Goal: Task Accomplishment & Management: Manage account settings

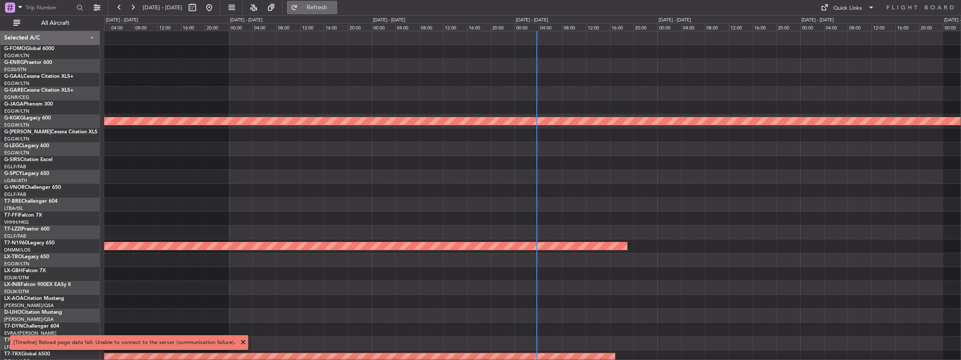
click at [334, 10] on span "Refresh" at bounding box center [316, 8] width 35 height 6
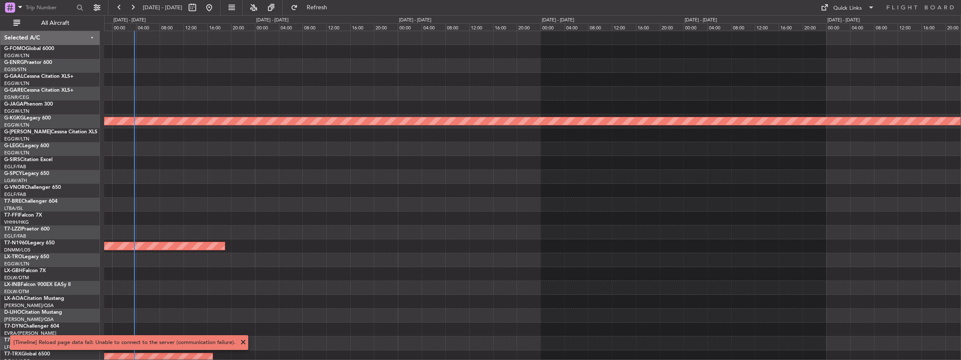
click at [270, 150] on div "AOG Maint [GEOGRAPHIC_DATA] (Ataturk) Planned Maint [GEOGRAPHIC_DATA] ([GEOGRAP…" at bounding box center [532, 259] width 857 height 457
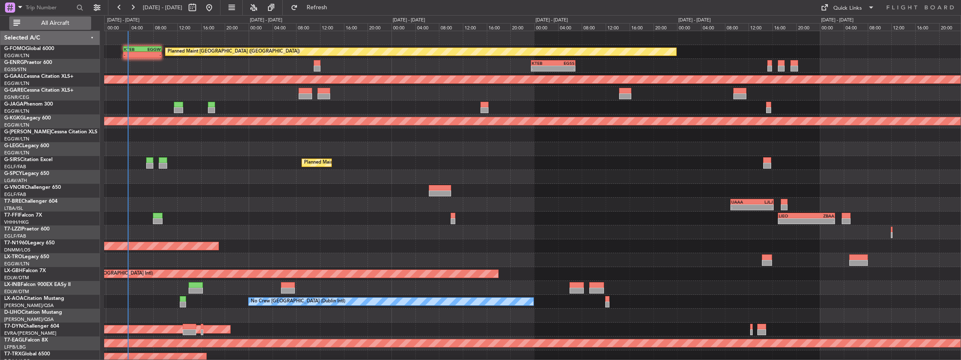
click at [69, 19] on button "All Aircraft" at bounding box center [50, 22] width 82 height 13
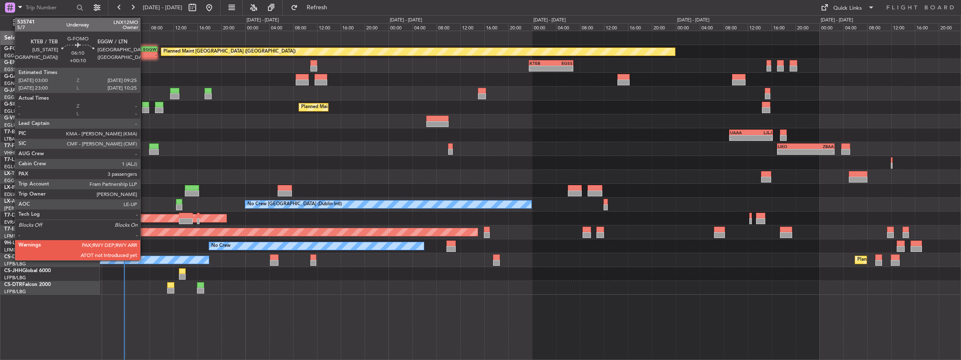
click at [144, 53] on div "-" at bounding box center [148, 54] width 18 height 5
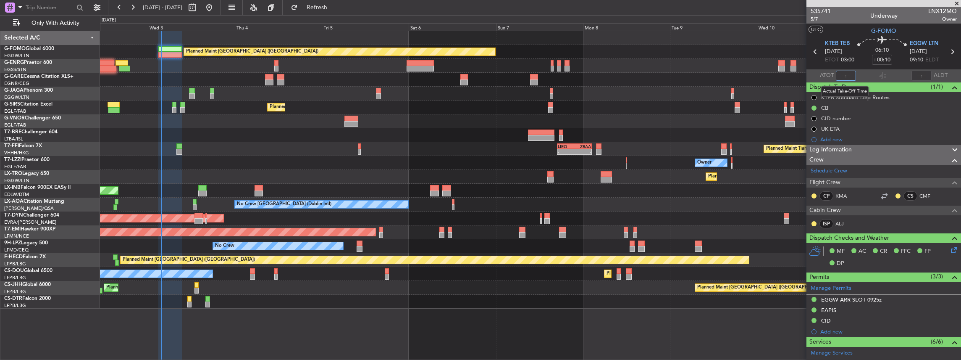
click at [852, 78] on input "text" at bounding box center [846, 76] width 20 height 10
click at [866, 78] on section "ATOT 0310 ALDT" at bounding box center [883, 75] width 155 height 13
type input "03:10"
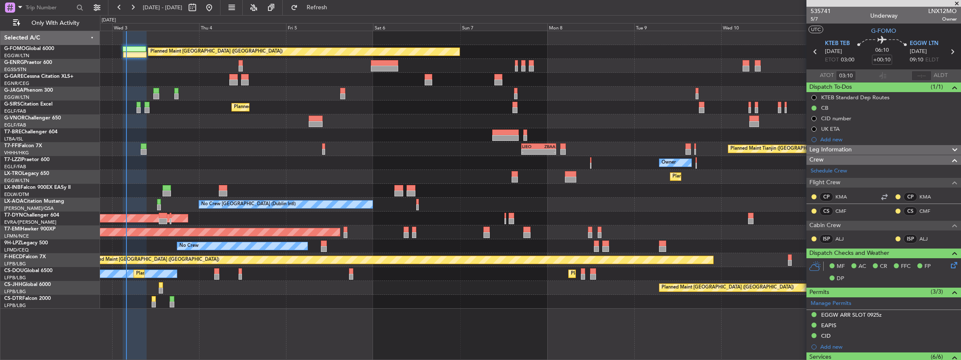
click at [545, 178] on div "Planned Maint Dusseldorf" at bounding box center [530, 177] width 861 height 14
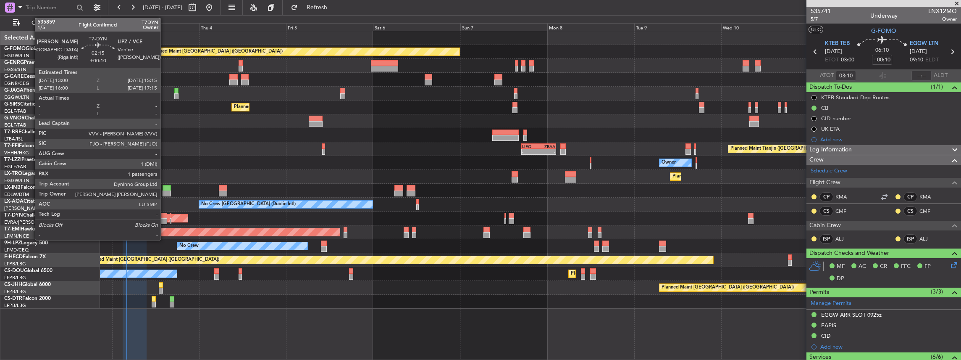
click at [165, 220] on div at bounding box center [163, 221] width 8 height 6
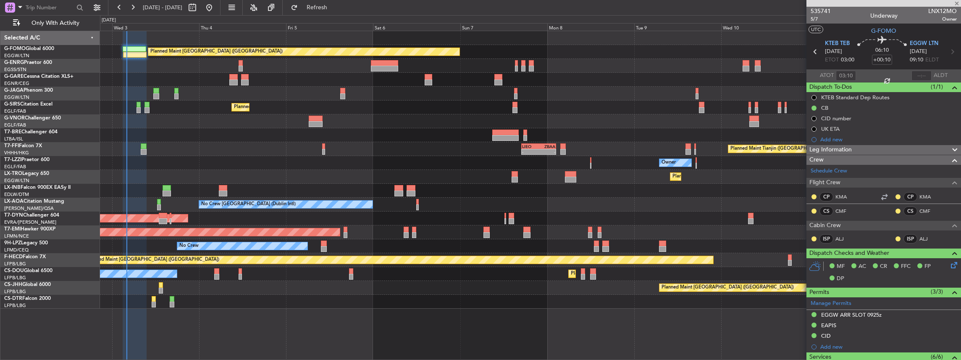
type input "1"
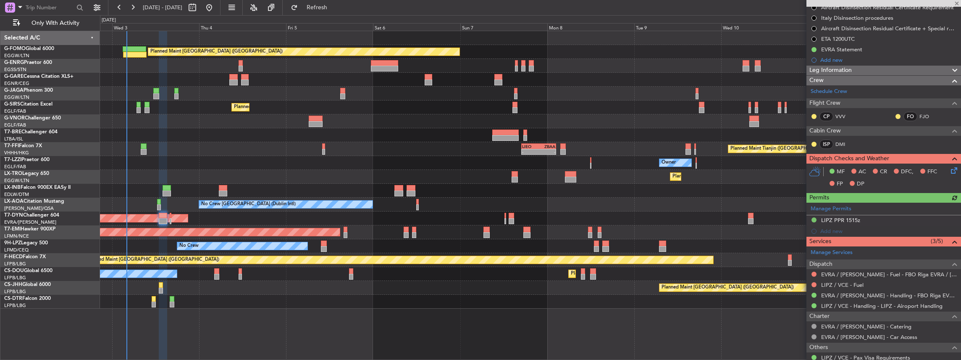
scroll to position [168, 0]
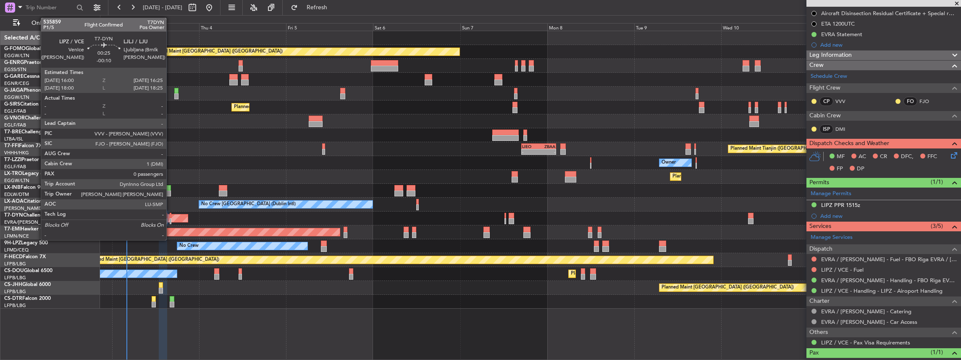
click at [171, 216] on div at bounding box center [171, 216] width 2 height 6
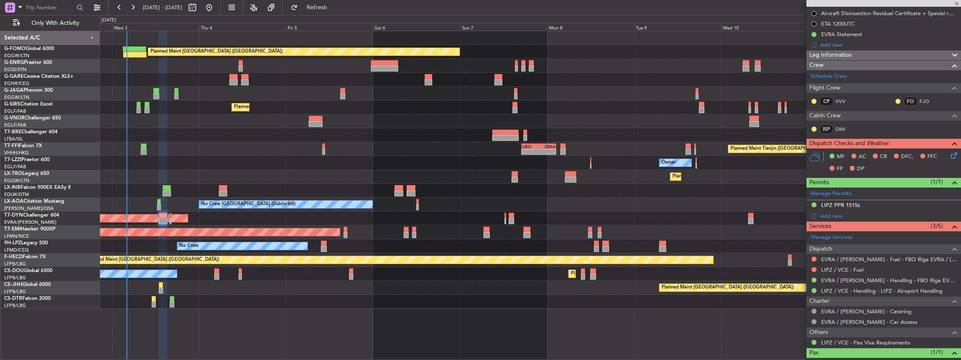
type input "-00:10"
type input "0"
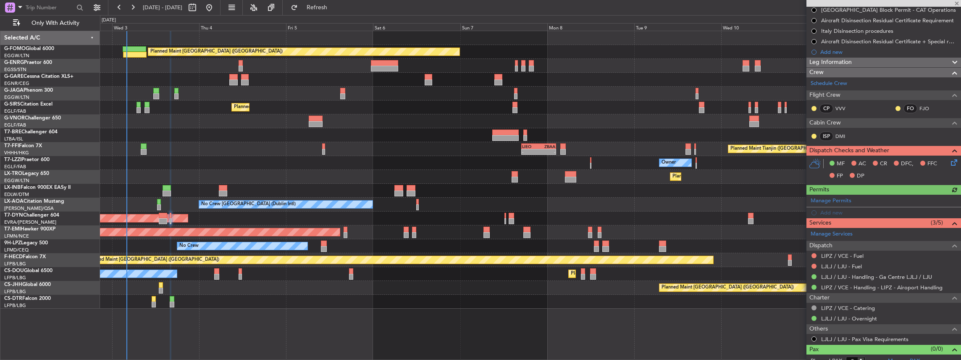
scroll to position [156, 0]
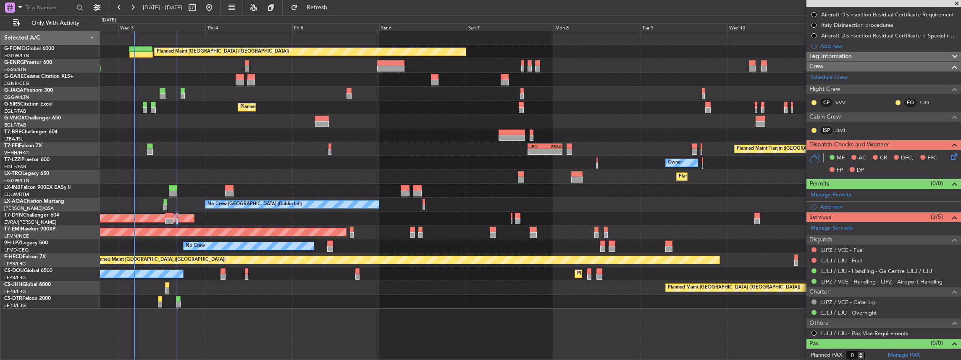
click at [204, 170] on div "Planned Maint [GEOGRAPHIC_DATA] ([GEOGRAPHIC_DATA]) Unplanned Maint [PERSON_NAM…" at bounding box center [530, 169] width 861 height 277
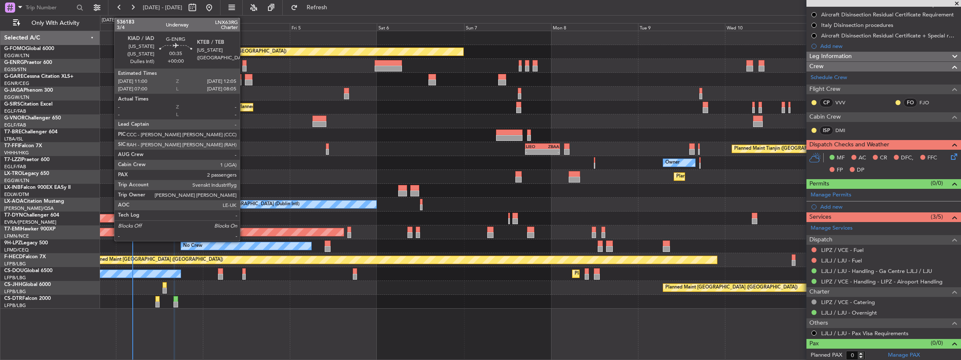
click at [244, 66] on div at bounding box center [244, 69] width 4 height 6
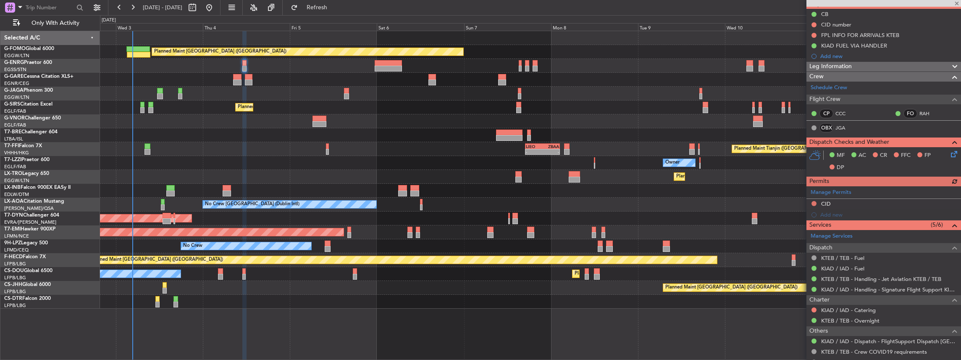
scroll to position [84, 0]
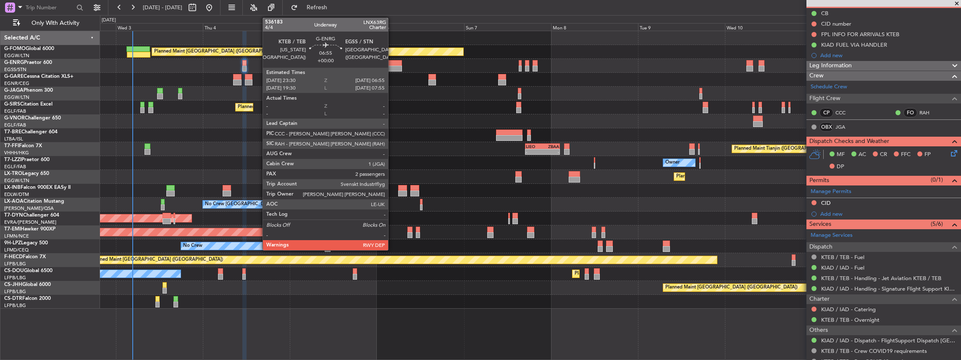
click at [392, 64] on div at bounding box center [388, 63] width 27 height 6
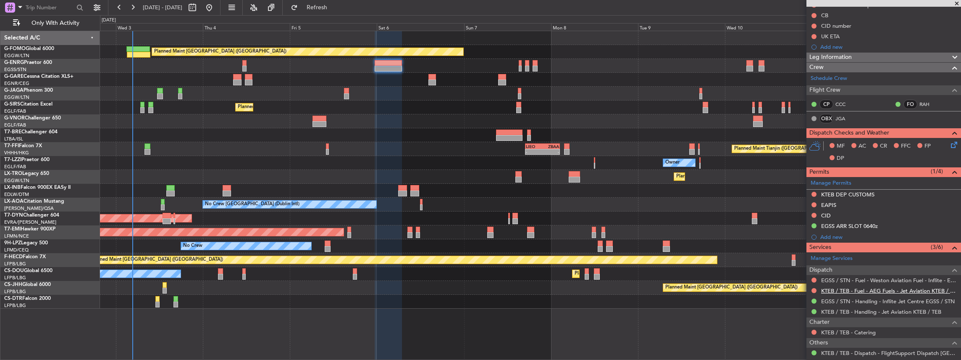
scroll to position [112, 0]
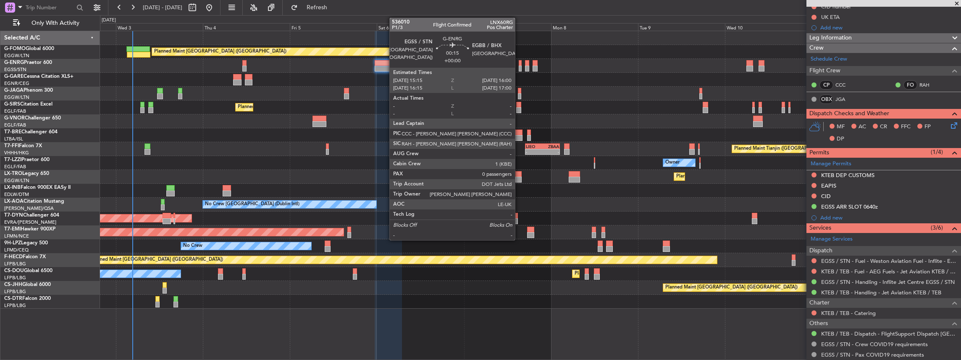
click at [519, 64] on div at bounding box center [520, 63] width 3 height 6
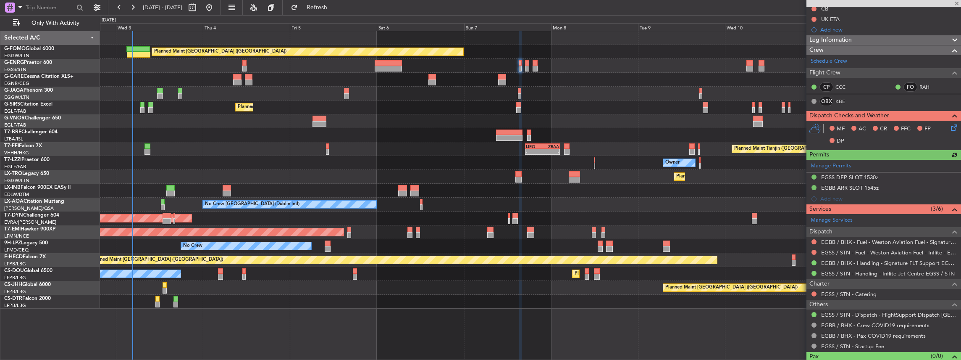
scroll to position [102, 0]
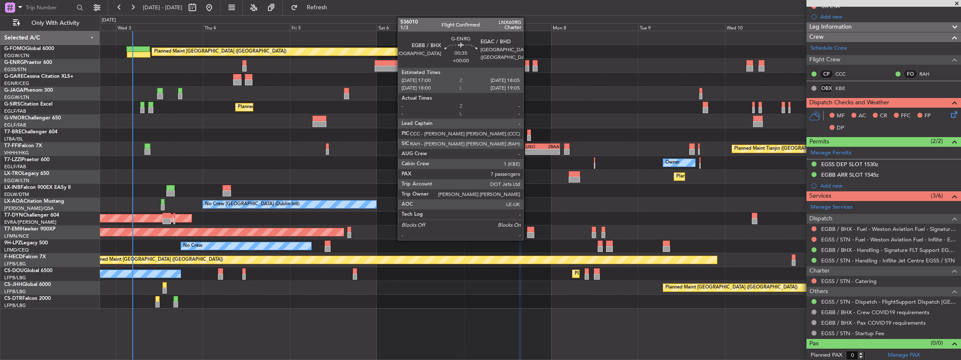
click at [527, 66] on div at bounding box center [527, 69] width 4 height 6
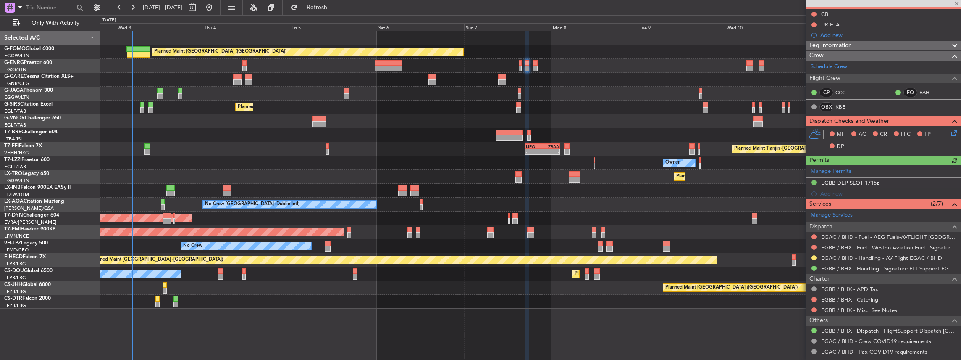
scroll to position [84, 0]
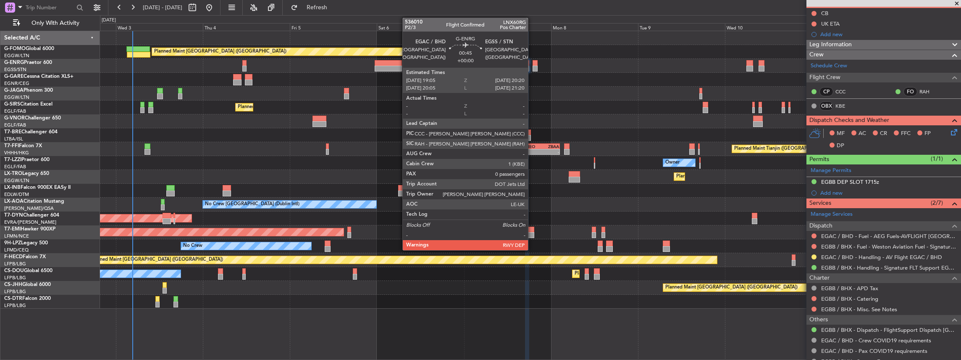
click at [533, 64] on div at bounding box center [535, 63] width 5 height 6
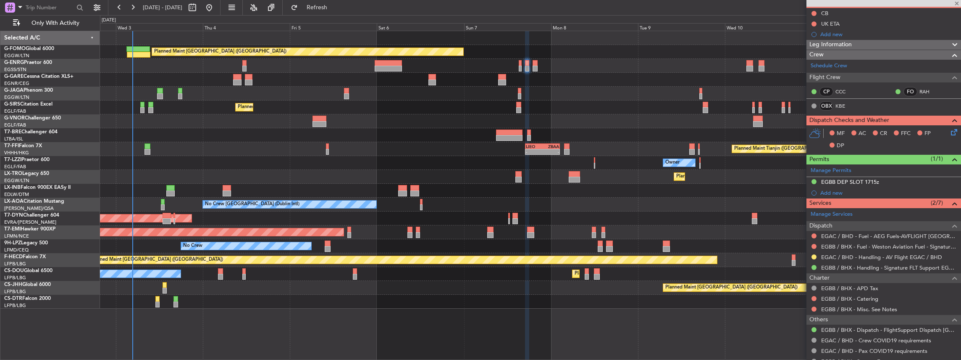
type input "0"
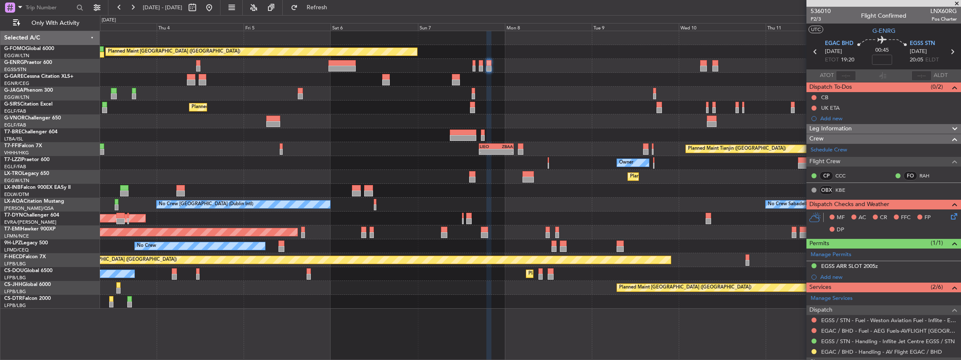
click at [519, 176] on div "Planned Maint Dusseldorf" at bounding box center [530, 177] width 861 height 14
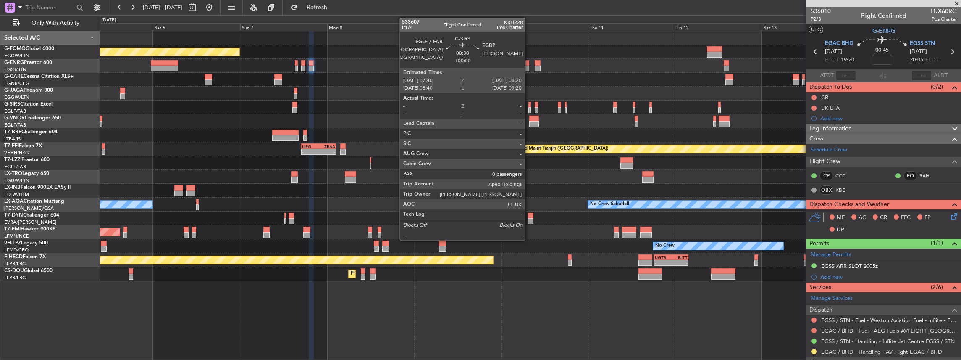
click at [529, 107] on div at bounding box center [529, 110] width 3 height 6
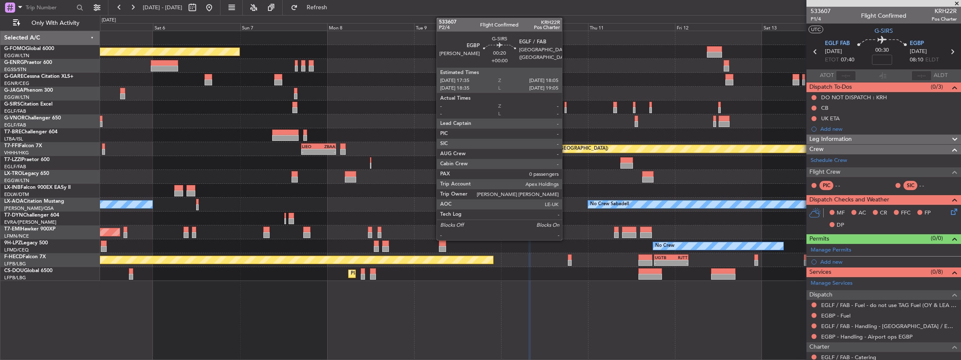
click at [566, 108] on div at bounding box center [565, 110] width 2 height 6
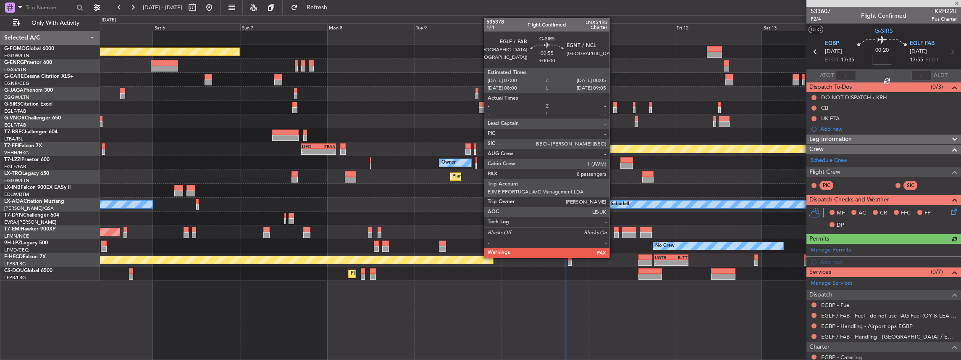
click at [614, 109] on div at bounding box center [615, 110] width 4 height 6
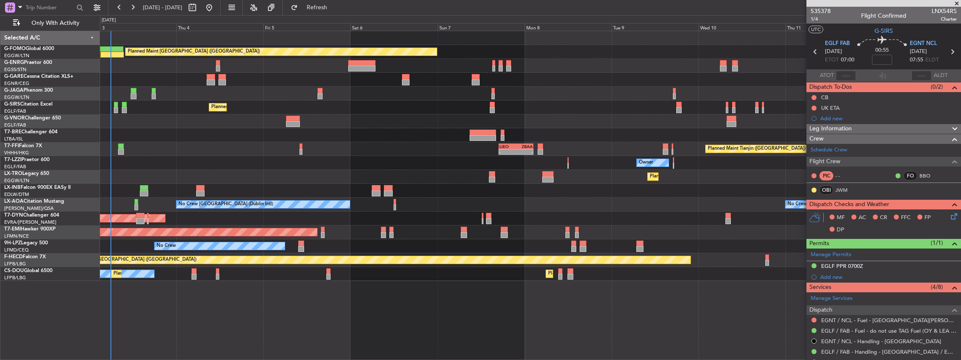
click at [504, 207] on div "Planned Maint [GEOGRAPHIC_DATA] ([GEOGRAPHIC_DATA]) Unplanned Maint [PERSON_NAM…" at bounding box center [530, 155] width 861 height 249
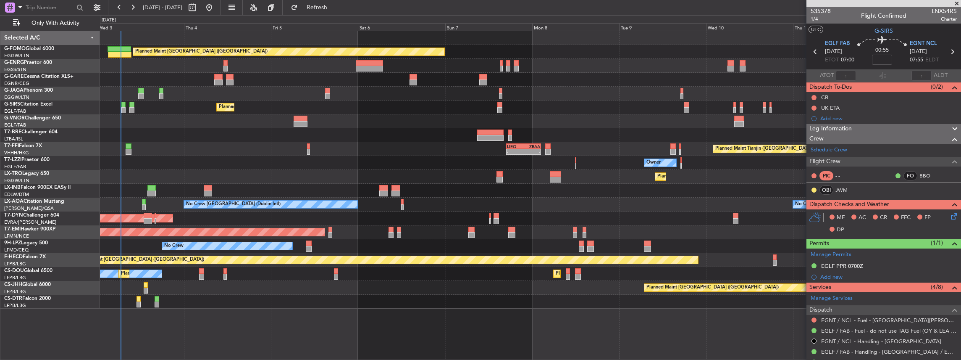
click at [213, 186] on div "Planned Maint [GEOGRAPHIC_DATA] ([GEOGRAPHIC_DATA]) Unplanned Maint [PERSON_NAM…" at bounding box center [530, 169] width 861 height 277
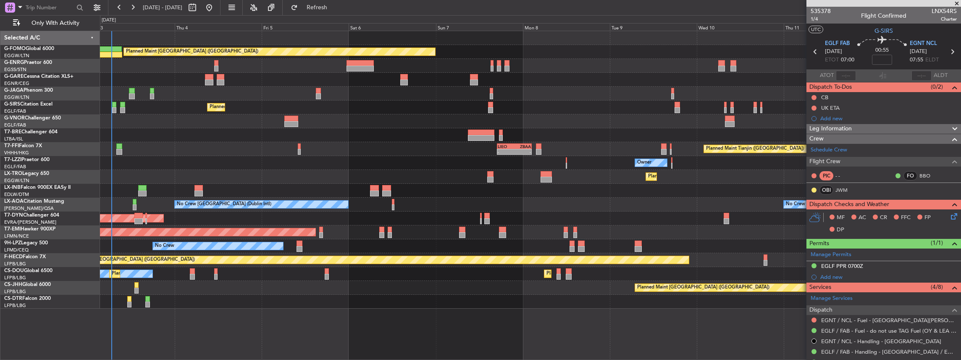
click at [257, 125] on div at bounding box center [530, 121] width 861 height 14
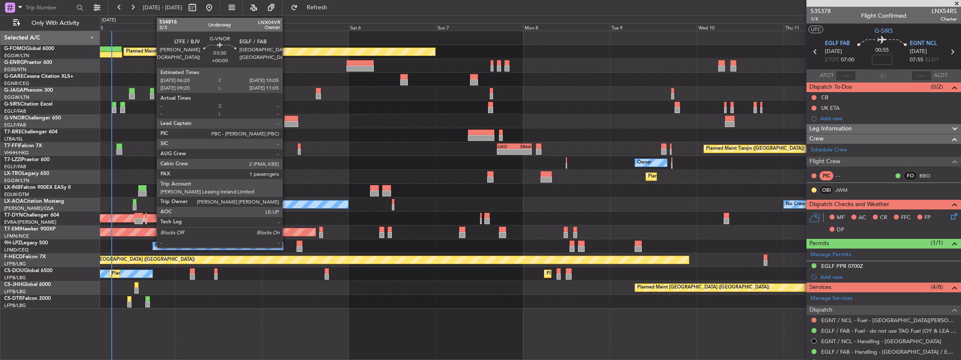
click at [286, 120] on div at bounding box center [291, 118] width 14 height 6
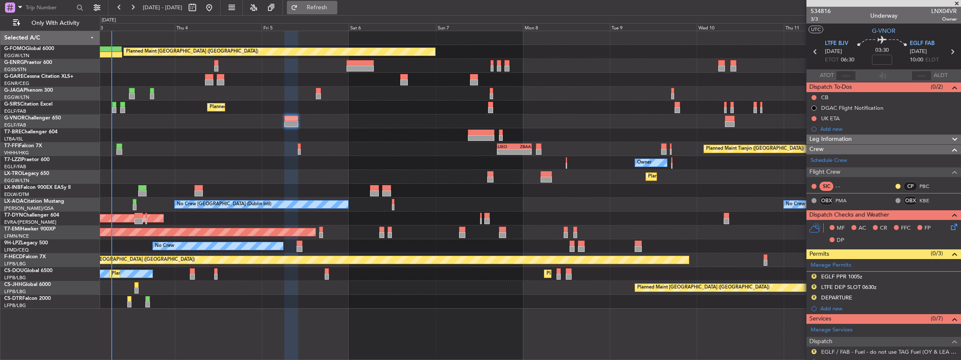
click at [335, 5] on span "Refresh" at bounding box center [316, 8] width 35 height 6
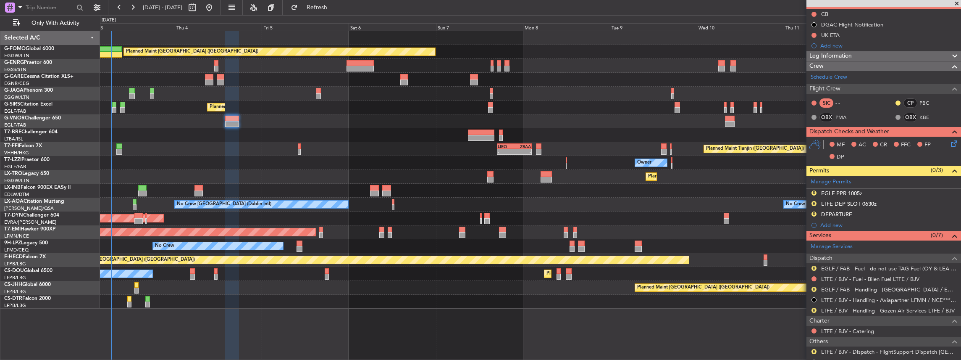
scroll to position [84, 0]
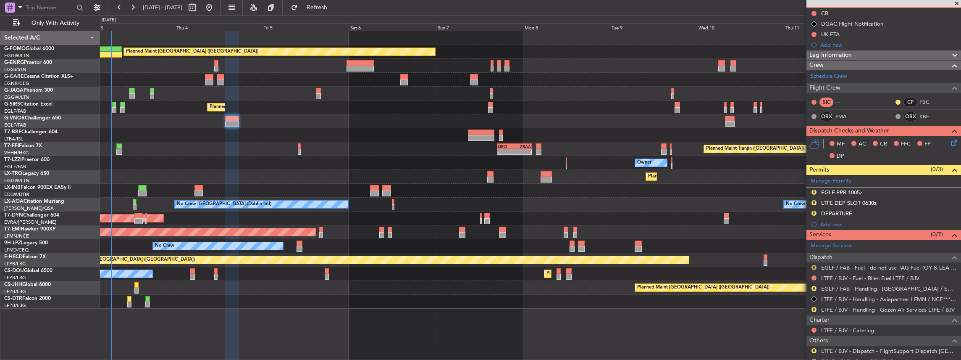
click at [811, 265] on button "R" at bounding box center [813, 267] width 5 height 5
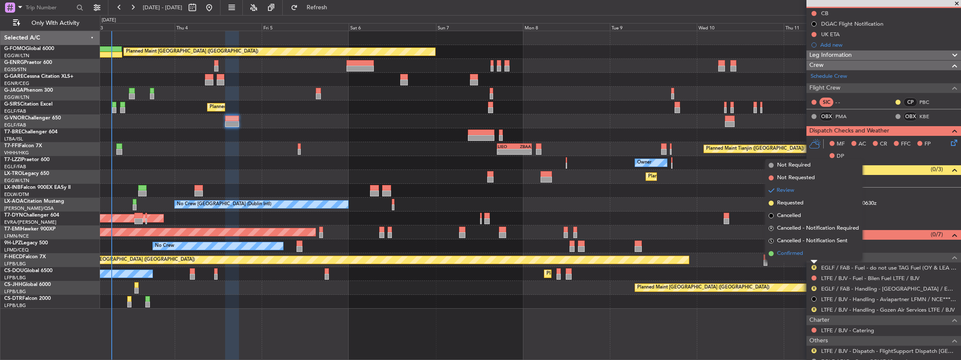
click at [795, 249] on span "Confirmed" at bounding box center [790, 253] width 26 height 8
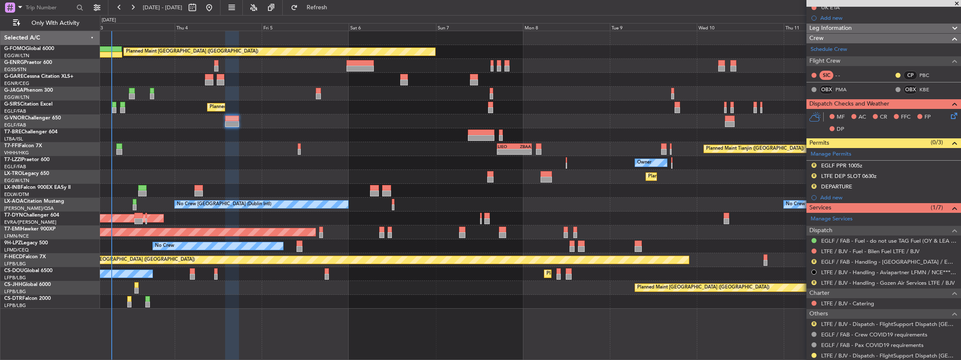
scroll to position [112, 0]
click at [845, 280] on link "LTFE / BJV - Handling - Gozen Air Services LTFE / BJV" at bounding box center [888, 281] width 134 height 7
click at [848, 281] on link "LTFE / BJV - Handling - Gozen Air Services LTFE / BJV" at bounding box center [888, 281] width 134 height 7
click at [337, 3] on button "Refresh" at bounding box center [312, 7] width 50 height 13
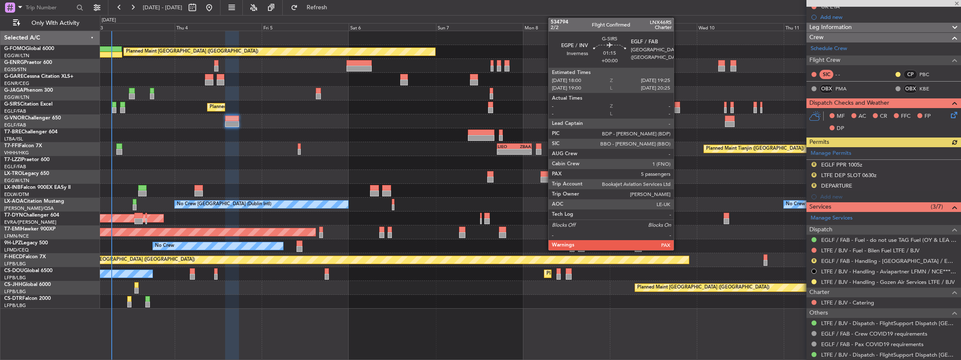
click at [678, 108] on div at bounding box center [676, 110] width 5 height 6
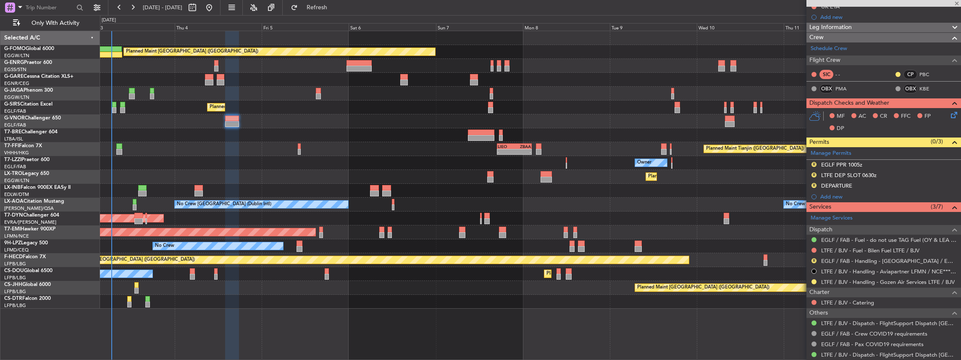
scroll to position [0, 0]
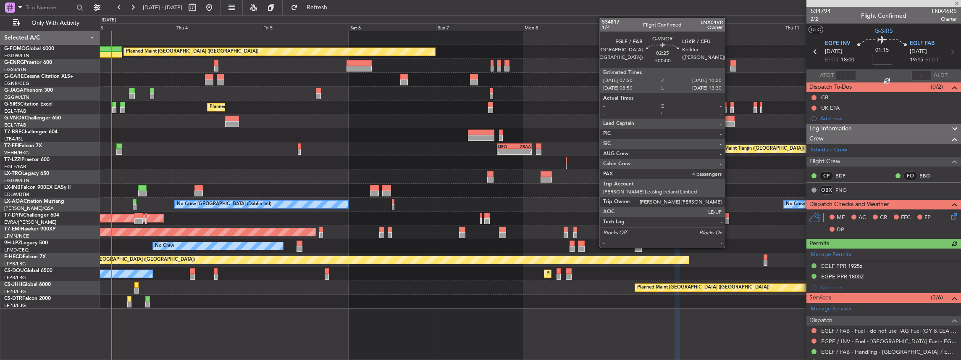
click at [729, 121] on div at bounding box center [730, 124] width 10 height 6
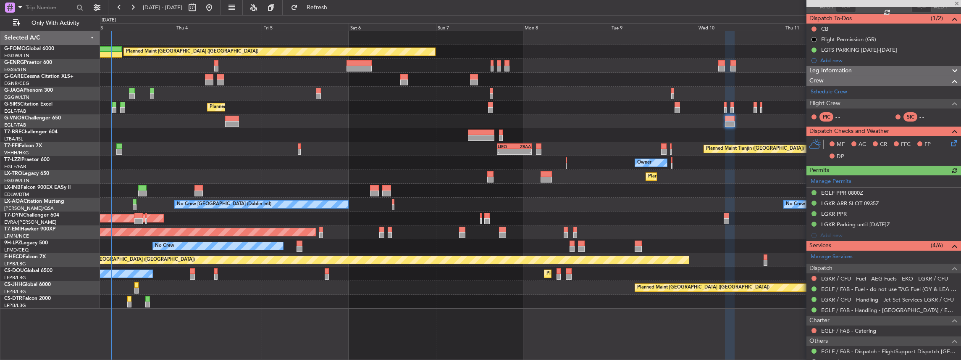
scroll to position [84, 0]
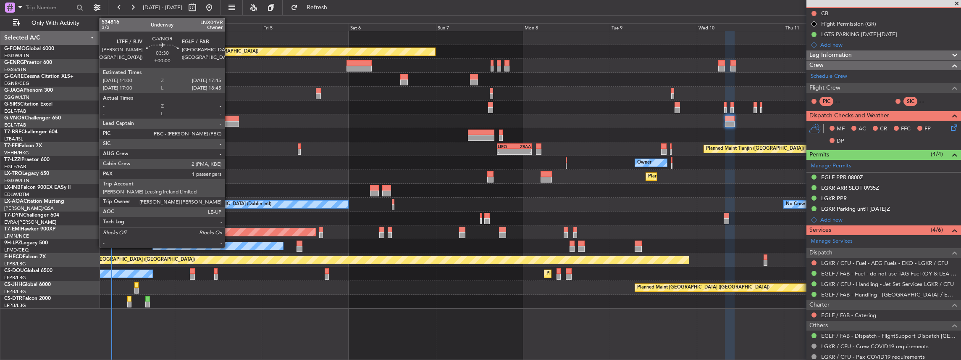
click at [229, 122] on div at bounding box center [232, 124] width 14 height 6
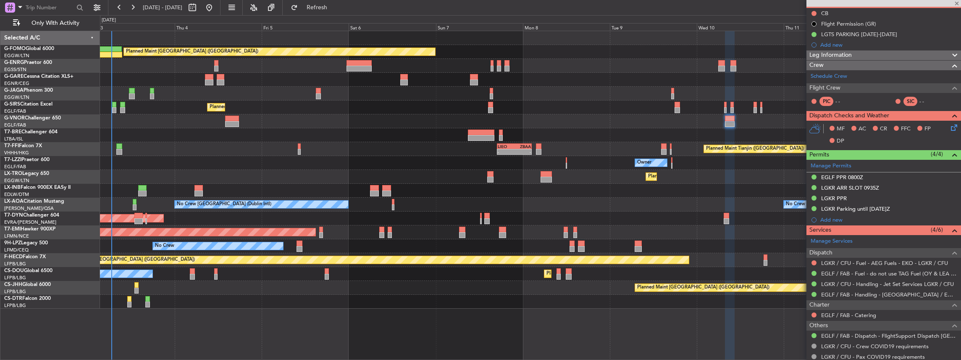
type input "1"
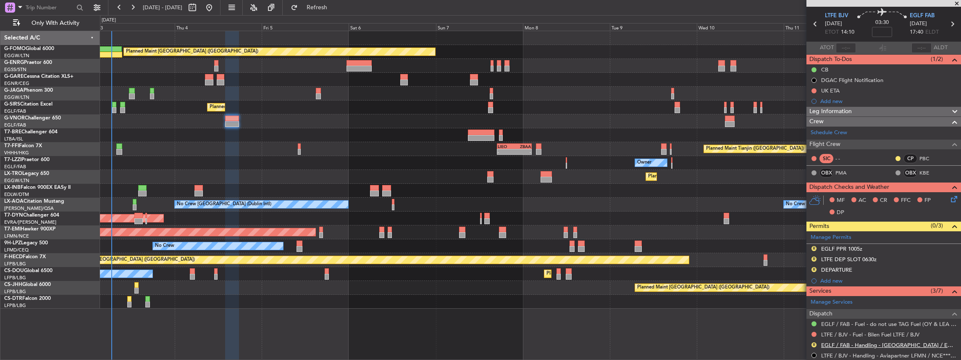
scroll to position [112, 0]
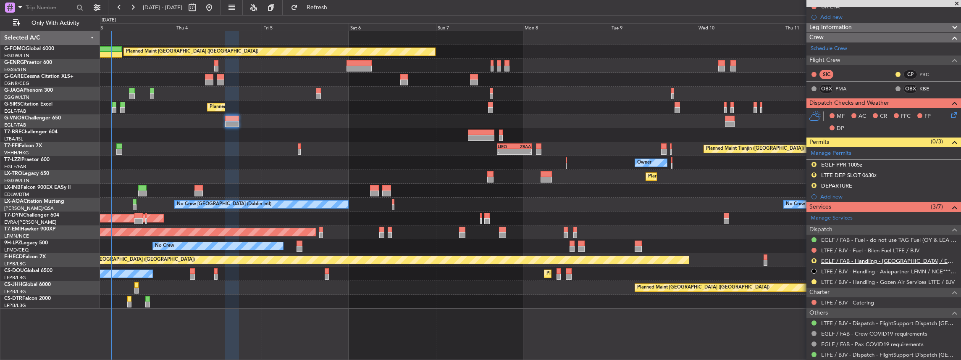
click at [859, 260] on link "EGLF / FAB - Handling - Farnborough Airport / EGLF / FAB" at bounding box center [889, 260] width 136 height 7
click at [335, 5] on span "Refresh" at bounding box center [316, 8] width 35 height 6
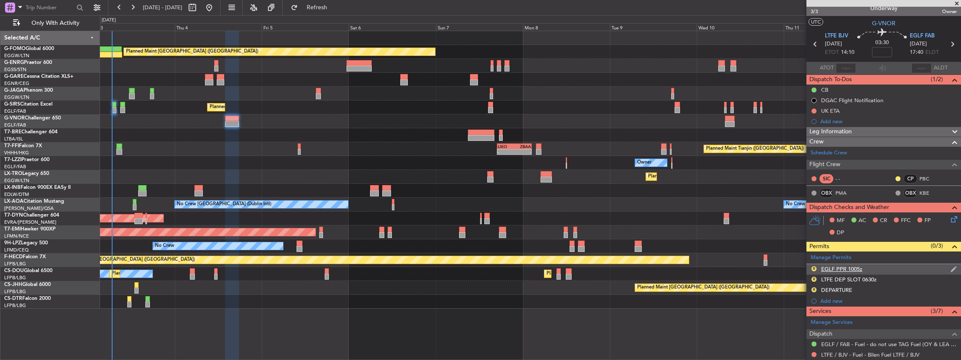
scroll to position [0, 0]
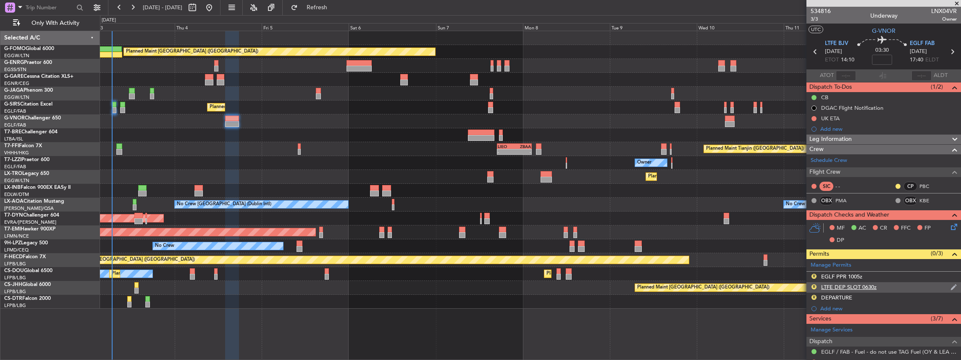
click at [905, 284] on div "R LTFE DEP SLOT 0630z" at bounding box center [883, 287] width 155 height 10
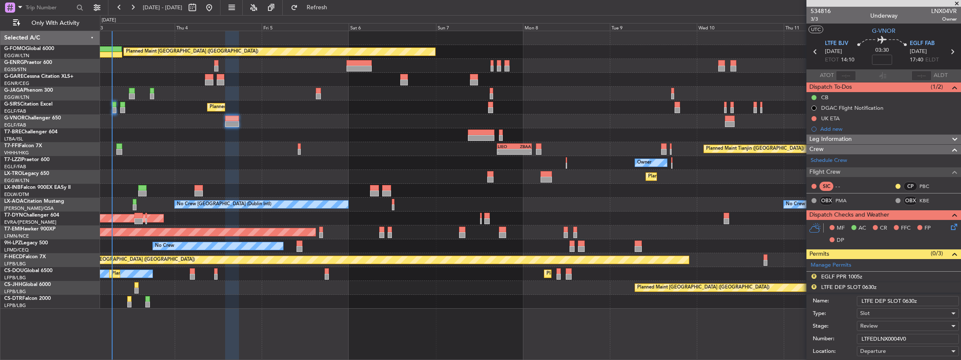
drag, startPoint x: 911, startPoint y: 298, endPoint x: 905, endPoint y: 299, distance: 5.9
click at [905, 299] on input "LTFE DEP SLOT 0630z" at bounding box center [908, 301] width 102 height 10
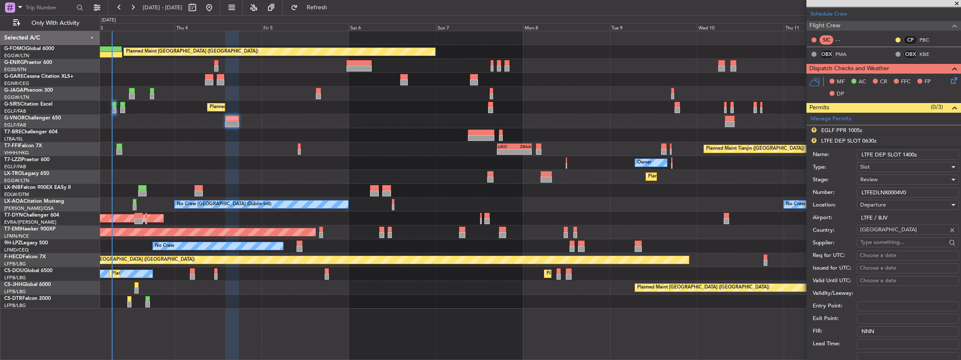
scroll to position [168, 0]
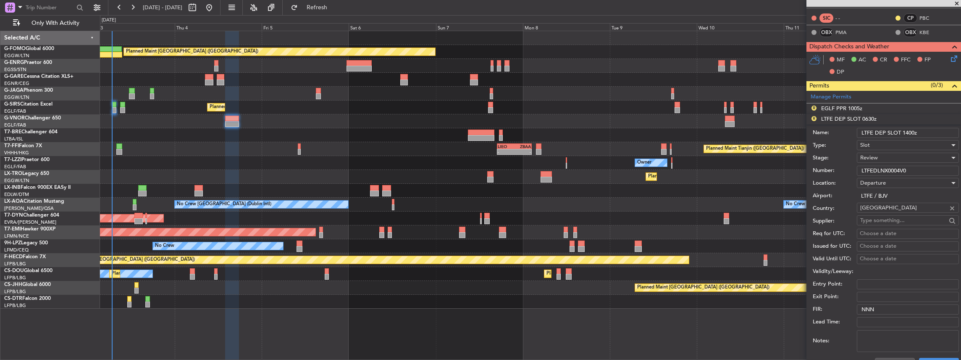
type input "LTFE DEP SLOT 1400z"
click at [899, 154] on div "Review" at bounding box center [904, 157] width 89 height 13
click at [898, 213] on span "Requested" at bounding box center [906, 211] width 91 height 13
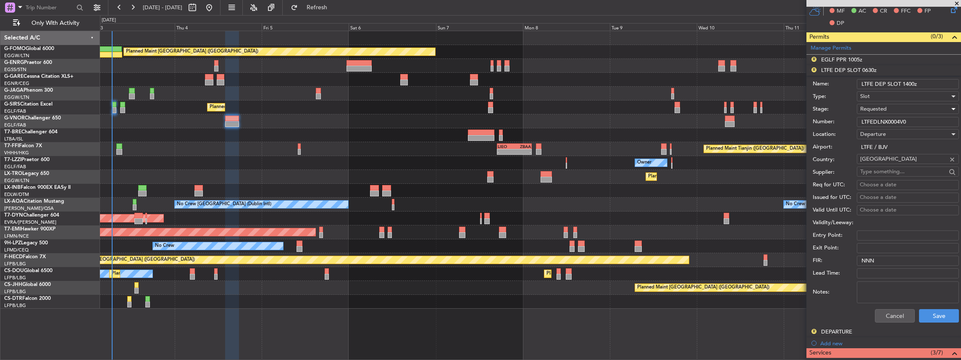
scroll to position [252, 0]
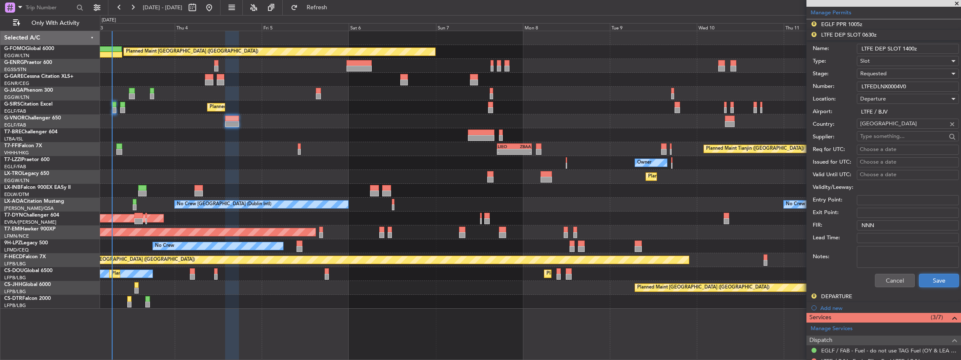
click at [936, 274] on button "Save" at bounding box center [939, 279] width 40 height 13
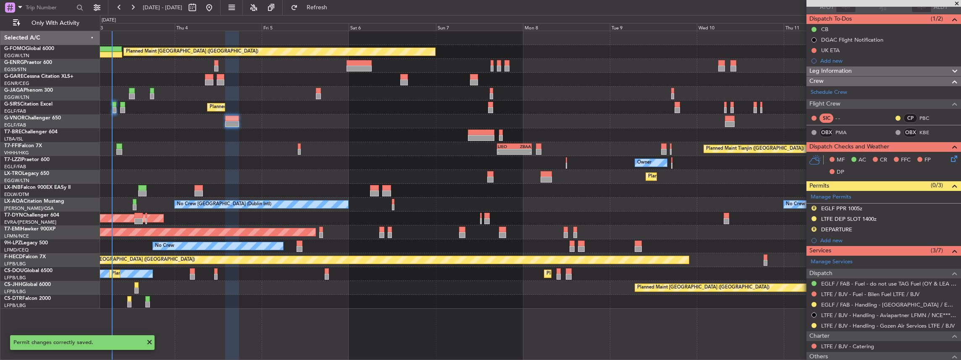
scroll to position [0, 0]
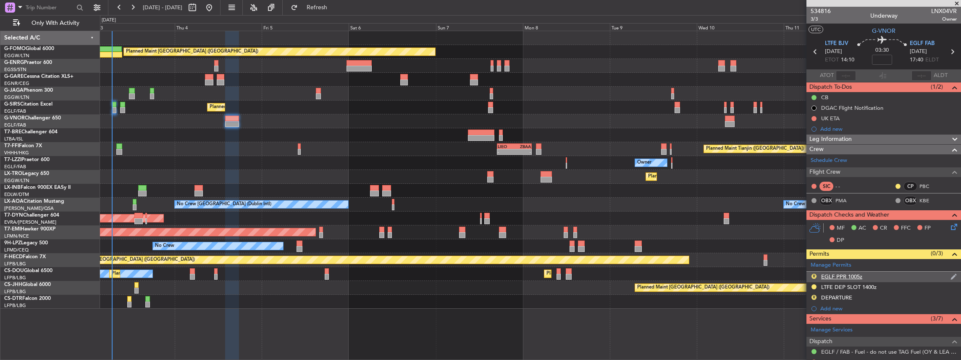
click at [873, 274] on div "R EGLF PPR 1005z" at bounding box center [883, 276] width 155 height 10
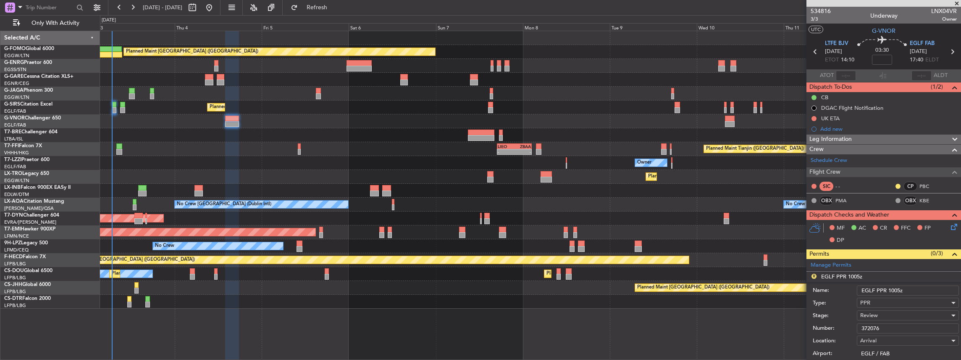
click at [896, 289] on input "EGLF PPR 1005z" at bounding box center [908, 290] width 102 height 10
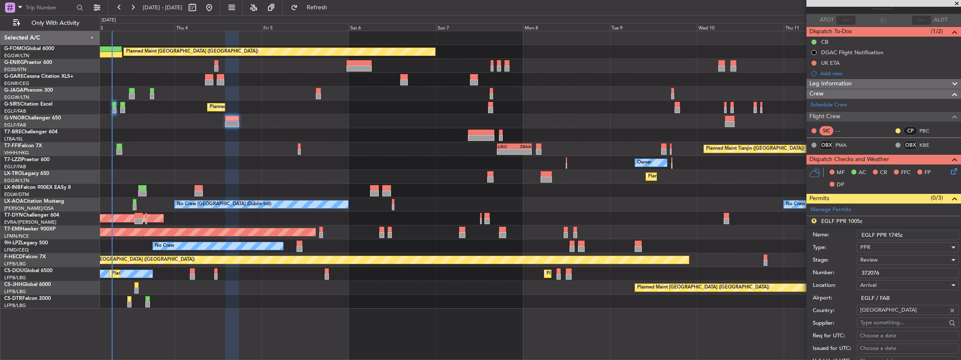
scroll to position [56, 0]
type input "EGLF PPR 1745z"
click at [870, 259] on span "Review" at bounding box center [869, 259] width 18 height 8
click at [884, 316] on span "Requested" at bounding box center [906, 313] width 91 height 13
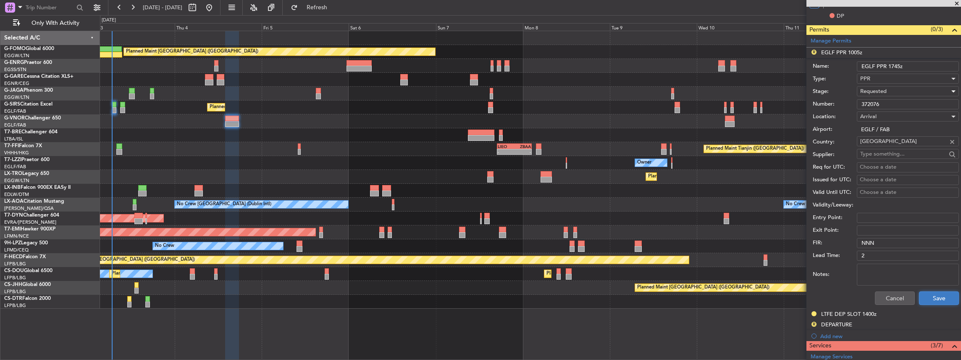
click at [934, 297] on button "Save" at bounding box center [939, 297] width 40 height 13
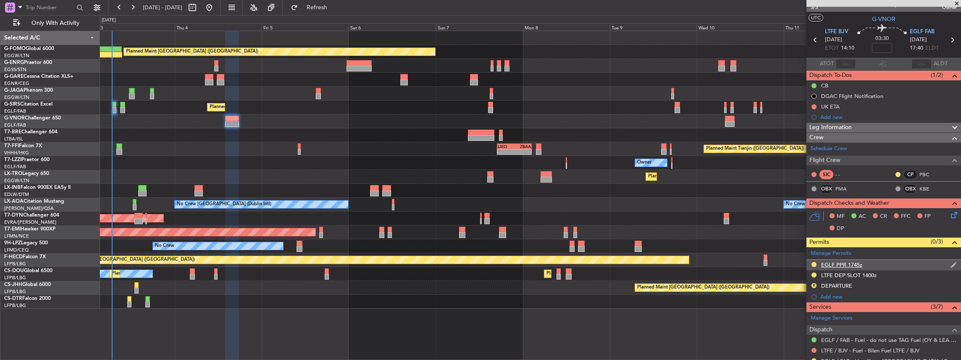
scroll to position [68, 0]
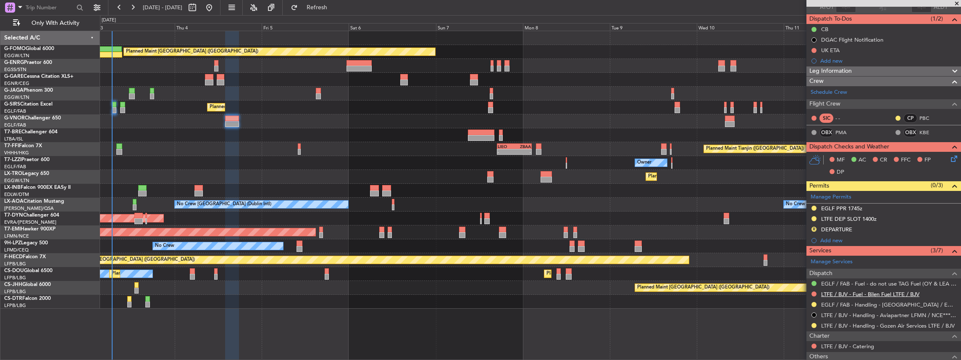
click at [879, 292] on link "LTFE / BJV - Fuel - Bilen Fuel LTFE / BJV" at bounding box center [870, 293] width 98 height 7
click at [840, 325] on link "LTFE / BJV - Handling - Gozen Air Services LTFE / BJV" at bounding box center [888, 325] width 134 height 7
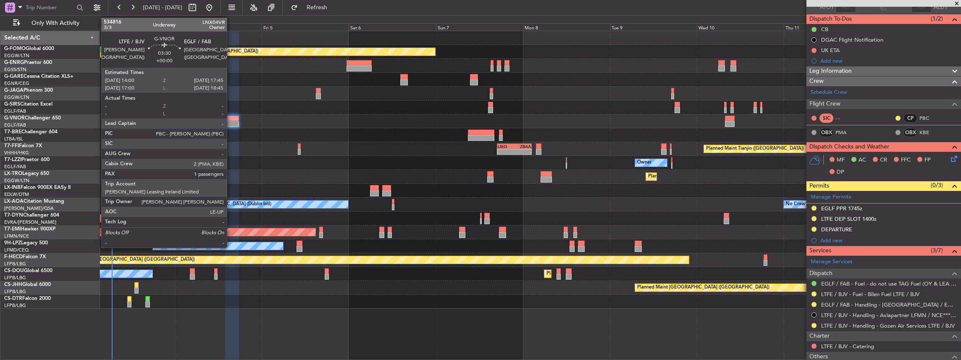
click at [231, 119] on div at bounding box center [232, 118] width 14 height 6
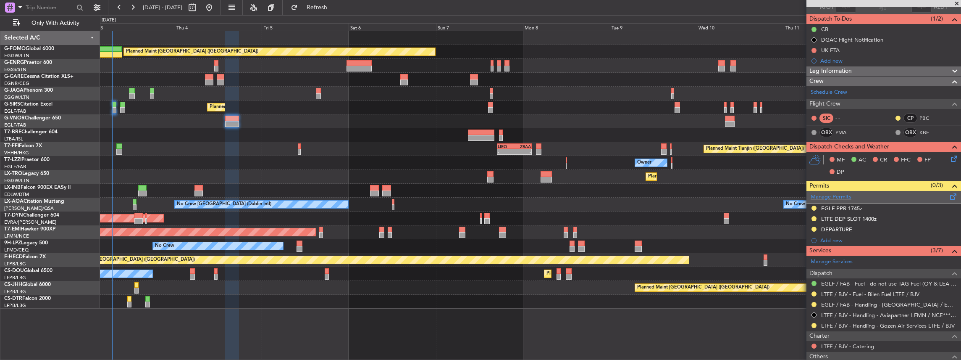
scroll to position [0, 0]
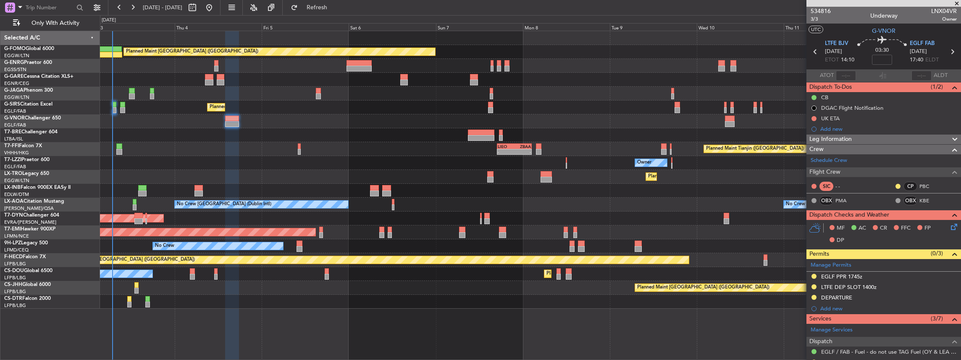
click at [949, 228] on icon at bounding box center [952, 225] width 7 height 7
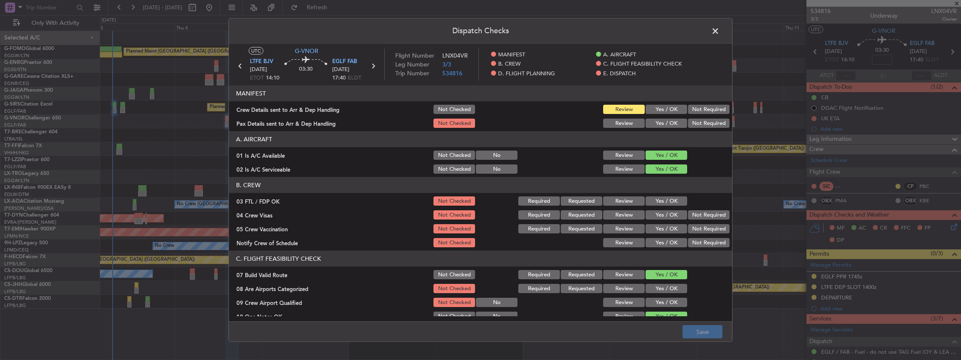
click at [661, 109] on button "Yes / OK" at bounding box center [667, 109] width 42 height 9
drag, startPoint x: 660, startPoint y: 120, endPoint x: 669, endPoint y: 129, distance: 13.1
click at [660, 120] on button "Yes / OK" at bounding box center [667, 122] width 42 height 9
click at [707, 335] on button "Save" at bounding box center [702, 331] width 40 height 13
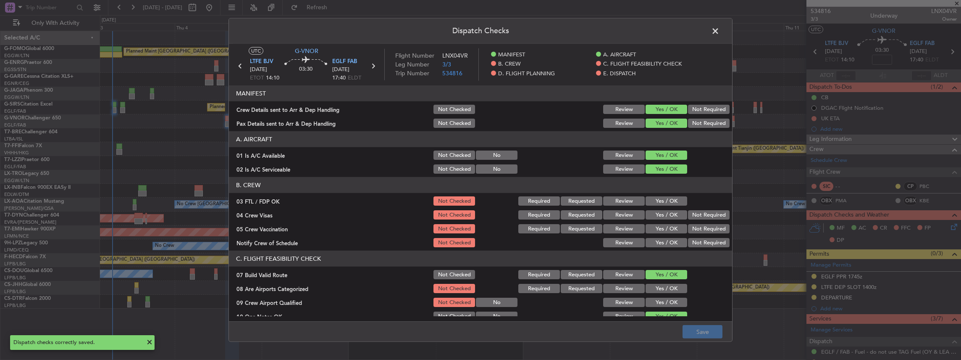
click at [719, 30] on span at bounding box center [719, 33] width 0 height 17
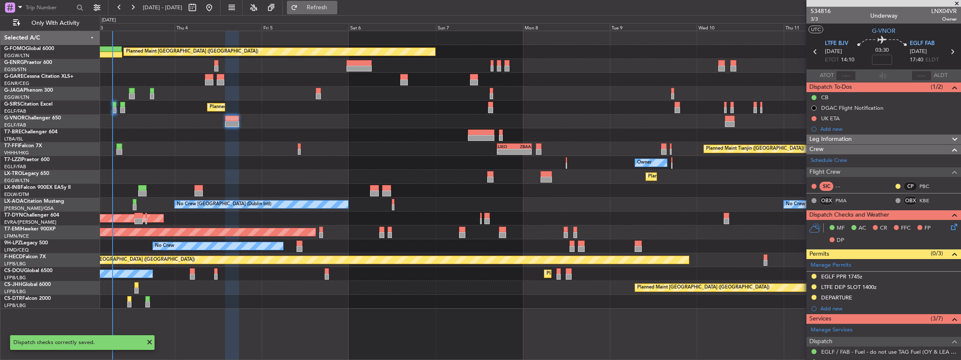
click at [337, 11] on button "Refresh" at bounding box center [312, 7] width 50 height 13
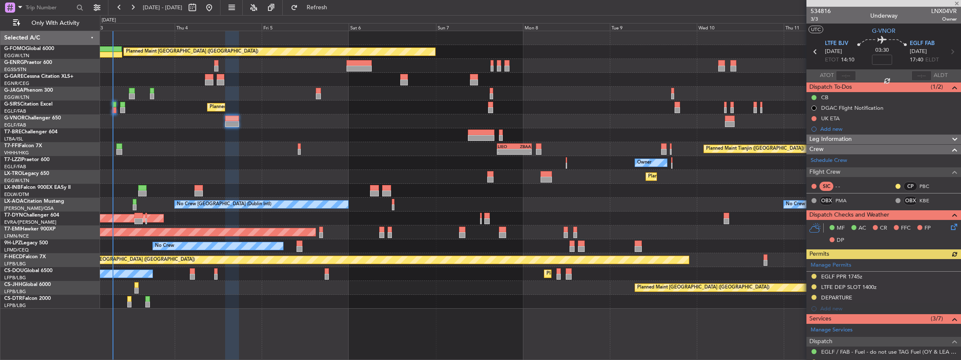
scroll to position [56, 0]
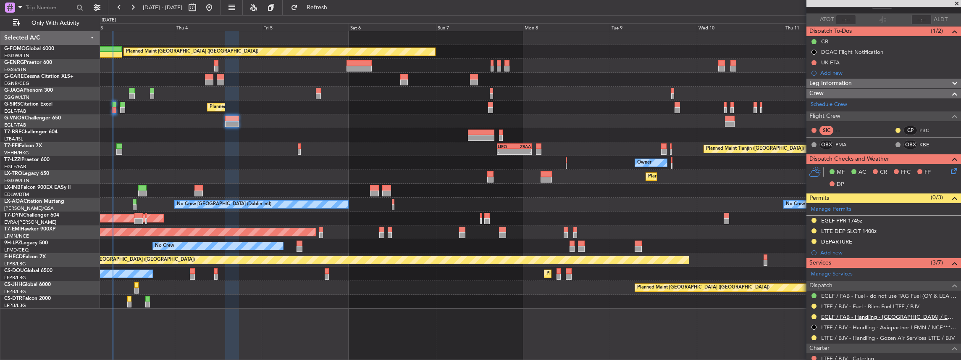
click at [835, 313] on link "EGLF / FAB - Handling - Farnborough Airport / EGLF / FAB" at bounding box center [889, 316] width 136 height 7
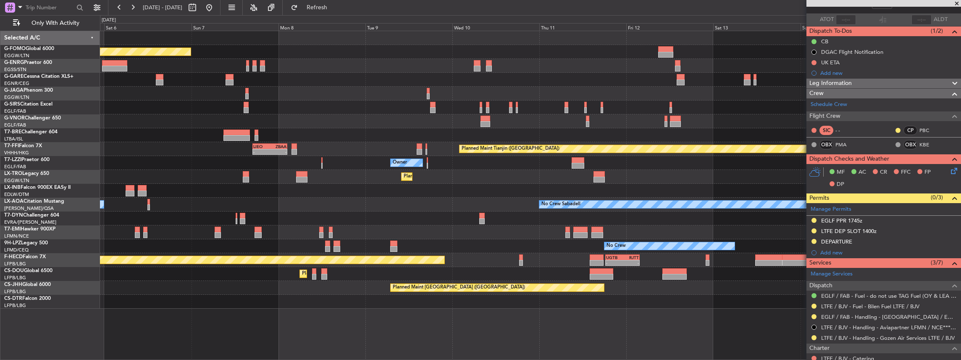
click at [450, 175] on div "Planned Maint Dusseldorf" at bounding box center [530, 177] width 861 height 14
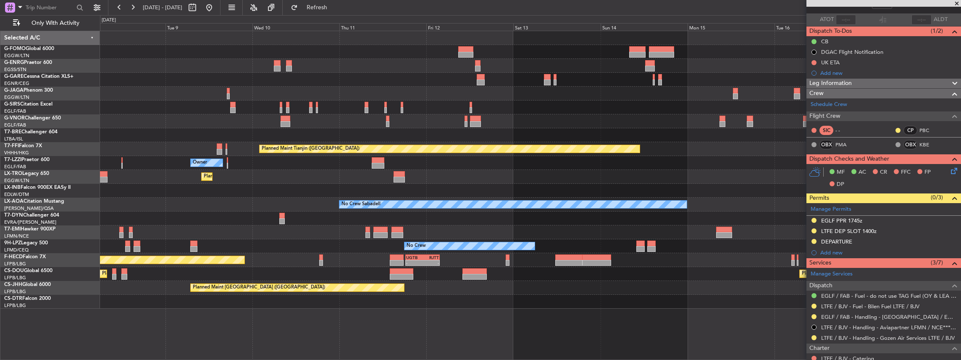
click at [430, 181] on div "Planned Maint London (Luton) Planned Maint Tianjin (Binhai) - - LIEO 17:00 Z ZB…" at bounding box center [530, 169] width 861 height 277
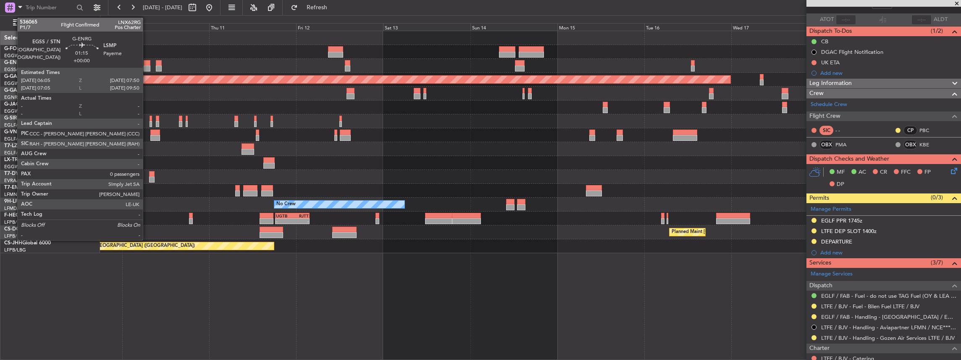
click at [147, 64] on div at bounding box center [147, 63] width 7 height 6
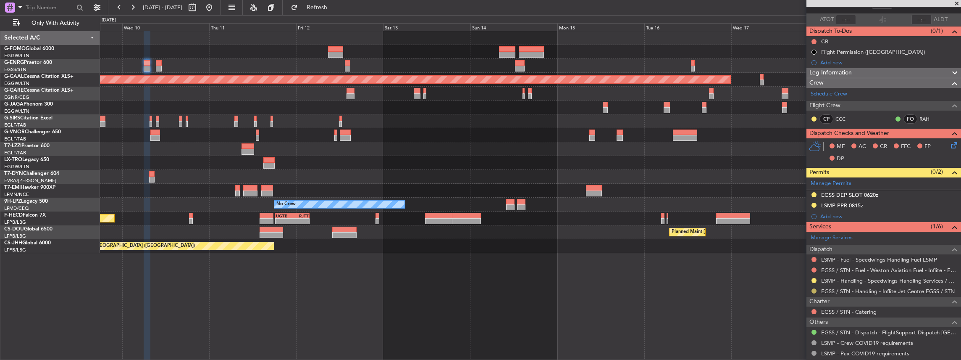
click at [813, 290] on button at bounding box center [813, 290] width 5 height 5
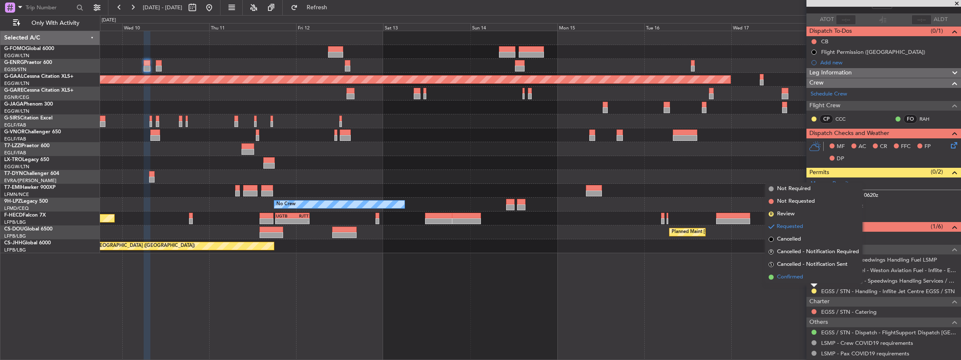
click at [796, 276] on span "Confirmed" at bounding box center [790, 277] width 26 height 8
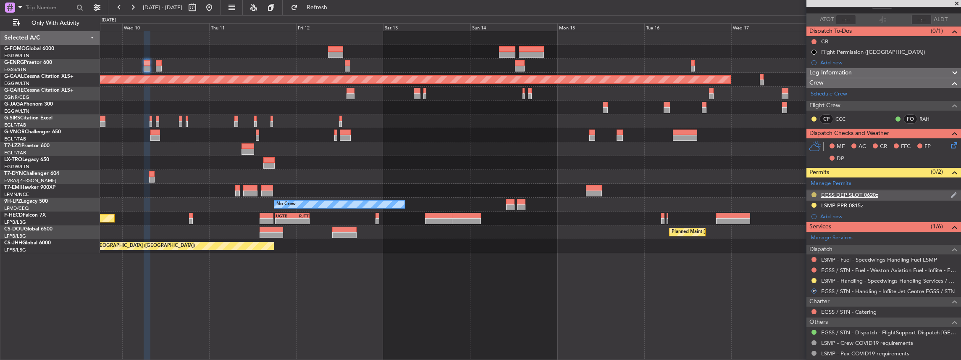
click at [814, 193] on button at bounding box center [813, 194] width 5 height 5
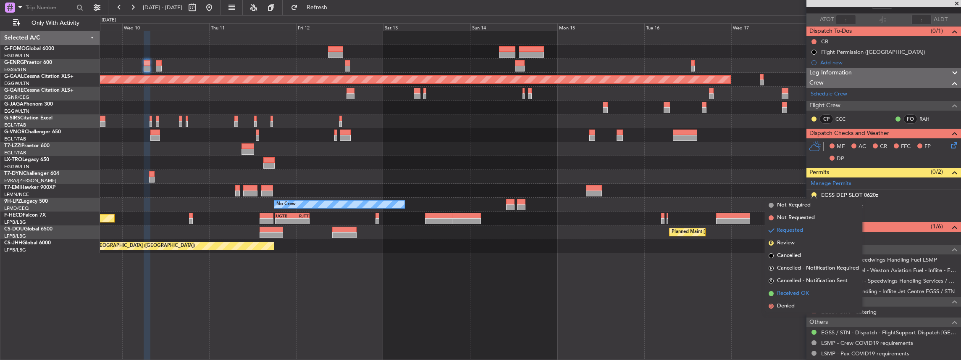
click at [799, 292] on span "Received OK" at bounding box center [793, 293] width 32 height 8
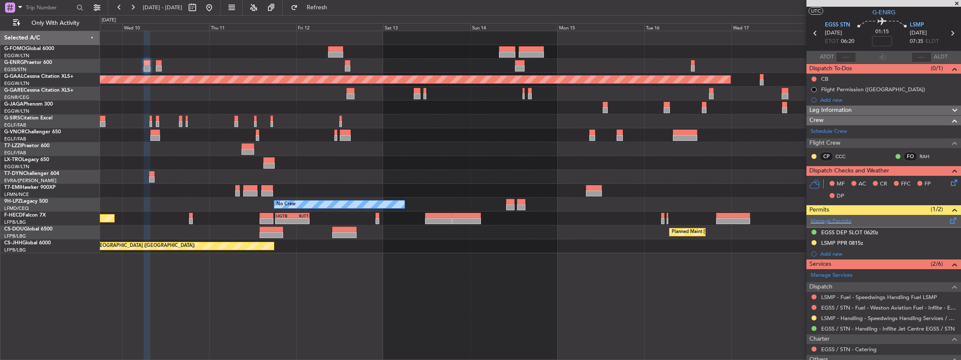
scroll to position [0, 0]
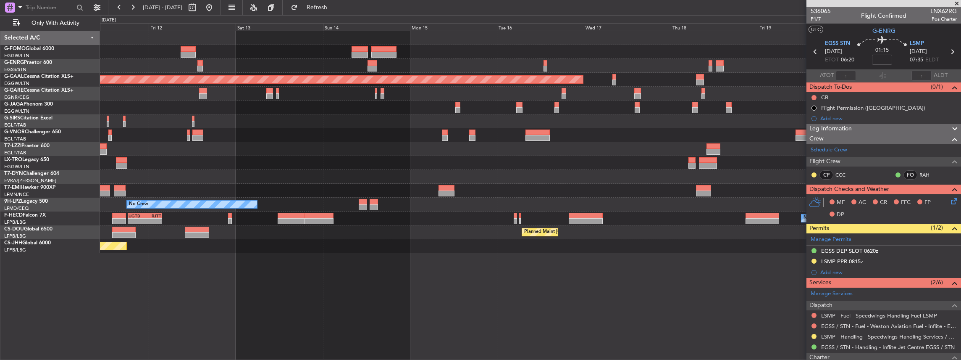
click at [570, 132] on div "Planned Maint Dusseldorf Owner Planned Maint Dusseldorf No Crew No Crew - - UGT…" at bounding box center [530, 142] width 861 height 222
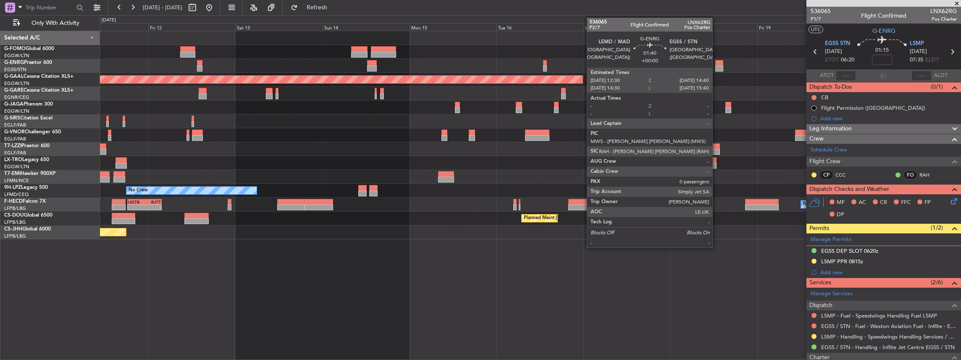
click at [716, 67] on div at bounding box center [719, 69] width 8 height 6
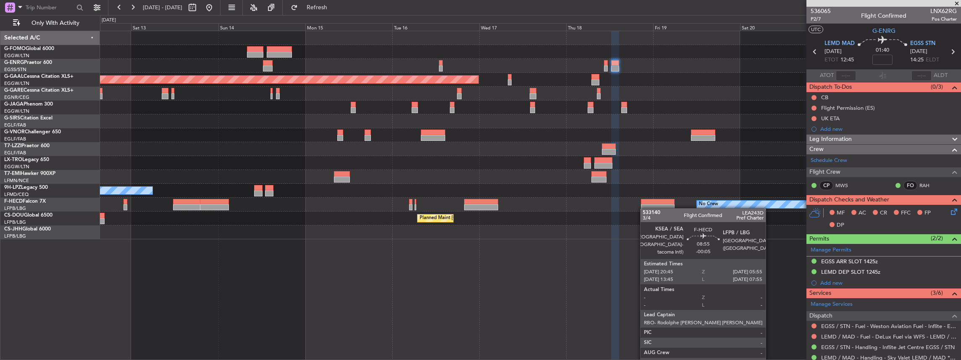
click at [644, 208] on div "Planned Maint Dusseldorf Planned Maint London (Luton) No Crew No Crew Planned M…" at bounding box center [530, 135] width 861 height 208
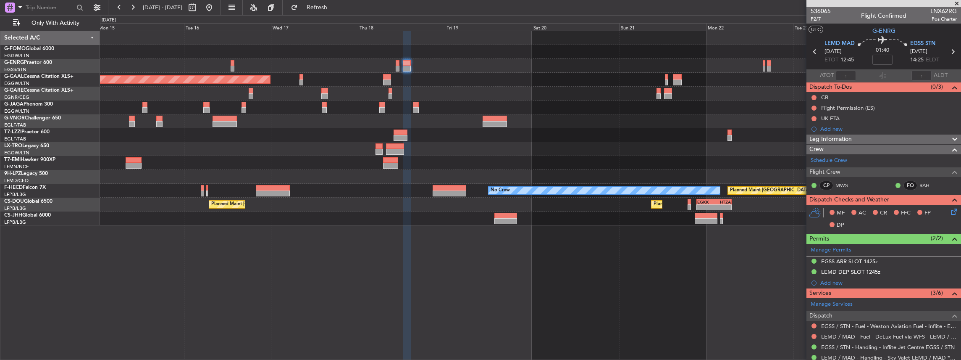
click at [436, 202] on div "Planned Maint Paris (Le Bourget) Planned Maint Paris (Le Bourget) - - EGKK 21:3…" at bounding box center [530, 204] width 861 height 14
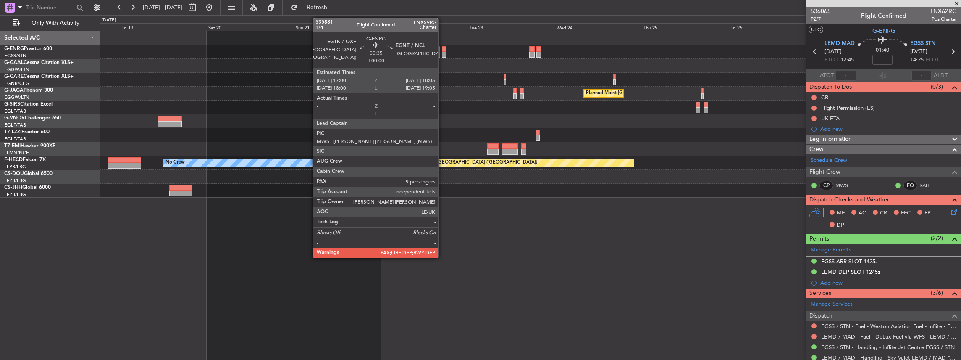
click at [443, 52] on div at bounding box center [444, 55] width 4 height 6
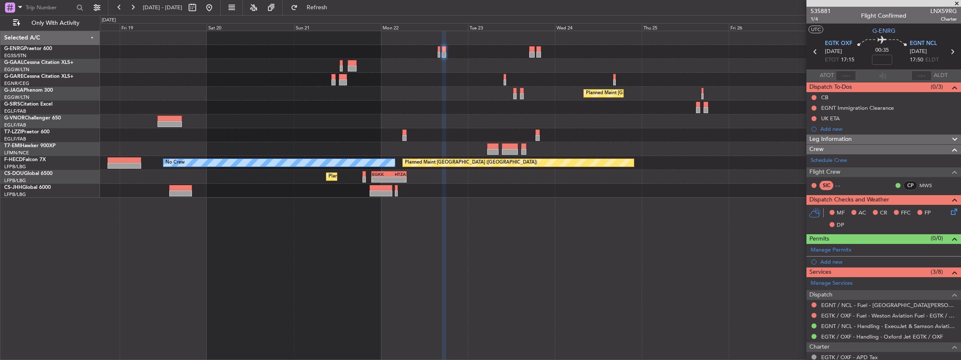
click at [441, 52] on div at bounding box center [530, 52] width 861 height 14
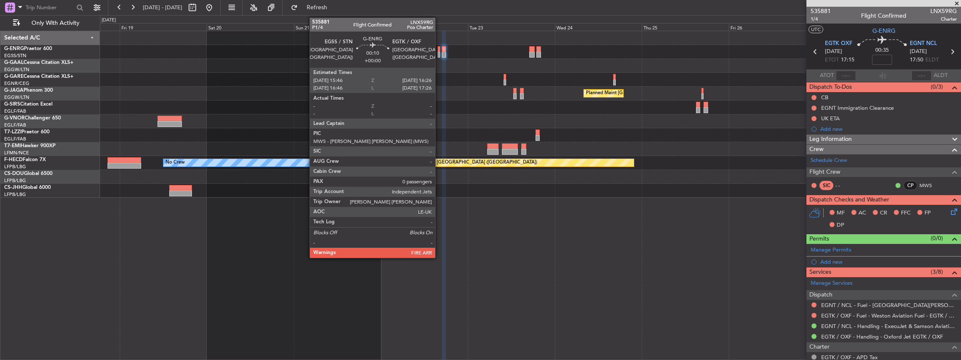
click at [438, 52] on div at bounding box center [439, 55] width 3 height 6
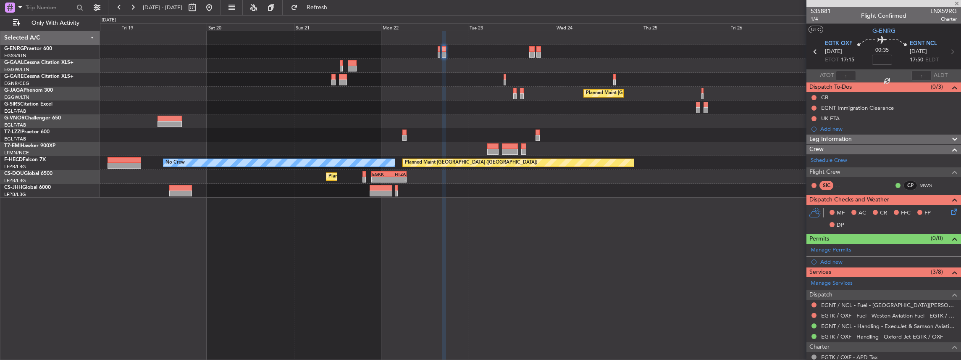
type input "0"
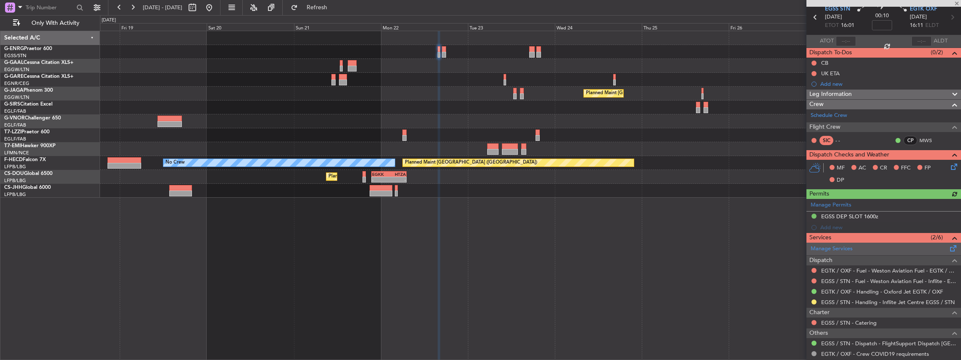
scroll to position [56, 0]
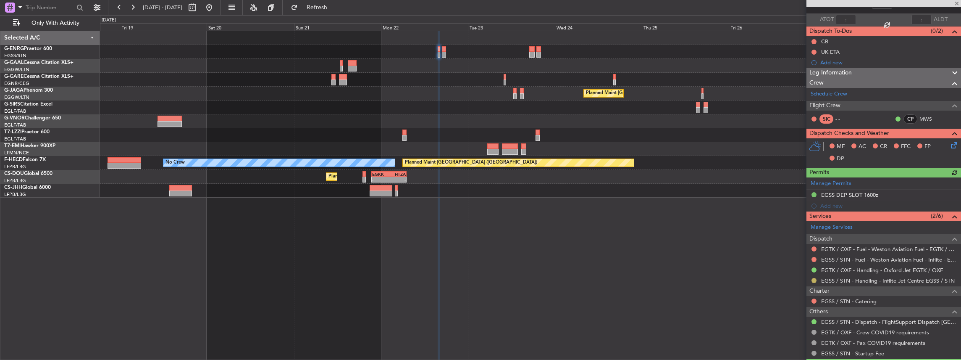
click at [813, 278] on button at bounding box center [813, 280] width 5 height 5
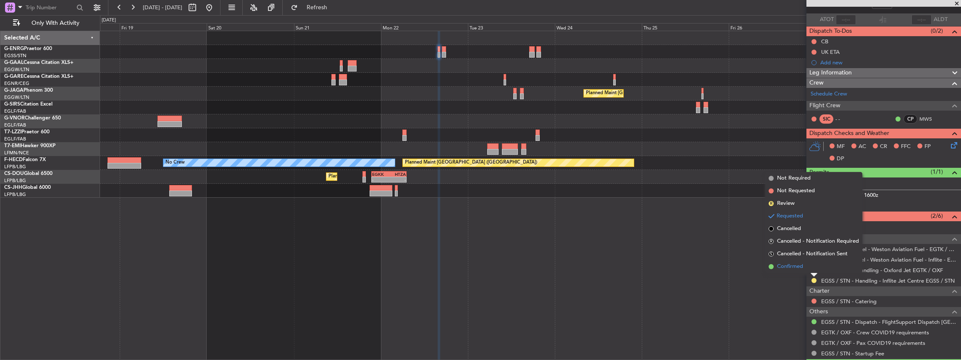
click at [803, 268] on li "Confirmed" at bounding box center [813, 266] width 97 height 13
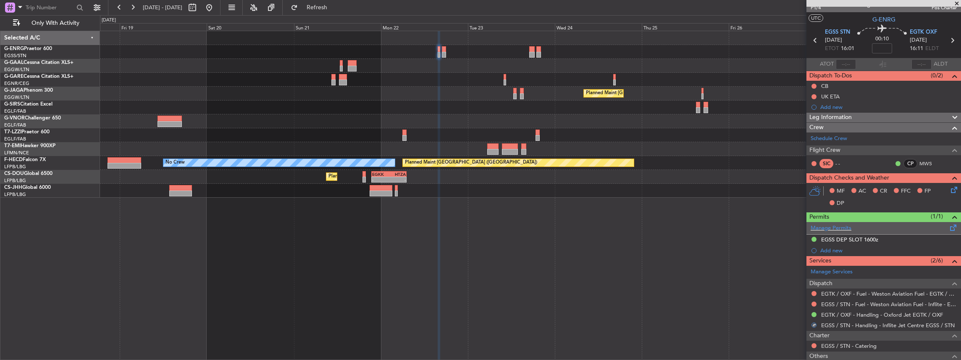
scroll to position [0, 0]
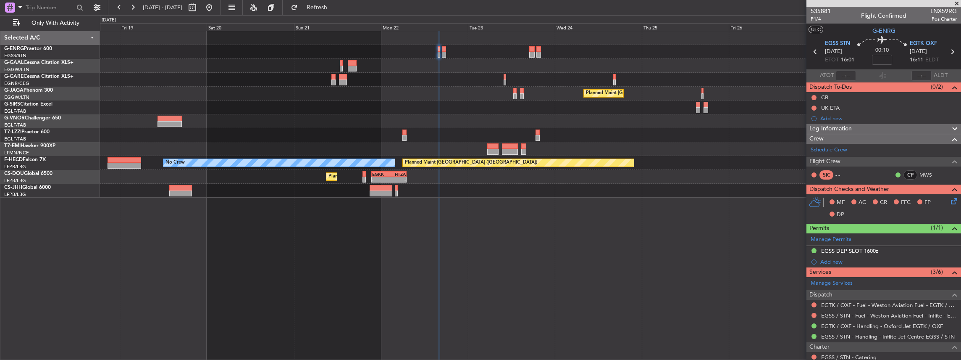
click at [939, 11] on span "LNX59RG" at bounding box center [943, 11] width 26 height 9
copy span "LNX59RG"
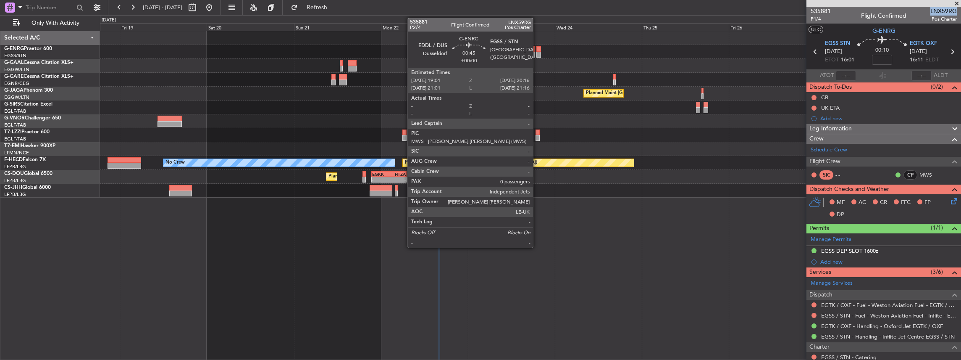
click at [537, 52] on div at bounding box center [538, 55] width 5 height 6
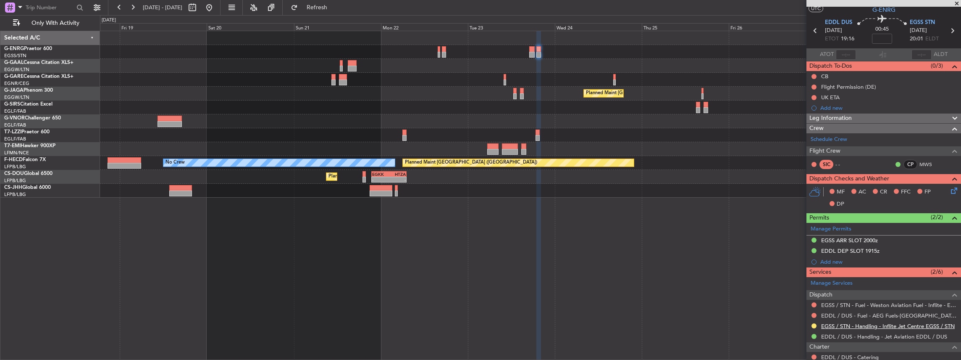
scroll to position [56, 0]
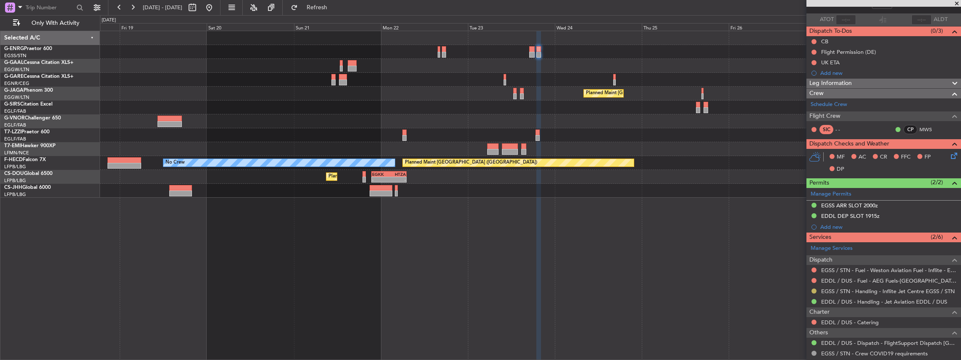
click at [814, 290] on button at bounding box center [813, 290] width 5 height 5
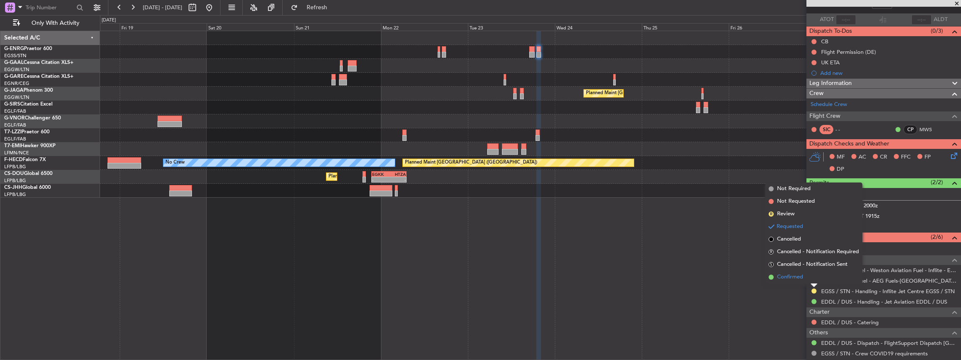
click at [777, 276] on li "Confirmed" at bounding box center [813, 276] width 97 height 13
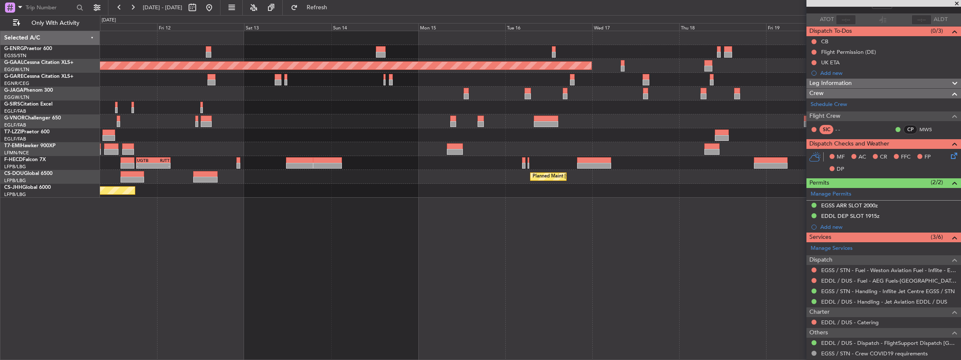
click at [944, 163] on fb-app "18 Sep 2025 - 28 Sep 2025 Refresh Quick Links Only With Activity Planned Maint …" at bounding box center [480, 182] width 961 height 353
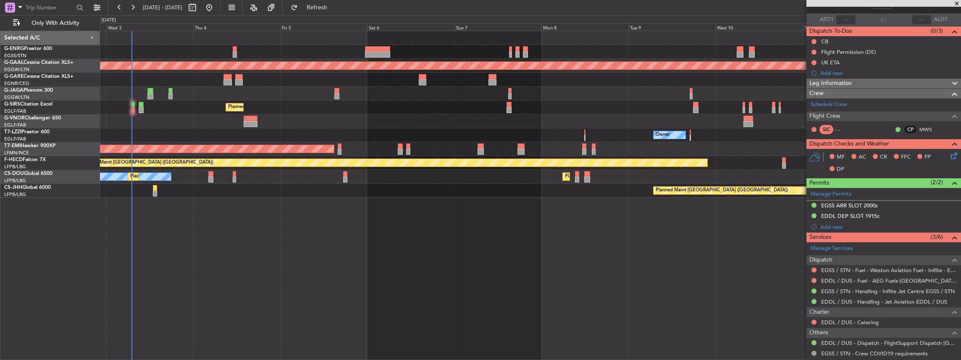
click at [961, 221] on html "18 Sep 2025 - 28 Sep 2025 Refresh Quick Links Only With Activity Planned Maint …" at bounding box center [480, 180] width 961 height 360
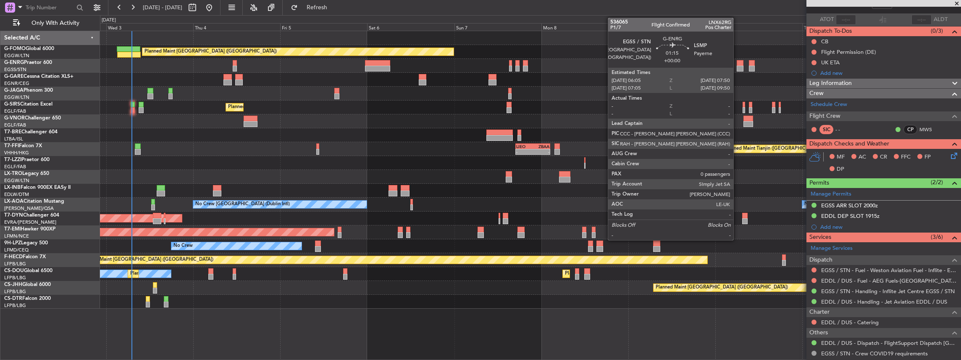
click at [737, 67] on div at bounding box center [740, 69] width 7 height 6
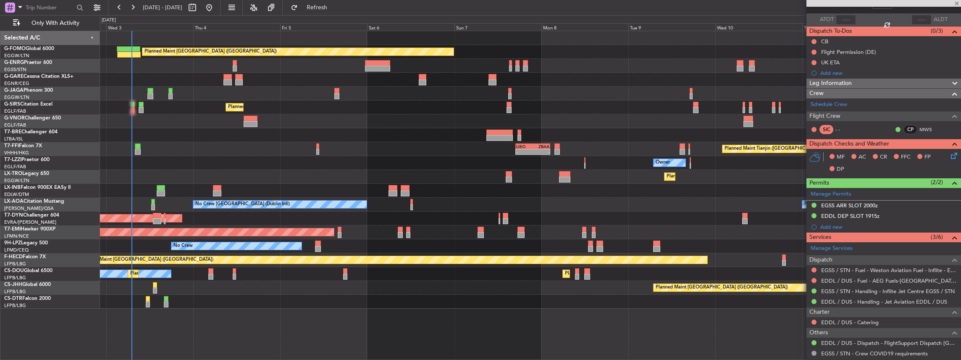
scroll to position [0, 0]
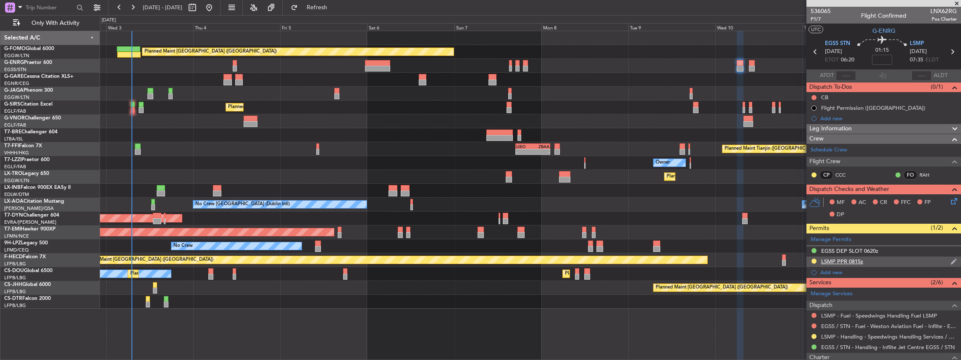
click at [888, 259] on div "LSMP PPR 0815z" at bounding box center [883, 261] width 155 height 10
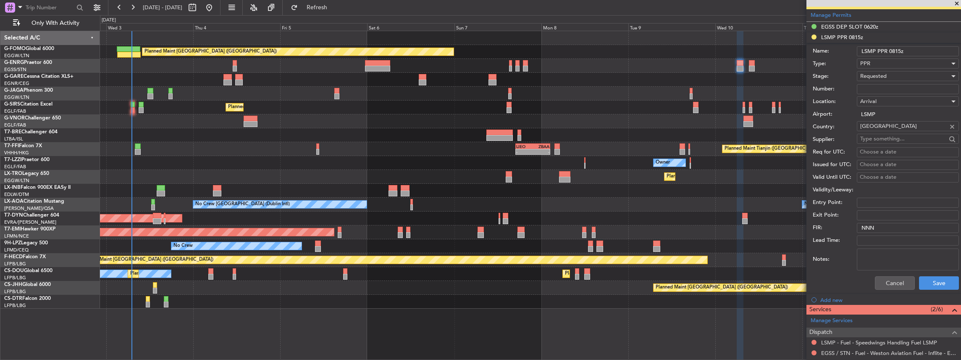
scroll to position [337, 0]
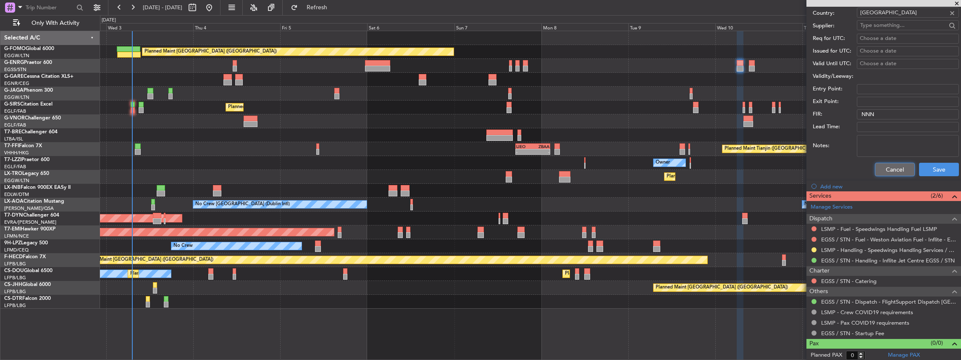
click at [884, 168] on button "Cancel" at bounding box center [895, 169] width 40 height 13
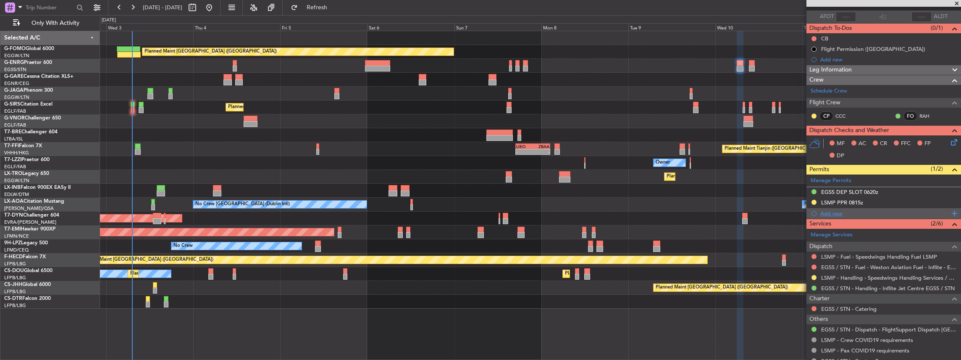
scroll to position [58, 0]
click at [814, 276] on button at bounding box center [813, 277] width 5 height 5
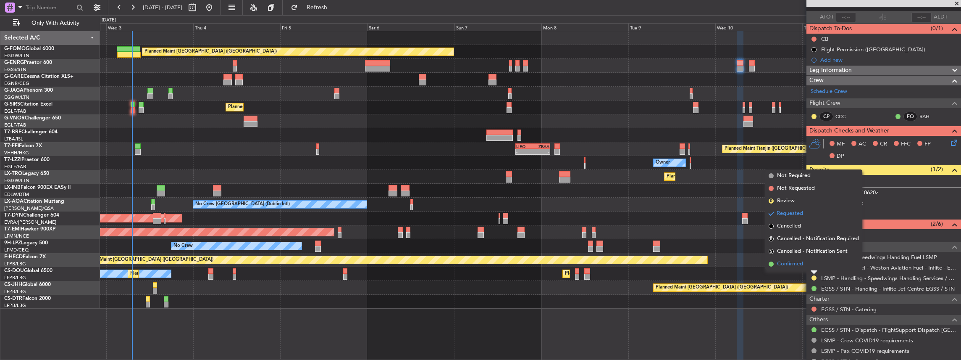
click at [795, 260] on span "Confirmed" at bounding box center [790, 264] width 26 height 8
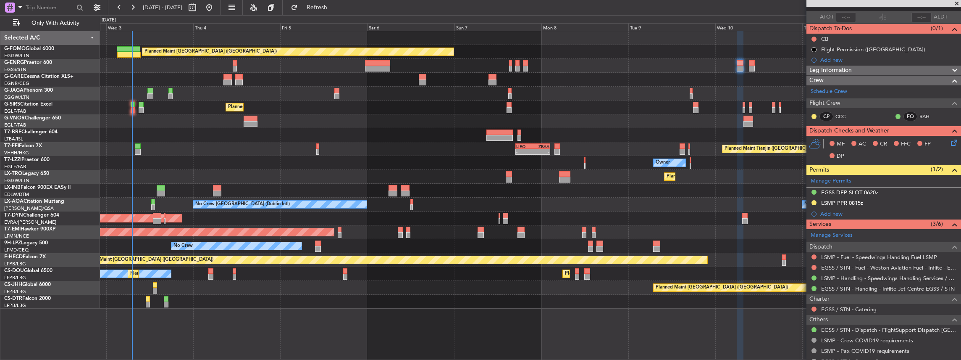
scroll to position [0, 0]
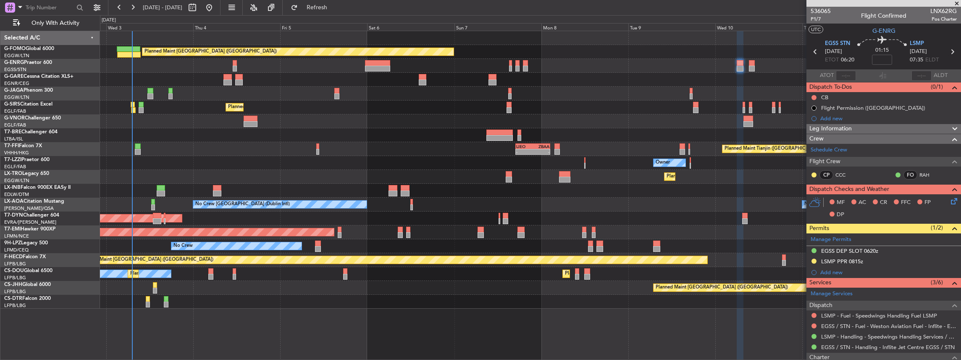
click at [950, 52] on icon at bounding box center [952, 51] width 11 height 11
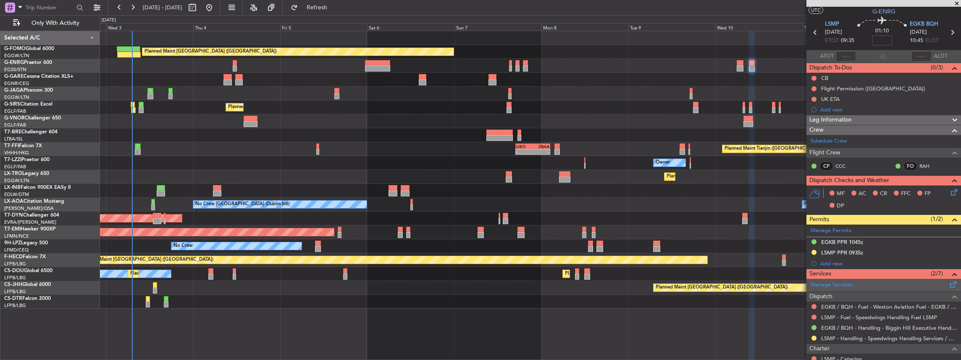
scroll to position [28, 0]
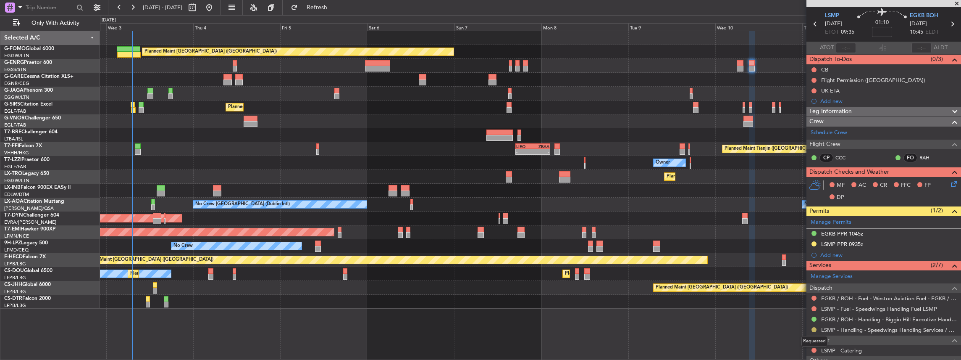
click at [814, 328] on button at bounding box center [813, 329] width 5 height 5
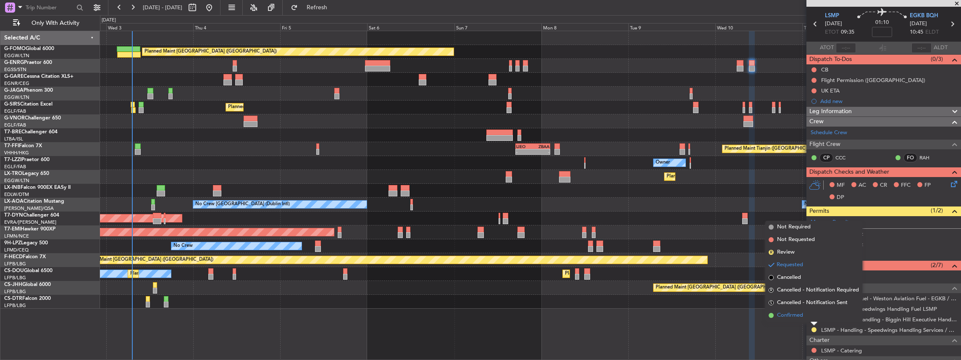
click at [804, 317] on li "Confirmed" at bounding box center [813, 315] width 97 height 13
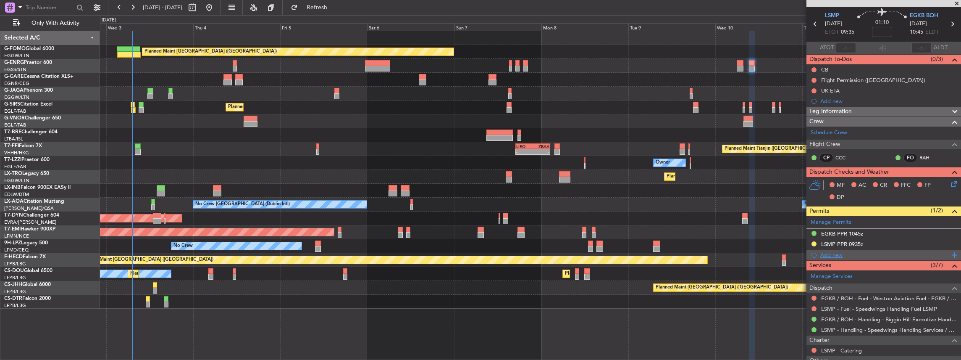
scroll to position [0, 0]
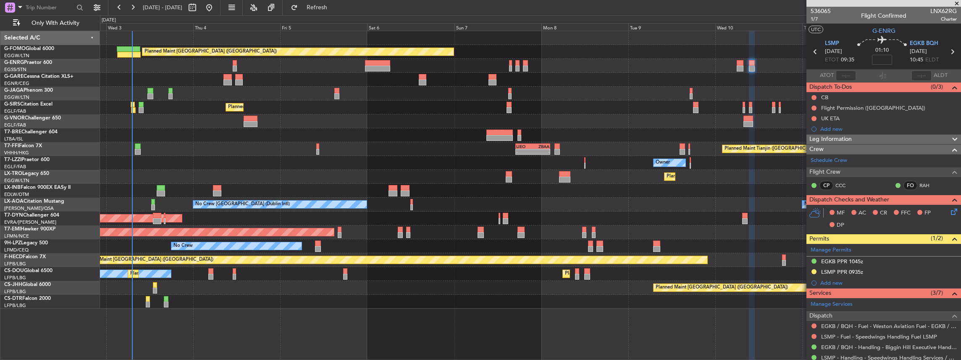
click at [812, 51] on icon at bounding box center [815, 51] width 11 height 11
type input "0"
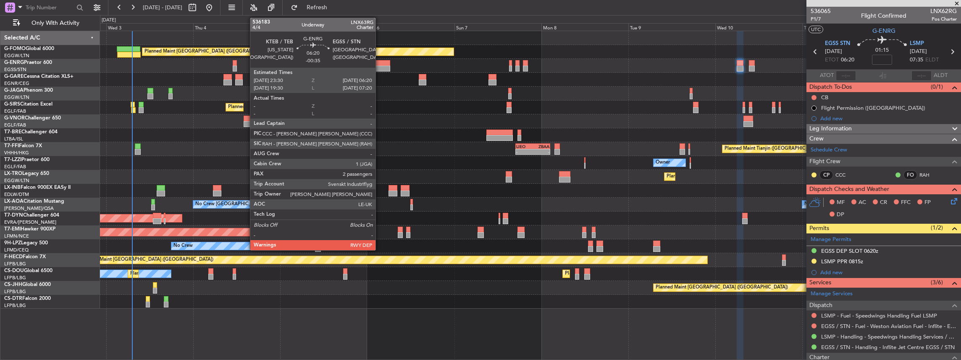
click at [380, 63] on div at bounding box center [377, 63] width 25 height 6
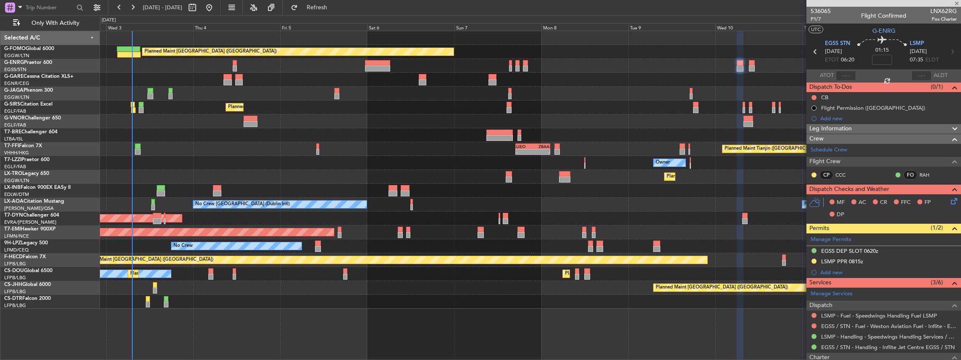
type input "-00:35"
type input "2"
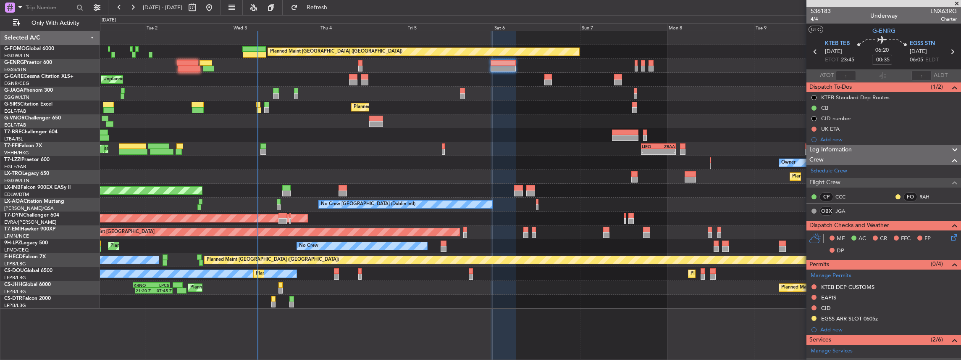
click at [480, 144] on div "Planned Maint London (Luton) Unplanned Maint Chester Owner Ibiza Planned Maint …" at bounding box center [530, 169] width 861 height 277
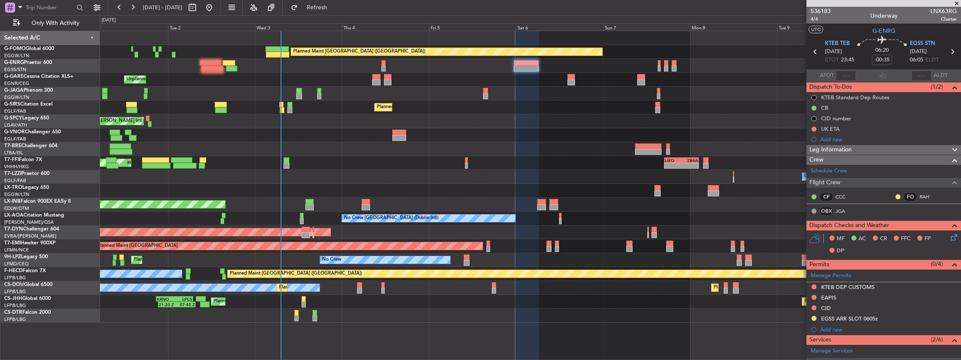
click at [638, 207] on div "Planned Maint London (Luton) Unplanned Maint Chester Owner Ibiza Planned Maint …" at bounding box center [530, 176] width 861 height 291
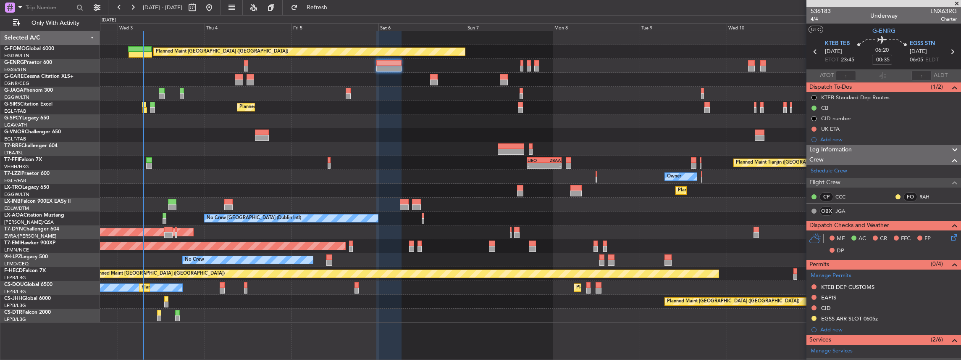
click at [450, 187] on div "Planned Maint London (Luton) Unplanned Maint Chester Planned Maint London (Farn…" at bounding box center [530, 176] width 861 height 291
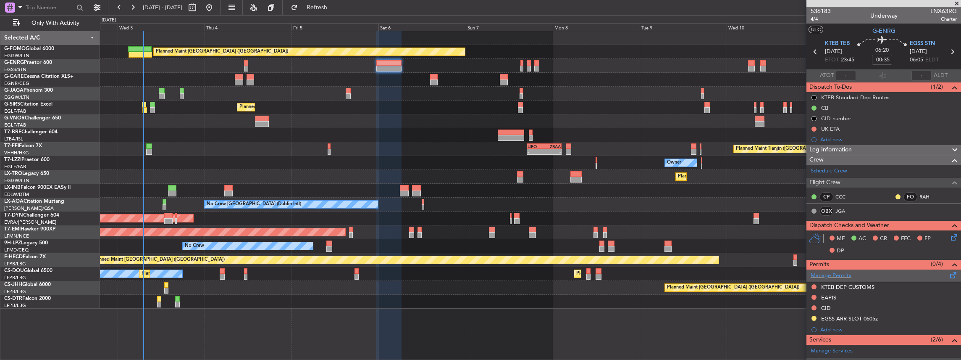
scroll to position [56, 0]
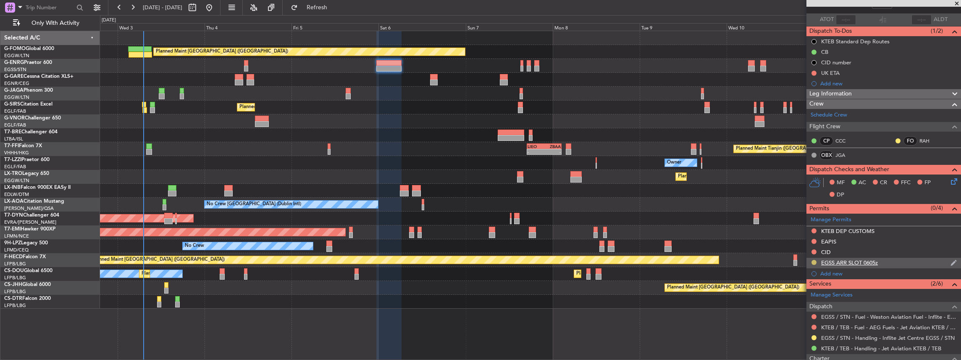
click at [814, 261] on button at bounding box center [813, 262] width 5 height 5
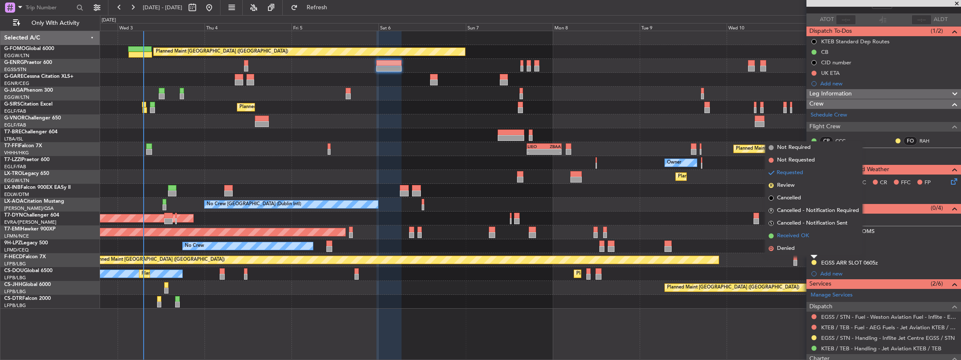
click at [797, 239] on span "Received OK" at bounding box center [793, 235] width 32 height 8
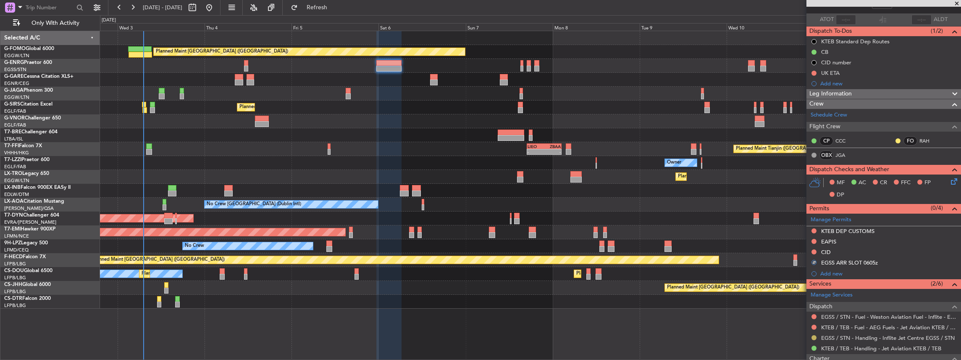
click at [815, 336] on button at bounding box center [813, 337] width 5 height 5
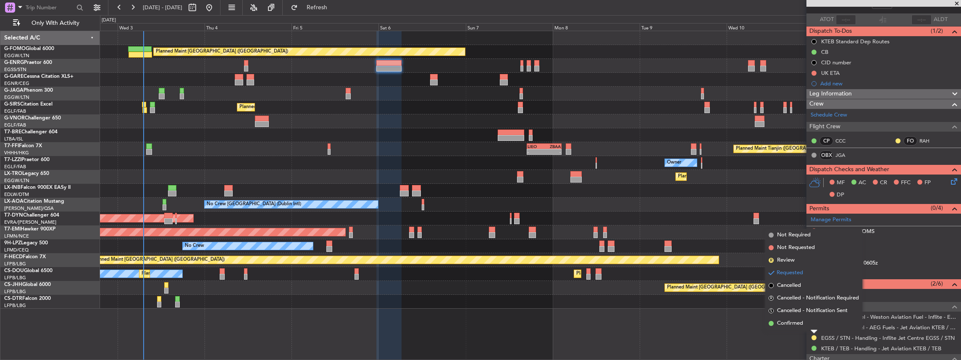
click at [803, 323] on div "Requested" at bounding box center [814, 322] width 26 height 10
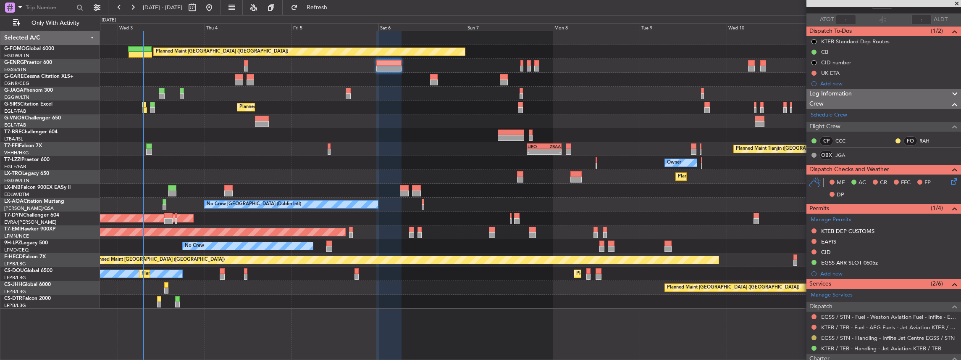
click at [813, 335] on button at bounding box center [813, 337] width 5 height 5
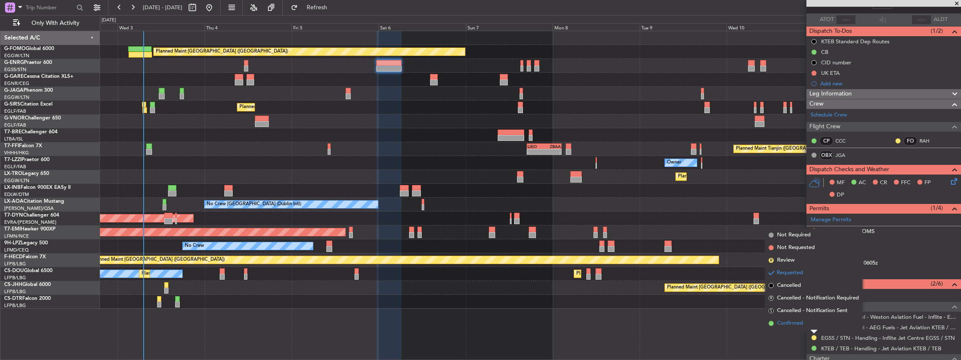
click at [785, 322] on span "Confirmed" at bounding box center [790, 323] width 26 height 8
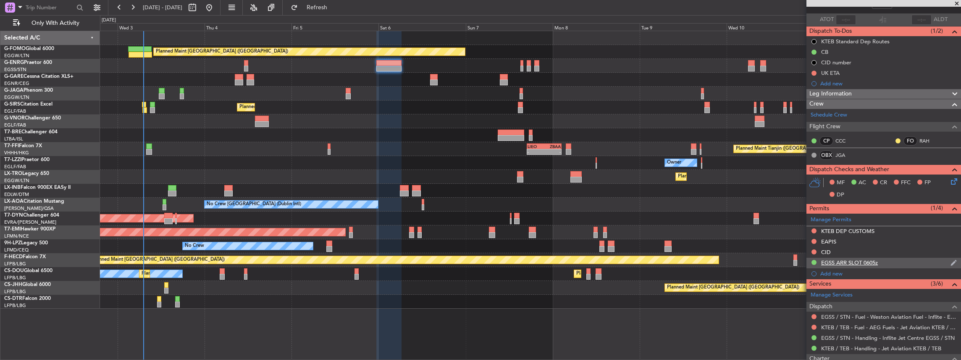
click at [901, 262] on div "EGSS ARR SLOT 0605z" at bounding box center [883, 262] width 155 height 10
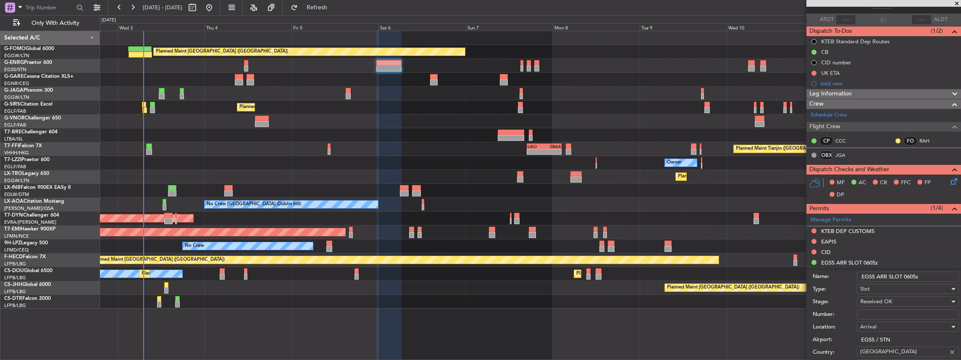
click at [912, 276] on input "EGSS ARR SLOT 0605z" at bounding box center [908, 276] width 102 height 10
drag, startPoint x: 912, startPoint y: 273, endPoint x: 907, endPoint y: 274, distance: 5.6
click at [907, 274] on input "EGSS ARR SLOT 0605z" at bounding box center [908, 276] width 102 height 10
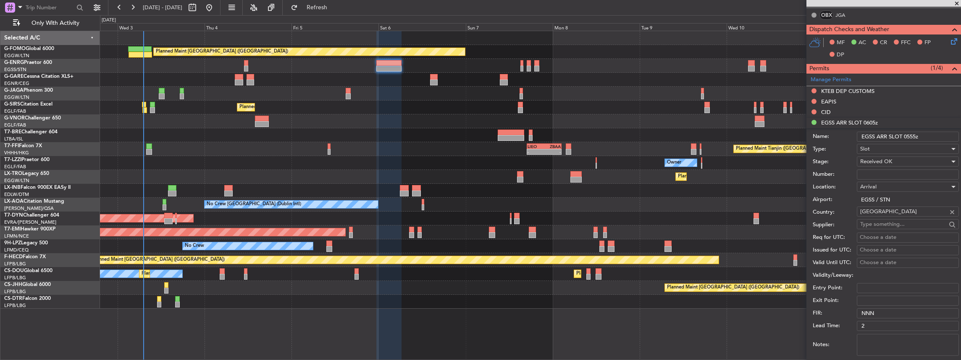
scroll to position [308, 0]
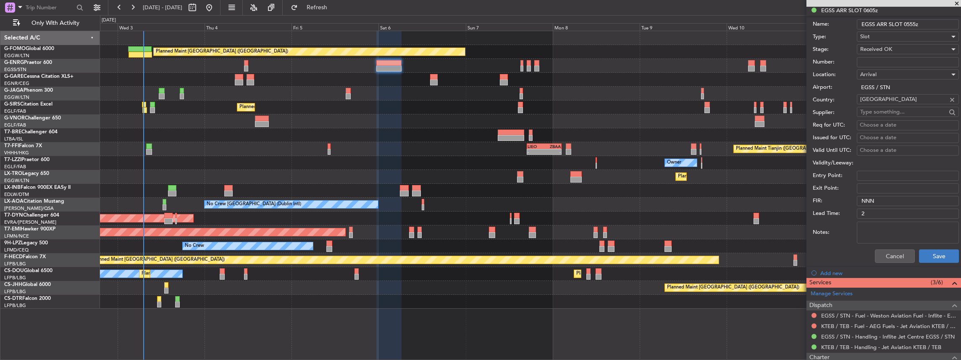
type input "EGSS ARR SLOT 0555z"
click at [937, 252] on button "Save" at bounding box center [939, 255] width 40 height 13
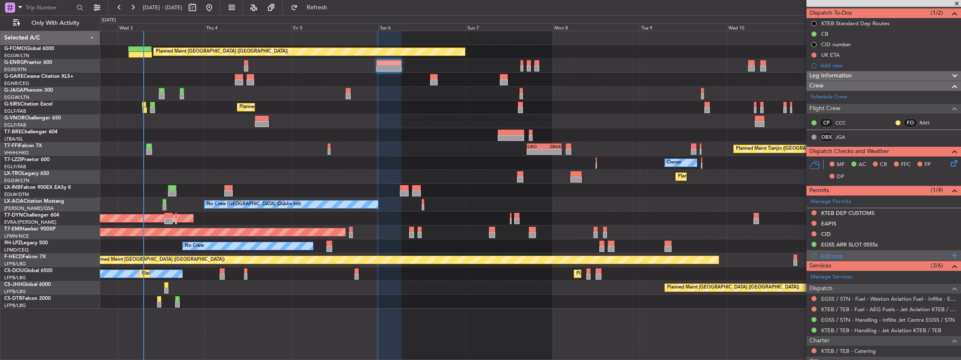
scroll to position [84, 0]
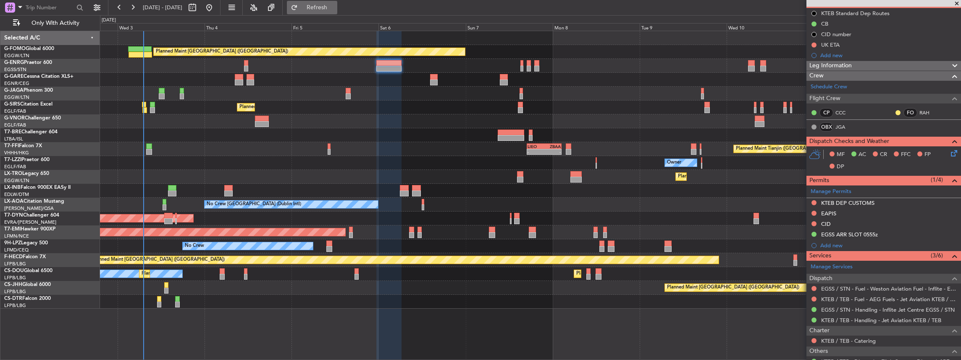
click at [334, 14] on button "Refresh" at bounding box center [312, 7] width 50 height 13
click at [270, 222] on div "Planned Maint [GEOGRAPHIC_DATA] ([GEOGRAPHIC_DATA]) Unplanned Maint [PERSON_NAM…" at bounding box center [530, 169] width 861 height 277
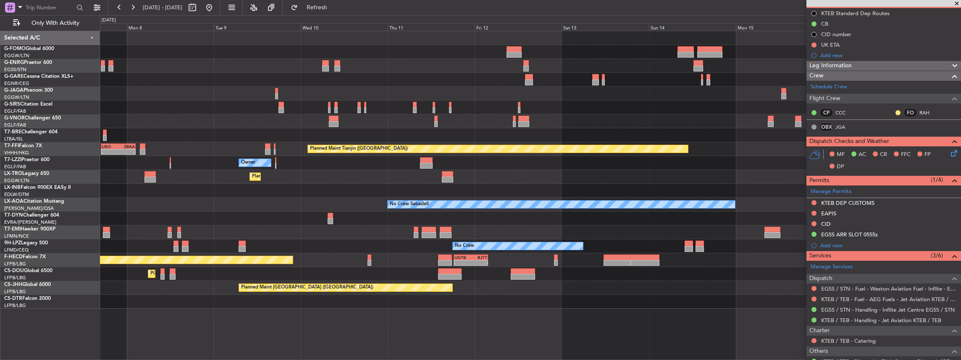
click at [278, 206] on div "Planned Maint London (Luton) Planned Maint Tianjin (Binhai) - - LIEO 17:00 Z ZB…" at bounding box center [530, 169] width 861 height 277
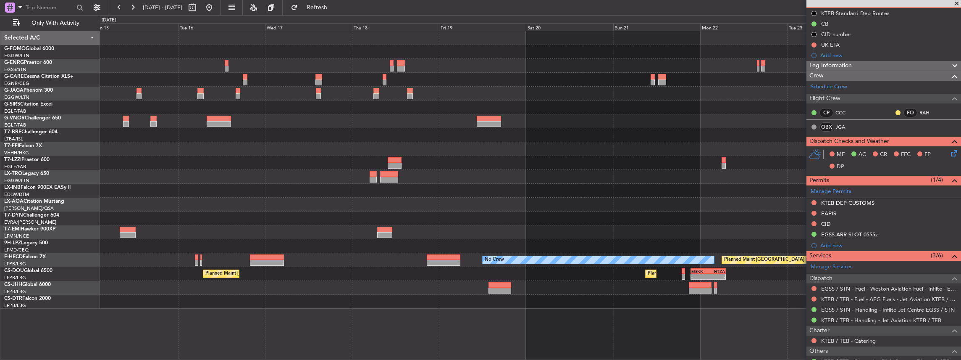
click at [349, 202] on div "Planned Maint London (Luton) Planned Maint Tianjin (Binhai) No Crew Sabadell No…" at bounding box center [530, 169] width 861 height 277
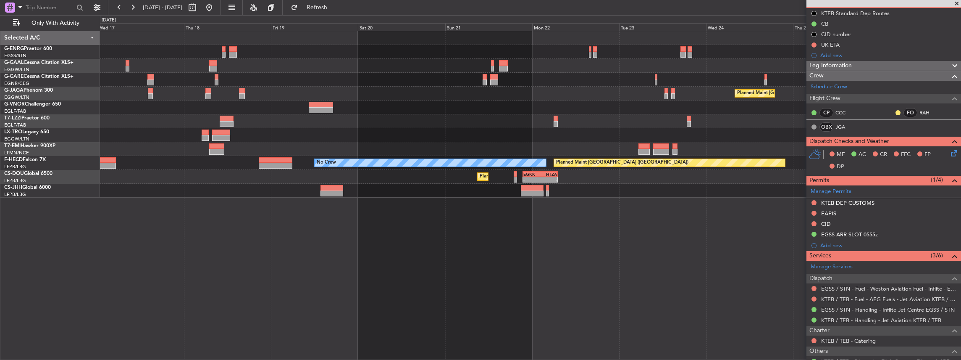
click at [484, 216] on div "Planned Maint Dusseldorf Planned Maint London (Luton) No Crew Planned Maint Par…" at bounding box center [530, 195] width 861 height 329
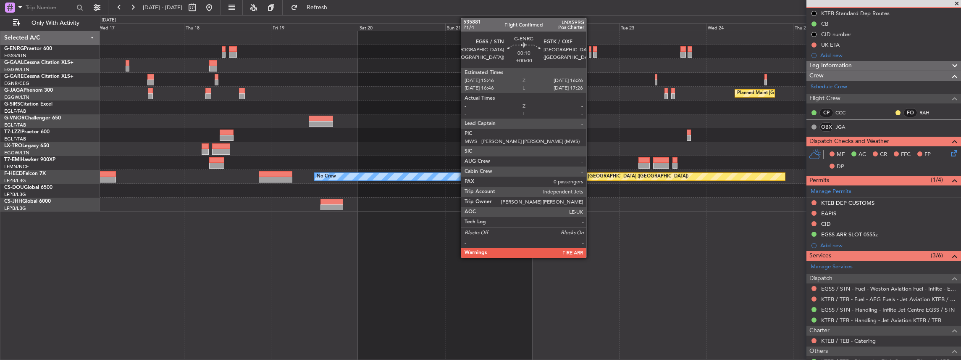
click at [590, 53] on div at bounding box center [590, 55] width 3 height 6
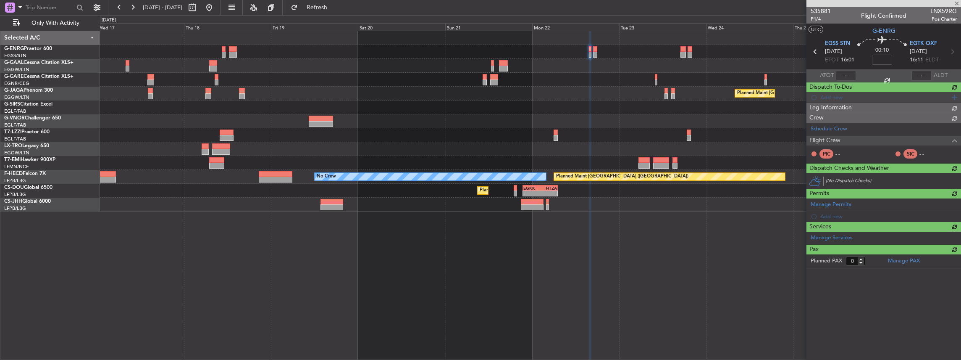
scroll to position [0, 0]
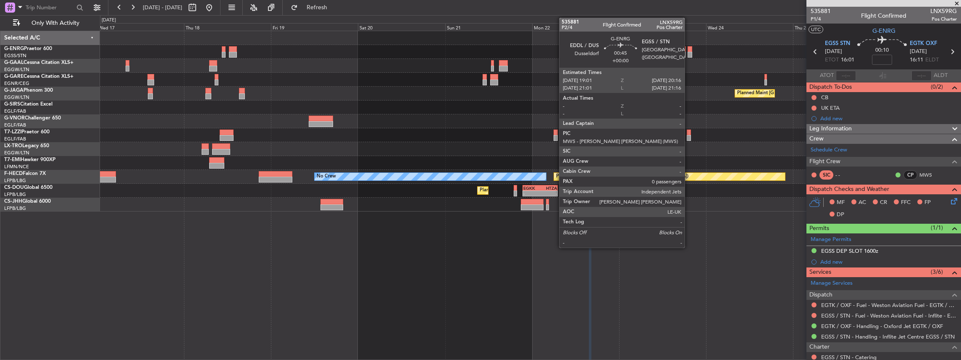
click at [689, 53] on div at bounding box center [690, 55] width 5 height 6
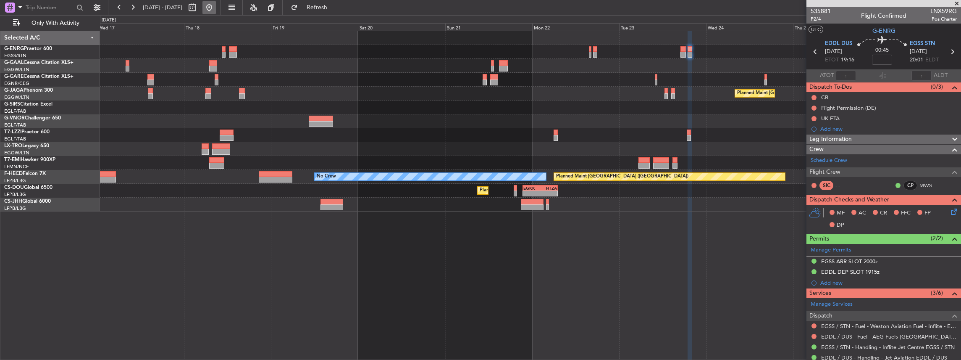
click at [216, 8] on button at bounding box center [208, 7] width 13 height 13
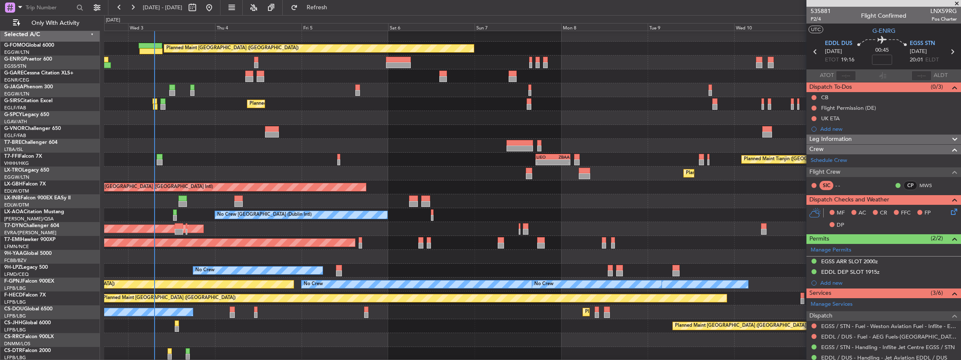
click at [271, 159] on div "Planned Maint London (Luton) Unplanned Maint Chester Owner Ibiza Planned Maint …" at bounding box center [532, 194] width 857 height 333
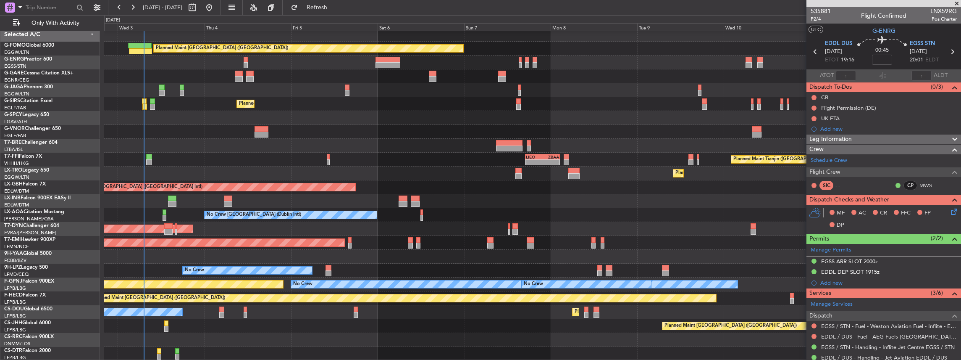
click at [285, 151] on div "Planned Maint London (Luton) Unplanned Maint Chester Planned Maint London (Farn…" at bounding box center [532, 194] width 857 height 333
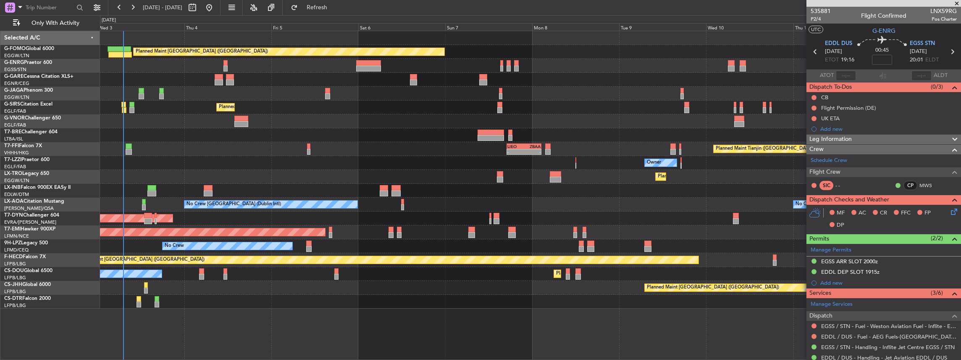
click at [347, 189] on div "Planned Maint London (Luton) Unplanned Maint Chester Planned Maint London (Farn…" at bounding box center [530, 169] width 861 height 277
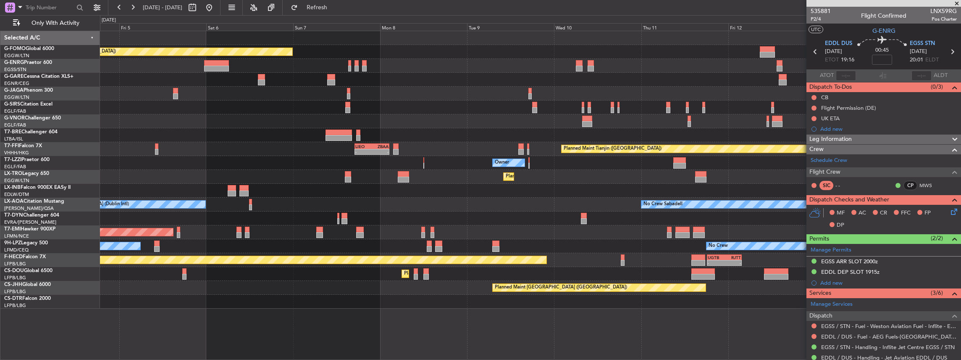
click at [394, 108] on div "Planned Maint London (Luton) Planned Maint London (Farnborough) Planned Maint T…" at bounding box center [530, 169] width 861 height 277
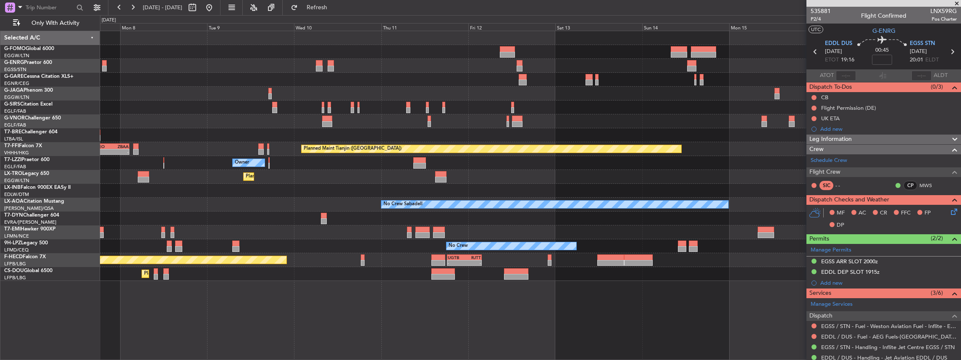
click at [448, 112] on div at bounding box center [530, 107] width 861 height 14
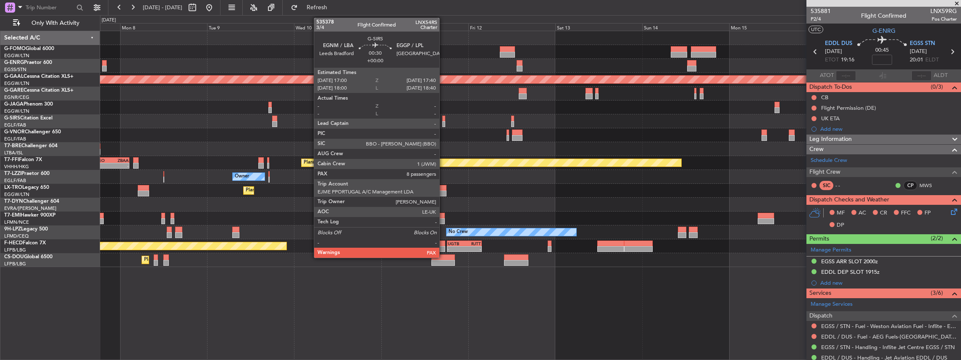
click at [443, 121] on div at bounding box center [443, 124] width 3 height 6
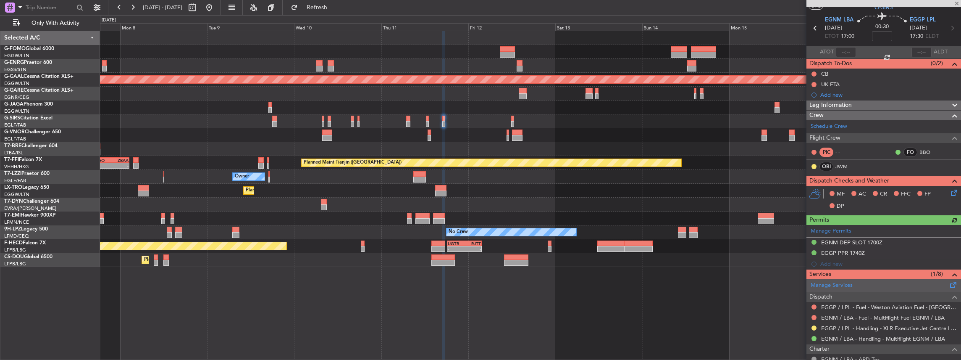
scroll to position [56, 0]
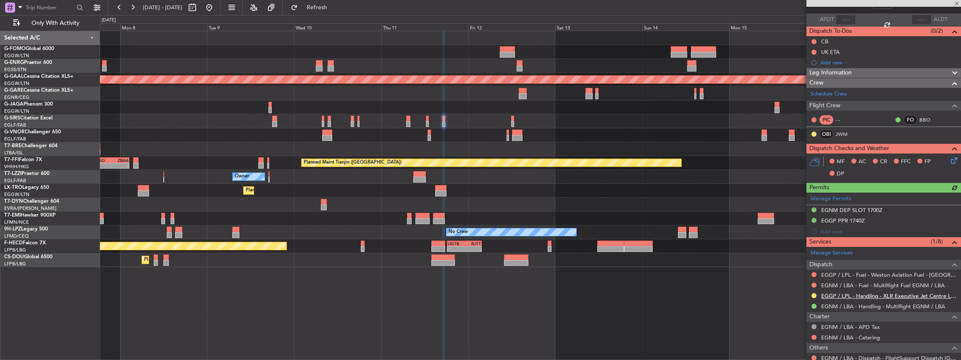
click at [842, 294] on link "EGGP / LPL - Handling - XLR Executive Jet Centre Liverpool EGGP / LPL" at bounding box center [889, 295] width 136 height 7
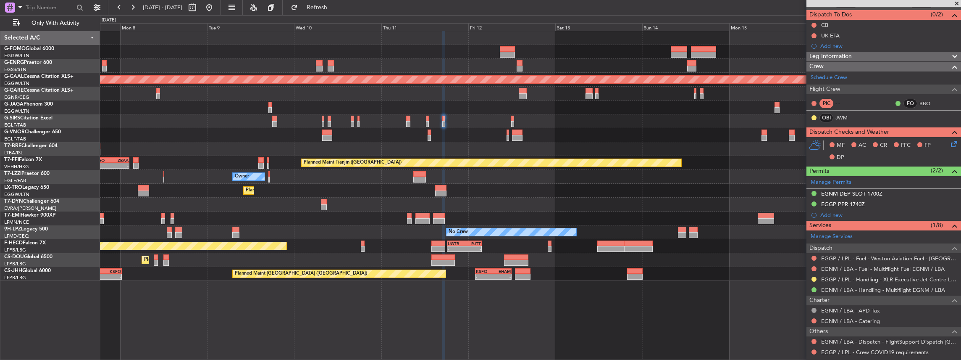
scroll to position [112, 0]
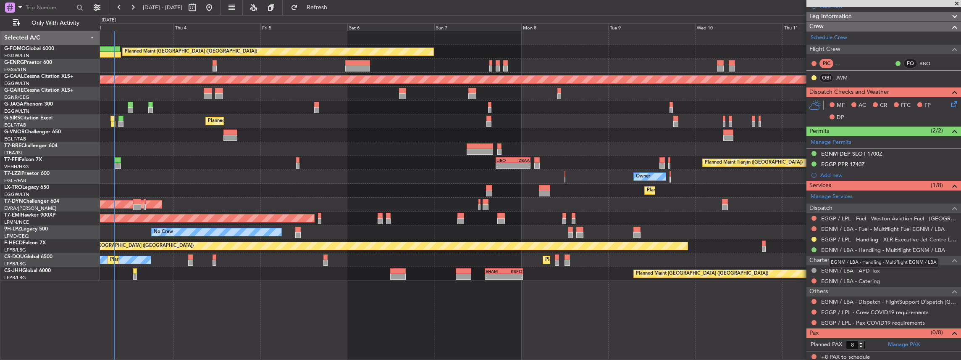
click at [829, 252] on body "07 Sep 2025 - 17 Sep 2025 Refresh Quick Links Only With Activity Planned Maint …" at bounding box center [480, 180] width 961 height 360
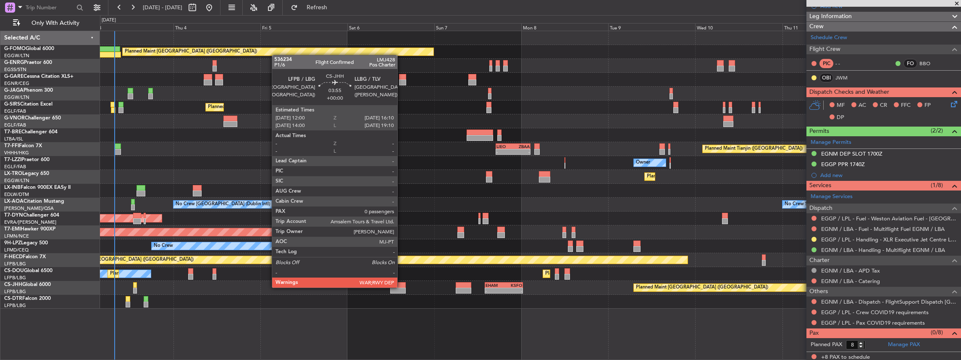
click at [402, 286] on div at bounding box center [397, 285] width 15 height 6
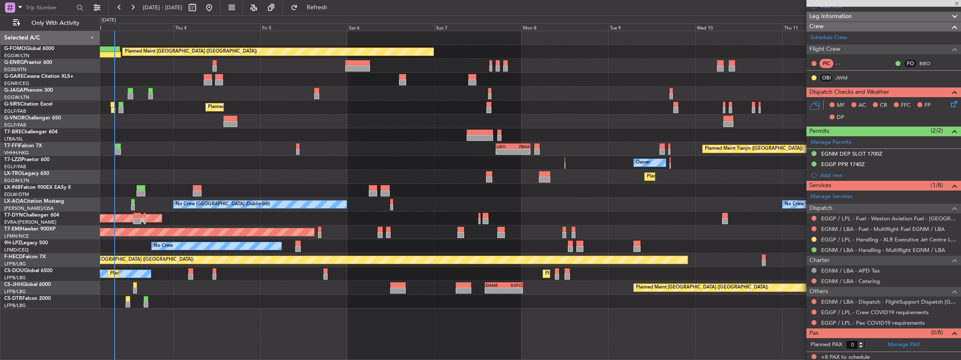
scroll to position [0, 0]
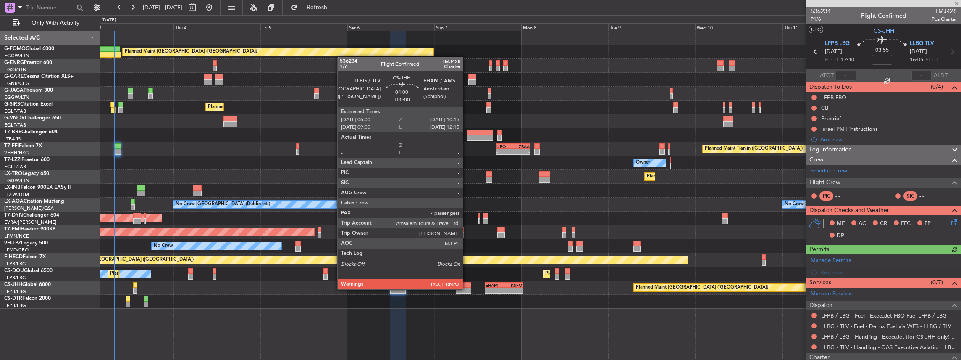
click at [467, 288] on div at bounding box center [464, 290] width 16 height 6
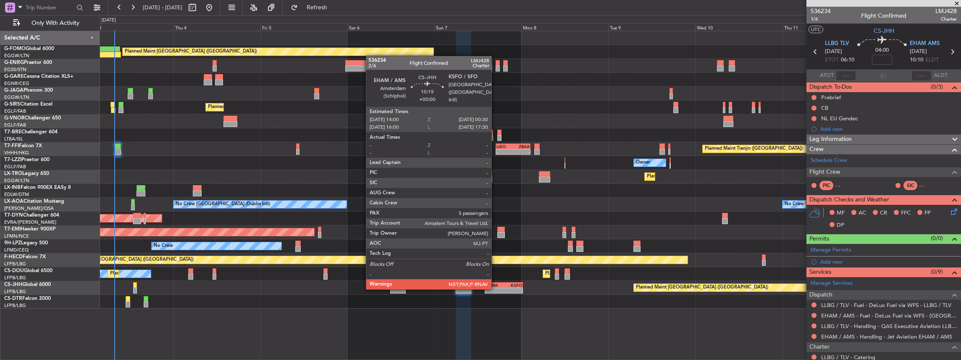
click at [496, 288] on div "-" at bounding box center [495, 290] width 18 height 5
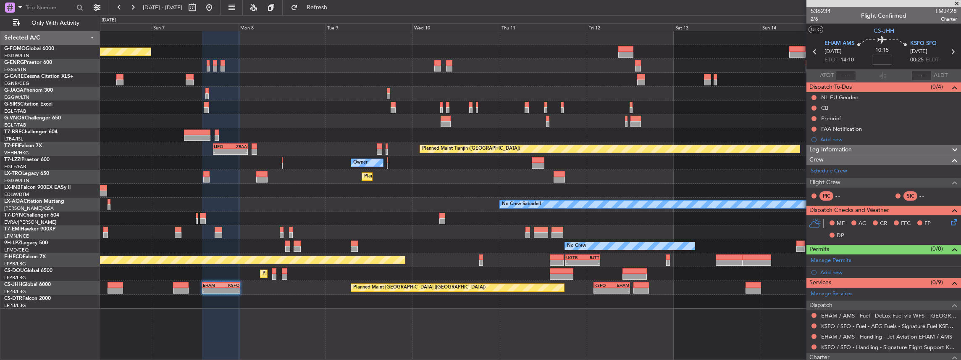
click at [358, 329] on div "Planned Maint London (Luton) Planned Maint London (Farnborough) Planned Maint T…" at bounding box center [530, 195] width 861 height 329
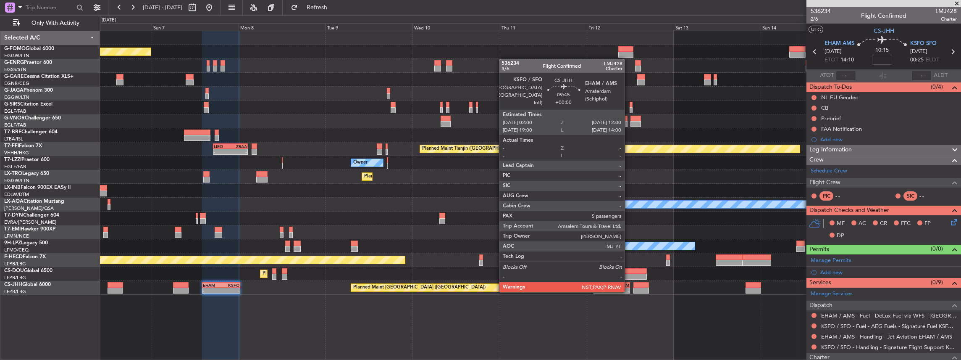
click at [629, 291] on div "-" at bounding box center [619, 290] width 17 height 5
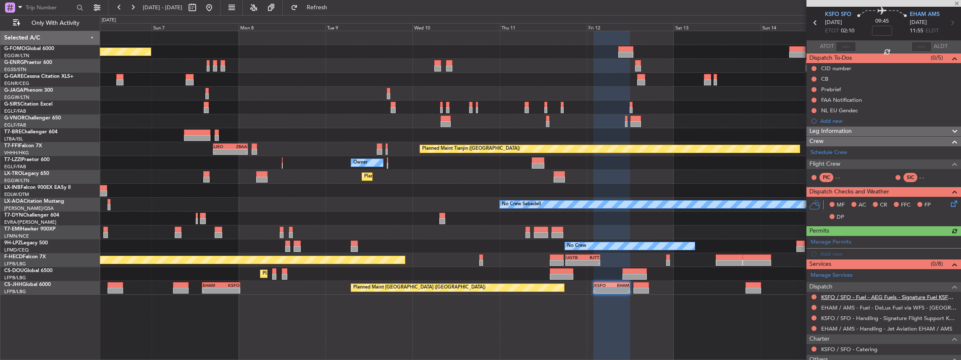
scroll to position [56, 0]
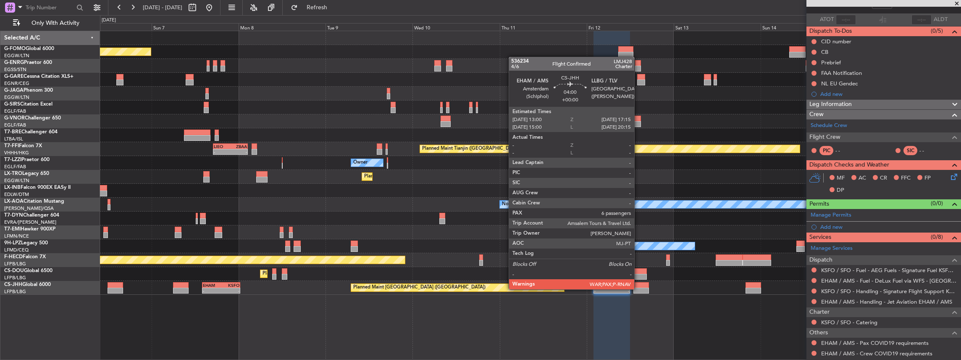
click at [638, 288] on div at bounding box center [641, 290] width 16 height 6
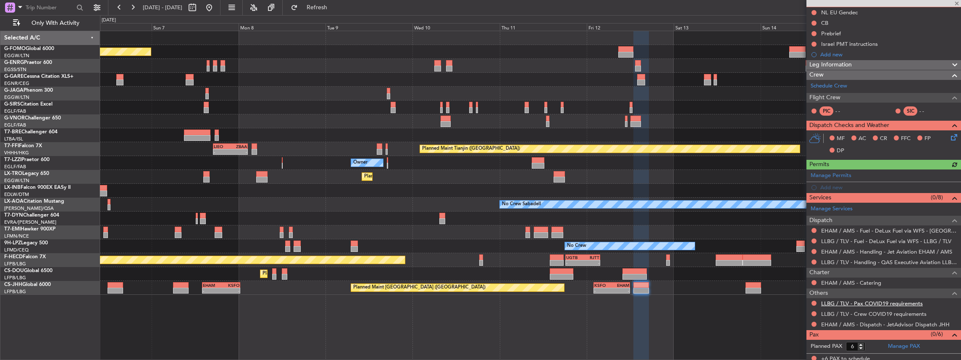
scroll to position [87, 0]
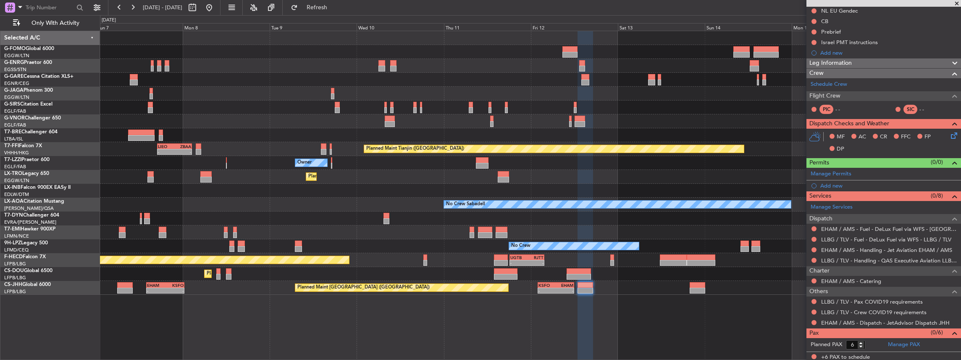
click at [646, 318] on div "Planned Maint London (Luton) Planned Maint London (Farnborough) Planned Maint T…" at bounding box center [530, 195] width 861 height 329
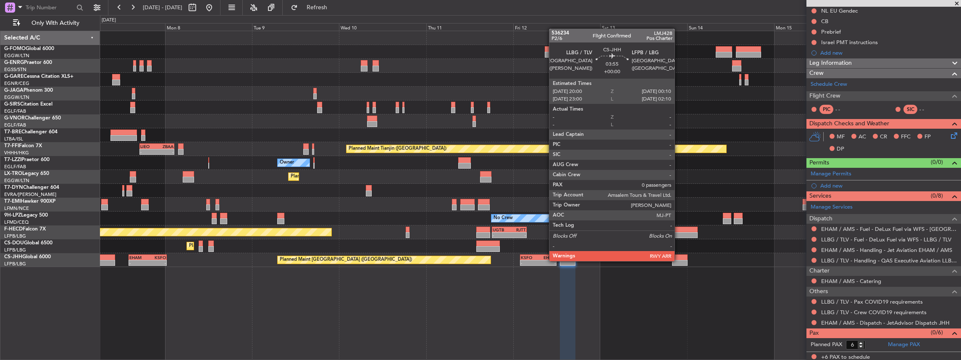
click at [679, 260] on div at bounding box center [679, 263] width 15 height 6
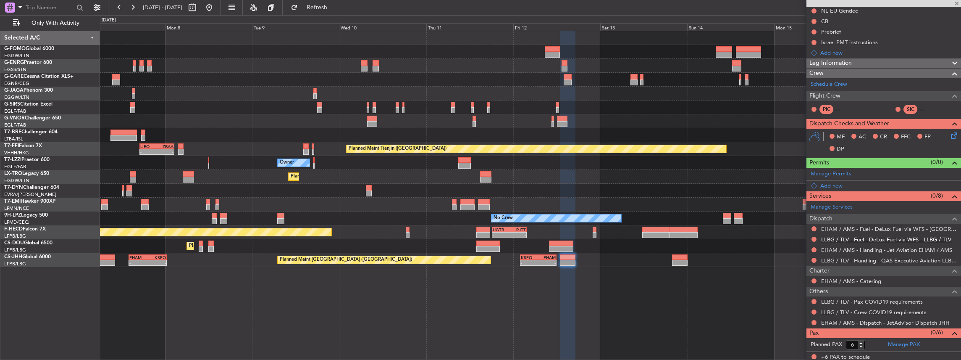
type input "0"
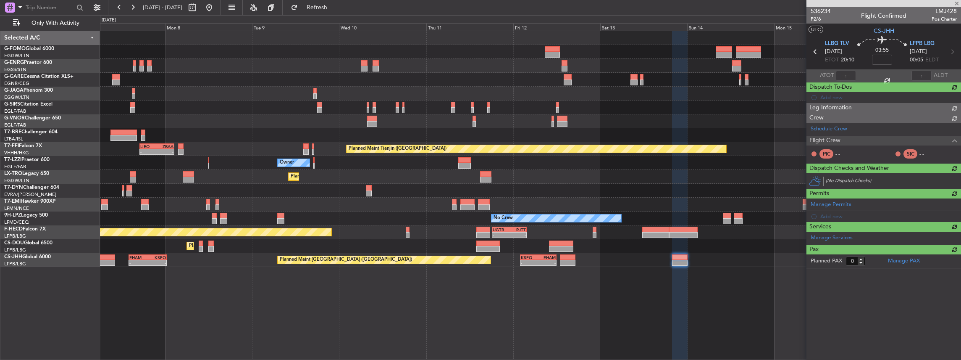
scroll to position [0, 0]
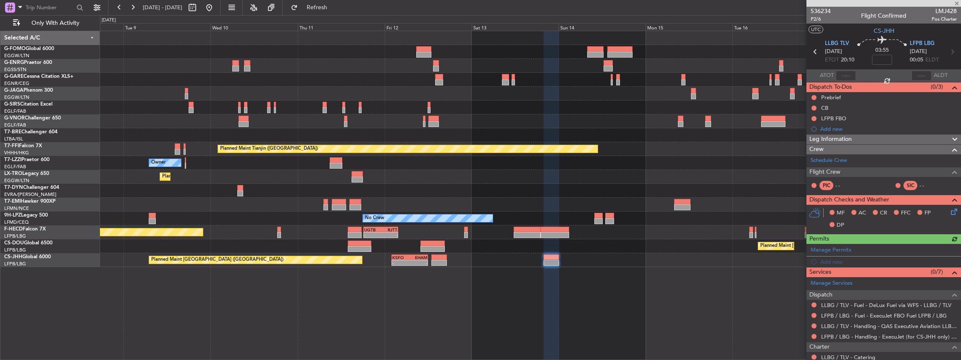
click at [586, 287] on div "Planned Maint London (Luton) Planned Maint Tianjin (Binhai) LIEO 17:00 Z ZBAA 0…" at bounding box center [530, 195] width 861 height 329
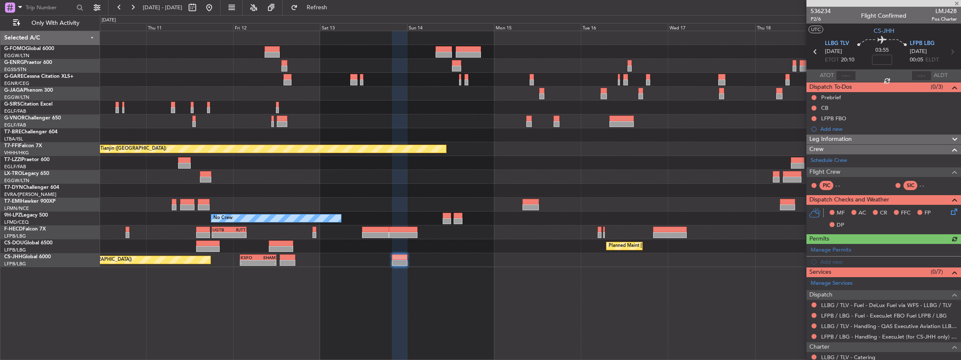
click at [588, 282] on div "Planned Maint Tianjin (Binhai) LIEO 17:00 Z ZBAA 02:35 Z - - Owner Planned Main…" at bounding box center [530, 195] width 861 height 329
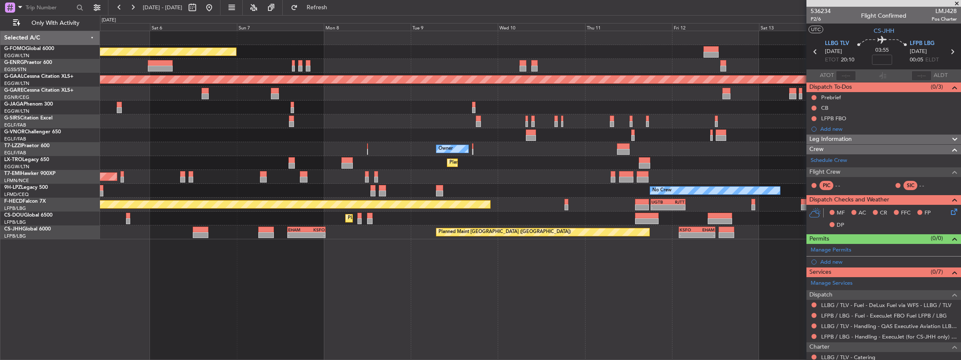
click at [827, 218] on fb-app "10 Sep 2025 - 20 Sep 2025 Refresh Quick Links Only With Activity Planned Maint …" at bounding box center [480, 182] width 961 height 353
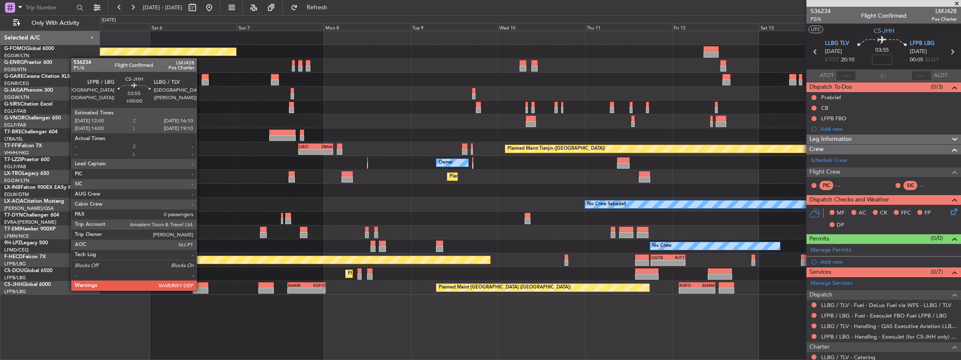
click at [201, 289] on div at bounding box center [200, 290] width 15 height 6
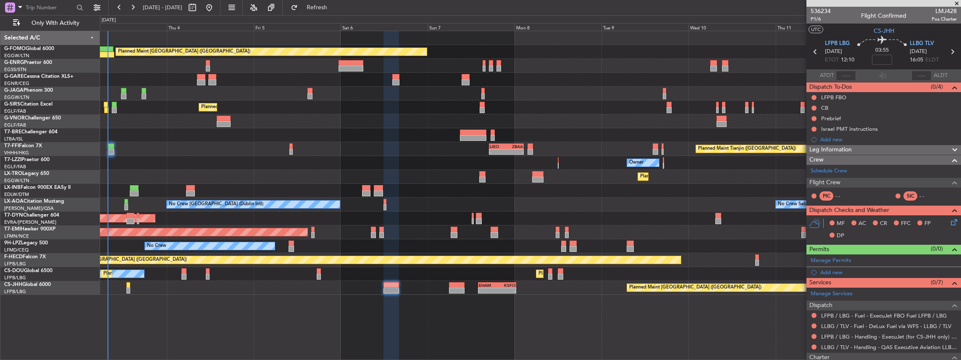
click at [753, 131] on div at bounding box center [530, 135] width 861 height 14
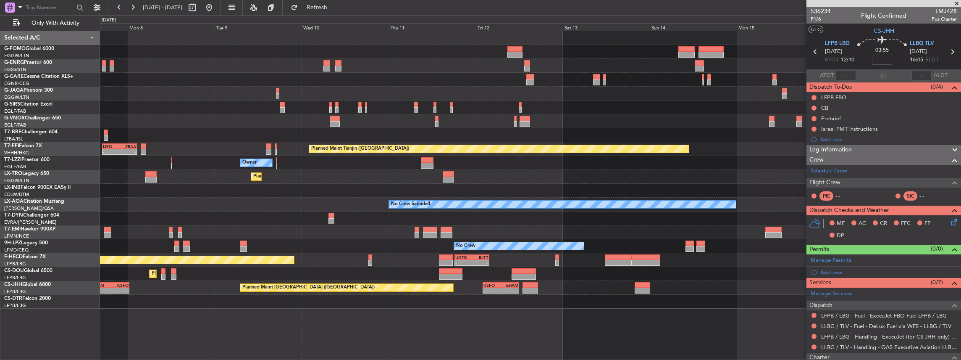
click at [273, 88] on div "Planned Maint London (Luton) Planned Maint Tianjin (Binhai) - - LIEO 17:00 Z ZB…" at bounding box center [530, 169] width 861 height 277
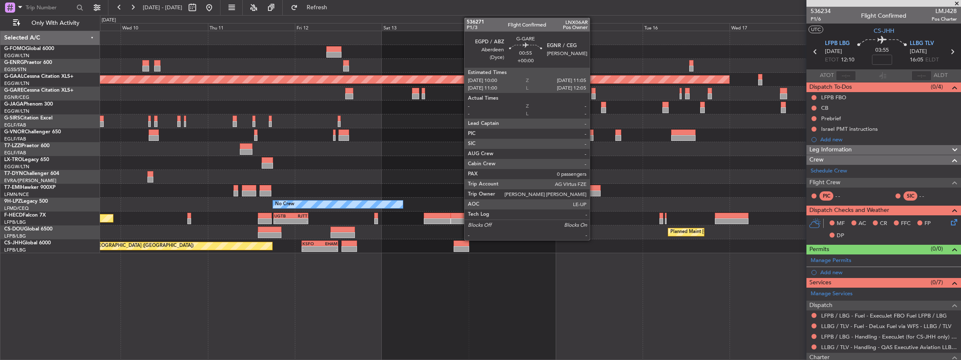
click at [594, 91] on div at bounding box center [593, 91] width 4 height 6
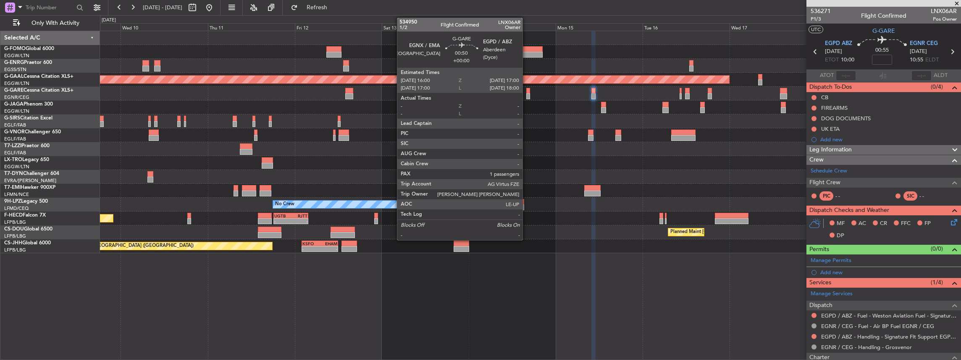
click at [527, 94] on div at bounding box center [528, 96] width 4 height 6
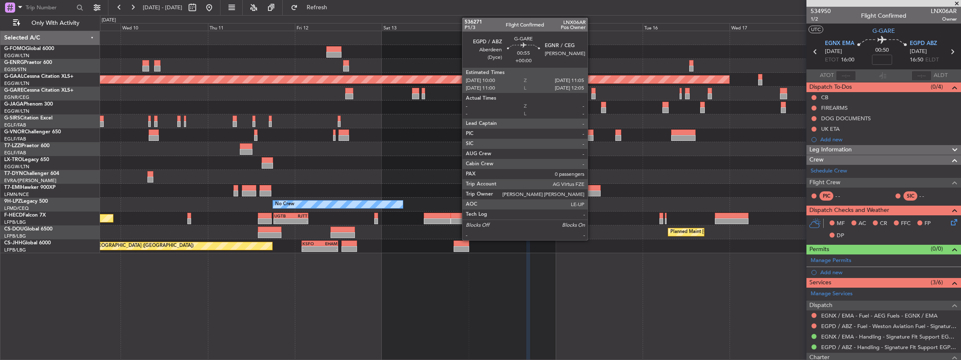
click at [592, 91] on div at bounding box center [593, 91] width 4 height 6
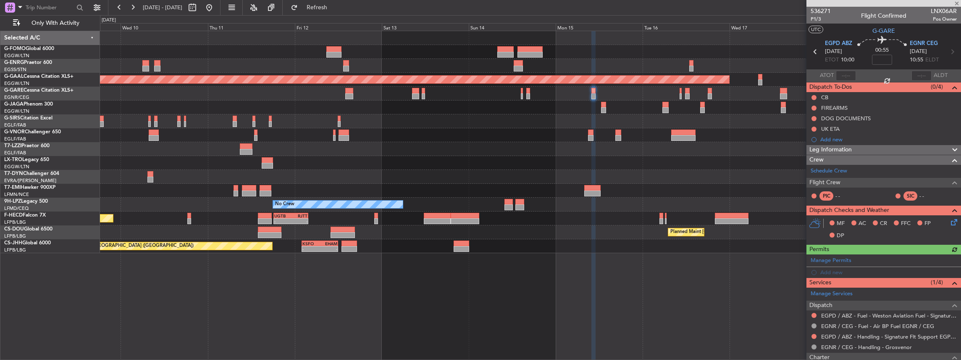
scroll to position [28, 0]
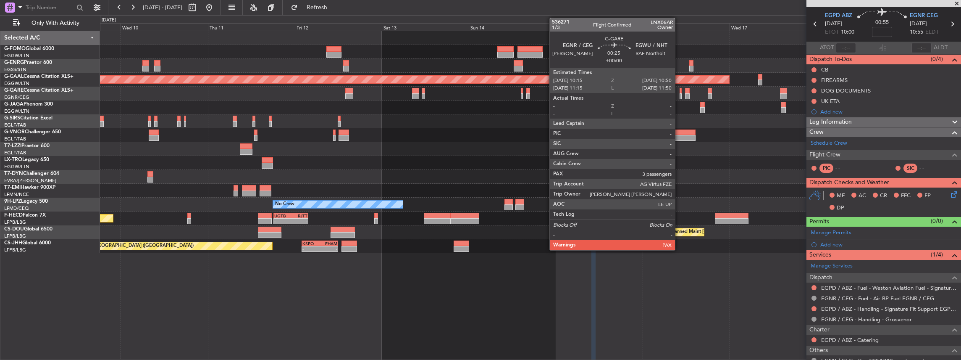
click at [680, 94] on div at bounding box center [681, 96] width 3 height 6
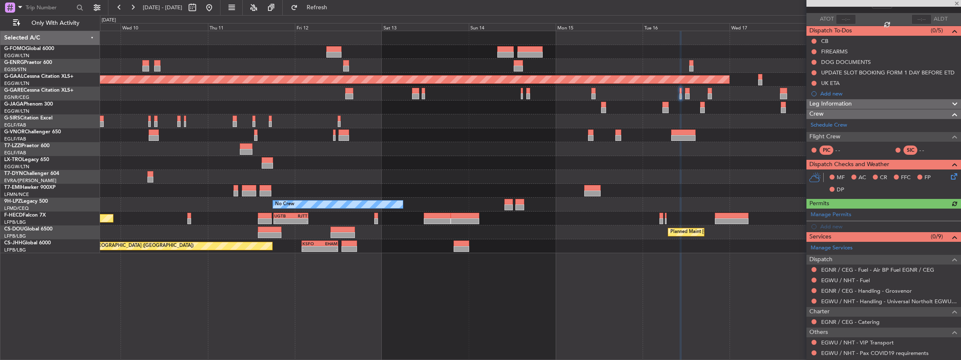
scroll to position [84, 0]
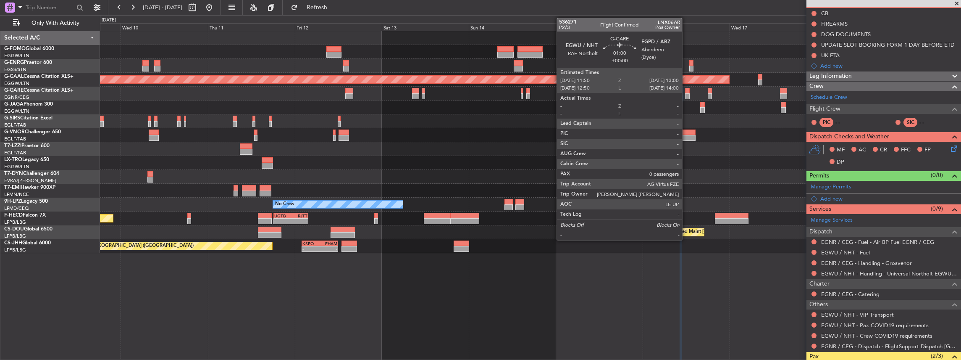
click at [686, 94] on div at bounding box center [687, 96] width 5 height 6
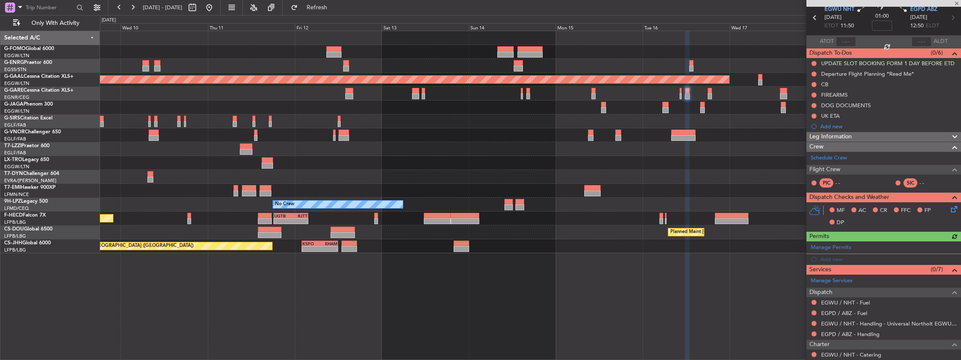
scroll to position [97, 0]
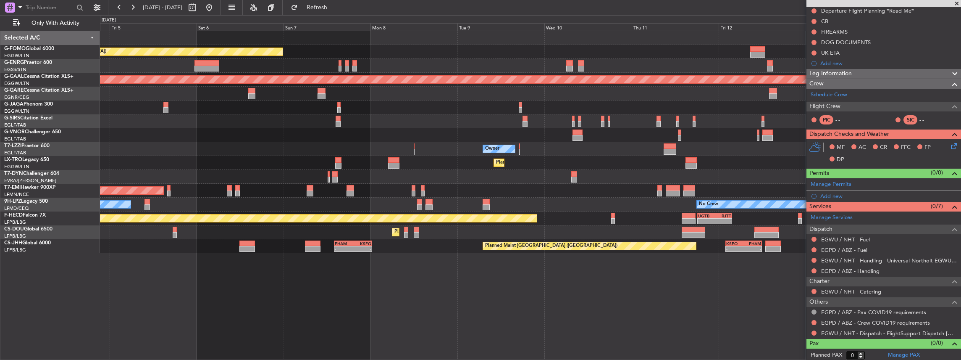
click at [684, 145] on div "Owner" at bounding box center [530, 149] width 861 height 14
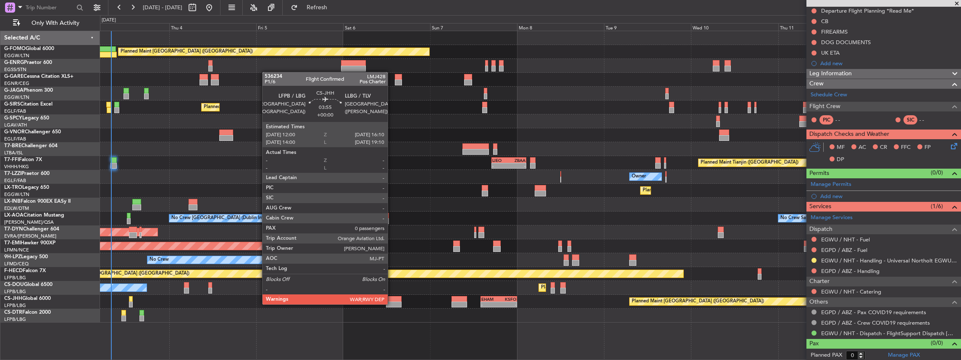
click at [392, 303] on div at bounding box center [393, 304] width 15 height 6
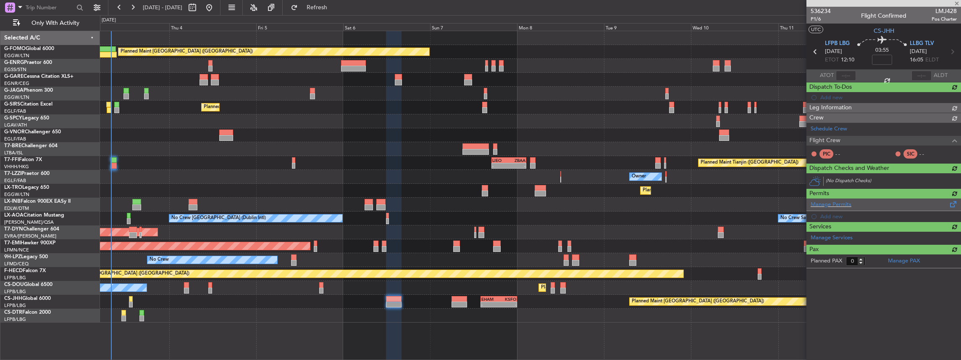
scroll to position [0, 0]
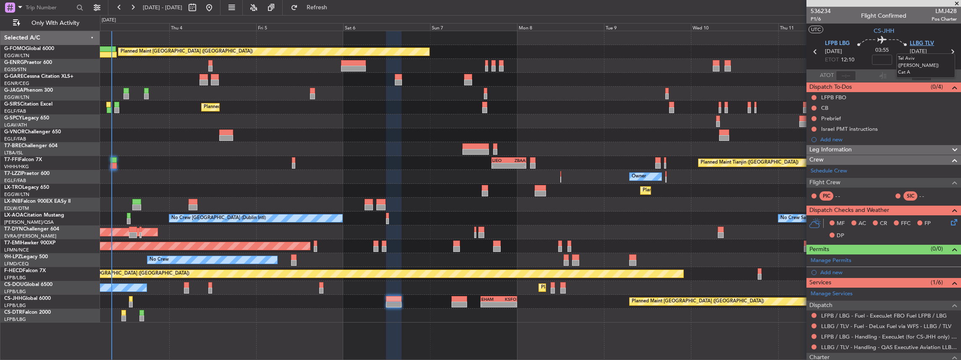
click at [922, 43] on span "LLBG TLV" at bounding box center [922, 43] width 24 height 8
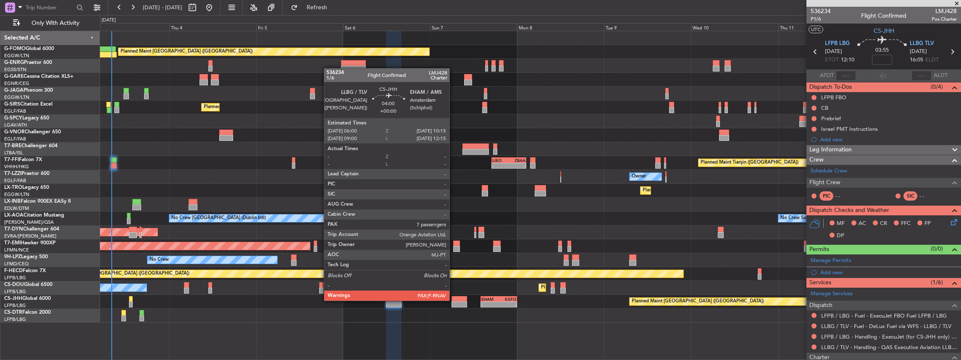
click at [454, 299] on div at bounding box center [459, 299] width 16 height 6
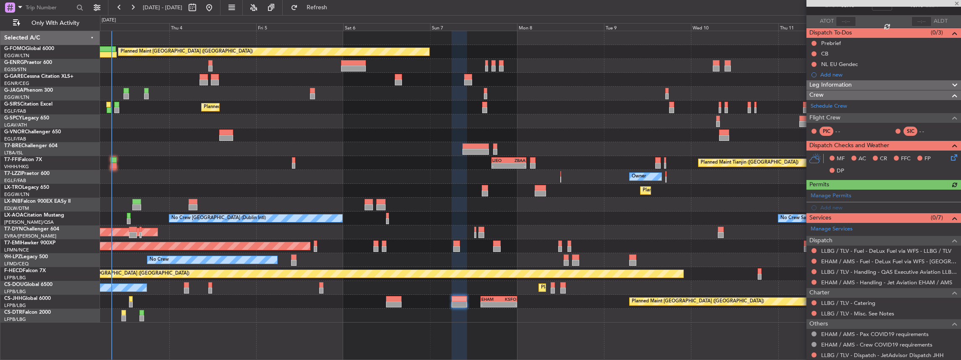
scroll to position [87, 0]
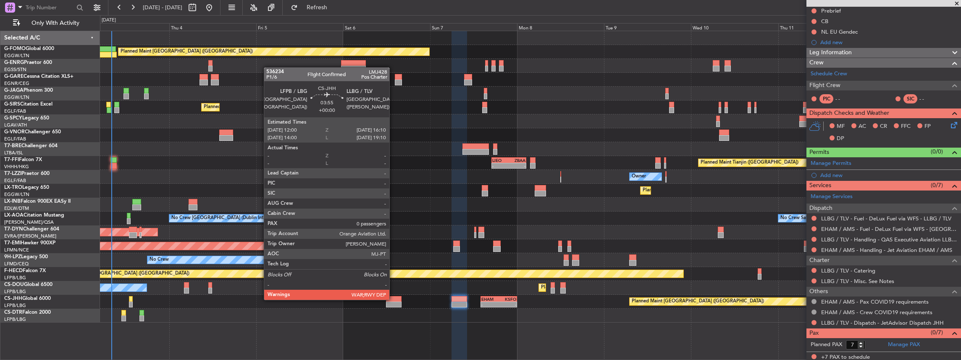
click at [394, 299] on div at bounding box center [393, 299] width 15 height 6
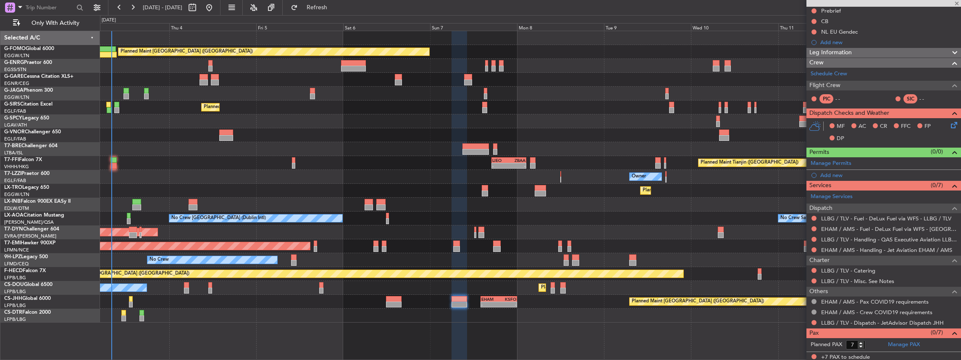
type input "0"
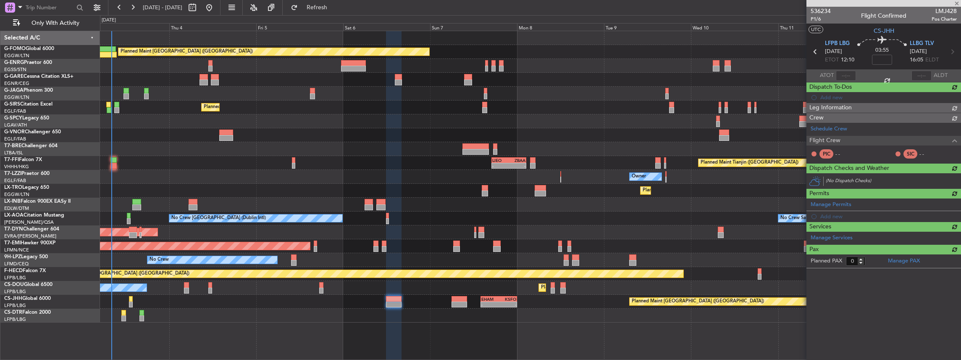
scroll to position [0, 0]
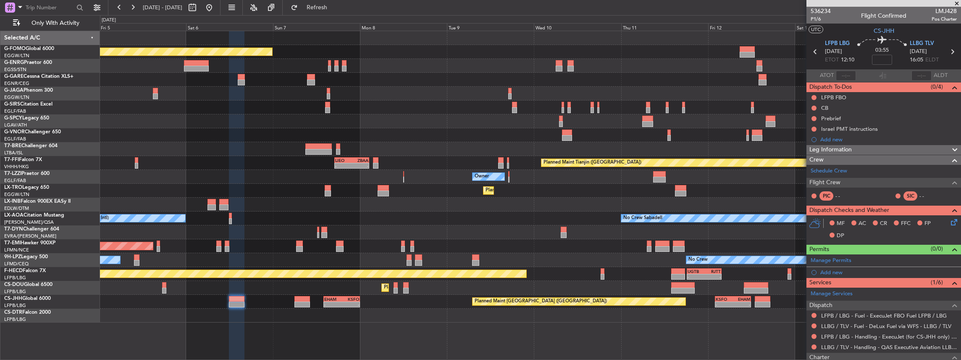
click at [557, 241] on div "Planned Maint London (Luton) Planned Maint London (Farnborough) Planned Maint T…" at bounding box center [530, 176] width 861 height 291
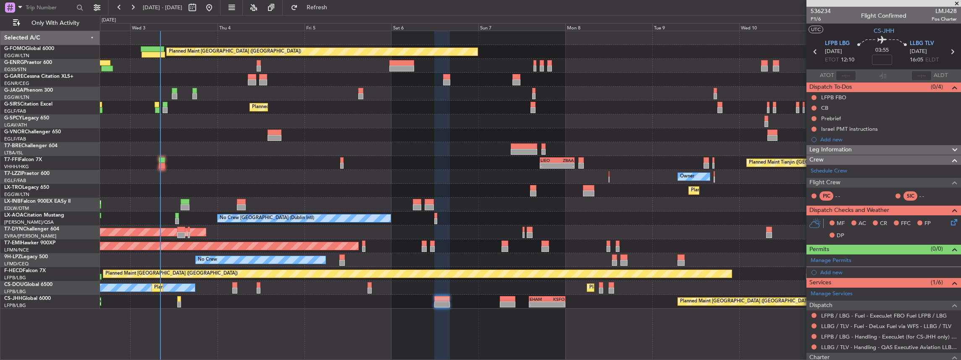
click at [503, 308] on div "Planned Maint London (Luton) Unplanned Maint Chester Owner Ibiza Planned Maint …" at bounding box center [530, 195] width 861 height 329
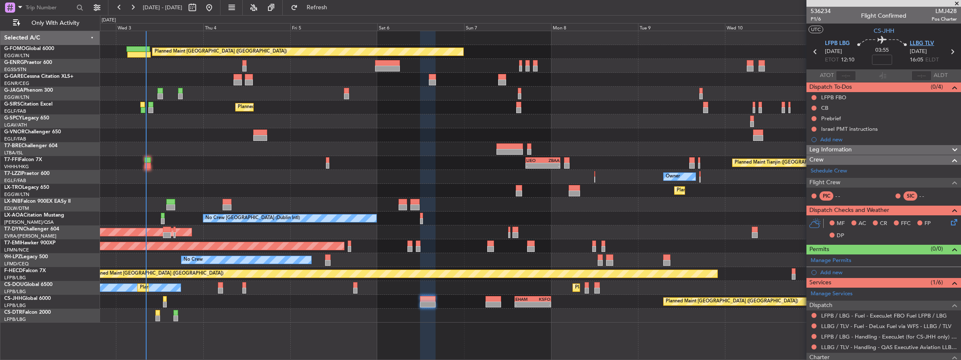
click at [916, 44] on span "LLBG TLV" at bounding box center [922, 43] width 24 height 8
click at [830, 42] on span "LFPB LBG" at bounding box center [837, 43] width 25 height 8
click at [920, 42] on span "LLBG TLV" at bounding box center [922, 43] width 24 height 8
click at [948, 259] on span at bounding box center [953, 258] width 10 height 6
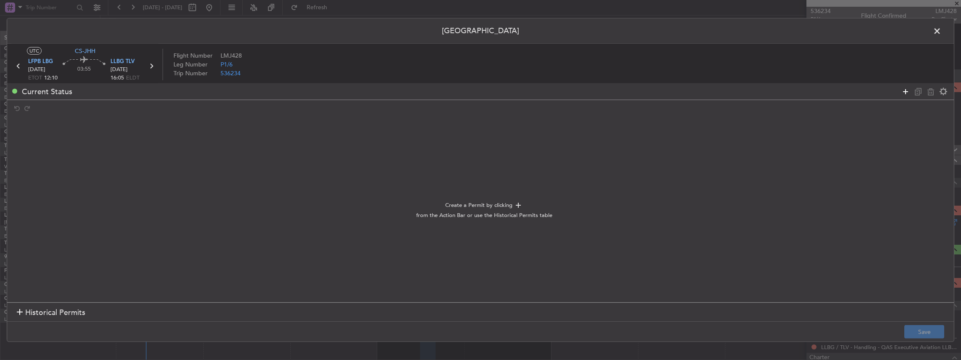
click at [904, 90] on icon at bounding box center [905, 91] width 10 height 10
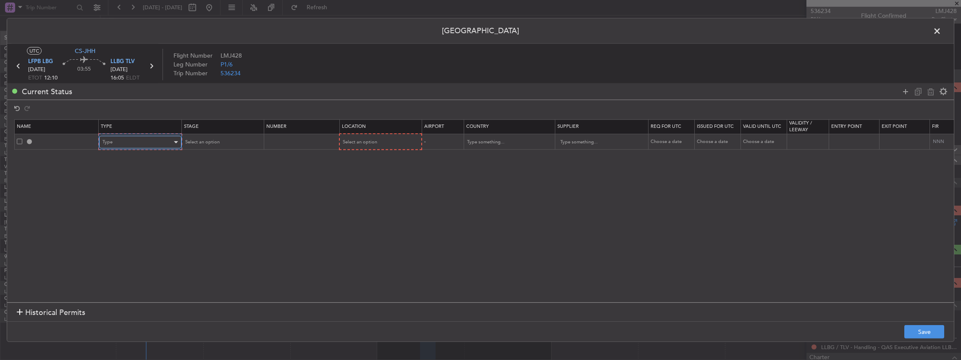
click at [165, 138] on div "Type" at bounding box center [137, 142] width 70 height 13
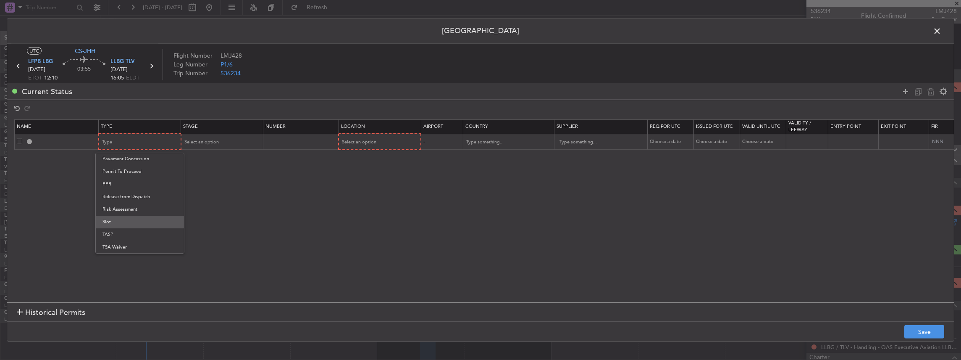
click at [128, 216] on span "Slot" at bounding box center [139, 221] width 75 height 13
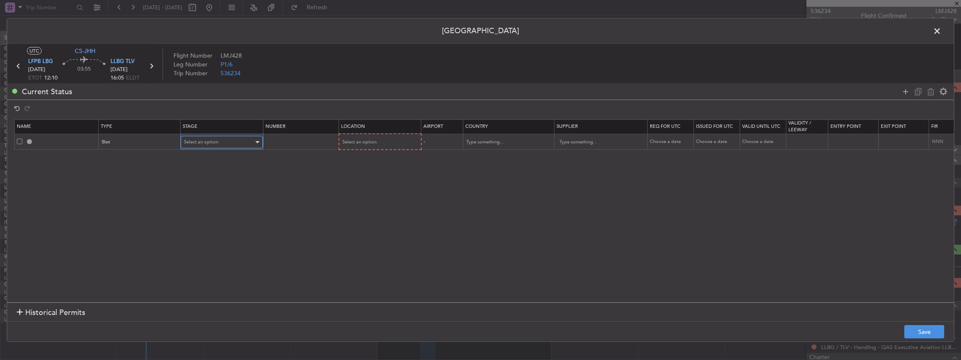
click at [207, 144] on div "Select an option" at bounding box center [219, 142] width 70 height 13
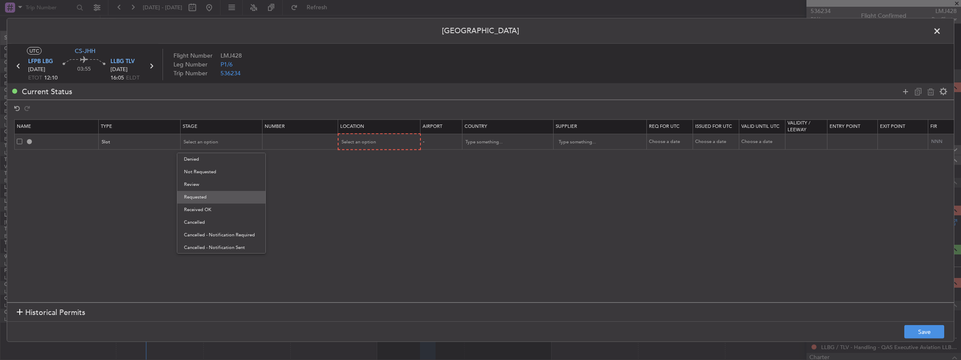
click at [210, 199] on span "Requested" at bounding box center [221, 197] width 75 height 13
click at [395, 125] on th "Location" at bounding box center [379, 126] width 82 height 14
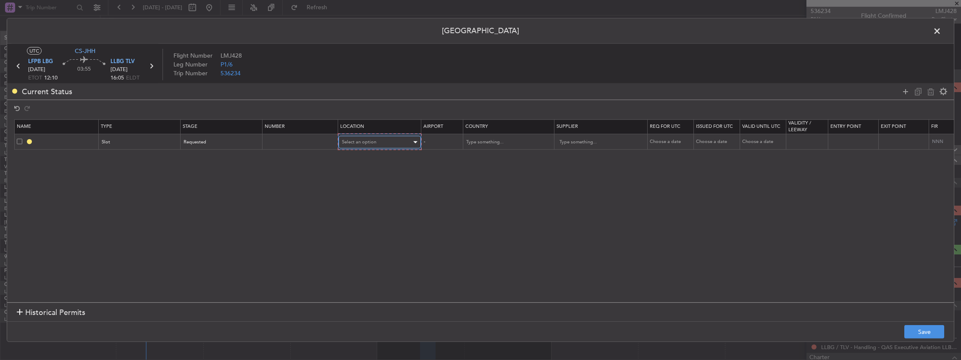
click at [383, 141] on div "Select an option" at bounding box center [377, 142] width 70 height 13
click at [209, 138] on div at bounding box center [480, 180] width 961 height 360
click at [197, 143] on span "Requested" at bounding box center [195, 142] width 23 height 6
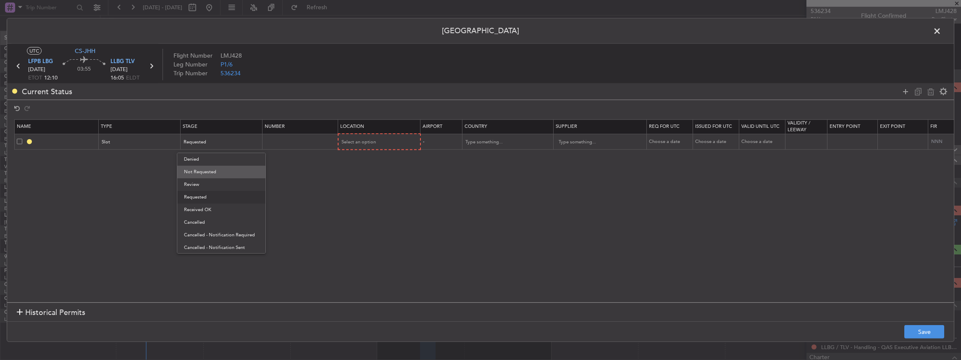
click at [214, 167] on span "Not Requested" at bounding box center [221, 171] width 75 height 13
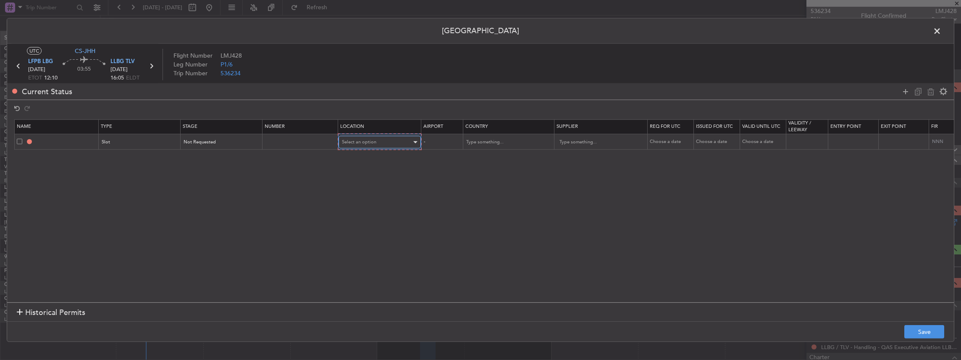
click at [372, 144] on span "Select an option" at bounding box center [359, 142] width 34 height 6
click at [366, 186] on span "Arrival" at bounding box center [378, 184] width 75 height 13
click at [921, 331] on button "Save" at bounding box center [924, 331] width 40 height 13
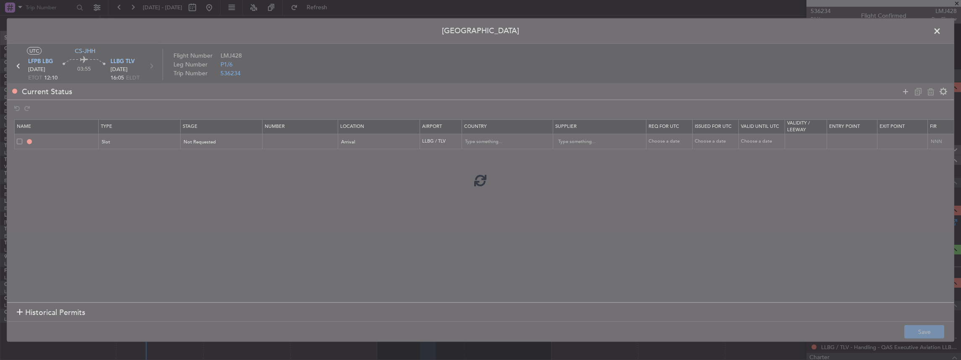
type input "LLBG ARR SLOT"
type input "Israel"
type input "NNN"
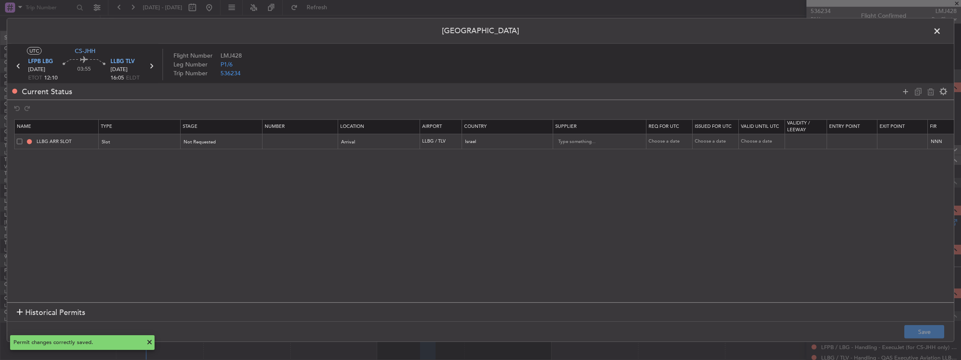
click at [941, 31] on span at bounding box center [941, 33] width 0 height 17
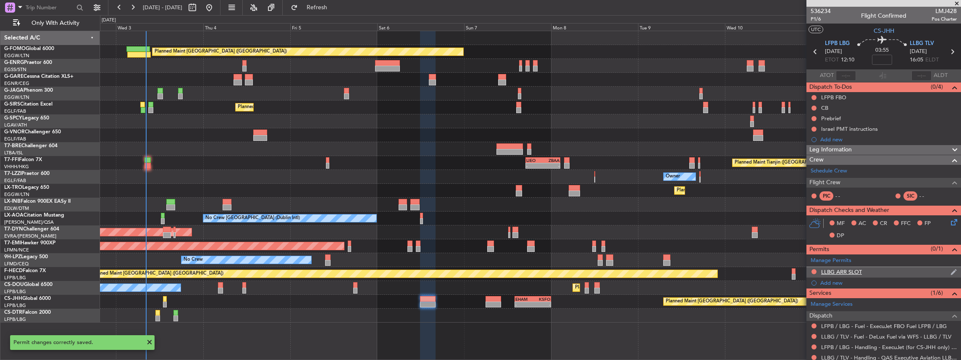
click at [898, 271] on div "LLBG ARR SLOT" at bounding box center [883, 272] width 155 height 10
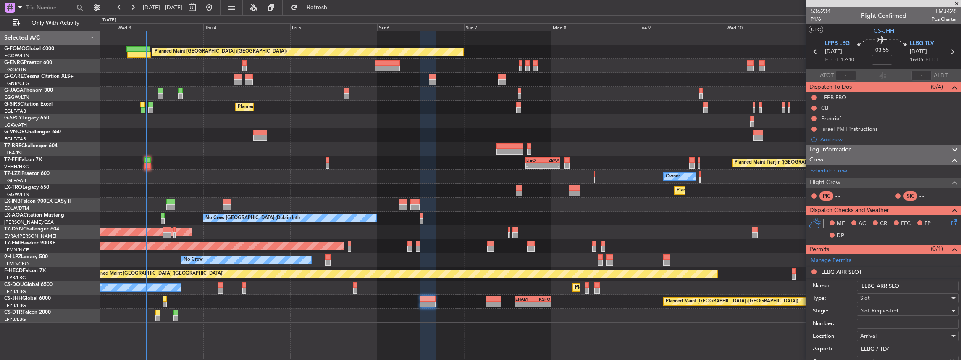
click at [915, 285] on input "LLBG ARR SLOT" at bounding box center [908, 286] width 102 height 10
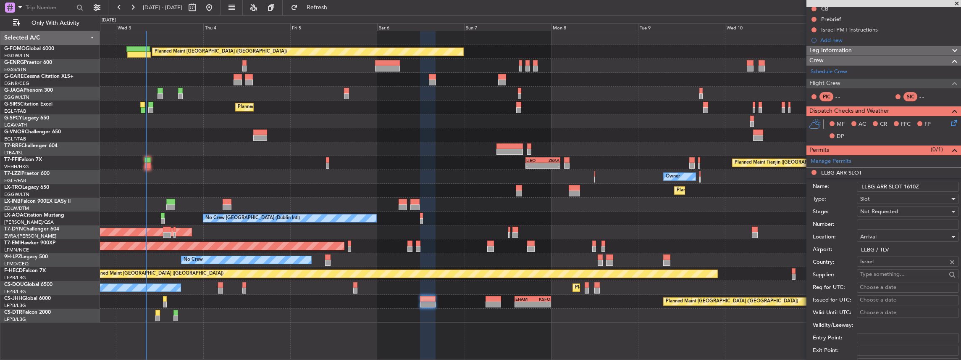
scroll to position [168, 0]
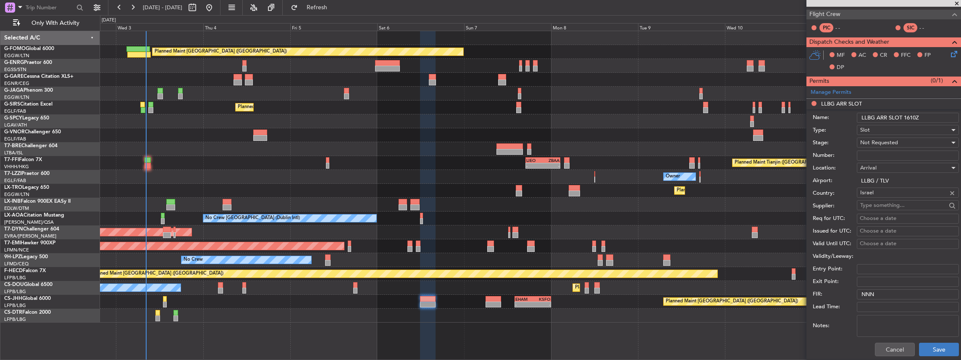
type input "LLBG ARR SLOT 1610Z"
click at [936, 344] on button "Save" at bounding box center [939, 348] width 40 height 13
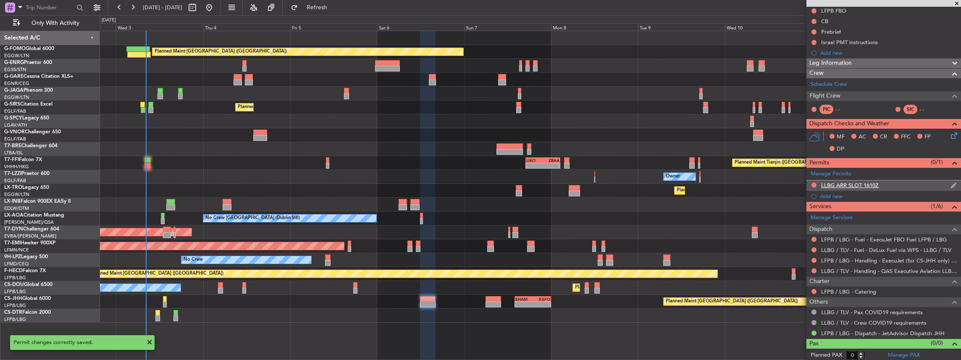
scroll to position [0, 0]
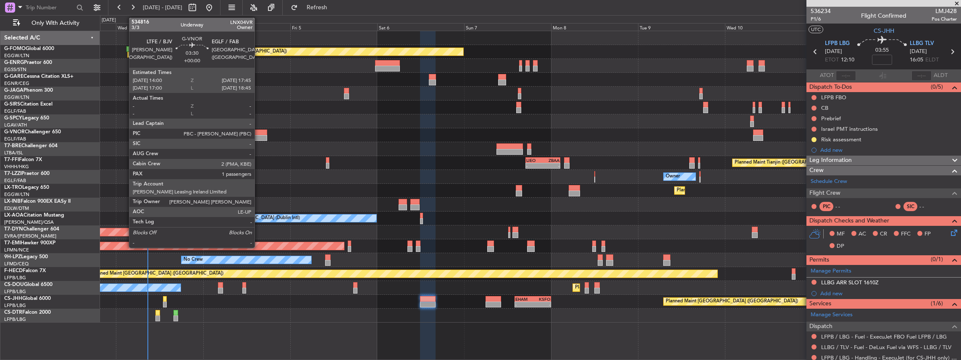
click at [259, 132] on div at bounding box center [260, 132] width 14 height 6
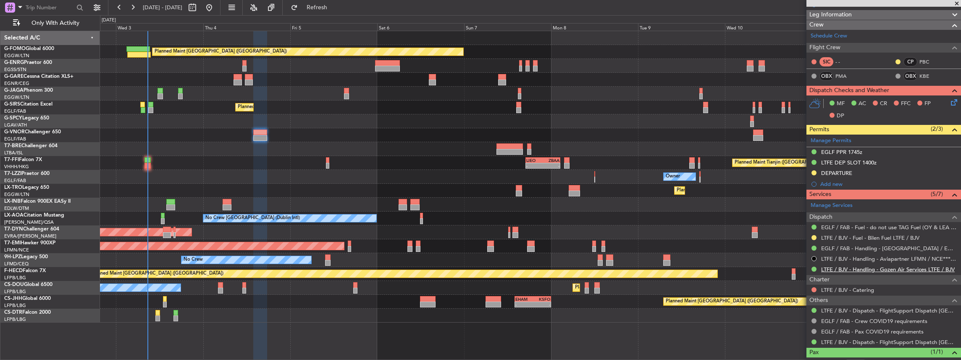
scroll to position [140, 0]
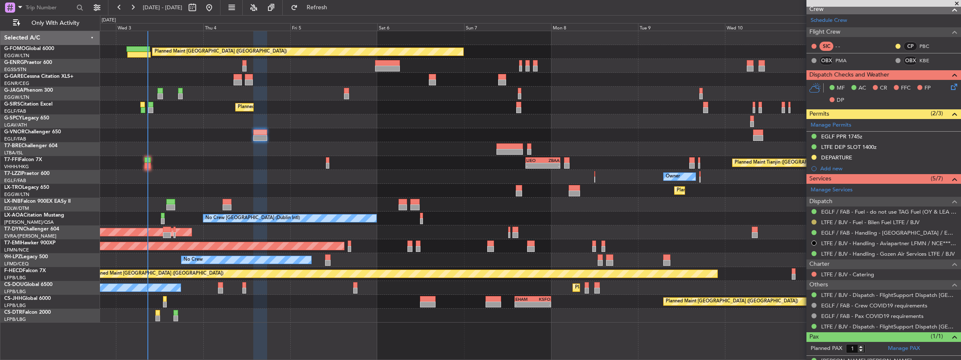
click at [814, 220] on button at bounding box center [813, 221] width 5 height 5
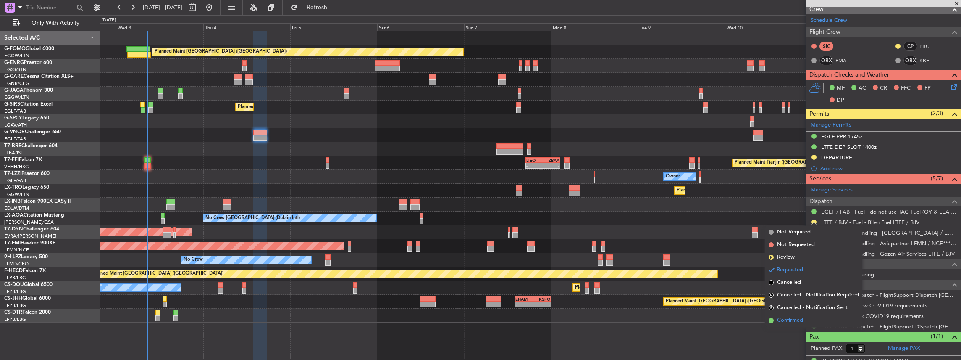
click at [793, 320] on span "Confirmed" at bounding box center [790, 320] width 26 height 8
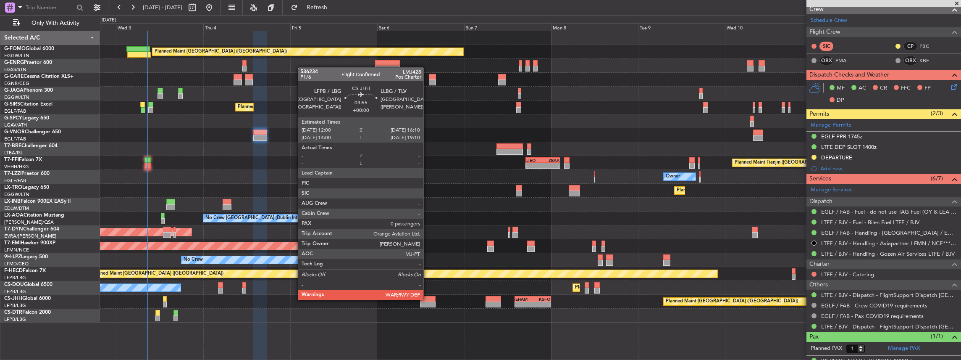
click at [428, 299] on div at bounding box center [427, 299] width 15 height 6
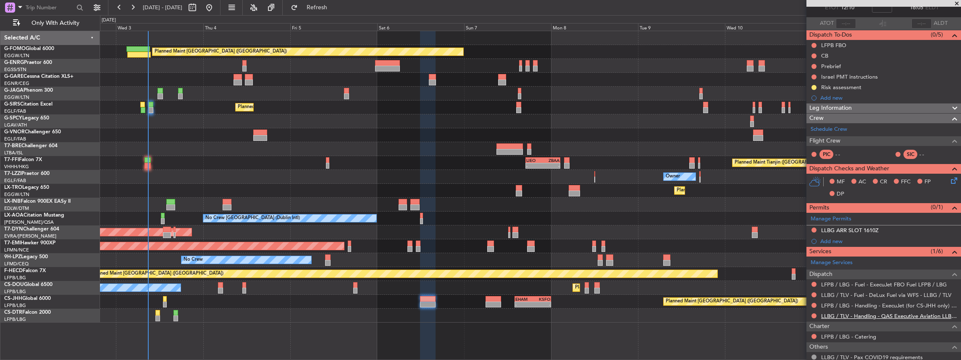
scroll to position [84, 0]
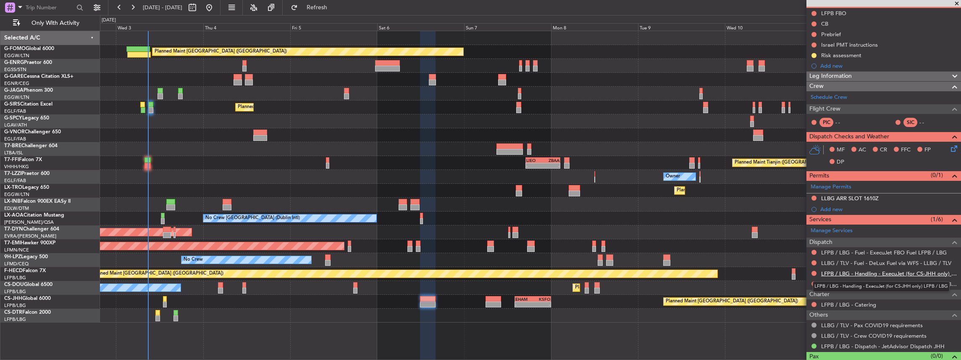
click at [882, 273] on link "LFPB / LBG - Handling - ExecuJet (for CS-JHH only) LFPB / LBG" at bounding box center [889, 273] width 136 height 7
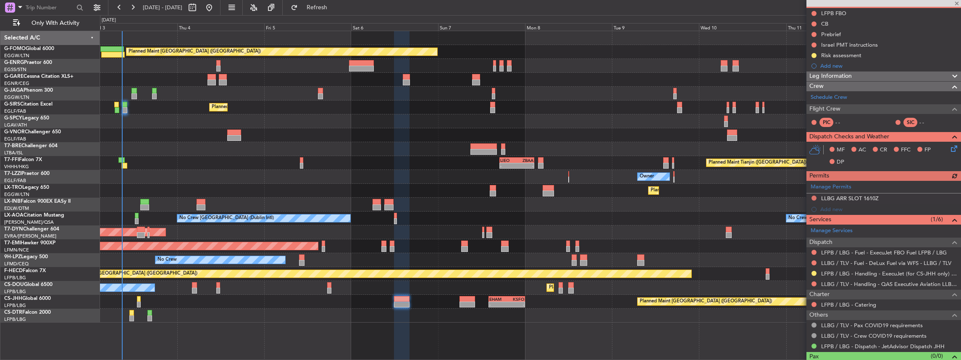
click at [610, 297] on div "Planned Maint Paris (Le Bourget) - - EHAM 14:00 Z KSFO 00:00 Z - - KSFO 02:00 Z…" at bounding box center [530, 301] width 861 height 14
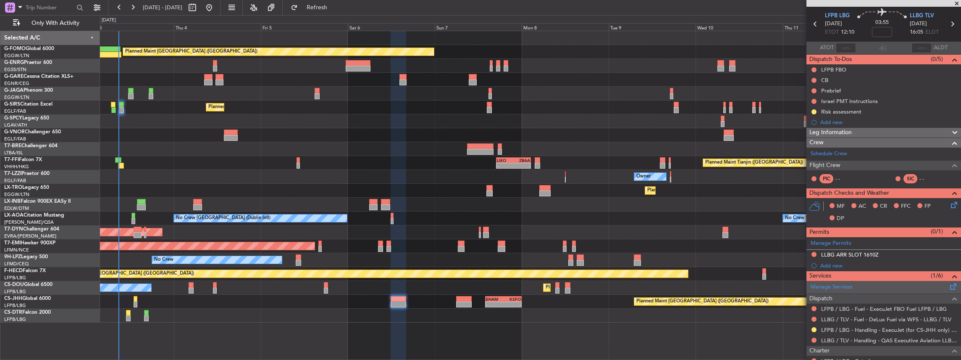
scroll to position [56, 0]
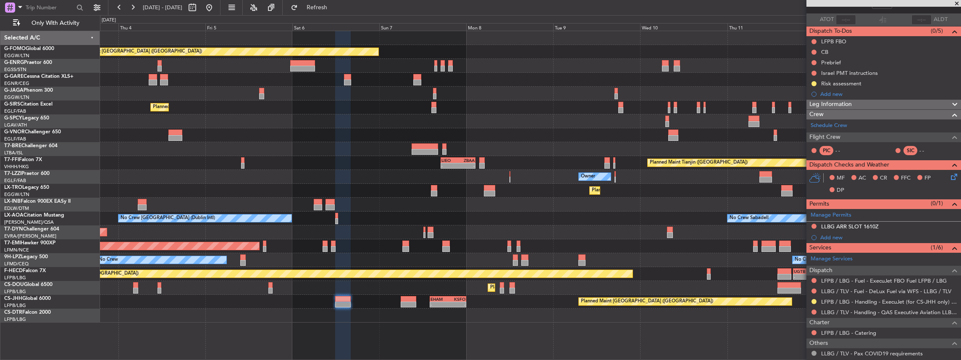
click at [635, 279] on div "Planned Maint [GEOGRAPHIC_DATA] ([GEOGRAPHIC_DATA]) Unplanned Maint [PERSON_NAM…" at bounding box center [530, 176] width 861 height 291
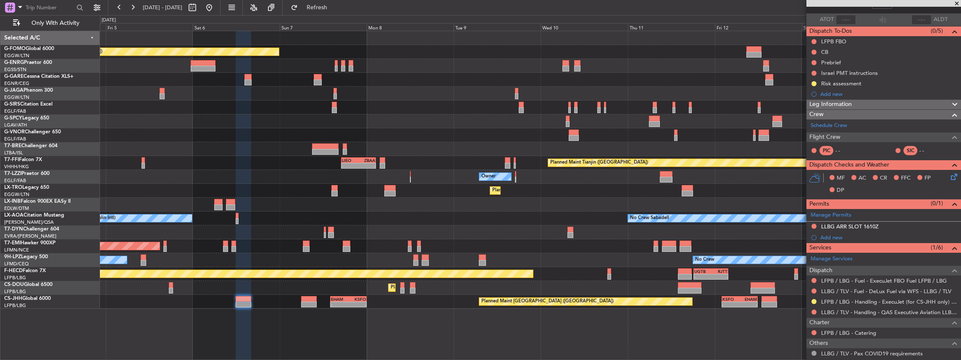
click at [507, 306] on div "Planned Maint Paris (Le Bourget) - - EHAM 14:00 Z KSFO 00:00 Z - - KSFO 02:00 Z…" at bounding box center [530, 301] width 861 height 14
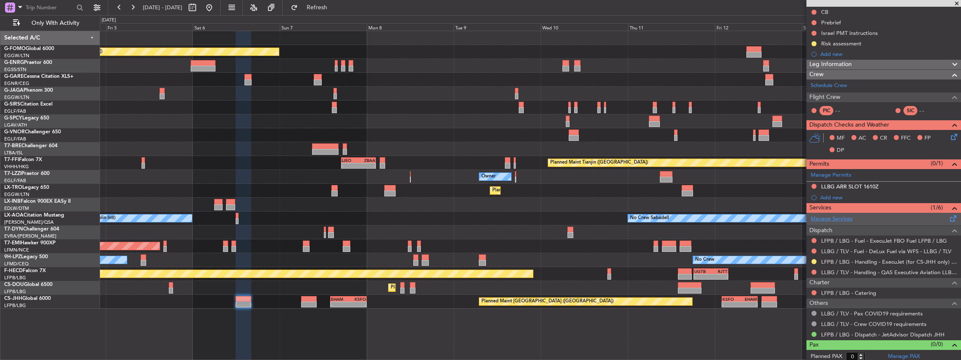
scroll to position [97, 0]
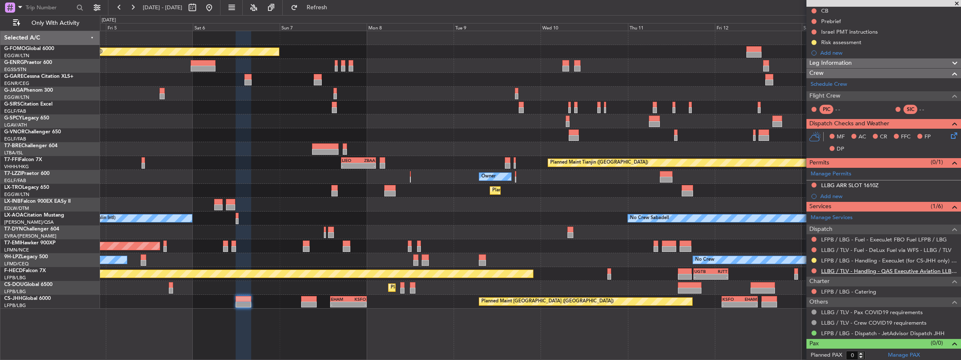
click at [875, 269] on link "LLBG / TLV - Handling - QAS Executive Aviation LLBG / TLV" at bounding box center [889, 270] width 136 height 7
click at [335, 10] on span "Refresh" at bounding box center [316, 8] width 35 height 6
click at [322, 4] on button "Refresh" at bounding box center [312, 7] width 50 height 13
click at [813, 183] on div "Manage Permits LLBG ARR SLOT 1610Z Add new" at bounding box center [883, 185] width 155 height 34
click at [814, 184] on div "Manage Permits LLBG ARR SLOT 1610Z Add new" at bounding box center [883, 185] width 155 height 34
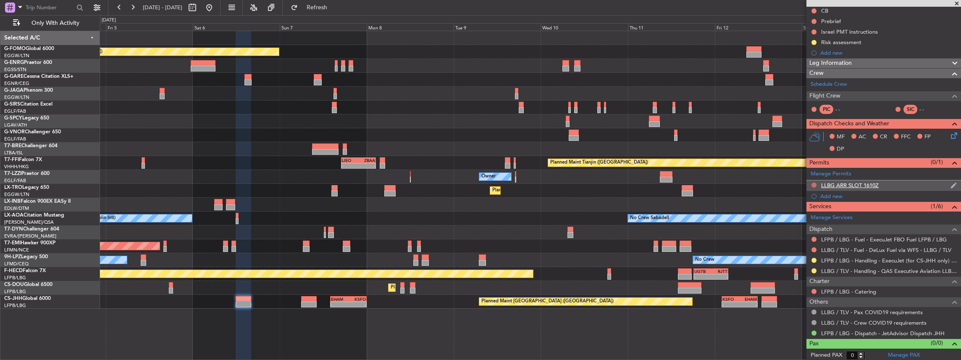
click at [814, 184] on button at bounding box center [813, 184] width 5 height 5
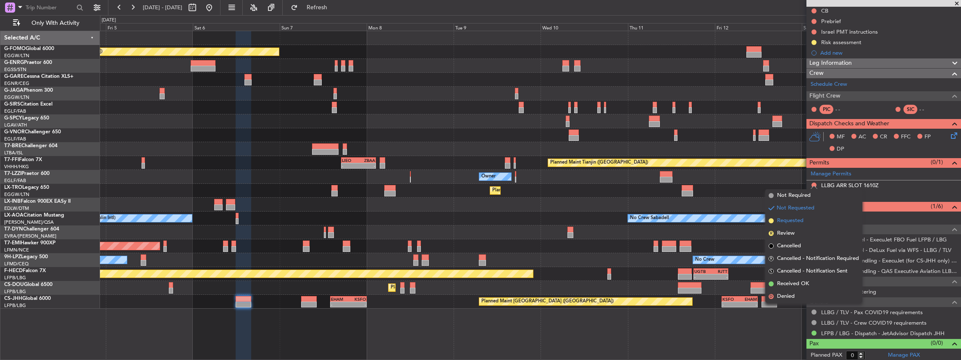
click at [801, 219] on span "Requested" at bounding box center [790, 220] width 26 height 8
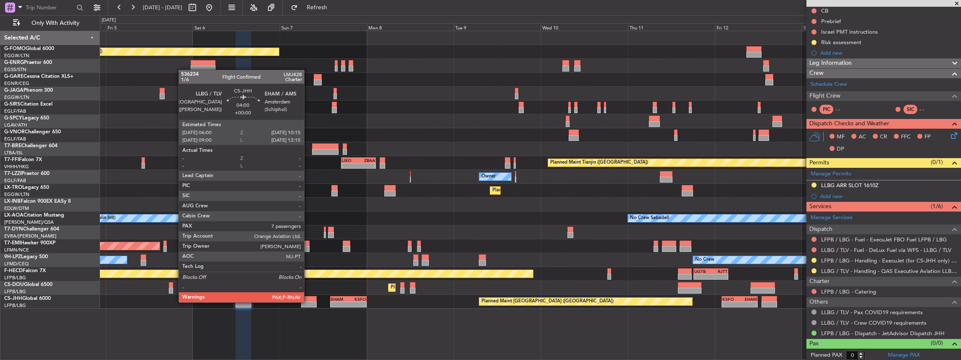
click at [307, 301] on div at bounding box center [309, 304] width 16 height 6
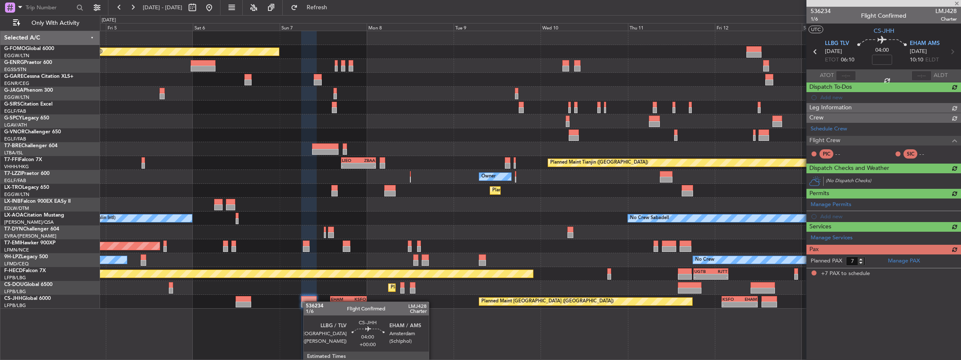
scroll to position [0, 0]
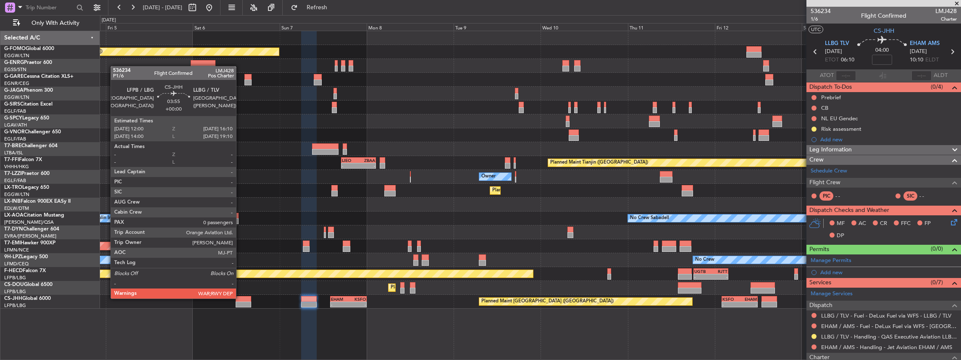
click at [240, 297] on div at bounding box center [243, 299] width 15 height 6
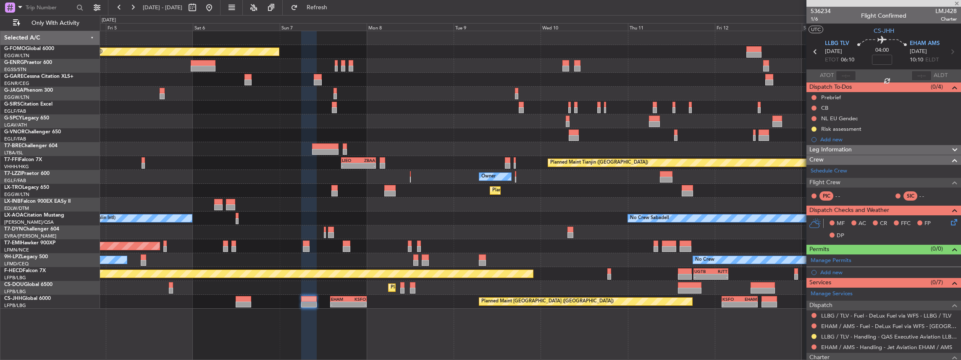
type input "0"
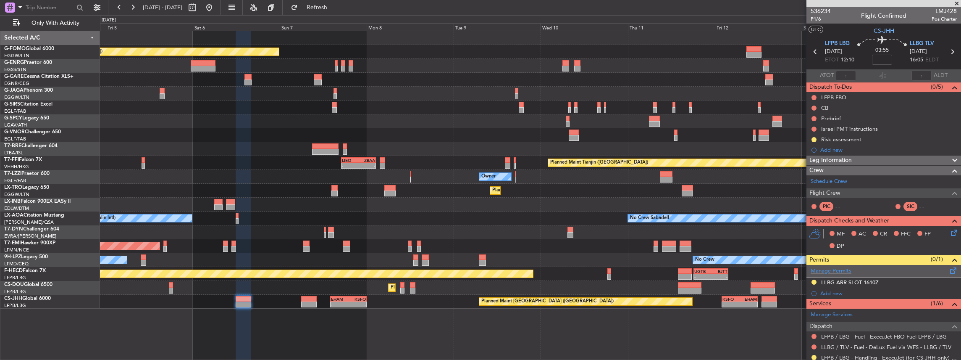
click at [948, 270] on span at bounding box center [953, 268] width 10 height 6
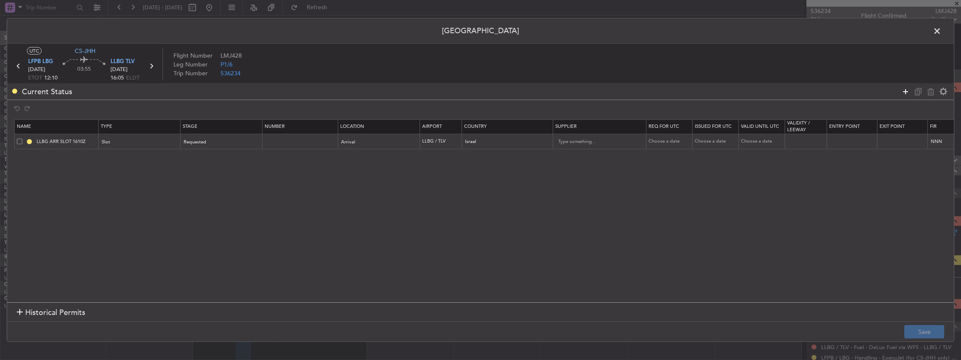
click at [908, 90] on icon at bounding box center [905, 91] width 10 height 10
click at [150, 161] on div "Type" at bounding box center [137, 157] width 70 height 13
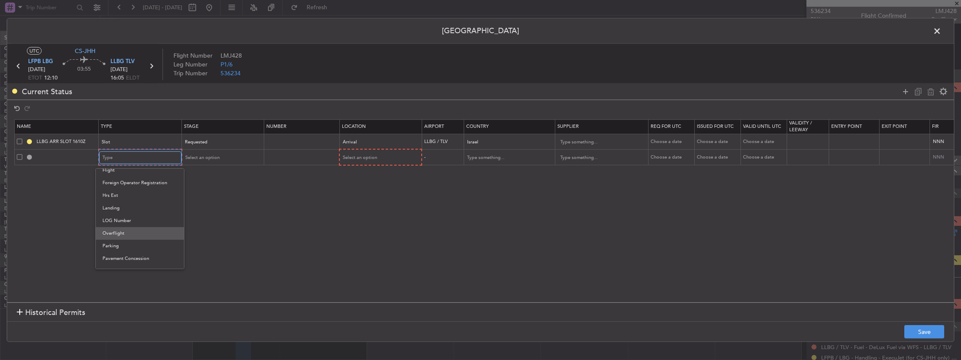
scroll to position [140, 0]
click at [126, 235] on span "Landing" at bounding box center [139, 236] width 75 height 13
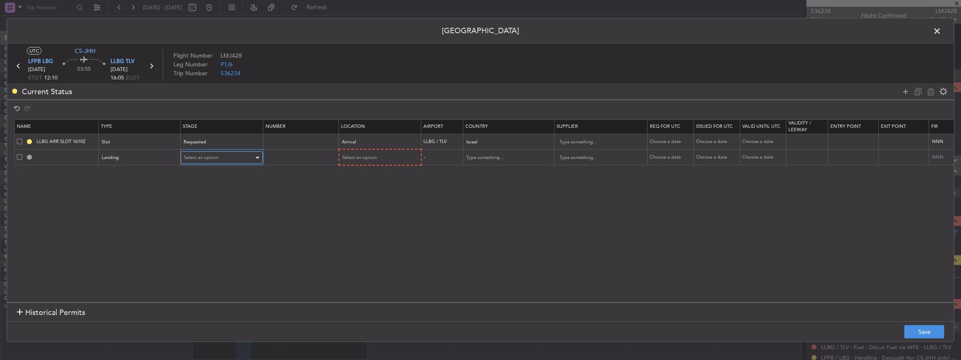
click at [204, 156] on span "Select an option" at bounding box center [201, 157] width 34 height 6
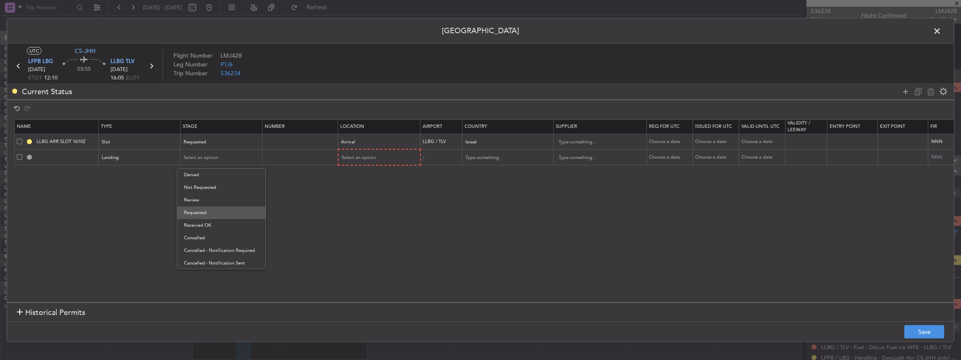
click at [211, 212] on span "Requested" at bounding box center [221, 212] width 75 height 13
click at [358, 150] on mat-form-field "Select an option" at bounding box center [379, 157] width 81 height 15
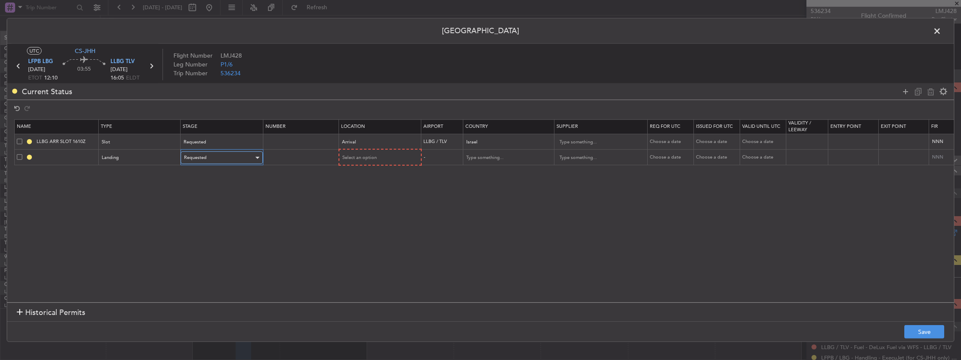
click at [192, 155] on span "Requested" at bounding box center [195, 157] width 23 height 6
click at [216, 185] on span "Not Requested" at bounding box center [221, 187] width 75 height 13
click at [372, 147] on div "Arrival" at bounding box center [376, 142] width 70 height 13
drag, startPoint x: 292, startPoint y: 152, endPoint x: 360, endPoint y: 153, distance: 68.5
click at [294, 153] on div at bounding box center [480, 180] width 961 height 360
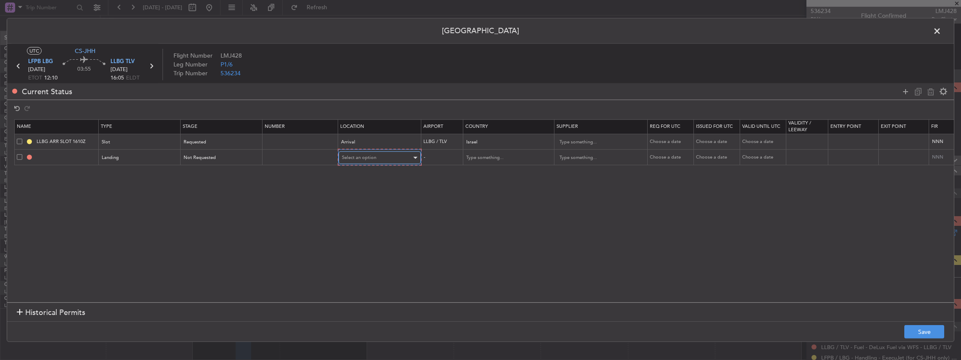
click at [381, 154] on div "Select an option" at bounding box center [377, 157] width 70 height 13
click at [362, 201] on span "Arrival" at bounding box center [378, 200] width 75 height 13
click at [922, 332] on button "Save" at bounding box center [924, 331] width 40 height 13
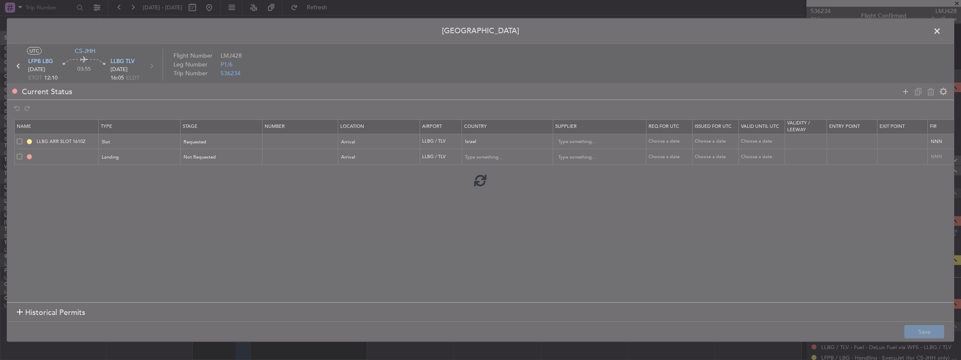
type input "LLBG LDG"
type input "Israel"
type input "NNN"
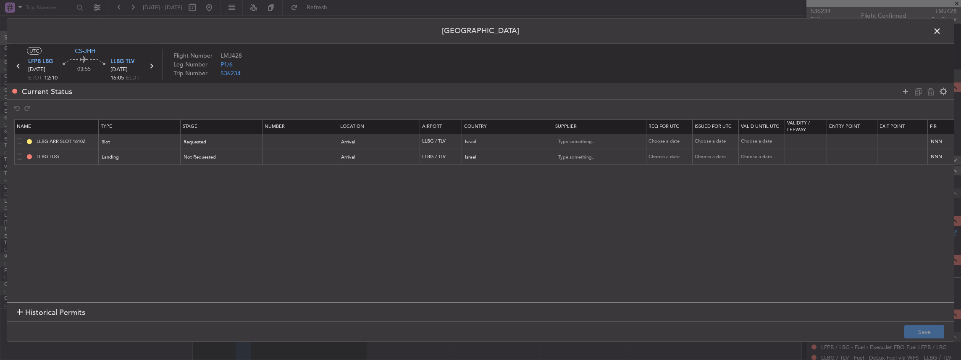
click at [941, 32] on span at bounding box center [941, 33] width 0 height 17
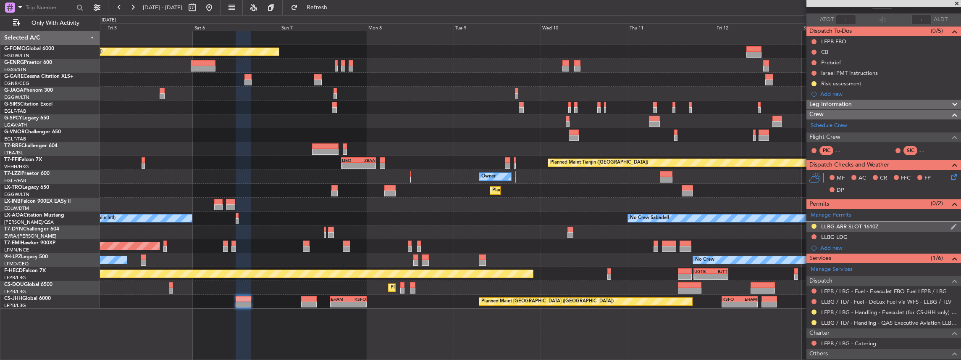
scroll to position [0, 0]
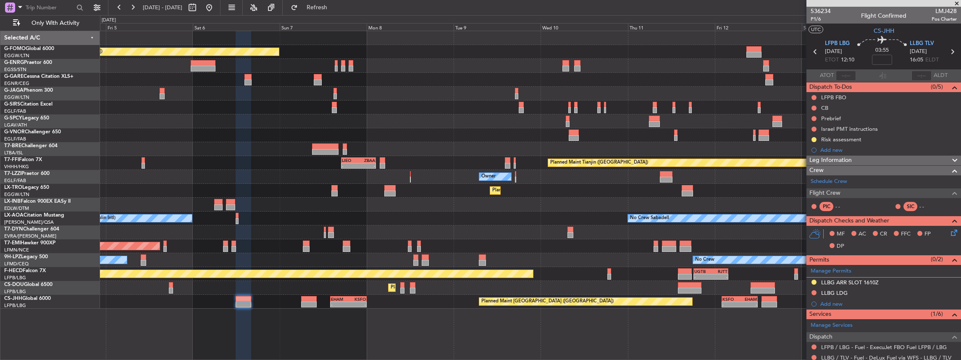
click at [949, 50] on icon at bounding box center [952, 51] width 11 height 11
type input "7"
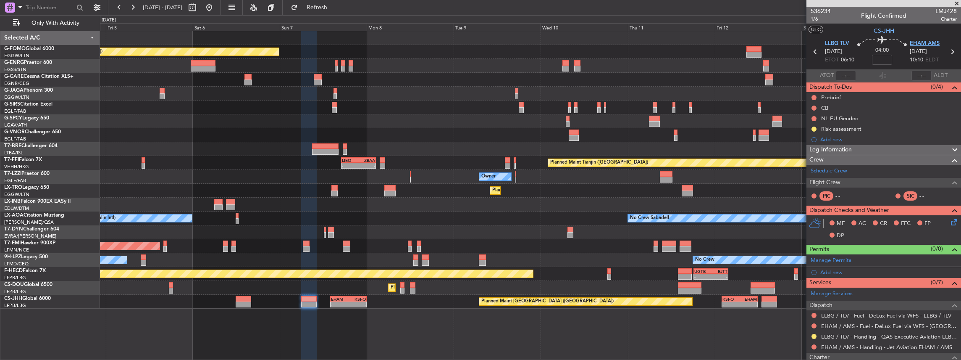
click at [921, 42] on span "EHAM AMS" at bounding box center [925, 43] width 30 height 8
click at [948, 258] on span at bounding box center [953, 258] width 10 height 6
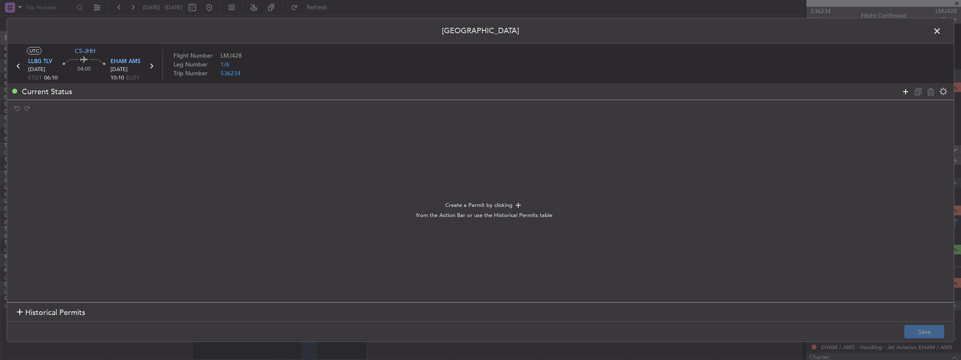
click at [905, 89] on icon at bounding box center [905, 91] width 10 height 10
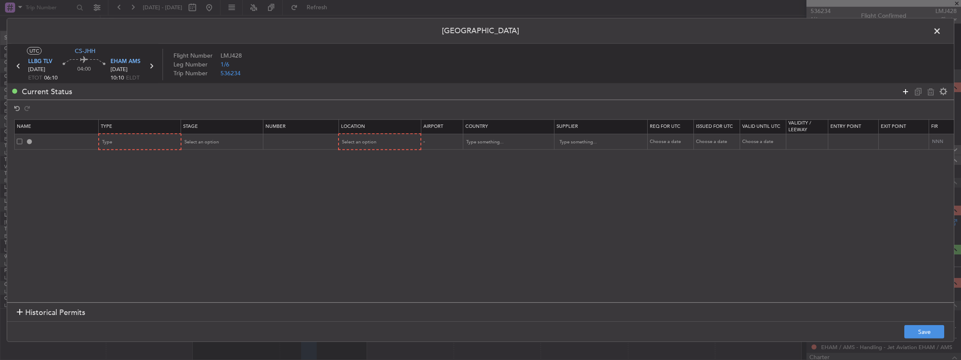
click at [905, 89] on icon at bounding box center [905, 91] width 10 height 10
click at [126, 137] on div "Type" at bounding box center [137, 142] width 70 height 13
click at [109, 222] on span "Slot" at bounding box center [139, 222] width 75 height 13
click at [127, 163] on div "Type" at bounding box center [137, 158] width 70 height 13
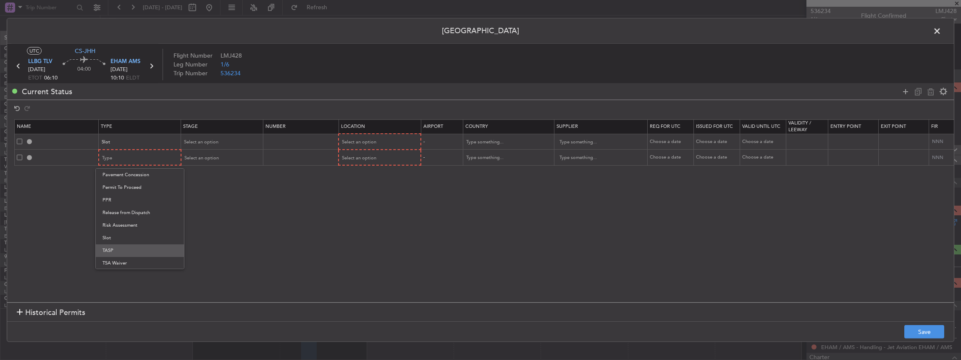
click at [108, 244] on span "TASP" at bounding box center [139, 250] width 75 height 13
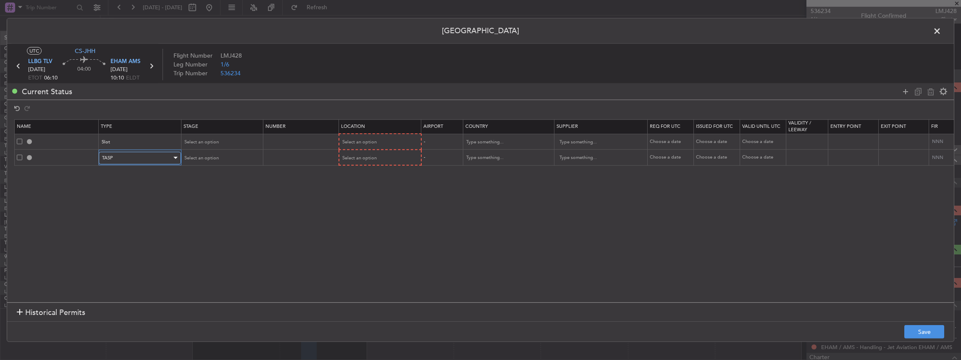
click at [116, 157] on div "TASP" at bounding box center [137, 158] width 70 height 13
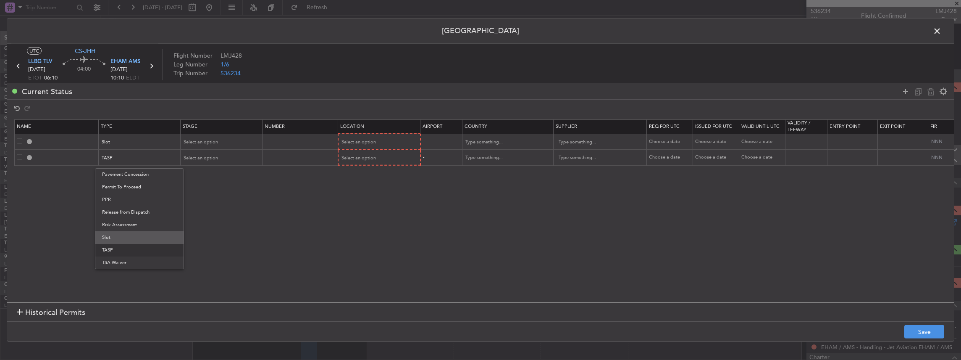
click at [114, 236] on span "Slot" at bounding box center [139, 237] width 75 height 13
click at [222, 145] on div "Select an option" at bounding box center [219, 142] width 70 height 13
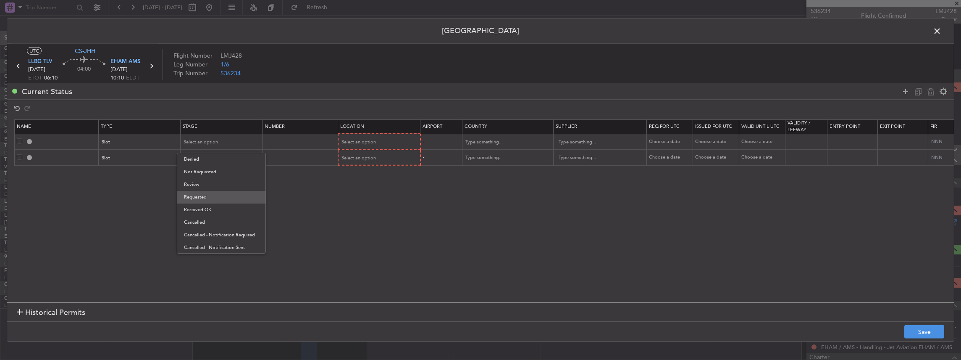
drag, startPoint x: 205, startPoint y: 197, endPoint x: 206, endPoint y: 172, distance: 24.8
click at [205, 197] on span "Requested" at bounding box center [221, 197] width 75 height 13
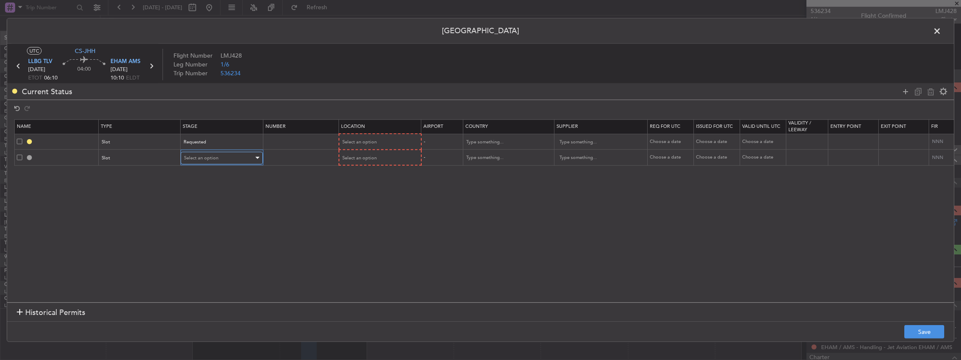
click at [204, 158] on span "Select an option" at bounding box center [201, 158] width 34 height 6
drag, startPoint x: 201, startPoint y: 213, endPoint x: 213, endPoint y: 202, distance: 15.5
click at [201, 213] on span "Requested" at bounding box center [221, 212] width 75 height 13
click at [365, 141] on span "Select an option" at bounding box center [359, 142] width 34 height 6
click at [354, 162] on span "Departure" at bounding box center [378, 159] width 75 height 13
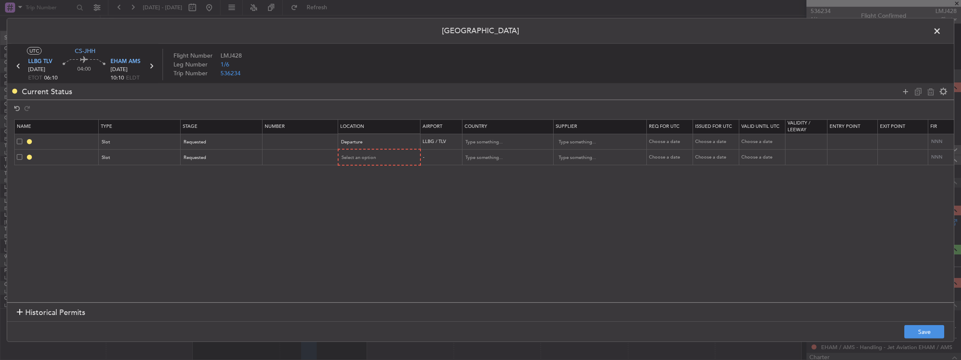
click at [358, 150] on mat-form-field "Select an option" at bounding box center [379, 157] width 81 height 15
click at [355, 155] on span "Select an option" at bounding box center [359, 157] width 34 height 6
click at [360, 178] on span "Departure" at bounding box center [378, 174] width 75 height 13
click at [209, 159] on div "Requested" at bounding box center [219, 157] width 70 height 13
drag, startPoint x: 203, startPoint y: 188, endPoint x: 198, endPoint y: 184, distance: 6.3
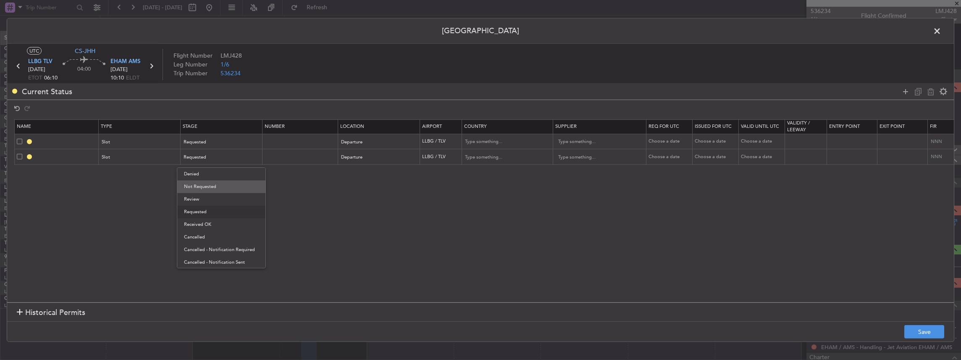
click at [203, 188] on span "Not Requested" at bounding box center [221, 186] width 75 height 13
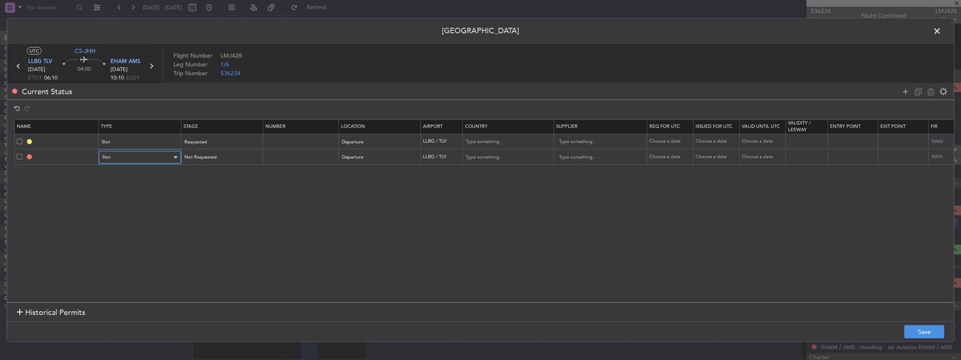
click at [131, 156] on div "Slot" at bounding box center [137, 157] width 70 height 13
click at [122, 214] on span "Departure" at bounding box center [139, 219] width 75 height 13
click at [907, 90] on icon at bounding box center [905, 91] width 10 height 10
click at [178, 172] on div "Type" at bounding box center [139, 173] width 81 height 13
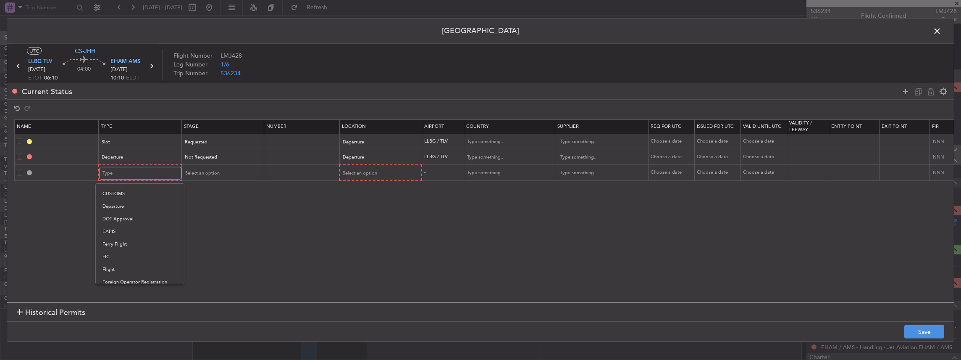
scroll to position [252, 0]
click at [113, 255] on span "Slot" at bounding box center [139, 252] width 75 height 13
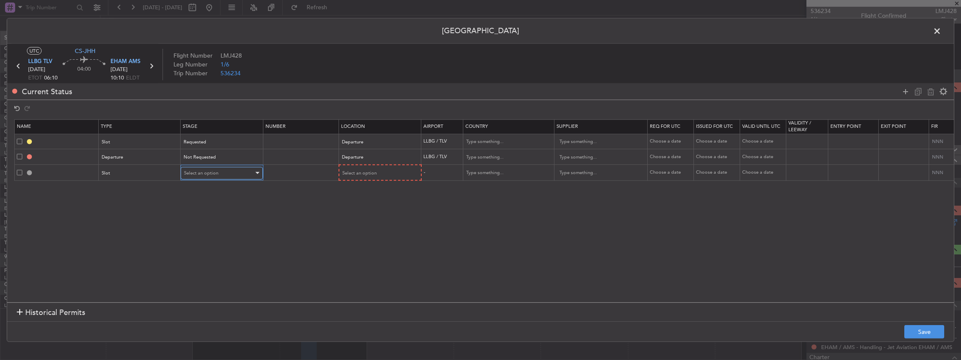
click at [199, 173] on span "Select an option" at bounding box center [201, 173] width 34 height 6
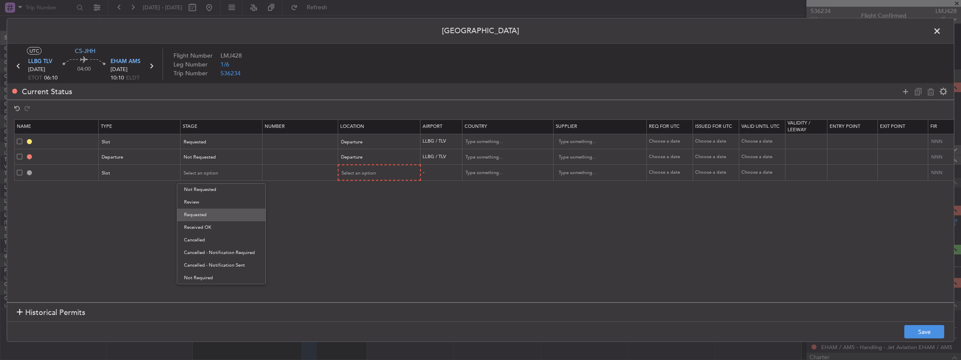
click at [212, 210] on span "Requested" at bounding box center [221, 214] width 75 height 13
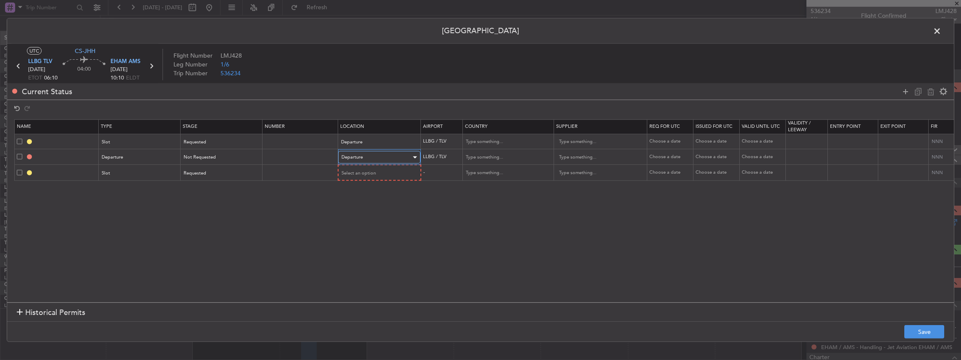
click at [399, 161] on div "Departure" at bounding box center [376, 157] width 70 height 13
click at [378, 173] on span "Departure" at bounding box center [378, 174] width 75 height 13
click at [373, 173] on span "Select an option" at bounding box center [359, 173] width 34 height 6
click at [354, 219] on span "Arrival" at bounding box center [378, 215] width 75 height 13
click at [921, 333] on button "Save" at bounding box center [924, 331] width 40 height 13
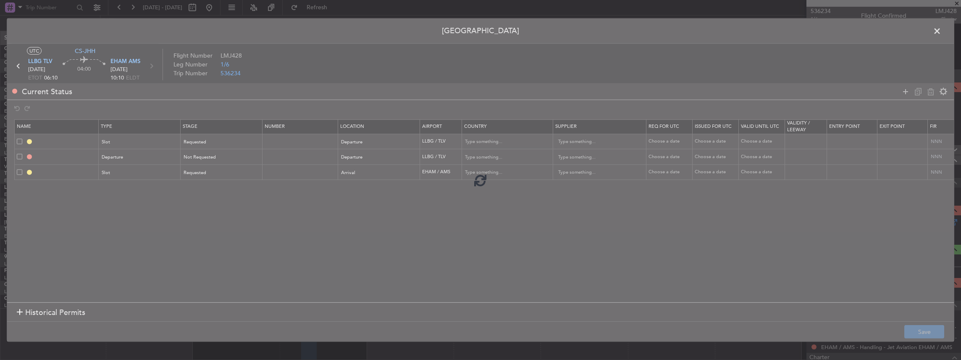
type input "LLBG DEP SLOT"
type input "Israel"
type input "NNN"
type input "DEPARTURE"
type input "Israel"
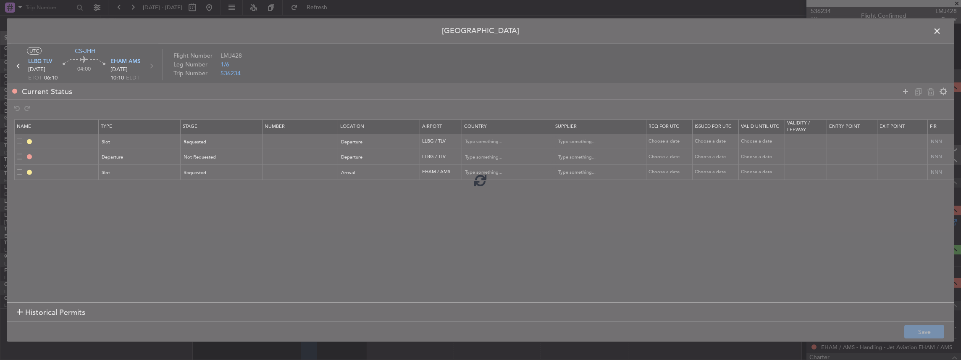
type input "NNN"
type input "EHAM ARR SLOT"
type input "[GEOGRAPHIC_DATA]"
type input "NNN"
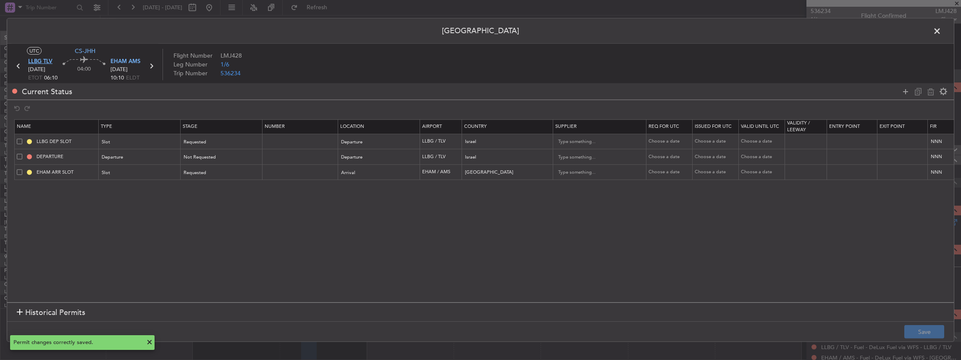
click at [37, 60] on span "LLBG TLV" at bounding box center [40, 62] width 24 height 8
click at [127, 60] on span "EHAM AMS" at bounding box center [125, 62] width 30 height 8
click at [70, 136] on td "LLBG DEP SLOT" at bounding box center [57, 142] width 84 height 16
click at [76, 139] on input "LLBG DEP SLOT" at bounding box center [66, 141] width 63 height 7
click at [941, 28] on span at bounding box center [941, 33] width 0 height 17
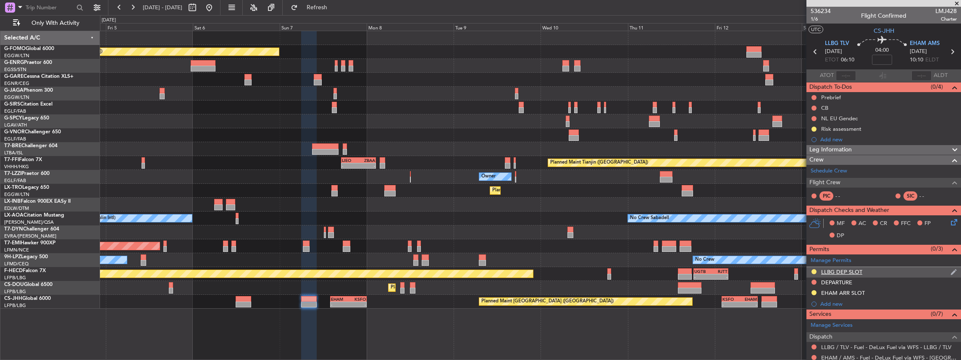
click at [886, 269] on div "LLBG DEP SLOT" at bounding box center [883, 272] width 155 height 10
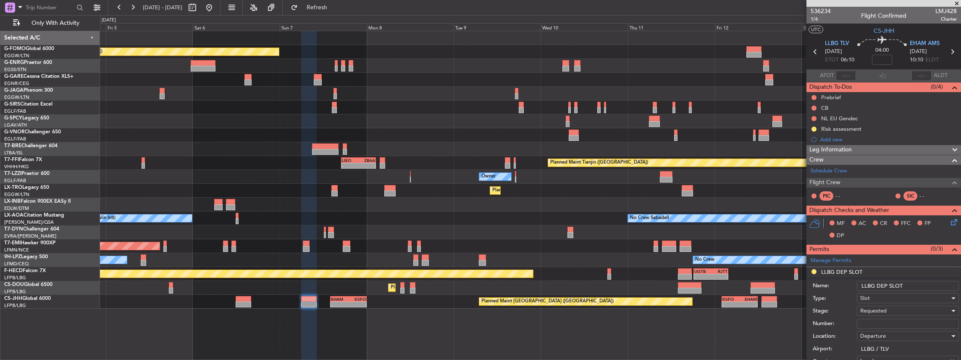
click at [919, 283] on input "LLBG DEP SLOT" at bounding box center [908, 286] width 102 height 10
type input "LLBG DEP SLOT 0600z"
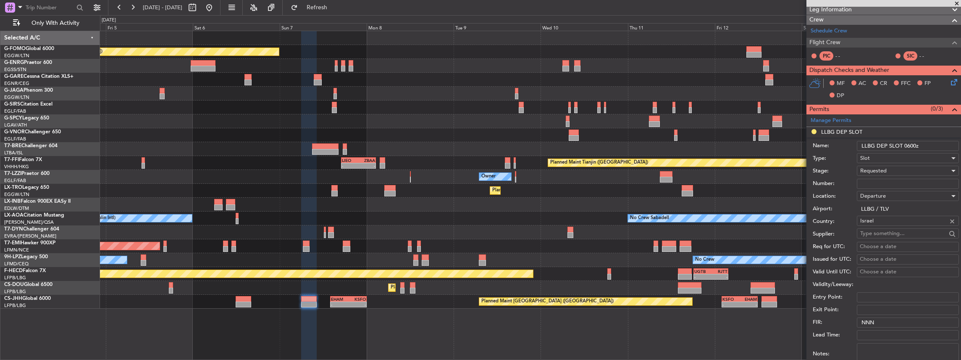
scroll to position [196, 0]
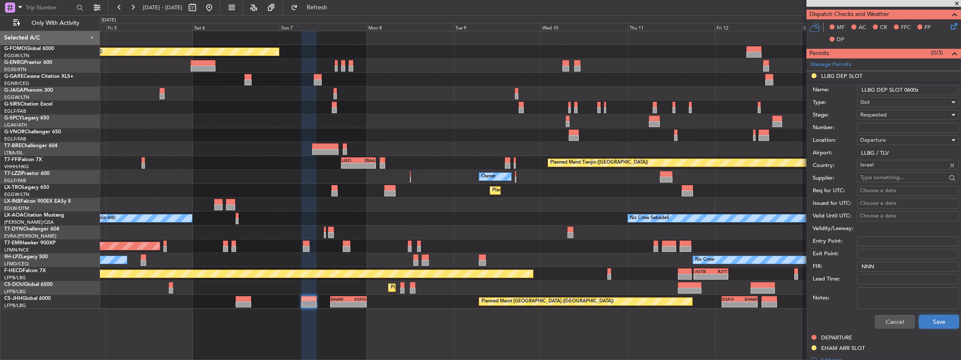
click at [932, 319] on button "Save" at bounding box center [939, 321] width 40 height 13
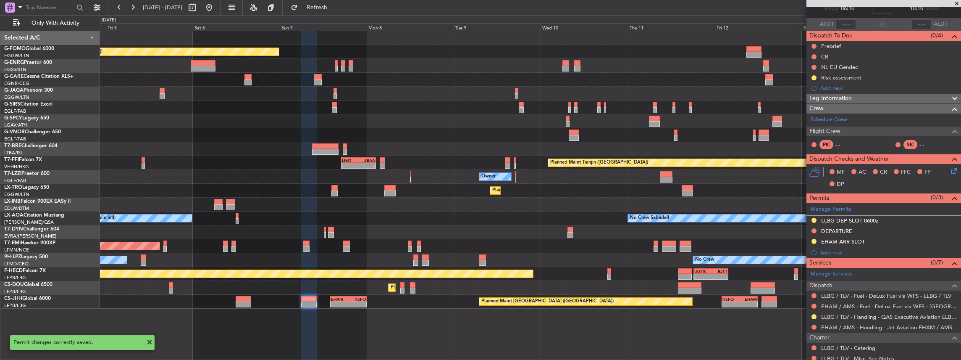
scroll to position [112, 0]
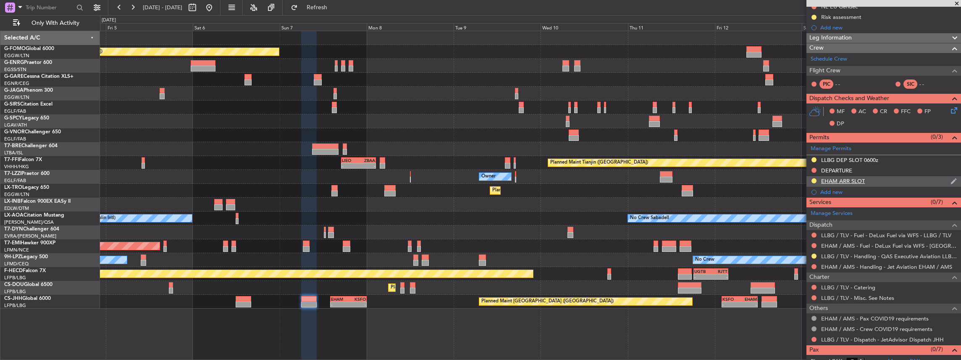
click at [884, 177] on div "EHAM ARR SLOT" at bounding box center [883, 181] width 155 height 10
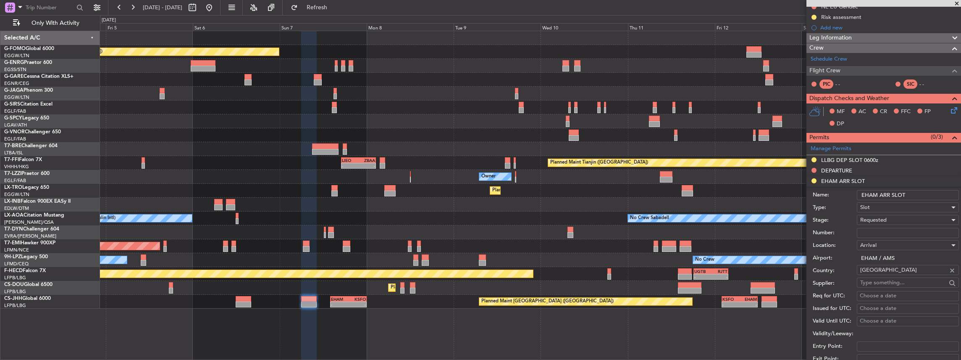
click at [924, 192] on input "EHAM ARR SLOT" at bounding box center [908, 195] width 102 height 10
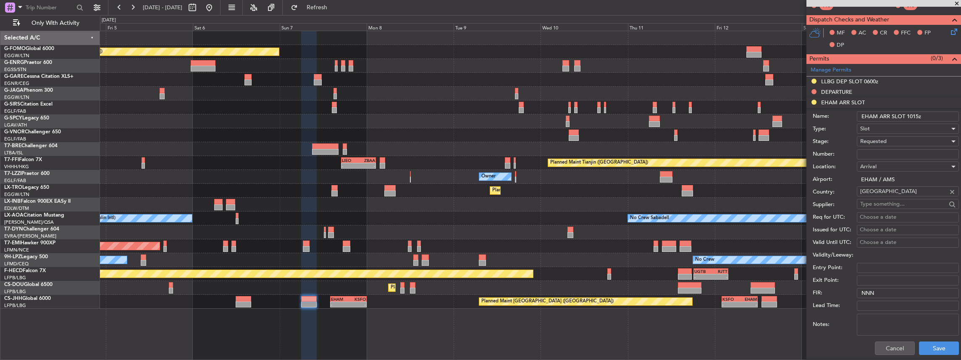
scroll to position [336, 0]
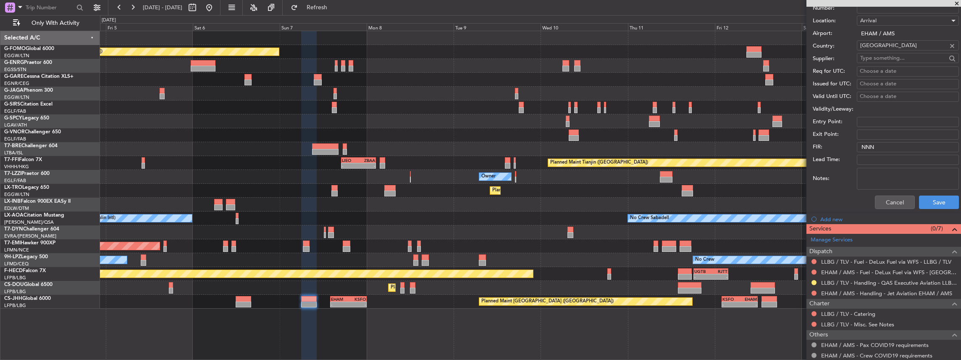
type input "EHAM ARR SLOT 1015z"
click at [938, 193] on div "Cancel Save" at bounding box center [886, 202] width 146 height 22
click at [937, 199] on button "Save" at bounding box center [939, 201] width 40 height 13
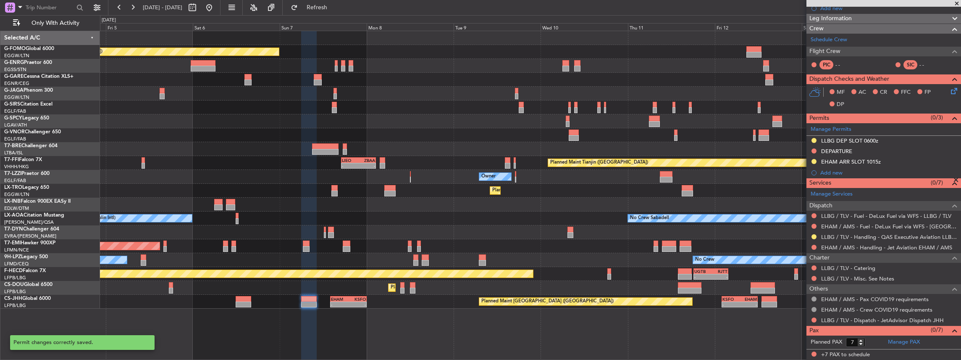
scroll to position [85, 0]
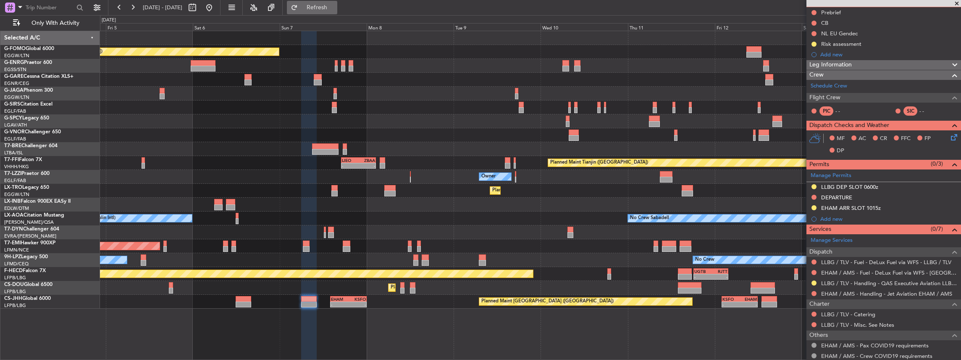
click at [328, 3] on button "Refresh" at bounding box center [312, 7] width 50 height 13
click at [331, 3] on button "Refresh" at bounding box center [312, 7] width 50 height 13
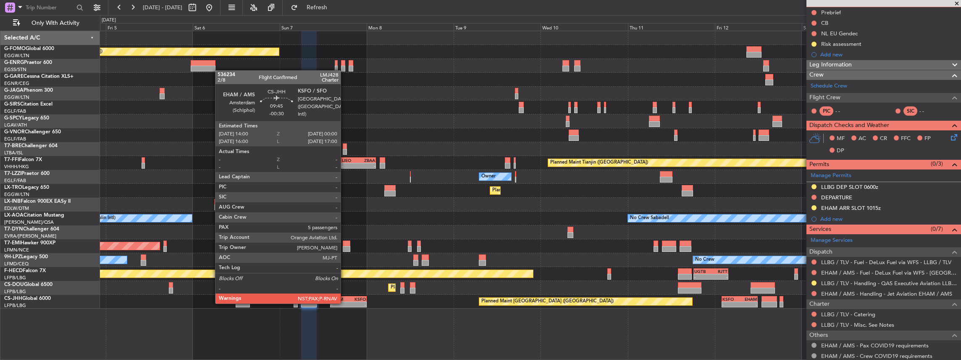
click at [345, 302] on div "-" at bounding box center [339, 304] width 17 height 5
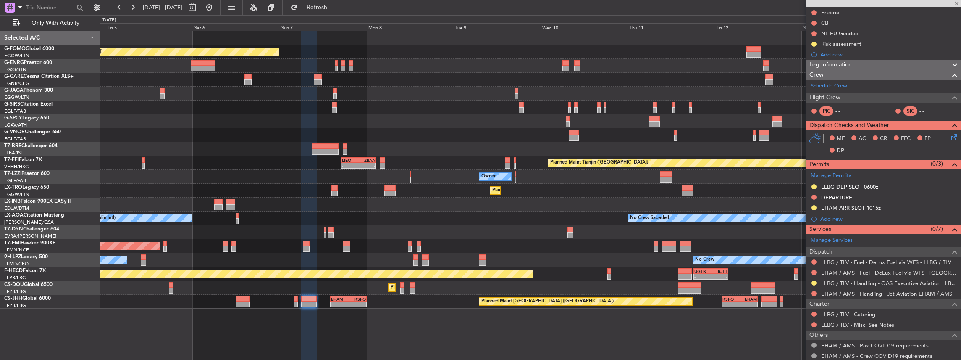
type input "-00:30"
type input "5"
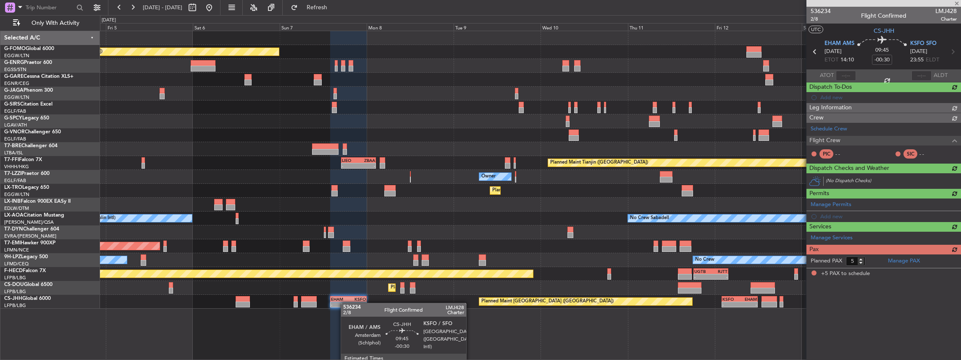
scroll to position [0, 0]
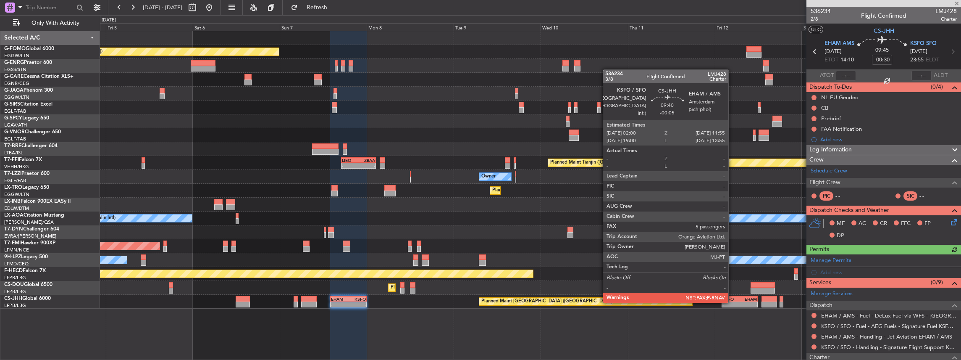
click at [732, 302] on div "-" at bounding box center [730, 304] width 17 height 5
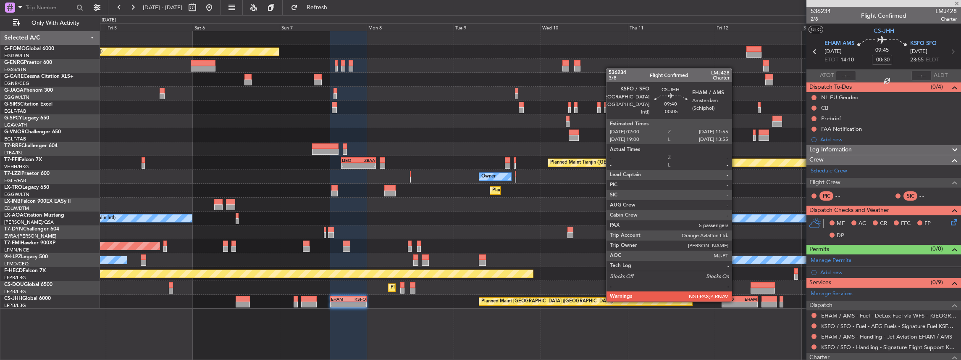
type input "-00:05"
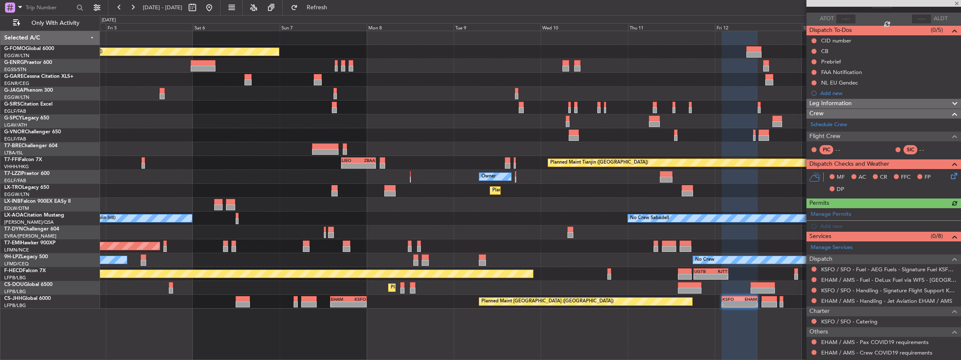
scroll to position [84, 0]
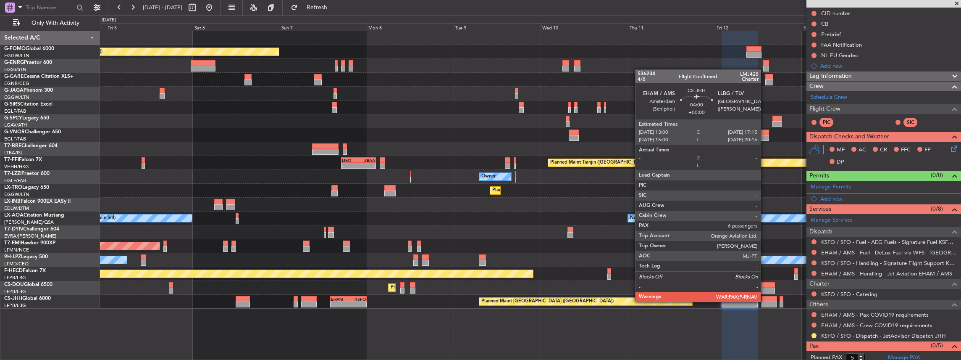
click at [765, 301] on div at bounding box center [769, 304] width 16 height 6
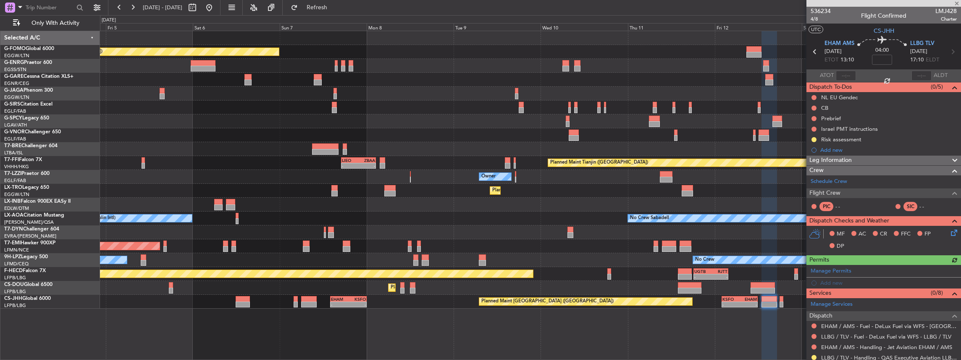
scroll to position [56, 0]
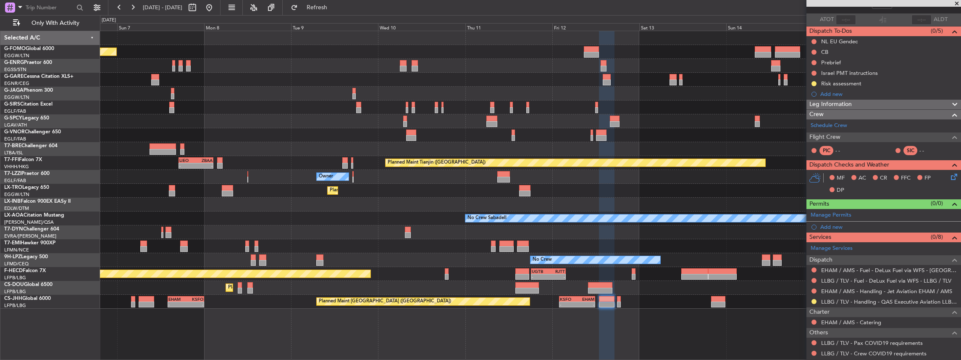
click at [617, 308] on div "Planned Maint [GEOGRAPHIC_DATA] ([GEOGRAPHIC_DATA]) Planned Maint [GEOGRAPHIC_D…" at bounding box center [530, 195] width 861 height 329
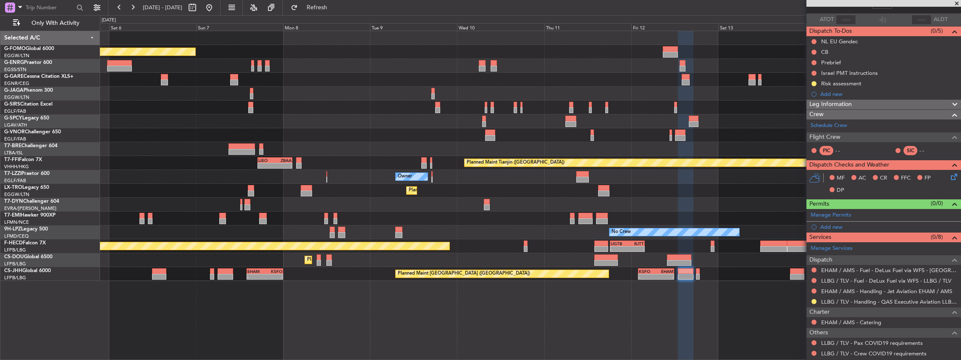
click at [376, 317] on div "Planned Maint [GEOGRAPHIC_DATA] ([GEOGRAPHIC_DATA]) Planned Maint [GEOGRAPHIC_D…" at bounding box center [530, 195] width 861 height 329
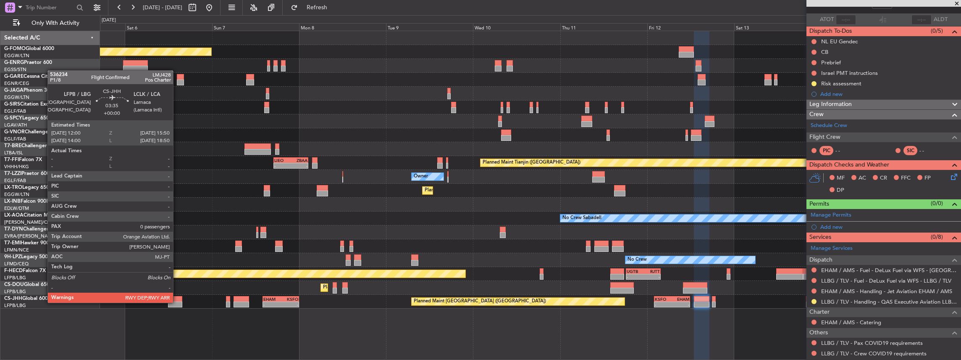
click at [176, 301] on div at bounding box center [175, 304] width 14 height 6
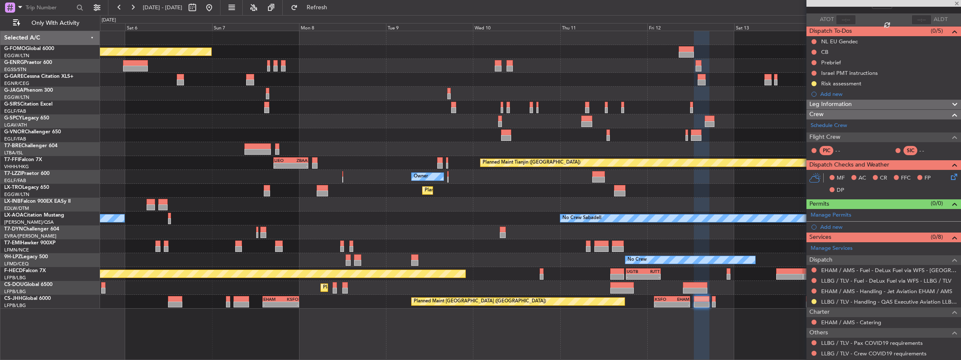
type input "0"
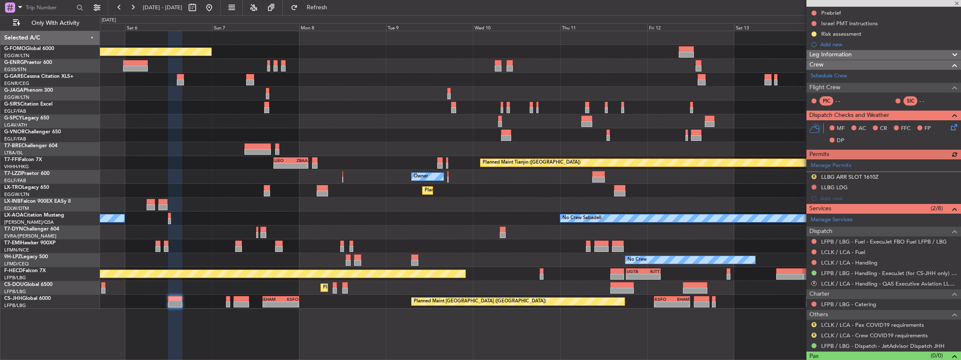
scroll to position [112, 0]
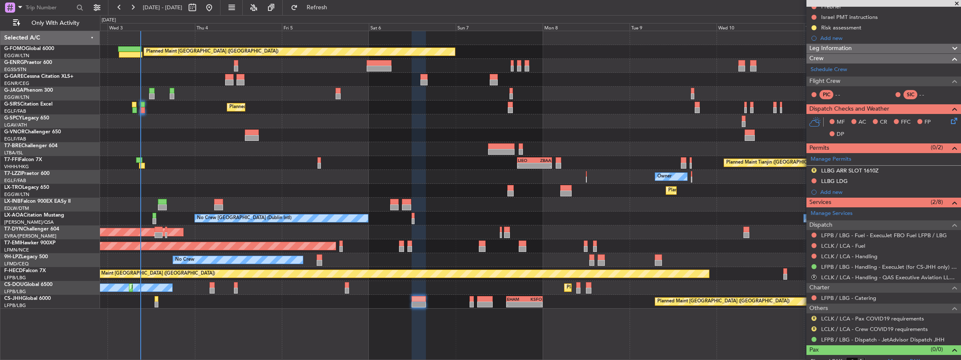
click at [547, 199] on div "Planned Maint London (Luton) Unplanned Maint Chester Planned Maint London (Farn…" at bounding box center [530, 169] width 861 height 277
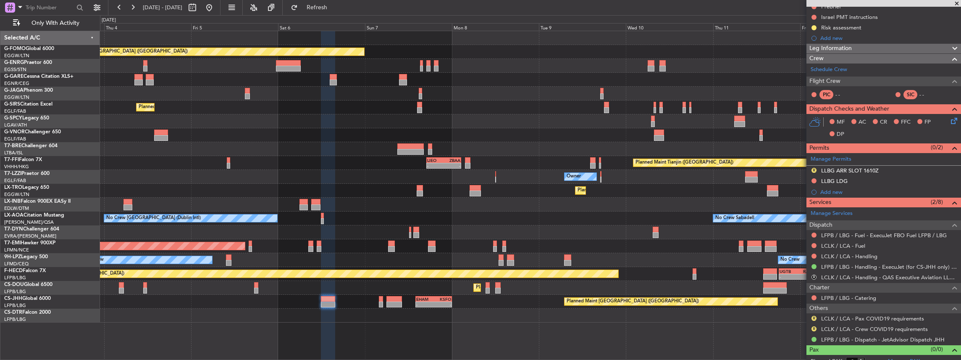
click at [393, 330] on div "Planned Maint London (Luton) Unplanned Maint Chester Planned Maint London (Farn…" at bounding box center [530, 195] width 861 height 329
click at [329, 11] on button "Refresh" at bounding box center [312, 7] width 50 height 13
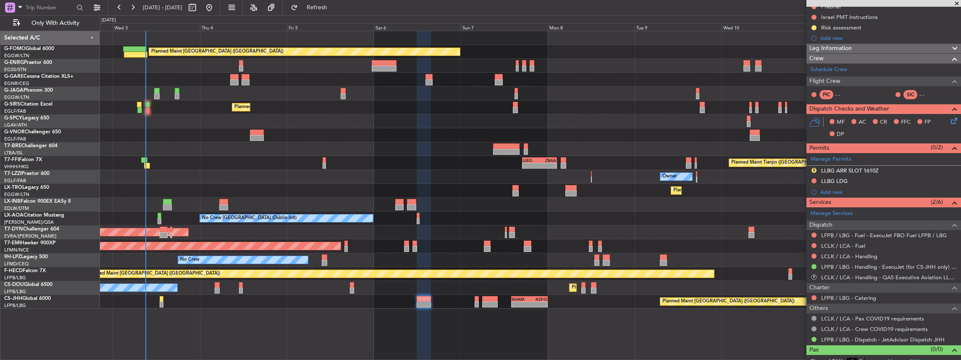
click at [352, 265] on div "Planned Maint London (Luton) Unplanned Maint Chester Planned Maint London (Farn…" at bounding box center [530, 169] width 861 height 277
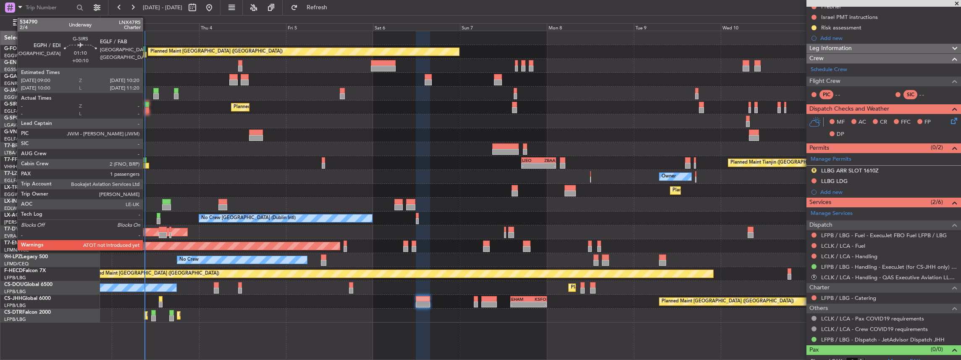
click at [147, 107] on div at bounding box center [146, 110] width 5 height 6
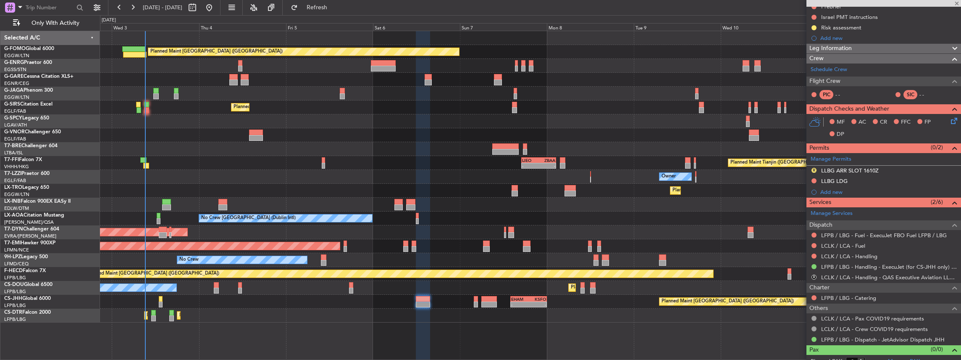
type input "+00:10"
type input "1"
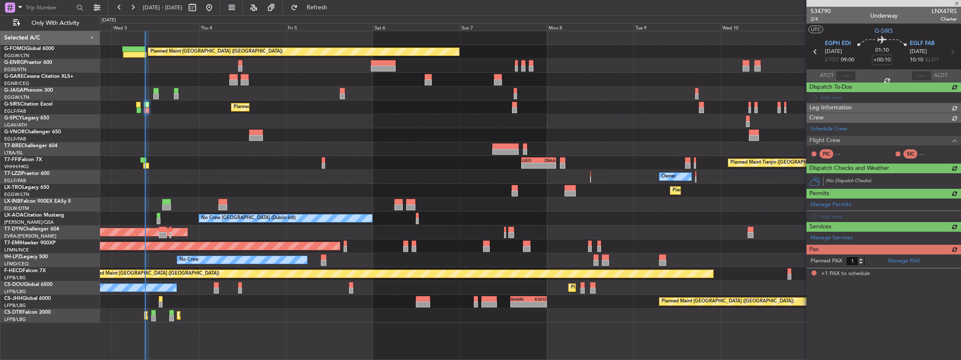
scroll to position [0, 0]
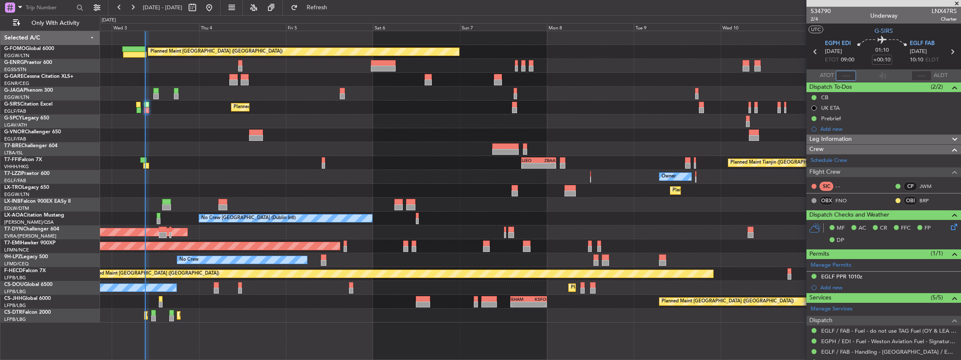
click at [845, 77] on input "text" at bounding box center [846, 76] width 20 height 10
type input "09:06"
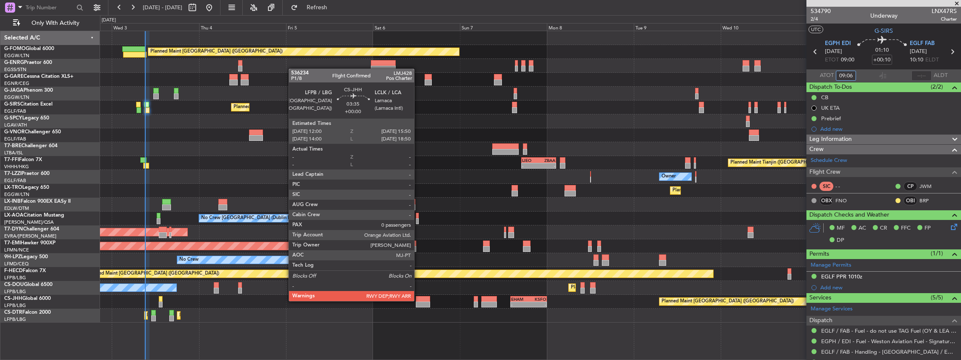
click at [420, 300] on div at bounding box center [423, 299] width 14 height 6
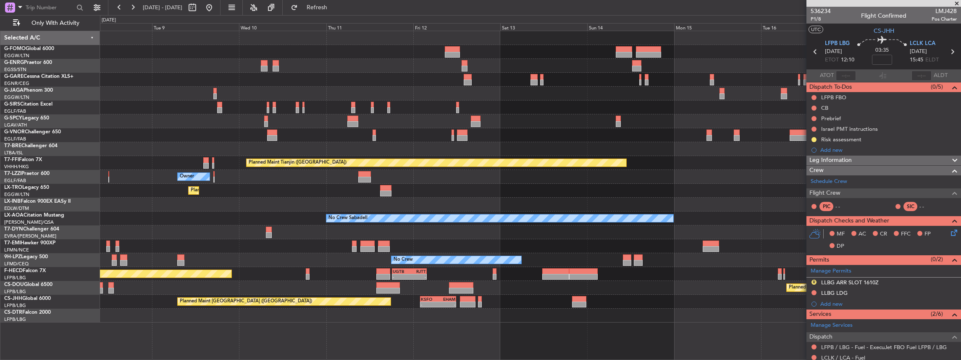
click at [224, 123] on div at bounding box center [530, 121] width 861 height 14
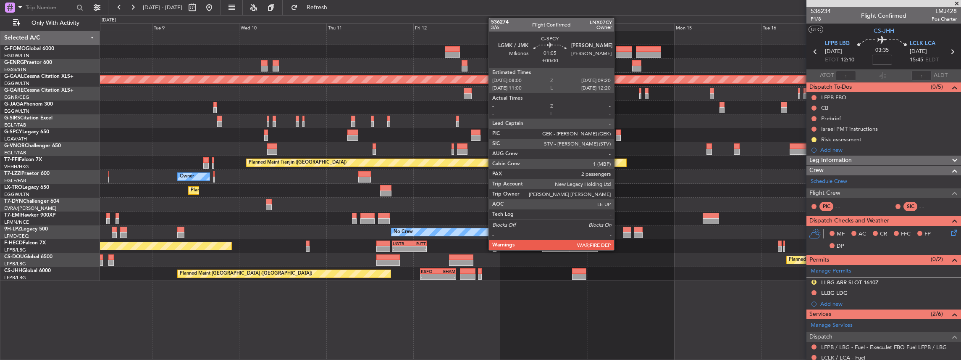
click at [618, 132] on div at bounding box center [618, 132] width 5 height 6
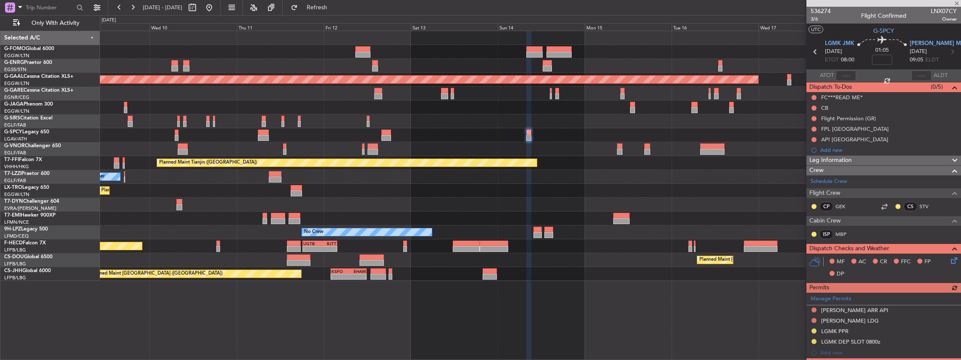
click at [604, 182] on div "Owner" at bounding box center [530, 177] width 861 height 14
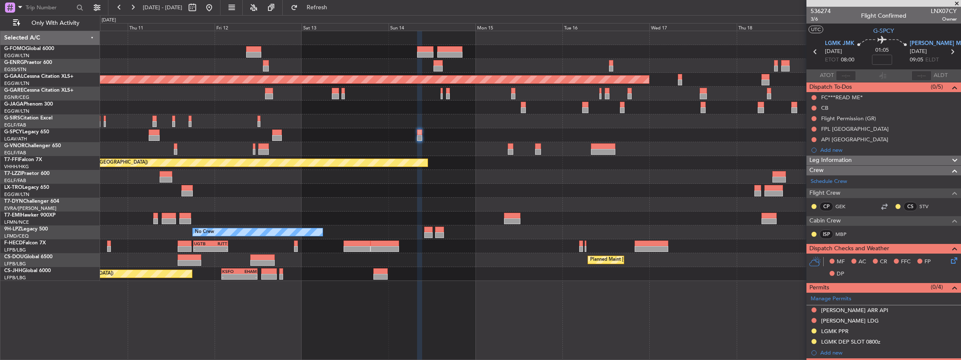
click at [611, 209] on div at bounding box center [530, 204] width 861 height 14
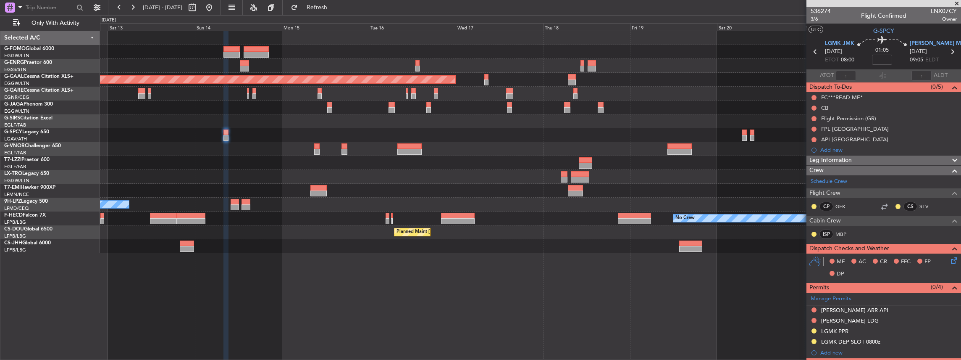
click at [509, 214] on div "Planned Maint Dusseldorf Planned Maint London (Luton) No Crew No Crew Planned M…" at bounding box center [530, 142] width 861 height 222
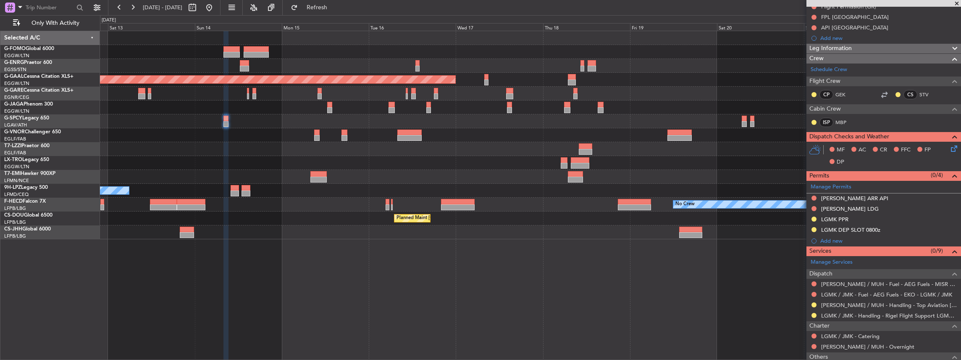
scroll to position [112, 0]
click at [814, 302] on button at bounding box center [813, 304] width 5 height 5
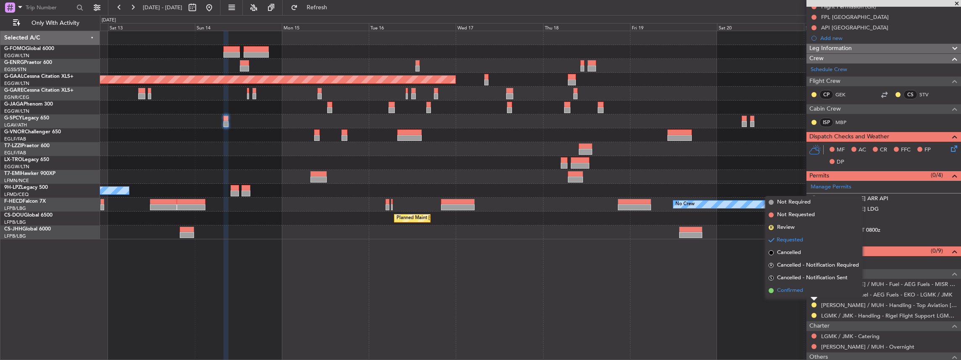
click at [800, 289] on span "Confirmed" at bounding box center [790, 290] width 26 height 8
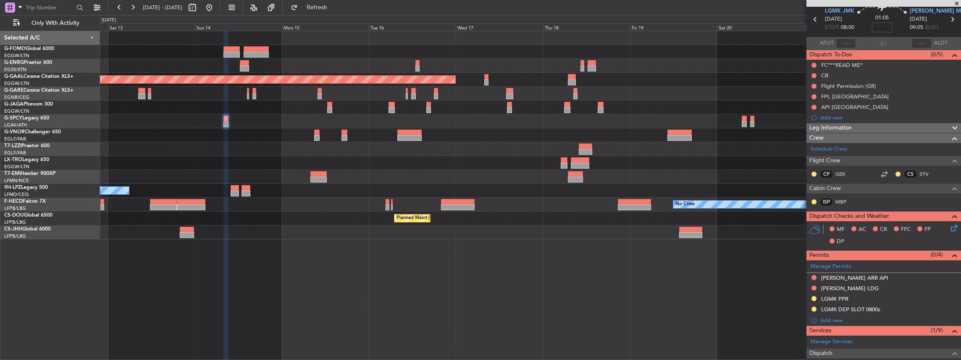
scroll to position [0, 0]
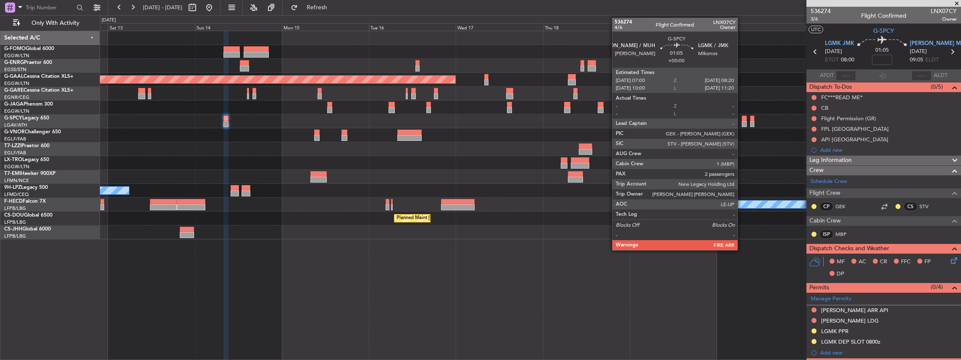
click at [758, 283] on div "Planned Maint Dusseldorf Planned Maint London (Luton) No Crew No Crew Planned M…" at bounding box center [530, 195] width 861 height 329
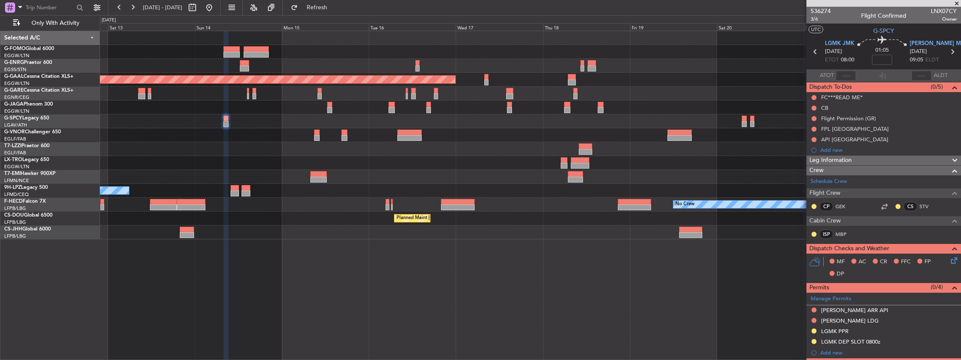
click at [950, 51] on icon at bounding box center [952, 51] width 11 height 11
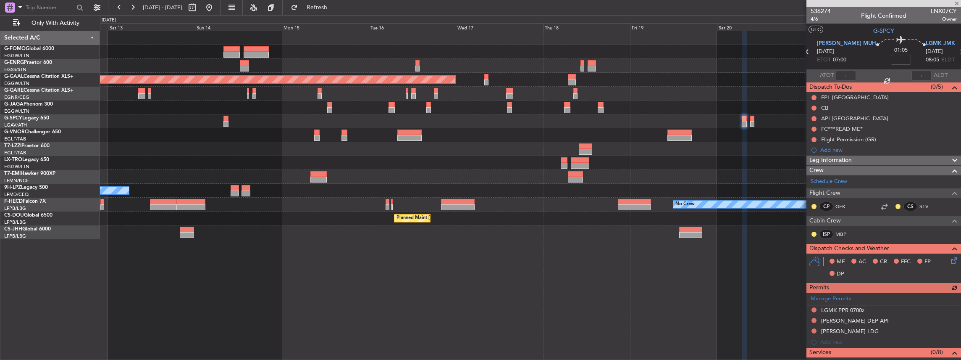
scroll to position [140, 0]
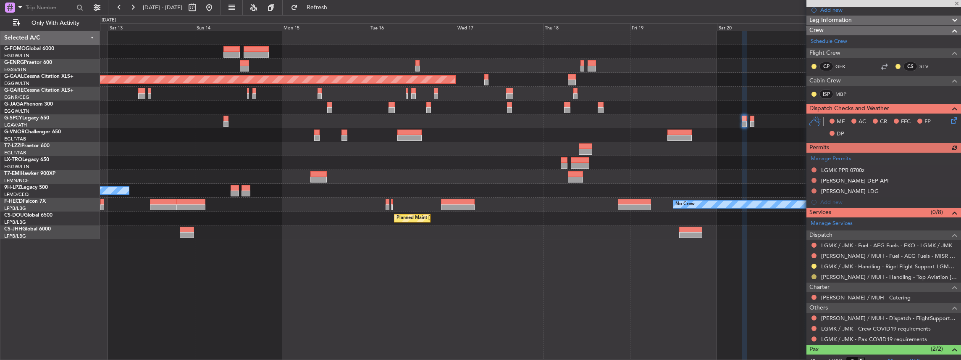
click at [811, 274] on button at bounding box center [813, 276] width 5 height 5
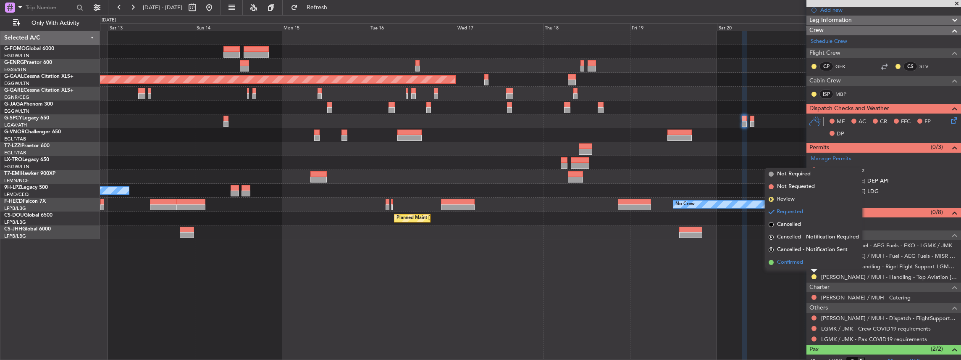
click at [797, 266] on span "Confirmed" at bounding box center [790, 262] width 26 height 8
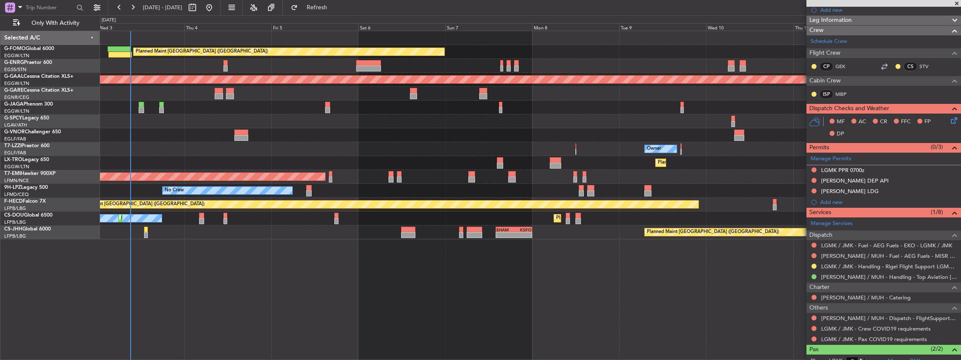
click at [961, 196] on html "12 Sep 2025 - 22 Sep 2025 Refresh Quick Links Only With Activity Planned Maint …" at bounding box center [480, 180] width 961 height 360
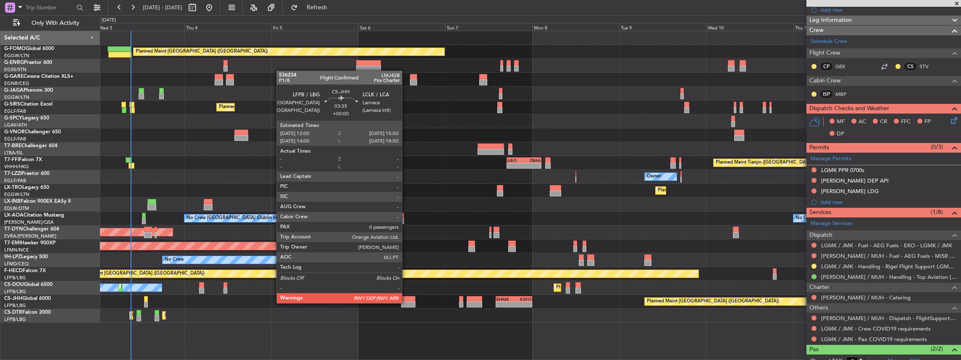
click at [406, 302] on div at bounding box center [408, 304] width 14 height 6
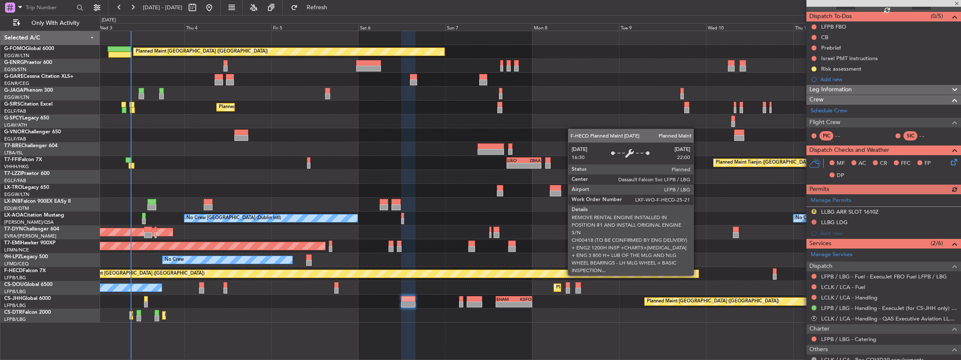
scroll to position [84, 0]
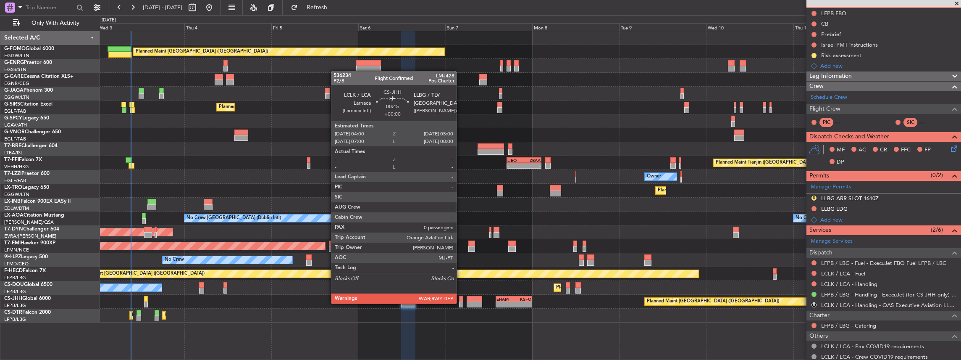
click at [461, 302] on div at bounding box center [461, 304] width 4 height 6
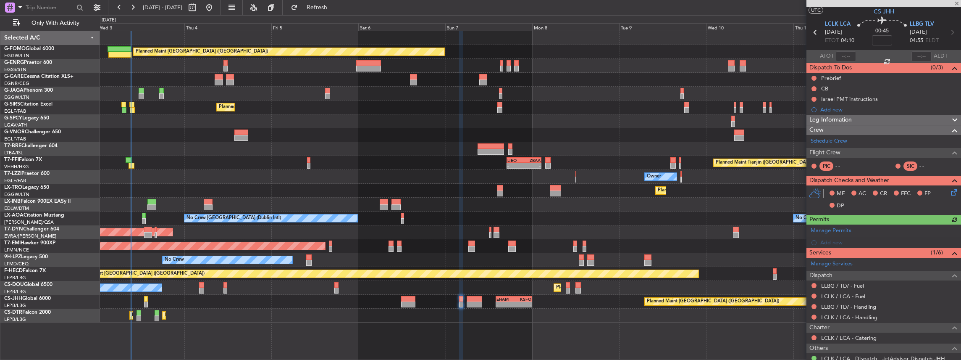
scroll to position [66, 0]
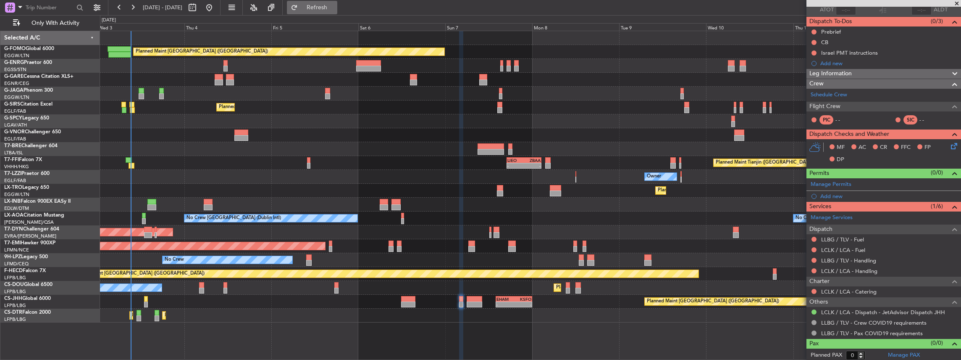
click at [326, 5] on span "Refresh" at bounding box center [316, 8] width 35 height 6
click at [328, 8] on span "Refresh" at bounding box center [316, 8] width 35 height 6
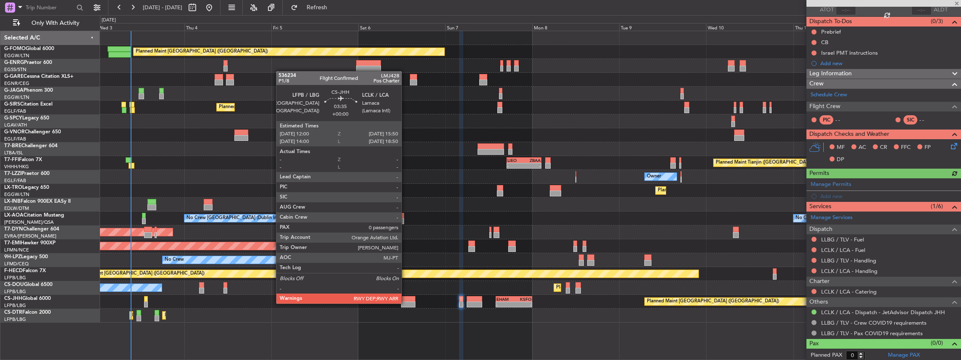
click at [406, 302] on div at bounding box center [408, 304] width 14 height 6
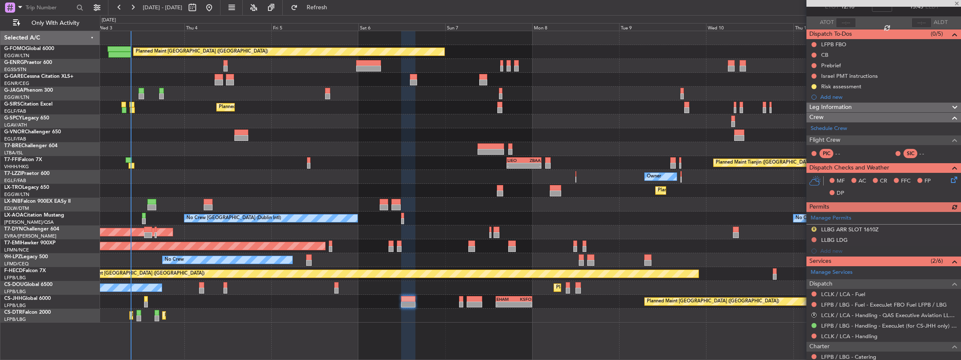
scroll to position [112, 0]
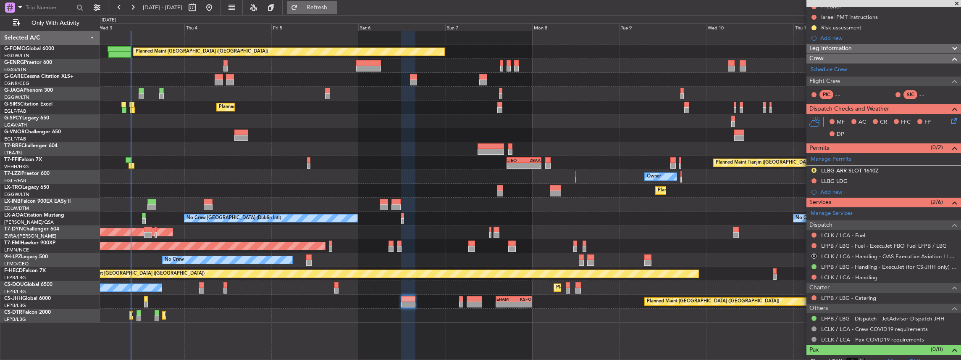
click at [335, 10] on span "Refresh" at bounding box center [316, 8] width 35 height 6
click at [334, 7] on span "Refresh" at bounding box center [316, 8] width 35 height 6
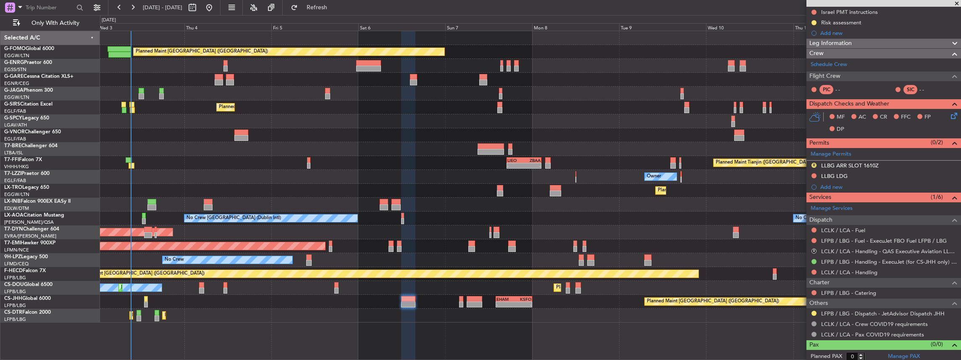
scroll to position [118, 0]
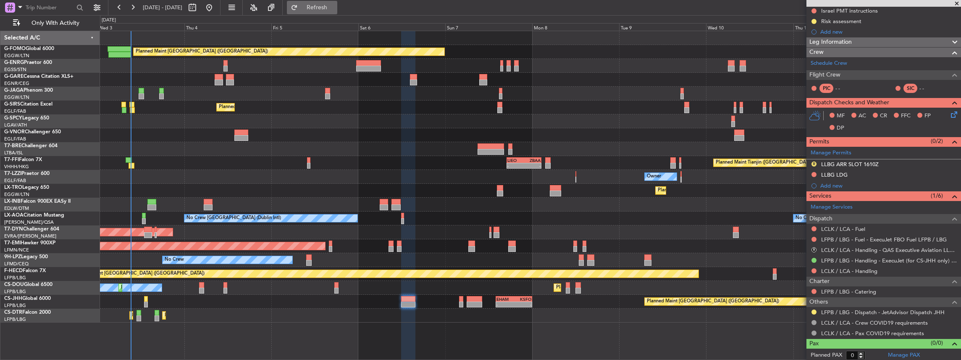
click at [318, 8] on button "Refresh" at bounding box center [312, 7] width 50 height 13
click at [335, 5] on span "Refresh" at bounding box center [316, 8] width 35 height 6
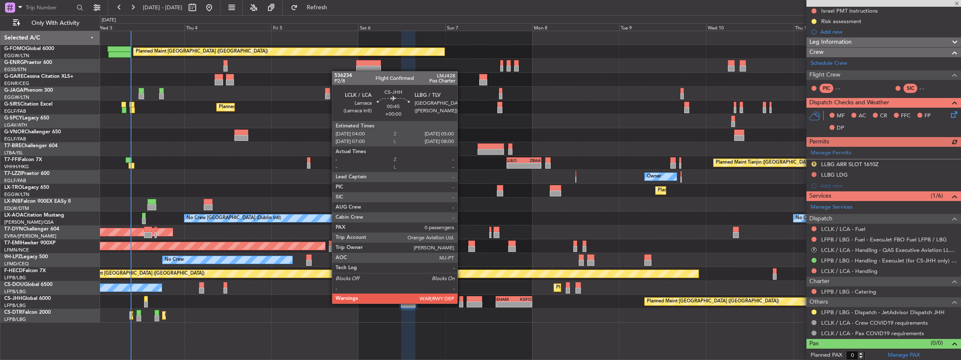
click at [462, 302] on div at bounding box center [461, 304] width 4 height 6
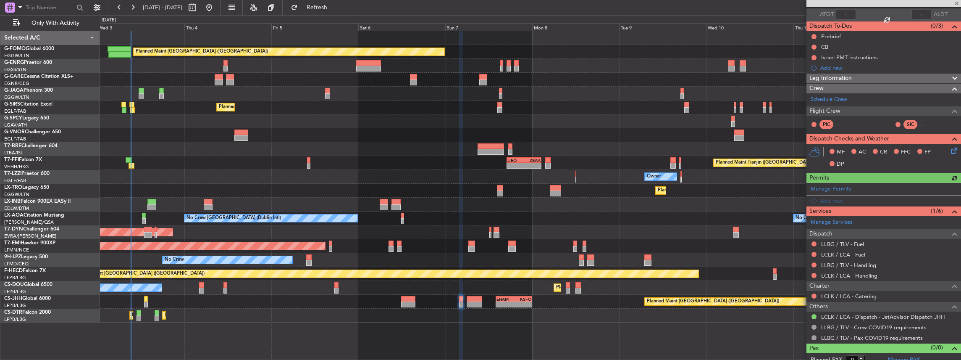
scroll to position [66, 0]
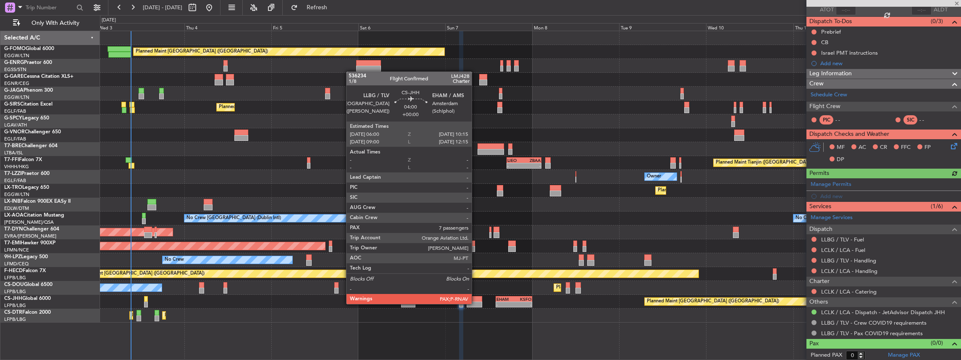
click at [476, 303] on div at bounding box center [475, 304] width 16 height 6
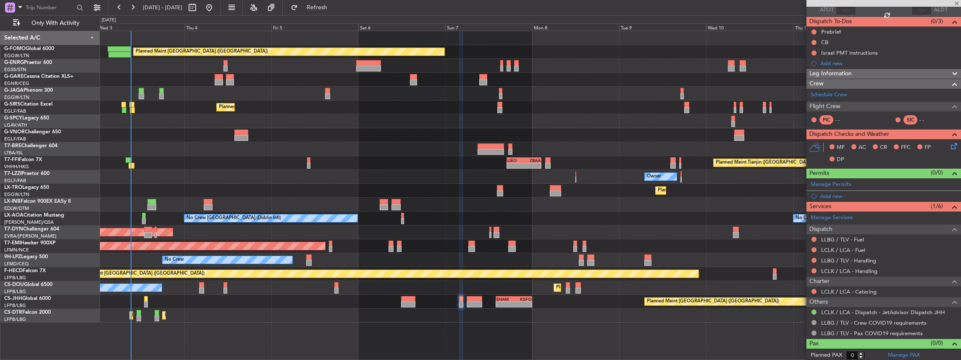
type input "7"
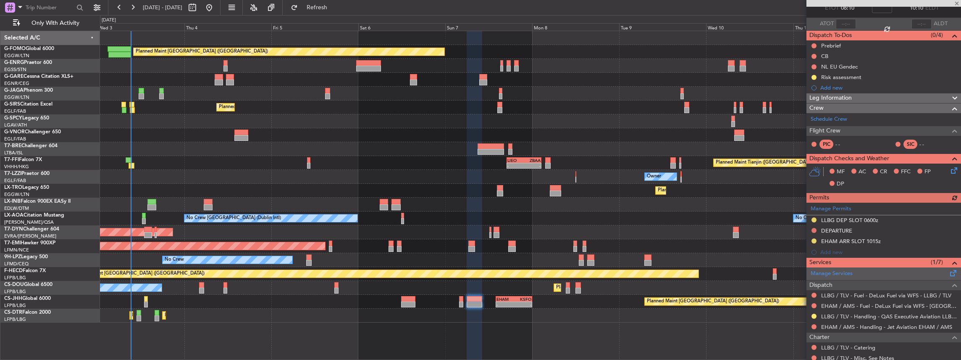
scroll to position [112, 0]
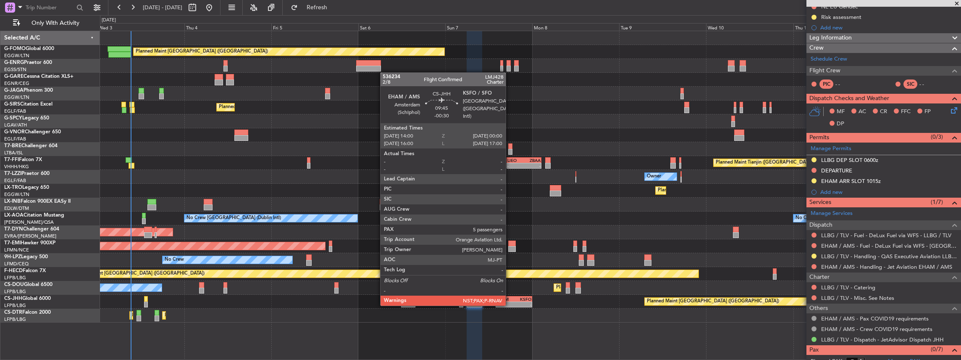
click at [510, 302] on div "-" at bounding box center [504, 304] width 17 height 5
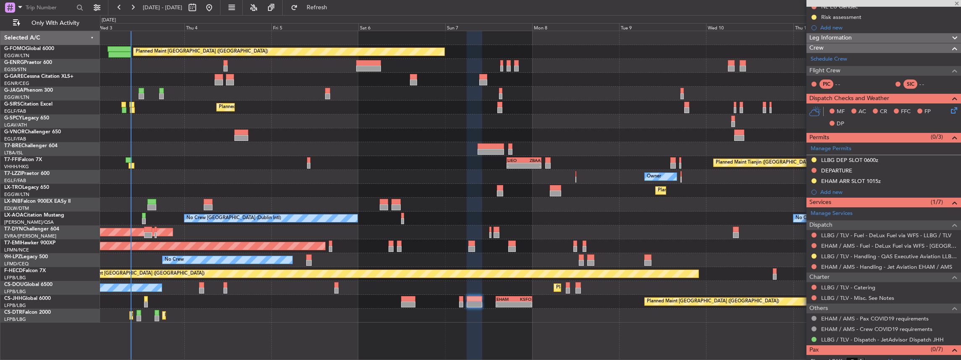
type input "-00:30"
type input "5"
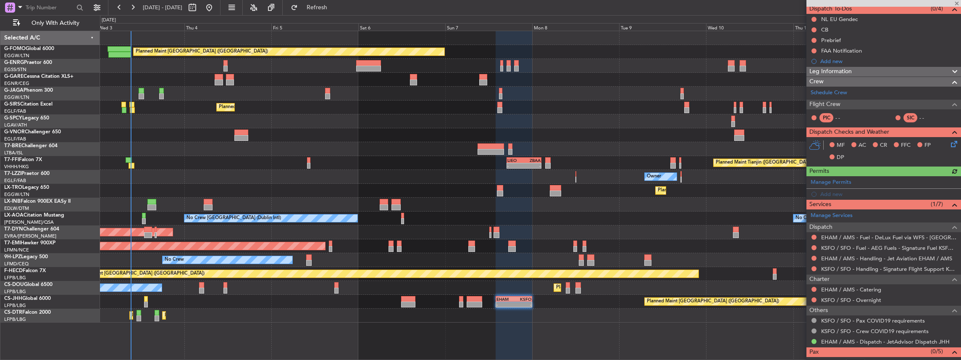
scroll to position [84, 0]
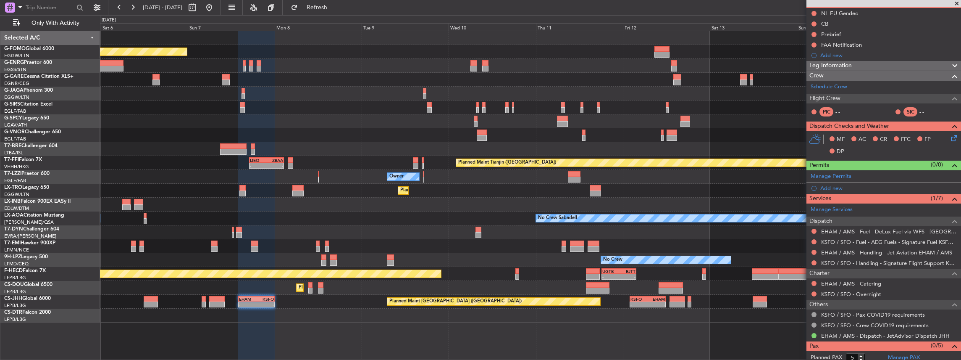
click at [471, 329] on div "Planned Maint London (Luton) Planned Maint London (Farnborough) Planned Maint T…" at bounding box center [530, 195] width 861 height 329
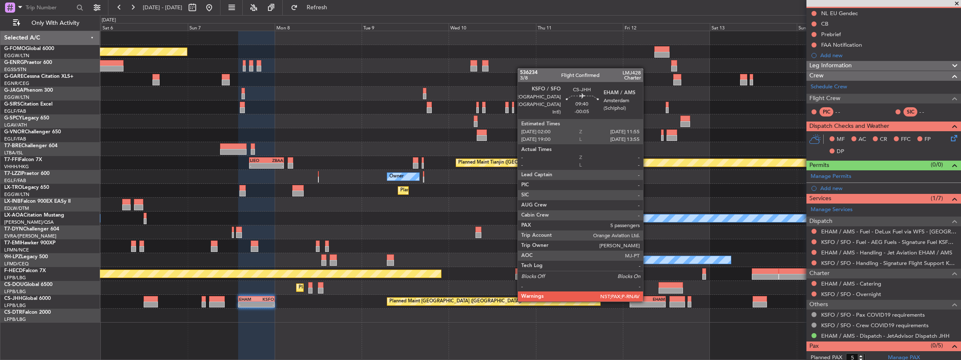
click at [648, 301] on div "11:55 Z" at bounding box center [656, 303] width 17 height 5
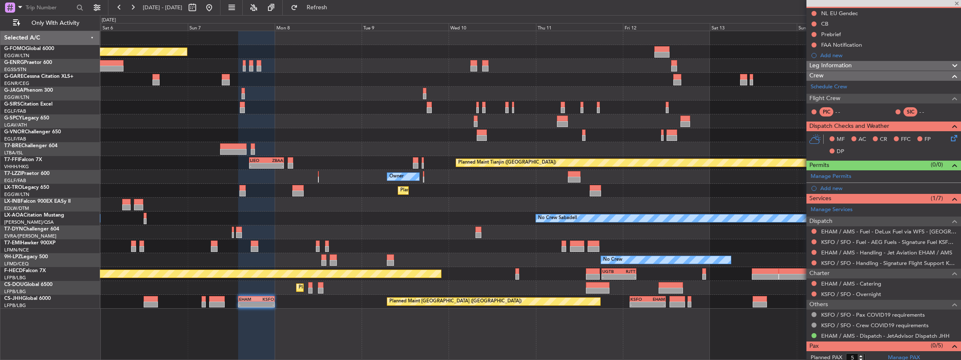
type input "-00:05"
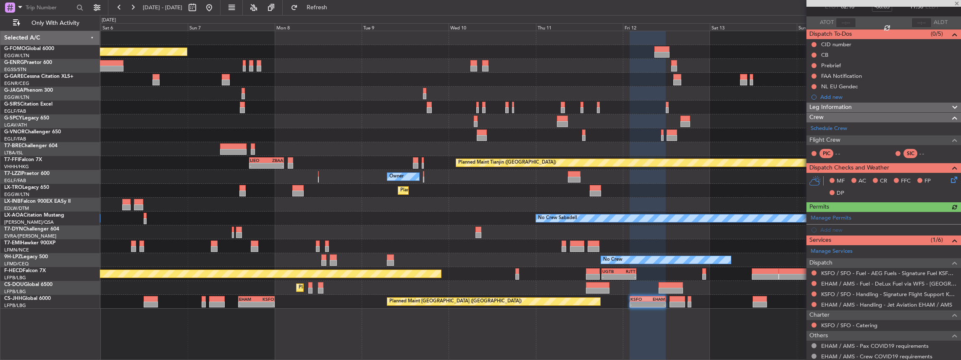
scroll to position [56, 0]
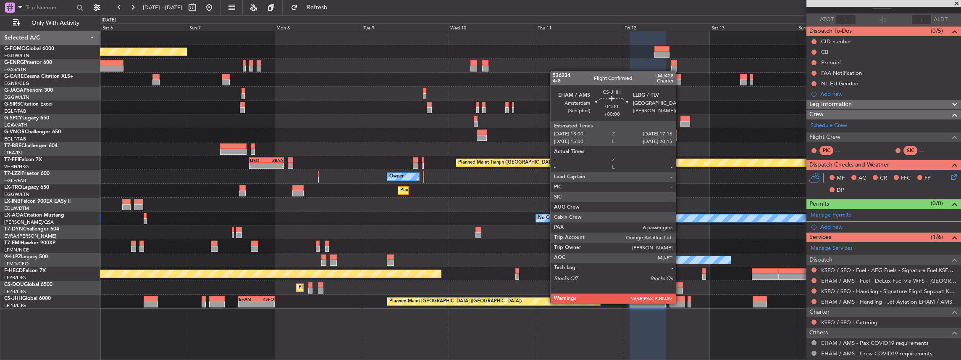
click at [680, 302] on div at bounding box center [677, 304] width 16 height 6
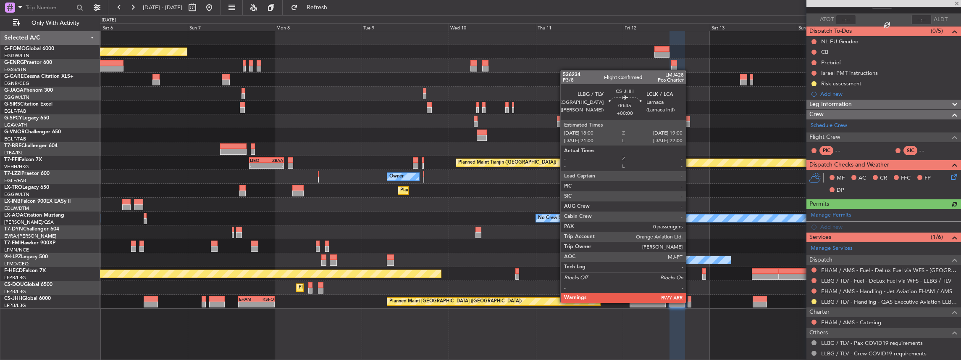
click at [690, 302] on div at bounding box center [690, 304] width 4 height 6
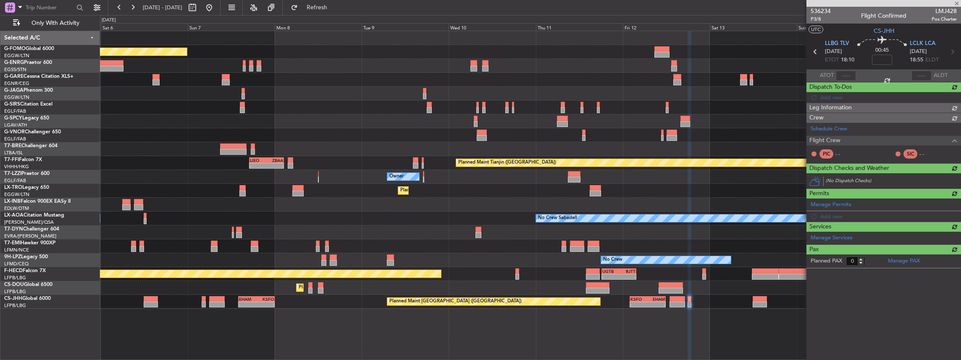
scroll to position [0, 0]
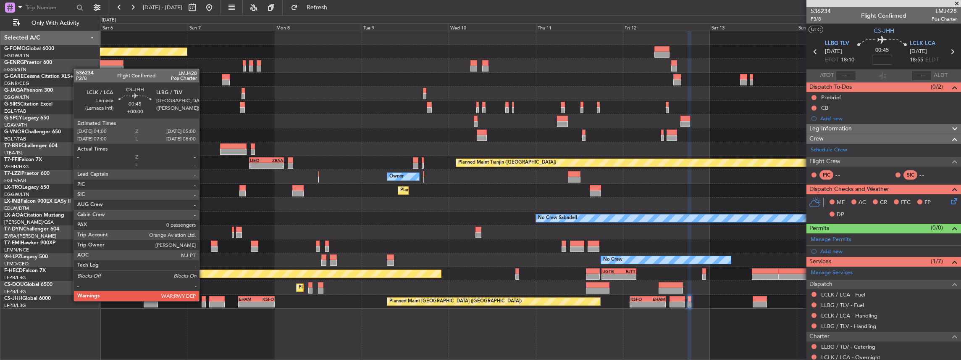
click at [203, 300] on div at bounding box center [204, 299] width 4 height 6
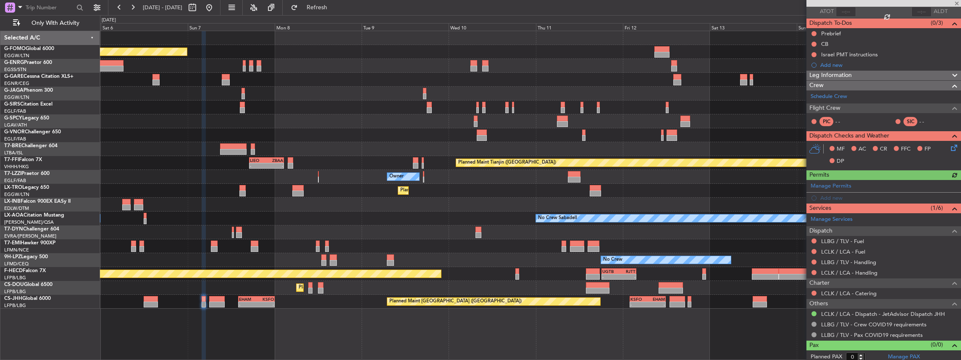
scroll to position [66, 0]
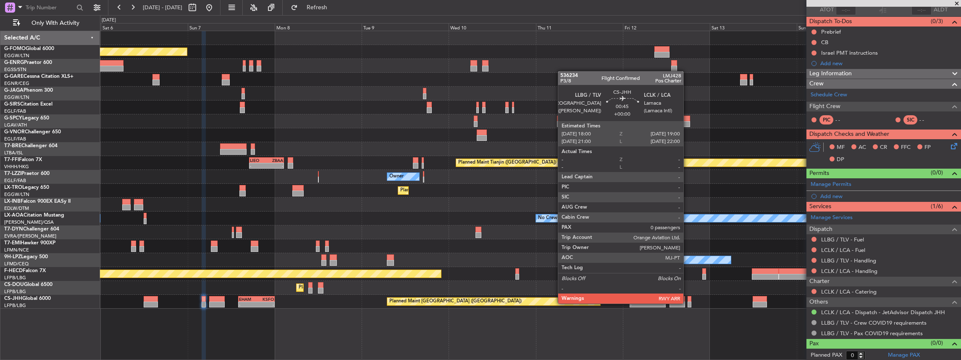
click at [688, 302] on div at bounding box center [690, 304] width 4 height 6
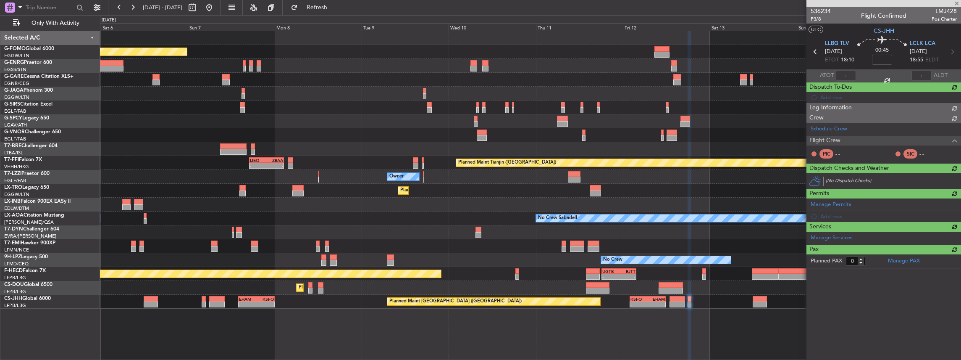
scroll to position [0, 0]
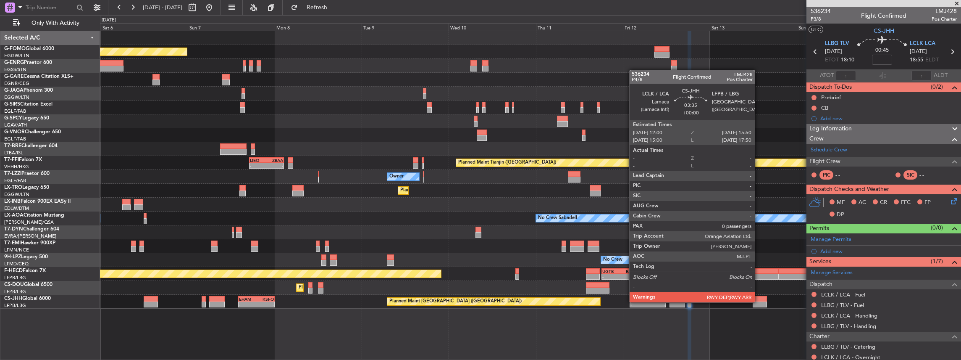
click at [759, 301] on div at bounding box center [760, 304] width 14 height 6
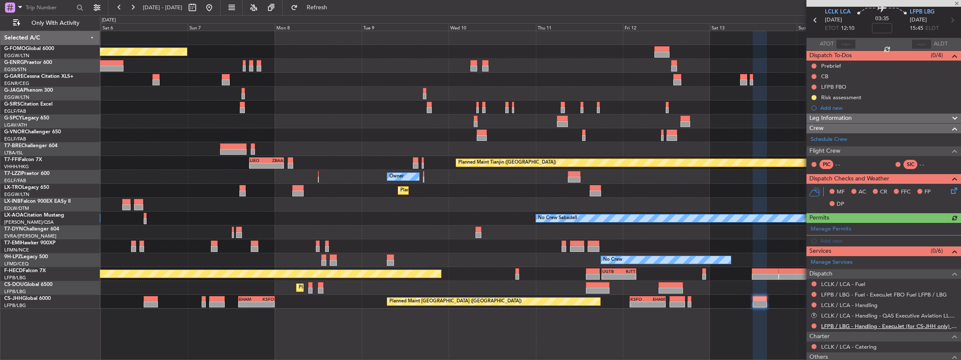
scroll to position [84, 0]
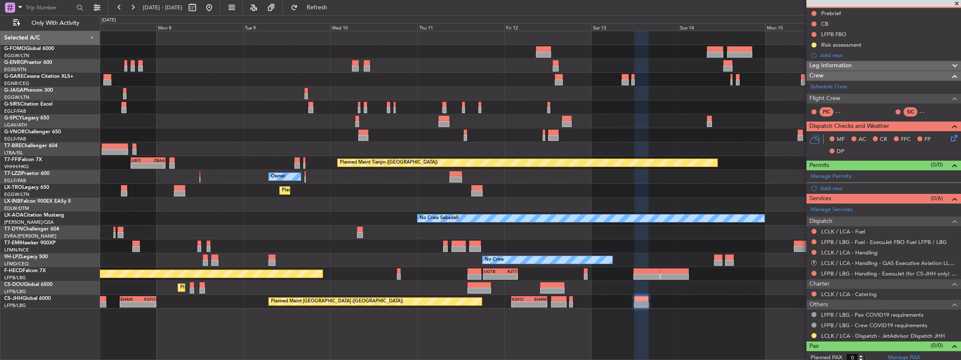
click at [624, 272] on div "Planned Maint Paris (Le Bourget) - - UGTB 18:15 Z RJTT 03:45 Z No Crew" at bounding box center [530, 274] width 861 height 14
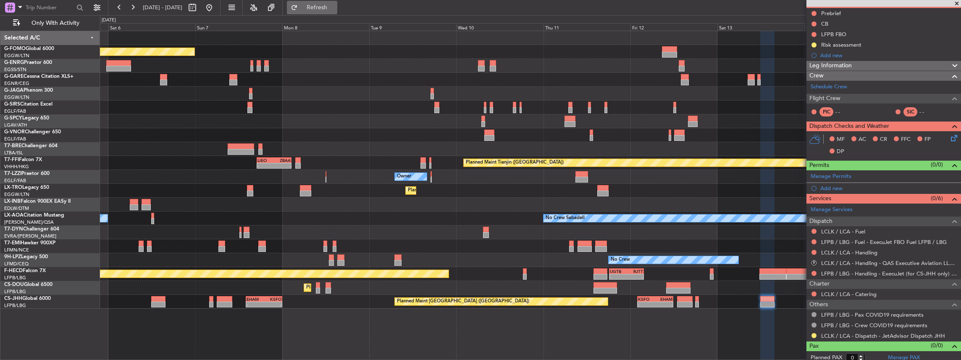
click at [327, 11] on button "Refresh" at bounding box center [312, 7] width 50 height 13
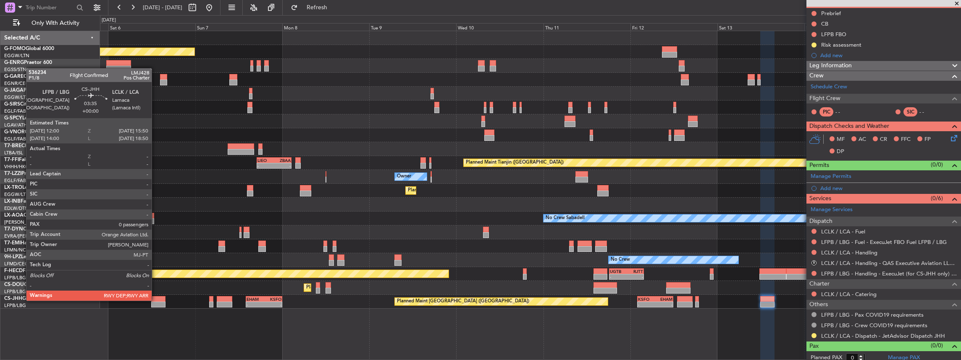
click at [156, 299] on div at bounding box center [158, 299] width 14 height 6
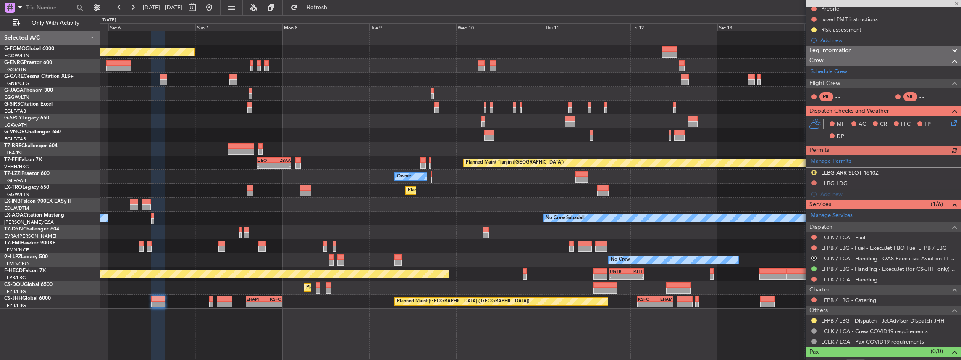
scroll to position [112, 0]
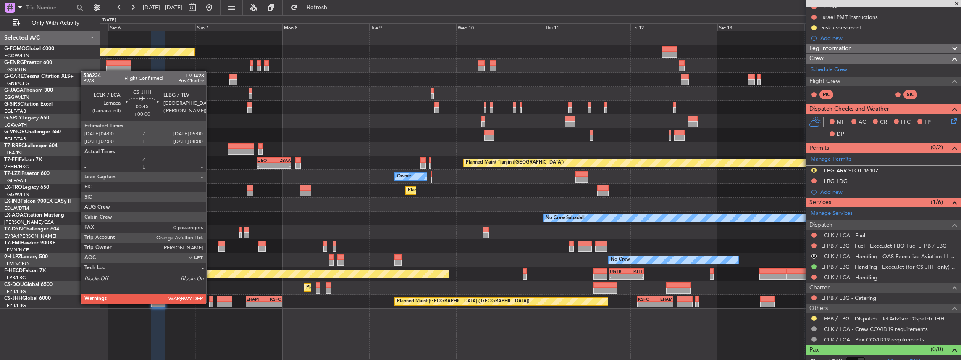
click at [210, 302] on div at bounding box center [211, 304] width 4 height 6
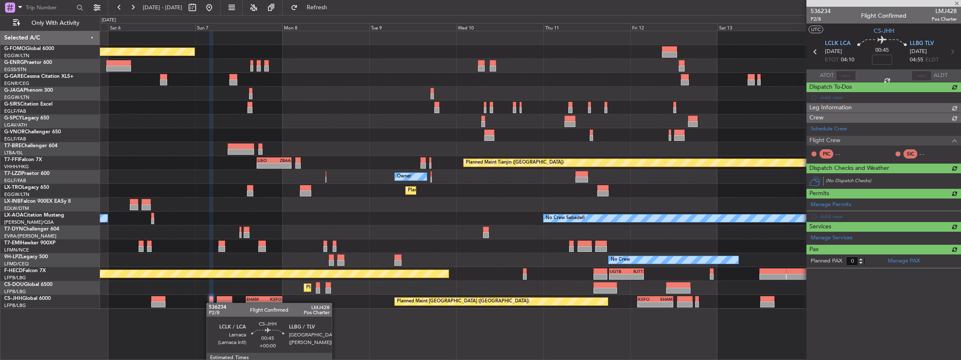
scroll to position [0, 0]
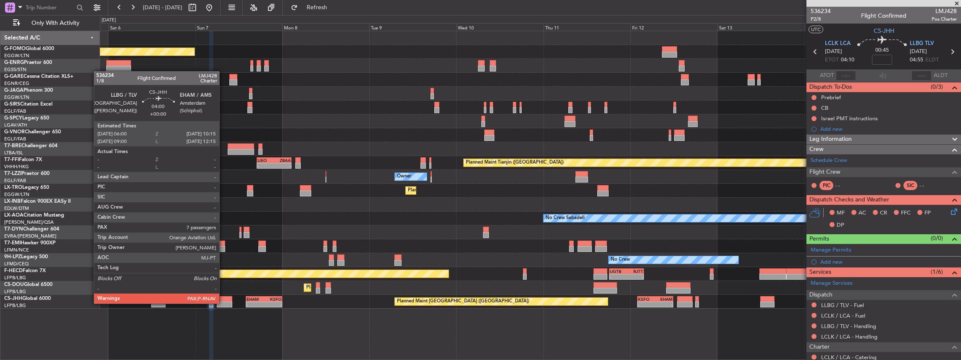
click at [223, 302] on div at bounding box center [225, 304] width 16 height 6
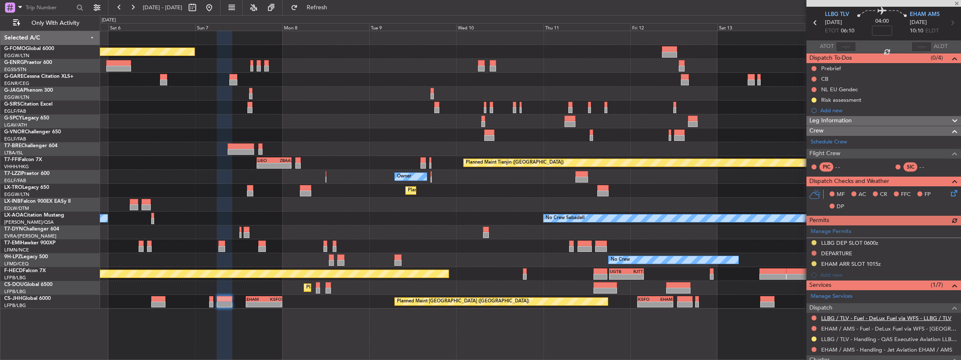
scroll to position [56, 0]
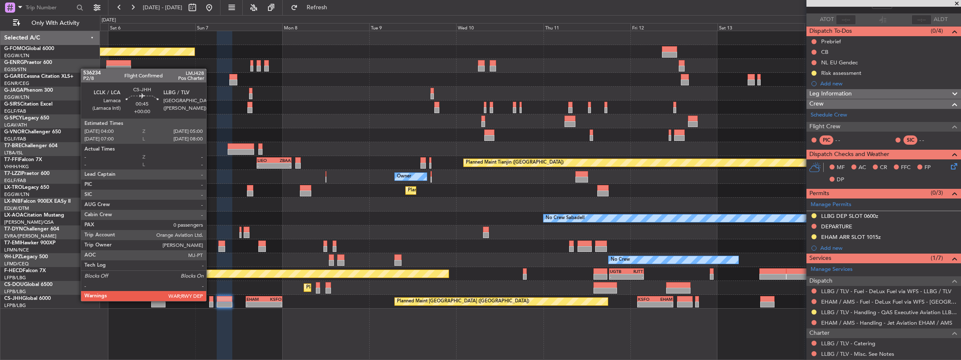
click at [210, 300] on div at bounding box center [211, 299] width 4 height 6
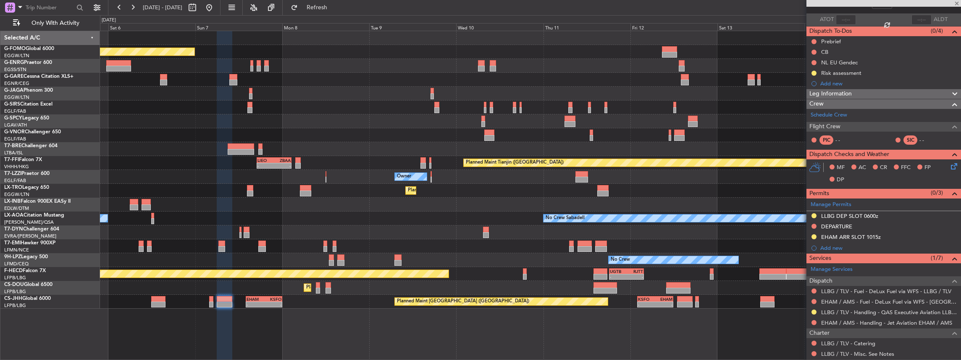
type input "0"
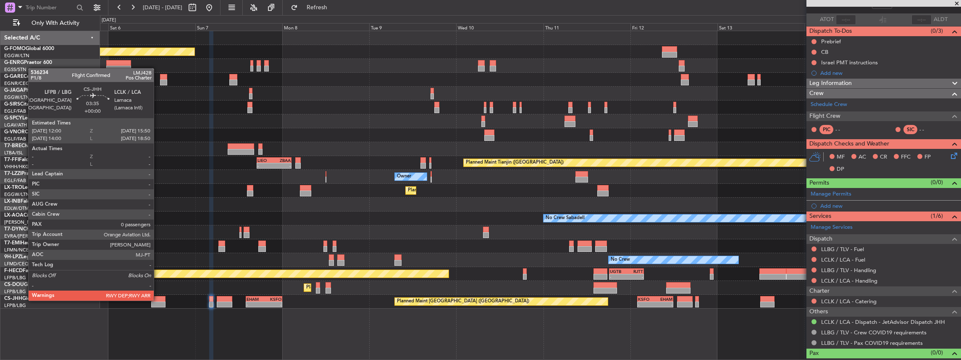
click at [158, 299] on div at bounding box center [158, 299] width 14 height 6
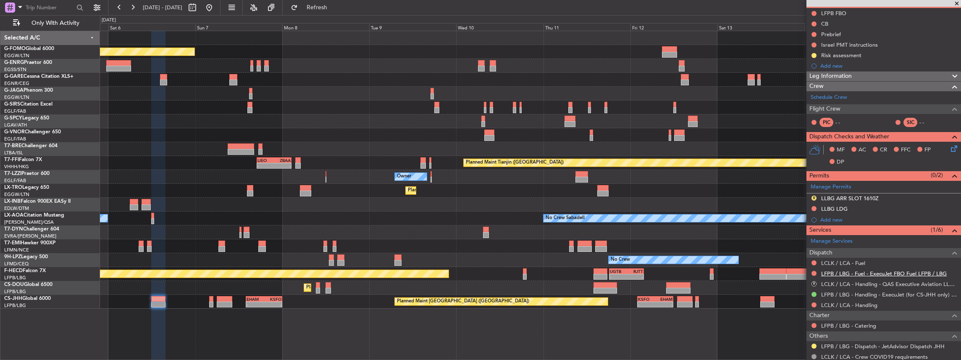
scroll to position [112, 0]
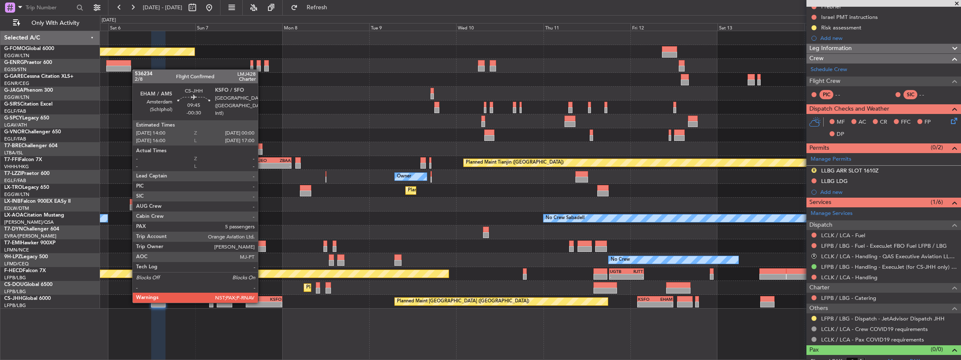
click at [262, 302] on div "-" at bounding box center [255, 304] width 17 height 5
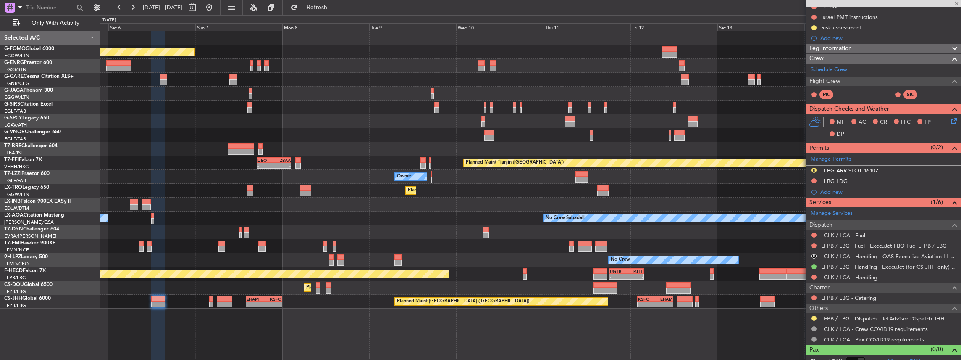
type input "-00:30"
type input "5"
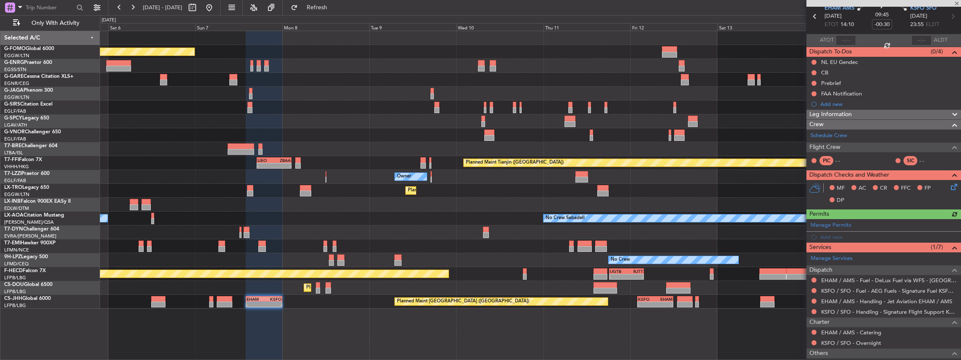
scroll to position [56, 0]
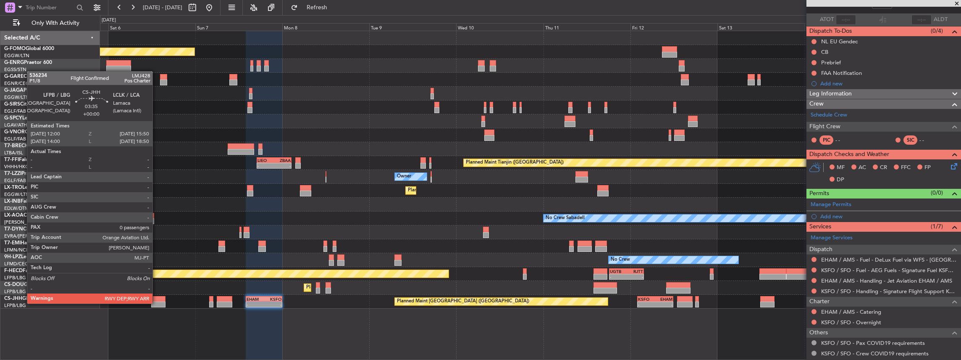
click at [157, 302] on div at bounding box center [158, 304] width 14 height 6
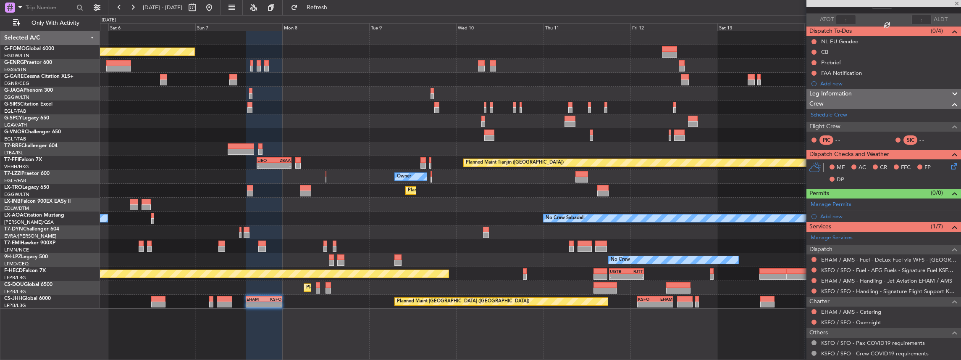
type input "0"
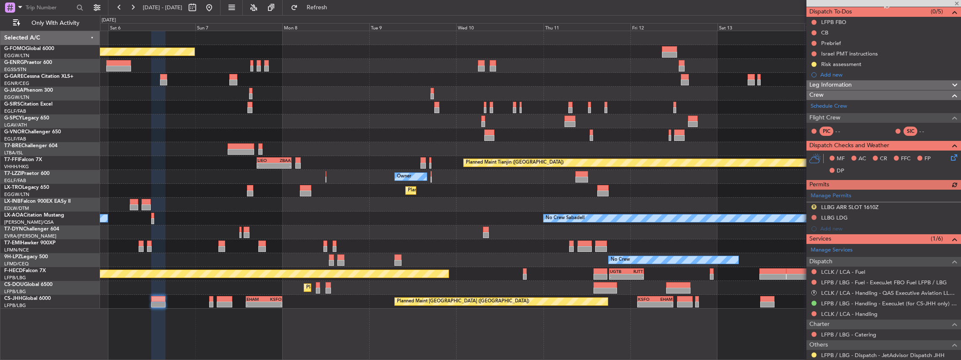
scroll to position [112, 0]
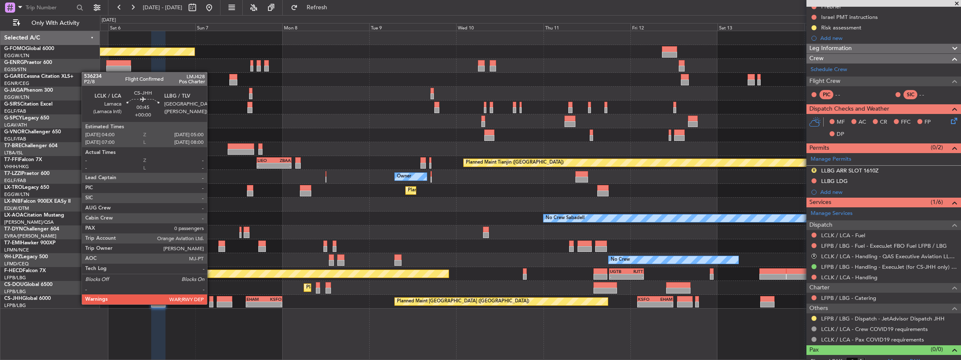
click at [211, 303] on div at bounding box center [211, 304] width 4 height 6
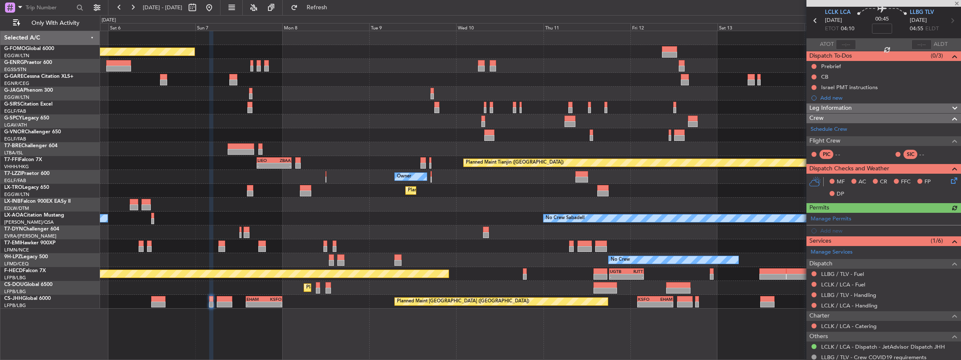
scroll to position [56, 0]
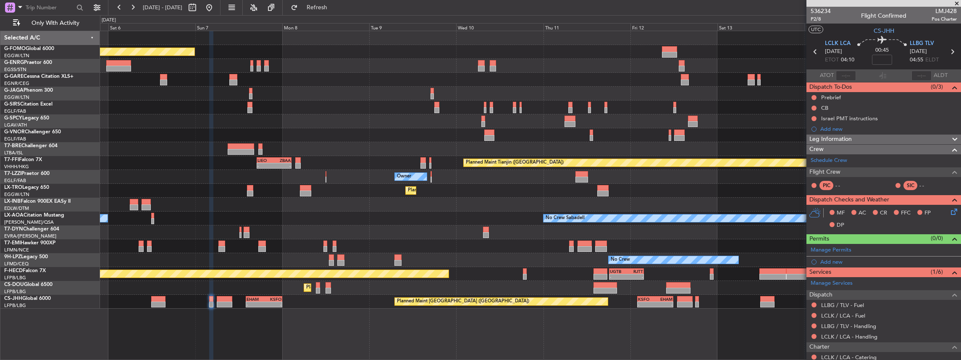
scroll to position [56, 0]
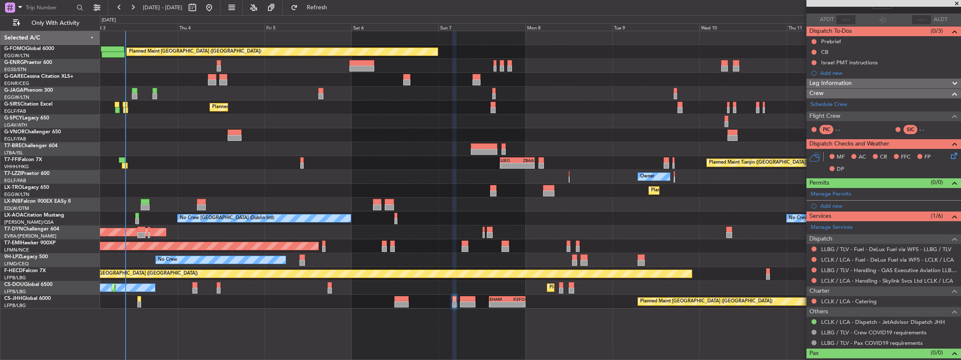
click at [649, 143] on div "Planned Maint [GEOGRAPHIC_DATA] ([GEOGRAPHIC_DATA]) Unplanned Maint [PERSON_NAM…" at bounding box center [530, 169] width 861 height 277
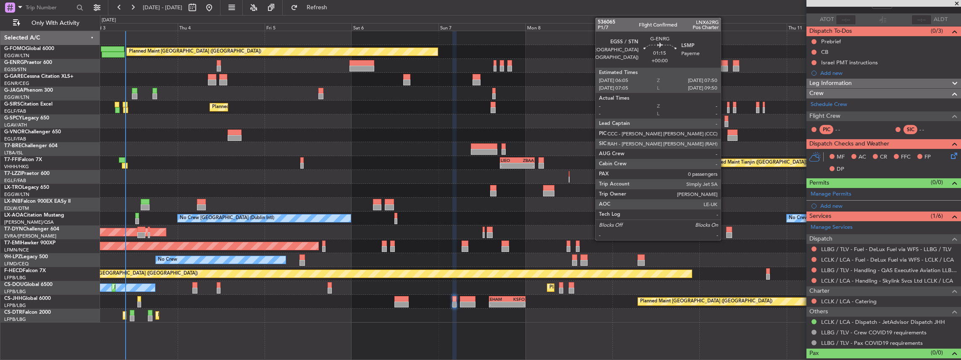
click at [725, 64] on div at bounding box center [724, 63] width 7 height 6
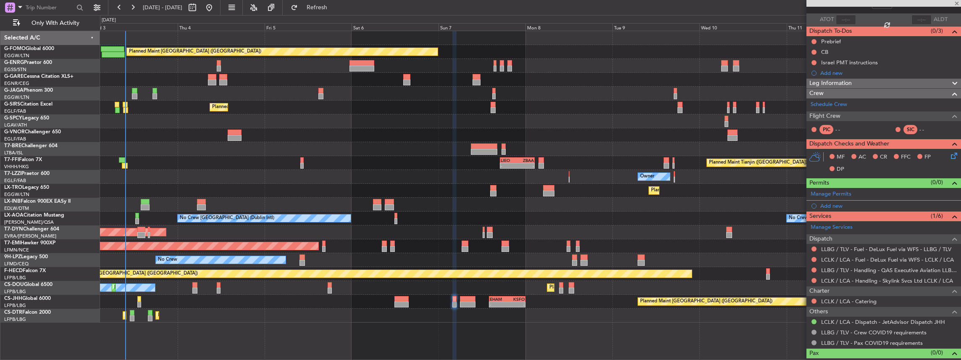
scroll to position [0, 0]
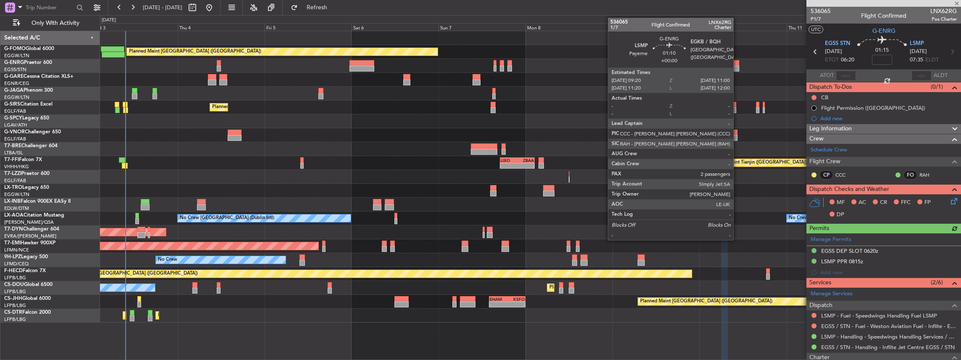
click at [737, 63] on div at bounding box center [736, 63] width 6 height 6
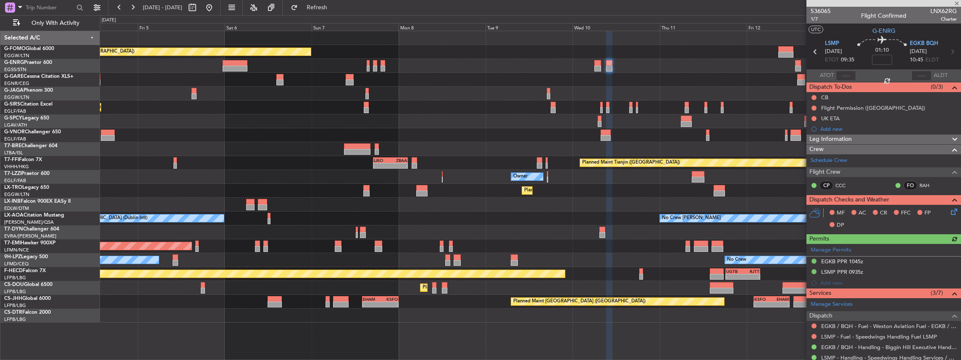
click at [643, 149] on div at bounding box center [530, 149] width 861 height 14
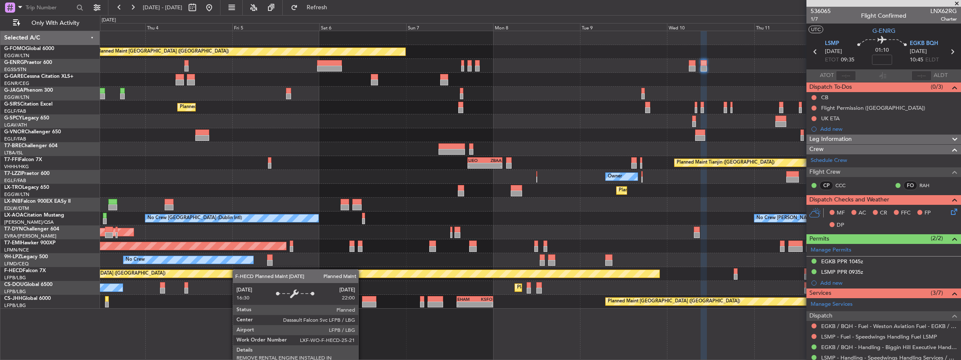
click at [236, 269] on div "Planned Maint [GEOGRAPHIC_DATA] ([GEOGRAPHIC_DATA]) Unplanned Maint [PERSON_NAM…" at bounding box center [530, 169] width 861 height 277
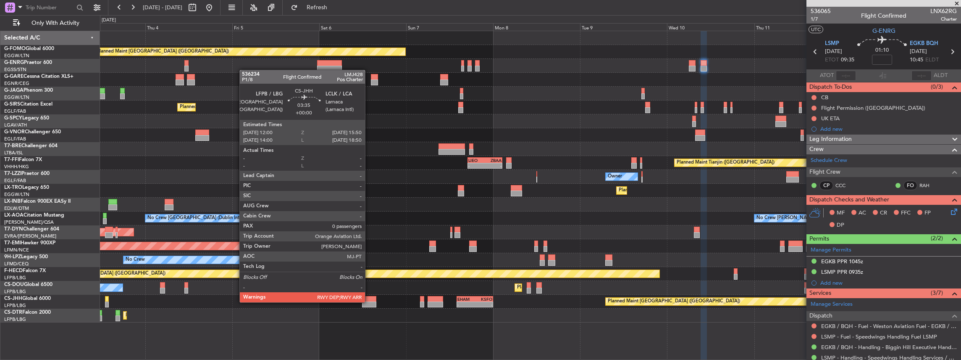
click at [369, 301] on div at bounding box center [369, 304] width 14 height 6
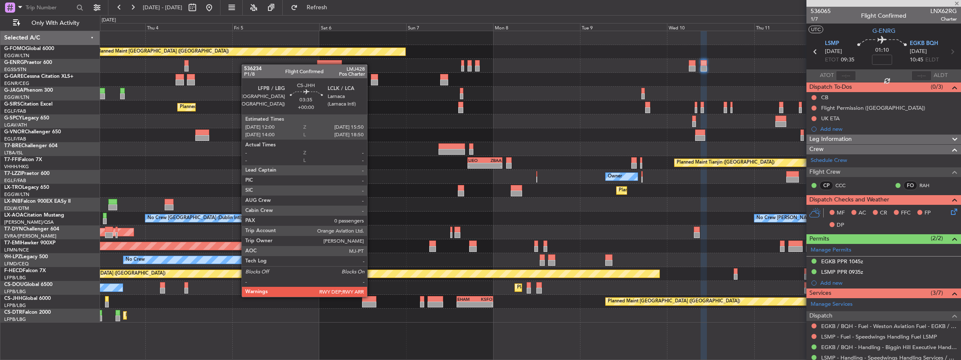
type input "0"
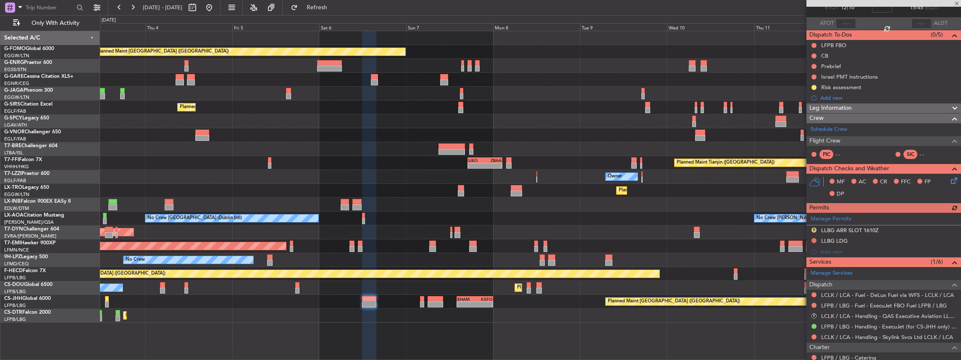
scroll to position [112, 0]
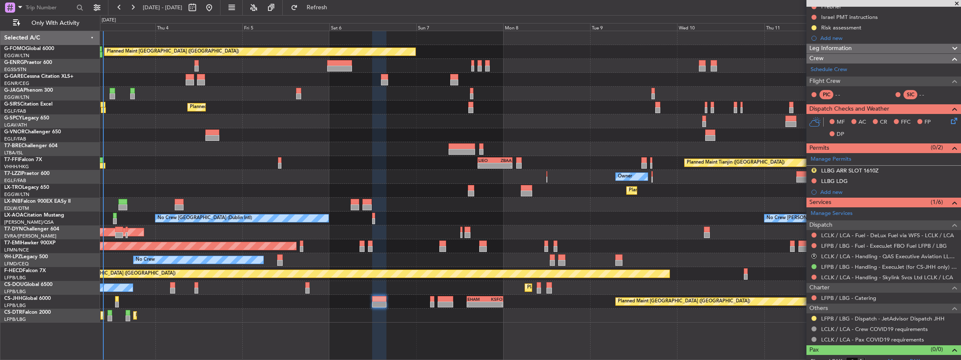
click at [551, 336] on div "Planned Maint [GEOGRAPHIC_DATA] ([GEOGRAPHIC_DATA]) Unplanned Maint [PERSON_NAM…" at bounding box center [530, 195] width 861 height 329
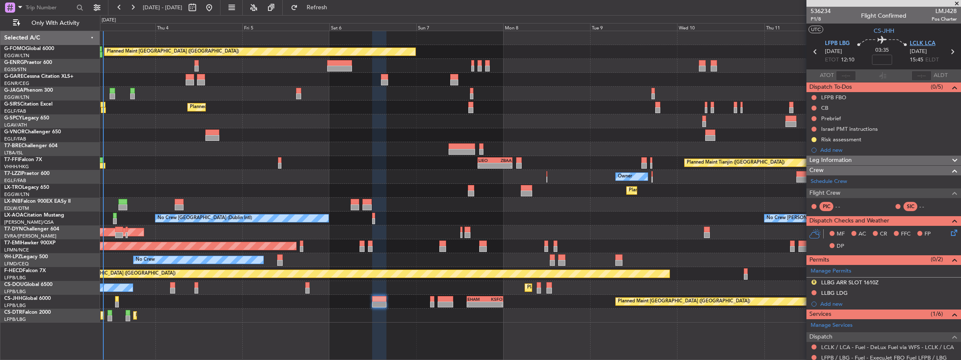
click at [922, 44] on span "LCLK LCA" at bounding box center [923, 43] width 26 height 8
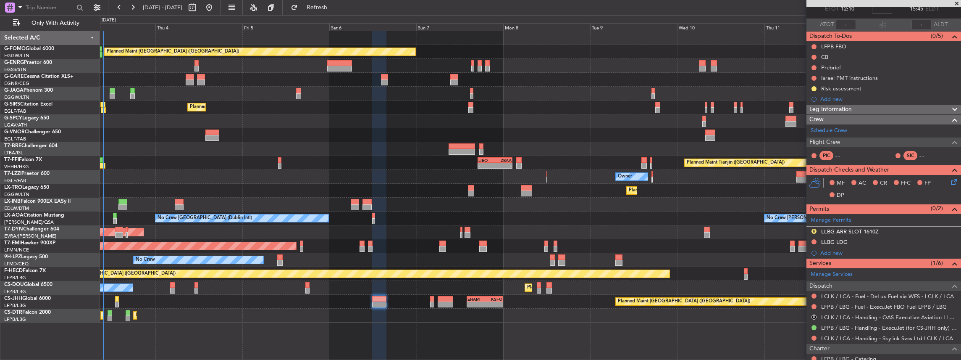
scroll to position [56, 0]
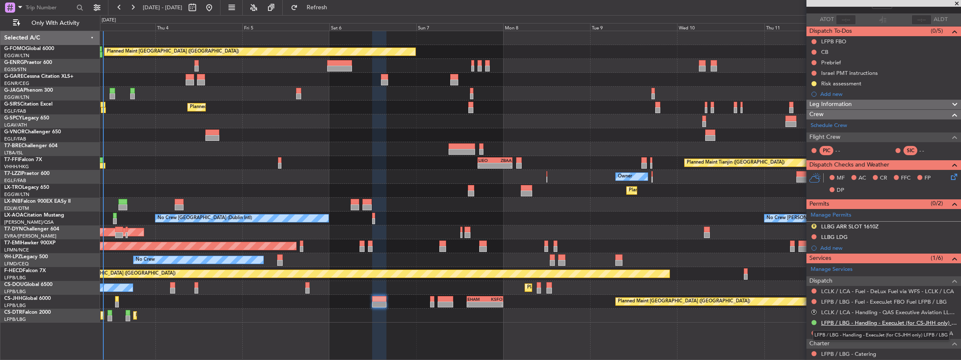
click at [867, 321] on link "LFPB / LBG - Handling - ExecuJet (for CS-JHH only) LFPB / LBG" at bounding box center [889, 322] width 136 height 7
click at [333, 8] on span "Refresh" at bounding box center [316, 8] width 35 height 6
click at [851, 332] on link "LCLK / LCA - Handling - Skylink Svcs Ltd LCLK / LCA" at bounding box center [887, 332] width 132 height 7
click at [328, 1] on button "Refresh" at bounding box center [312, 7] width 50 height 13
click at [335, 5] on span "Refresh" at bounding box center [316, 8] width 35 height 6
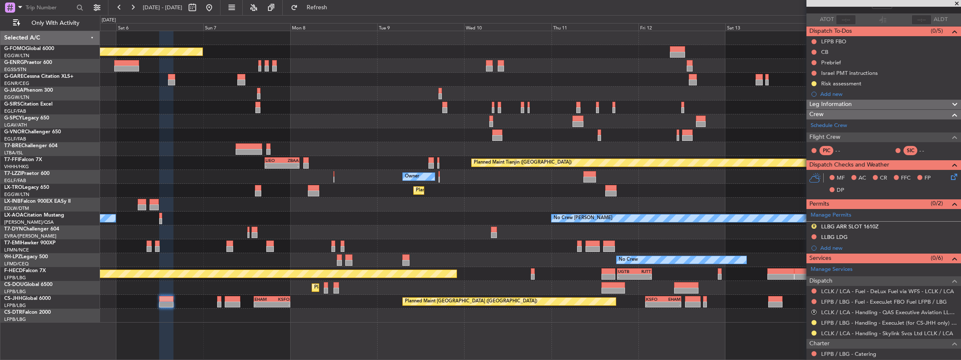
click at [425, 311] on div "Planned Maint [GEOGRAPHIC_DATA] ([GEOGRAPHIC_DATA]) Planned Maint [GEOGRAPHIC_D…" at bounding box center [530, 176] width 861 height 291
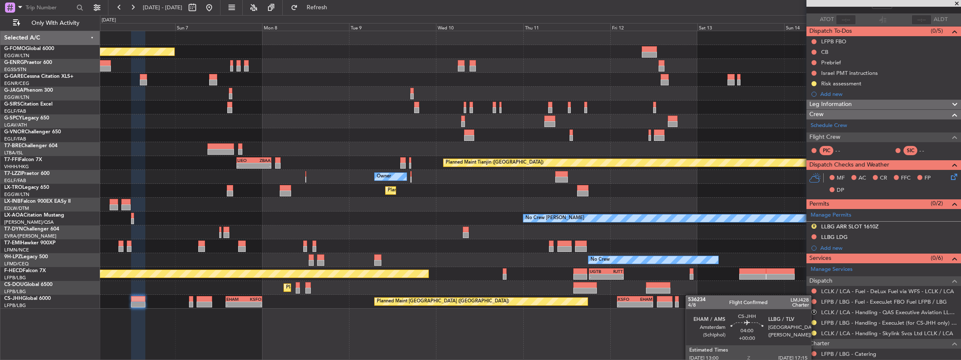
click at [664, 296] on div "Planned Maint [GEOGRAPHIC_DATA] ([GEOGRAPHIC_DATA]) - - EHAM 14:00 Z KSFO 00:00…" at bounding box center [530, 301] width 861 height 14
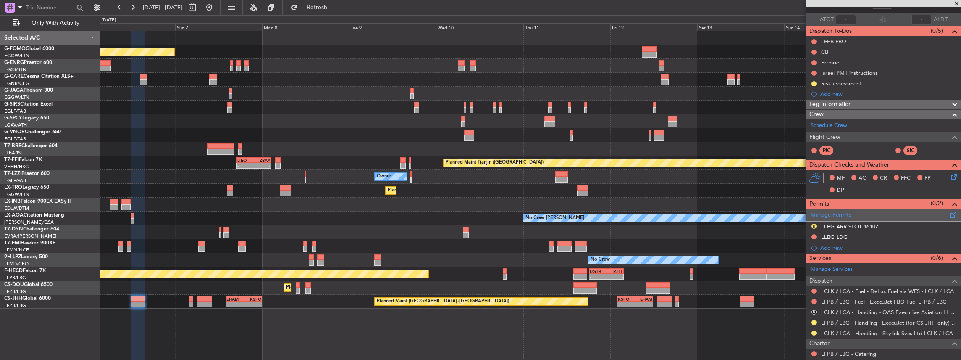
click at [948, 213] on span at bounding box center [953, 213] width 10 height 6
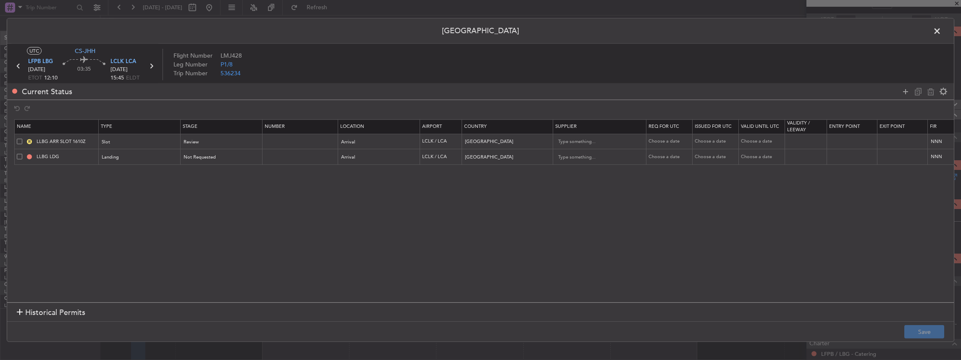
drag, startPoint x: 20, startPoint y: 138, endPoint x: 16, endPoint y: 150, distance: 12.4
click at [19, 139] on span at bounding box center [19, 140] width 5 height 5
click at [23, 138] on input "checkbox" at bounding box center [23, 138] width 0 height 0
click at [16, 151] on td "LLBG LDG" at bounding box center [57, 157] width 84 height 16
click at [20, 155] on span at bounding box center [19, 156] width 5 height 5
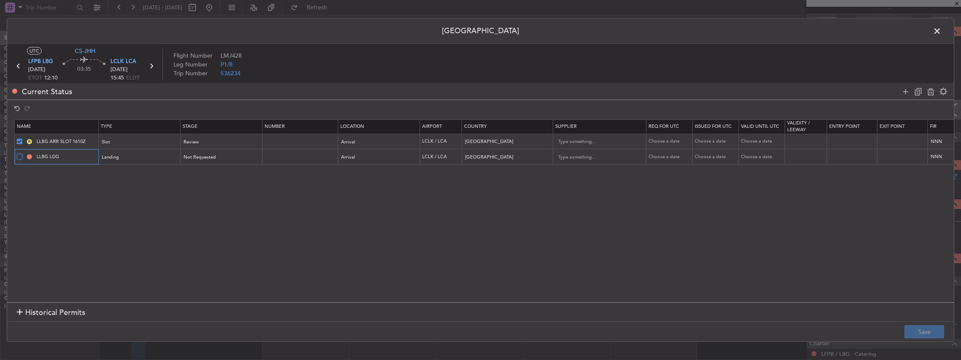
click at [23, 154] on input "checkbox" at bounding box center [23, 154] width 0 height 0
click at [932, 92] on icon at bounding box center [931, 91] width 10 height 10
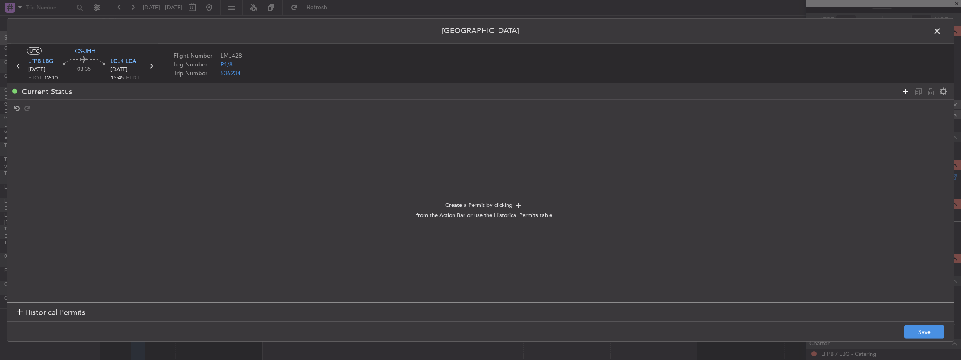
click at [908, 92] on icon at bounding box center [905, 91] width 10 height 10
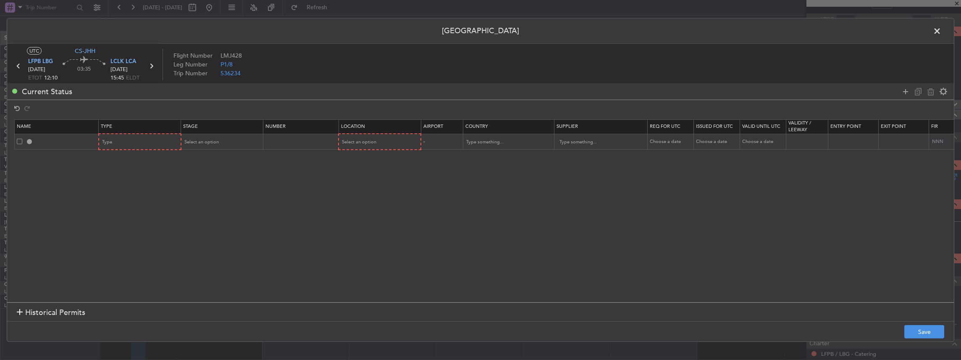
click at [137, 150] on section "Name Type Stage Number Location Airport Country Supplier Req For Utc Issued For…" at bounding box center [480, 209] width 947 height 185
click at [137, 140] on div "Type" at bounding box center [137, 142] width 70 height 13
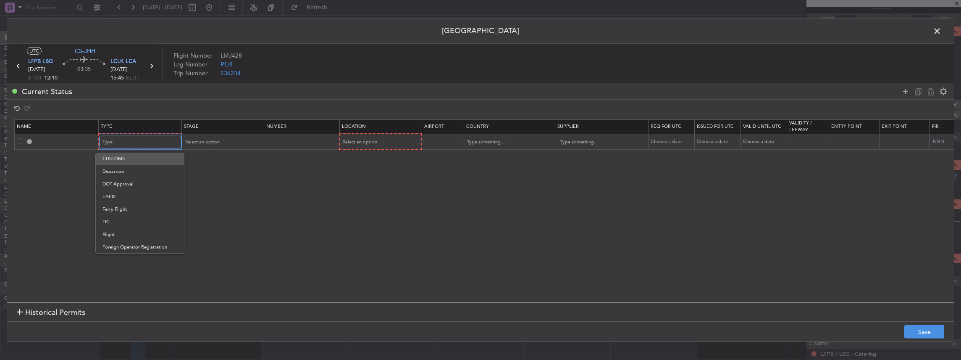
scroll to position [140, 0]
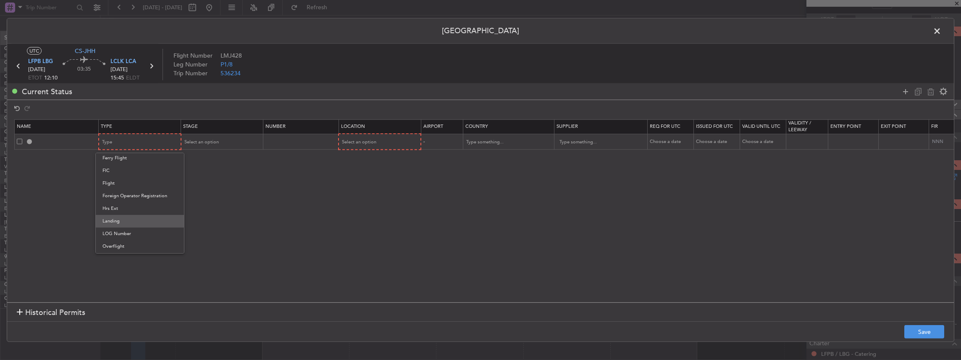
click at [131, 219] on span "Landing" at bounding box center [139, 221] width 75 height 13
click at [214, 141] on span "Select an option" at bounding box center [201, 142] width 34 height 6
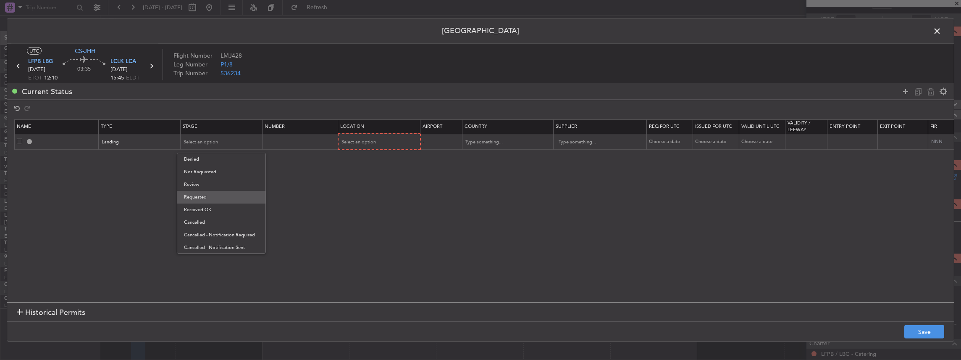
click at [206, 197] on span "Requested" at bounding box center [221, 197] width 75 height 13
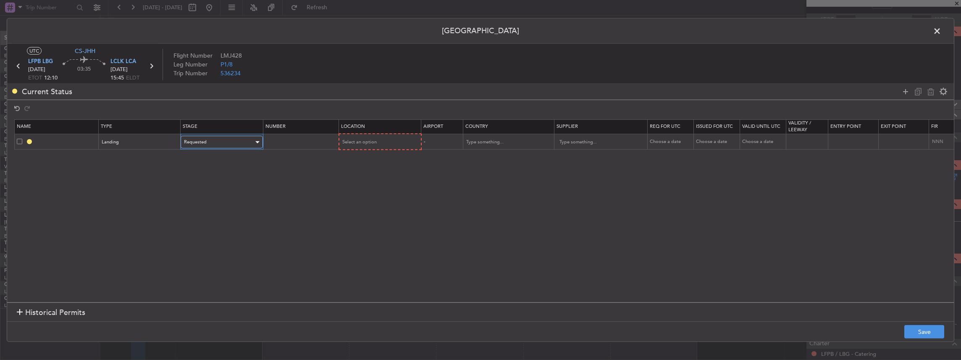
click at [216, 142] on div "Requested" at bounding box center [219, 142] width 70 height 13
click at [210, 170] on span "Not Requested" at bounding box center [221, 171] width 75 height 13
click at [373, 143] on span "Select an option" at bounding box center [359, 142] width 34 height 6
click at [366, 188] on span "Arrival" at bounding box center [378, 184] width 75 height 13
click at [229, 141] on div "Not Requested" at bounding box center [219, 142] width 70 height 13
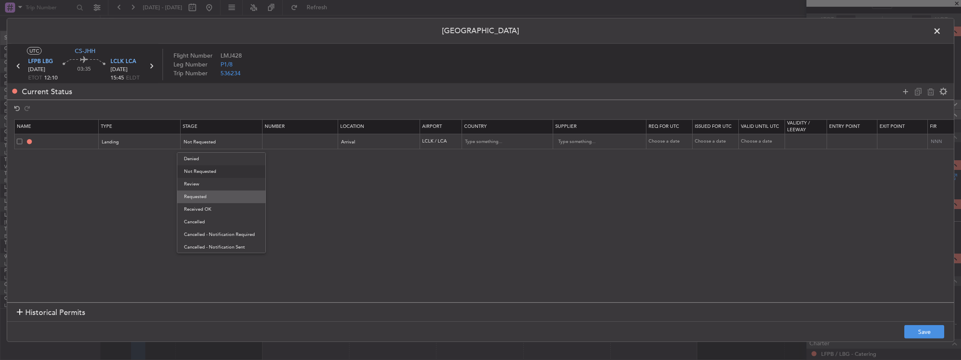
click at [213, 193] on span "Requested" at bounding box center [221, 196] width 75 height 13
click at [248, 137] on div "Requested" at bounding box center [219, 142] width 70 height 13
click at [222, 175] on span "Not Requested" at bounding box center [221, 171] width 75 height 13
click at [931, 333] on button "Save" at bounding box center [924, 331] width 40 height 13
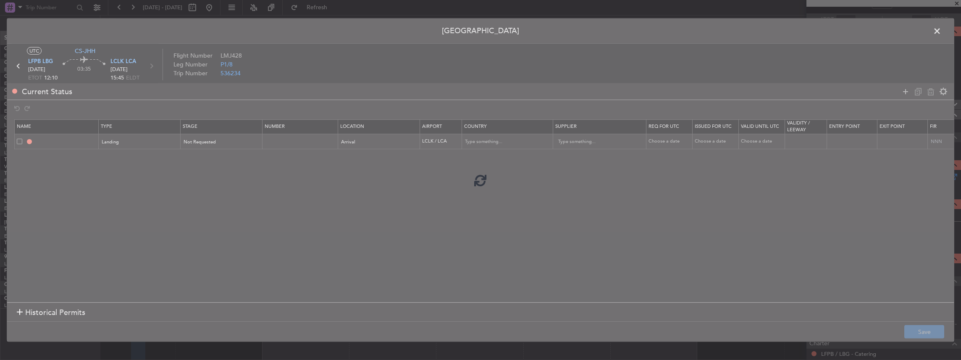
type input "LCLK LDG"
type input "[GEOGRAPHIC_DATA]"
type input "NNN"
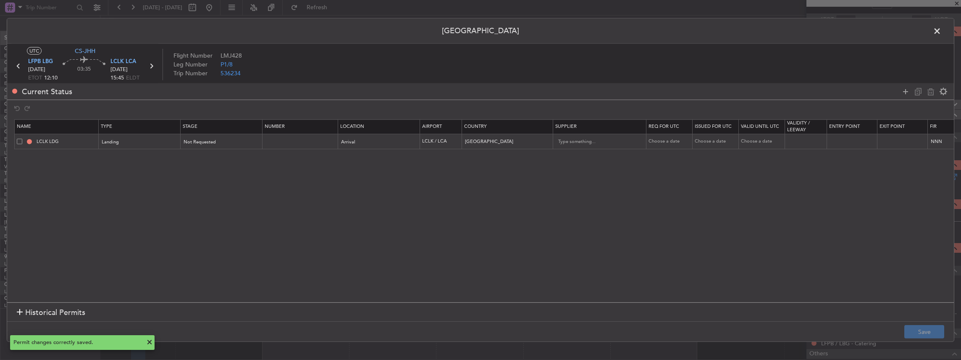
click at [941, 31] on span at bounding box center [941, 33] width 0 height 17
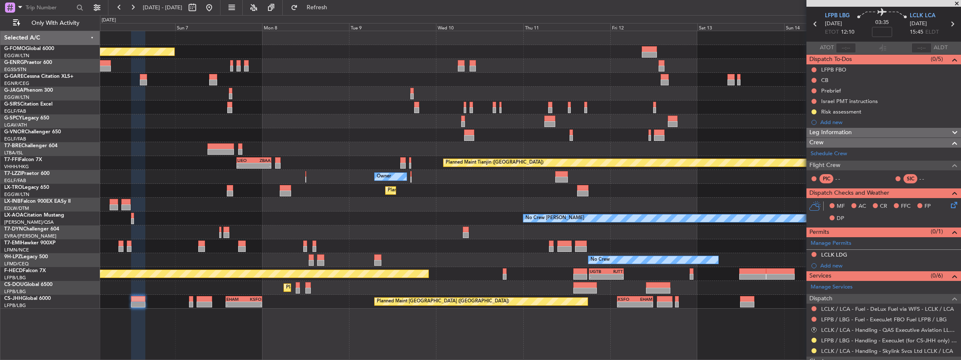
scroll to position [0, 0]
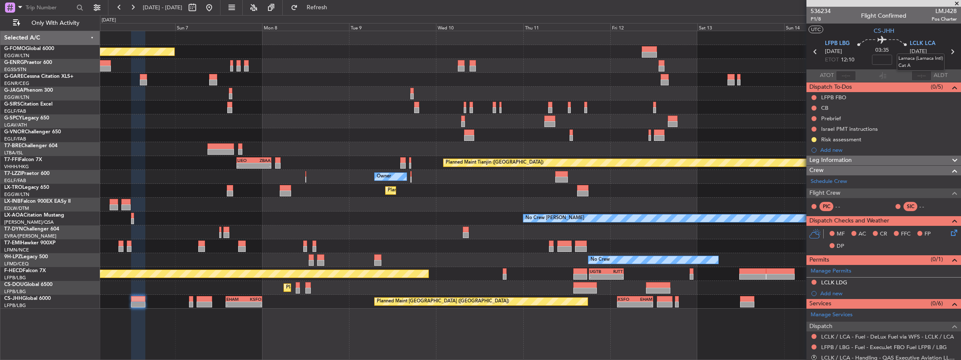
click at [948, 52] on mat-tooltip-component "Larnaca (Larnaca Intl) Cat A" at bounding box center [921, 61] width 60 height 29
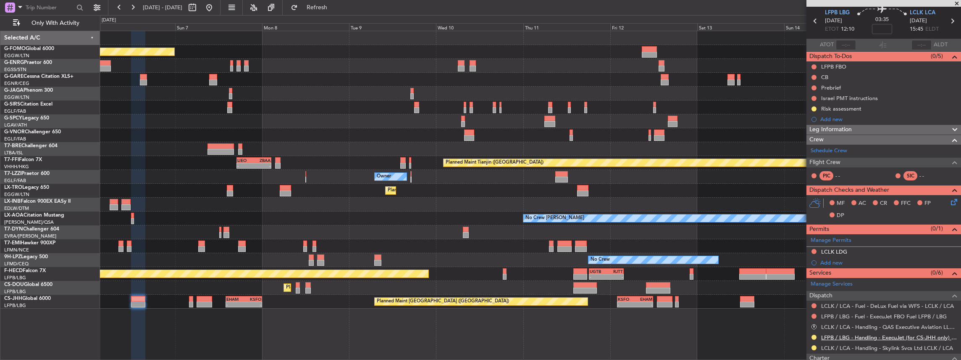
scroll to position [84, 0]
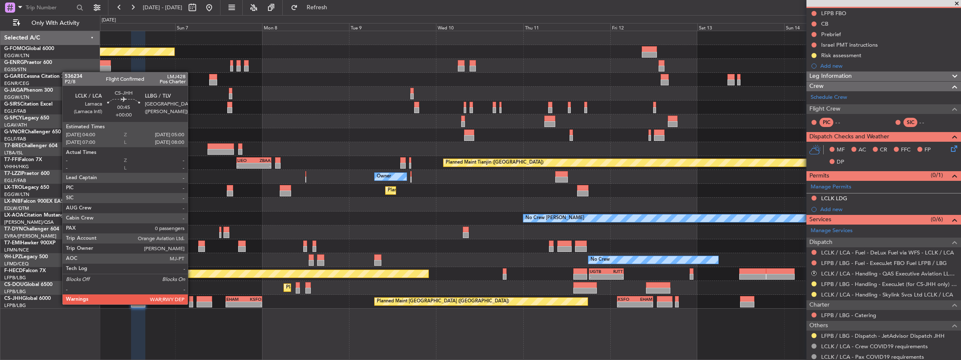
click at [191, 303] on div at bounding box center [191, 304] width 4 height 6
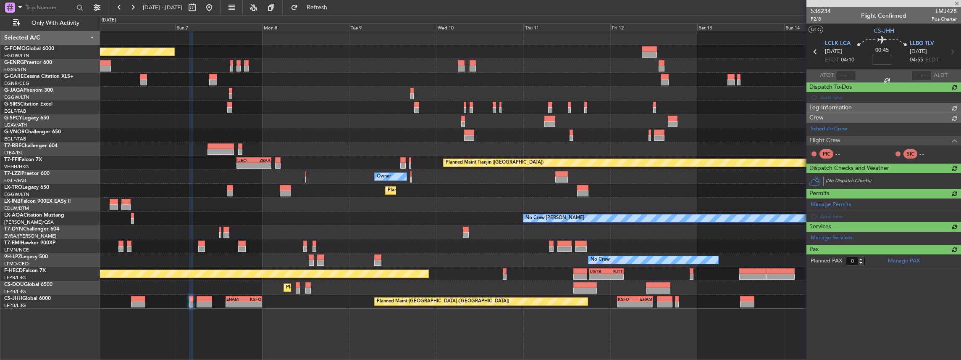
scroll to position [0, 0]
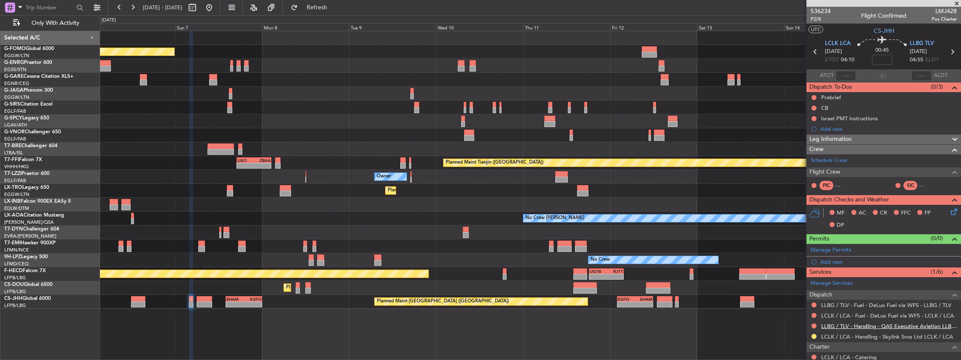
click at [853, 325] on link "LLBG / TLV - Handling - QAS Executive Aviation LLBG / TLV" at bounding box center [889, 325] width 136 height 7
click at [335, 8] on span "Refresh" at bounding box center [316, 8] width 35 height 6
click at [831, 45] on span "LCLK LCA" at bounding box center [838, 43] width 26 height 8
click at [948, 249] on span at bounding box center [953, 247] width 10 height 6
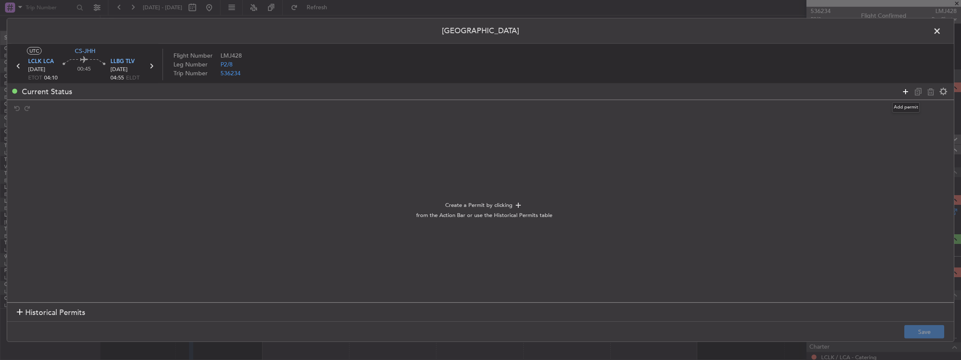
click at [906, 89] on icon at bounding box center [905, 91] width 10 height 10
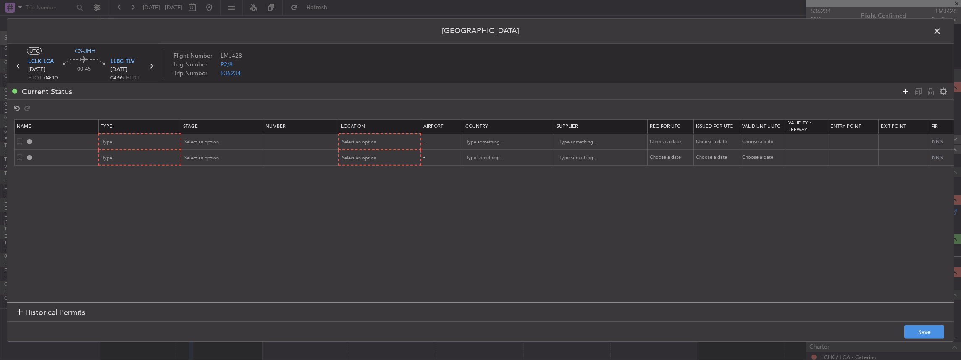
click at [909, 92] on icon at bounding box center [905, 91] width 10 height 10
click at [131, 138] on div "Type" at bounding box center [137, 142] width 70 height 13
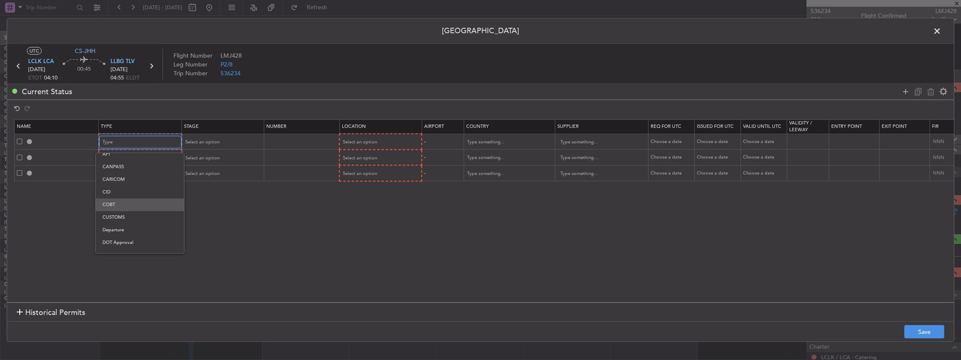
scroll to position [29, 0]
click at [129, 226] on span "Departure" at bounding box center [139, 231] width 75 height 13
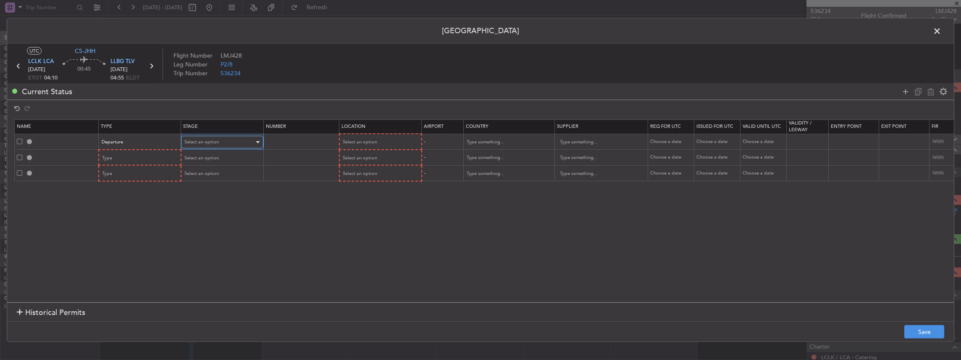
click at [194, 144] on span "Select an option" at bounding box center [201, 142] width 34 height 6
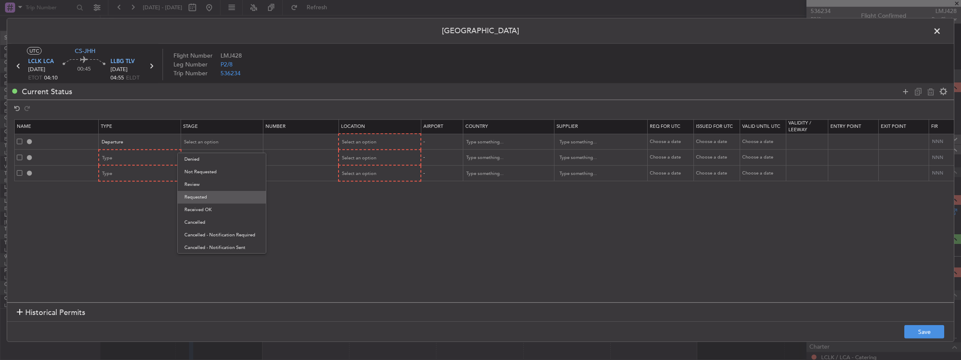
click at [212, 192] on span "Requested" at bounding box center [221, 197] width 75 height 13
click at [360, 135] on mat-form-field "Select an option" at bounding box center [379, 141] width 81 height 15
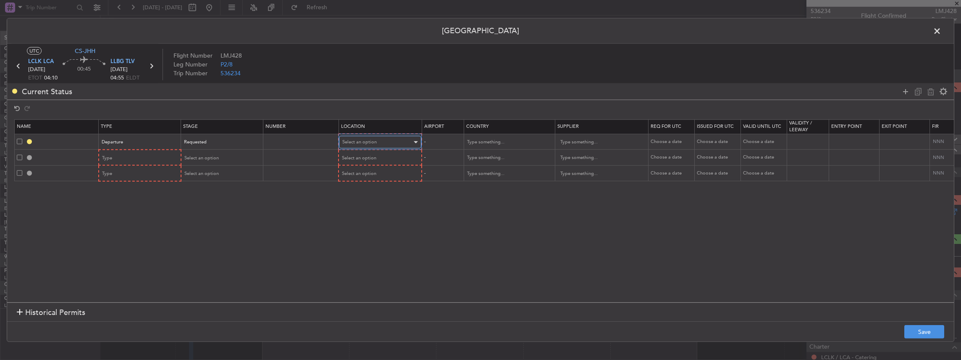
click at [359, 139] on span "Select an option" at bounding box center [359, 142] width 34 height 6
click at [362, 160] on span "Departure" at bounding box center [379, 159] width 75 height 13
click at [228, 144] on div "Requested" at bounding box center [219, 142] width 70 height 13
click at [214, 173] on span "Not Requested" at bounding box center [221, 171] width 75 height 13
click at [149, 157] on div "Type" at bounding box center [137, 157] width 70 height 13
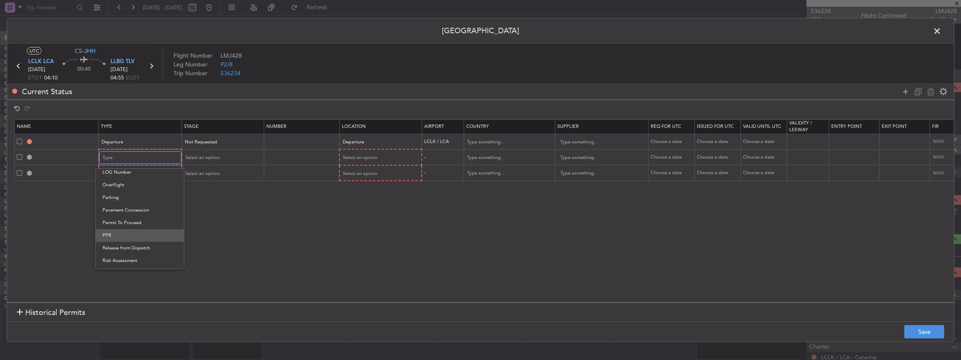
scroll to position [197, 0]
click at [123, 177] on span "Landing" at bounding box center [139, 179] width 75 height 13
click at [176, 152] on div "Landing" at bounding box center [140, 157] width 82 height 13
click at [204, 152] on div at bounding box center [480, 180] width 961 height 360
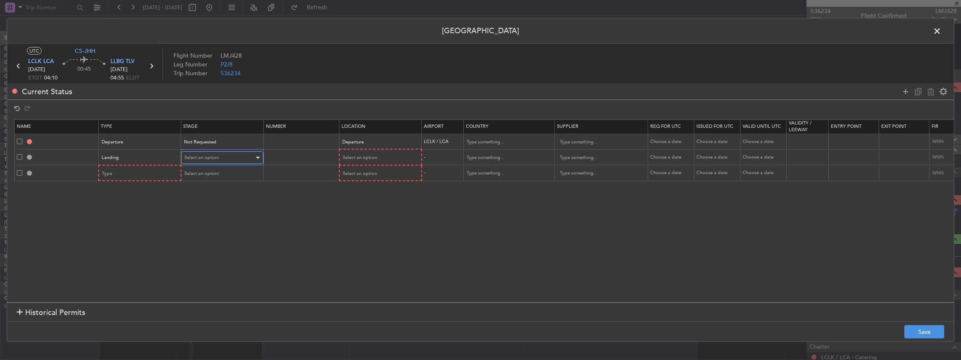
click at [202, 159] on span "Select an option" at bounding box center [201, 157] width 34 height 6
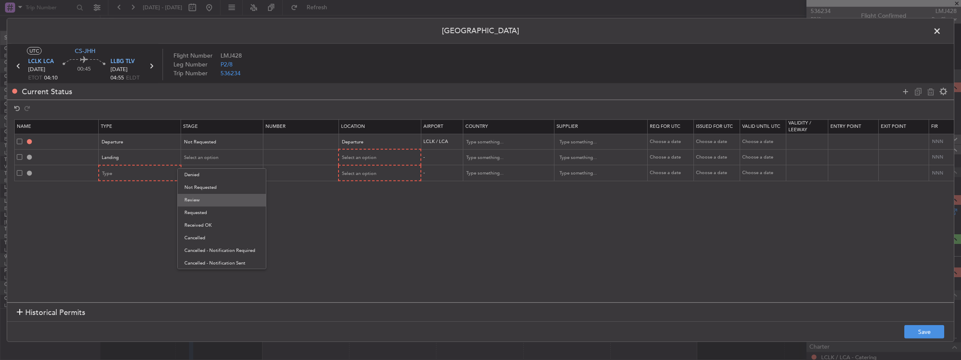
click at [210, 195] on span "Review" at bounding box center [221, 200] width 75 height 13
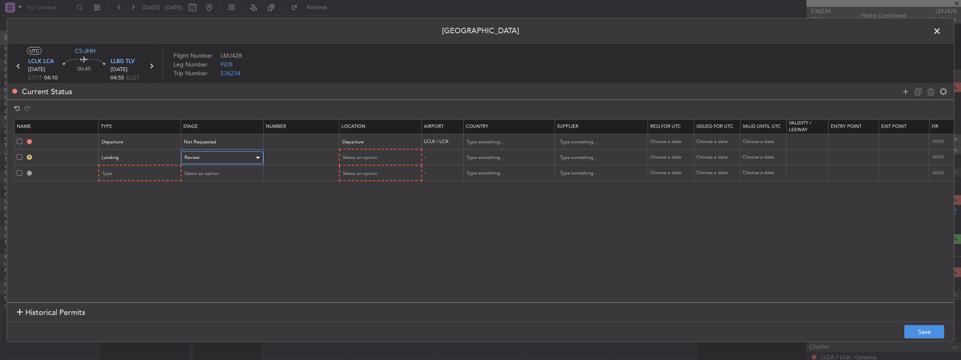
click at [211, 155] on div "Review" at bounding box center [219, 157] width 70 height 13
click at [211, 186] on span "Not Requested" at bounding box center [221, 187] width 75 height 13
click at [388, 155] on div "Select an option" at bounding box center [377, 157] width 70 height 13
click at [364, 202] on span "Arrival" at bounding box center [379, 200] width 75 height 13
click at [127, 170] on div "Type" at bounding box center [137, 173] width 70 height 13
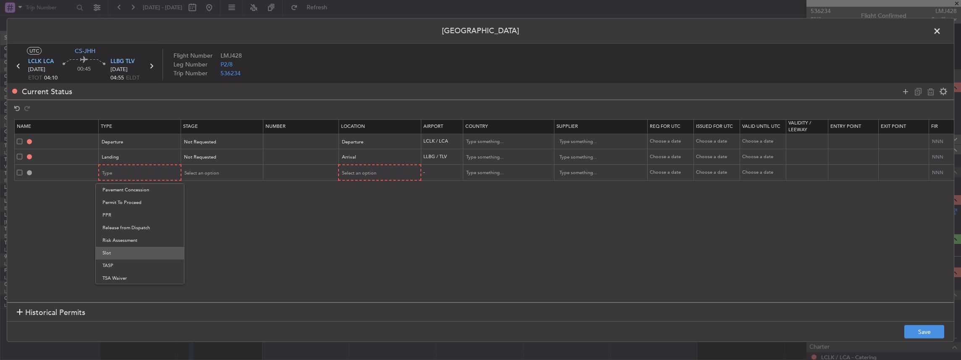
click at [115, 255] on span "Slot" at bounding box center [139, 253] width 75 height 13
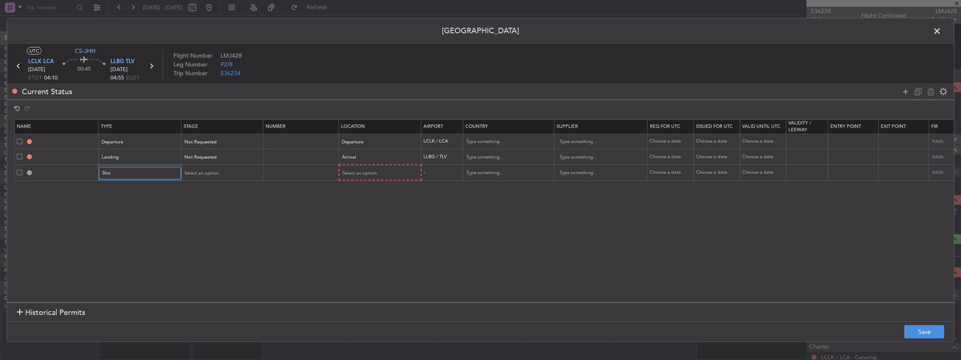
scroll to position [252, 0]
click at [201, 170] on span "Select an option" at bounding box center [201, 173] width 34 height 6
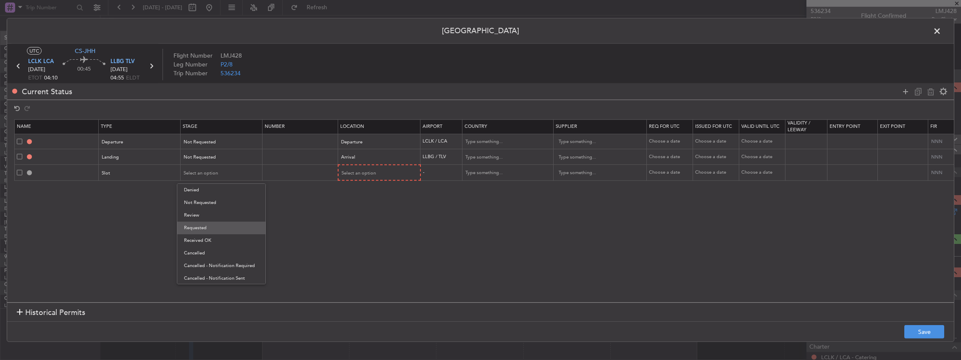
click at [194, 228] on span "Requested" at bounding box center [221, 227] width 75 height 13
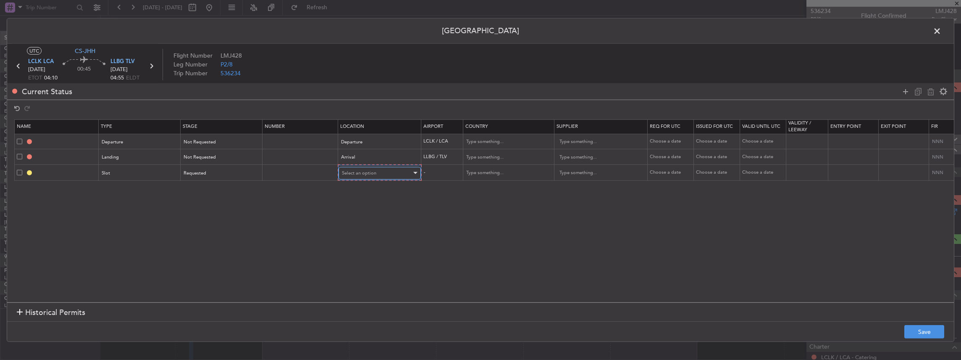
click at [376, 172] on div "Select an option" at bounding box center [377, 173] width 70 height 13
click at [360, 216] on span "Arrival" at bounding box center [378, 215] width 75 height 13
click at [921, 333] on button "Save" at bounding box center [924, 331] width 40 height 13
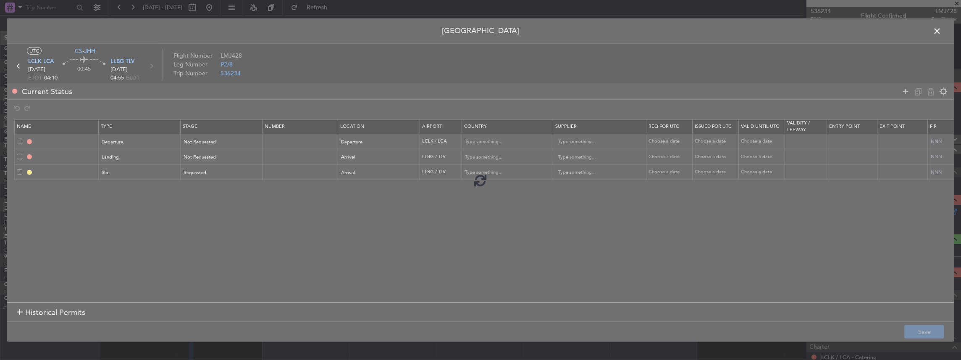
type input "DEPARTURE"
type input "[GEOGRAPHIC_DATA]"
type input "NNN"
type input "LLBG LDG"
type input "Israel"
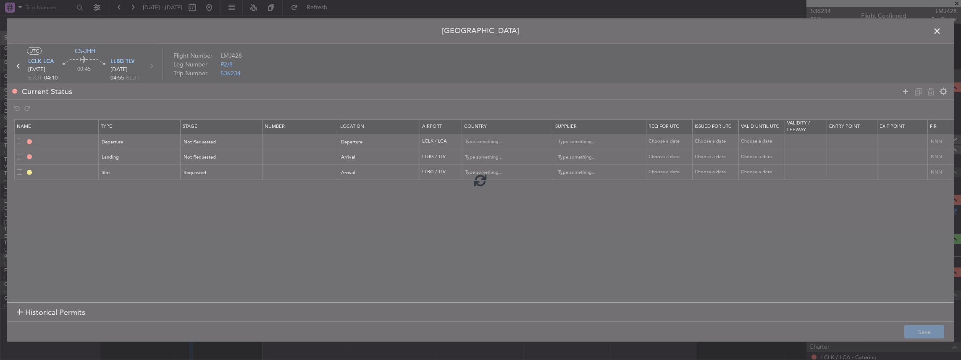
type input "NNN"
type input "LLBG ARR SLOT"
type input "Israel"
type input "NNN"
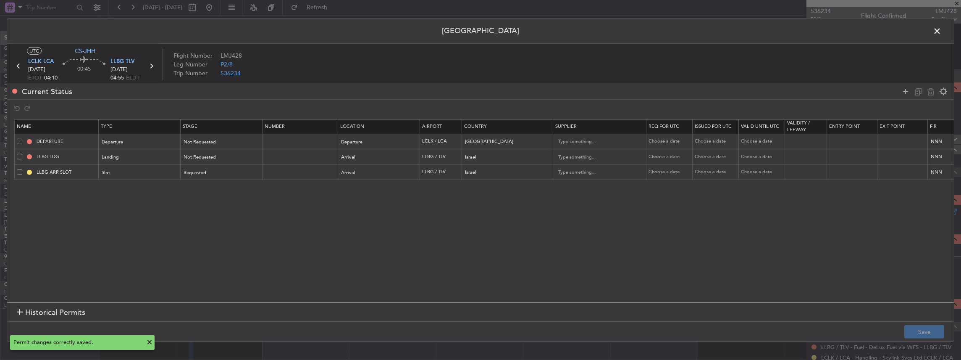
click at [941, 29] on span at bounding box center [941, 33] width 0 height 17
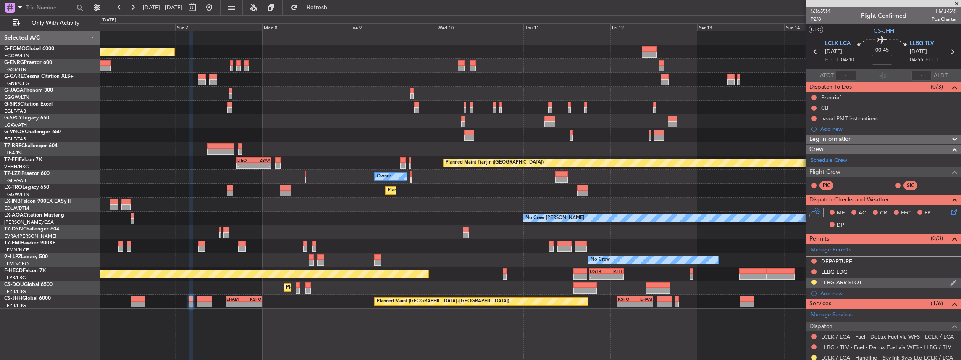
click at [893, 281] on div "LLBG ARR SLOT" at bounding box center [883, 282] width 155 height 10
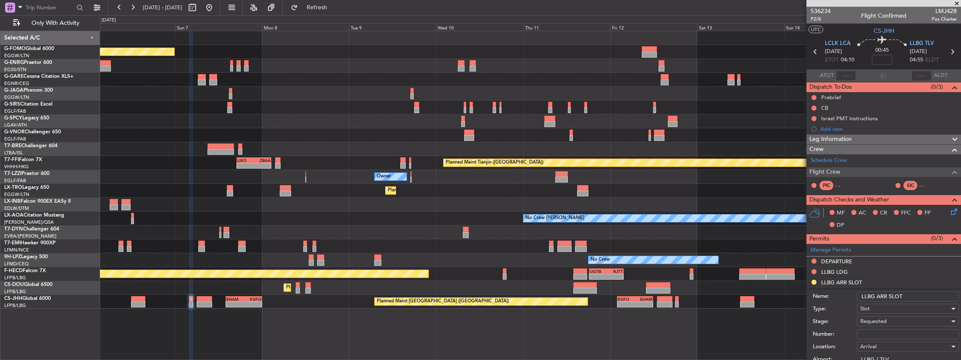
click at [922, 294] on input "LLBG ARR SLOT" at bounding box center [908, 296] width 102 height 10
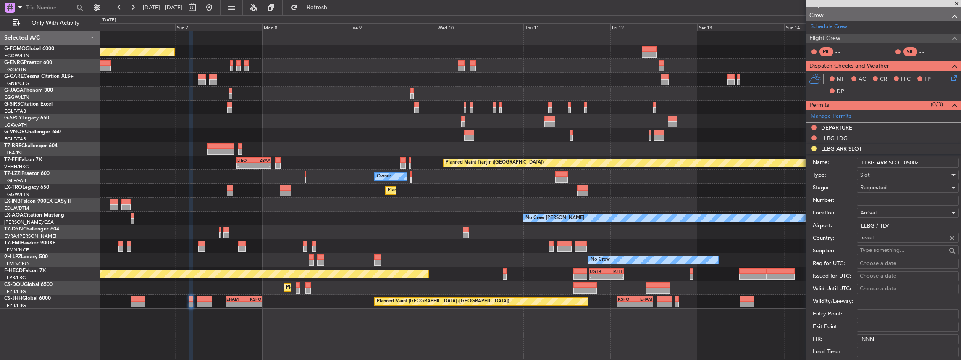
scroll to position [168, 0]
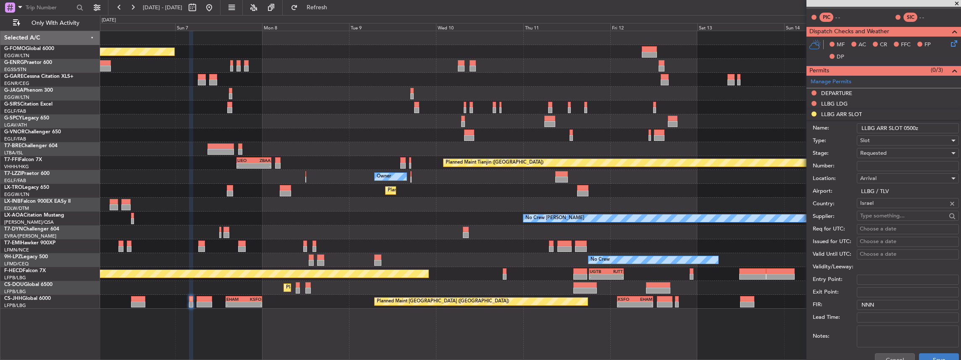
type input "LLBG ARR SLOT 0500z"
click at [928, 357] on button "Save" at bounding box center [939, 359] width 40 height 13
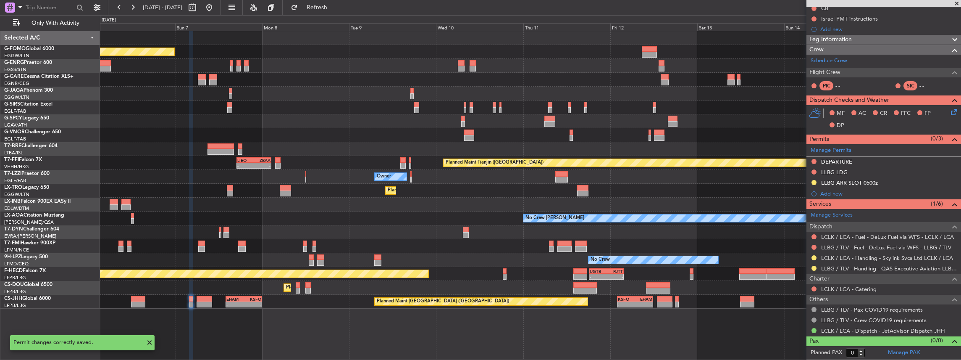
scroll to position [97, 0]
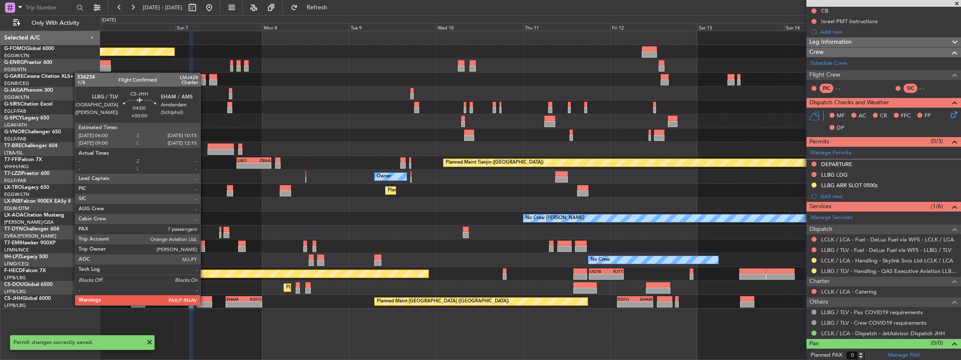
click at [205, 304] on div at bounding box center [205, 304] width 16 height 6
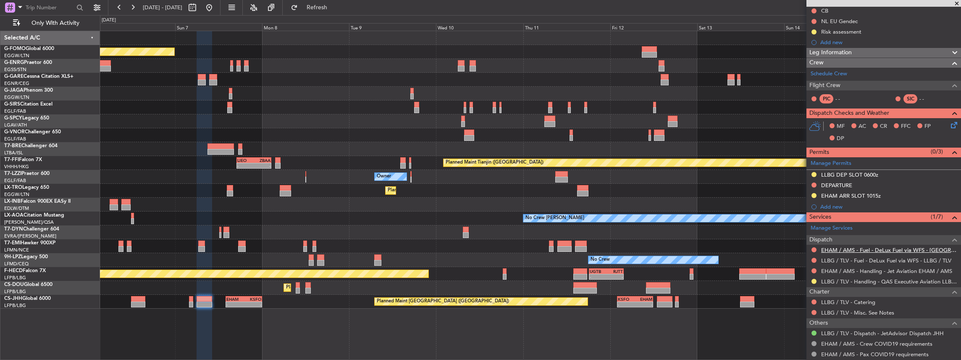
scroll to position [84, 0]
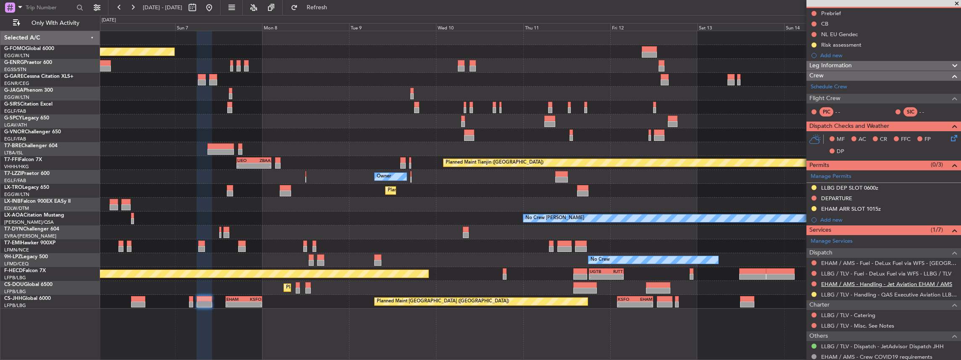
click at [861, 283] on link "EHAM / AMS - Handling - Jet Aviation EHAM / AMS" at bounding box center [886, 283] width 131 height 7
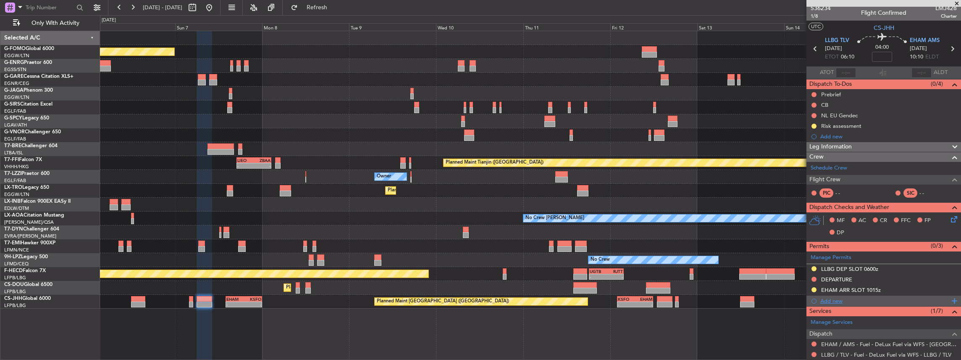
scroll to position [0, 0]
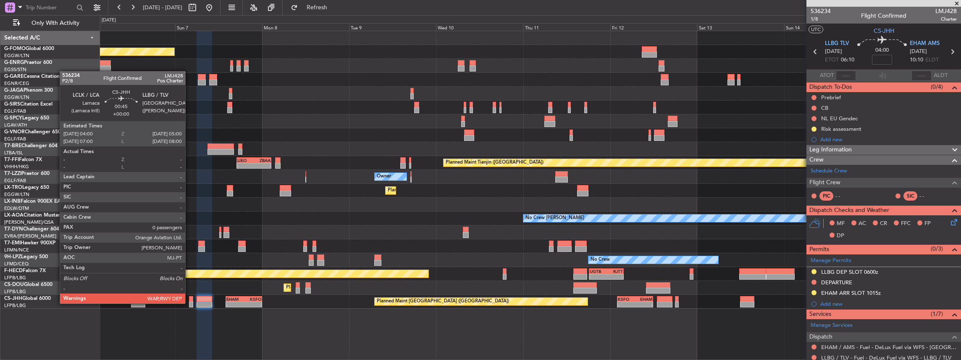
click at [189, 302] on div at bounding box center [191, 304] width 4 height 6
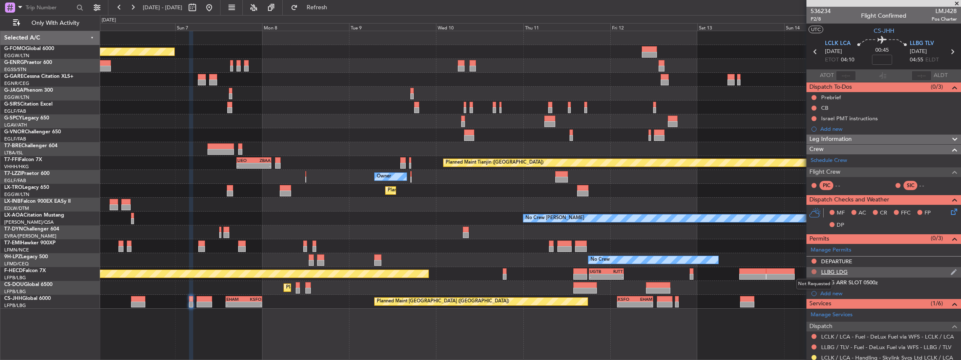
click at [813, 271] on button at bounding box center [813, 271] width 5 height 5
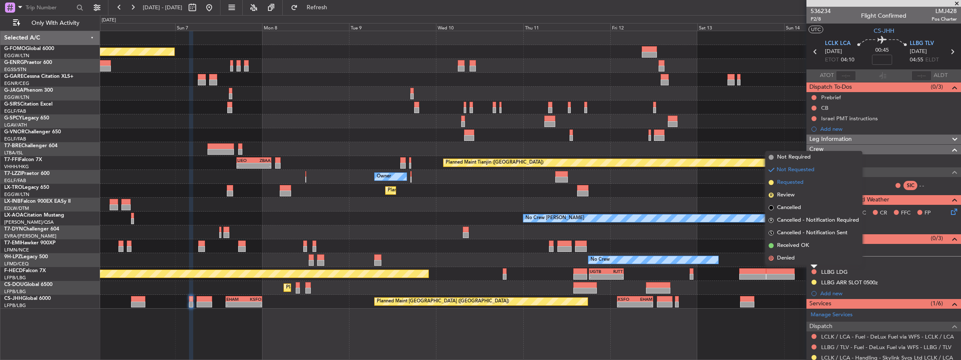
click at [804, 181] on li "Requested" at bounding box center [813, 182] width 97 height 13
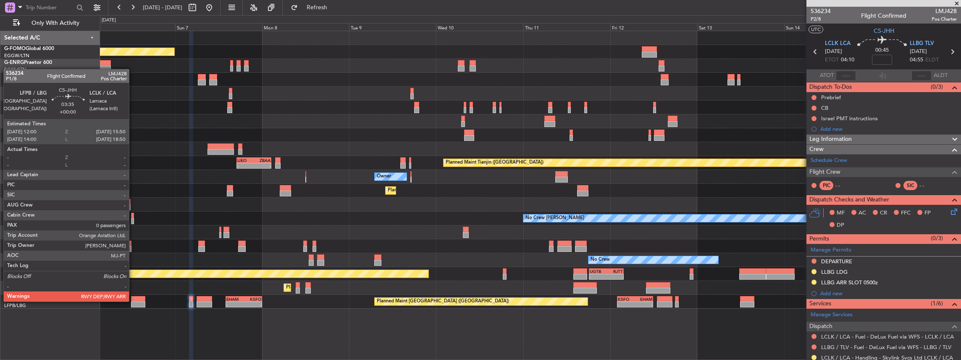
click at [133, 300] on div at bounding box center [138, 299] width 14 height 6
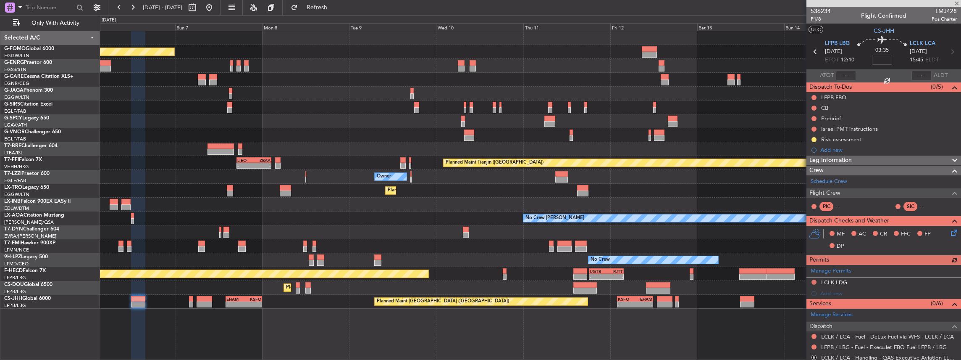
click at [814, 281] on div "Manage Permits LCLK LDG Add new" at bounding box center [883, 282] width 155 height 34
click at [813, 281] on button at bounding box center [813, 281] width 5 height 5
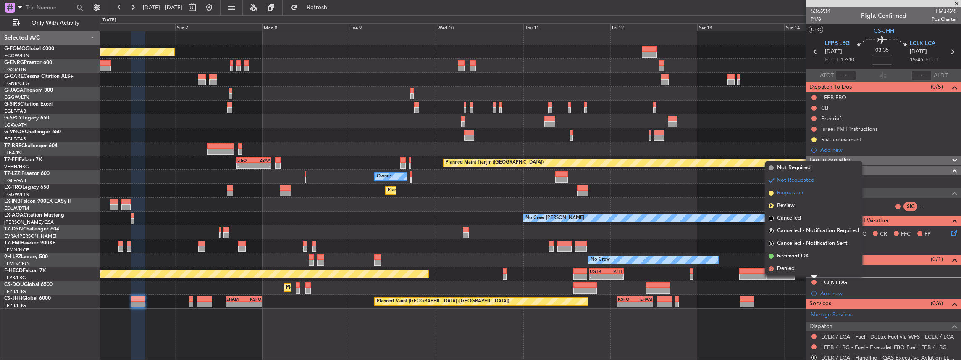
click at [796, 190] on span "Requested" at bounding box center [790, 193] width 26 height 8
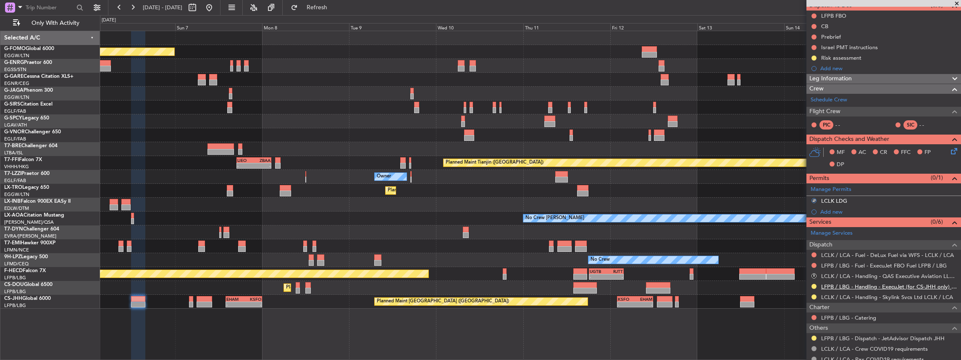
scroll to position [108, 0]
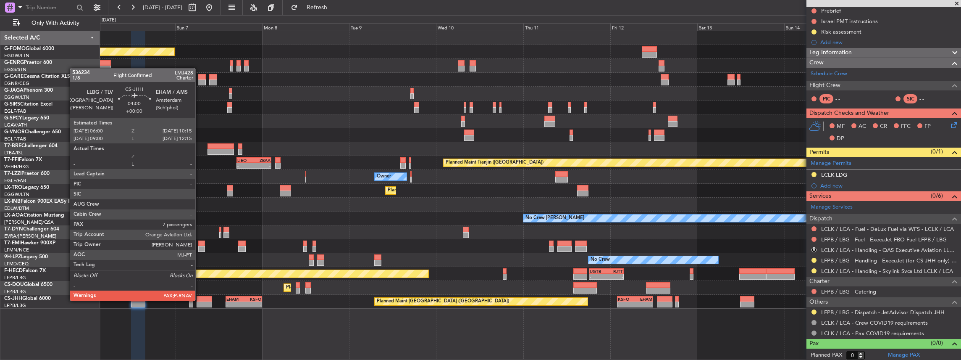
click at [199, 299] on div at bounding box center [205, 299] width 16 height 6
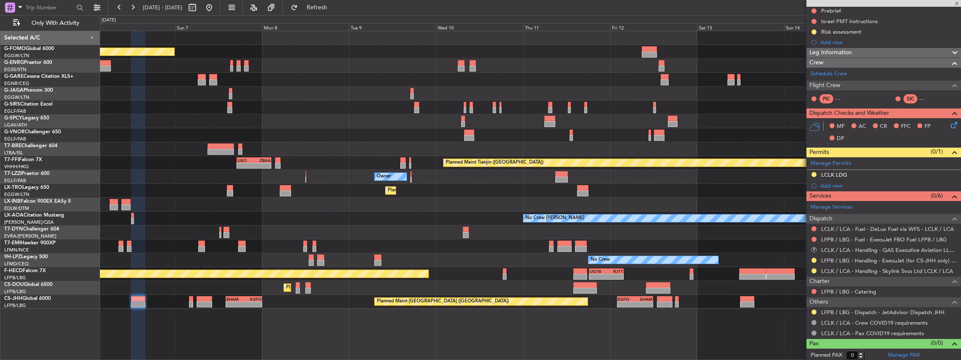
type input "7"
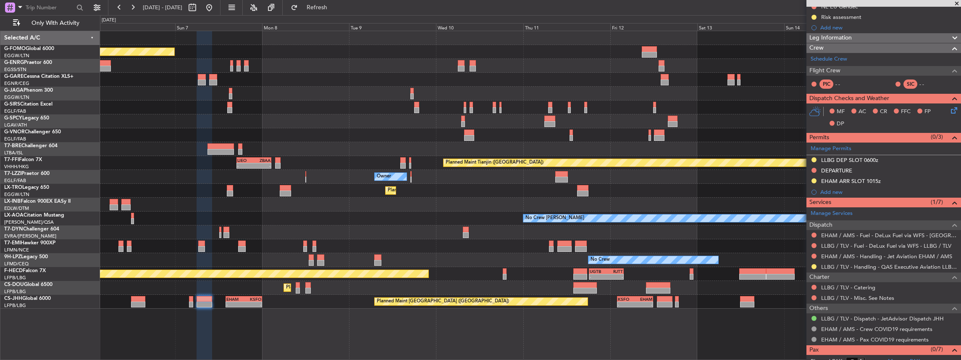
scroll to position [0, 0]
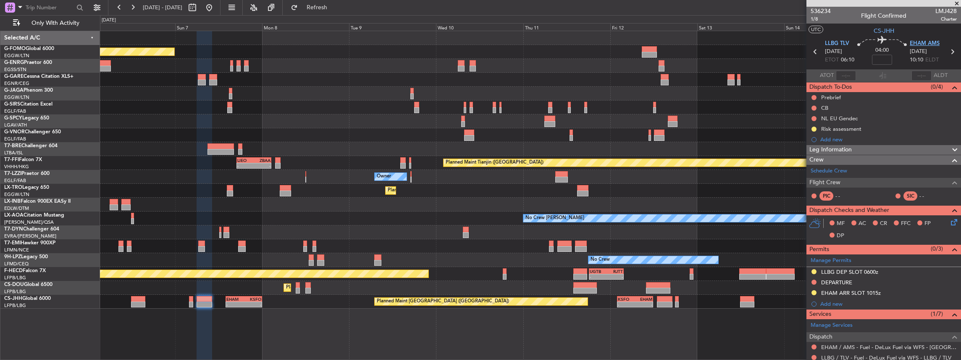
click at [921, 42] on span "EHAM AMS" at bounding box center [925, 43] width 30 height 8
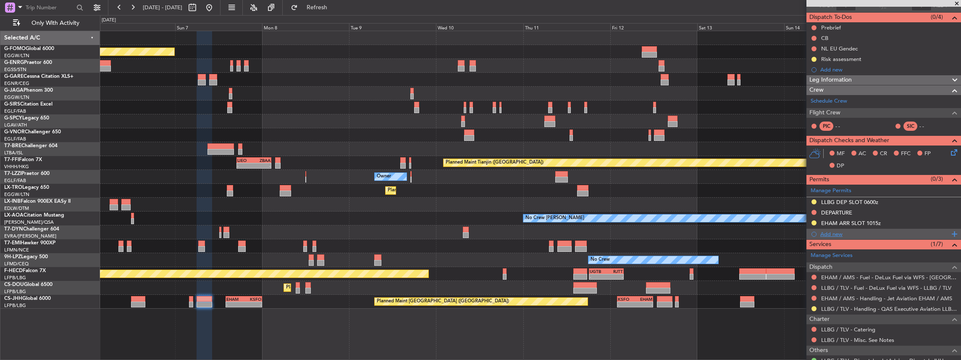
scroll to position [84, 0]
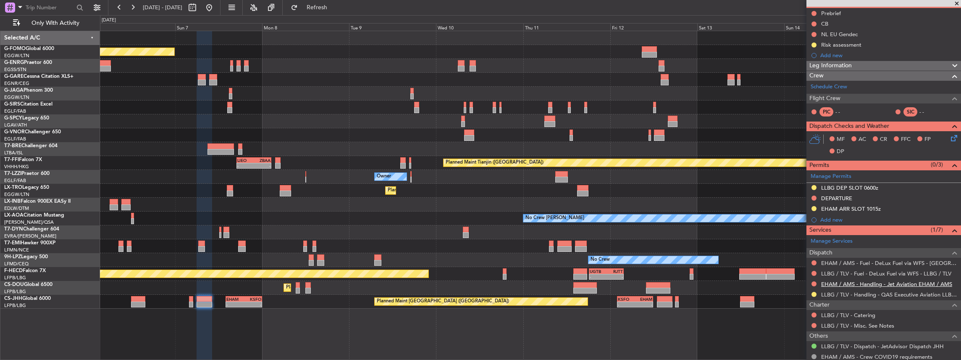
click at [853, 283] on link "EHAM / AMS - Handling - Jet Aviation EHAM / AMS" at bounding box center [886, 283] width 131 height 7
click at [341, 14] on fb-refresh-button "Refresh" at bounding box center [312, 7] width 59 height 15
click at [335, 10] on span "Refresh" at bounding box center [316, 8] width 35 height 6
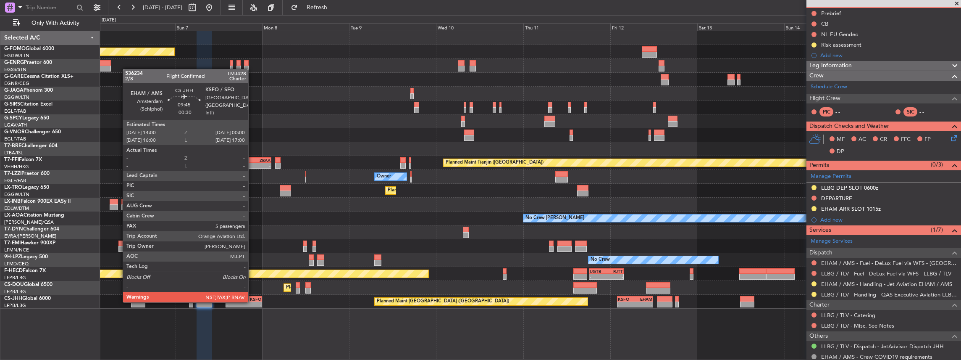
click at [252, 302] on div "-" at bounding box center [252, 304] width 17 height 5
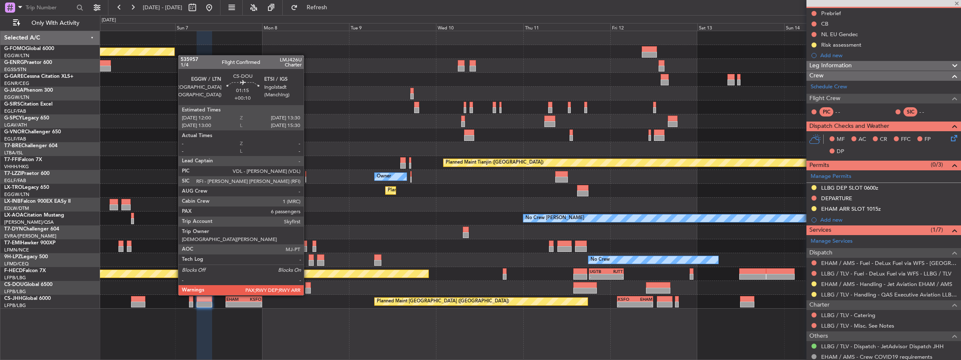
type input "-00:30"
type input "5"
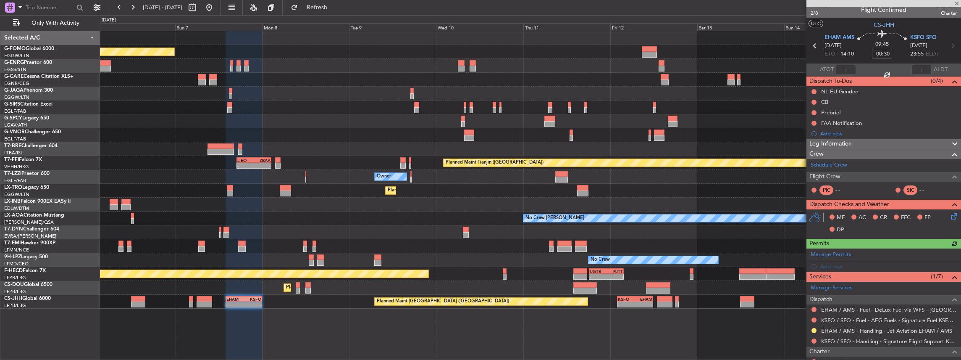
scroll to position [0, 0]
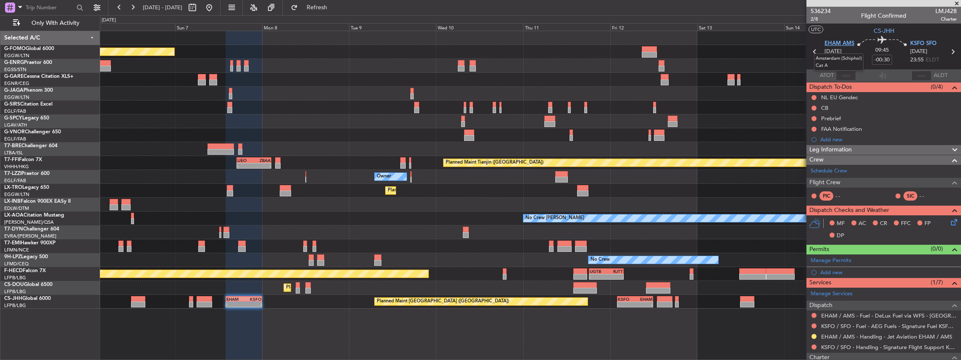
click at [838, 46] on span "EHAM AMS" at bounding box center [839, 43] width 30 height 8
click at [924, 43] on span "KSFO SFO" at bounding box center [923, 43] width 26 height 8
click at [952, 258] on span at bounding box center [953, 258] width 10 height 6
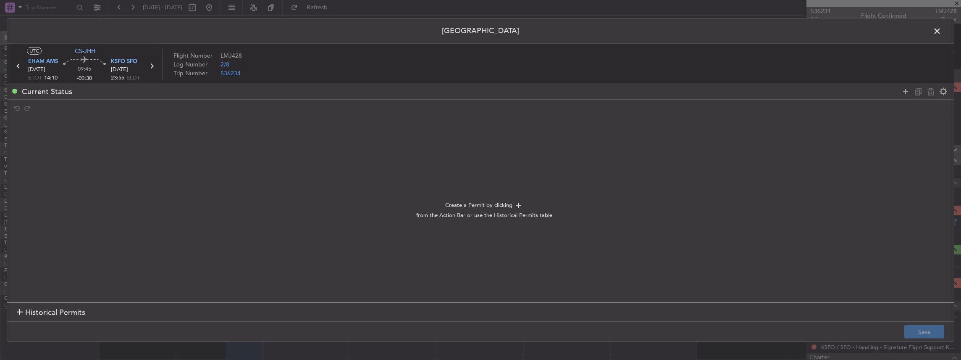
click at [912, 90] on div at bounding box center [924, 91] width 50 height 12
click at [903, 92] on icon at bounding box center [905, 91] width 10 height 10
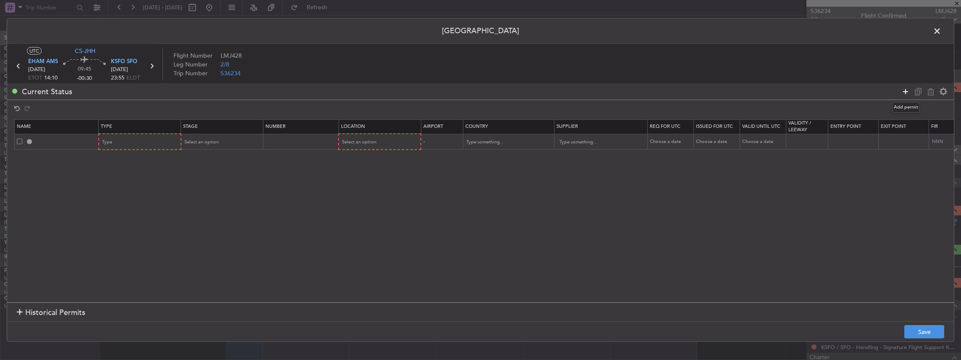
click at [903, 92] on icon at bounding box center [905, 91] width 10 height 10
click at [175, 142] on div at bounding box center [176, 142] width 4 height 2
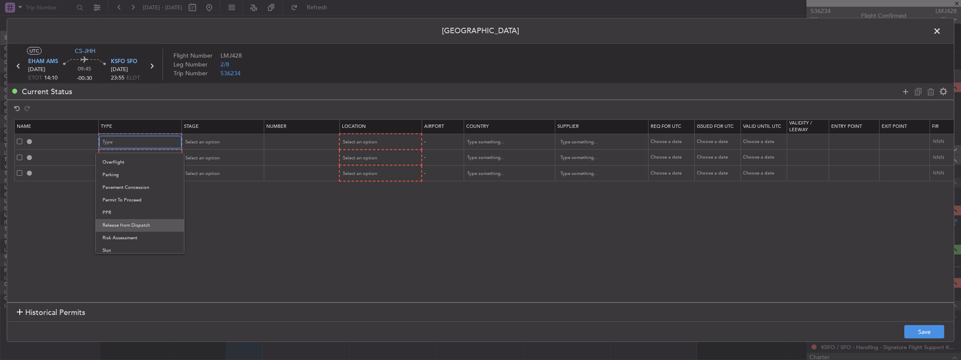
scroll to position [252, 0]
click at [127, 222] on span "Slot" at bounding box center [139, 221] width 75 height 13
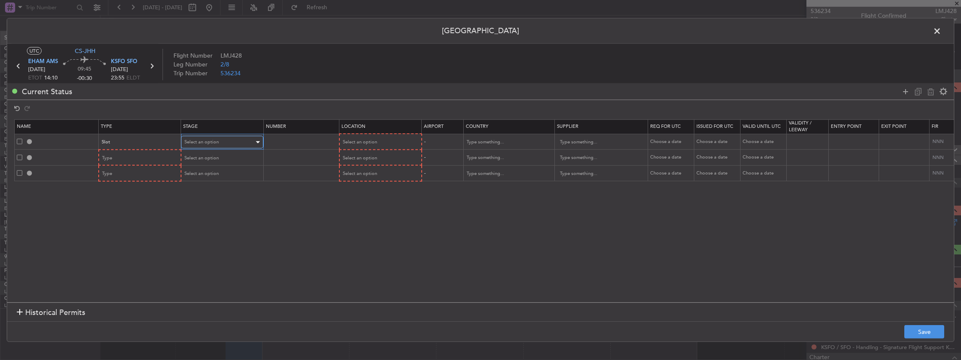
click at [207, 145] on div "Select an option" at bounding box center [219, 142] width 70 height 13
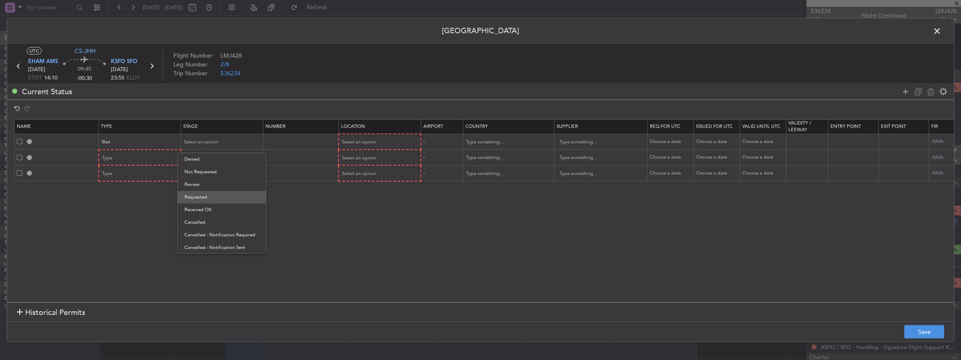
click at [211, 192] on span "Requested" at bounding box center [221, 197] width 75 height 13
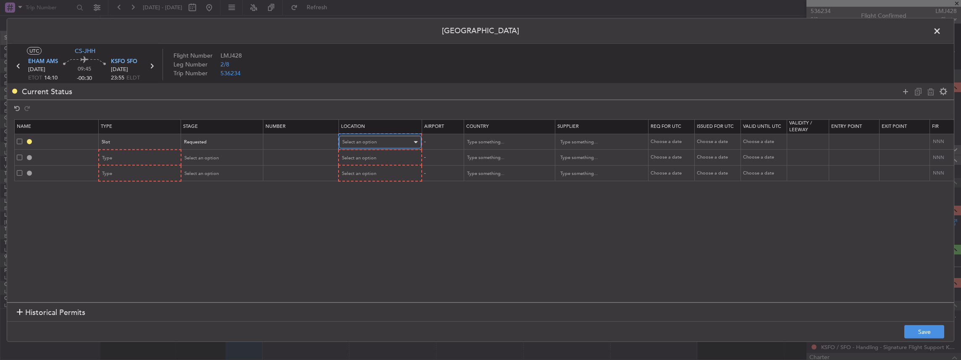
click at [386, 142] on div "Select an option" at bounding box center [377, 142] width 70 height 13
click at [361, 161] on span "Departure" at bounding box center [379, 159] width 75 height 13
click at [128, 157] on div "Type" at bounding box center [137, 157] width 70 height 13
click at [148, 260] on span "CUSTOMS" at bounding box center [139, 263] width 75 height 13
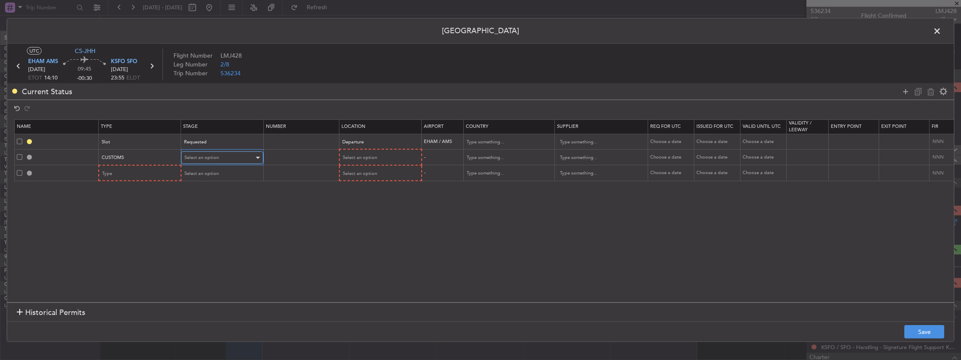
click at [206, 156] on span "Select an option" at bounding box center [201, 157] width 34 height 6
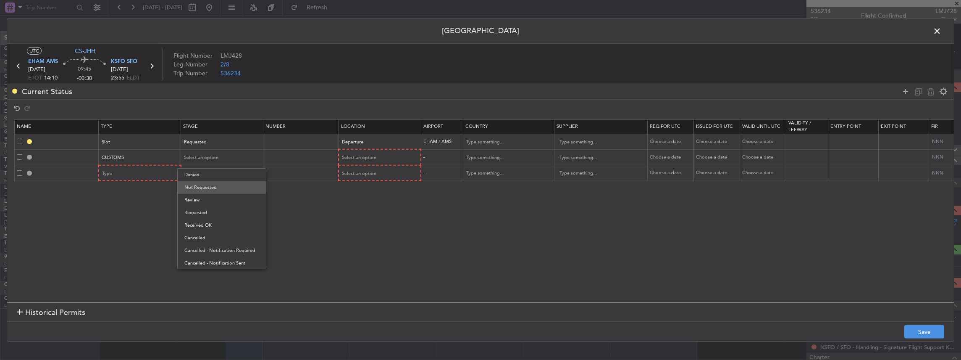
click at [208, 188] on span "Not Requested" at bounding box center [221, 187] width 75 height 13
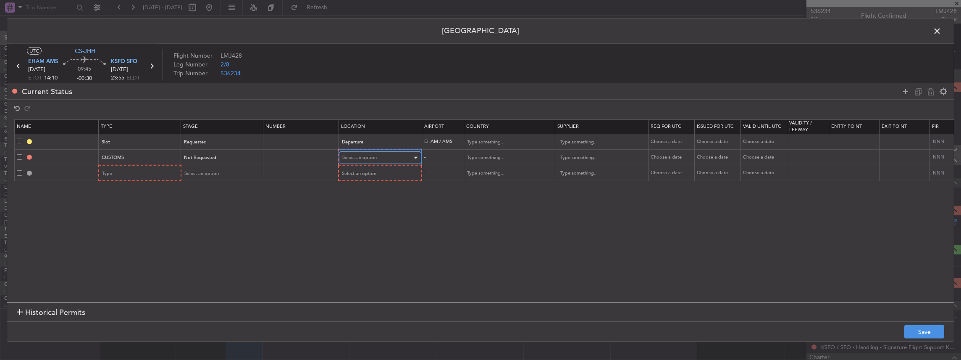
click at [352, 157] on span "Select an option" at bounding box center [359, 157] width 34 height 6
click at [360, 202] on span "Arrival" at bounding box center [379, 200] width 75 height 13
click at [128, 173] on div "Type" at bounding box center [137, 173] width 70 height 13
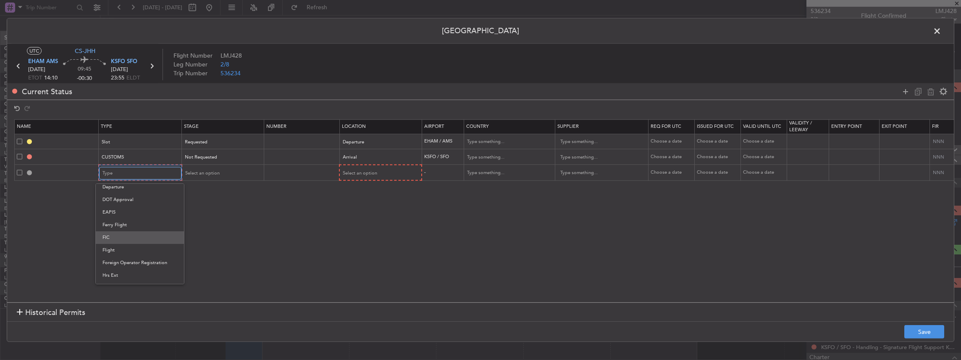
scroll to position [112, 0]
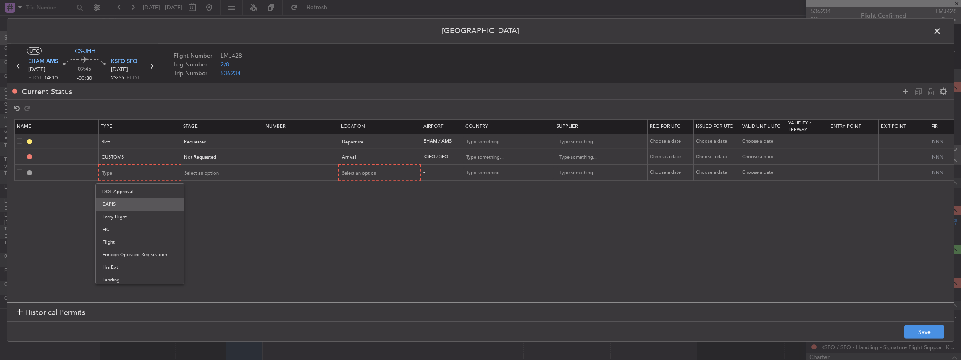
click at [137, 202] on span "EAPIS" at bounding box center [139, 204] width 75 height 13
click at [234, 172] on div "Select an option" at bounding box center [219, 173] width 70 height 13
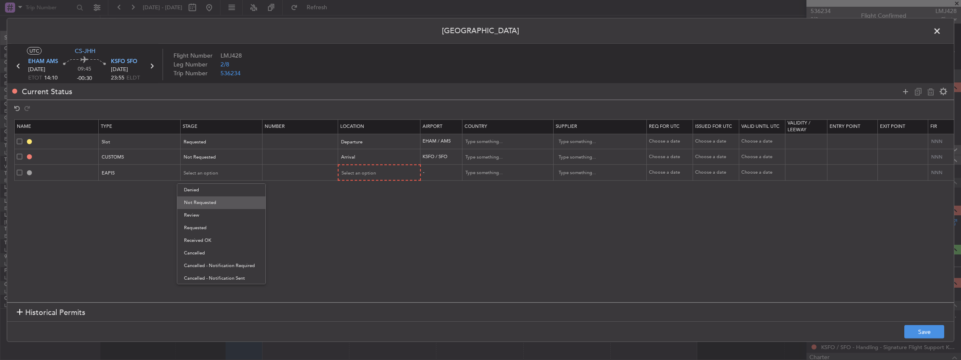
click at [219, 202] on span "Not Requested" at bounding box center [221, 202] width 75 height 13
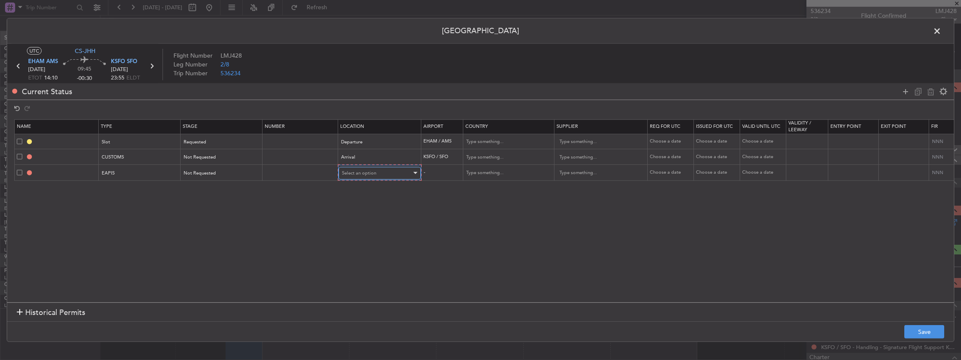
click at [371, 175] on div "Select an option" at bounding box center [377, 173] width 70 height 13
click at [357, 216] on span "Arrival" at bounding box center [378, 215] width 75 height 13
click at [933, 336] on button "Save" at bounding box center [924, 331] width 40 height 13
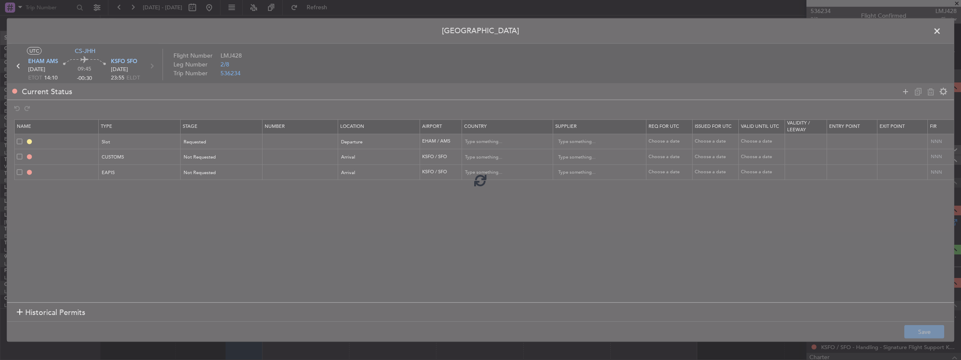
type input "EHAM DEP SLOT"
type input "Netherlands"
type input "NNN"
type input "KSFO ARR CUSTOMS"
type input "United States"
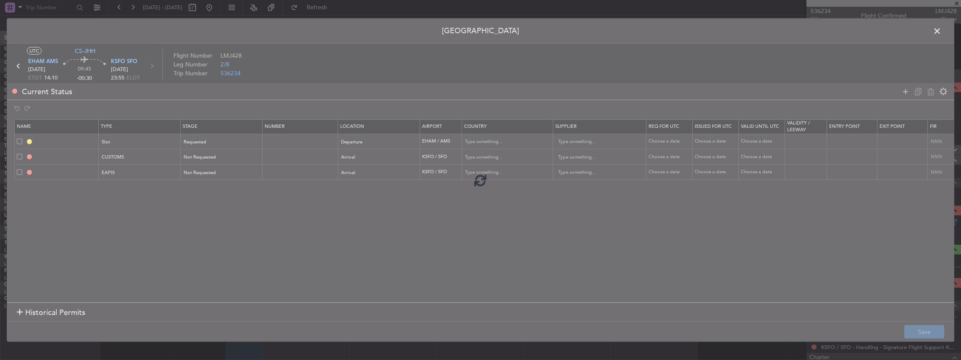
type input "NNN"
type input "5"
type input "EAPIS"
type input "United States"
type input "NNN"
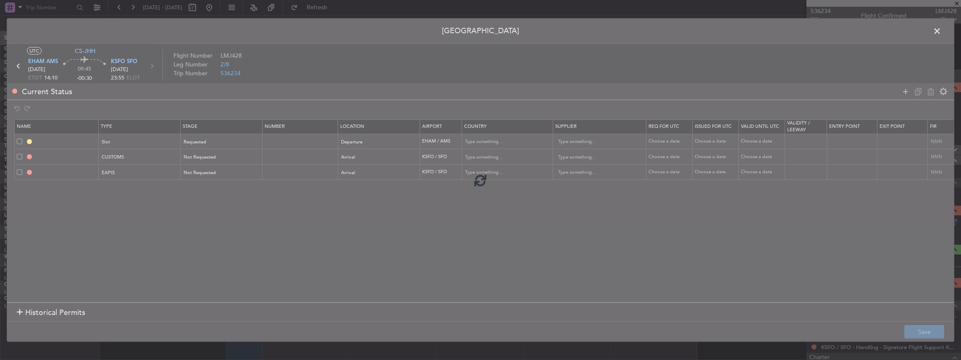
type input "5"
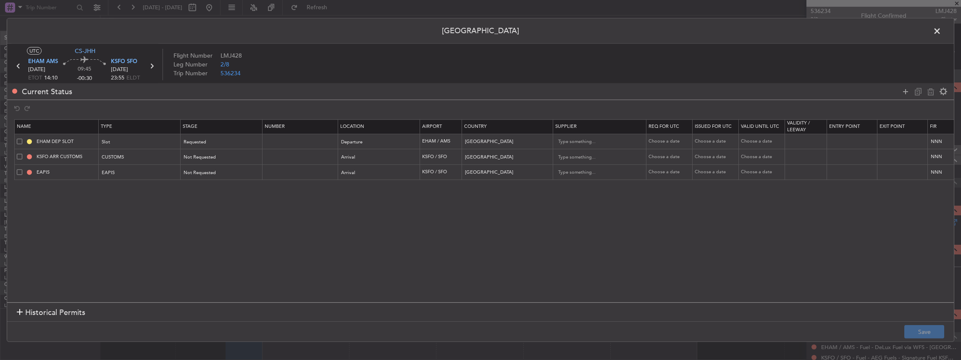
click at [941, 31] on span at bounding box center [941, 33] width 0 height 17
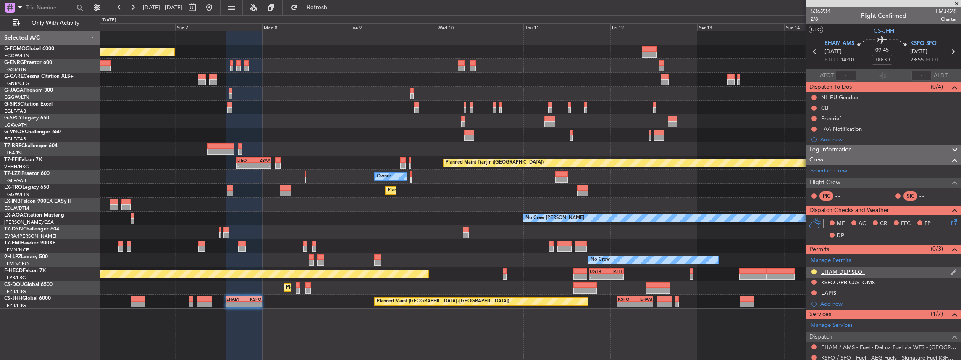
click at [893, 271] on div "EHAM DEP SLOT" at bounding box center [883, 272] width 155 height 10
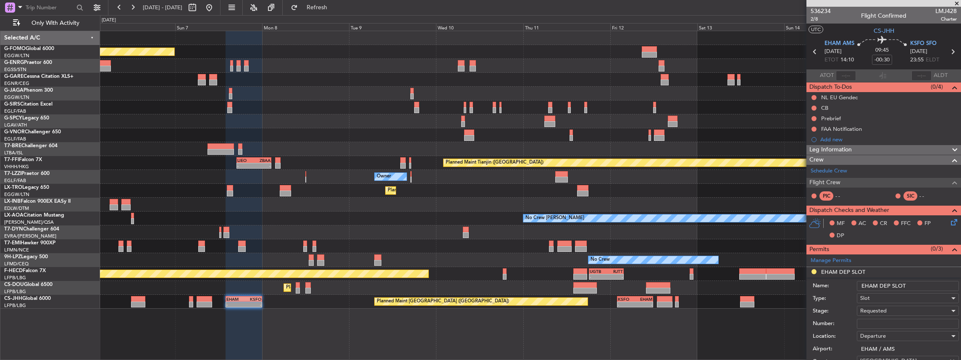
click at [916, 283] on input "EHAM DEP SLOT" at bounding box center [908, 286] width 102 height 10
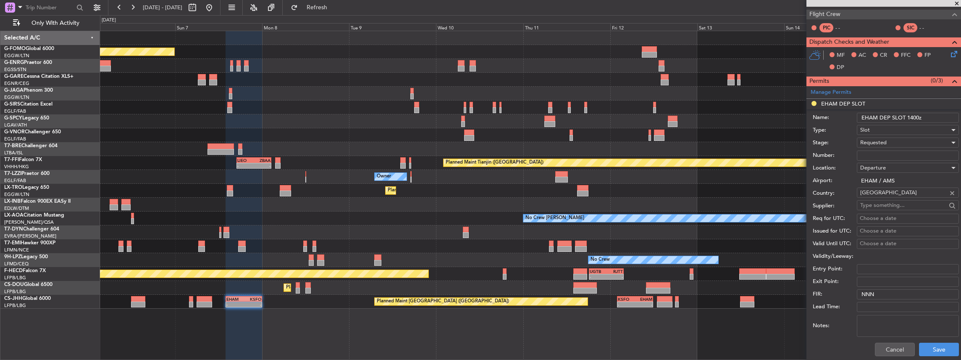
scroll to position [308, 0]
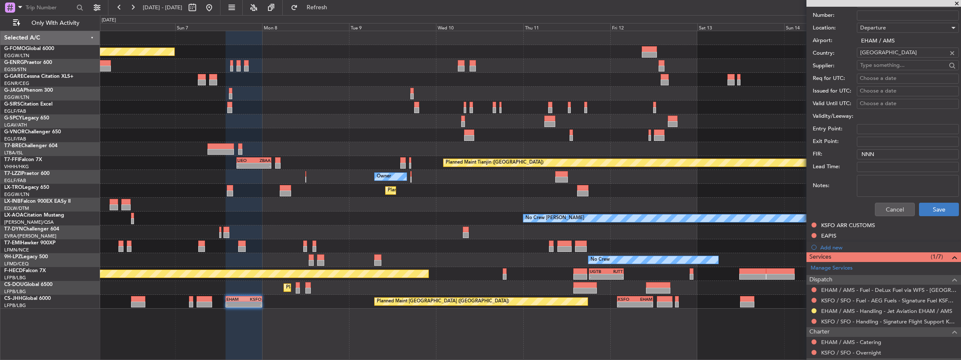
type input "EHAM DEP SLOT 1400z"
click at [940, 212] on button "Save" at bounding box center [939, 208] width 40 height 13
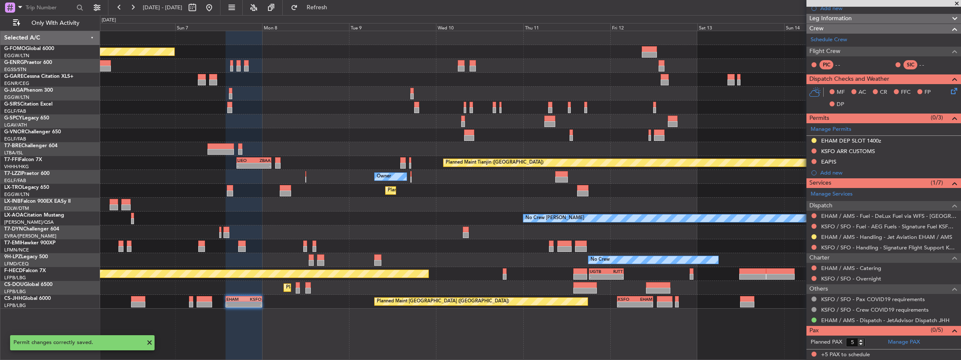
scroll to position [57, 0]
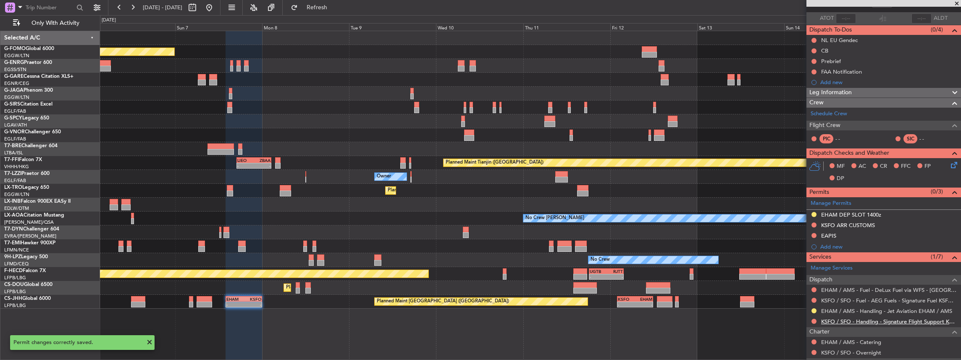
click at [880, 320] on link "KSFO / SFO - Handling - Signature Flight Support KSFO / SFO" at bounding box center [889, 321] width 136 height 7
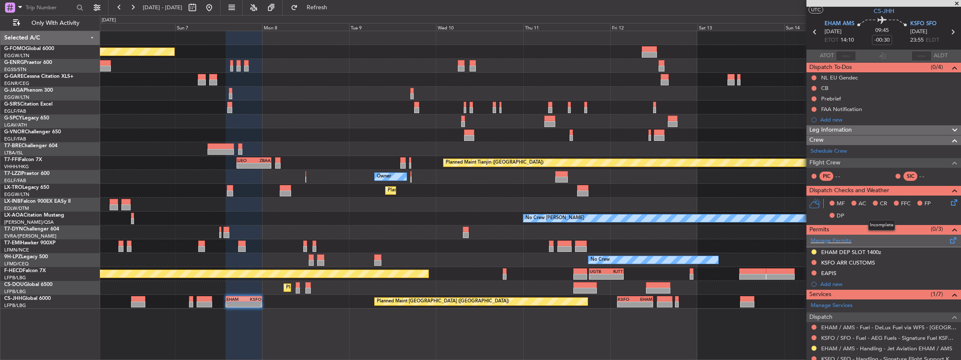
scroll to position [56, 0]
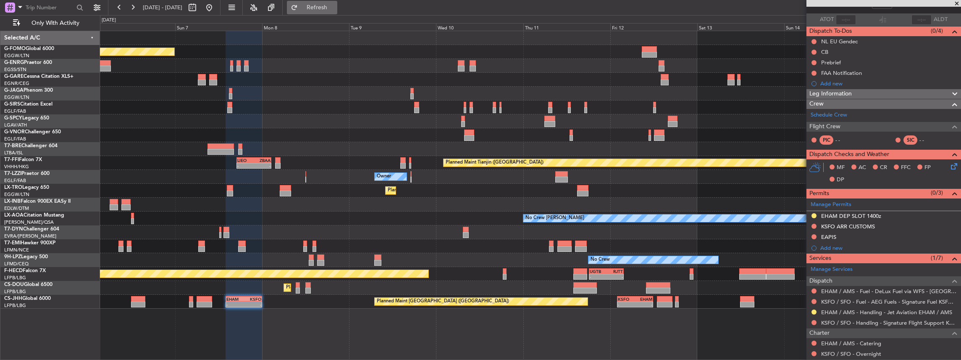
click at [332, 2] on button "Refresh" at bounding box center [312, 7] width 50 height 13
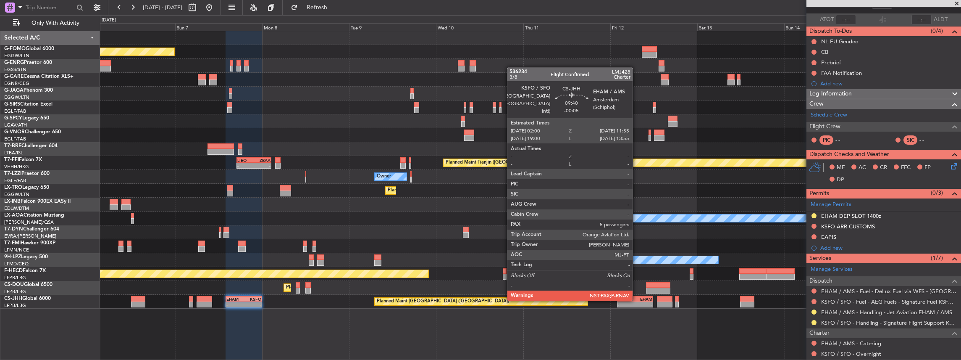
click at [637, 299] on div "EHAM" at bounding box center [643, 298] width 17 height 5
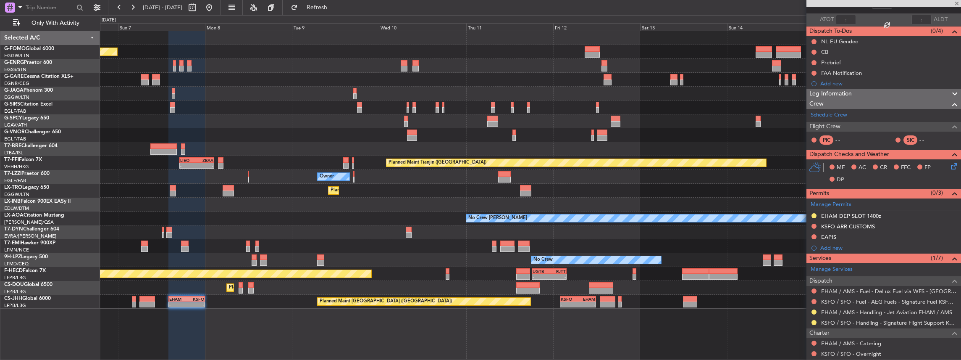
type input "-00:05"
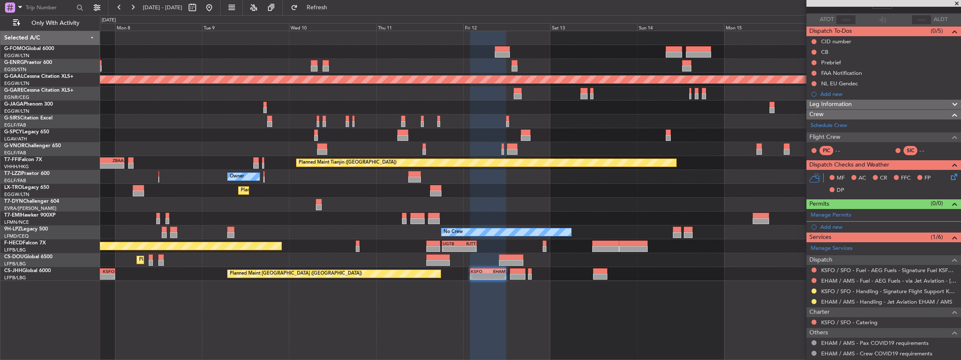
scroll to position [0, 0]
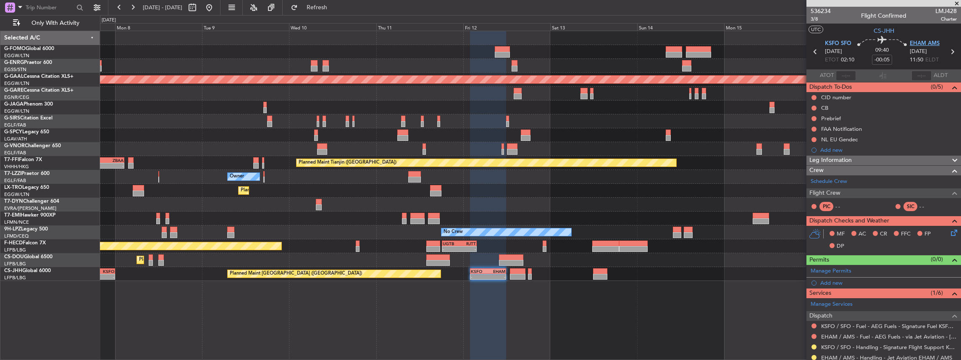
click at [913, 41] on span "EHAM AMS" at bounding box center [925, 43] width 30 height 8
click at [948, 269] on span at bounding box center [953, 268] width 10 height 6
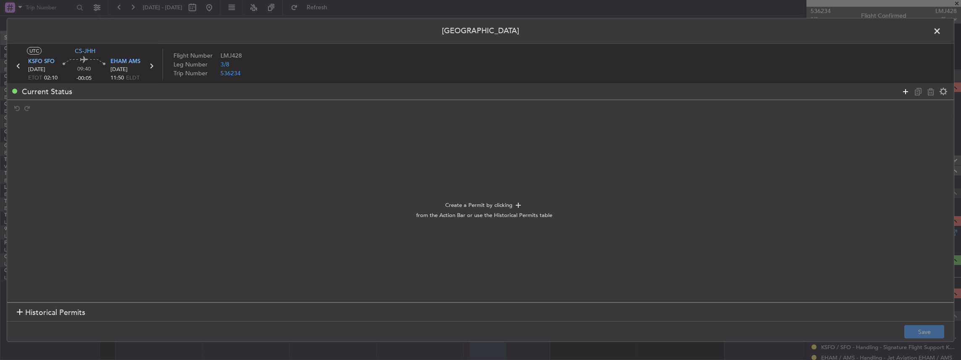
click at [905, 89] on icon at bounding box center [905, 91] width 10 height 10
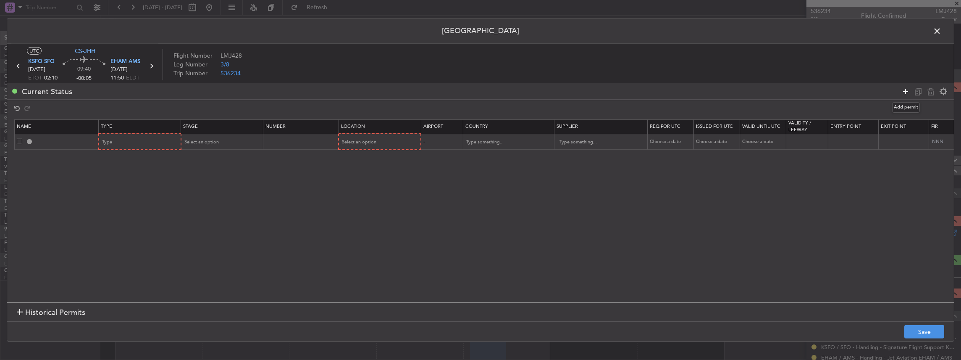
click at [904, 89] on icon at bounding box center [905, 91] width 10 height 10
click at [136, 142] on div "Type" at bounding box center [137, 142] width 70 height 13
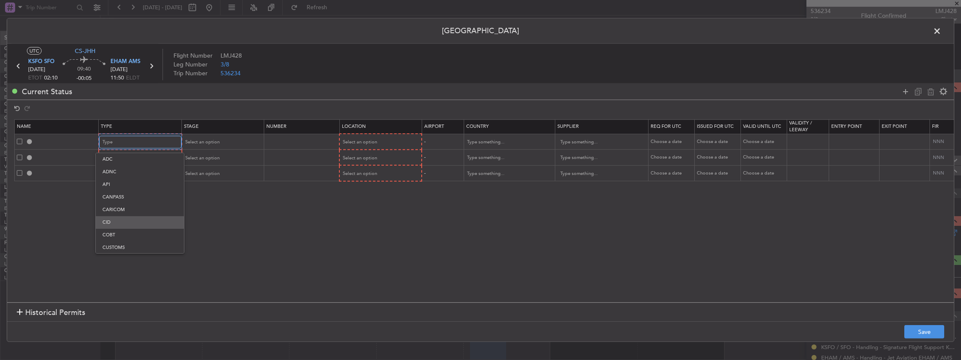
scroll to position [56, 0]
click at [119, 187] on span "CUSTOMS" at bounding box center [139, 191] width 75 height 13
click at [153, 153] on div "Type" at bounding box center [137, 158] width 70 height 13
drag, startPoint x: 240, startPoint y: 223, endPoint x: 244, endPoint y: 219, distance: 5.1
click at [241, 222] on div at bounding box center [480, 180] width 961 height 360
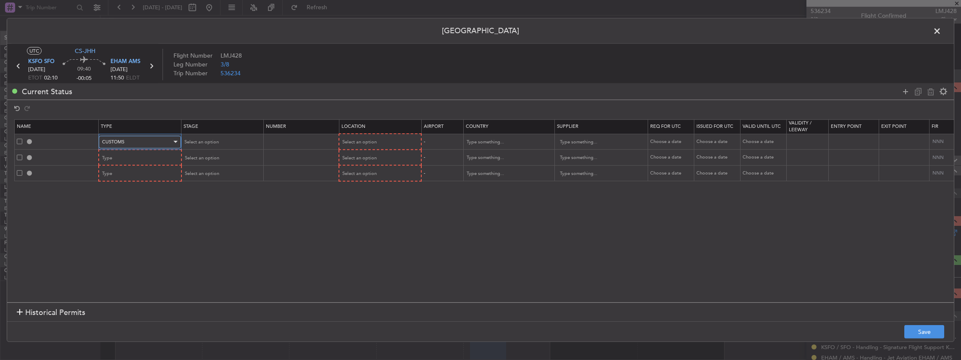
click at [139, 144] on div "CUSTOMS" at bounding box center [137, 142] width 70 height 13
click at [116, 234] on span "EAPIS" at bounding box center [139, 234] width 75 height 13
click at [129, 157] on div "Type" at bounding box center [137, 158] width 70 height 13
click at [119, 262] on span "CUSTOMS" at bounding box center [139, 263] width 75 height 13
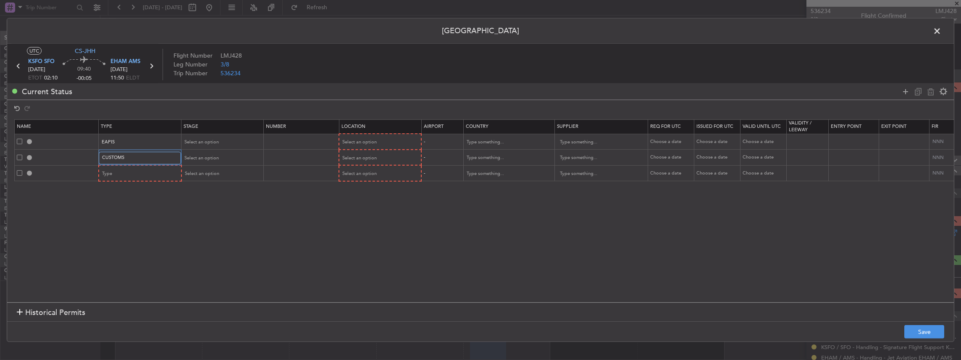
scroll to position [3, 0]
click at [126, 174] on div "Type" at bounding box center [137, 173] width 70 height 13
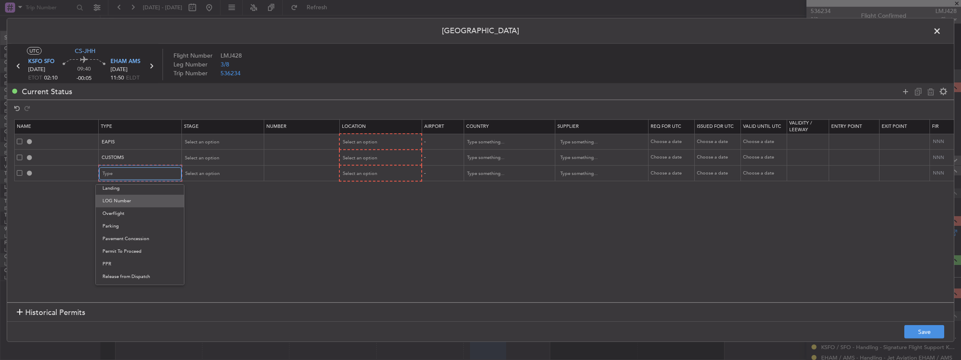
scroll to position [252, 0]
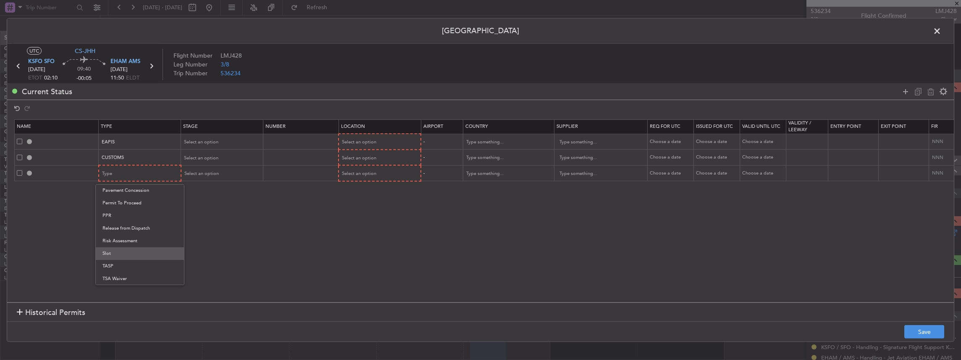
click at [116, 254] on span "Slot" at bounding box center [139, 253] width 75 height 13
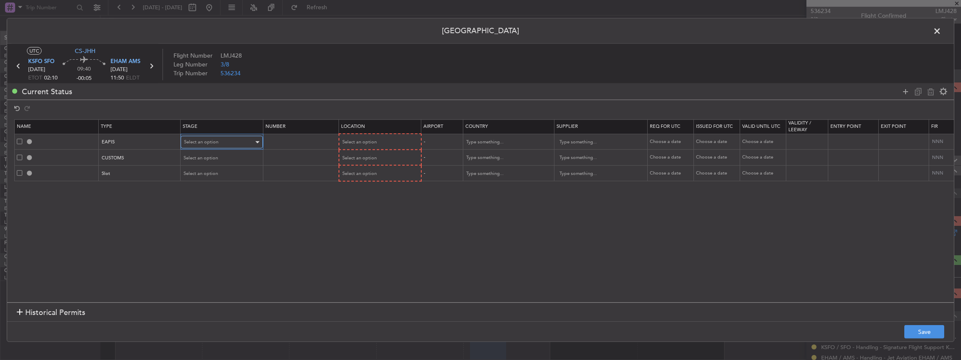
click at [206, 142] on span "Select an option" at bounding box center [201, 142] width 34 height 6
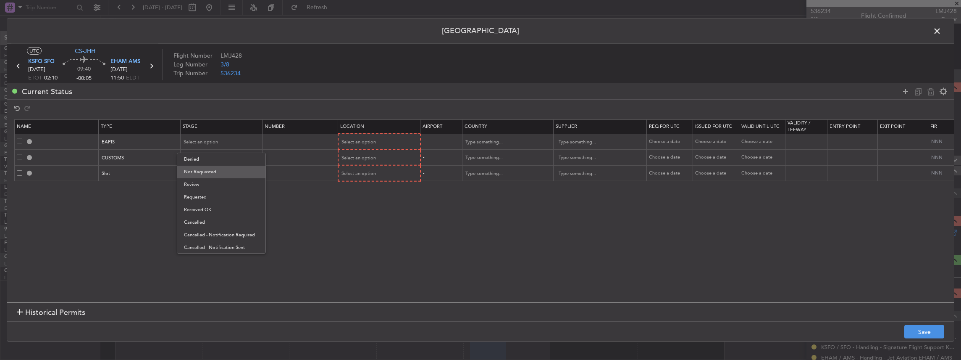
click at [209, 172] on span "Not Requested" at bounding box center [221, 171] width 75 height 13
click at [215, 157] on span "Select an option" at bounding box center [201, 158] width 34 height 6
click at [213, 189] on span "Not Requested" at bounding box center [221, 187] width 75 height 13
click at [212, 168] on div "Select an option" at bounding box center [219, 173] width 70 height 13
drag, startPoint x: 210, startPoint y: 228, endPoint x: 248, endPoint y: 195, distance: 50.3
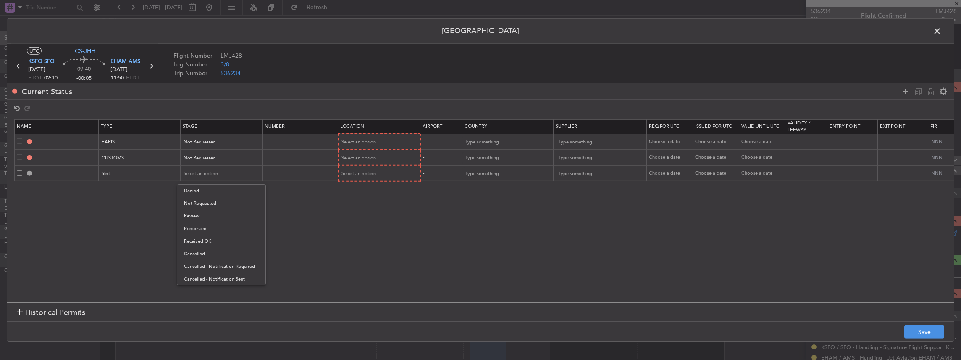
click at [210, 226] on span "Requested" at bounding box center [221, 228] width 75 height 13
click at [353, 142] on span "Select an option" at bounding box center [359, 142] width 34 height 6
click at [362, 161] on span "Departure" at bounding box center [378, 159] width 75 height 13
click at [363, 153] on div "Select an option" at bounding box center [377, 157] width 70 height 13
click at [362, 172] on span "Departure" at bounding box center [378, 174] width 75 height 13
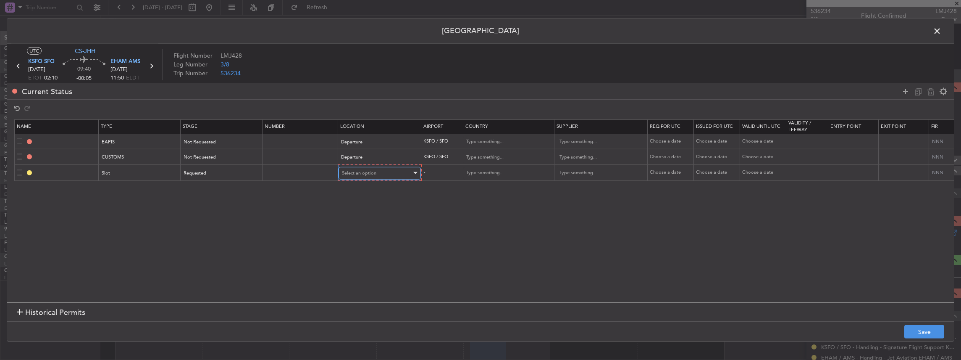
click at [359, 174] on span "Select an option" at bounding box center [359, 173] width 34 height 6
click at [364, 213] on span "Arrival" at bounding box center [378, 215] width 75 height 13
click at [915, 336] on button "Save" at bounding box center [924, 331] width 40 height 13
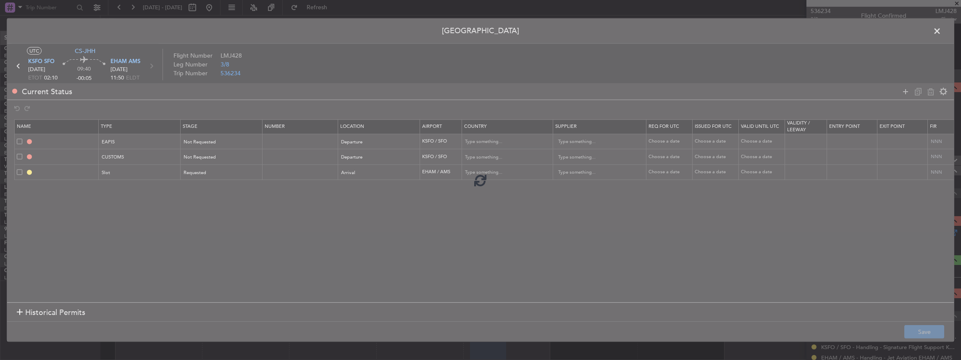
type input "EAPIS"
type input "United States"
type input "NNN"
type input "5"
type input "KSFO DEP CUSTOMS"
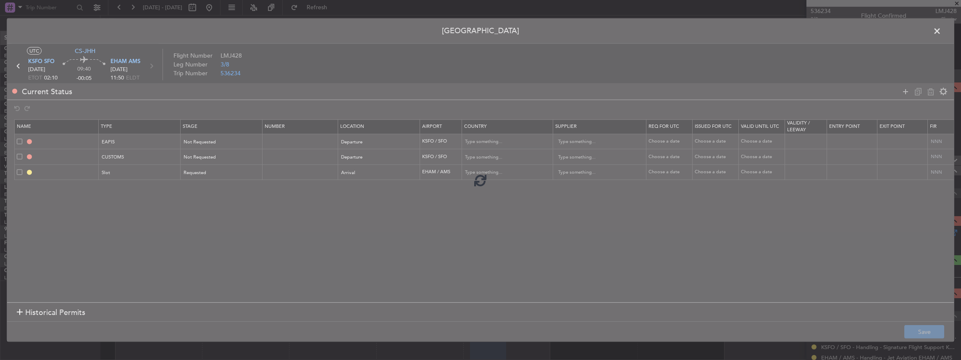
type input "United States"
type input "NNN"
type input "5"
type input "EHAM ARR SLOT"
type input "Netherlands"
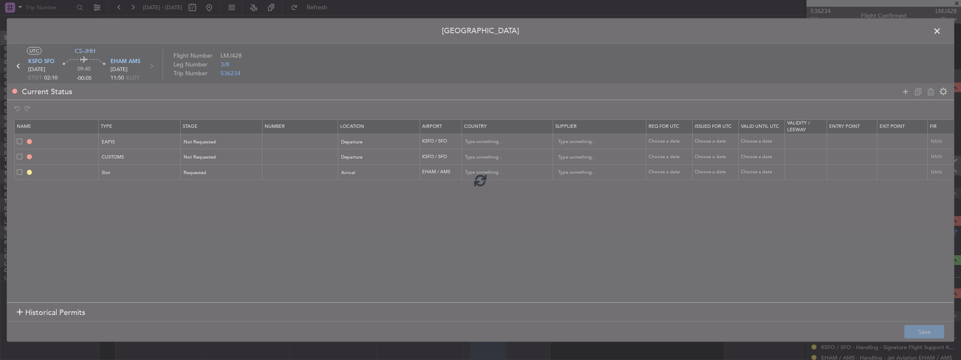
type input "NNN"
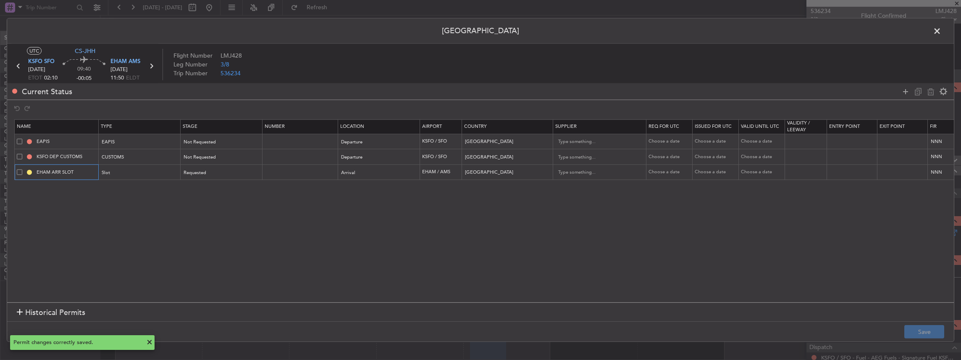
click at [86, 174] on input "EHAM ARR SLOT" at bounding box center [66, 171] width 63 height 7
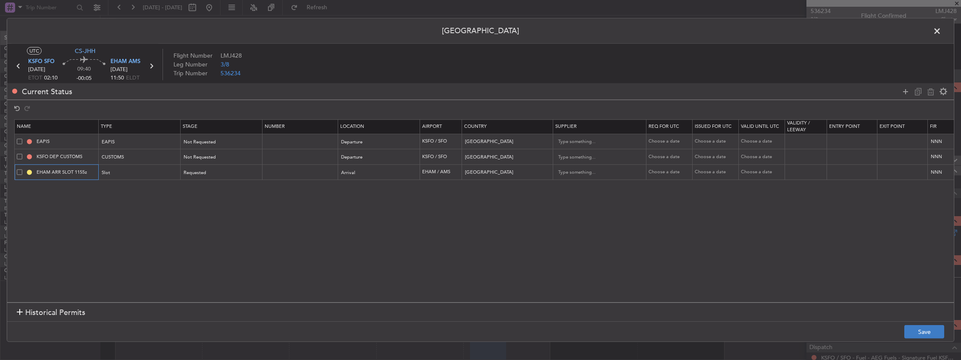
type input "EHAM ARR SLOT 1155z"
click at [934, 328] on button "Save" at bounding box center [924, 331] width 40 height 13
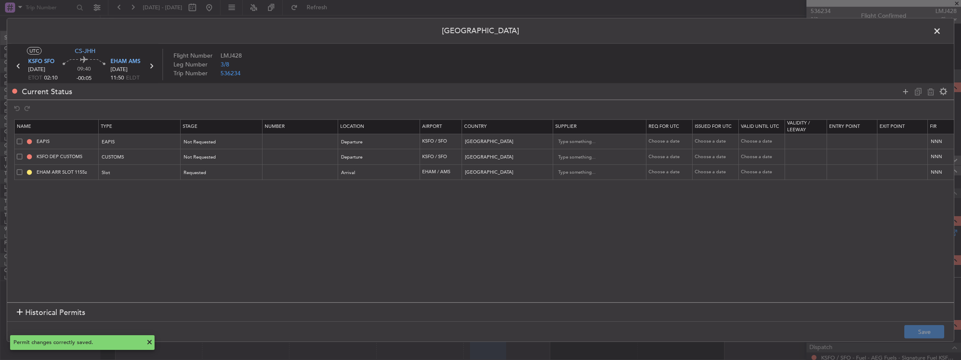
click at [941, 33] on span at bounding box center [941, 33] width 0 height 17
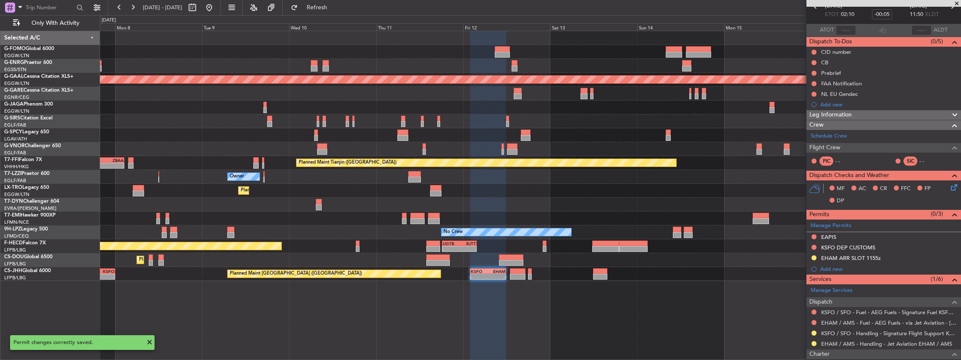
scroll to position [0, 0]
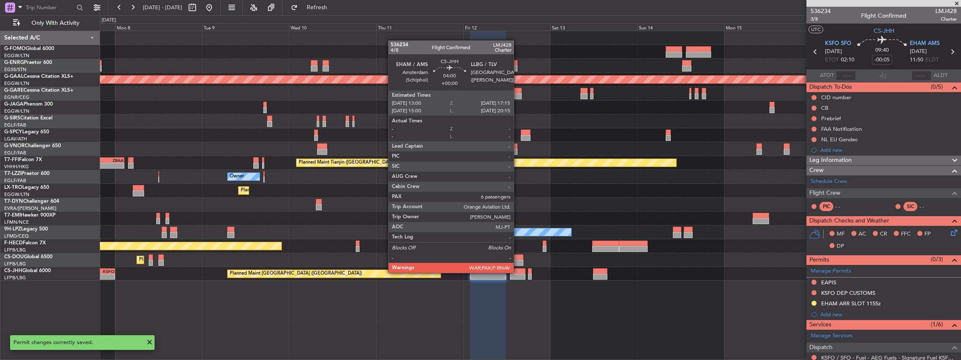
click at [518, 272] on div at bounding box center [518, 271] width 16 height 6
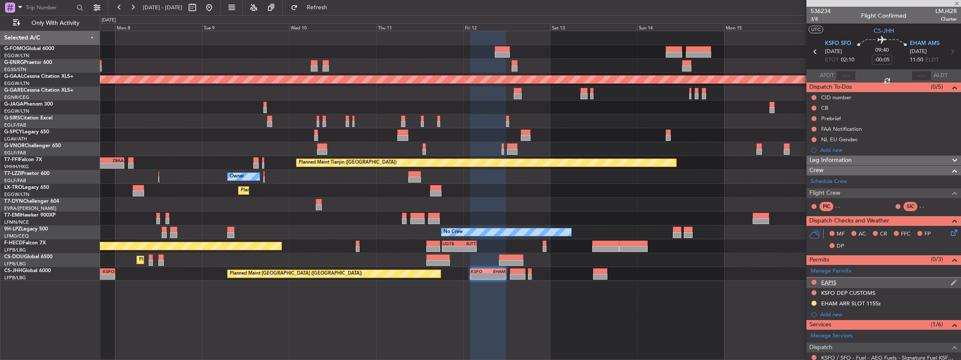
type input "6"
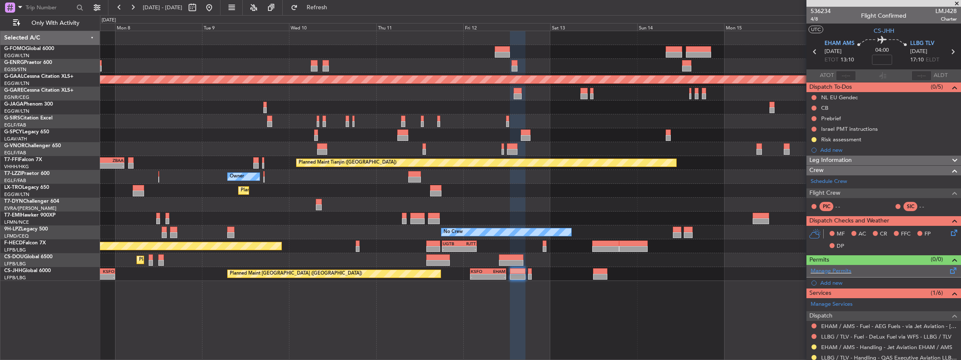
click at [936, 268] on div "Manage Permits" at bounding box center [883, 271] width 155 height 13
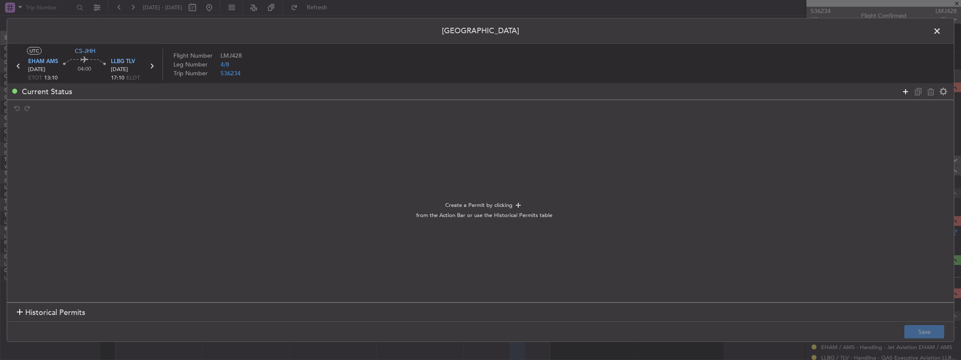
click at [906, 93] on icon at bounding box center [905, 91] width 10 height 10
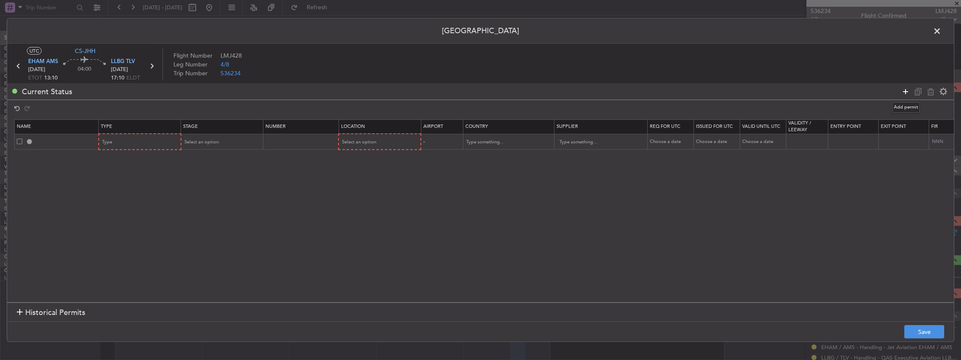
click at [906, 93] on icon at bounding box center [905, 91] width 10 height 10
drag, startPoint x: 906, startPoint y: 93, endPoint x: 876, endPoint y: 97, distance: 30.9
click at [906, 93] on icon at bounding box center [905, 91] width 10 height 10
click at [21, 187] on span at bounding box center [19, 188] width 5 height 5
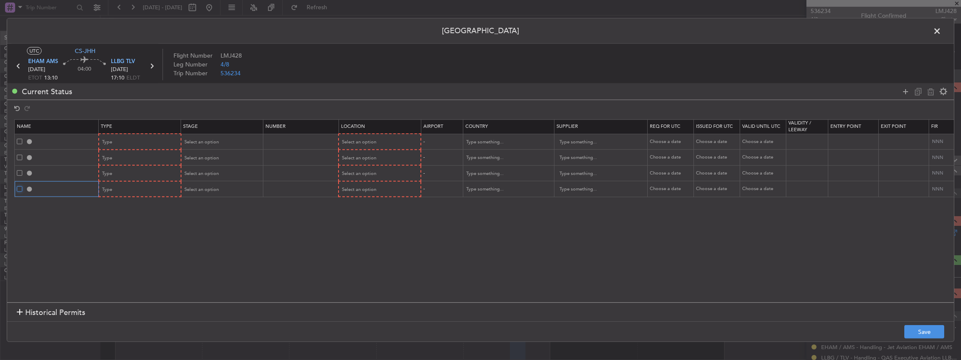
click at [23, 186] on input "checkbox" at bounding box center [23, 186] width 0 height 0
click at [932, 90] on icon at bounding box center [931, 91] width 10 height 10
click at [155, 144] on div "Type" at bounding box center [137, 142] width 70 height 13
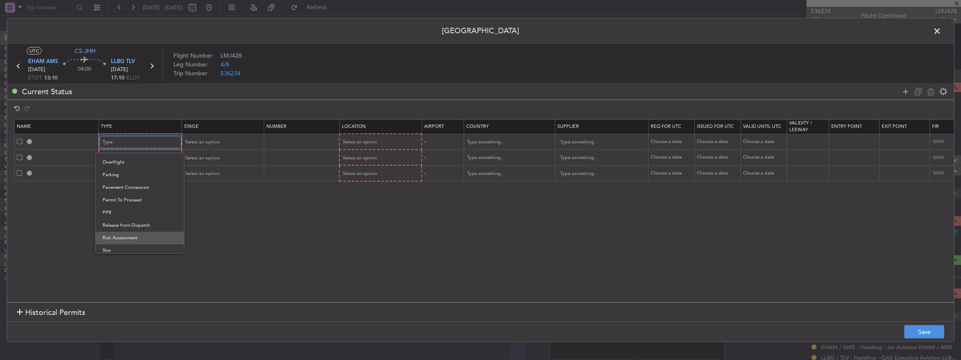
scroll to position [252, 0]
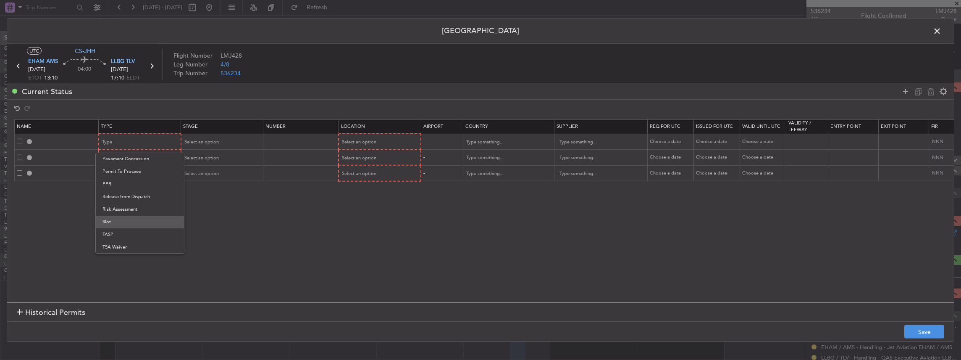
click at [111, 224] on span "Slot" at bounding box center [139, 221] width 75 height 13
click at [131, 150] on mat-form-field "Type" at bounding box center [139, 157] width 81 height 15
click at [126, 159] on div "Type" at bounding box center [137, 158] width 70 height 13
click at [124, 59] on div at bounding box center [480, 180] width 961 height 360
click at [115, 59] on span "LLBG TLV" at bounding box center [123, 62] width 24 height 8
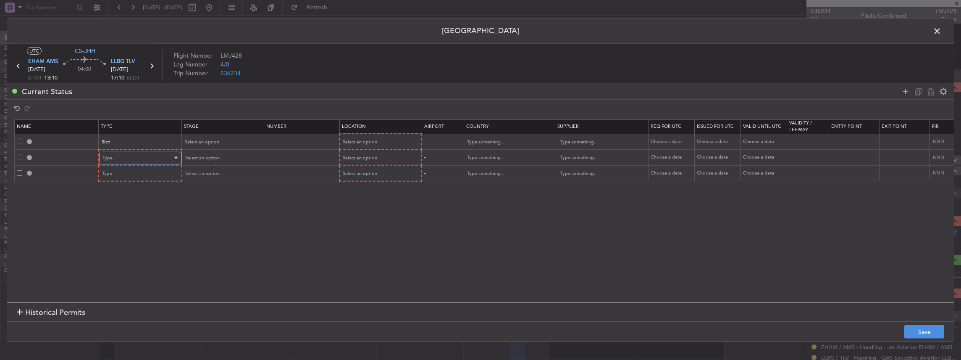
click at [131, 156] on div "Type" at bounding box center [137, 158] width 70 height 13
click at [129, 234] on span "Slot" at bounding box center [139, 237] width 75 height 13
click at [122, 173] on div "Type" at bounding box center [137, 173] width 70 height 13
click at [125, 223] on span "Landing" at bounding box center [139, 224] width 75 height 13
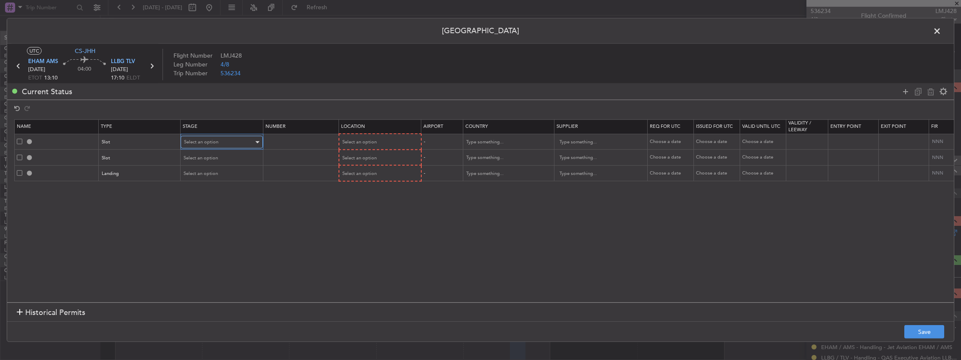
click at [211, 142] on span "Select an option" at bounding box center [201, 142] width 34 height 6
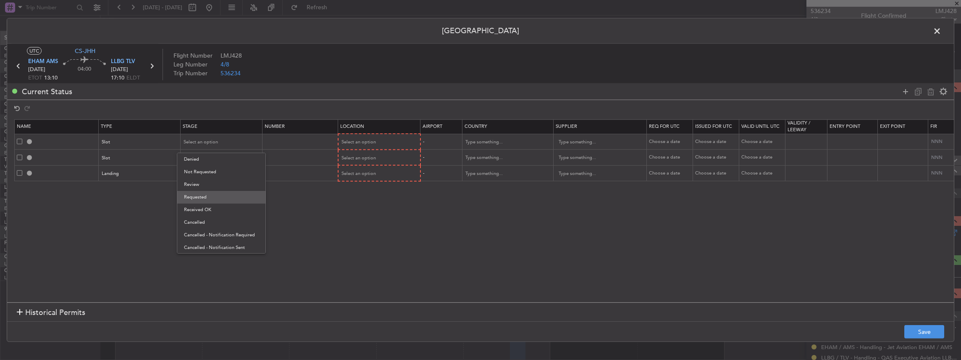
click at [209, 197] on span "Requested" at bounding box center [221, 197] width 75 height 13
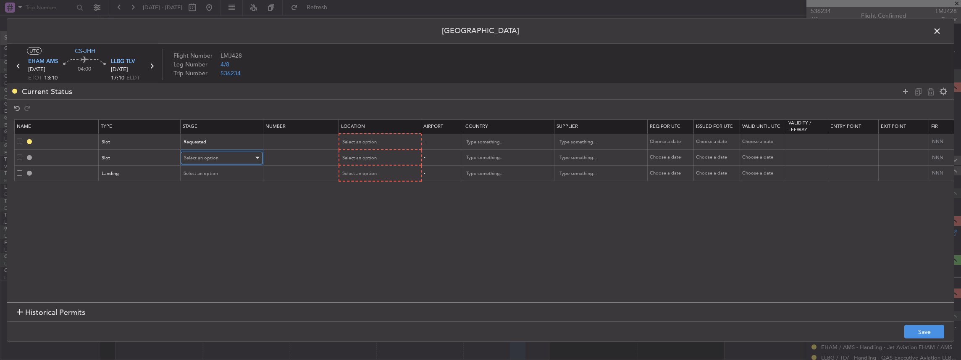
click at [205, 155] on span "Select an option" at bounding box center [201, 158] width 34 height 6
click at [201, 216] on span "Requested" at bounding box center [221, 212] width 75 height 13
click at [205, 180] on mat-form-field "Select an option" at bounding box center [221, 172] width 81 height 15
click at [202, 172] on span "Select an option" at bounding box center [201, 173] width 34 height 6
drag, startPoint x: 216, startPoint y: 201, endPoint x: 248, endPoint y: 188, distance: 34.3
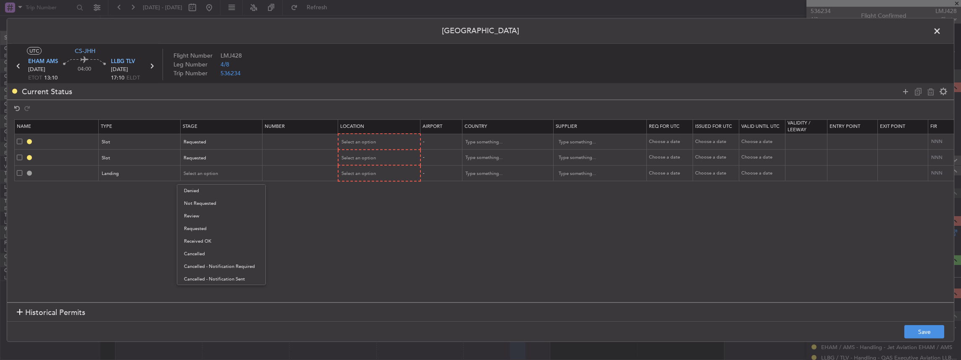
click at [216, 201] on span "Not Requested" at bounding box center [221, 203] width 75 height 13
click at [375, 143] on div "Select an option" at bounding box center [377, 142] width 70 height 13
click at [371, 161] on span "Departure" at bounding box center [378, 159] width 75 height 13
click at [360, 159] on span "Select an option" at bounding box center [359, 157] width 34 height 6
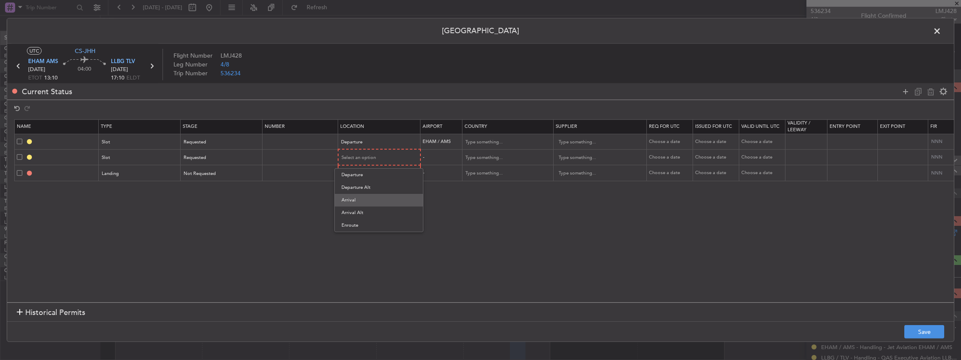
click at [367, 203] on span "Arrival" at bounding box center [378, 200] width 75 height 13
click at [366, 176] on div "Select an option" at bounding box center [377, 173] width 70 height 13
click at [360, 212] on span "Arrival" at bounding box center [378, 215] width 75 height 13
click at [926, 330] on button "Save" at bounding box center [924, 331] width 40 height 13
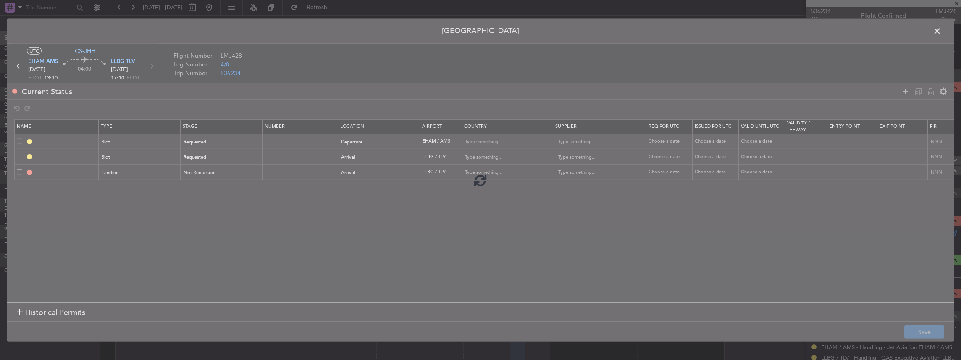
type input "EHAM DEP SLOT"
type input "Netherlands"
type input "NNN"
type input "LLBG ARR SLOT"
type input "Israel"
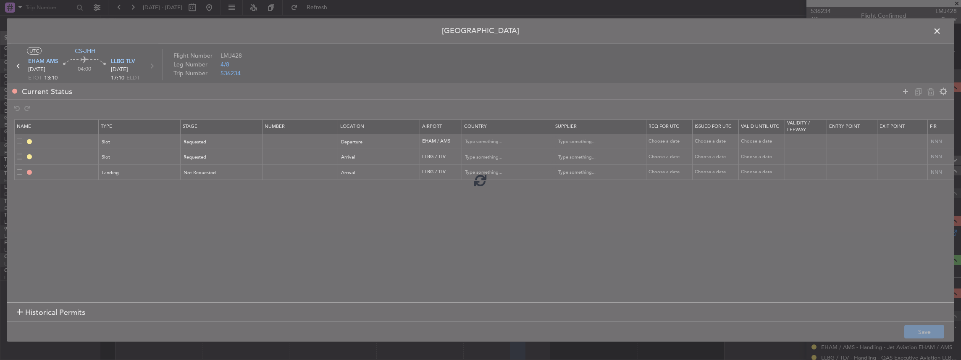
type input "NNN"
type input "LLBG LDG"
type input "Israel"
type input "NNN"
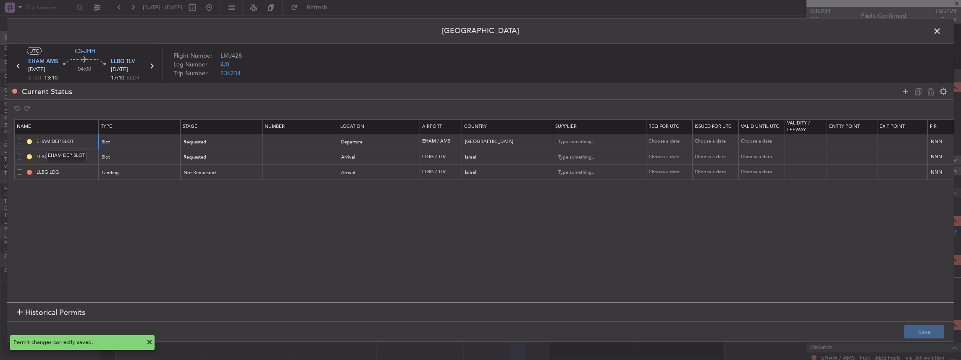
click at [90, 143] on input "EHAM DEP SLOT" at bounding box center [66, 141] width 63 height 7
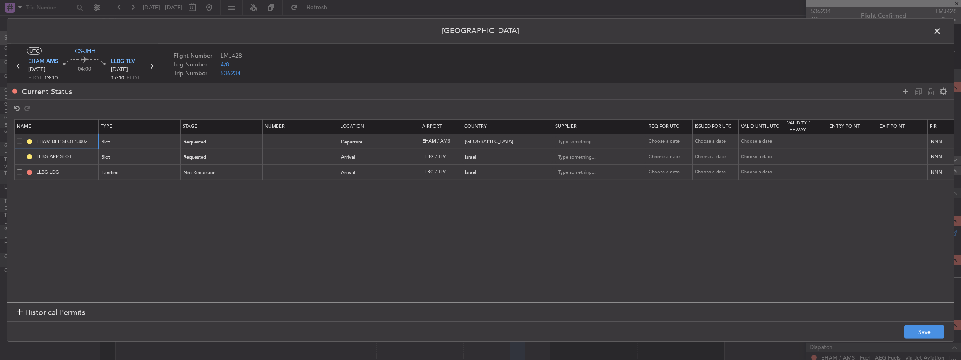
type input "EHAM DEP SLOT 1300z"
click at [85, 154] on input "LLBG ARR SLOT" at bounding box center [66, 156] width 63 height 7
type input "LLBG ARR SLOT 1715z"
click at [925, 328] on button "Save" at bounding box center [924, 331] width 40 height 13
click at [941, 31] on span at bounding box center [941, 33] width 0 height 17
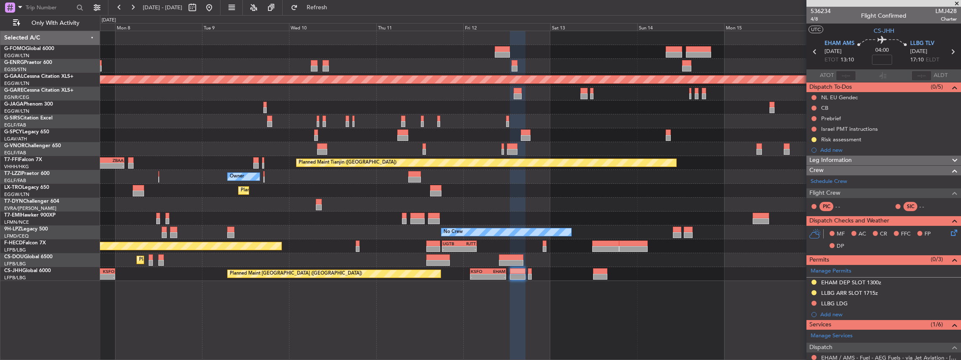
scroll to position [129, 0]
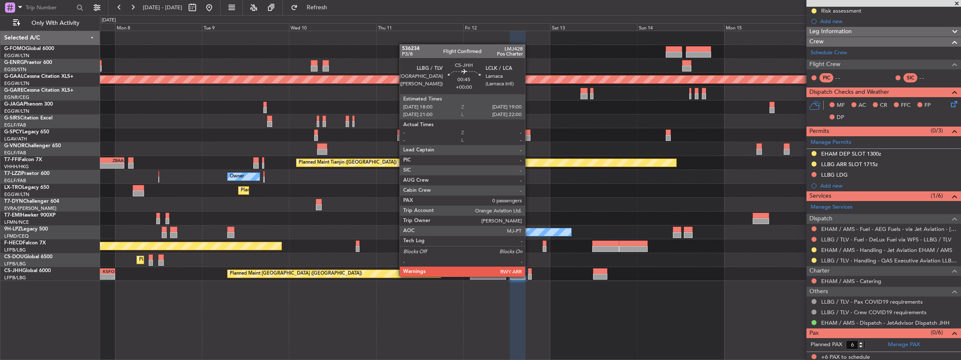
click at [529, 276] on div at bounding box center [530, 276] width 4 height 6
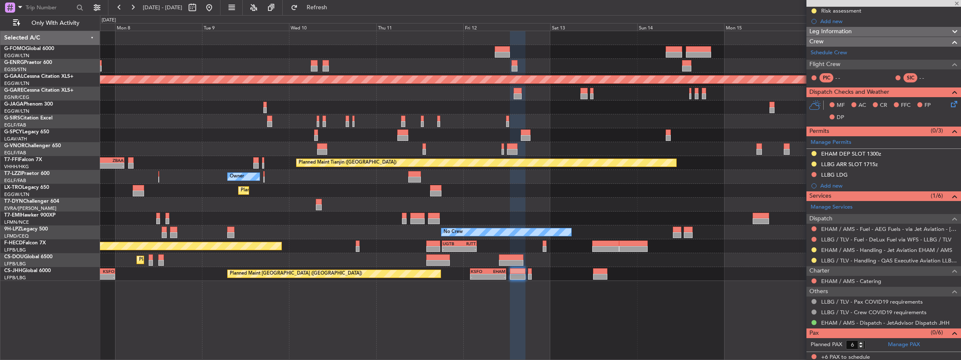
type input "0"
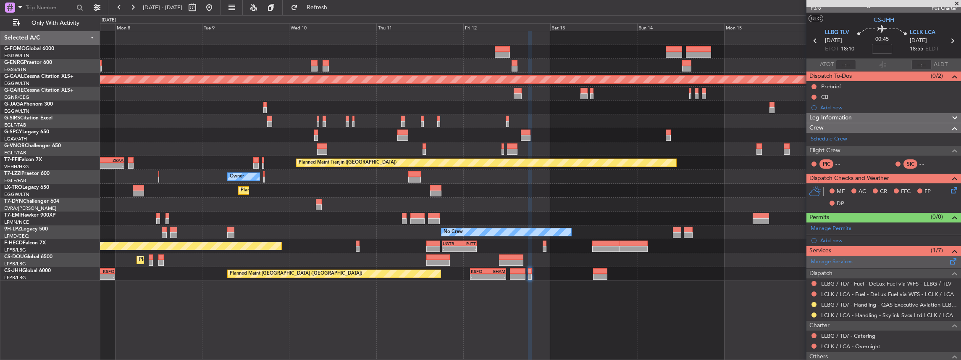
scroll to position [0, 0]
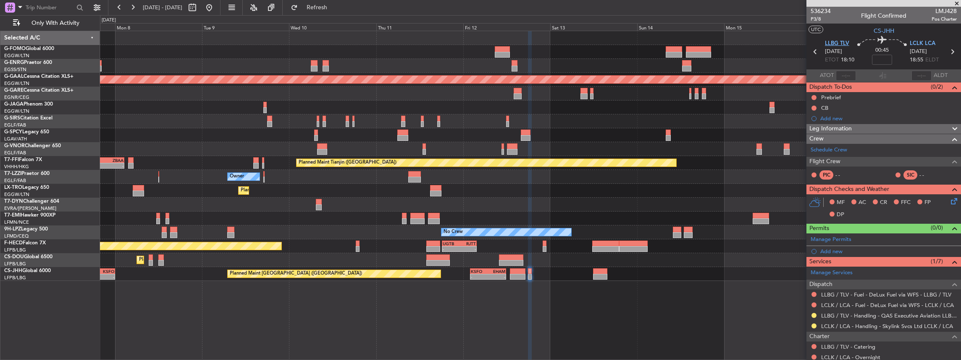
click at [843, 44] on span "LLBG TLV" at bounding box center [837, 43] width 24 height 8
click at [914, 42] on span "LCLK LCA" at bounding box center [923, 43] width 26 height 8
click at [949, 272] on span at bounding box center [953, 270] width 10 height 6
click at [948, 234] on span at bounding box center [953, 237] width 10 height 6
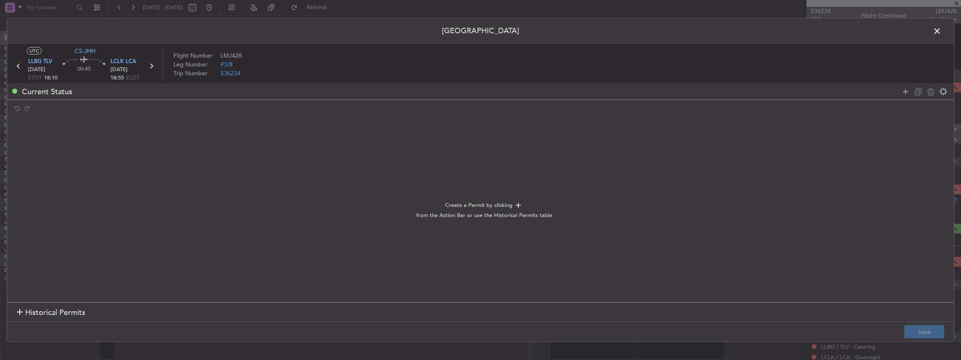
drag, startPoint x: 908, startPoint y: 92, endPoint x: 864, endPoint y: 90, distance: 44.6
click at [907, 92] on icon at bounding box center [905, 91] width 10 height 10
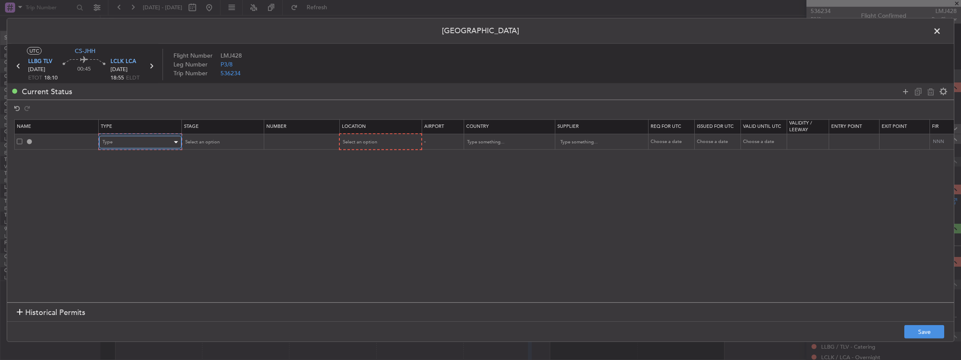
click at [143, 146] on div "Type" at bounding box center [137, 142] width 70 height 13
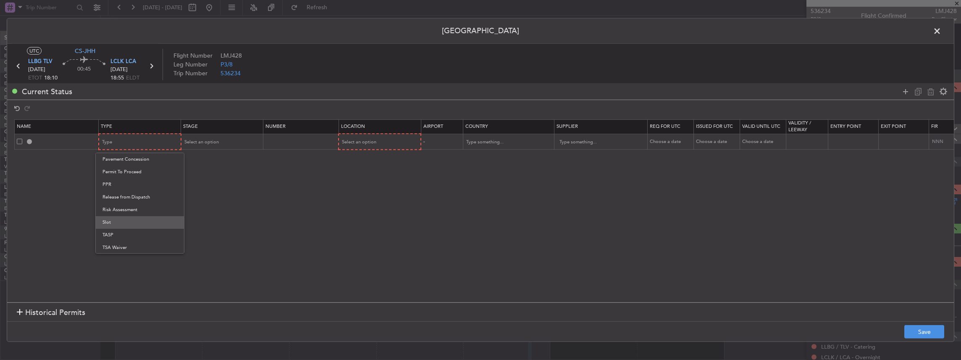
click at [123, 221] on span "Slot" at bounding box center [139, 222] width 75 height 13
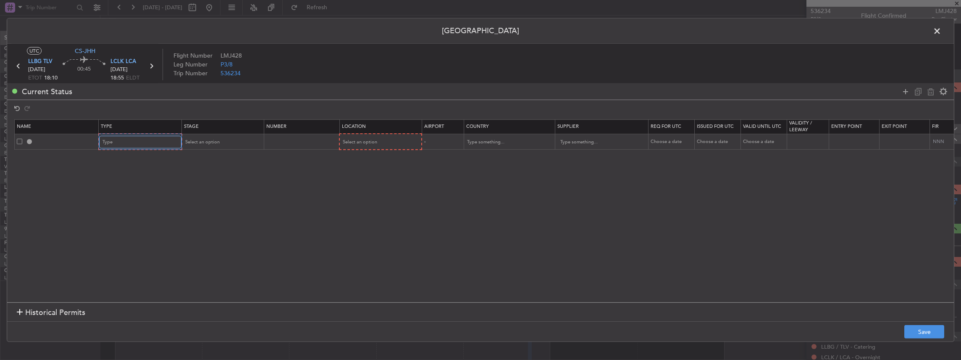
scroll to position [252, 0]
click at [207, 142] on span "Select an option" at bounding box center [201, 142] width 34 height 6
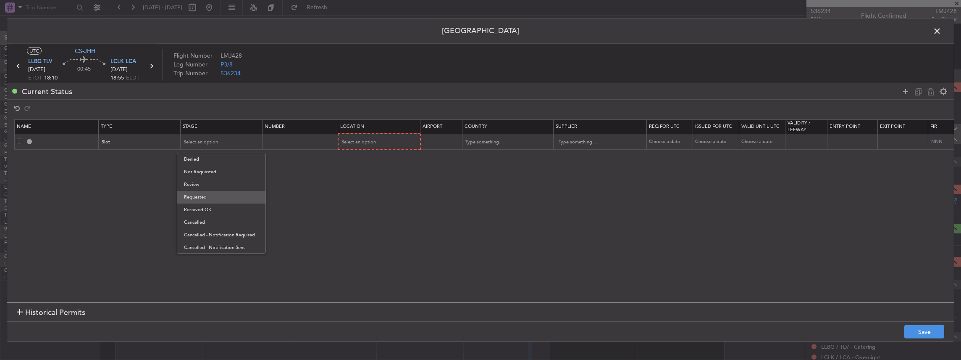
click at [214, 197] on span "Requested" at bounding box center [221, 197] width 75 height 13
drag, startPoint x: 373, startPoint y: 152, endPoint x: 372, endPoint y: 146, distance: 6.4
click at [373, 152] on section "Name Type Stage Number Location Airport Country Supplier Req For Utc Issued For…" at bounding box center [480, 209] width 947 height 185
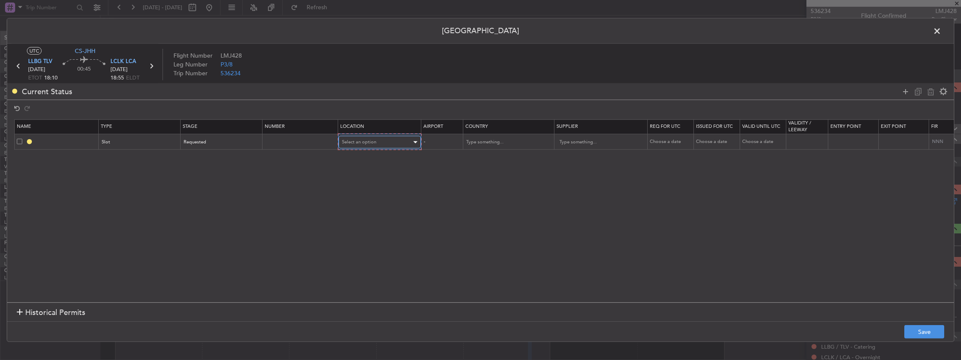
click at [372, 146] on div "Select an option" at bounding box center [377, 142] width 70 height 13
click at [358, 160] on span "Departure" at bounding box center [378, 159] width 75 height 13
click at [905, 85] on div at bounding box center [924, 91] width 50 height 12
click at [906, 90] on icon at bounding box center [905, 91] width 10 height 10
click at [104, 156] on span "Type" at bounding box center [107, 157] width 10 height 6
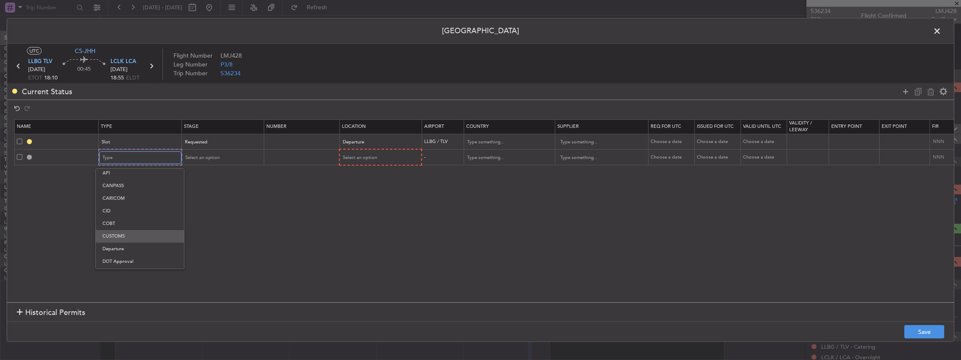
scroll to position [56, 0]
drag, startPoint x: 128, startPoint y: 220, endPoint x: 134, endPoint y: 215, distance: 8.0
click at [129, 219] on span "Departure" at bounding box center [139, 219] width 75 height 13
click at [206, 152] on div "Select an option" at bounding box center [219, 157] width 70 height 13
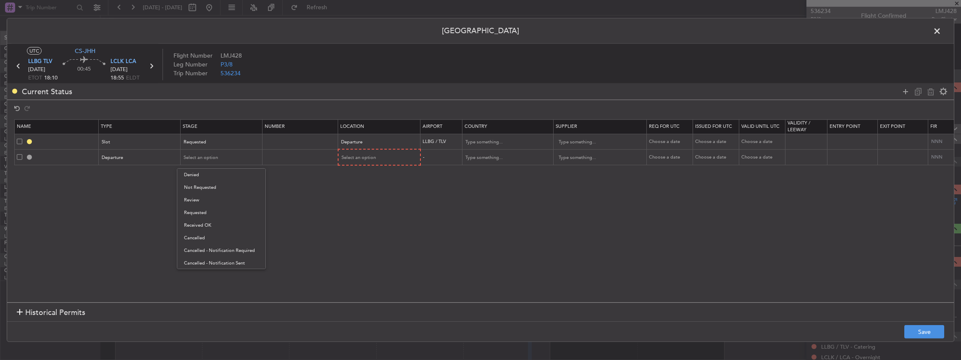
click at [214, 184] on span "Not Requested" at bounding box center [221, 187] width 75 height 13
click at [387, 155] on div "Select an option" at bounding box center [377, 157] width 70 height 13
drag, startPoint x: 360, startPoint y: 178, endPoint x: 436, endPoint y: 204, distance: 80.0
click at [360, 178] on span "Departure" at bounding box center [378, 174] width 75 height 13
click at [924, 334] on button "Save" at bounding box center [924, 331] width 40 height 13
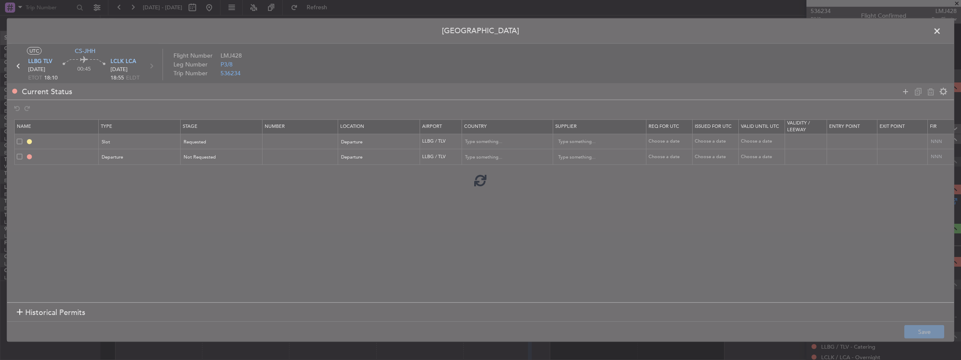
type input "LLBG DEP SLOT"
type input "Israel"
type input "NNN"
type input "DEPARTURE"
type input "Israel"
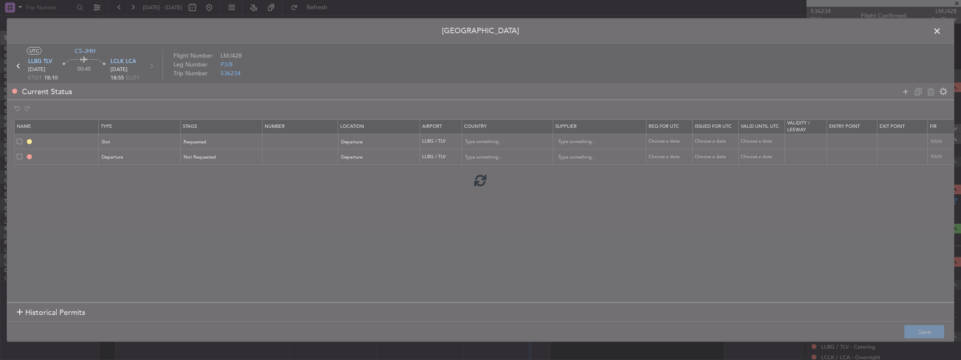
type input "NNN"
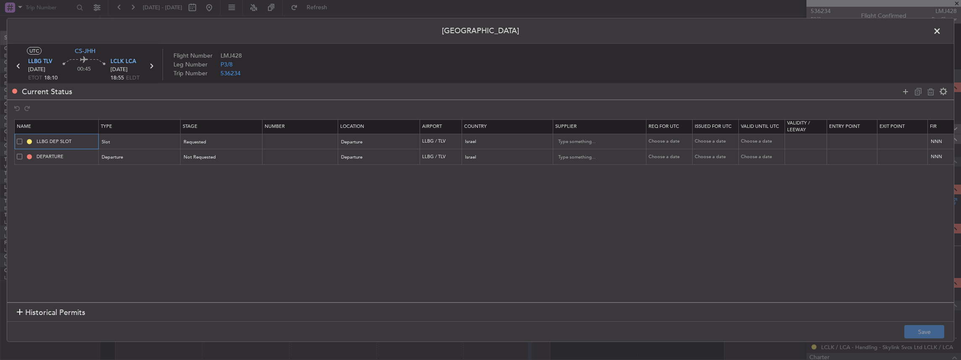
click at [83, 138] on input "LLBG DEP SLOT" at bounding box center [66, 141] width 63 height 7
type input "LLBG DEP SLOT 1800z"
click at [931, 331] on button "Save" at bounding box center [924, 331] width 40 height 13
click at [941, 27] on span at bounding box center [941, 33] width 0 height 17
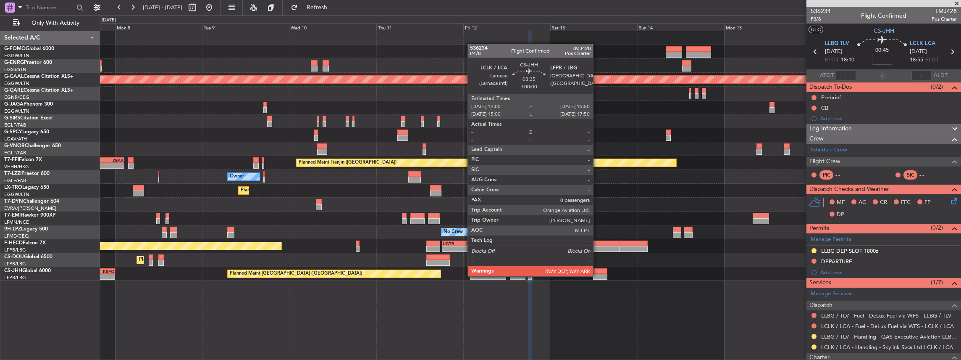
click at [597, 275] on div at bounding box center [600, 276] width 14 height 6
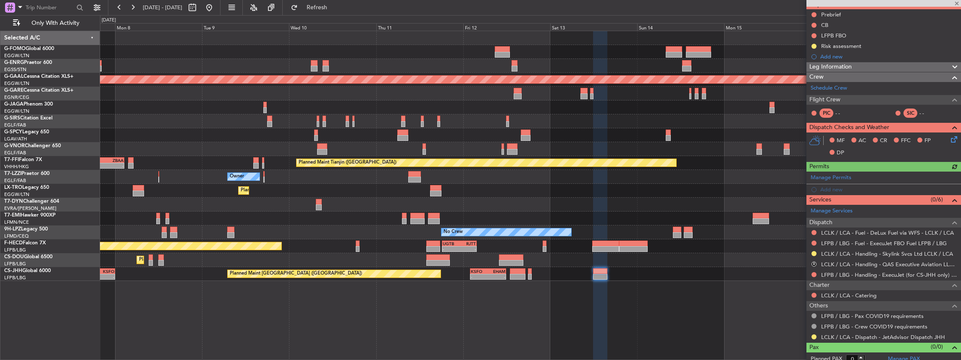
scroll to position [84, 0]
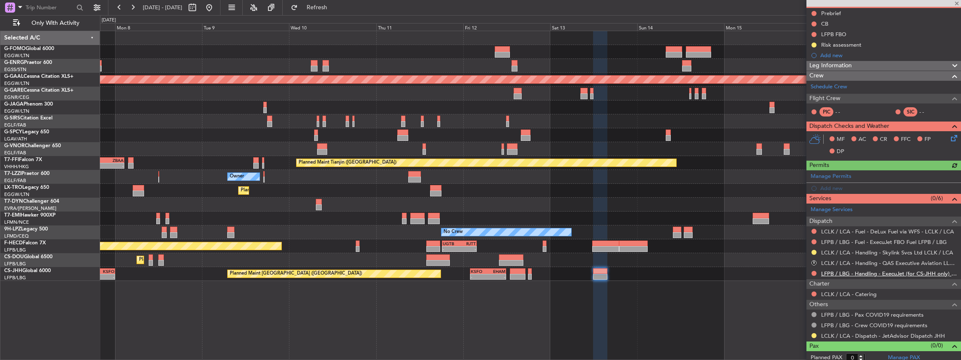
click at [856, 272] on link "LFPB / LBG - Handling - ExecuJet (for CS-JHH only) LFPB / LBG" at bounding box center [889, 273] width 136 height 7
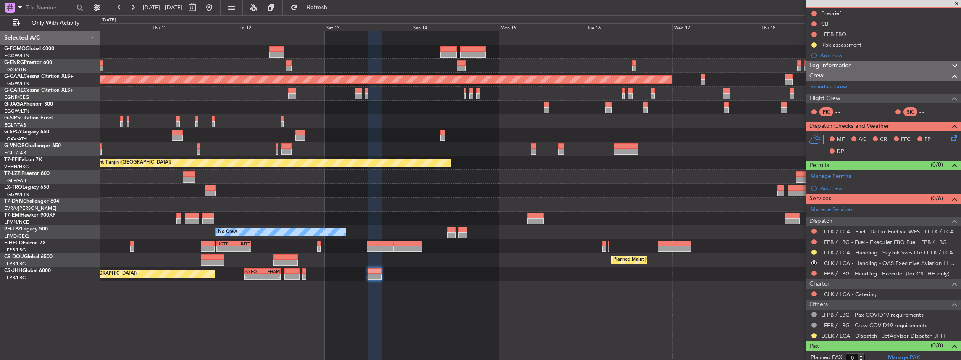
click at [289, 226] on div "Planned Maint Dusseldorf Planned Maint Tianjin (Binhai) - - LIEO 17:00 Z ZBAA 0…" at bounding box center [530, 155] width 861 height 249
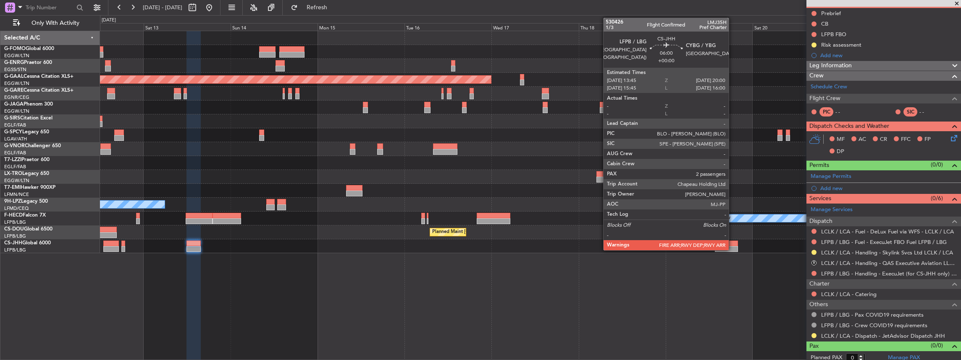
click at [733, 244] on div at bounding box center [726, 243] width 23 height 6
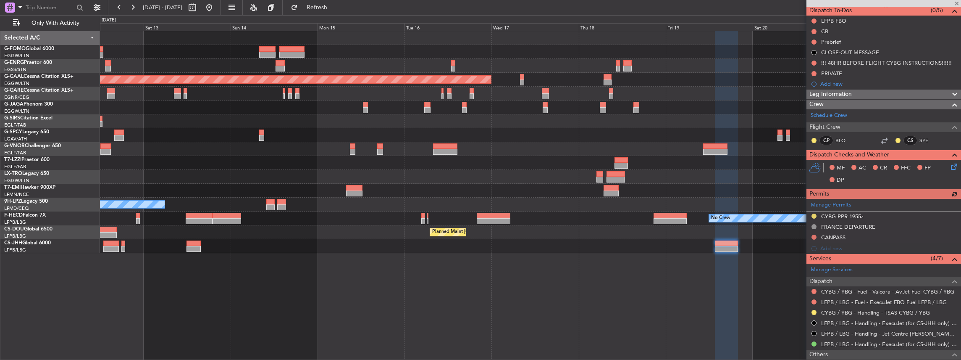
scroll to position [112, 0]
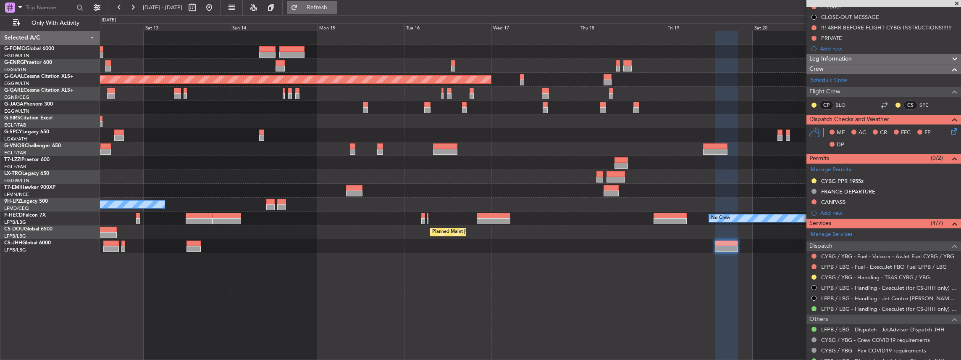
click at [332, 9] on span "Refresh" at bounding box center [316, 8] width 35 height 6
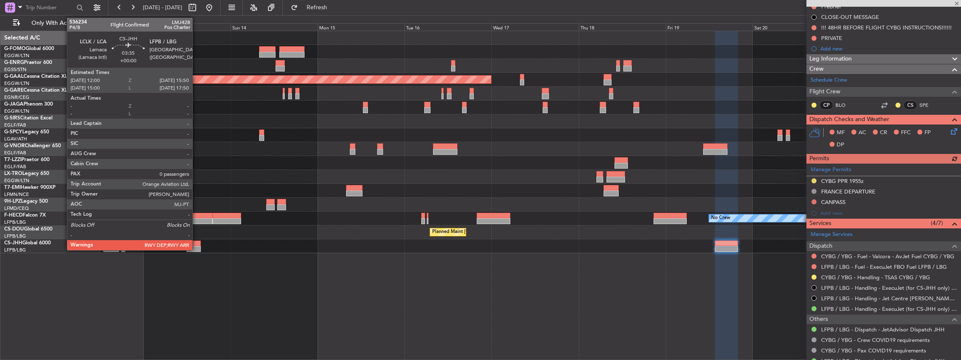
click at [197, 248] on div at bounding box center [193, 249] width 14 height 6
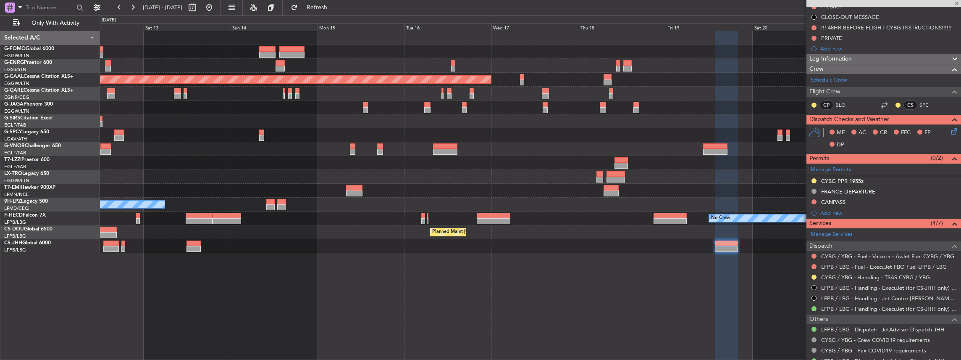
type input "0"
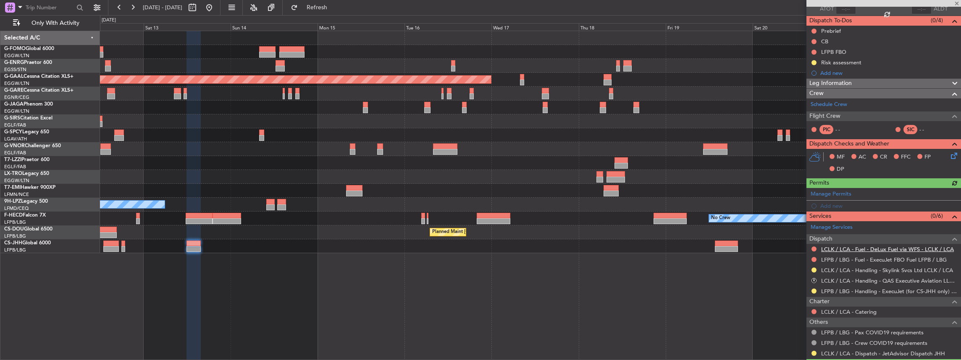
scroll to position [84, 0]
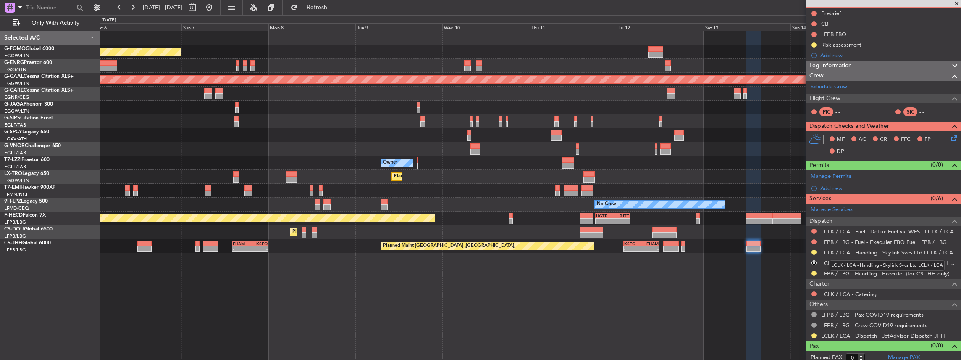
click at [850, 260] on body "12 Sep 2025 - 22 Sep 2025 Refresh Quick Links Only With Activity Planned Maint …" at bounding box center [480, 180] width 961 height 360
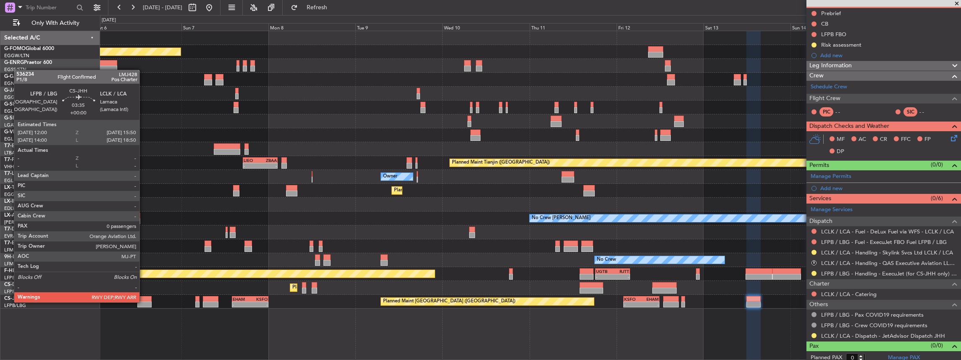
click at [144, 301] on div at bounding box center [144, 304] width 14 height 6
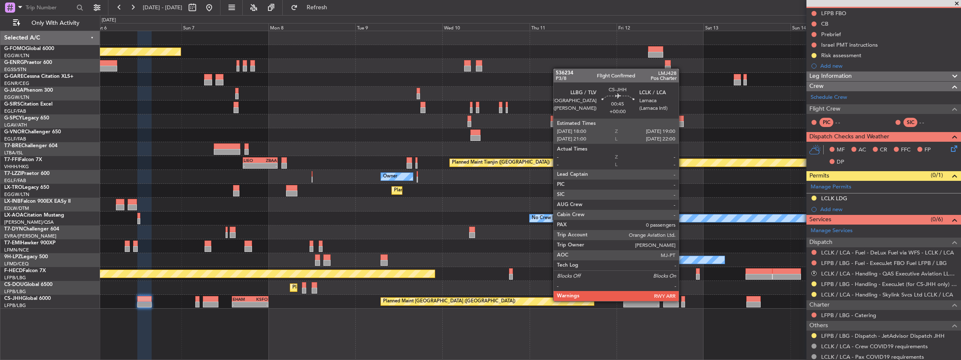
click at [683, 300] on div at bounding box center [683, 299] width 4 height 6
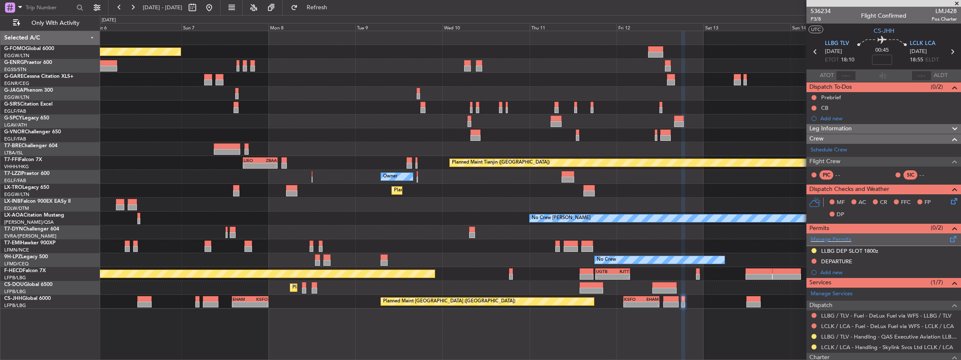
click at [948, 237] on span at bounding box center [953, 237] width 10 height 6
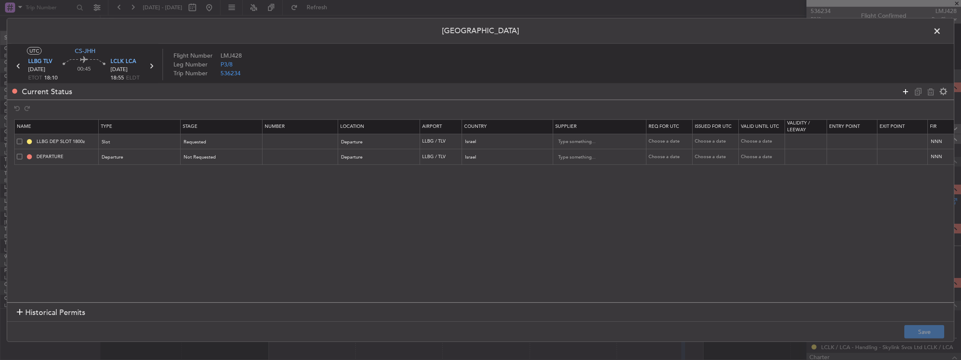
click at [905, 92] on icon at bounding box center [905, 91] width 10 height 10
click at [160, 174] on div "Type" at bounding box center [137, 173] width 70 height 13
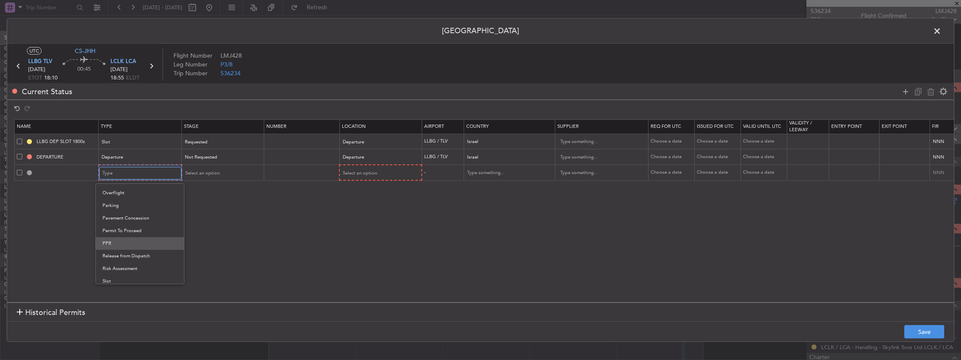
scroll to position [168, 0]
click at [128, 222] on span "Landing" at bounding box center [139, 223] width 75 height 13
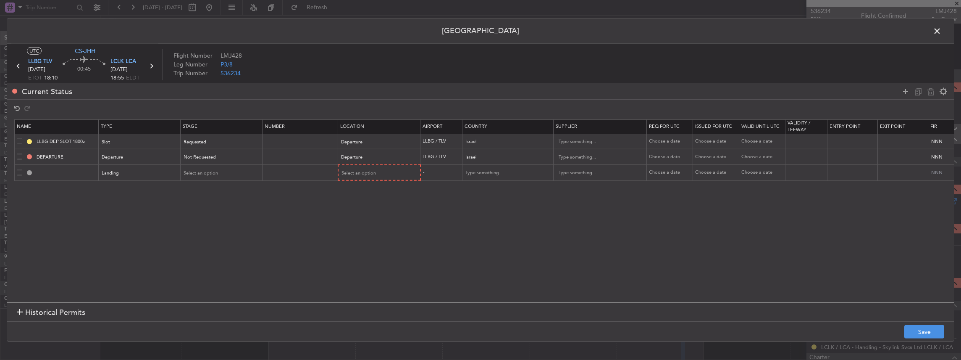
click at [217, 165] on mat-form-field "Select an option" at bounding box center [221, 172] width 81 height 15
click at [218, 170] on div "Select an option" at bounding box center [219, 173] width 70 height 13
click at [205, 226] on span "Requested" at bounding box center [221, 227] width 75 height 13
click at [350, 179] on td "Select an option" at bounding box center [379, 173] width 82 height 16
click at [352, 176] on div "Select an option" at bounding box center [377, 173] width 70 height 13
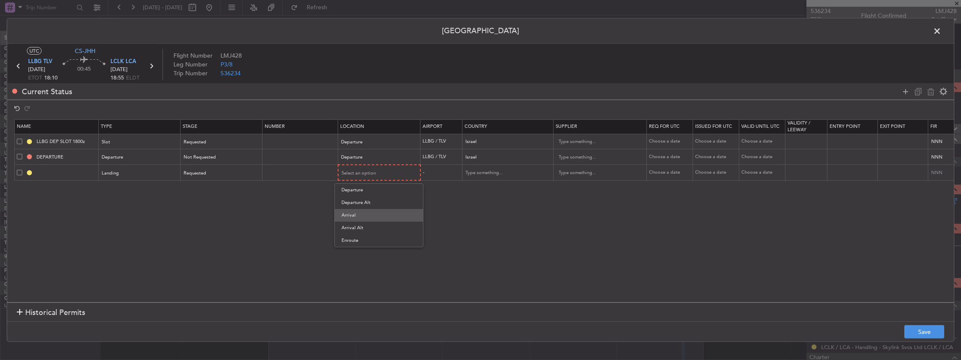
click at [362, 218] on span "Arrival" at bounding box center [378, 215] width 75 height 13
click at [936, 328] on button "Save" at bounding box center [924, 331] width 40 height 13
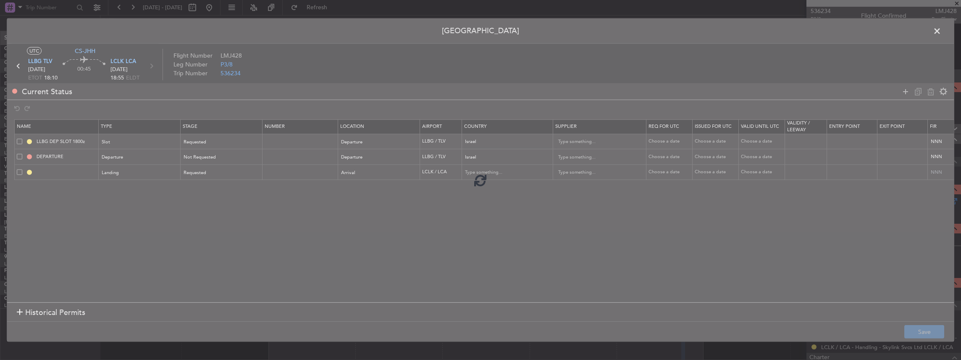
type input "LCLK LDG"
type input "[GEOGRAPHIC_DATA]"
type input "NNN"
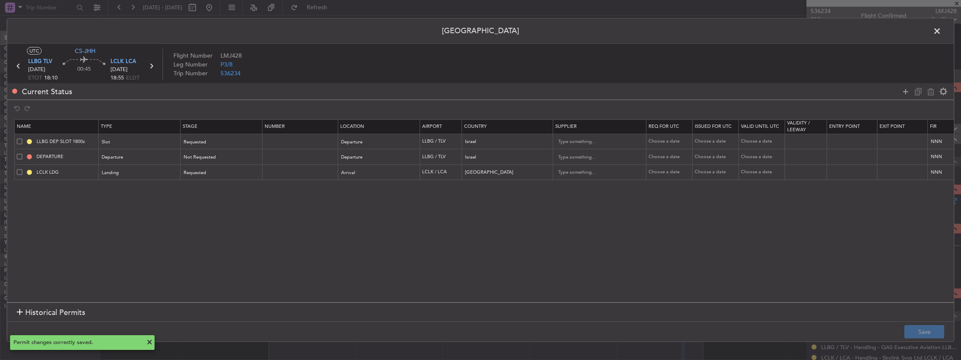
click at [941, 31] on span at bounding box center [941, 33] width 0 height 17
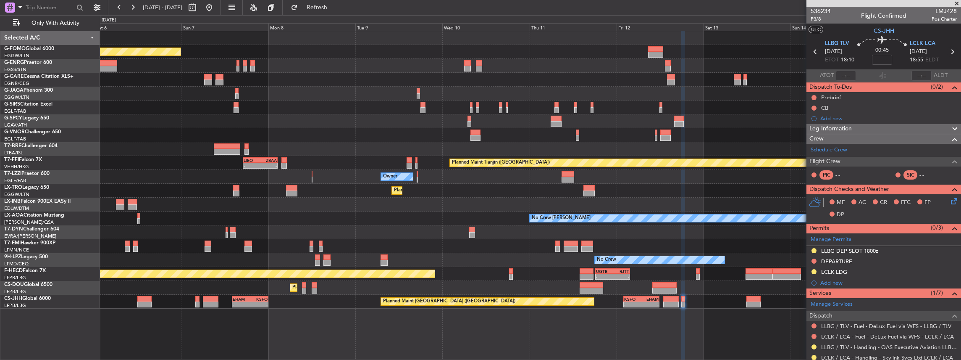
click at [950, 49] on icon at bounding box center [952, 51] width 11 height 11
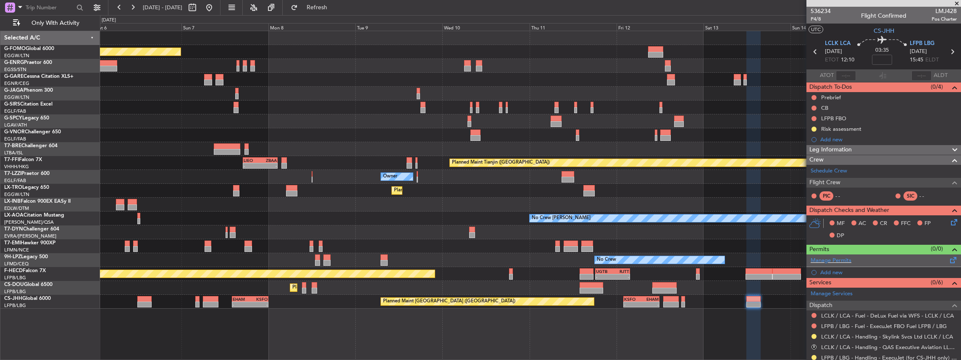
click at [950, 260] on span at bounding box center [953, 258] width 10 height 6
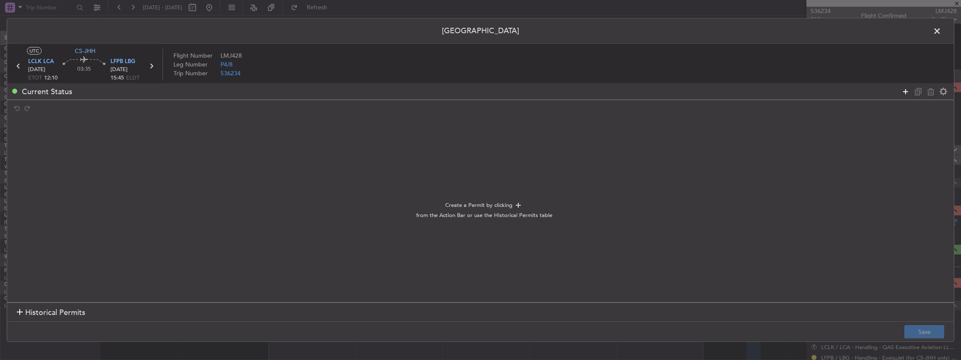
drag, startPoint x: 912, startPoint y: 88, endPoint x: 907, endPoint y: 92, distance: 6.6
click at [907, 92] on div at bounding box center [924, 91] width 50 height 12
click at [907, 92] on icon at bounding box center [905, 91] width 10 height 10
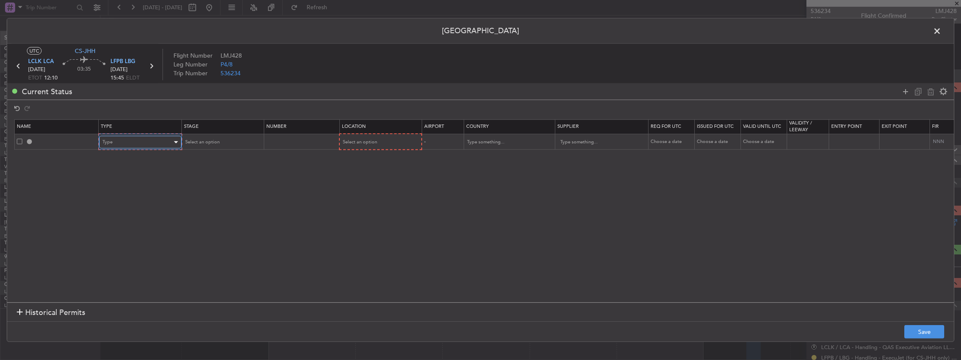
click at [127, 143] on div "Type" at bounding box center [137, 142] width 70 height 13
click at [118, 176] on span "Departure" at bounding box center [139, 176] width 75 height 13
click at [187, 141] on span "Select an option" at bounding box center [201, 142] width 34 height 6
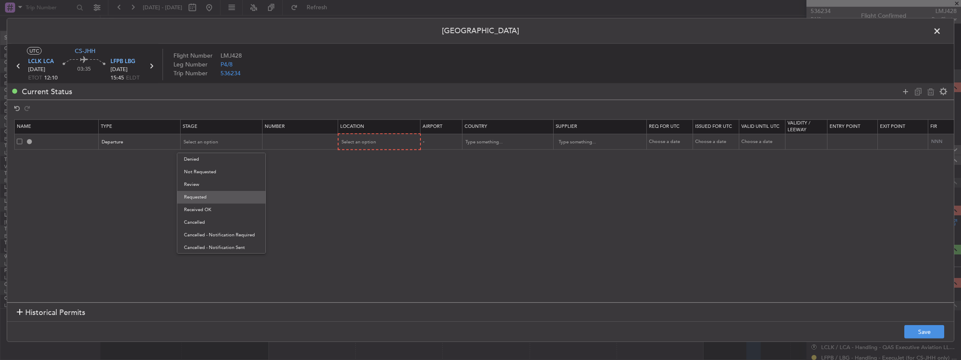
click at [199, 193] on span "Requested" at bounding box center [221, 197] width 75 height 13
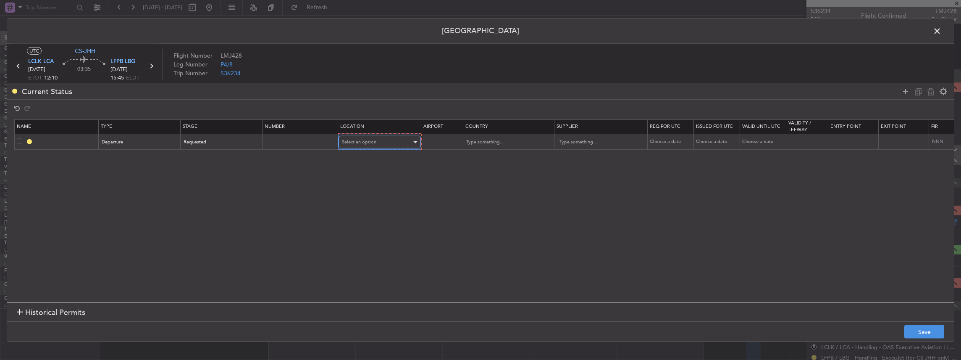
click at [373, 138] on div "Select an option" at bounding box center [377, 142] width 70 height 13
click at [370, 157] on span "Departure" at bounding box center [378, 159] width 75 height 13
click at [920, 333] on button "Save" at bounding box center [924, 331] width 40 height 13
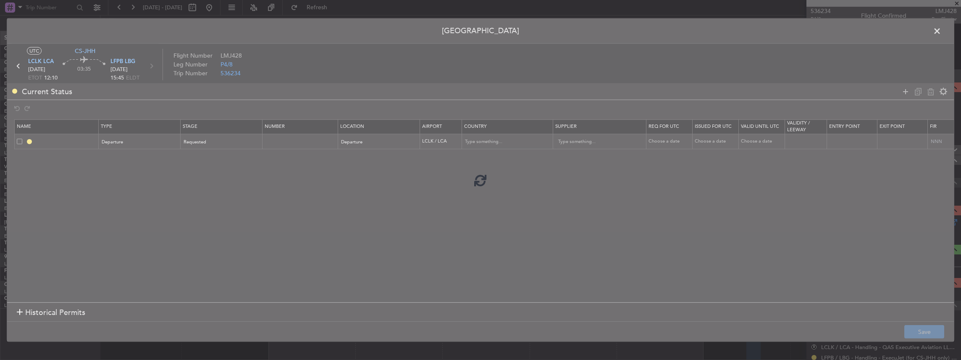
type input "DEPARTURE"
type input "[GEOGRAPHIC_DATA]"
type input "NNN"
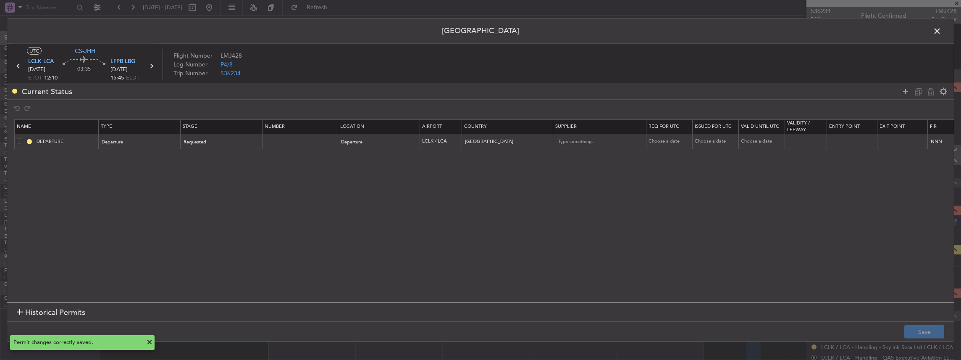
click at [941, 28] on span at bounding box center [941, 33] width 0 height 17
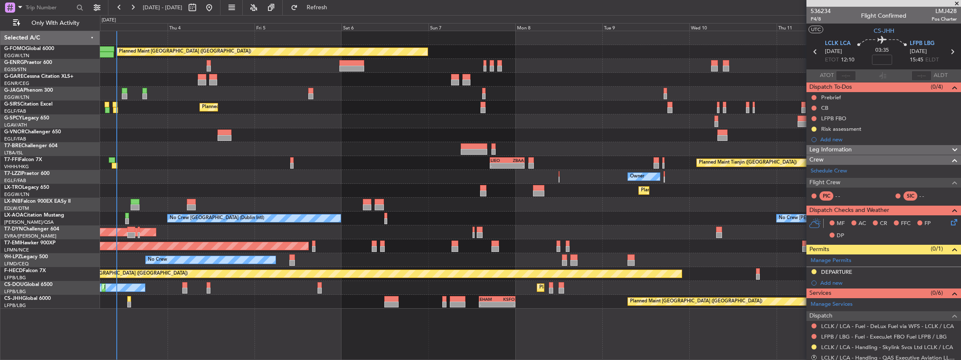
click at [400, 243] on div "Planned Maint [GEOGRAPHIC_DATA] ([GEOGRAPHIC_DATA]) Unplanned Maint [PERSON_NAM…" at bounding box center [530, 169] width 861 height 277
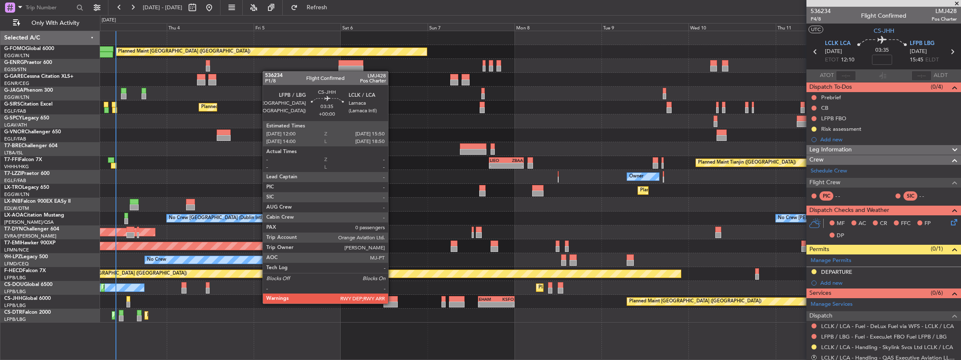
click at [392, 302] on div at bounding box center [390, 304] width 14 height 6
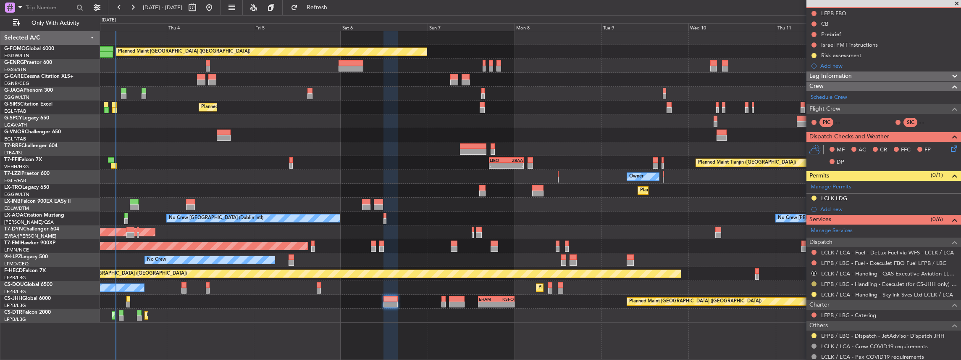
click at [814, 282] on button at bounding box center [813, 283] width 5 height 5
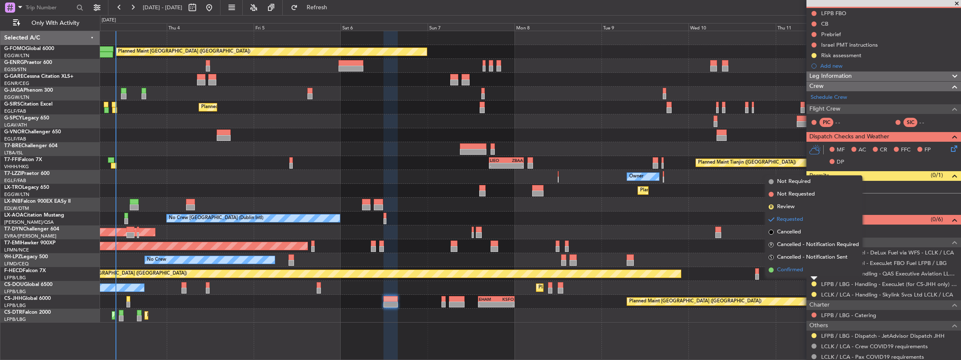
click at [805, 270] on li "Confirmed" at bounding box center [813, 269] width 97 height 13
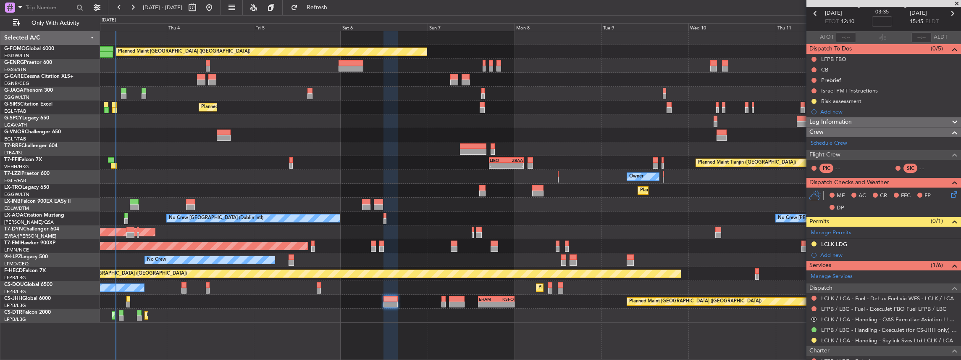
scroll to position [0, 0]
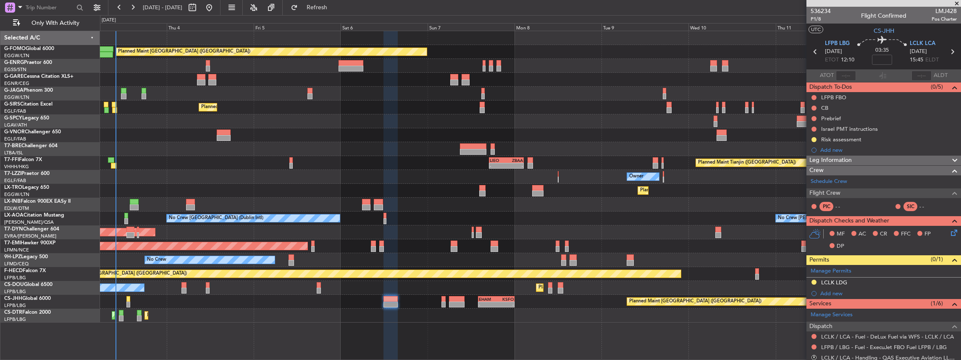
click at [946, 15] on span "LMJ428" at bounding box center [944, 11] width 25 height 9
click at [946, 12] on span "LMJ428" at bounding box center [944, 11] width 25 height 9
copy span "LMJ428"
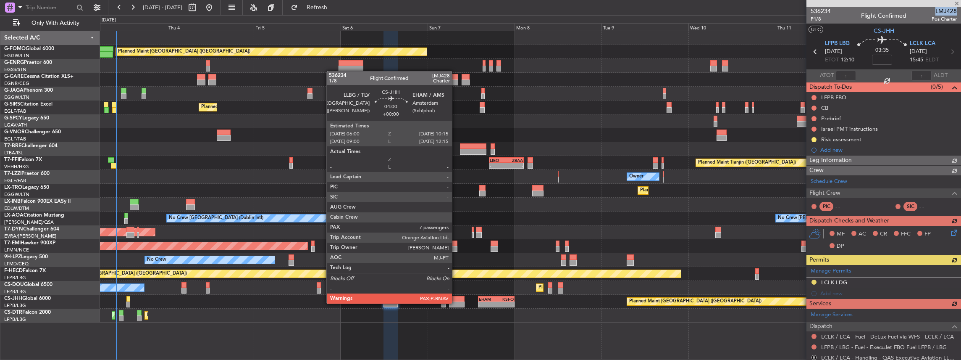
click at [456, 302] on div at bounding box center [457, 304] width 16 height 6
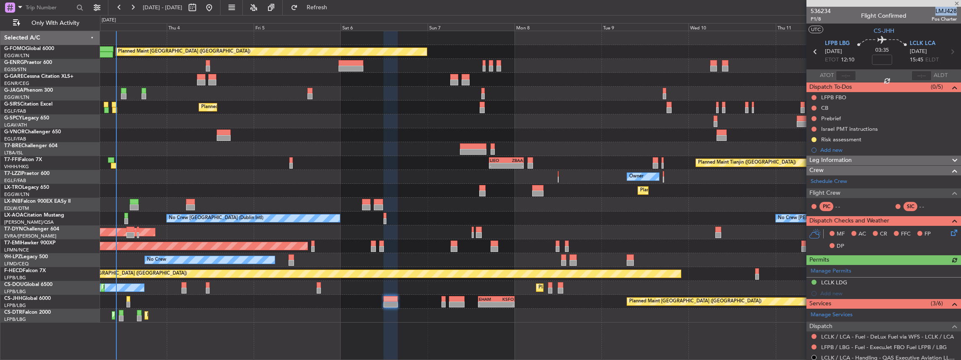
type input "7"
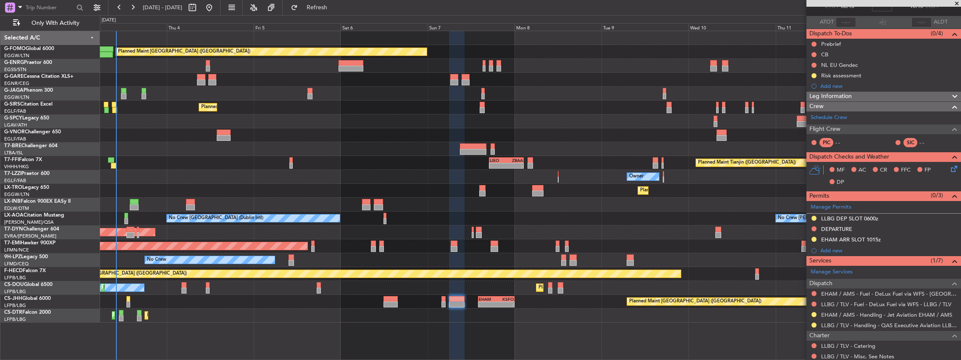
scroll to position [56, 0]
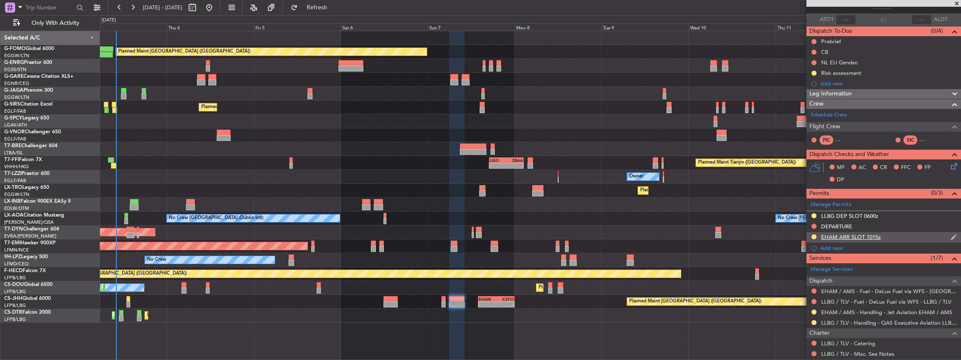
click at [901, 236] on div "EHAM ARR SLOT 1015z" at bounding box center [883, 237] width 155 height 10
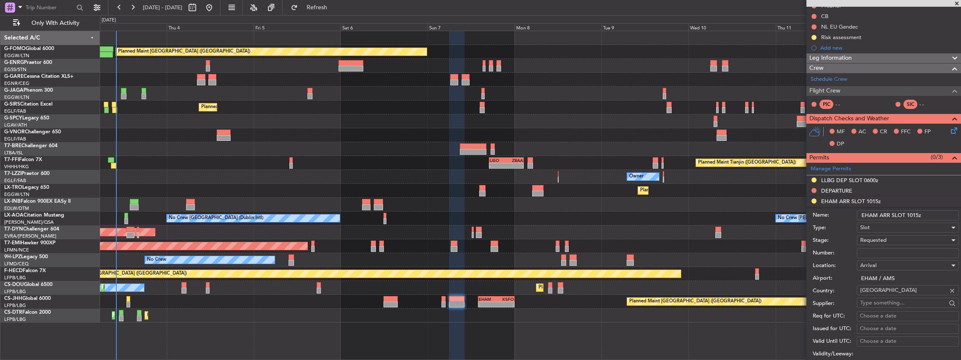
scroll to position [112, 0]
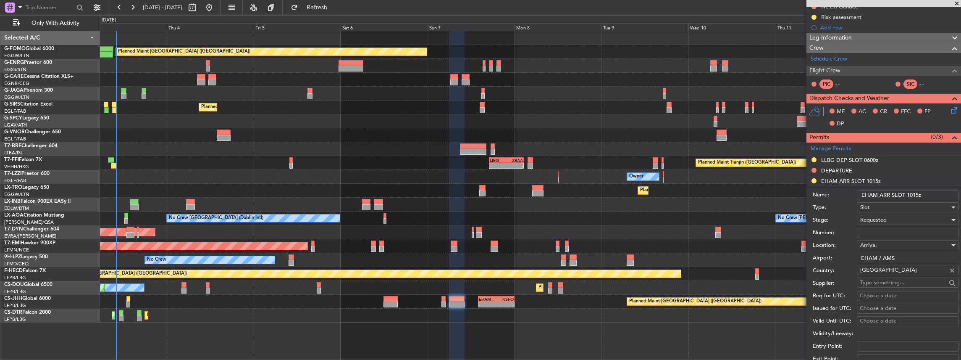
click at [913, 194] on input "EHAM ARR SLOT 1015z" at bounding box center [908, 195] width 102 height 10
type input "EHAM ARR SLOT 1020z"
click at [878, 218] on span "Requested" at bounding box center [873, 220] width 26 height 8
click at [884, 283] on span "Received OK" at bounding box center [906, 282] width 91 height 13
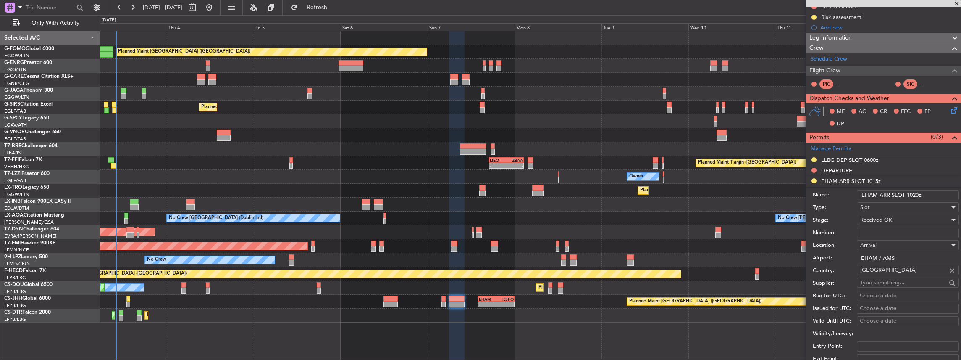
click at [882, 230] on input "Number:" at bounding box center [908, 233] width 102 height 10
paste input "EHAMAGNN550000"
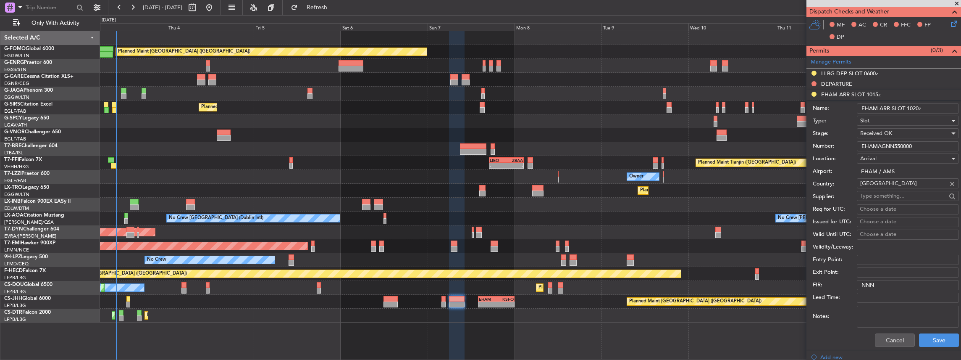
scroll to position [252, 0]
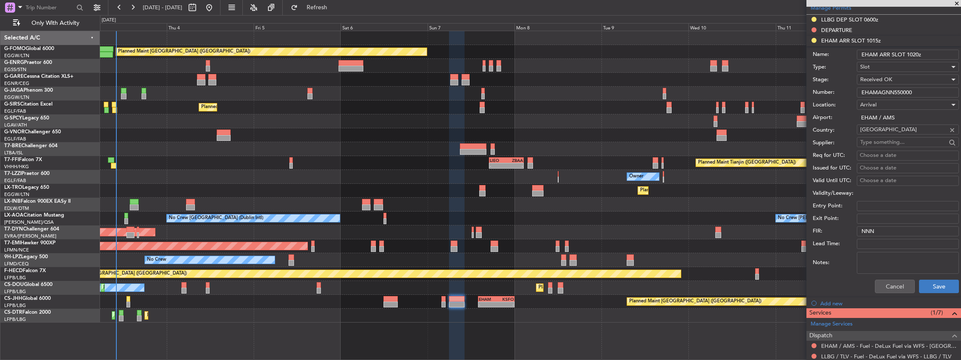
type input "EHAMAGNN550000"
click at [937, 283] on button "Save" at bounding box center [939, 285] width 40 height 13
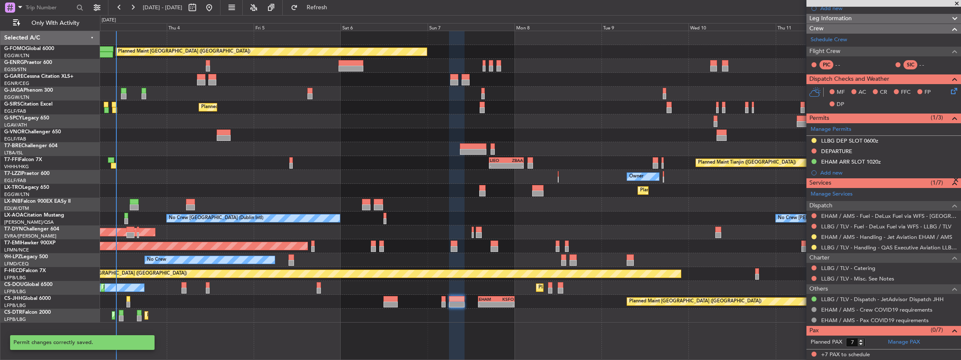
scroll to position [129, 0]
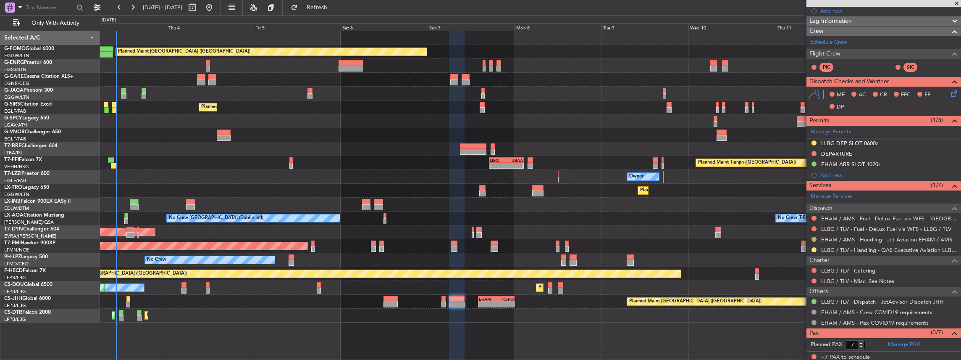
click at [815, 238] on button at bounding box center [813, 238] width 5 height 5
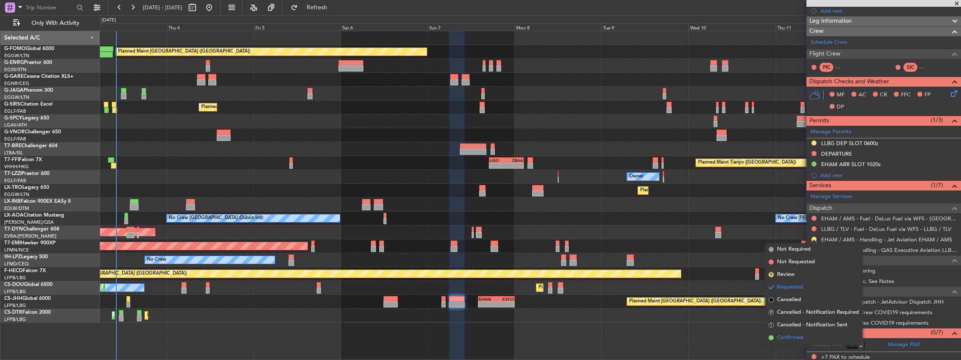
click at [795, 334] on span "Confirmed" at bounding box center [790, 337] width 26 height 8
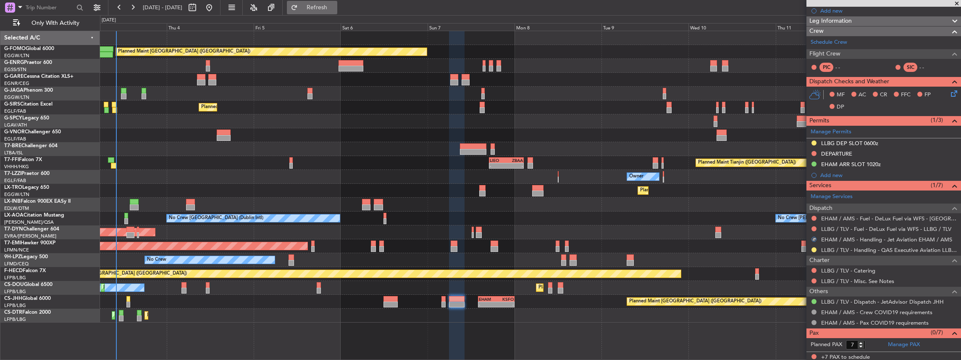
click at [337, 13] on button "Refresh" at bounding box center [312, 7] width 50 height 13
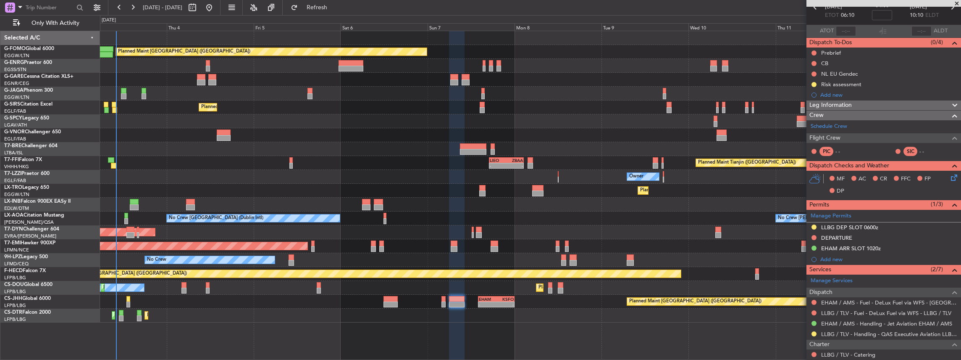
click at [890, 247] on div "EHAM ARR SLOT 1020z" at bounding box center [883, 248] width 155 height 10
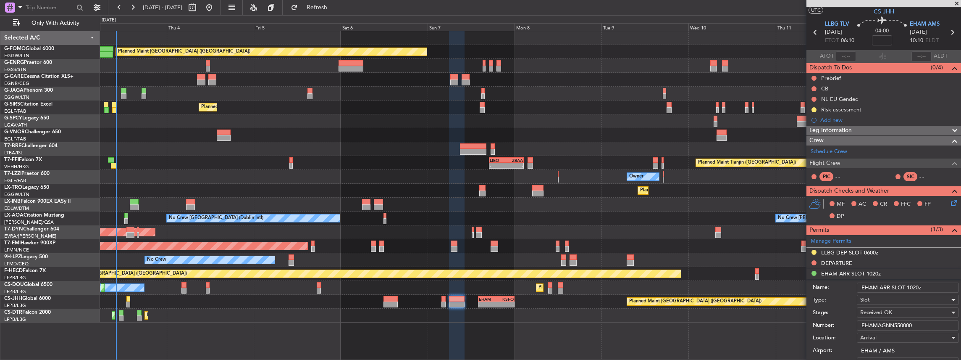
scroll to position [28, 0]
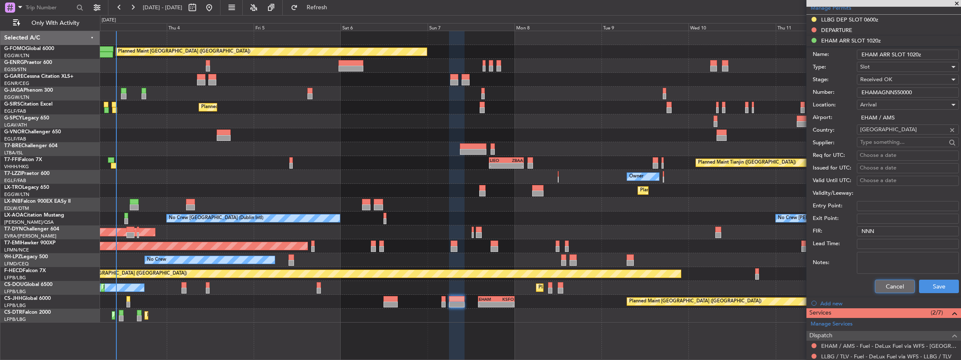
click at [897, 291] on button "Cancel" at bounding box center [895, 285] width 40 height 13
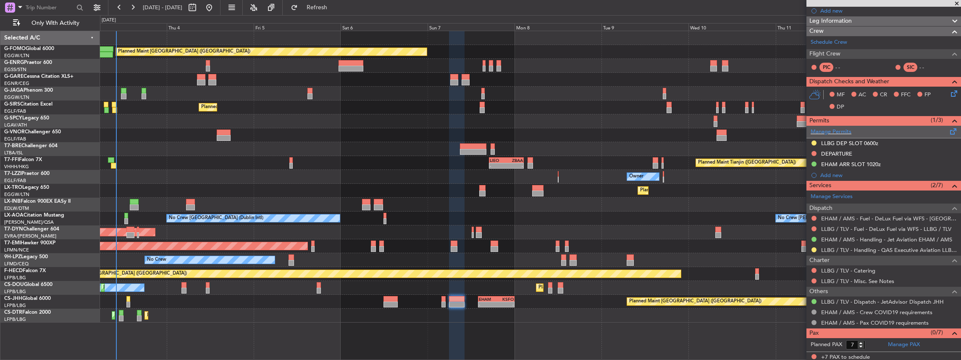
scroll to position [0, 0]
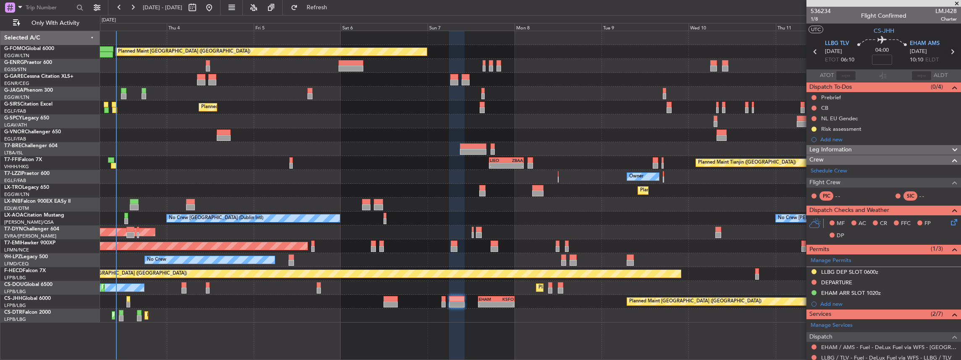
click at [949, 52] on icon at bounding box center [952, 51] width 11 height 11
type input "-00:30"
type input "5"
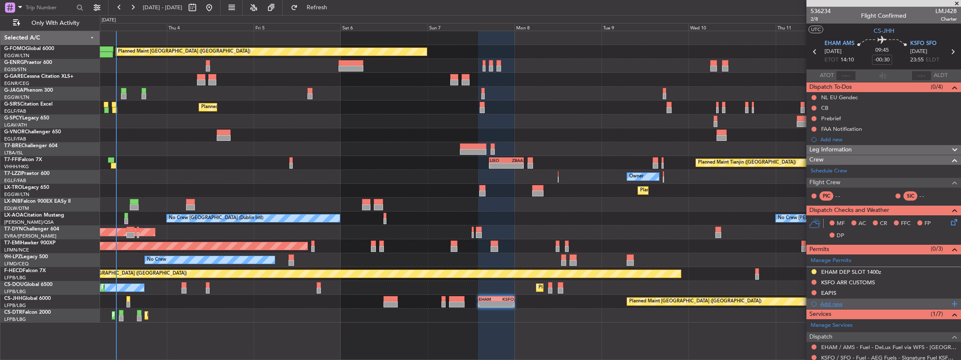
scroll to position [56, 0]
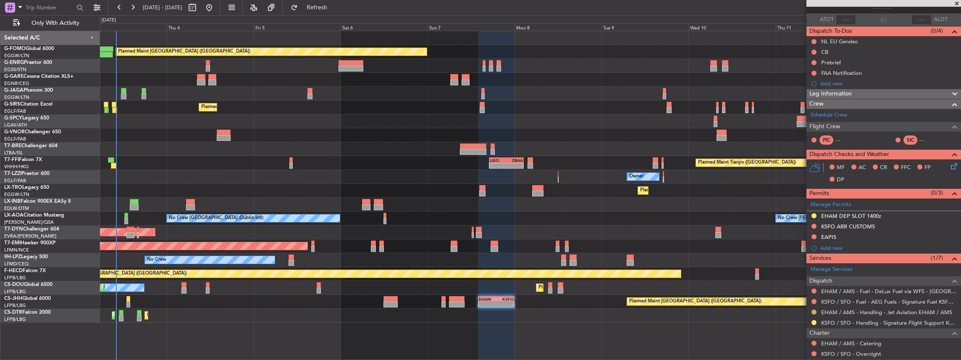
click at [815, 311] on button at bounding box center [813, 311] width 5 height 5
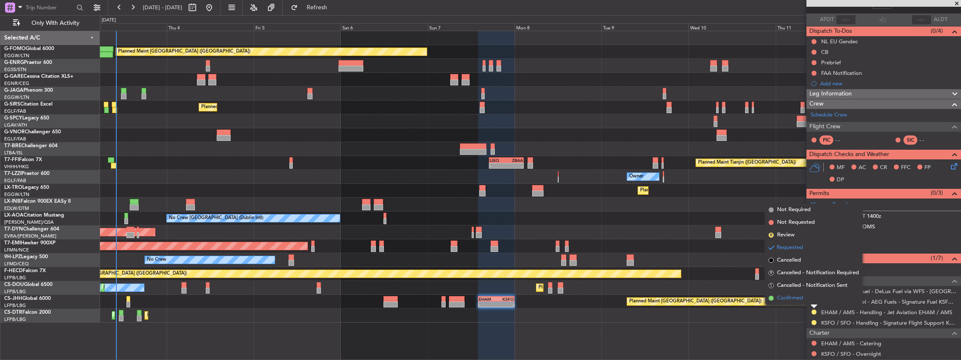
click at [800, 297] on span "Confirmed" at bounding box center [790, 298] width 26 height 8
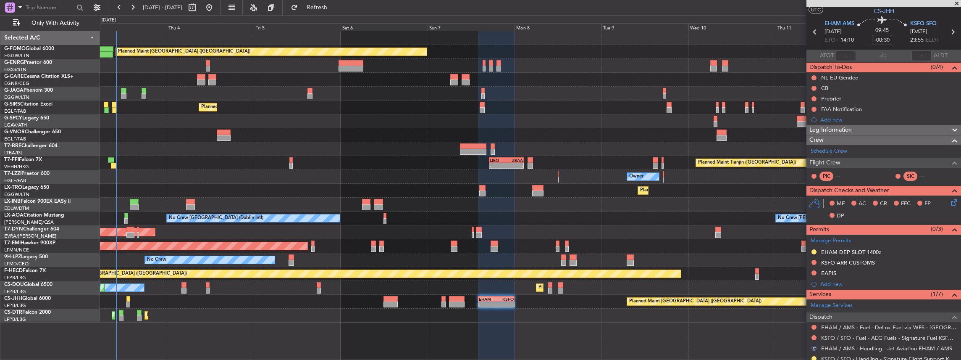
scroll to position [28, 0]
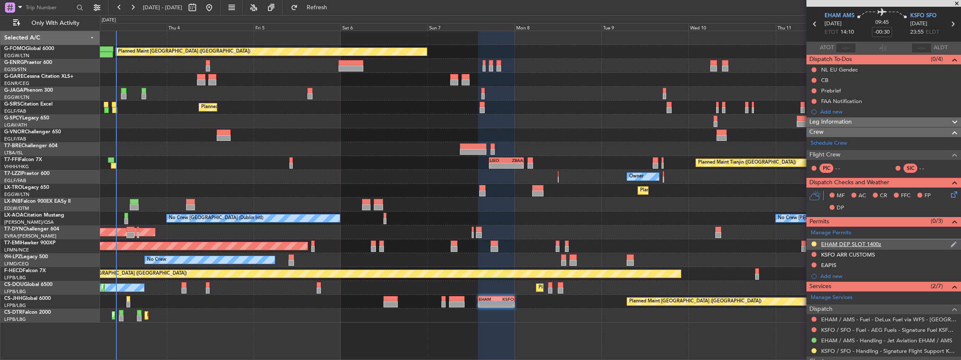
click at [899, 242] on div "EHAM DEP SLOT 1400z" at bounding box center [883, 244] width 155 height 10
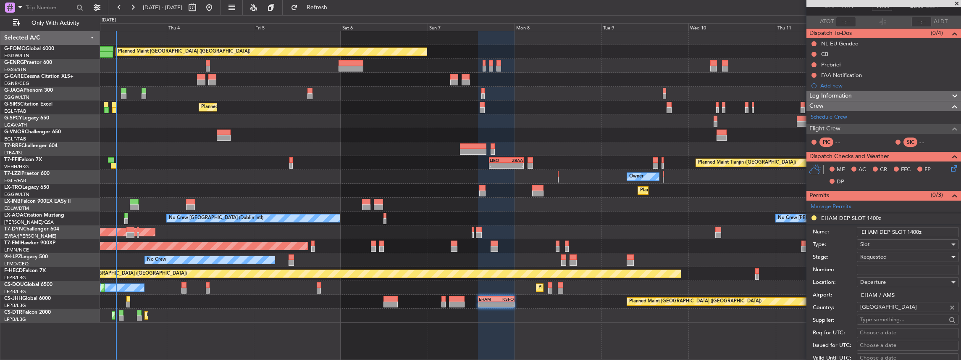
scroll to position [84, 0]
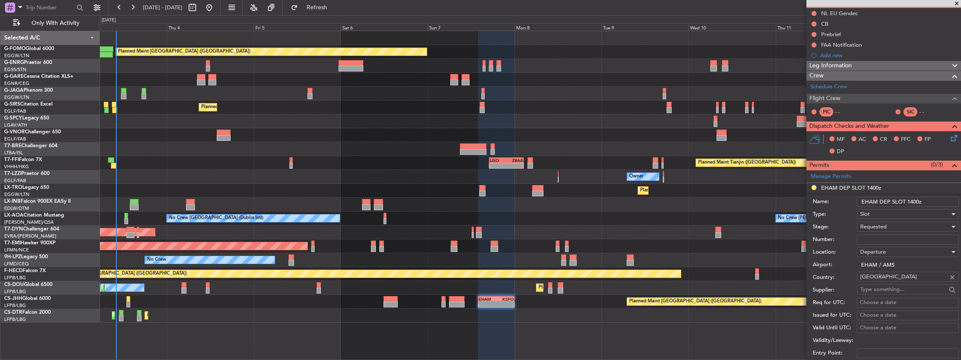
click at [892, 224] on div "Requested" at bounding box center [904, 226] width 89 height 13
click at [887, 287] on span "Received OK" at bounding box center [906, 289] width 91 height 13
click at [908, 239] on input "Number:" at bounding box center [908, 239] width 102 height 10
paste input "EHAMDGNN550100"
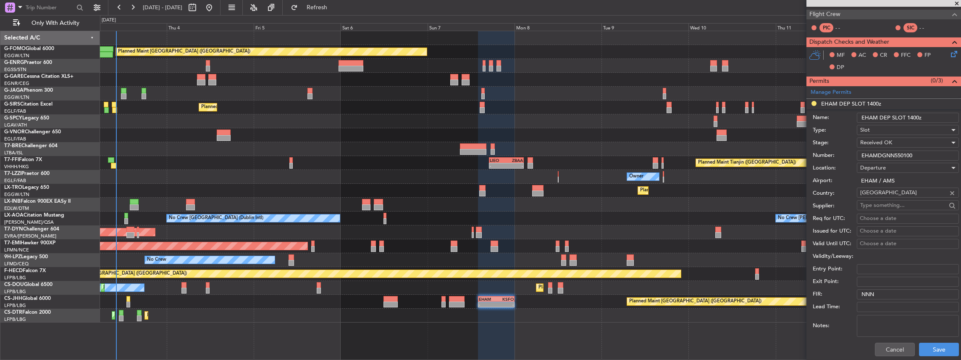
scroll to position [252, 0]
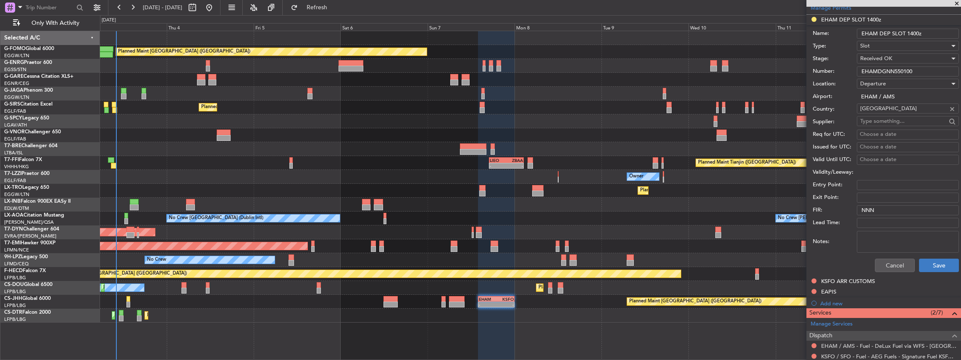
type input "EHAMDGNN550100"
click at [934, 265] on button "Save" at bounding box center [939, 264] width 40 height 13
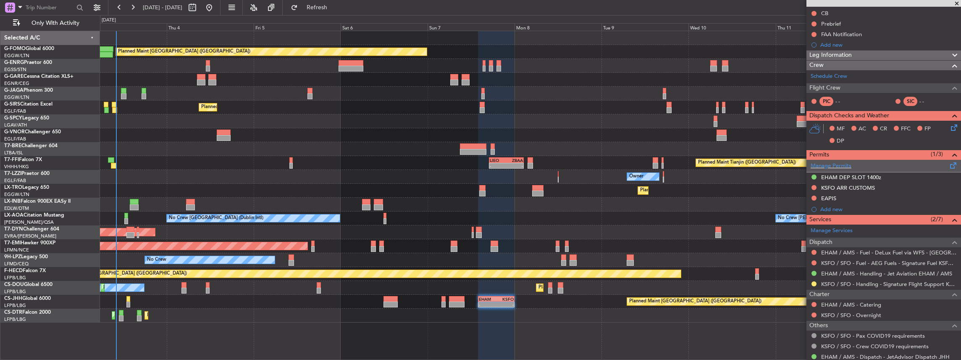
scroll to position [0, 0]
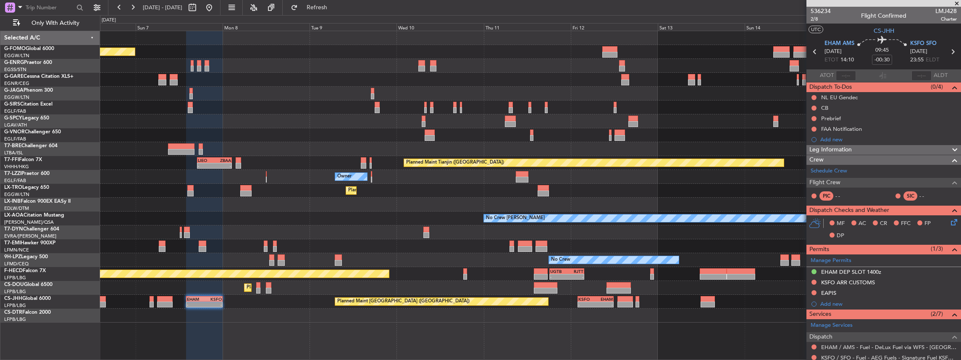
click at [374, 309] on div at bounding box center [530, 315] width 861 height 14
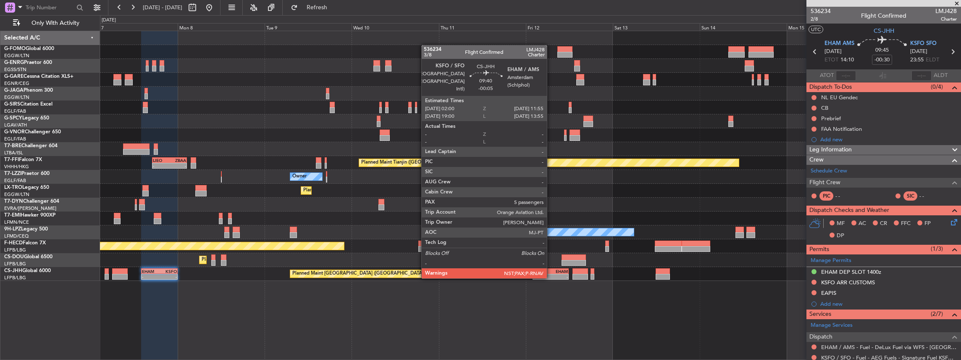
click at [551, 277] on div "-" at bounding box center [559, 276] width 17 height 5
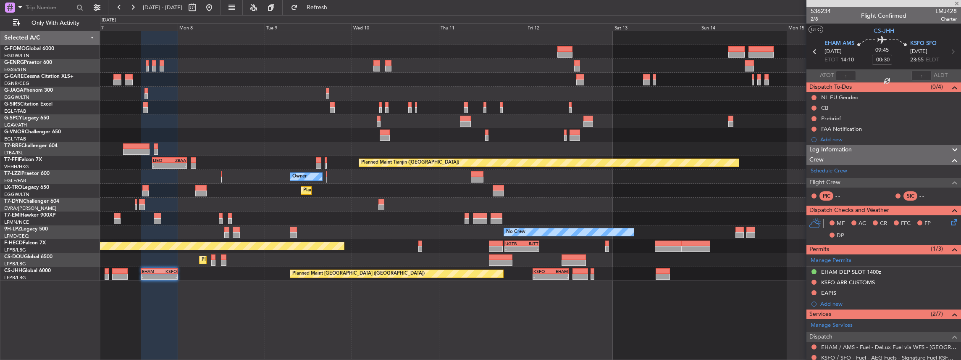
type input "-00:05"
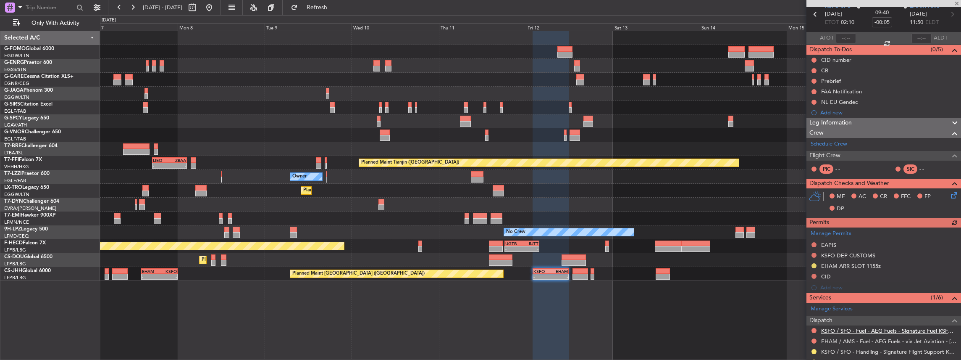
scroll to position [112, 0]
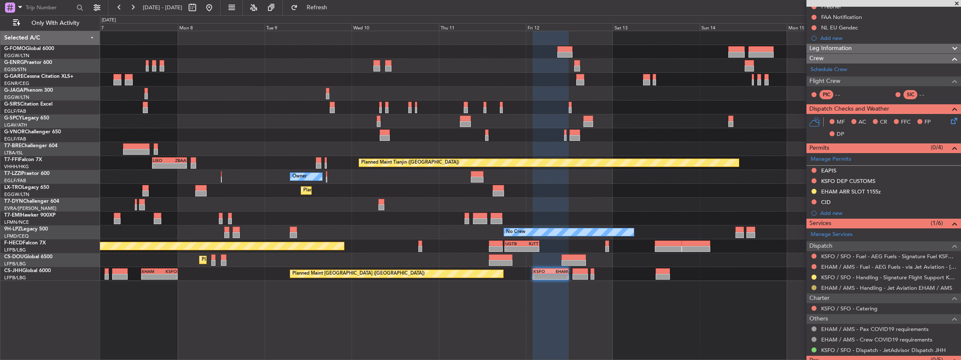
click at [814, 285] on button at bounding box center [813, 287] width 5 height 5
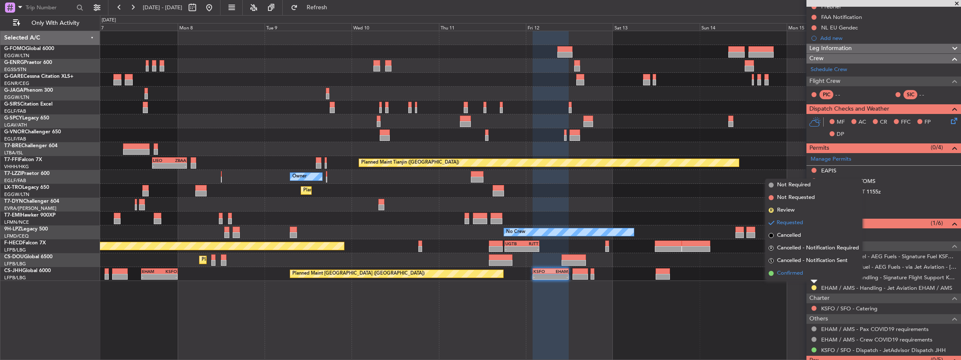
click at [807, 273] on li "Confirmed" at bounding box center [813, 273] width 97 height 13
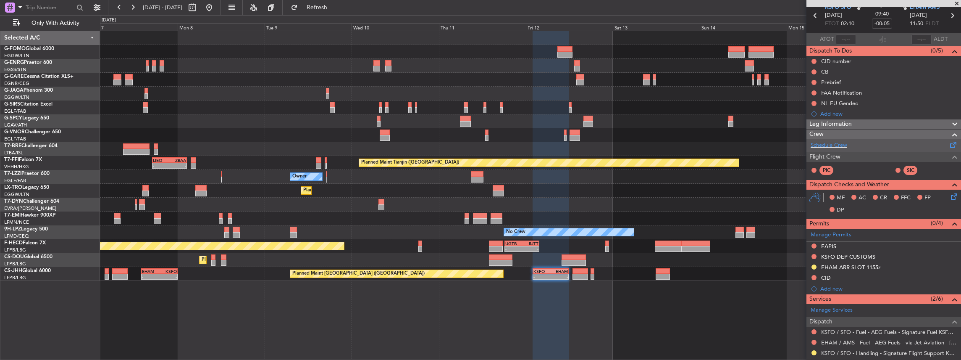
scroll to position [28, 0]
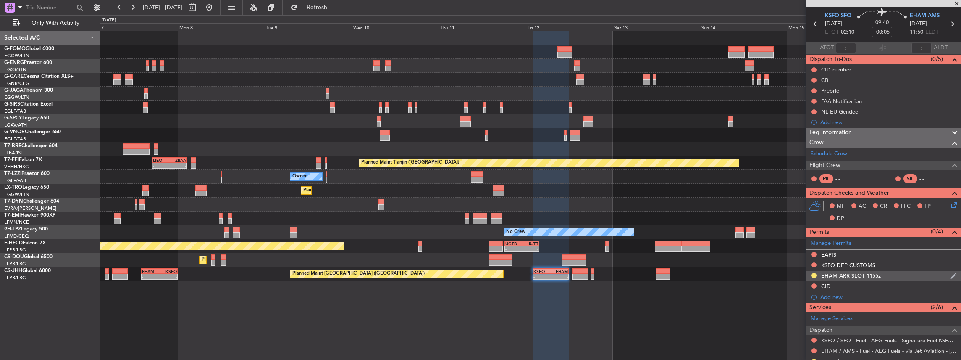
click at [904, 271] on div "EHAM ARR SLOT 1155z" at bounding box center [883, 275] width 155 height 10
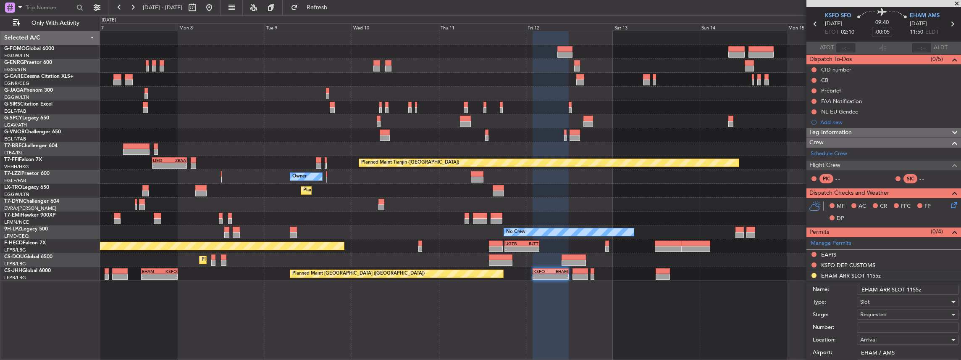
click at [873, 316] on div "Requested" at bounding box center [904, 314] width 89 height 13
click at [843, 304] on div at bounding box center [480, 180] width 961 height 360
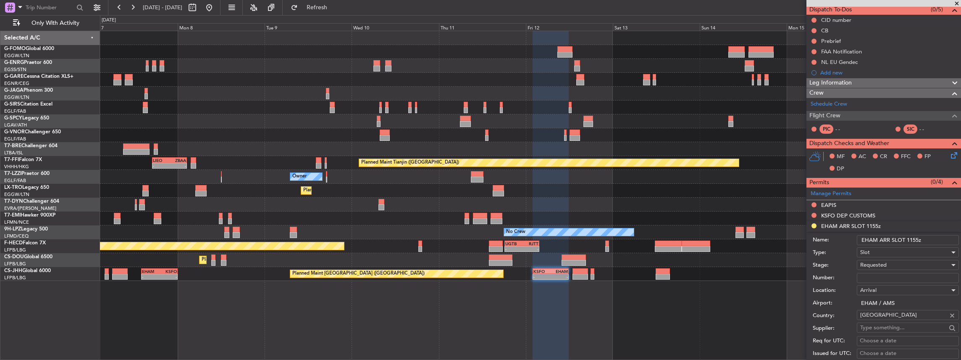
scroll to position [112, 0]
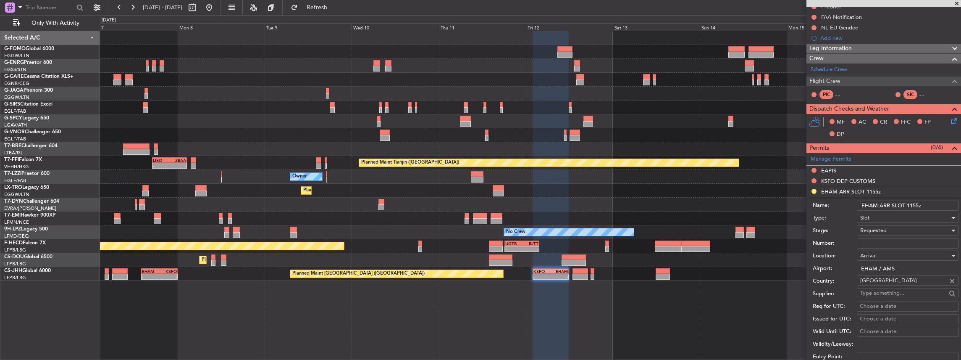
click at [902, 226] on div "Requested" at bounding box center [904, 230] width 89 height 13
click at [884, 294] on span "Received OK" at bounding box center [906, 293] width 91 height 13
click at [868, 241] on input "Number:" at bounding box center [908, 243] width 102 height 10
paste input "EHAMAGNN550200"
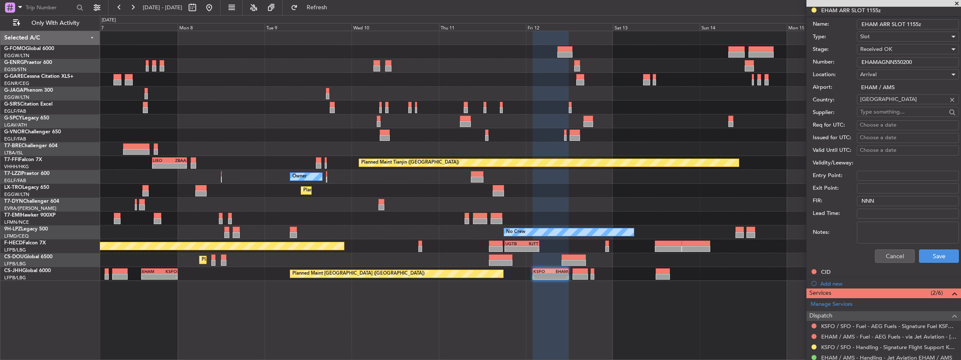
scroll to position [308, 0]
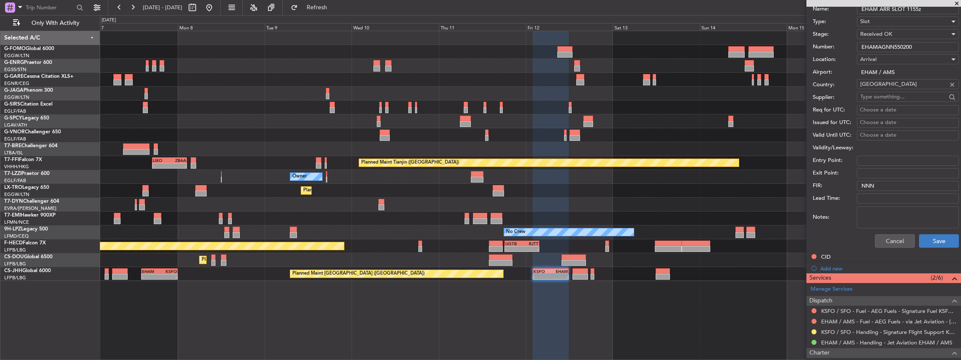
type input "EHAMAGNN550200"
click at [927, 238] on button "Save" at bounding box center [939, 240] width 40 height 13
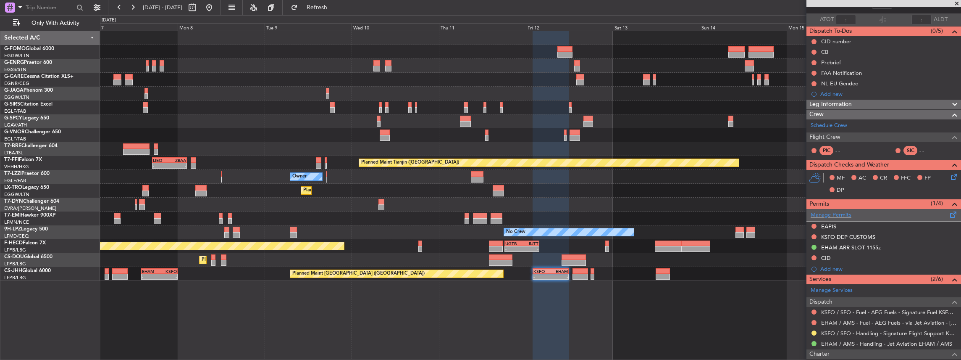
scroll to position [0, 0]
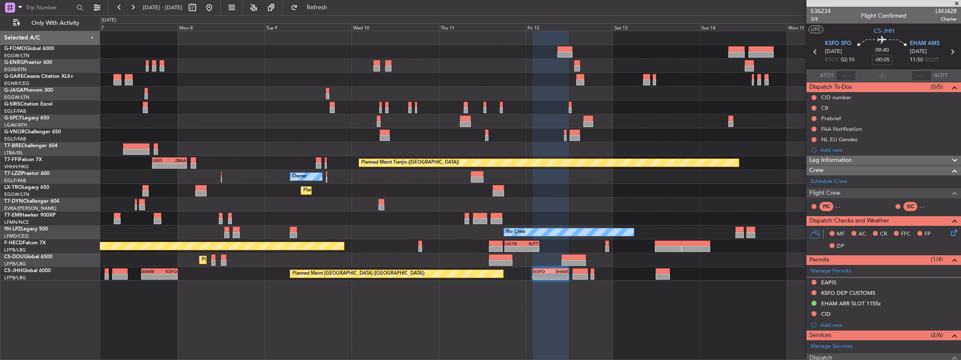
click at [951, 50] on icon at bounding box center [952, 51] width 11 height 11
type input "6"
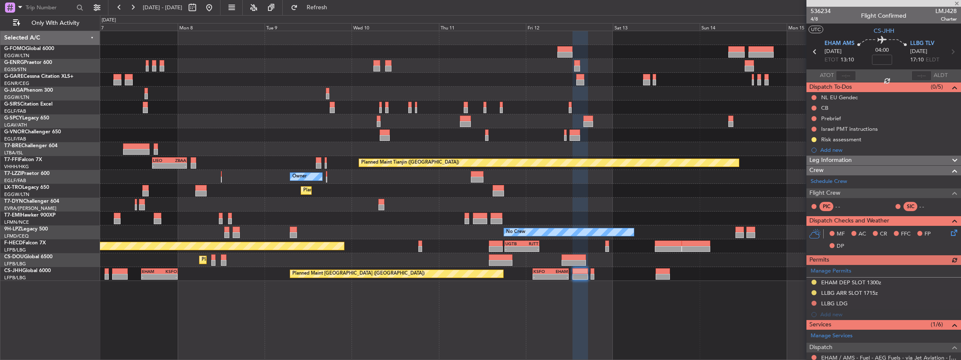
scroll to position [84, 0]
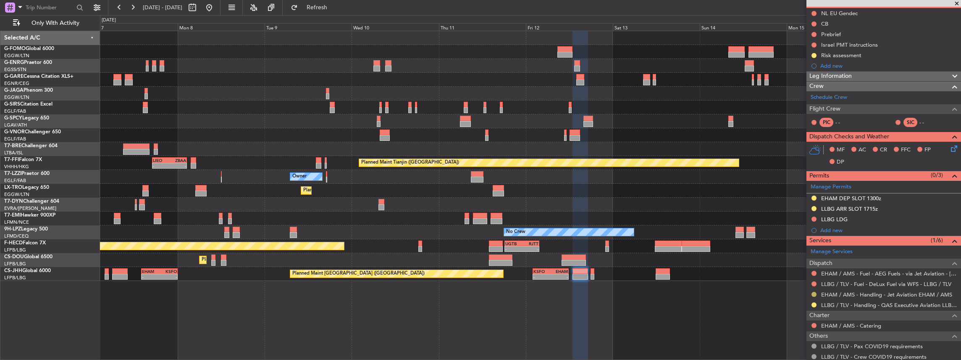
click at [815, 291] on button at bounding box center [813, 293] width 5 height 5
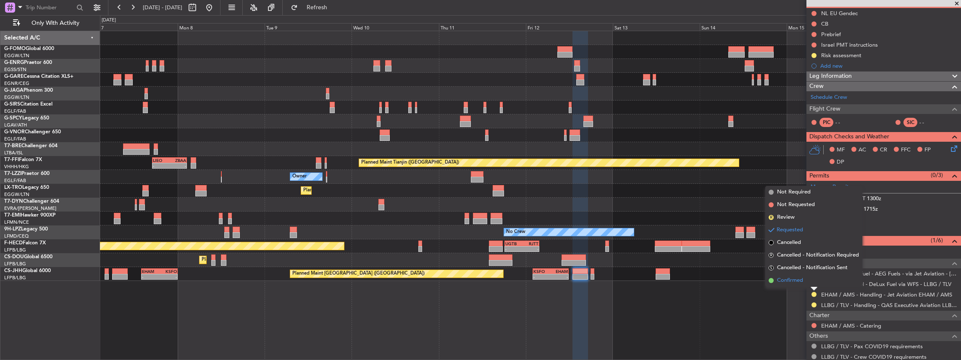
click at [802, 278] on span "Confirmed" at bounding box center [790, 280] width 26 height 8
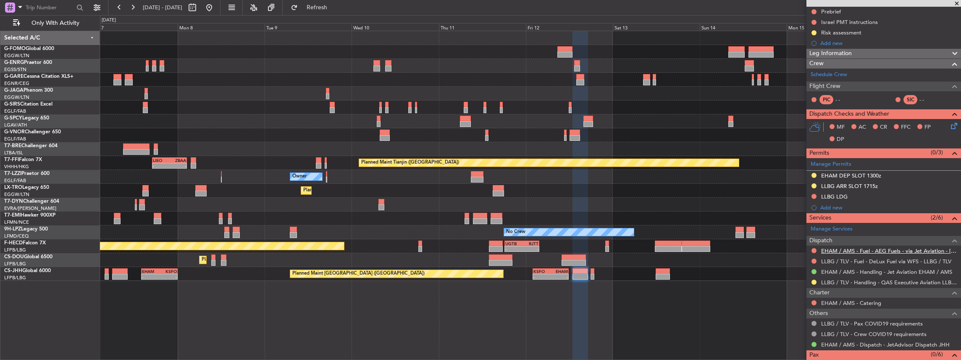
scroll to position [112, 0]
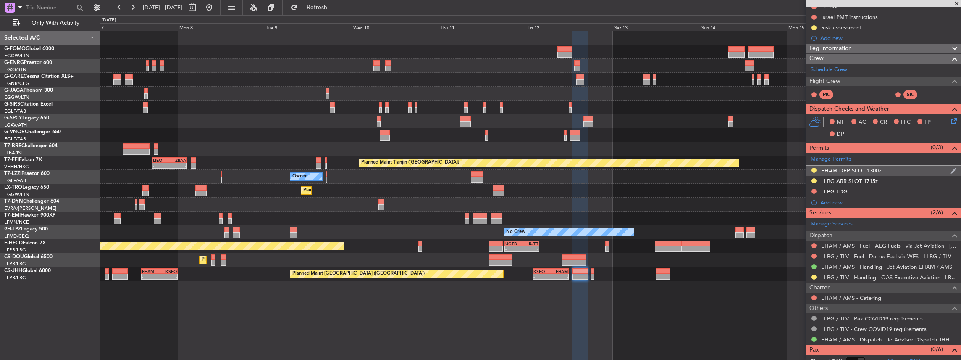
click at [904, 169] on div "EHAM DEP SLOT 1300z" at bounding box center [883, 170] width 155 height 10
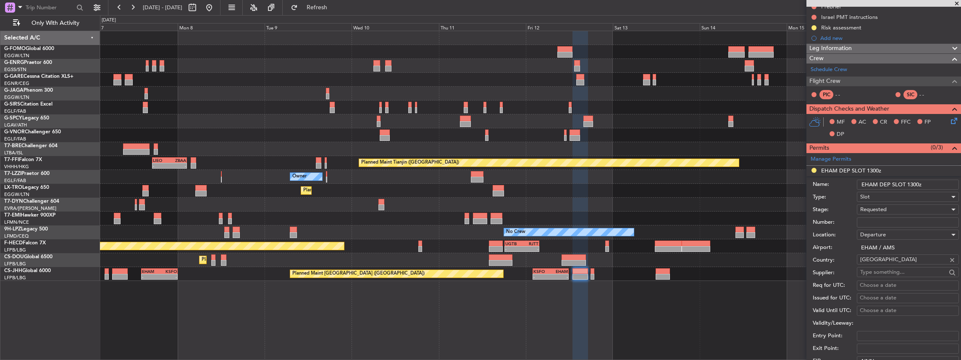
click at [887, 217] on input "Number:" at bounding box center [908, 222] width 102 height 10
paste input "EHAMDGNN550300"
type input "EHAMDGNN550300"
click at [888, 203] on div "Requested" at bounding box center [904, 209] width 89 height 13
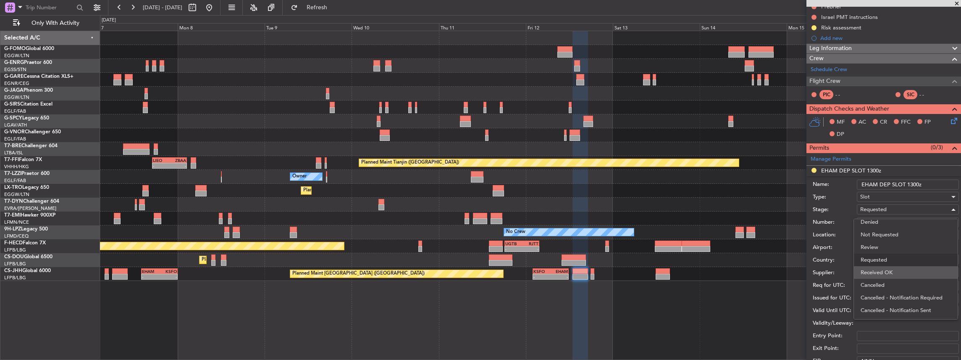
click at [876, 273] on span "Received OK" at bounding box center [906, 272] width 91 height 13
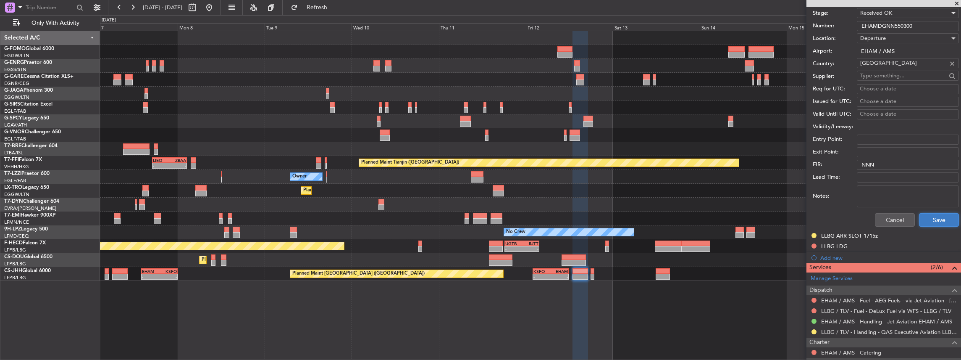
click at [932, 217] on button "Save" at bounding box center [939, 219] width 40 height 13
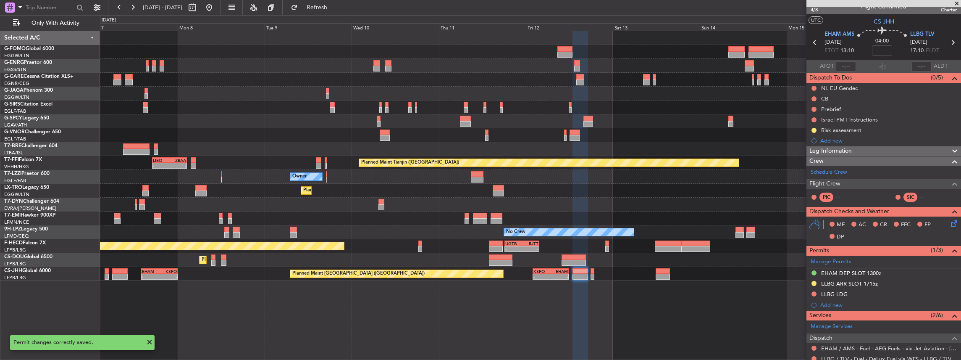
scroll to position [0, 0]
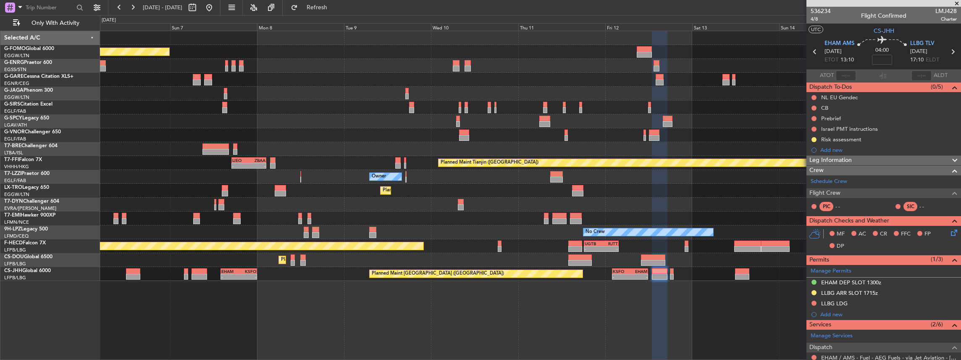
click at [270, 311] on div "Planned Maint London (Luton) Planned Maint London (Farnborough) Planned Maint T…" at bounding box center [530, 195] width 861 height 329
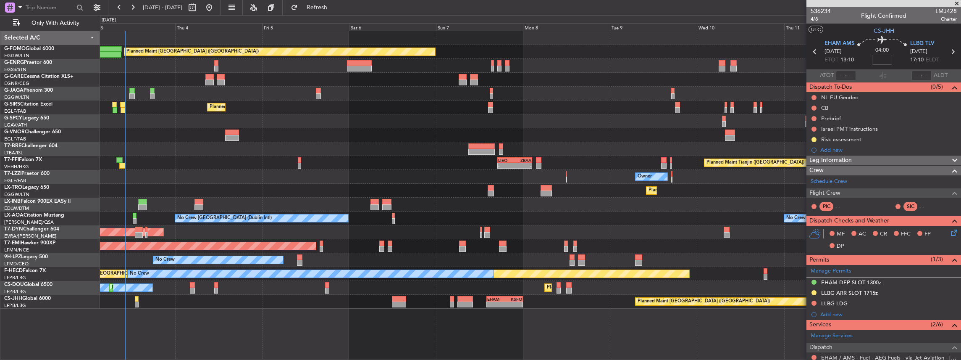
click at [454, 171] on div "Planned Maint London (Luton) Unplanned Maint Chester Planned Maint London (Farn…" at bounding box center [530, 169] width 861 height 277
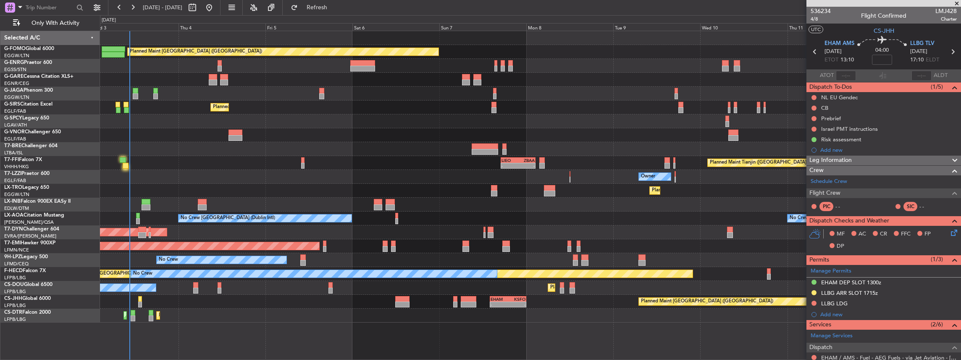
click at [294, 199] on div "Unplanned Maint [GEOGRAPHIC_DATA] (Al Maktoum Intl)" at bounding box center [530, 204] width 861 height 14
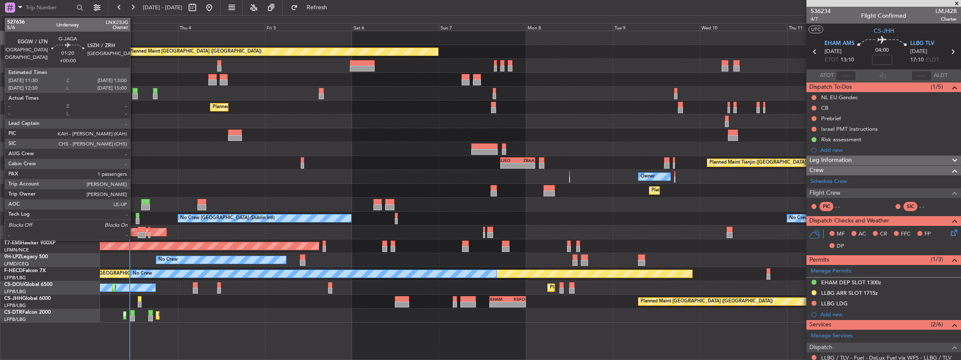
click at [134, 92] on div at bounding box center [134, 91] width 5 height 6
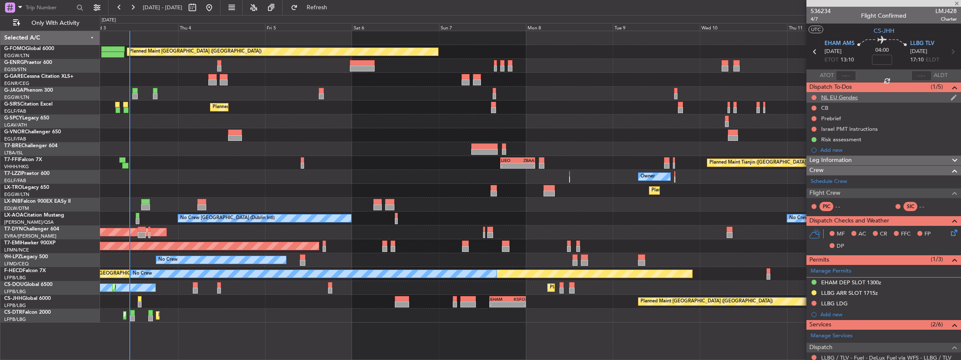
type input "1"
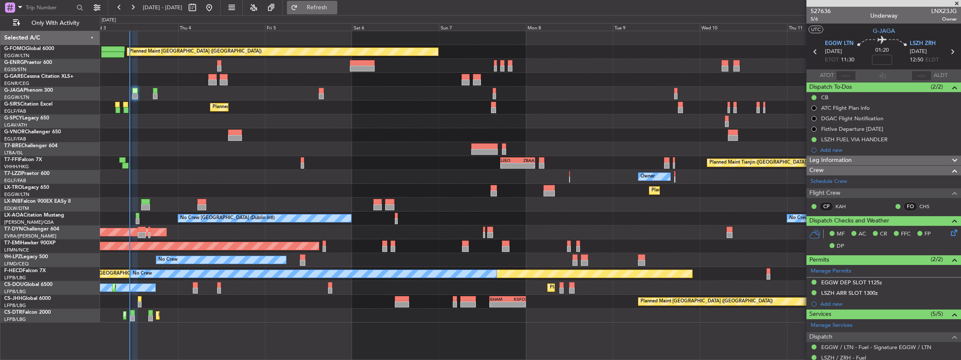
click at [334, 7] on span "Refresh" at bounding box center [316, 8] width 35 height 6
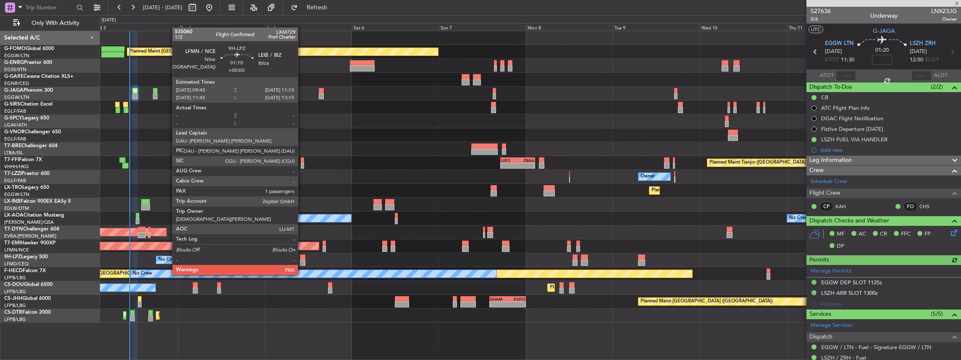
click at [302, 259] on div at bounding box center [302, 257] width 5 height 6
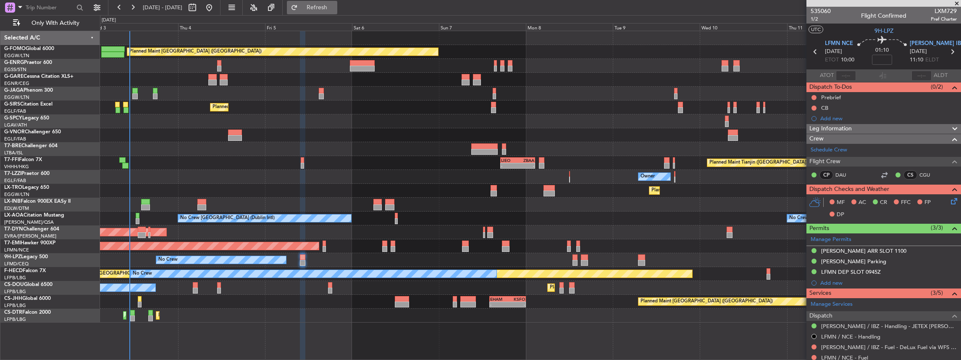
click at [335, 7] on span "Refresh" at bounding box center [316, 8] width 35 height 6
click at [337, 1] on button "Refresh" at bounding box center [312, 7] width 50 height 13
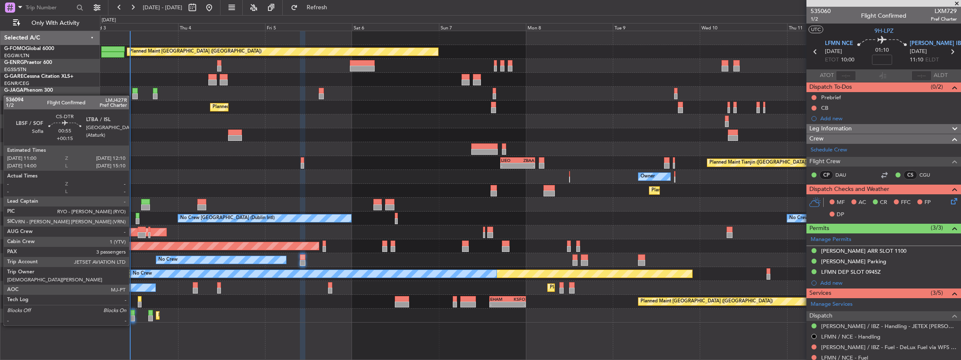
click at [133, 317] on div at bounding box center [132, 318] width 5 height 6
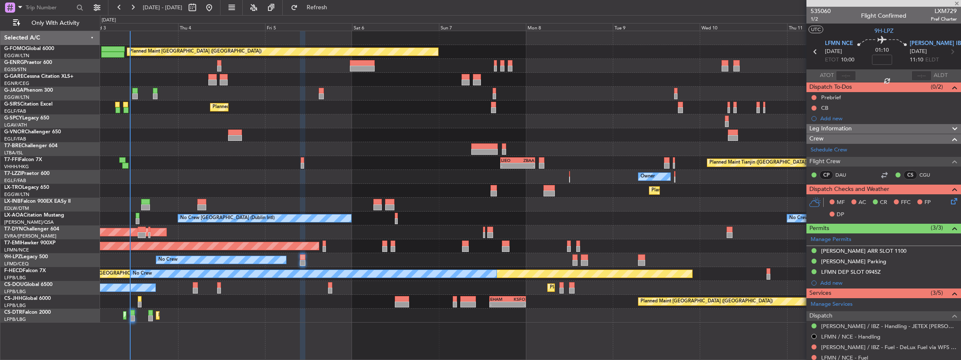
type input "+00:15"
type input "3"
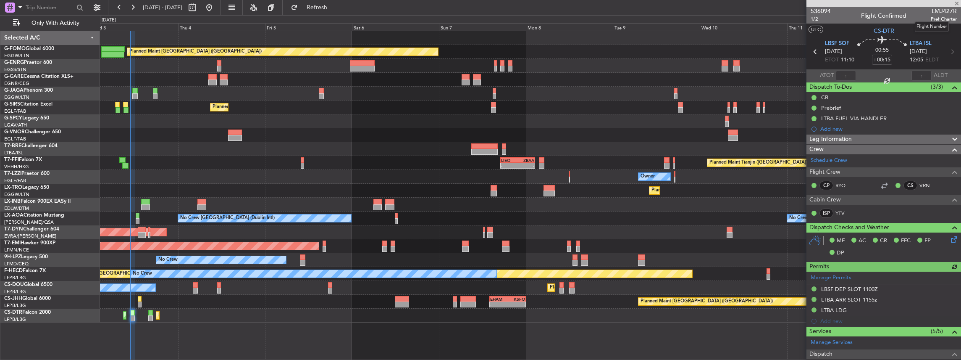
click at [936, 10] on span "LMJ427R" at bounding box center [944, 11] width 26 height 9
copy span "LMJ427R"
click at [328, 8] on span "Refresh" at bounding box center [316, 8] width 35 height 6
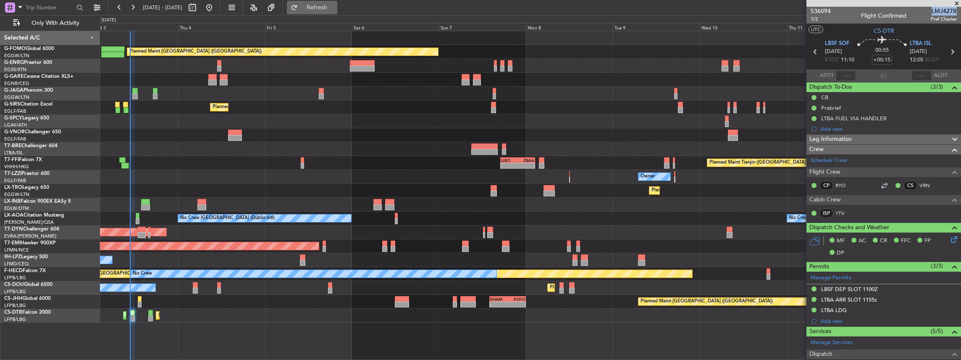
click at [335, 5] on span "Refresh" at bounding box center [316, 8] width 35 height 6
click at [335, 7] on span "Refresh" at bounding box center [316, 8] width 35 height 6
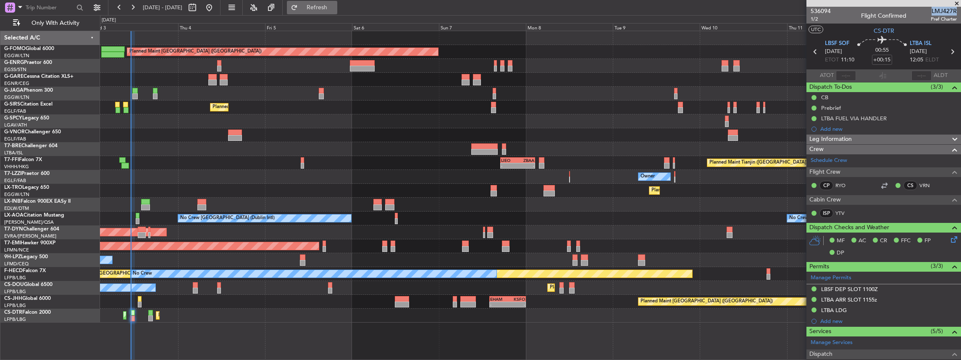
click at [333, 3] on button "Refresh" at bounding box center [312, 7] width 50 height 13
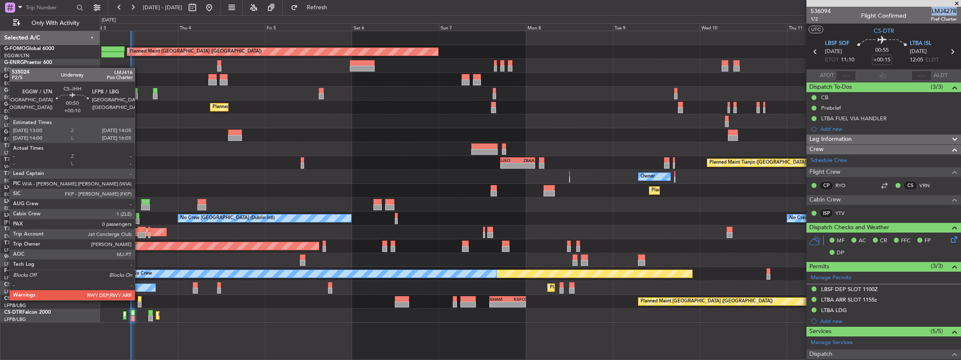
click at [139, 299] on div at bounding box center [140, 299] width 4 height 6
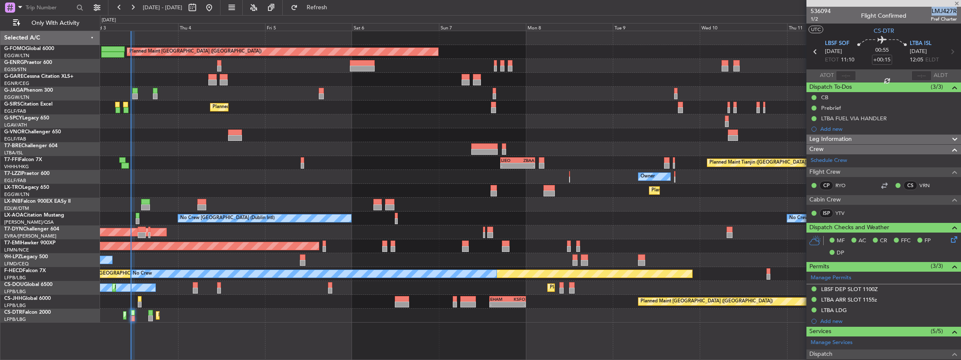
type input "+00:10"
type input "0"
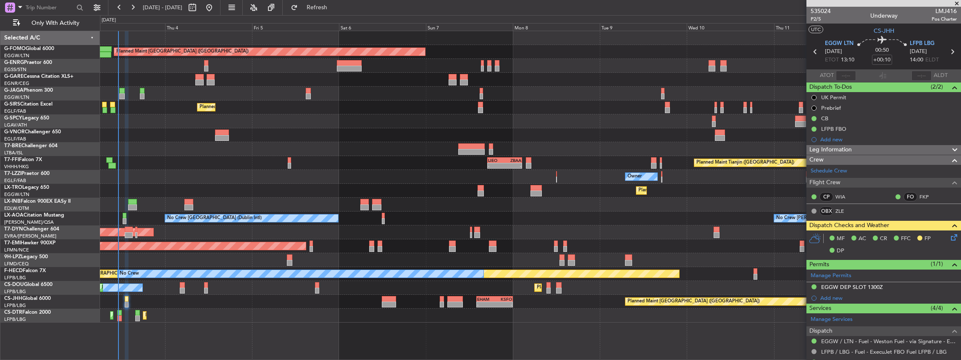
click at [268, 190] on div "Planned Maint Dusseldorf" at bounding box center [530, 191] width 861 height 14
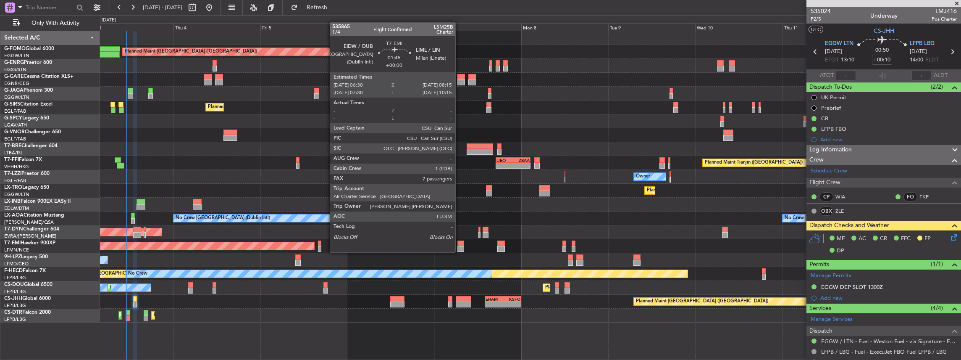
click at [459, 244] on div at bounding box center [460, 243] width 7 height 6
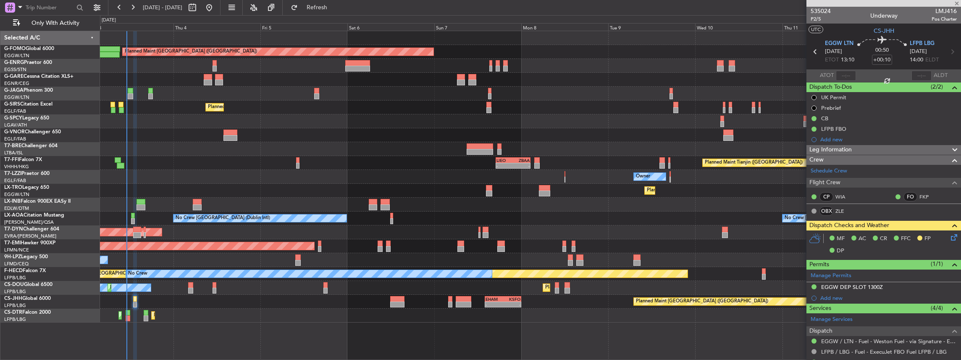
type input "7"
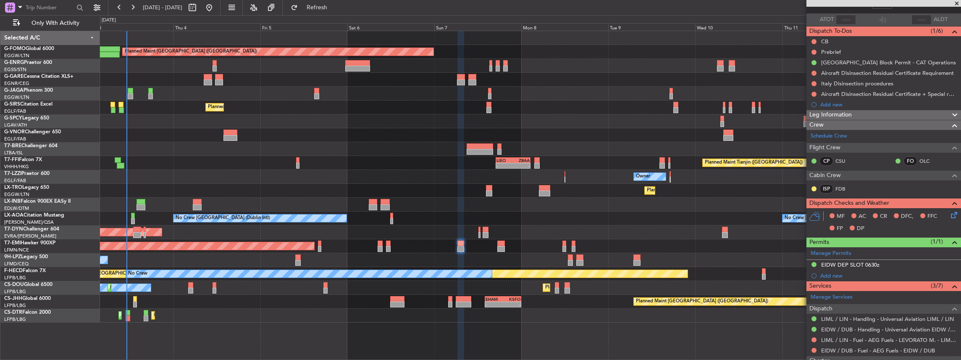
scroll to position [28, 0]
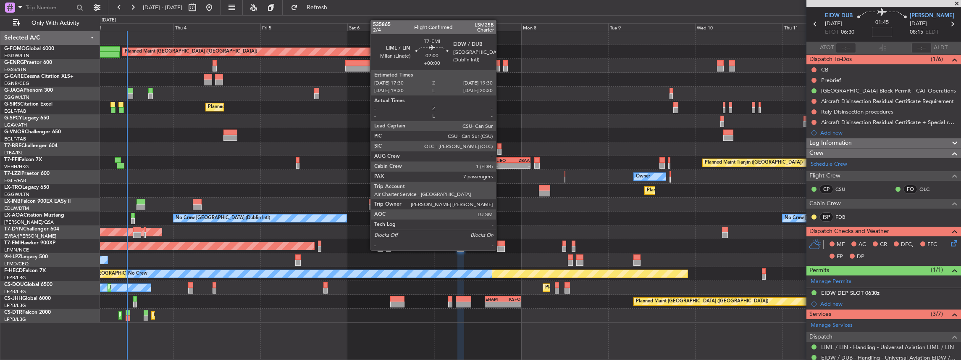
click at [500, 241] on div at bounding box center [501, 243] width 8 height 6
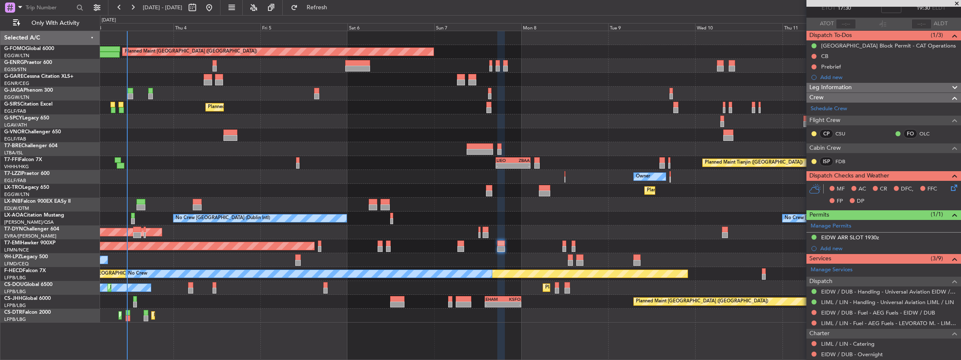
scroll to position [0, 0]
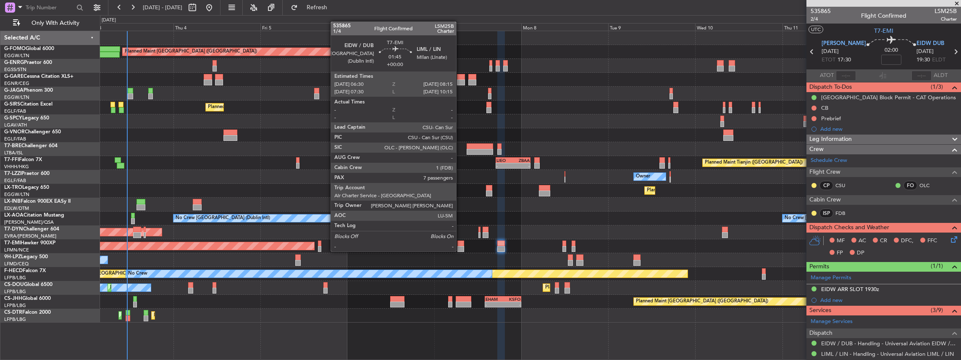
click at [460, 243] on div at bounding box center [460, 243] width 7 height 6
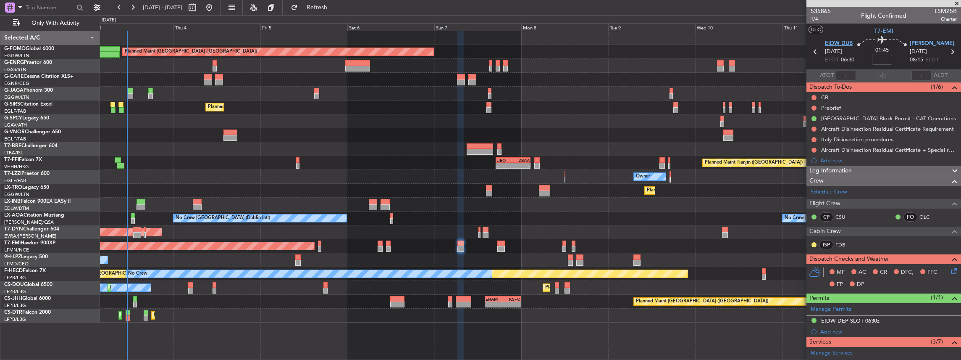
click at [832, 44] on span "EIDW DUB" at bounding box center [839, 43] width 28 height 8
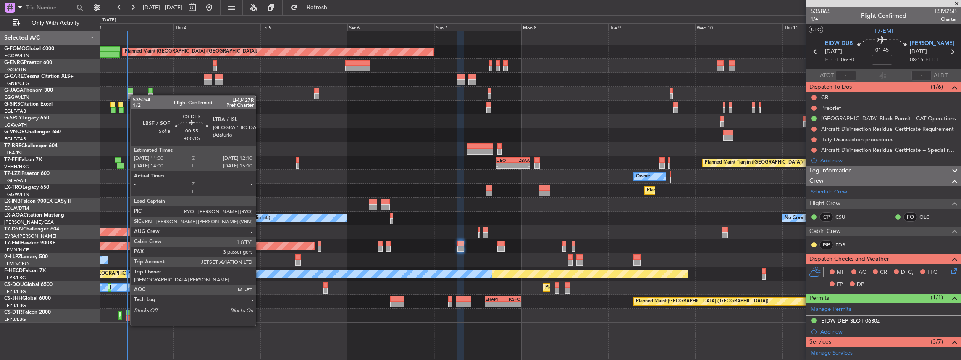
click at [126, 317] on div at bounding box center [128, 318] width 5 height 6
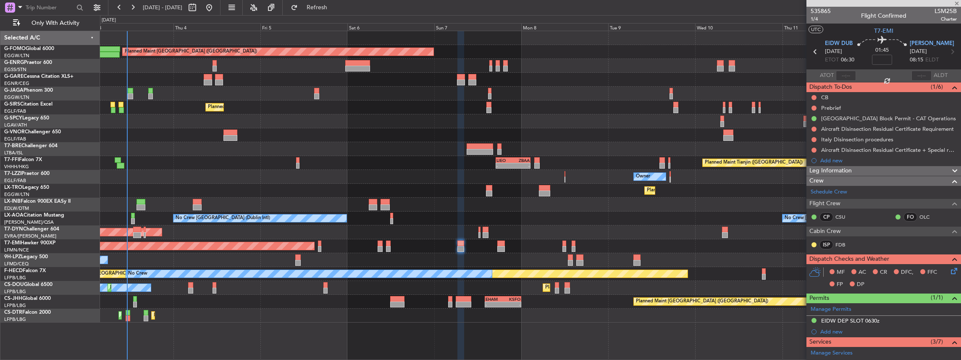
type input "+00:15"
type input "3"
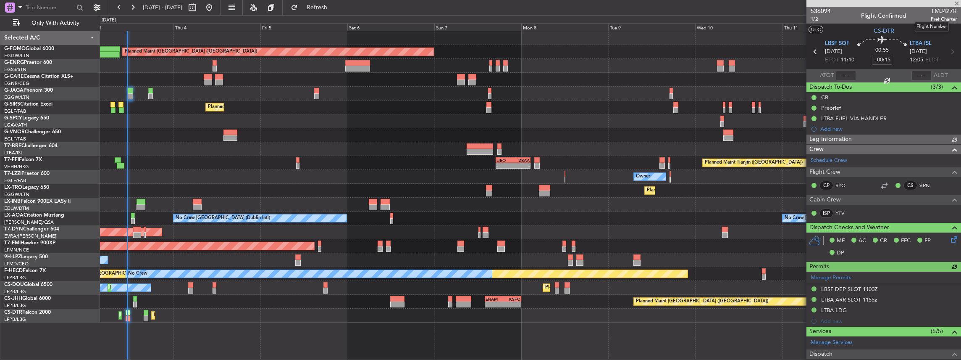
click at [939, 12] on span "LMJ427R" at bounding box center [944, 11] width 26 height 9
copy span "LMJ427R"
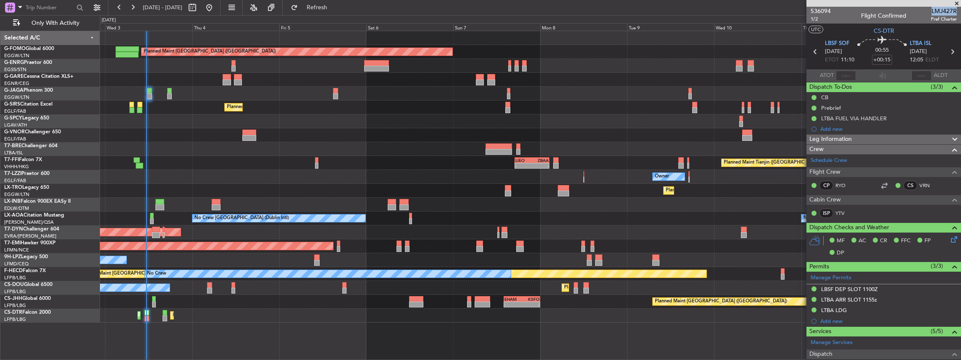
click at [251, 290] on div "Planned Maint [GEOGRAPHIC_DATA] ([GEOGRAPHIC_DATA]) No Crew Planned Maint [GEOG…" at bounding box center [530, 288] width 861 height 14
click at [322, 3] on button "Refresh" at bounding box center [312, 7] width 50 height 13
type input "11:17"
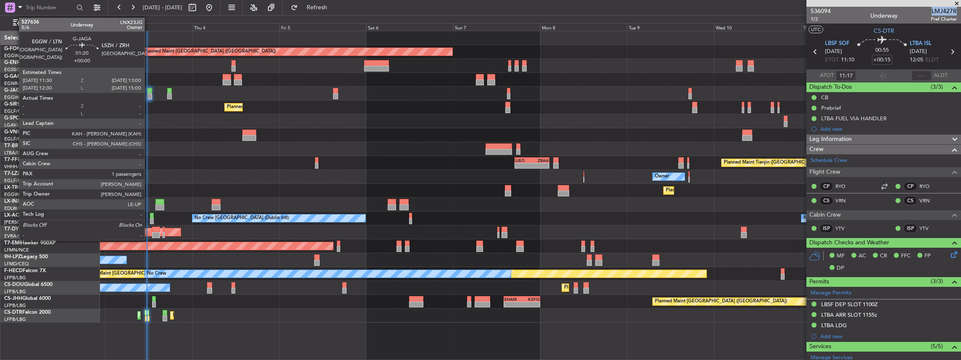
click at [149, 93] on div at bounding box center [149, 96] width 5 height 6
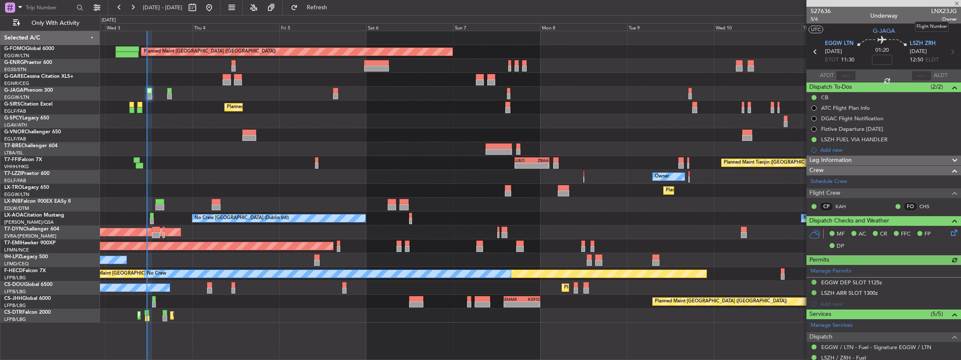
click at [939, 11] on span "LNX23JG" at bounding box center [944, 11] width 26 height 9
copy span "LNX23JG"
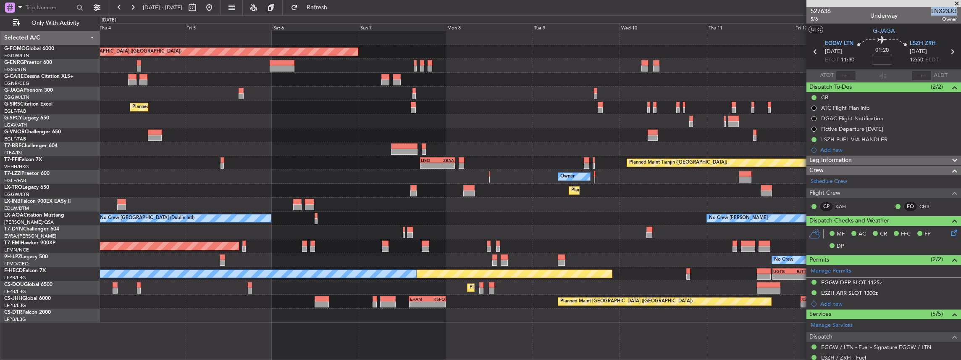
click at [665, 127] on div "Cleaning [GEOGRAPHIC_DATA] ([PERSON_NAME] Intl)" at bounding box center [530, 121] width 861 height 14
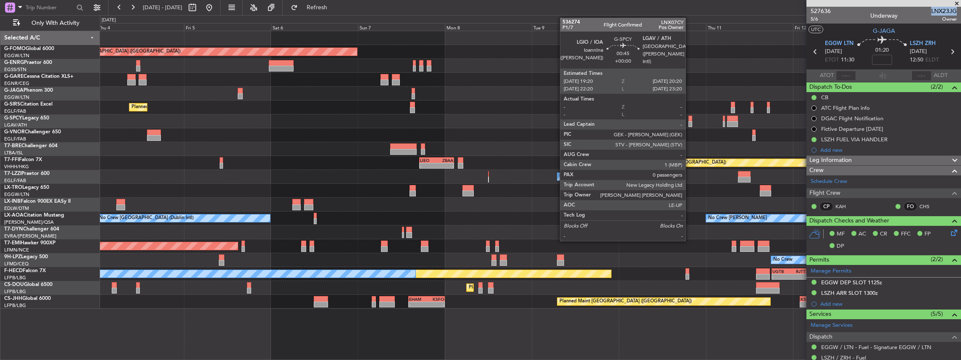
click at [690, 118] on div at bounding box center [690, 118] width 4 height 6
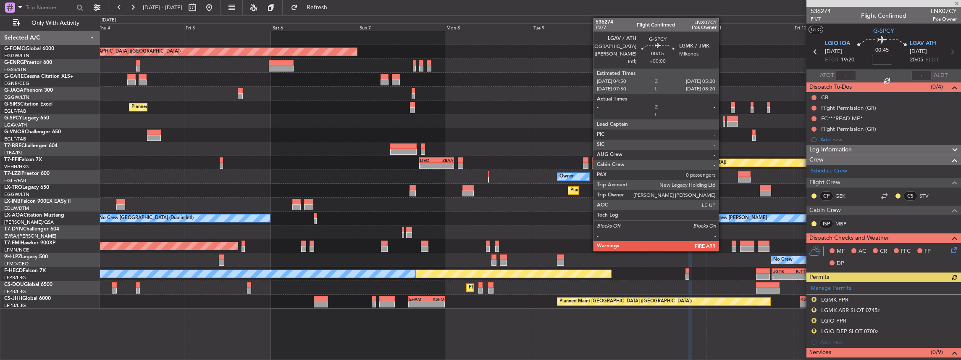
click at [723, 118] on div at bounding box center [724, 118] width 2 height 6
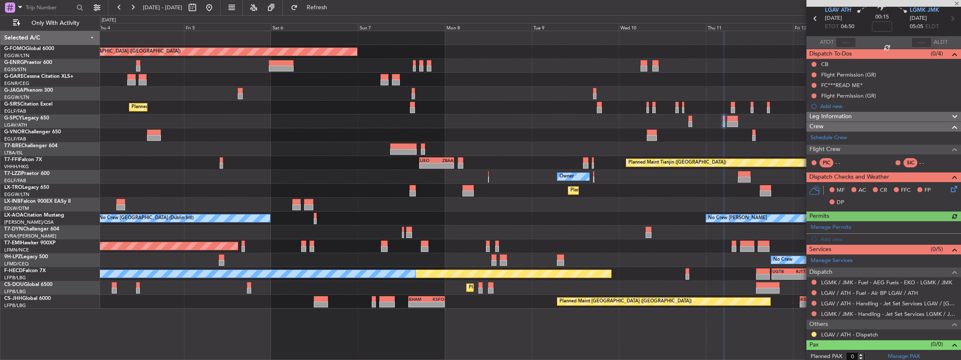
scroll to position [34, 0]
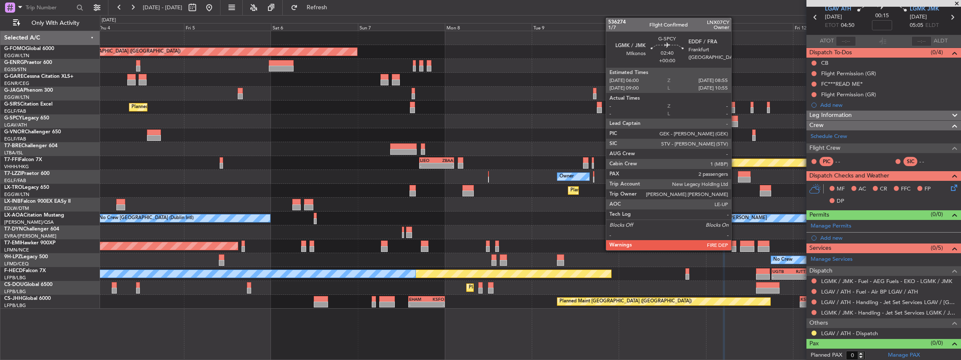
click at [735, 120] on div at bounding box center [732, 118] width 11 height 6
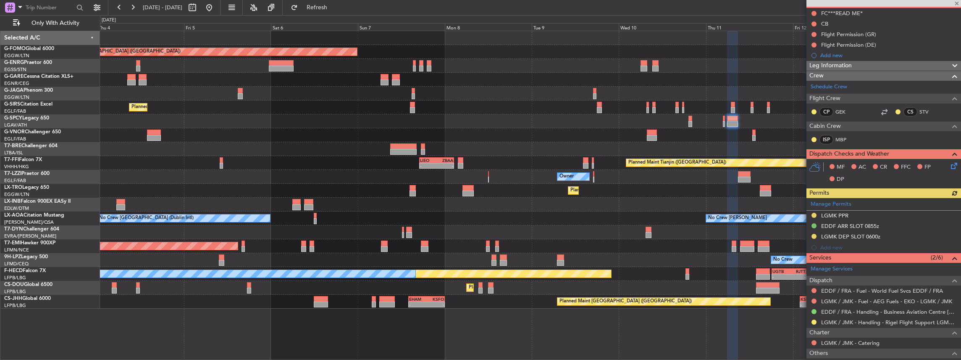
scroll to position [0, 0]
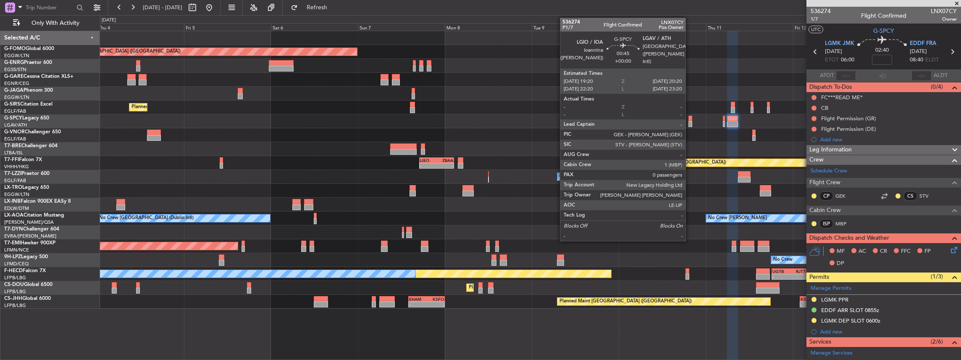
click at [690, 121] on div at bounding box center [690, 124] width 4 height 6
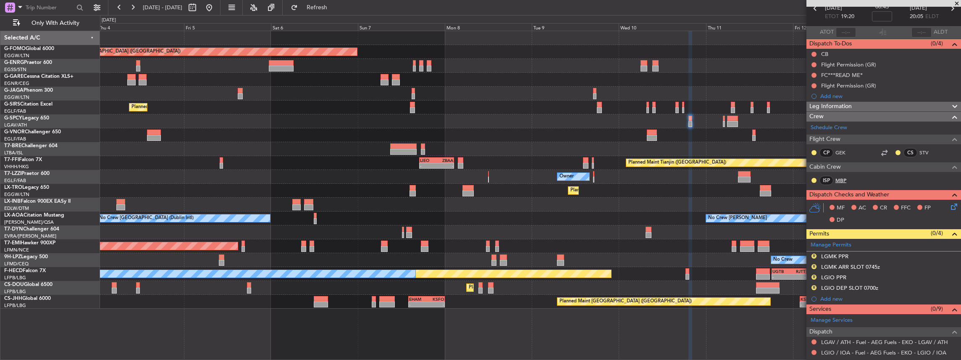
scroll to position [56, 0]
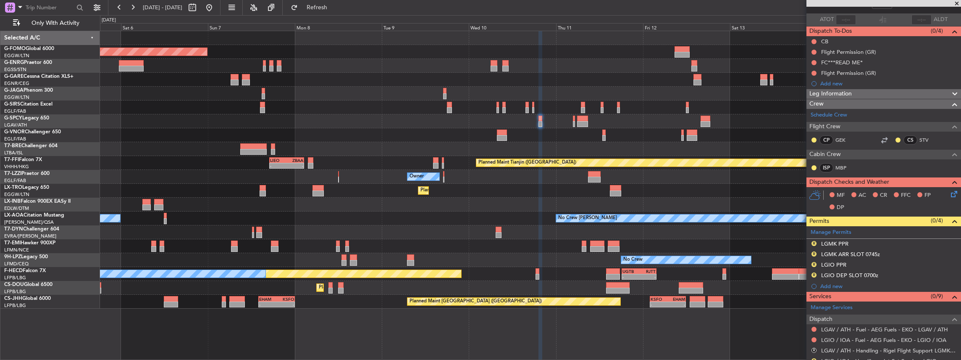
click at [619, 173] on div "Planned Maint [GEOGRAPHIC_DATA] ([GEOGRAPHIC_DATA]) Planned Maint [GEOGRAPHIC_D…" at bounding box center [530, 169] width 861 height 277
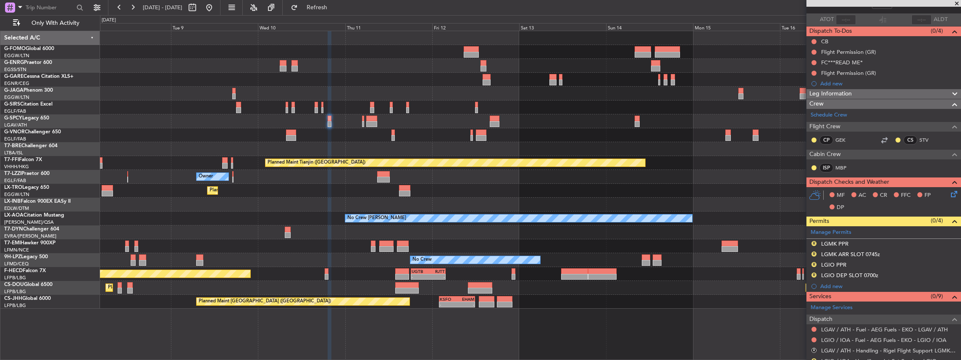
click at [535, 156] on div "Planned Maint [GEOGRAPHIC_DATA] ([GEOGRAPHIC_DATA]) Planned Maint Tianjin ([GEO…" at bounding box center [530, 169] width 861 height 277
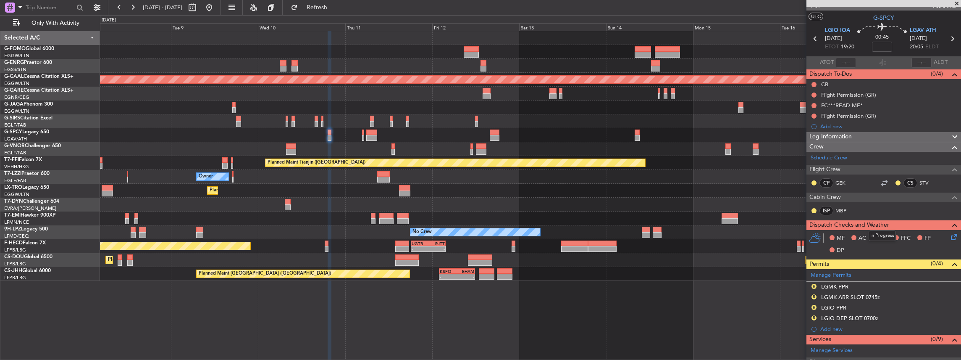
scroll to position [0, 0]
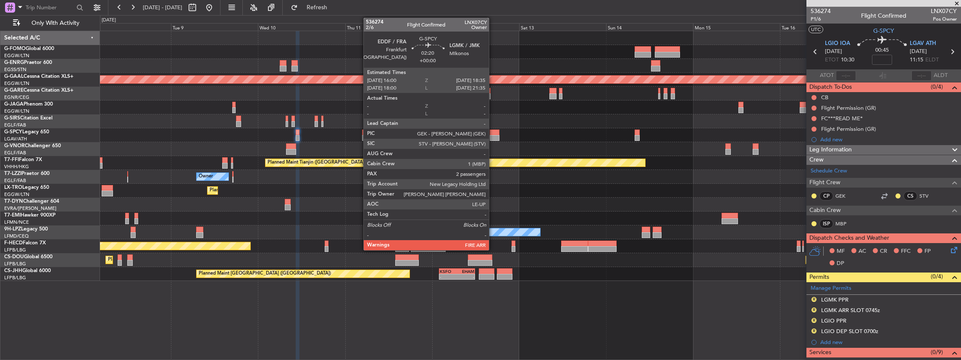
click at [493, 135] on div at bounding box center [495, 138] width 10 height 6
click at [495, 135] on div at bounding box center [495, 138] width 10 height 6
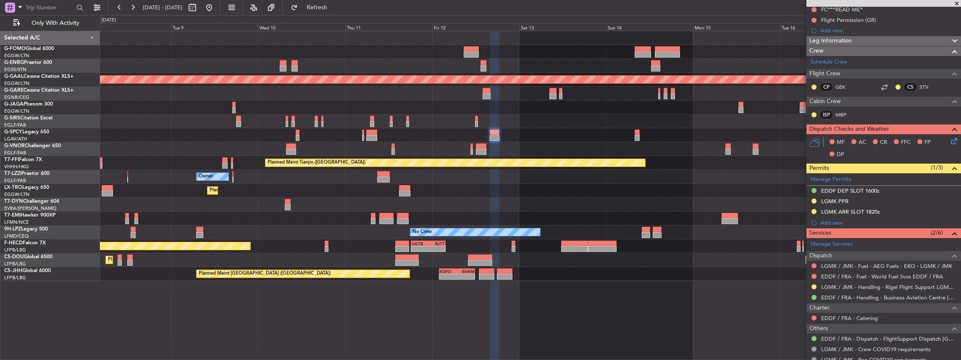
scroll to position [112, 0]
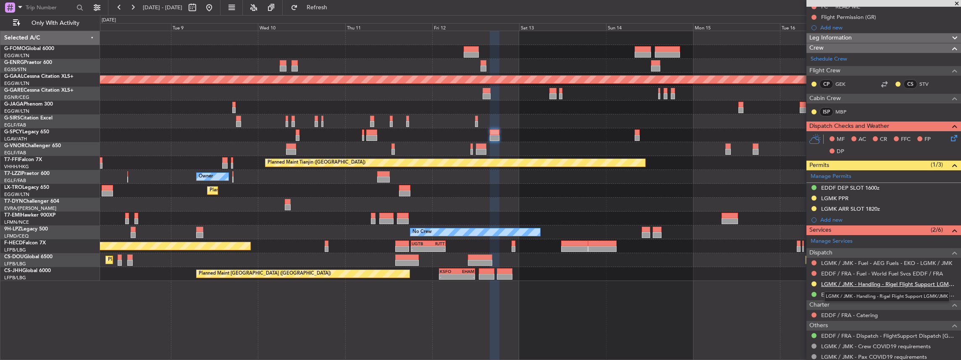
click at [853, 282] on link "LGMK / JMK - Handling - Rigel Flight Support LGMK/JMK" at bounding box center [889, 283] width 136 height 7
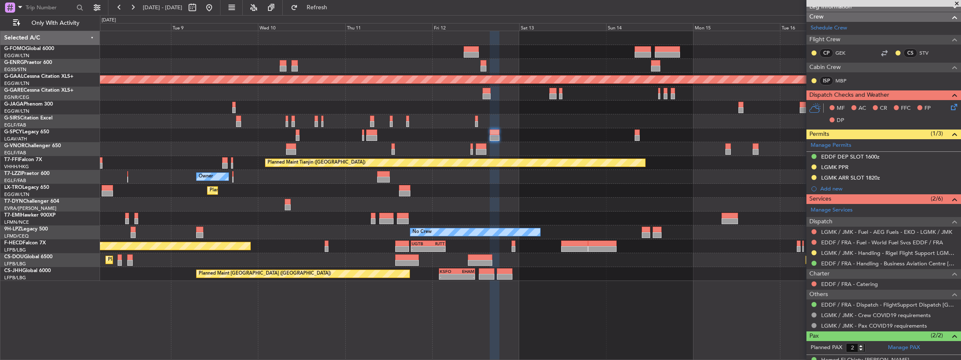
scroll to position [168, 0]
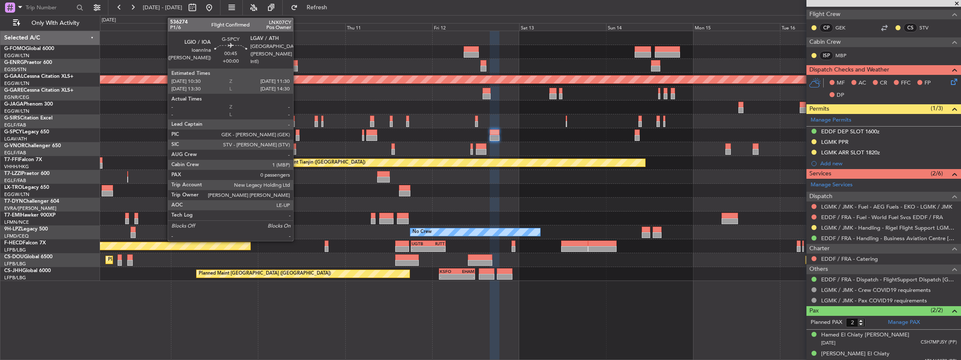
click at [297, 136] on div at bounding box center [298, 138] width 4 height 6
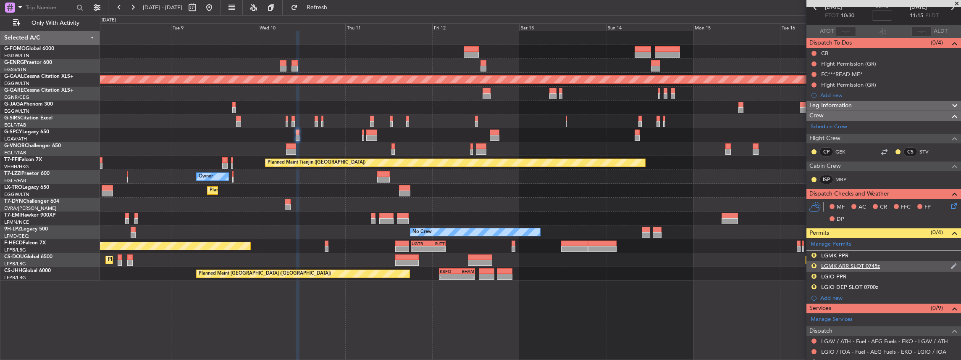
scroll to position [84, 0]
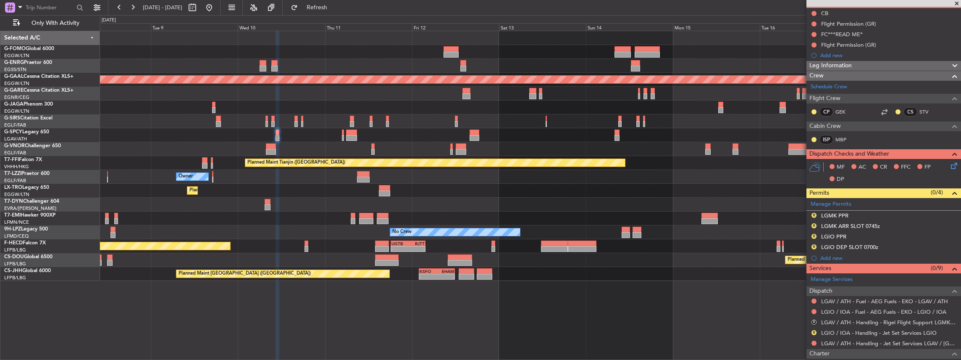
click at [251, 168] on div "Planned Maint [GEOGRAPHIC_DATA] ([GEOGRAPHIC_DATA]) Planned [GEOGRAPHIC_DATA] P…" at bounding box center [530, 155] width 861 height 249
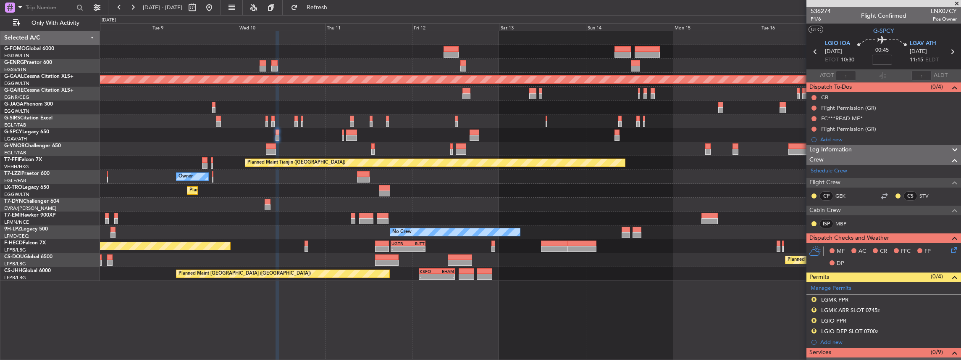
scroll to position [166, 0]
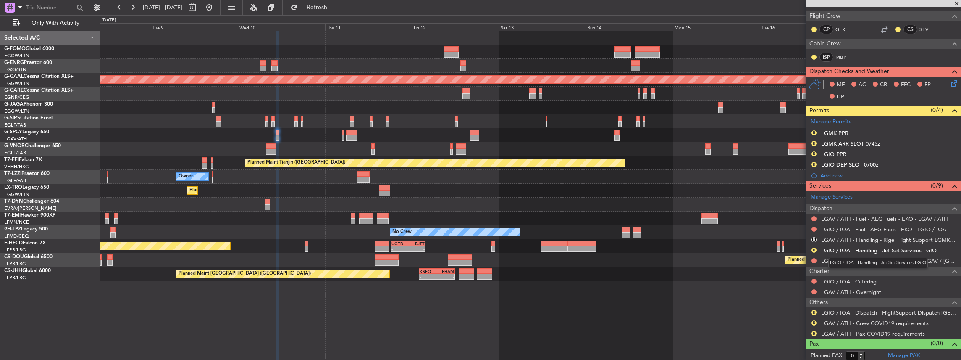
click at [848, 247] on link "LGIO / IOA - Handling - Jet Set Services LGIO" at bounding box center [878, 250] width 115 height 7
click at [335, 7] on span "Refresh" at bounding box center [316, 8] width 35 height 6
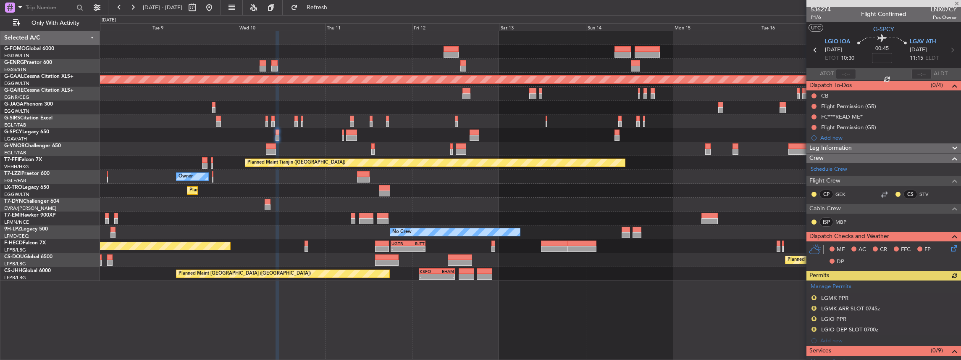
scroll to position [0, 0]
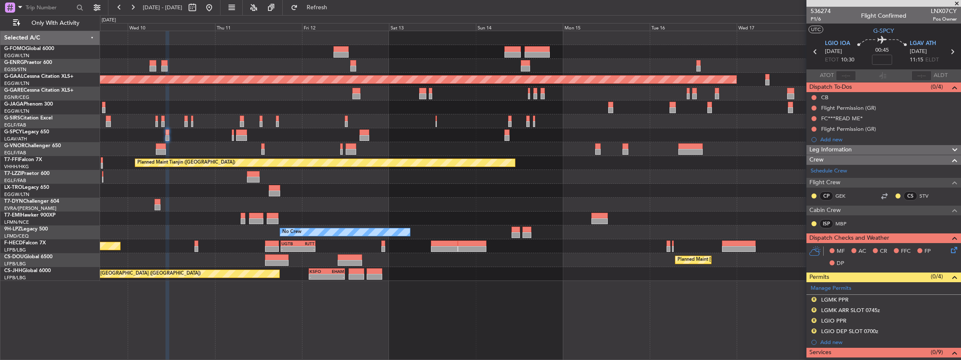
click at [221, 229] on div "Planned Maint Dusseldorf Planned Maint Tianjin ([GEOGRAPHIC_DATA]) - - [PERSON_…" at bounding box center [530, 155] width 861 height 249
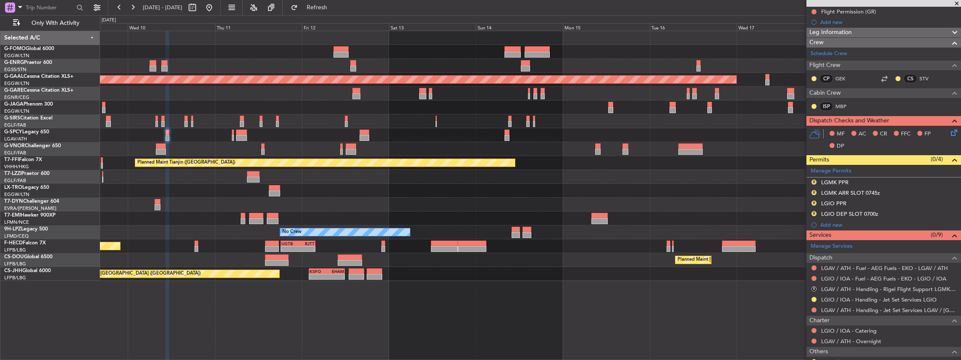
scroll to position [166, 0]
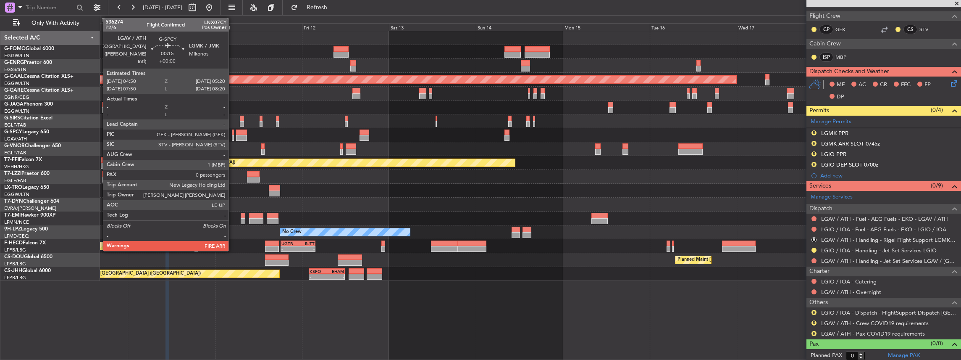
click at [233, 136] on div at bounding box center [233, 138] width 2 height 6
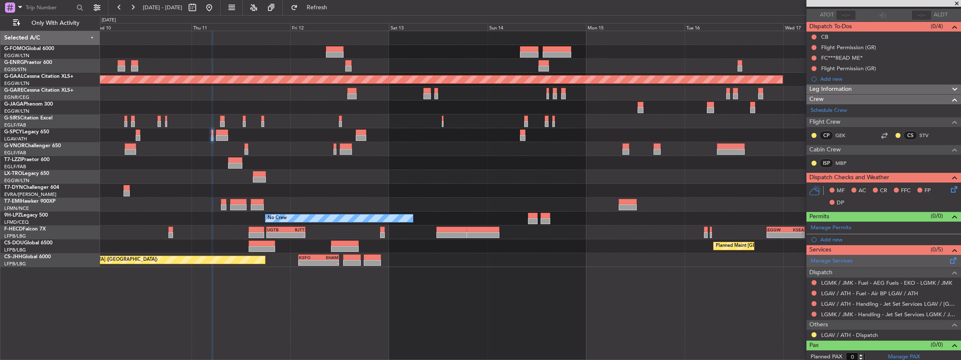
scroll to position [62, 0]
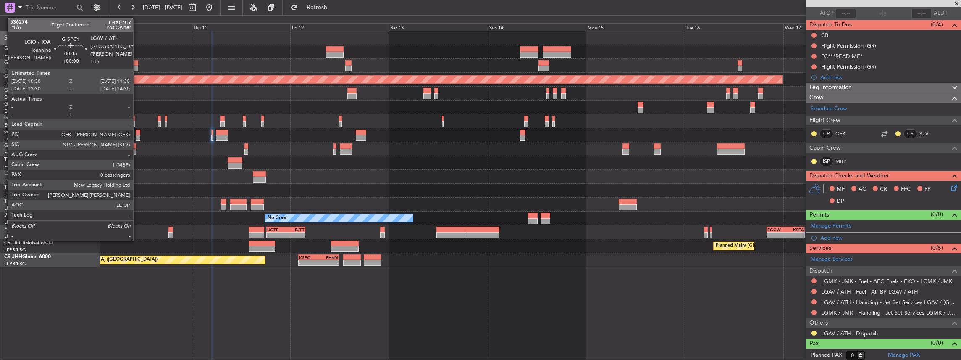
click at [137, 134] on div at bounding box center [138, 132] width 4 height 6
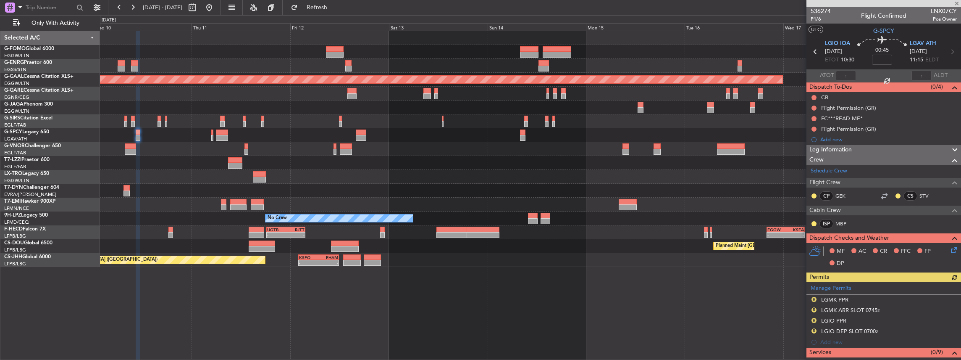
scroll to position [112, 0]
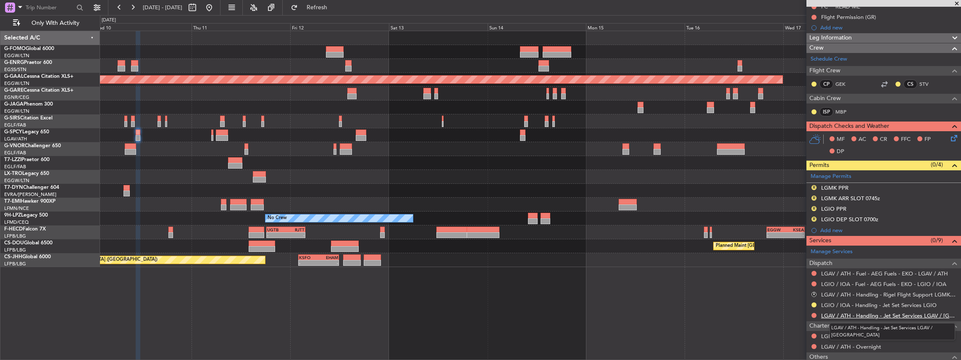
click at [866, 312] on link "LGAV / ATH - Handling - Jet Set Services LGAV / [GEOGRAPHIC_DATA]" at bounding box center [889, 315] width 136 height 7
click at [335, 7] on span "Refresh" at bounding box center [316, 8] width 35 height 6
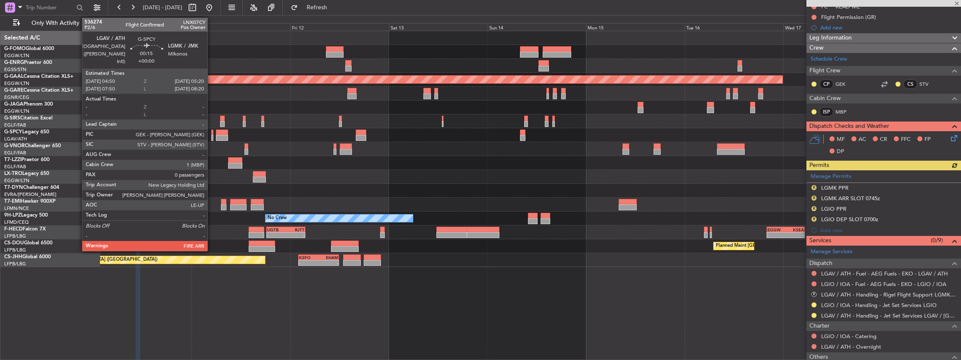
click at [212, 135] on div at bounding box center [212, 138] width 2 height 6
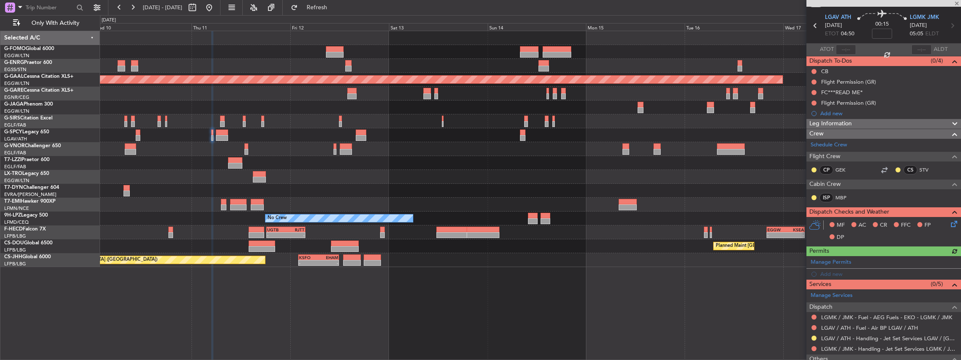
scroll to position [62, 0]
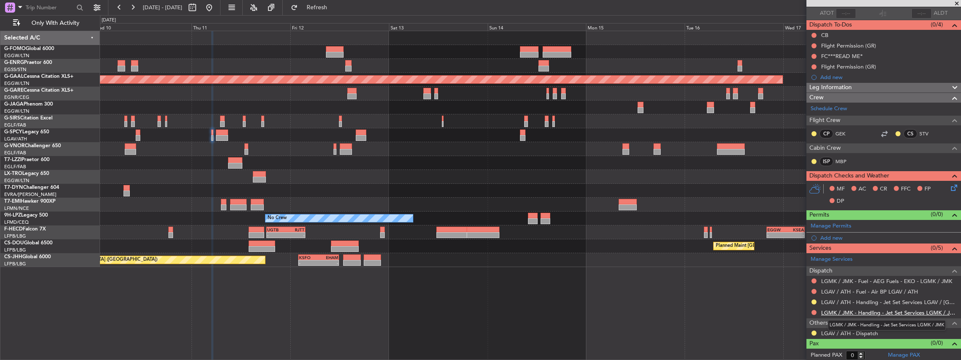
click at [870, 310] on link "LGMK / JMK - Handling - Jet Set Services LGMK / JMK" at bounding box center [889, 312] width 136 height 7
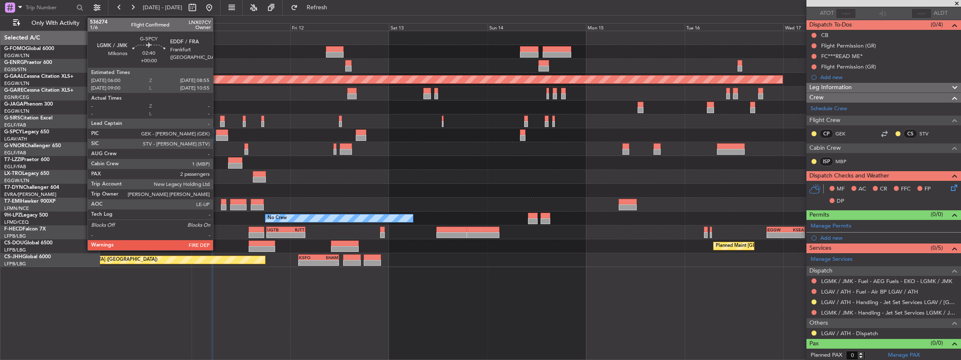
click at [217, 136] on div at bounding box center [222, 138] width 12 height 6
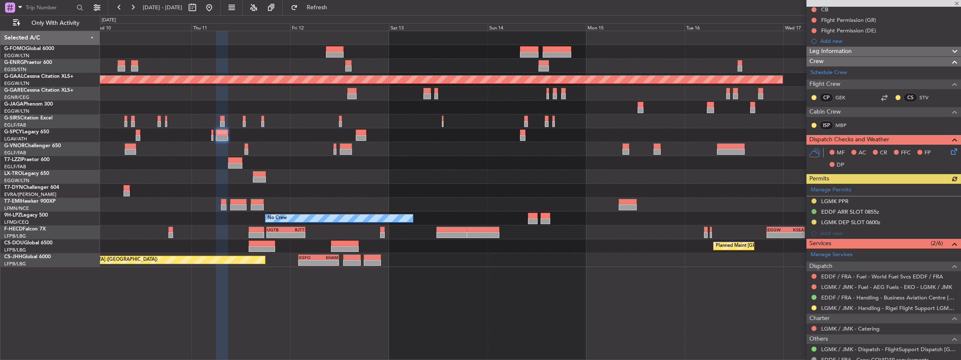
scroll to position [112, 0]
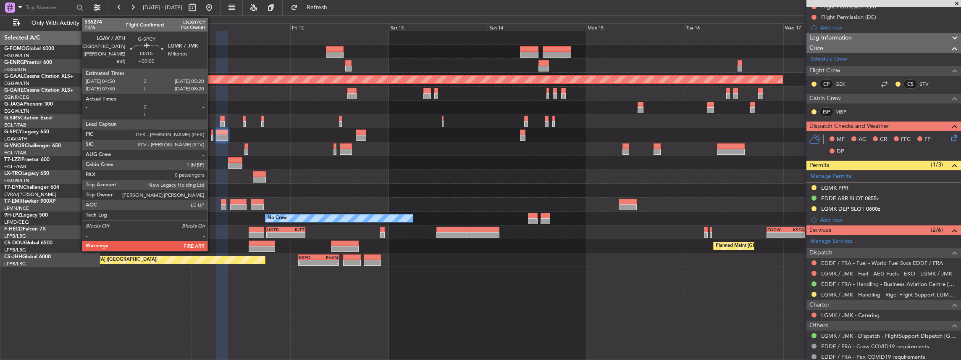
click at [212, 137] on div at bounding box center [212, 138] width 2 height 6
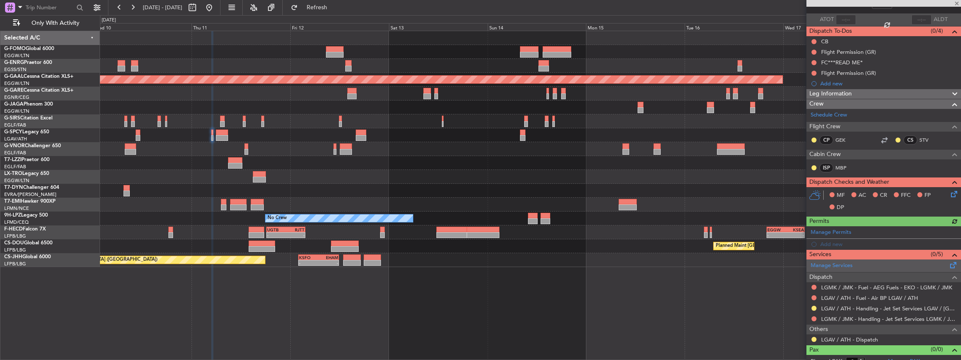
scroll to position [62, 0]
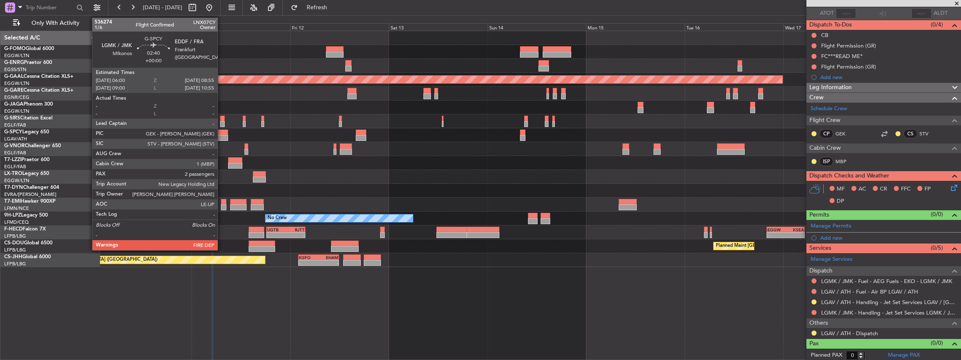
click at [221, 131] on div at bounding box center [222, 132] width 12 height 6
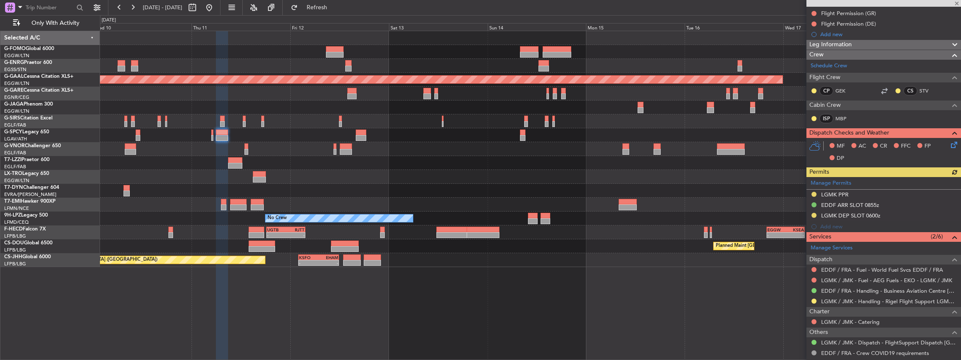
scroll to position [112, 0]
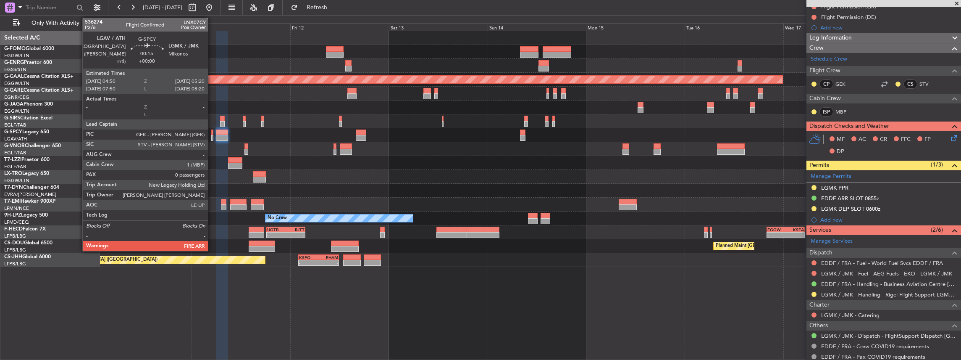
click at [212, 136] on div at bounding box center [212, 138] width 2 height 6
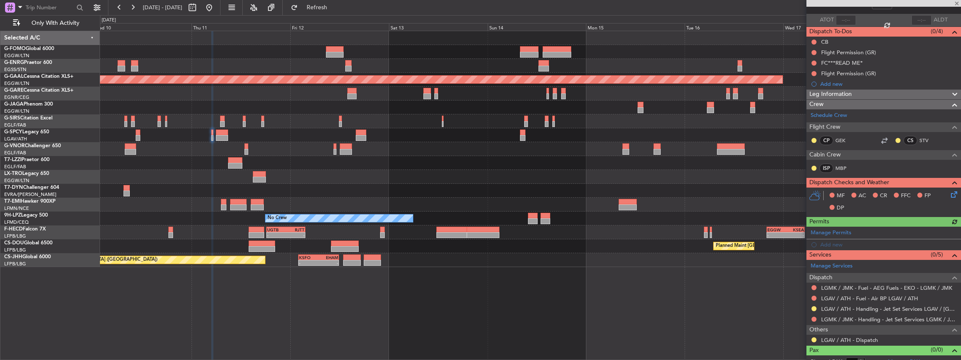
scroll to position [56, 0]
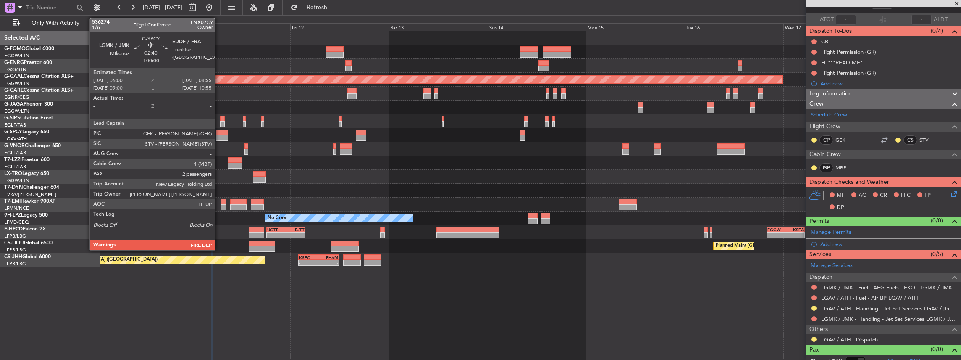
click at [219, 135] on div at bounding box center [222, 138] width 12 height 6
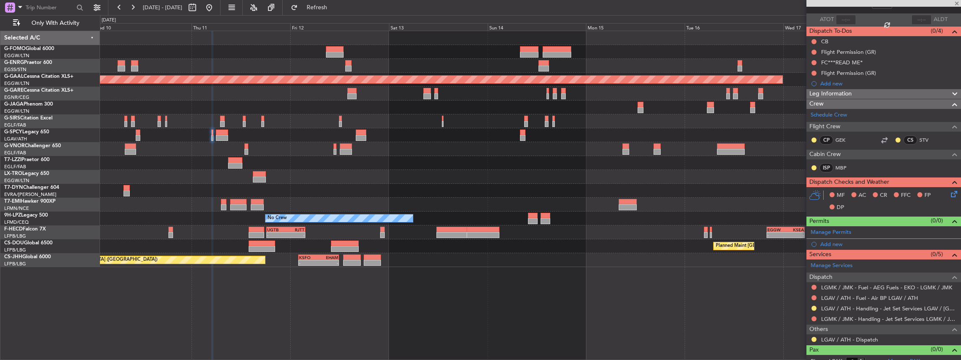
type input "2"
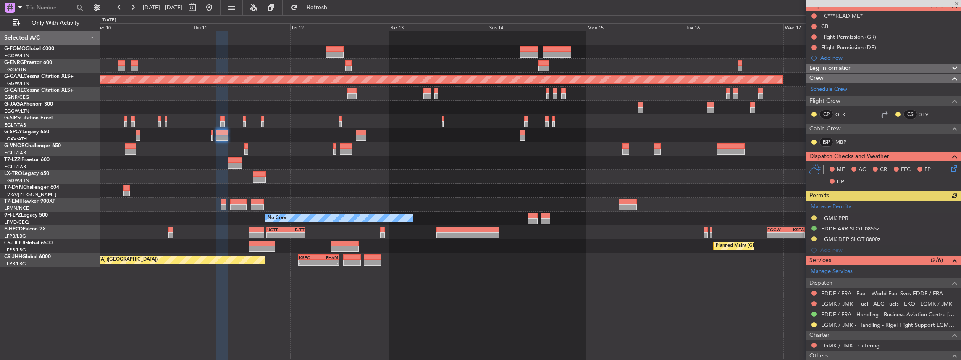
scroll to position [112, 0]
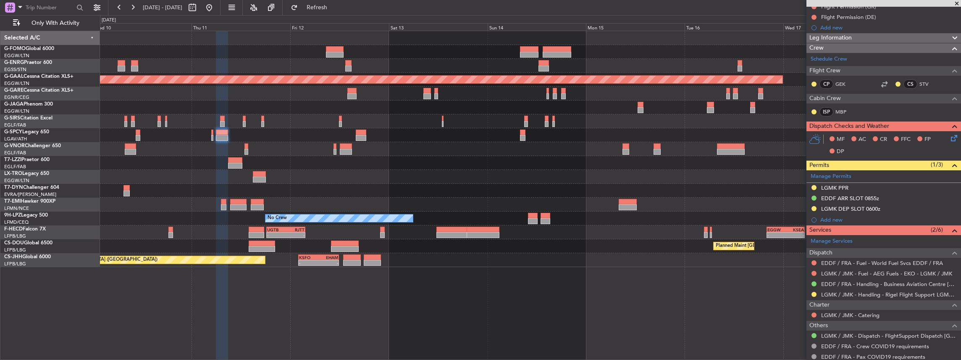
click at [781, 51] on div at bounding box center [530, 52] width 861 height 14
click at [853, 292] on link "LGMK / JMK - Handling - Rigel Flight Support LGMK/JMK" at bounding box center [889, 294] width 136 height 7
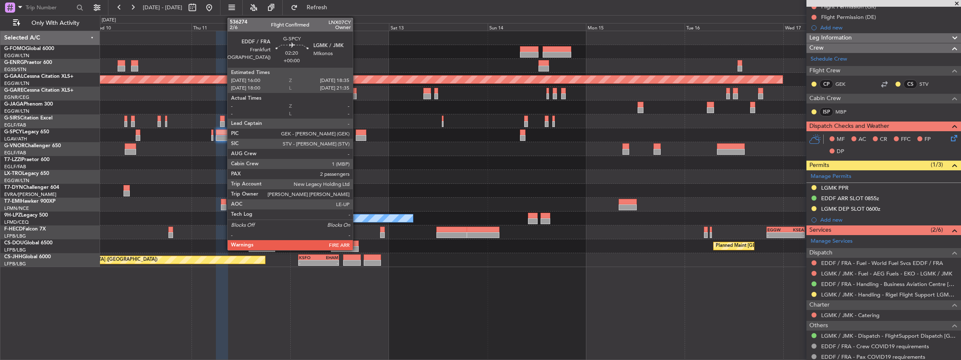
click at [357, 132] on div at bounding box center [361, 132] width 11 height 6
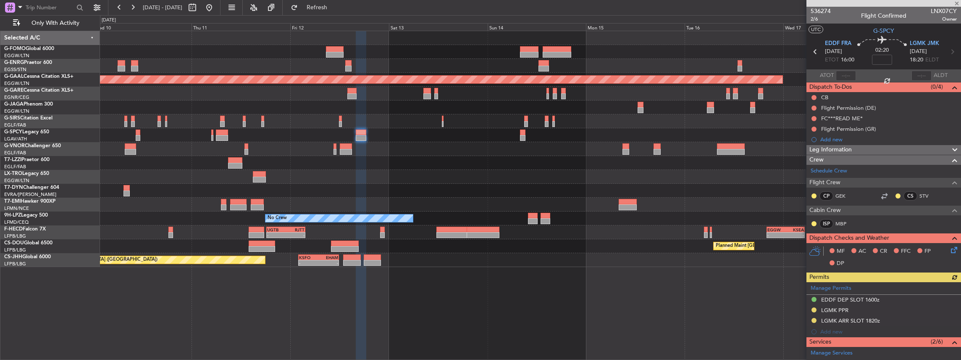
scroll to position [112, 0]
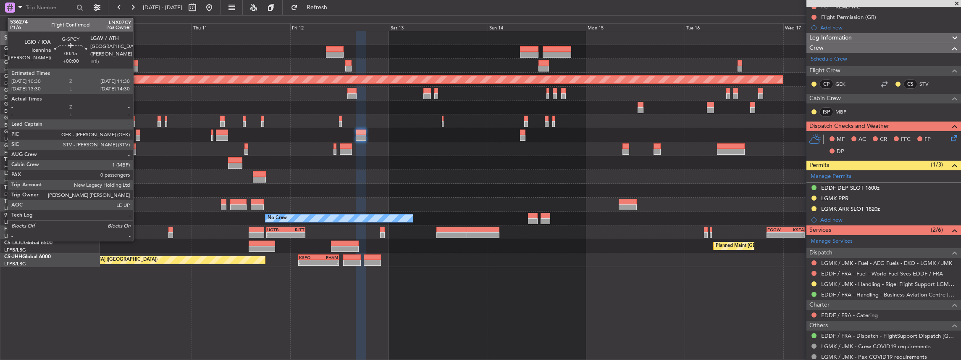
click at [137, 135] on div at bounding box center [138, 138] width 4 height 6
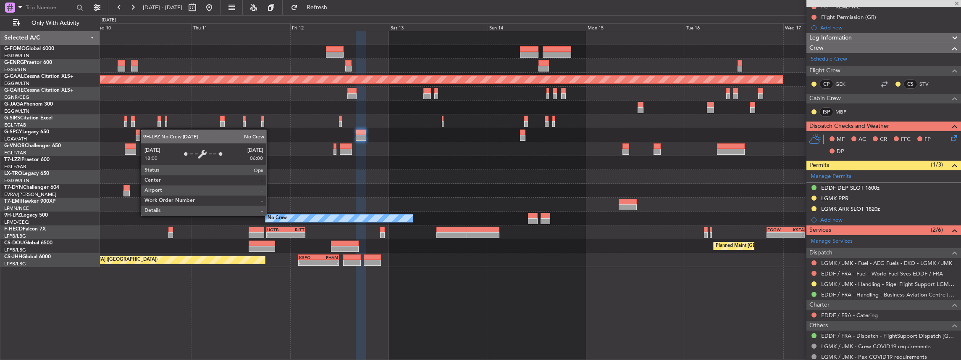
type input "0"
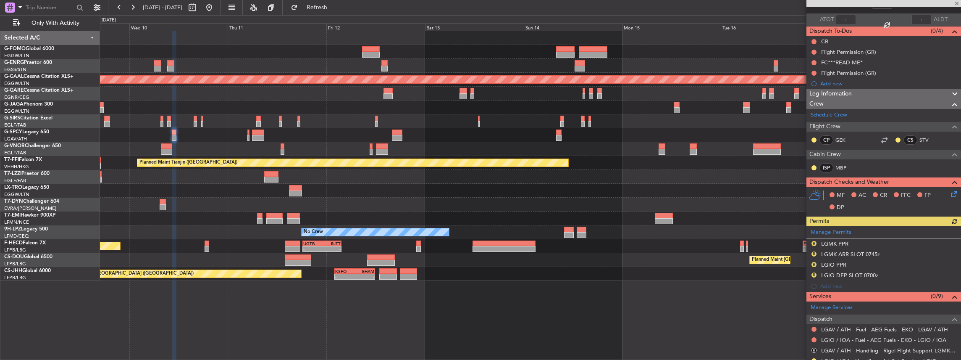
scroll to position [0, 0]
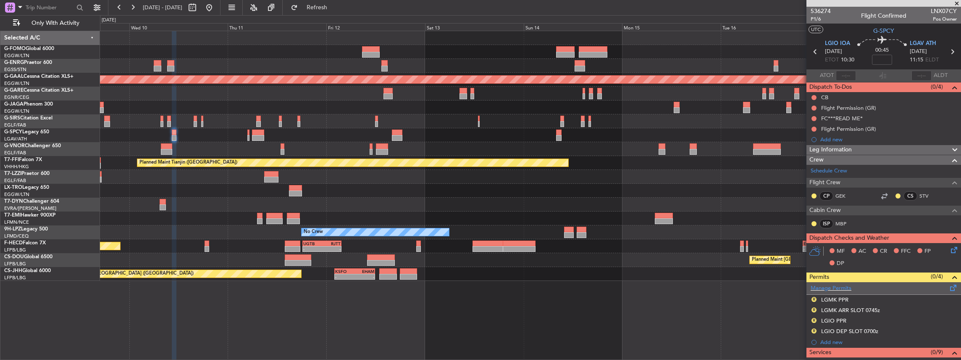
click at [949, 285] on span at bounding box center [953, 286] width 10 height 6
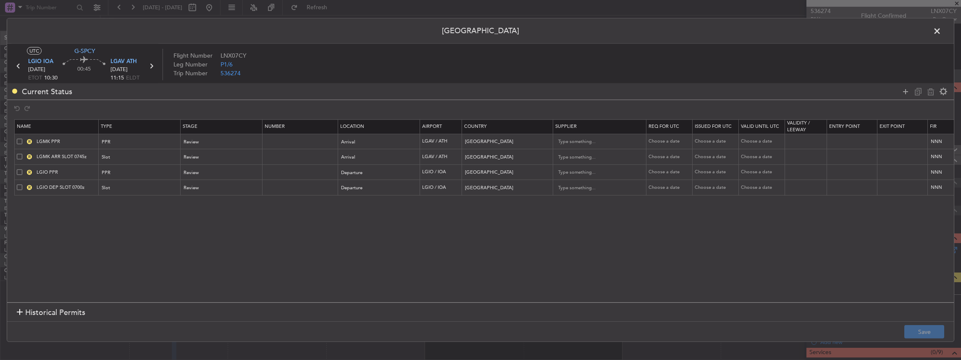
drag, startPoint x: 18, startPoint y: 141, endPoint x: 19, endPoint y: 151, distance: 10.5
click at [18, 141] on span at bounding box center [19, 140] width 5 height 5
click at [23, 138] on input "checkbox" at bounding box center [23, 138] width 0 height 0
click at [19, 155] on span at bounding box center [19, 156] width 5 height 5
click at [23, 154] on input "checkbox" at bounding box center [23, 154] width 0 height 0
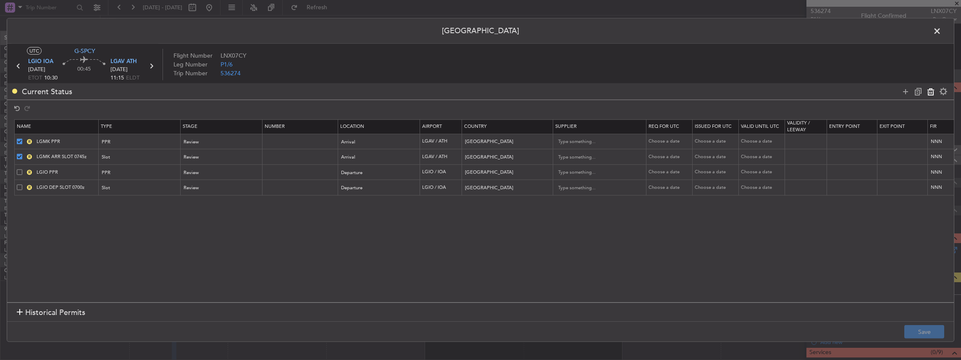
click at [932, 92] on icon at bounding box center [931, 91] width 10 height 10
type input "LGIO PPR"
type input "LGIO DEP SLOT 0700z"
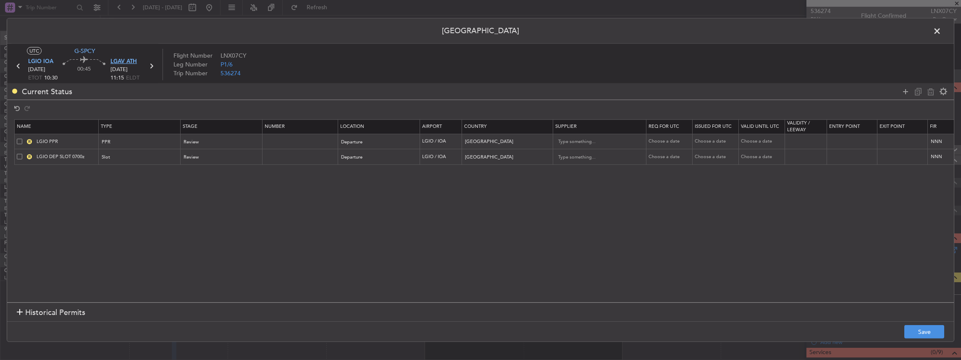
click at [113, 62] on span "LGAV ATH" at bounding box center [123, 62] width 26 height 8
click at [905, 89] on icon at bounding box center [905, 91] width 10 height 10
click at [130, 172] on div "Type" at bounding box center [137, 173] width 70 height 13
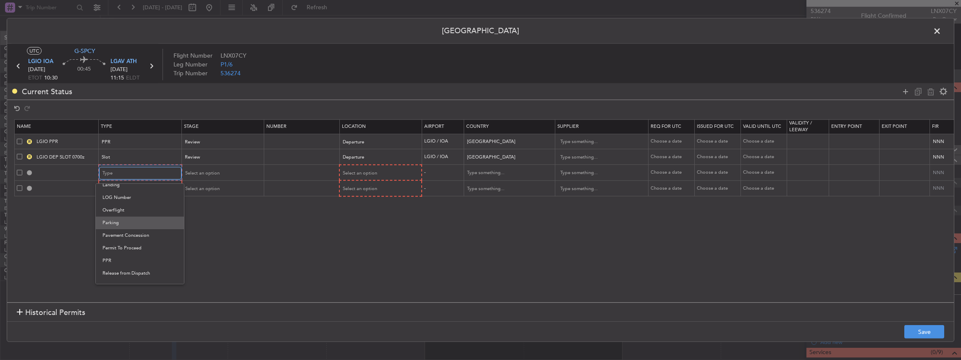
scroll to position [252, 0]
click at [113, 215] on span "PPR" at bounding box center [139, 214] width 75 height 13
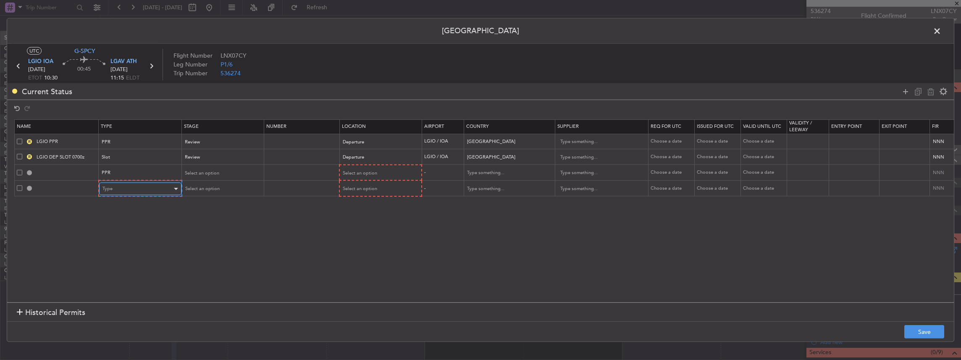
click at [115, 185] on div "Type" at bounding box center [137, 188] width 70 height 13
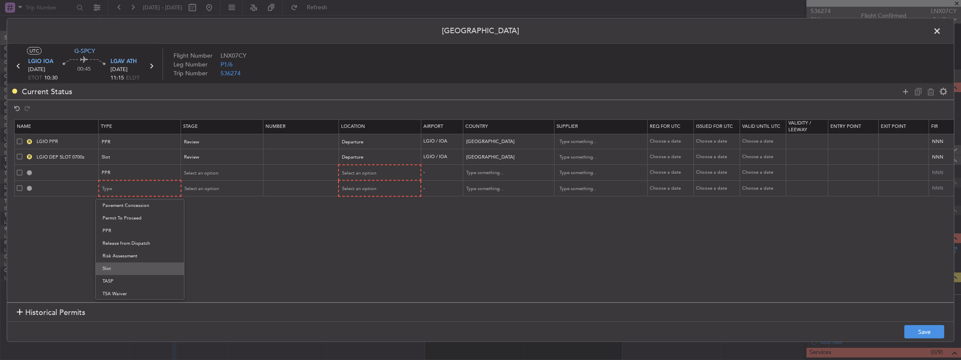
click at [123, 271] on span "Slot" at bounding box center [139, 268] width 75 height 13
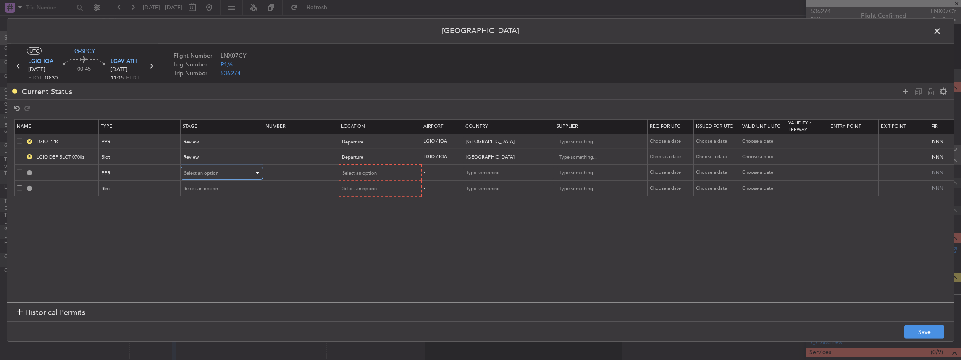
click at [225, 171] on div "Select an option" at bounding box center [219, 173] width 70 height 13
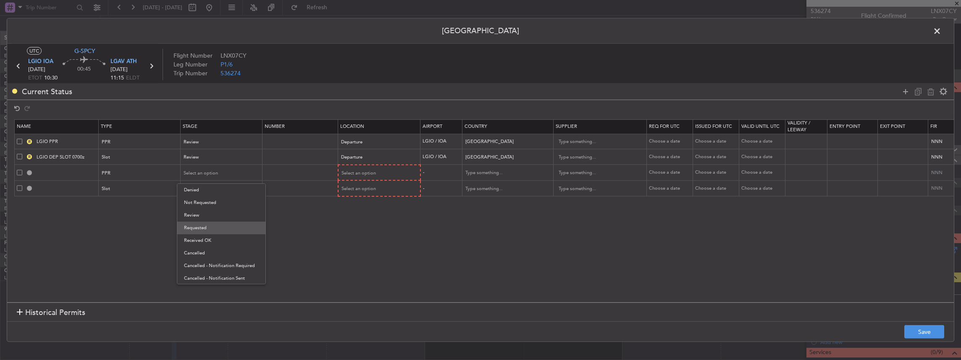
click at [204, 232] on span "Requested" at bounding box center [221, 227] width 75 height 13
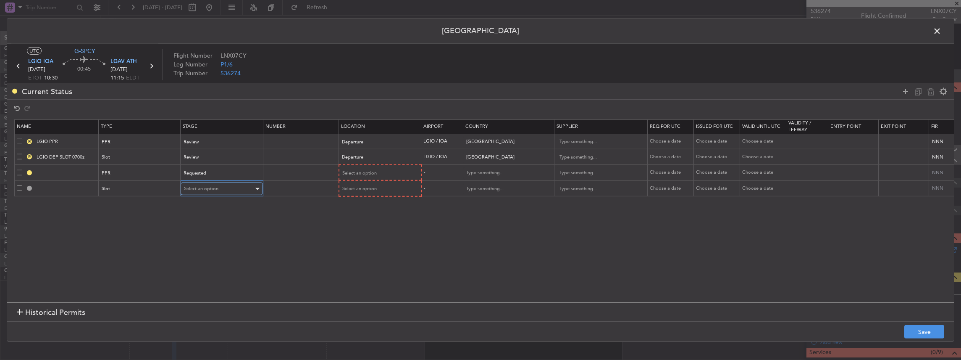
click at [207, 189] on span "Select an option" at bounding box center [201, 188] width 34 height 6
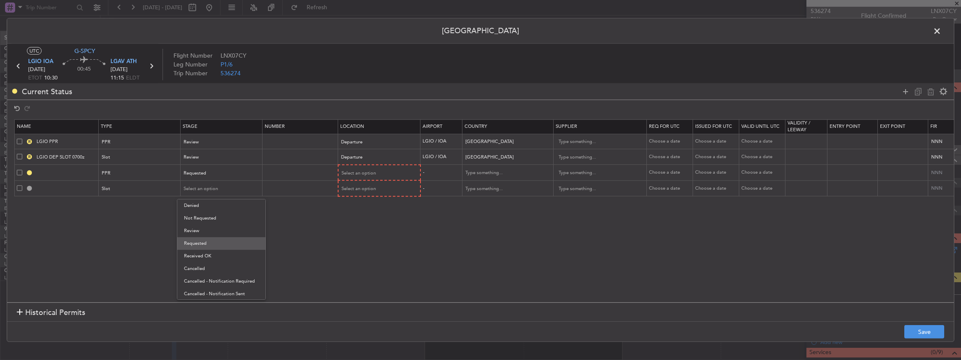
click at [212, 241] on span "Requested" at bounding box center [221, 243] width 75 height 13
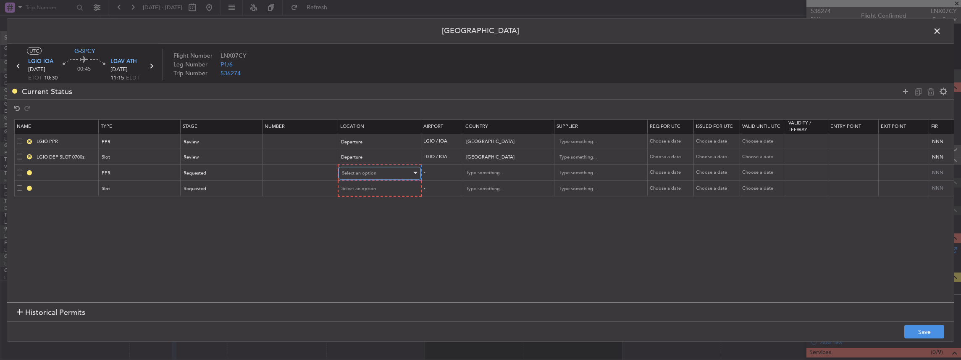
click at [365, 175] on div "Select an option" at bounding box center [377, 173] width 70 height 13
click at [369, 213] on span "Arrival" at bounding box center [378, 215] width 75 height 13
click at [365, 185] on span "Select an option" at bounding box center [359, 188] width 34 height 6
click at [361, 227] on span "Arrival" at bounding box center [378, 230] width 75 height 13
click at [922, 331] on button "Save" at bounding box center [924, 331] width 40 height 13
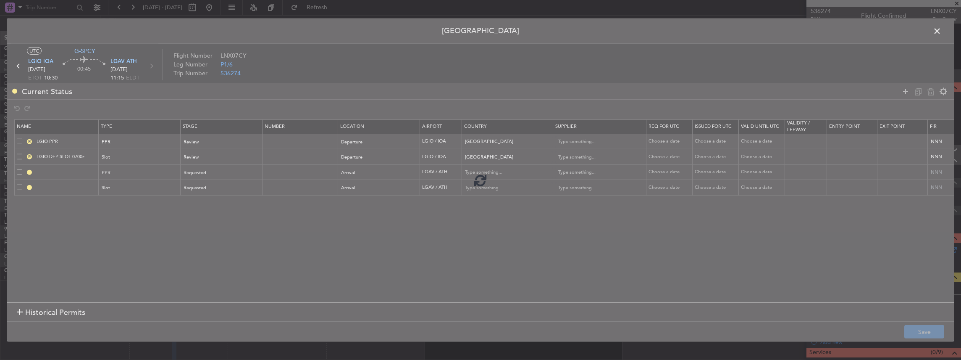
type input "LGAV PPR"
type input "Greece"
type input "NNN"
type input "LGAV ARR SLOT"
type input "Greece"
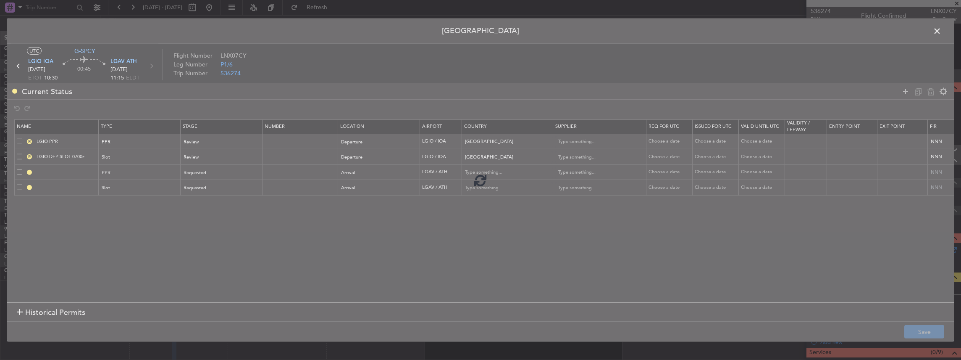
type input "NNN"
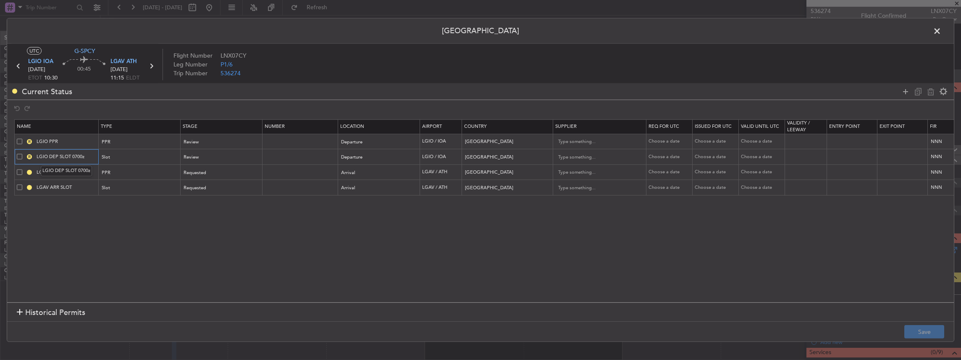
drag, startPoint x: 81, startPoint y: 155, endPoint x: 76, endPoint y: 156, distance: 5.1
click at [76, 156] on input "LGIO DEP SLOT 0700z" at bounding box center [66, 156] width 63 height 7
click at [78, 156] on input "LGIO DEP SLOT 0700z" at bounding box center [66, 156] width 63 height 7
drag, startPoint x: 79, startPoint y: 155, endPoint x: 72, endPoint y: 157, distance: 6.9
click at [72, 157] on input "LGIO DEP SLOT 0700z" at bounding box center [66, 156] width 63 height 7
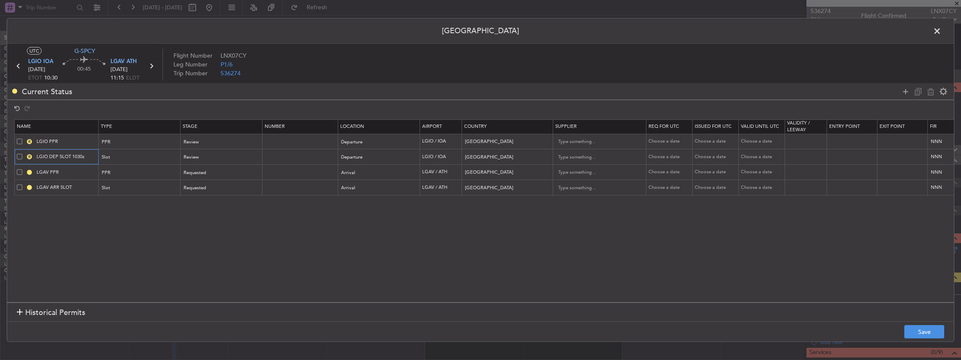
type input "LGIO DEP SLOT 1030z"
click at [80, 171] on input "LGAV PPR" at bounding box center [66, 171] width 63 height 7
drag, startPoint x: 82, startPoint y: 193, endPoint x: 86, endPoint y: 187, distance: 7.1
click at [84, 192] on td "LGAV ARR SLOT" at bounding box center [57, 188] width 84 height 16
click at [86, 186] on input "LGAV ARR SLOT" at bounding box center [66, 187] width 63 height 7
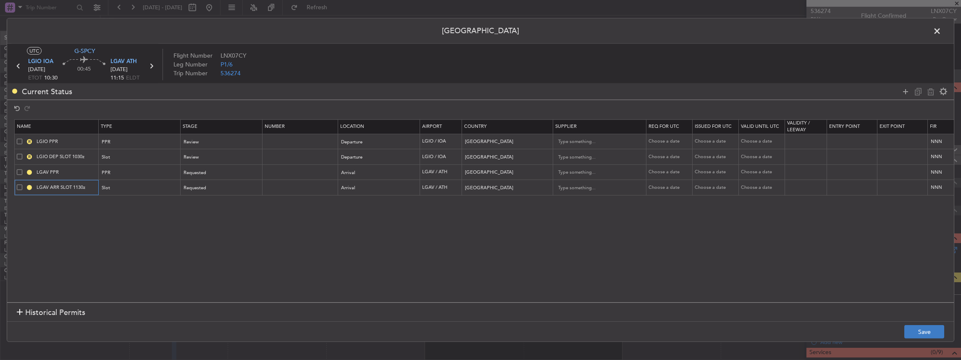
type input "LGAV ARR SLOT 1130z"
click at [912, 328] on button "Save" at bounding box center [924, 331] width 40 height 13
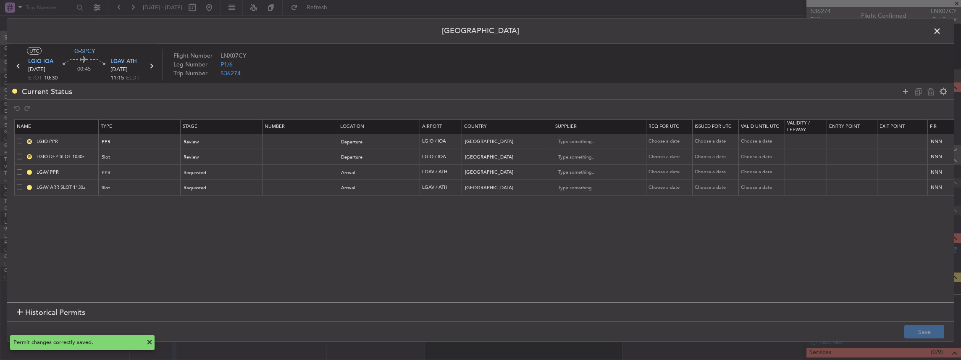
click at [941, 33] on span at bounding box center [941, 33] width 0 height 17
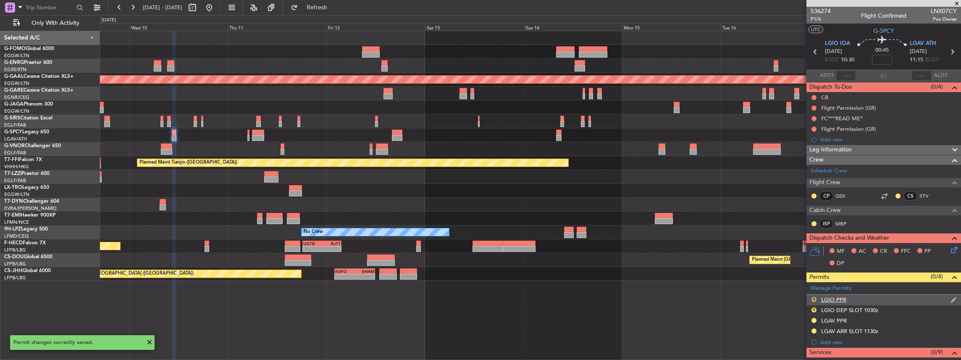
click at [812, 297] on button "R" at bounding box center [813, 299] width 5 height 5
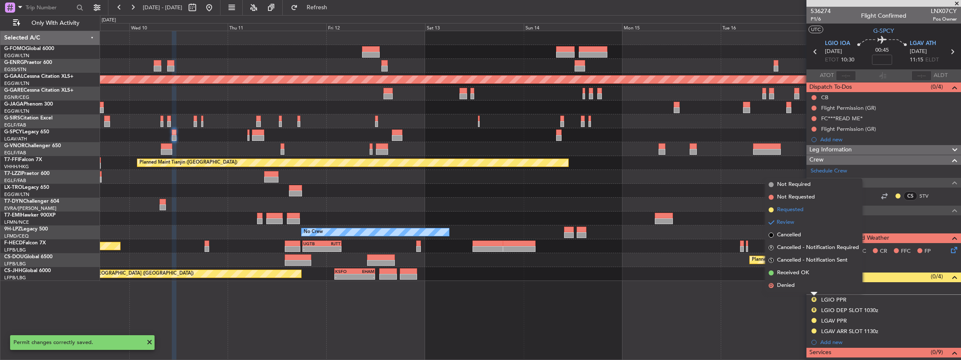
click at [806, 207] on li "Requested" at bounding box center [813, 209] width 97 height 13
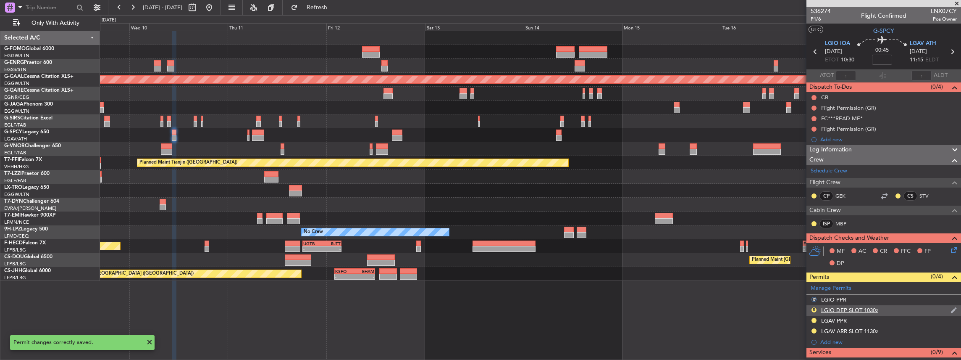
click at [812, 310] on div "R" at bounding box center [814, 309] width 7 height 7
click at [814, 308] on button "R" at bounding box center [813, 309] width 5 height 5
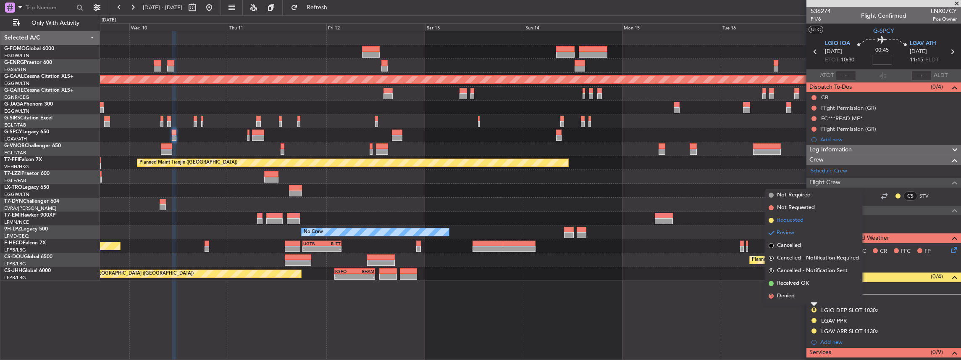
click at [803, 224] on li "Requested" at bounding box center [813, 220] width 97 height 13
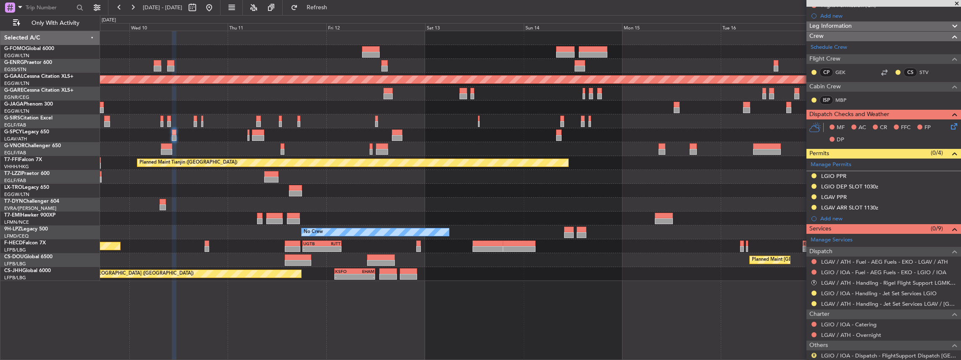
scroll to position [0, 0]
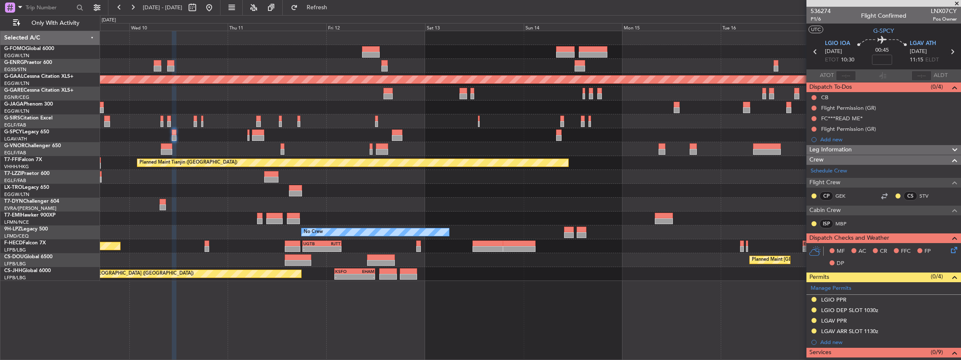
click at [950, 51] on icon at bounding box center [952, 51] width 11 height 11
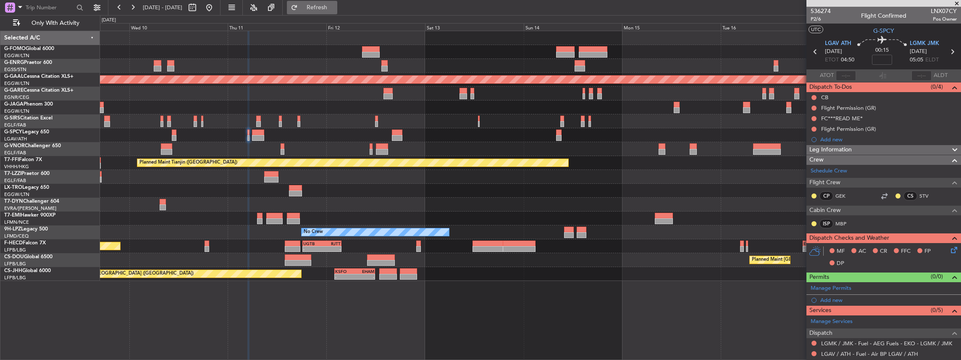
click at [326, 1] on button "Refresh" at bounding box center [312, 7] width 50 height 13
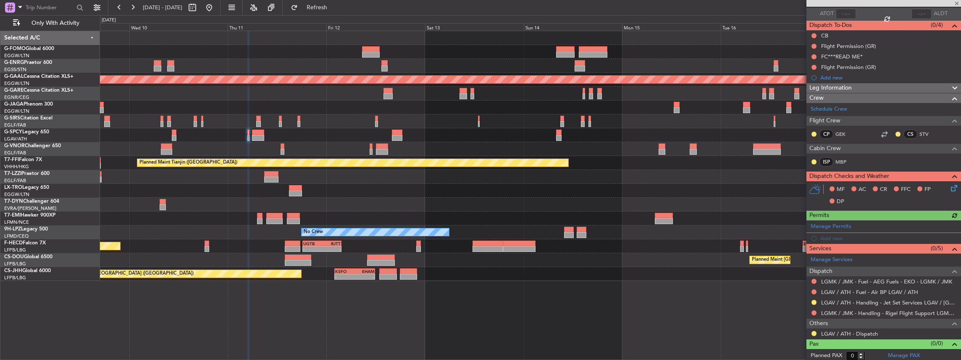
scroll to position [62, 0]
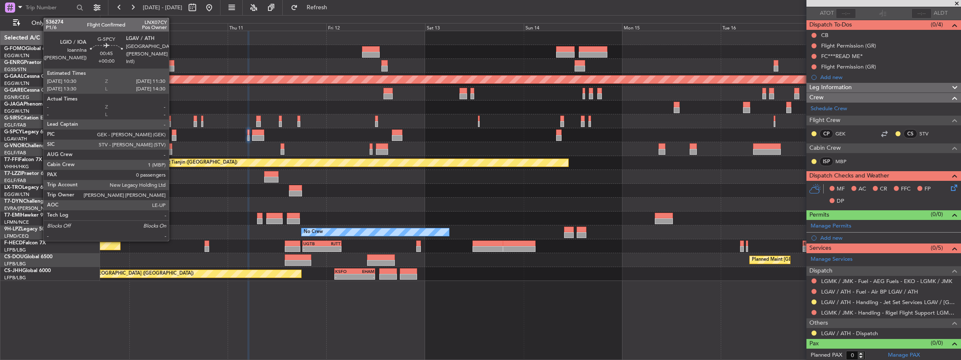
click at [173, 136] on div at bounding box center [174, 138] width 4 height 6
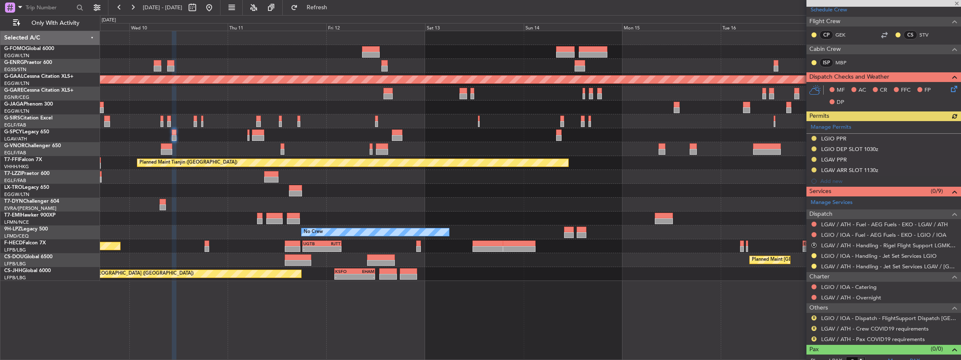
scroll to position [166, 0]
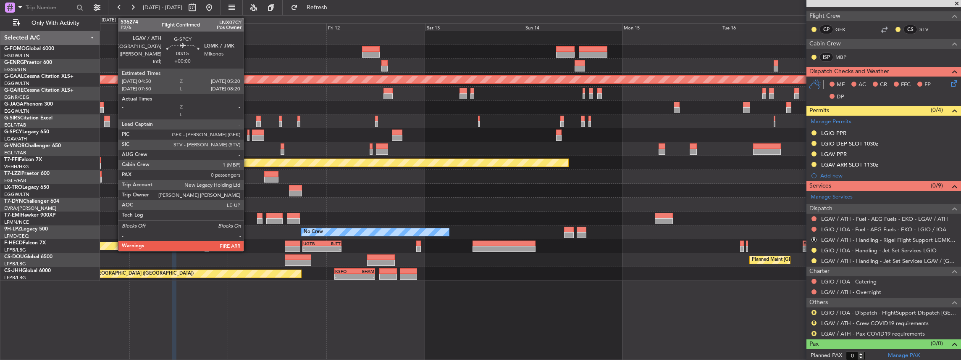
click at [248, 135] on div at bounding box center [248, 138] width 2 height 6
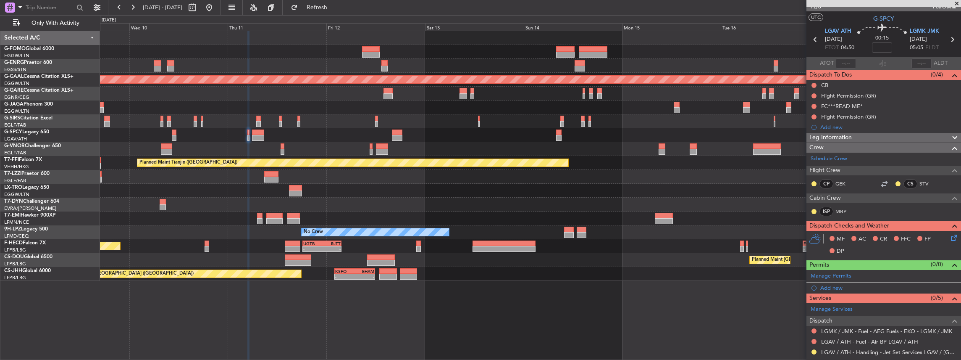
scroll to position [0, 0]
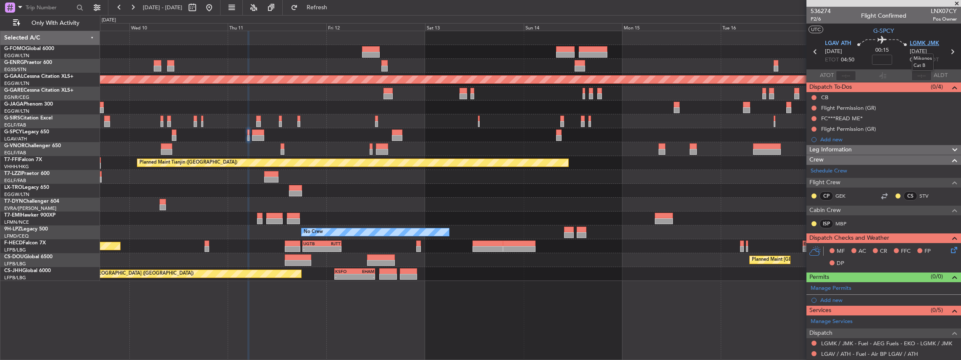
click at [914, 45] on span "LGMK JMK" at bounding box center [924, 43] width 29 height 8
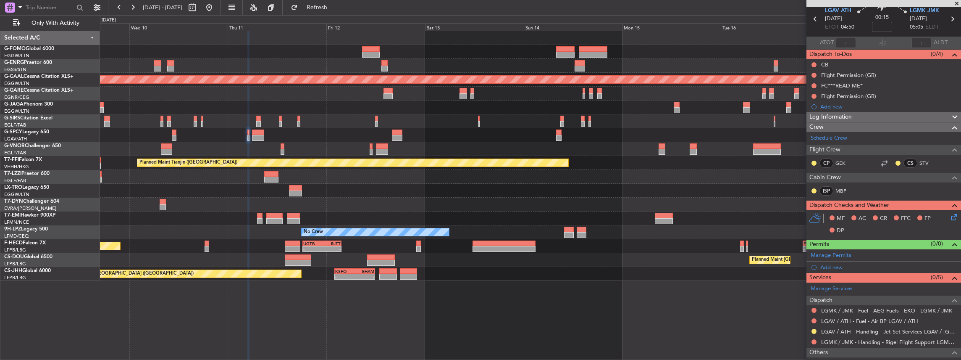
scroll to position [56, 0]
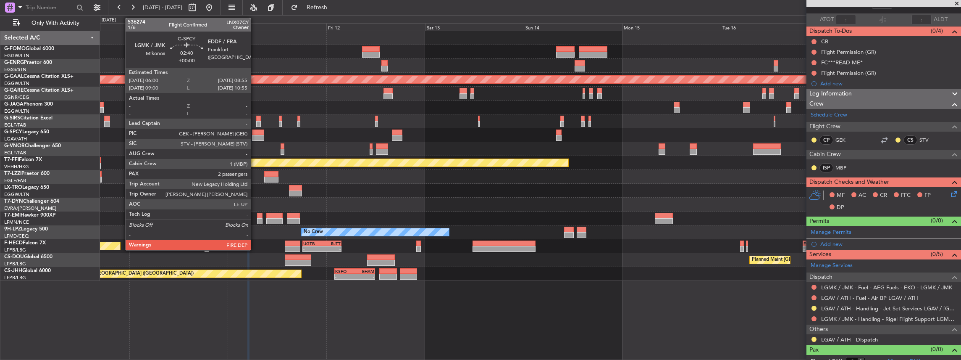
click at [255, 134] on div at bounding box center [258, 132] width 12 height 6
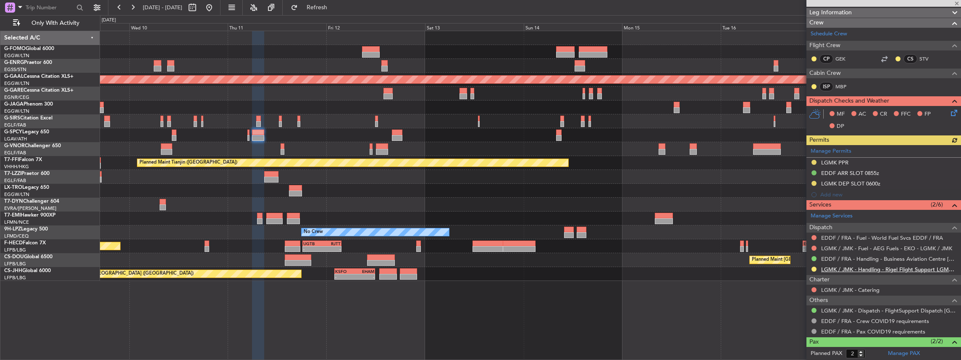
scroll to position [140, 0]
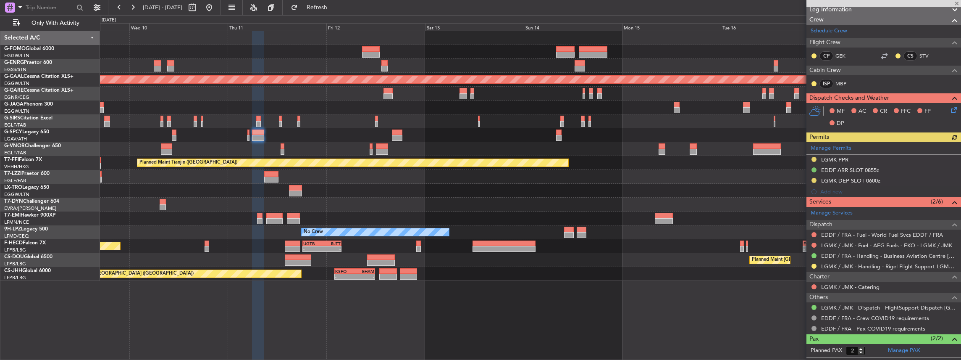
click at [249, 137] on div at bounding box center [530, 135] width 861 height 14
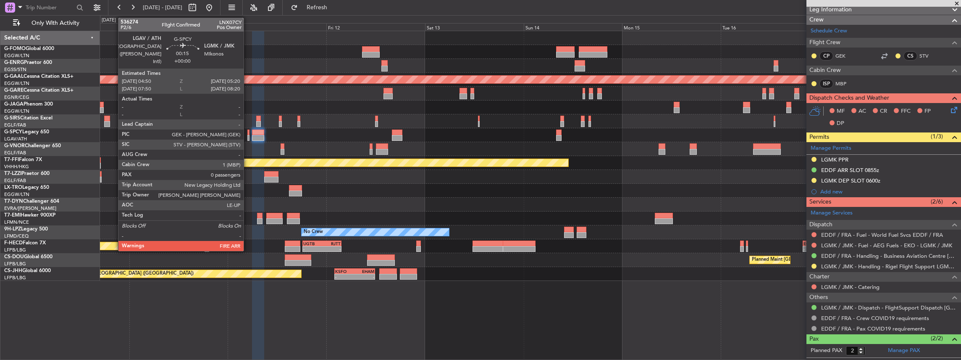
click at [248, 137] on div at bounding box center [248, 138] width 2 height 6
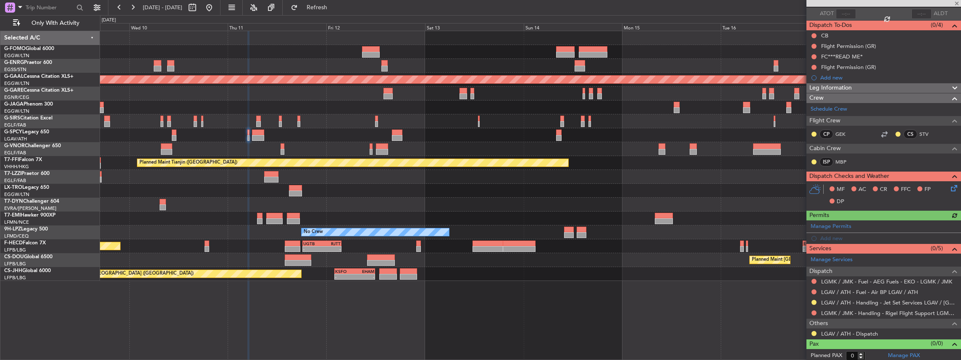
scroll to position [62, 0]
click at [865, 309] on link "LGMK / JMK - Handling - Rigel Flight Support LGMK/JMK" at bounding box center [889, 312] width 136 height 7
click at [335, 8] on span "Refresh" at bounding box center [316, 8] width 35 height 6
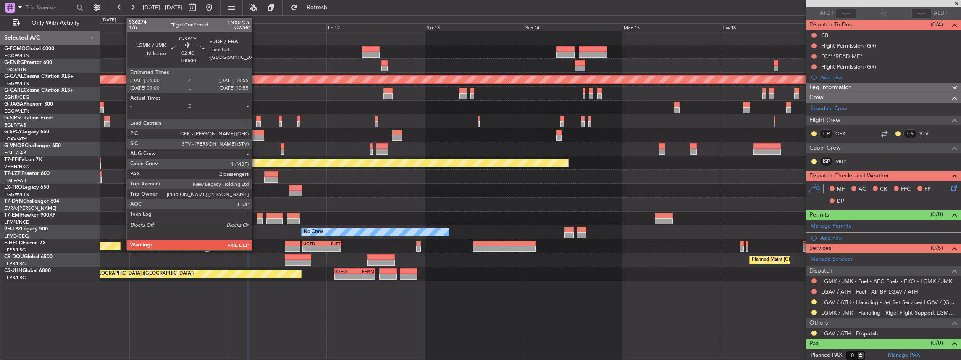
click at [256, 136] on div at bounding box center [258, 138] width 12 height 6
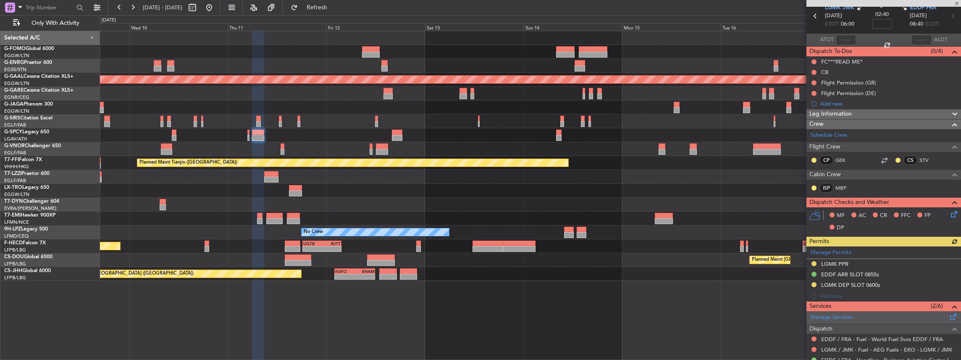
scroll to position [112, 0]
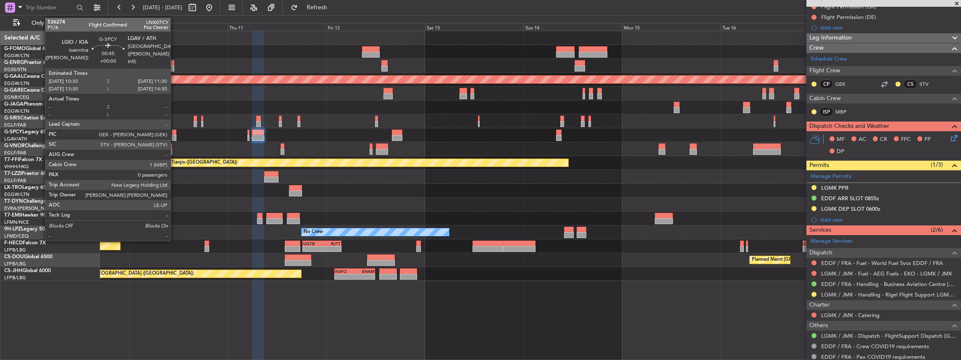
click at [175, 135] on div at bounding box center [174, 138] width 4 height 6
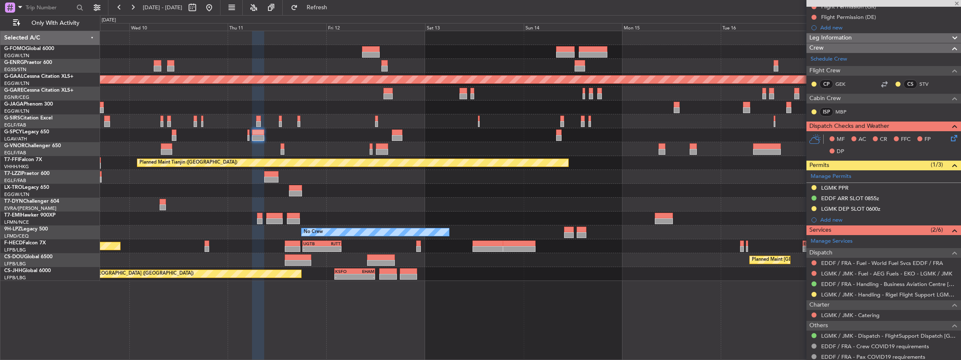
type input "0"
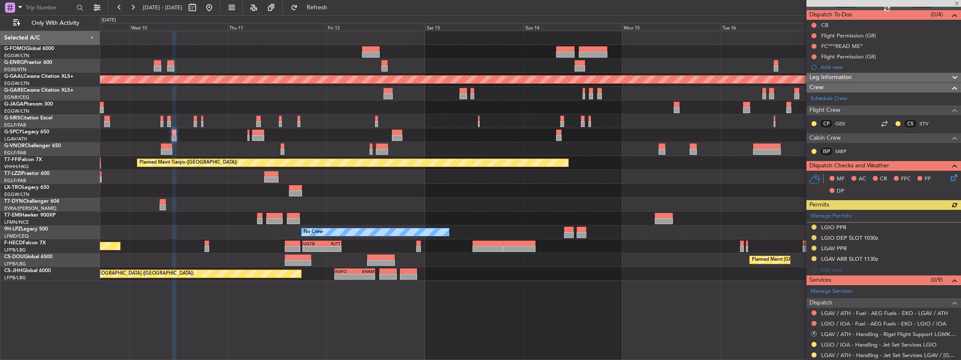
scroll to position [84, 0]
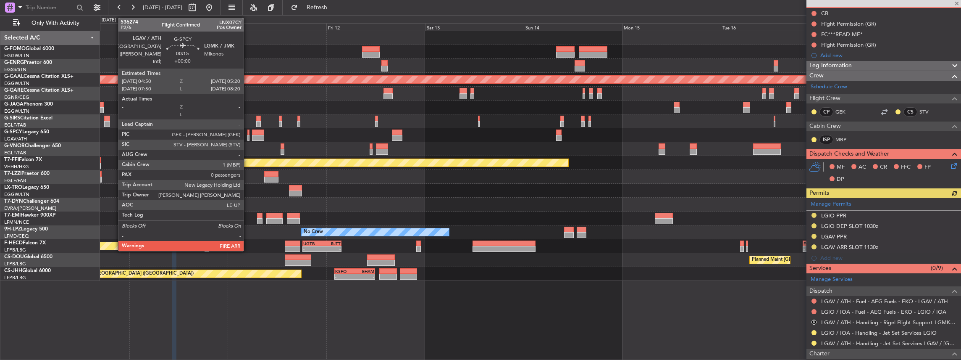
click at [248, 135] on div at bounding box center [248, 138] width 2 height 6
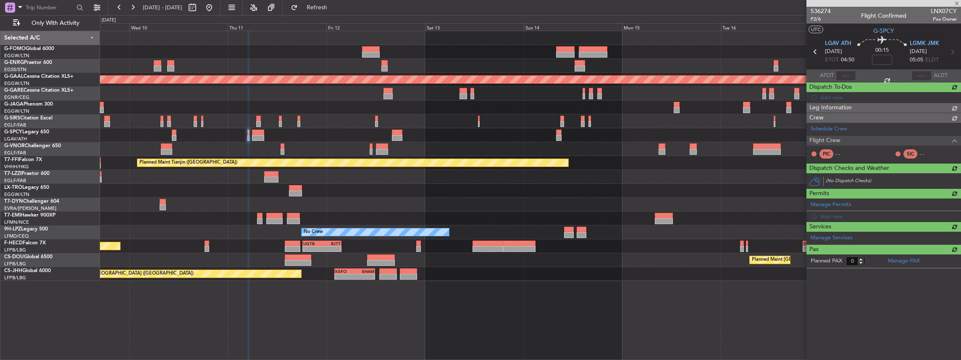
scroll to position [0, 0]
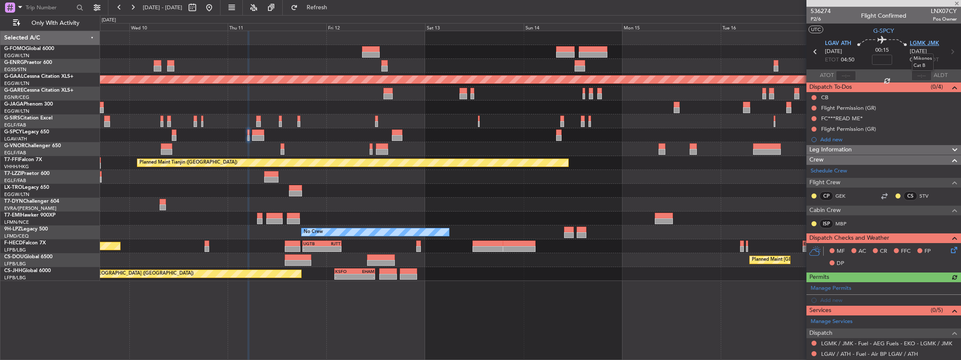
click at [919, 43] on span "LGMK JMK" at bounding box center [924, 43] width 29 height 8
click at [832, 44] on span "LGAV ATH" at bounding box center [838, 43] width 26 height 8
click at [948, 285] on span at bounding box center [953, 286] width 10 height 6
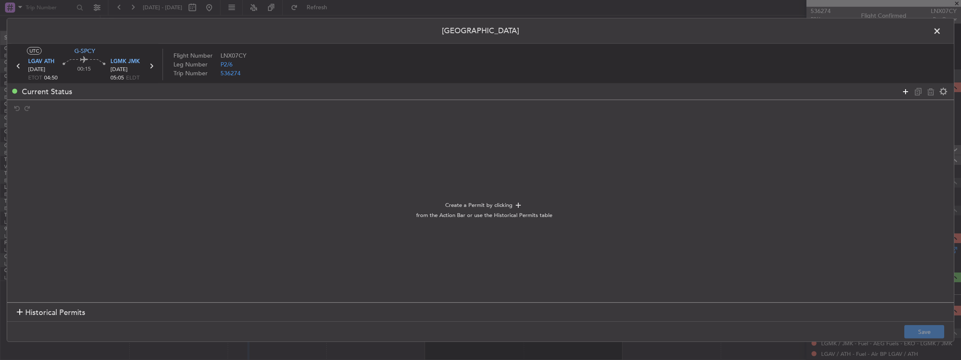
click at [907, 93] on icon at bounding box center [905, 91] width 10 height 10
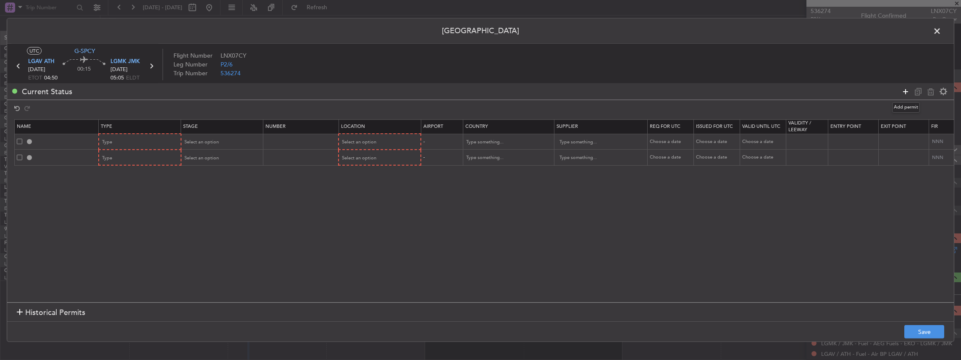
click at [907, 93] on icon at bounding box center [905, 91] width 10 height 10
click at [162, 140] on div "Type" at bounding box center [137, 142] width 70 height 13
click at [109, 243] on span "PPR" at bounding box center [139, 240] width 75 height 13
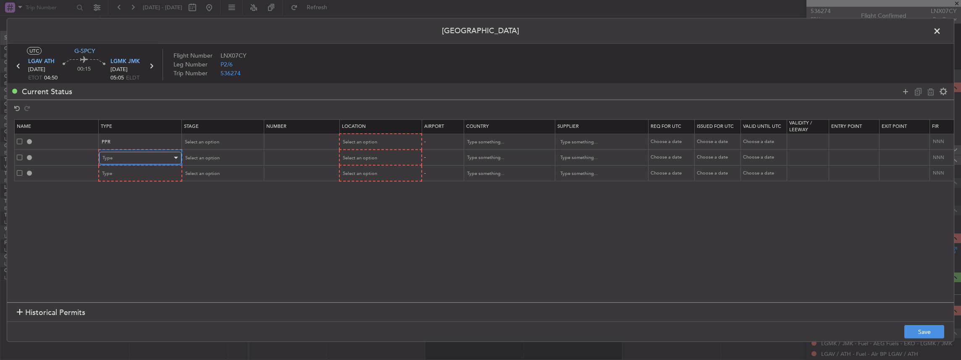
click at [114, 159] on div "Type" at bounding box center [137, 158] width 70 height 13
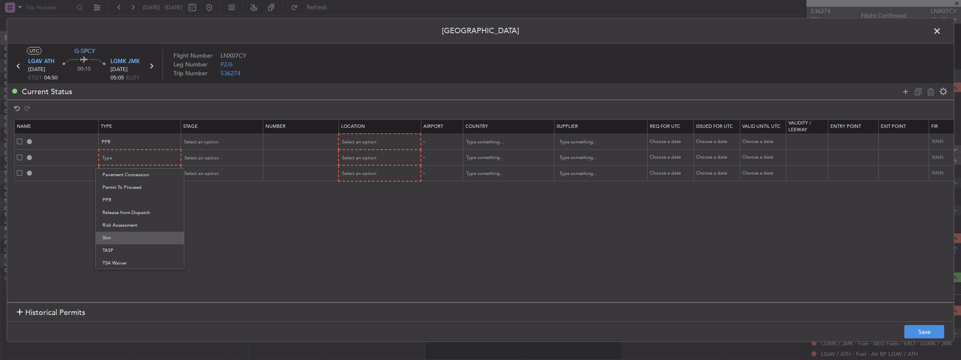
click at [123, 242] on span "Slot" at bounding box center [139, 237] width 75 height 13
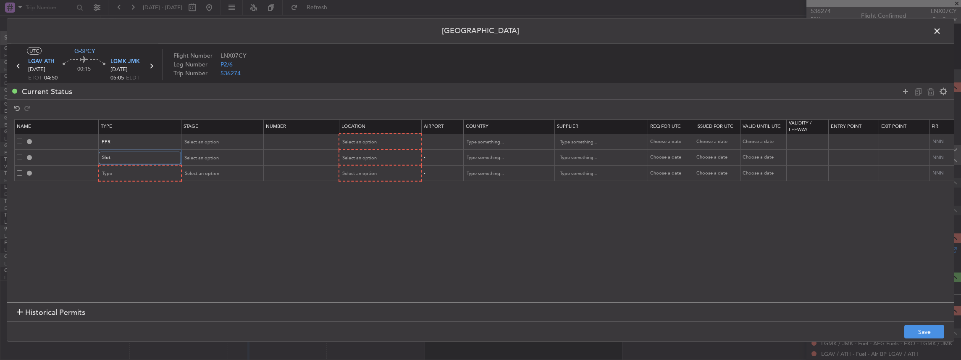
scroll to position [252, 0]
click at [125, 174] on div "Type" at bounding box center [137, 173] width 70 height 13
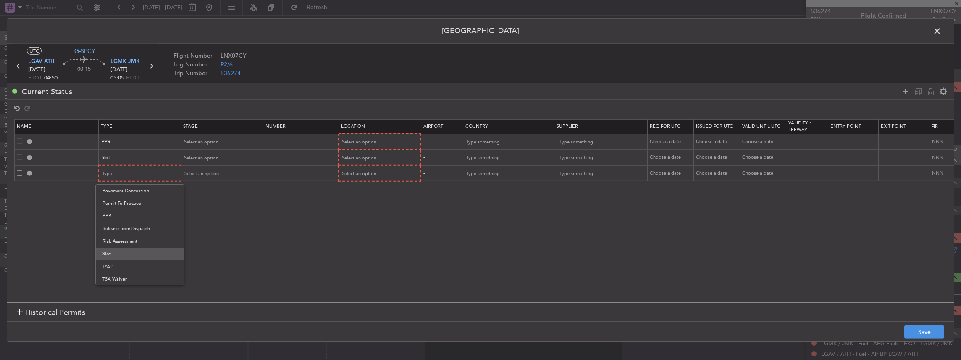
click at [123, 255] on span "Slot" at bounding box center [139, 253] width 75 height 13
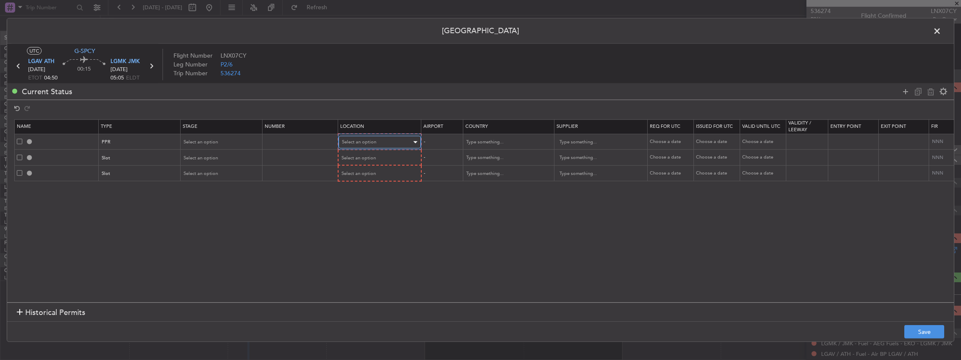
click at [349, 137] on div "Select an option" at bounding box center [377, 142] width 70 height 13
drag, startPoint x: 374, startPoint y: 160, endPoint x: 365, endPoint y: 158, distance: 9.9
click at [374, 160] on span "Departure" at bounding box center [378, 159] width 75 height 13
click at [354, 157] on span "Select an option" at bounding box center [359, 157] width 34 height 6
click at [349, 175] on span "Departure" at bounding box center [378, 174] width 75 height 13
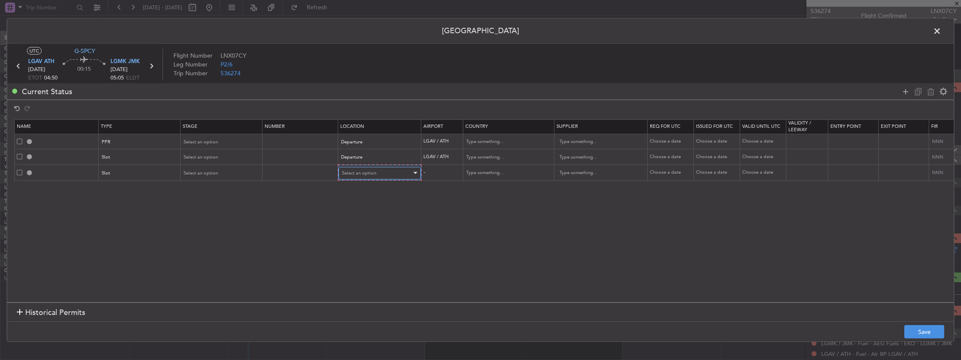
click at [354, 172] on span "Select an option" at bounding box center [359, 173] width 34 height 6
click at [365, 217] on span "Arrival" at bounding box center [378, 215] width 75 height 13
click at [930, 328] on button "Save" at bounding box center [924, 331] width 40 height 13
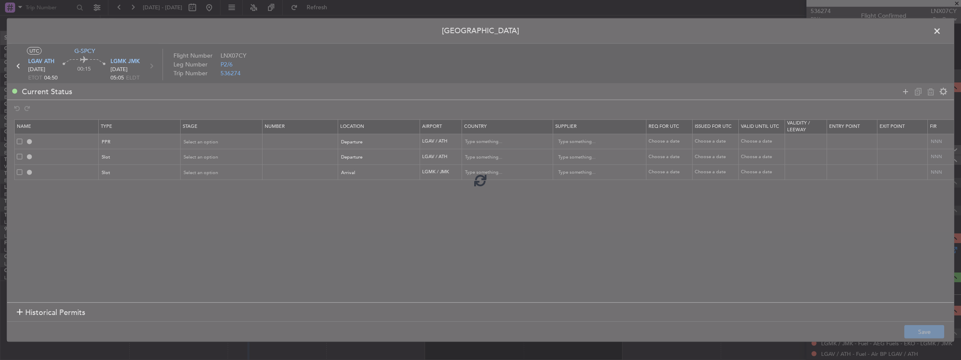
type input "LGAV PPR"
type input "Greece"
type input "NNN"
type input "LGAV DEP SLOT"
type input "Greece"
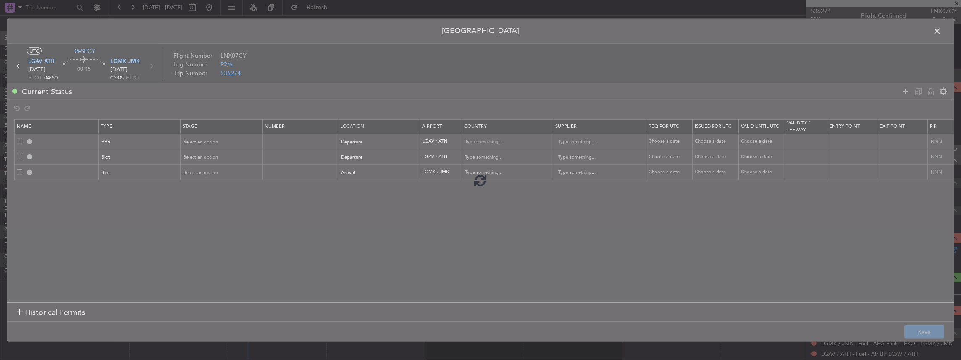
type input "NNN"
type input "LGMK ARR SLOT"
type input "Greece"
type input "NNN"
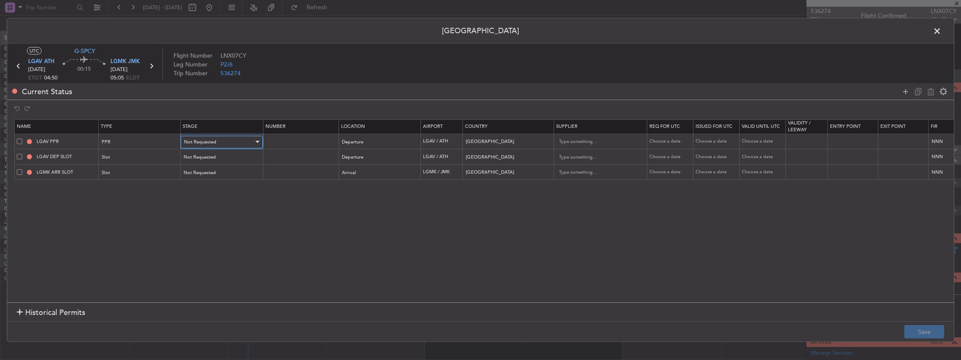
click at [209, 140] on span "Not Requested" at bounding box center [200, 142] width 32 height 6
drag, startPoint x: 213, startPoint y: 193, endPoint x: 213, endPoint y: 188, distance: 5.0
click at [213, 192] on span "Requested" at bounding box center [221, 196] width 75 height 13
click at [209, 155] on span "Not Requested" at bounding box center [200, 157] width 32 height 6
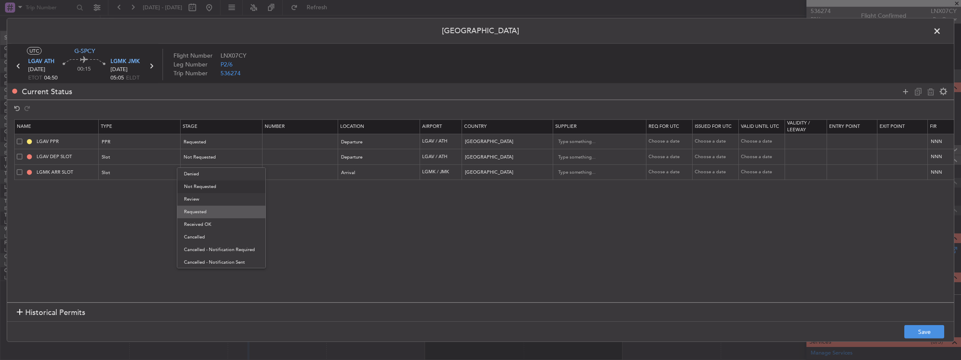
click at [209, 206] on span "Requested" at bounding box center [221, 211] width 75 height 13
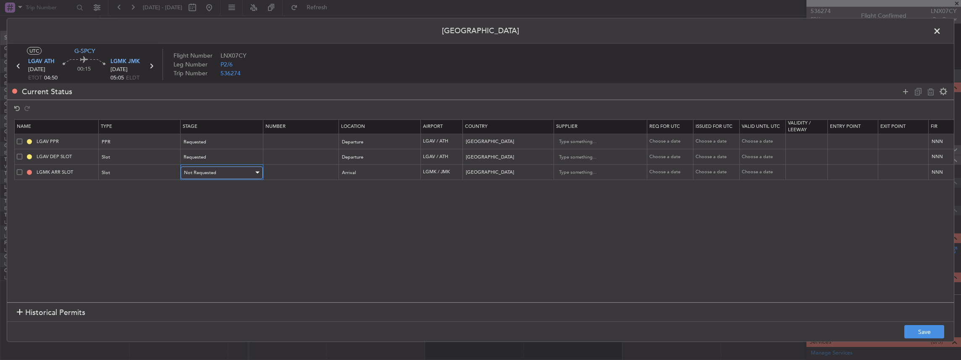
click at [211, 172] on span "Not Requested" at bounding box center [200, 172] width 32 height 6
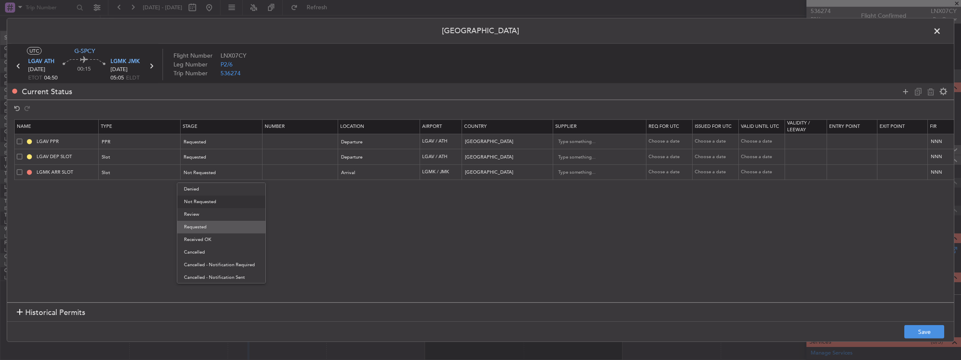
click at [209, 228] on span "Requested" at bounding box center [221, 226] width 75 height 13
click at [82, 158] on input "LGAV DEP SLOT" at bounding box center [66, 156] width 63 height 7
click at [89, 156] on input "LGAV DEP SLOT" at bounding box center [66, 156] width 63 height 7
type input "LGAV DEP SLOT 0450z"
drag, startPoint x: 88, startPoint y: 235, endPoint x: 82, endPoint y: 181, distance: 54.0
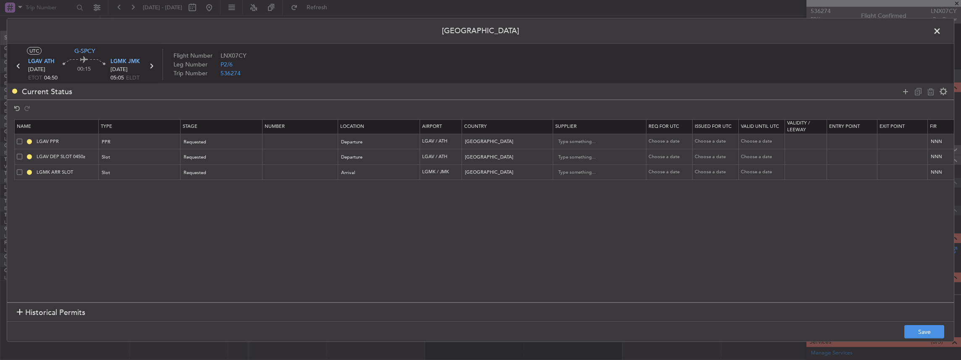
click at [87, 231] on section "Name Type Stage Number Location Airport Country Supplier Req For Utc Issued For…" at bounding box center [480, 209] width 947 height 185
click at [83, 167] on td "LGMK ARR SLOT" at bounding box center [57, 172] width 84 height 16
click at [94, 178] on td "LGMK ARR SLOT" at bounding box center [57, 172] width 84 height 16
click at [87, 174] on input "LGMK ARR SLOT" at bounding box center [66, 171] width 63 height 7
type input "LGMK ARR SLOT 0520z"
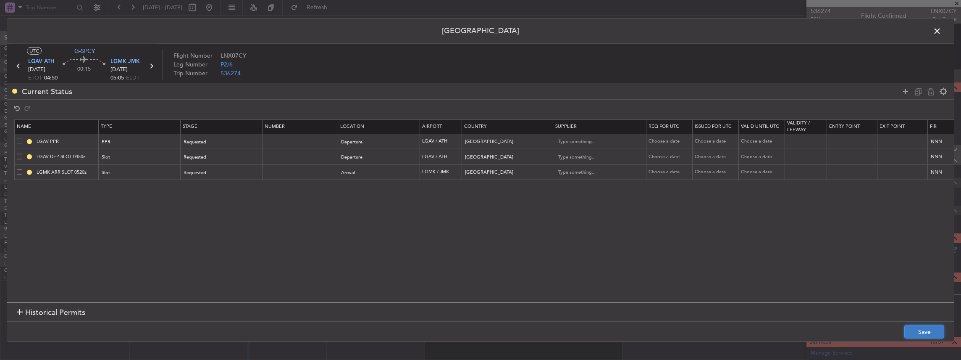
click at [927, 333] on button "Save" at bounding box center [924, 331] width 40 height 13
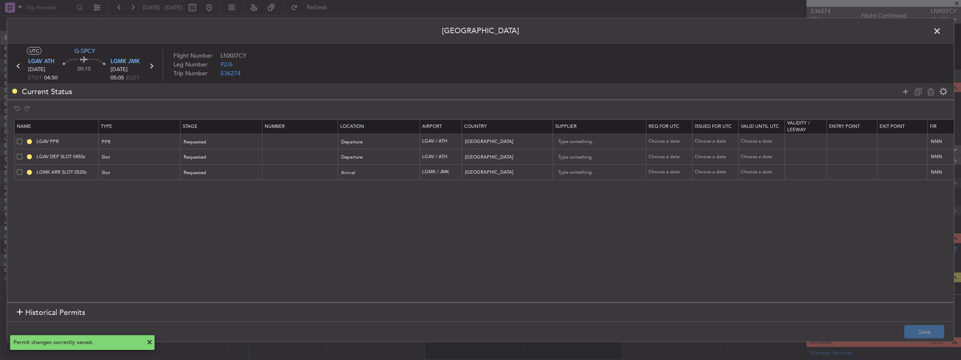
click at [941, 32] on span at bounding box center [941, 33] width 0 height 17
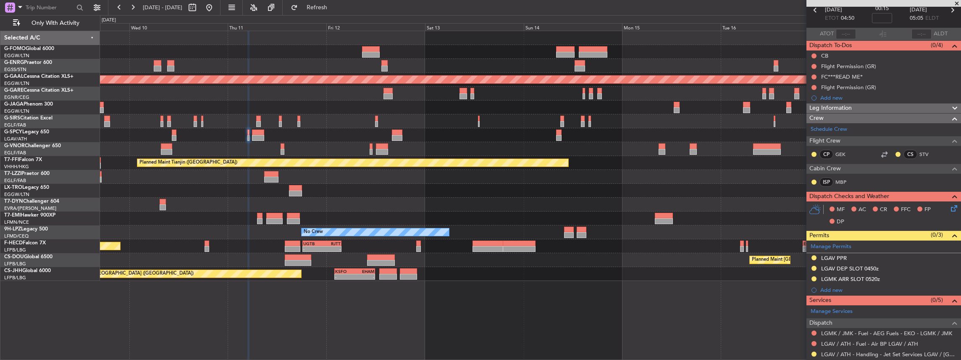
scroll to position [0, 0]
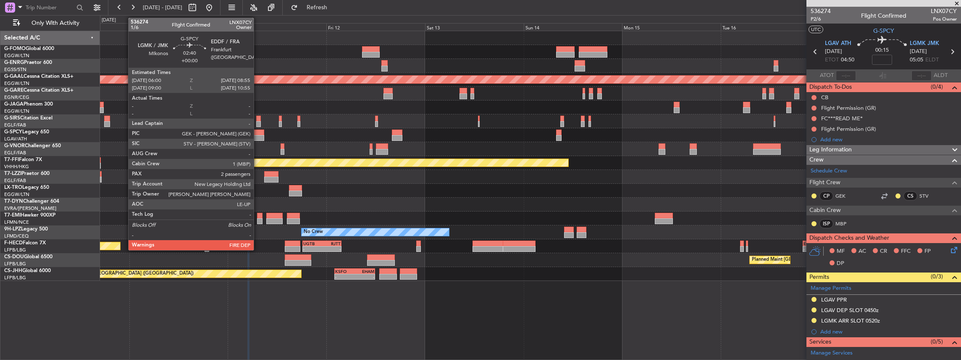
click at [257, 135] on div at bounding box center [258, 138] width 12 height 6
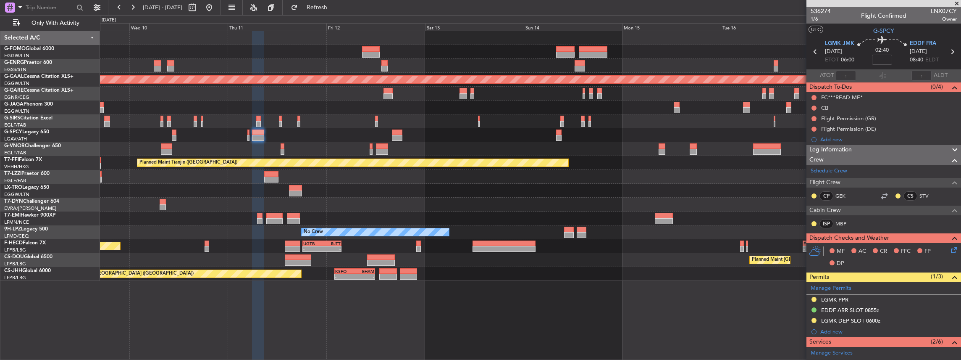
scroll to position [140, 0]
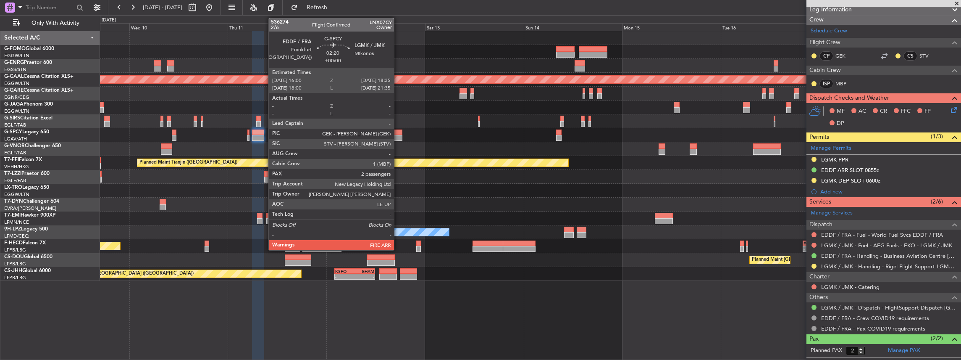
click at [398, 132] on div at bounding box center [397, 132] width 11 height 6
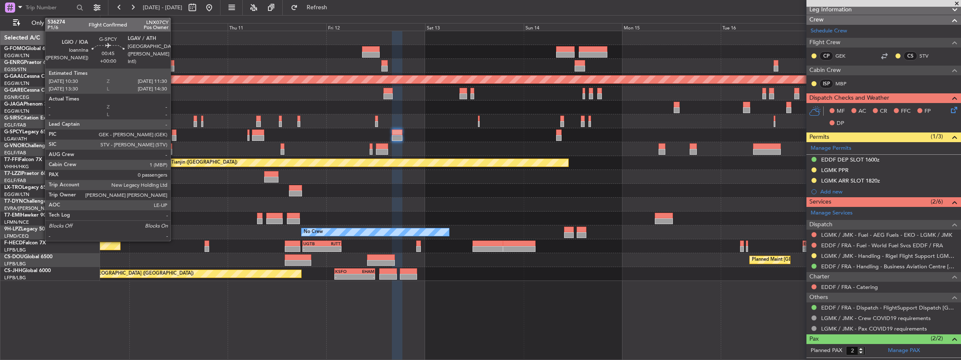
click at [175, 139] on div at bounding box center [174, 138] width 4 height 6
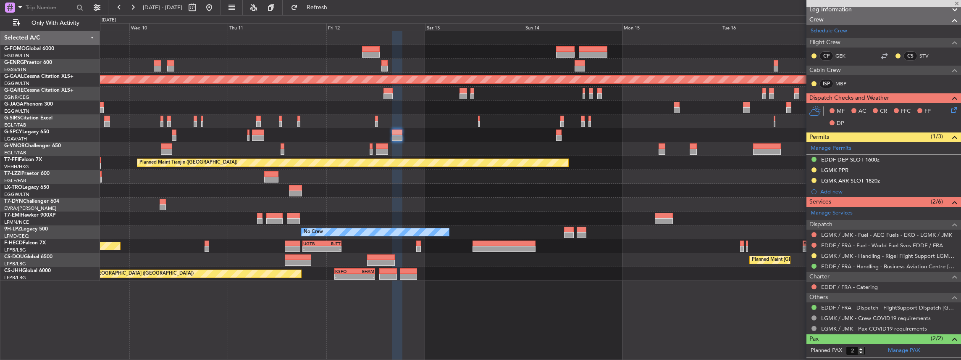
type input "0"
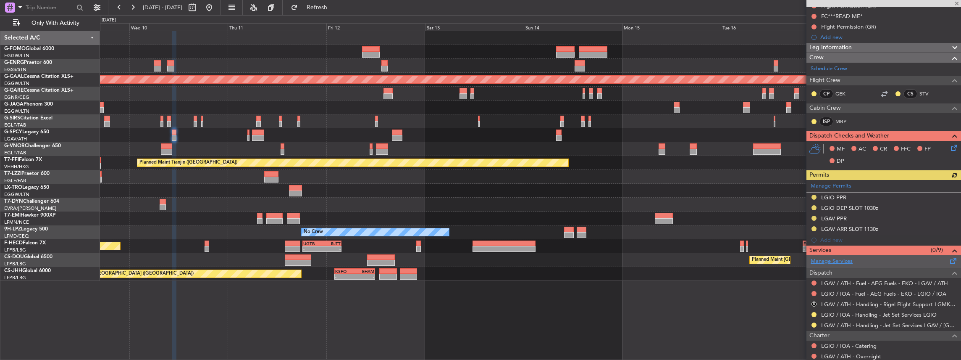
scroll to position [112, 0]
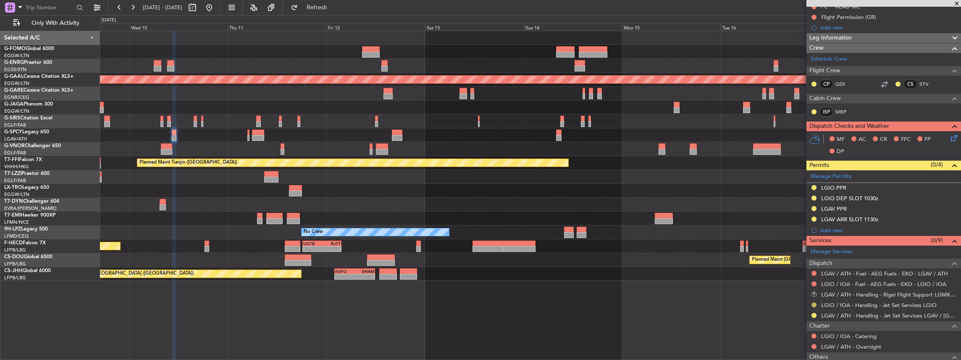
click at [813, 302] on button at bounding box center [813, 304] width 5 height 5
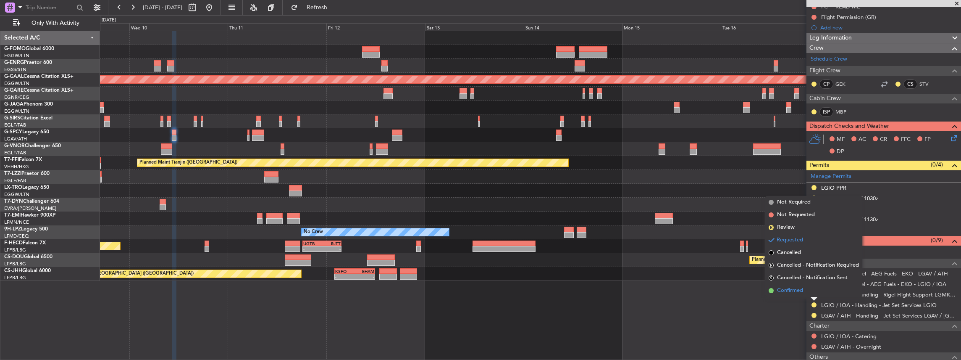
click at [794, 290] on span "Confirmed" at bounding box center [790, 290] width 26 height 8
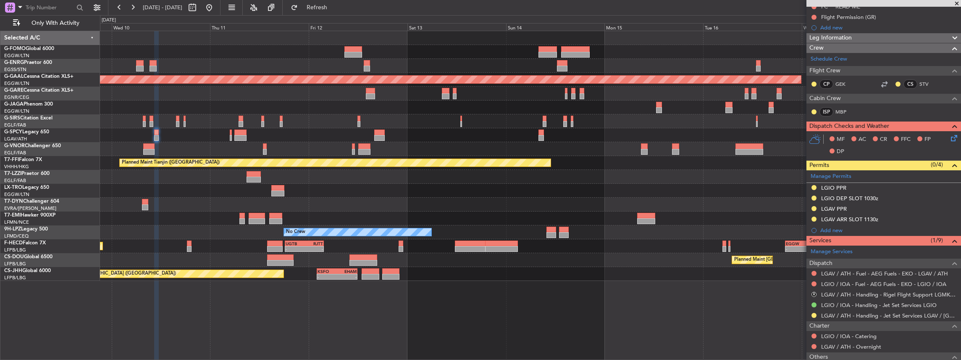
click at [274, 302] on div "Planned Maint Dusseldorf Planned Maint Tianjin (Binhai) - - LIEO 17:00 Z ZBAA 0…" at bounding box center [530, 195] width 861 height 329
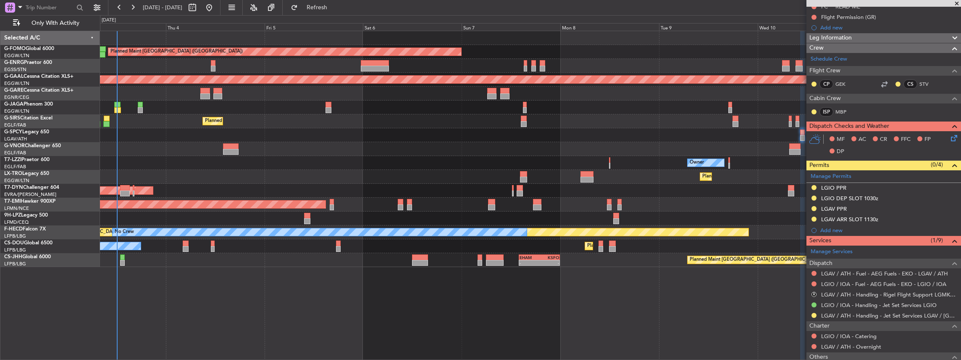
click at [961, 283] on html "09 Sep 2025 - 18 Sep 2025 Refresh Quick Links Only With Activity Planned Maint …" at bounding box center [480, 180] width 961 height 360
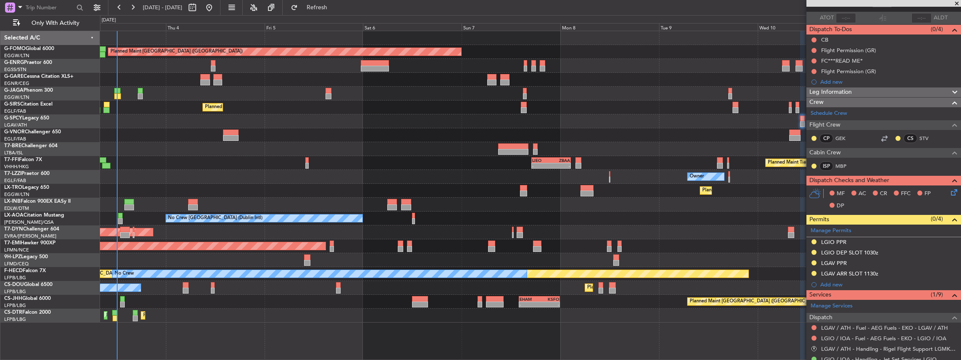
scroll to position [0, 0]
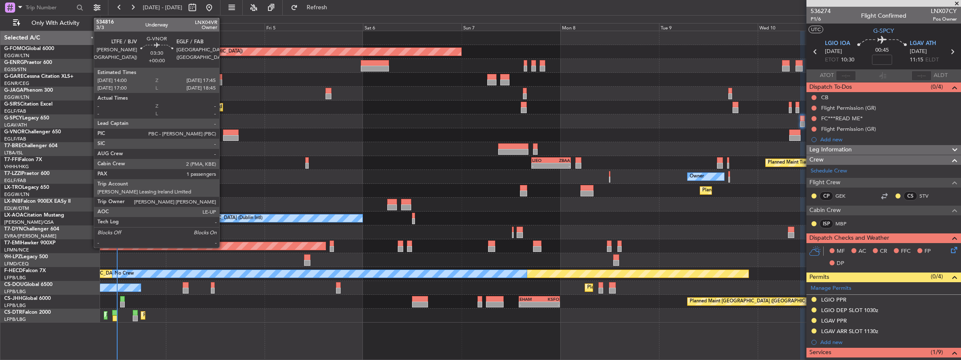
click at [224, 133] on div at bounding box center [231, 132] width 16 height 6
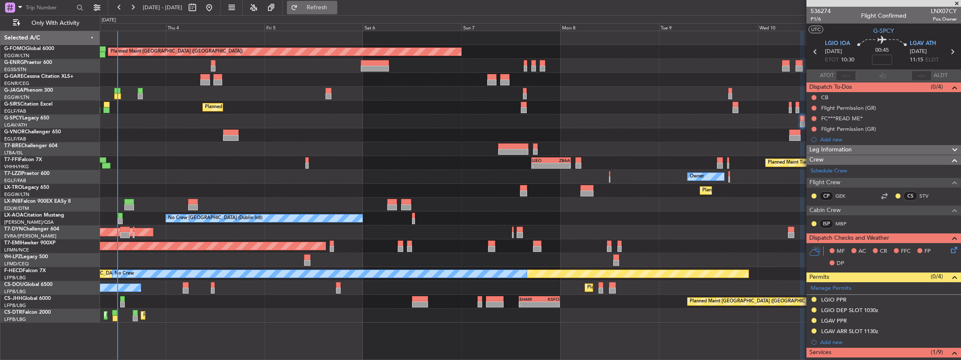
click at [335, 5] on span "Refresh" at bounding box center [316, 8] width 35 height 6
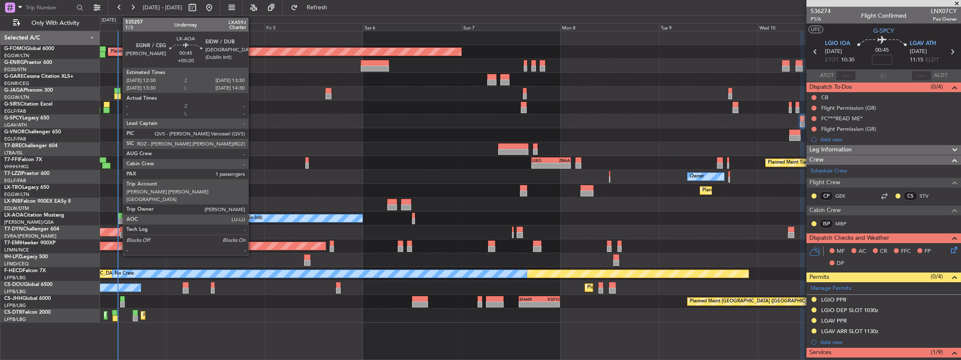
click at [118, 219] on div at bounding box center [120, 221] width 4 height 6
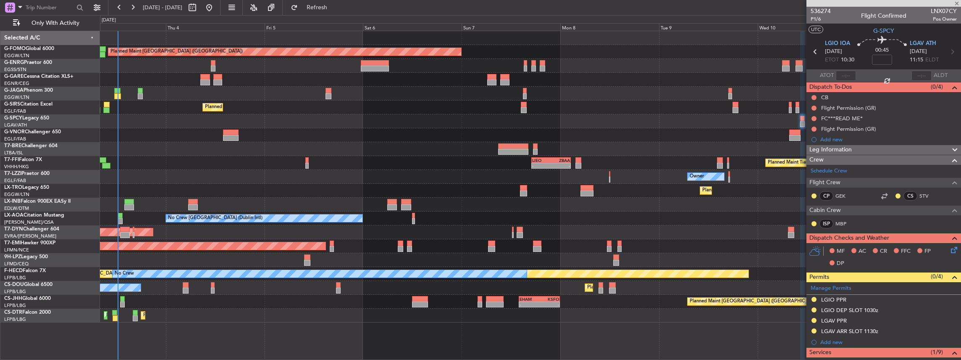
type input "+00:20"
type input "1"
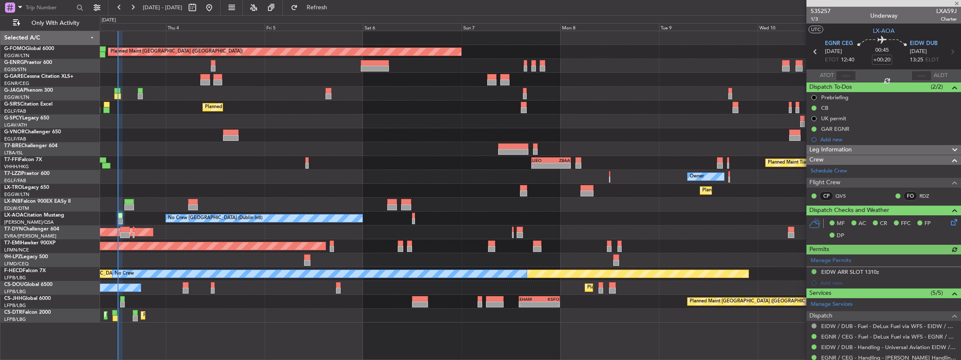
click at [936, 11] on span "LXA59J" at bounding box center [946, 11] width 21 height 9
copy span "LXA59J"
click at [335, 10] on span "Refresh" at bounding box center [316, 8] width 35 height 6
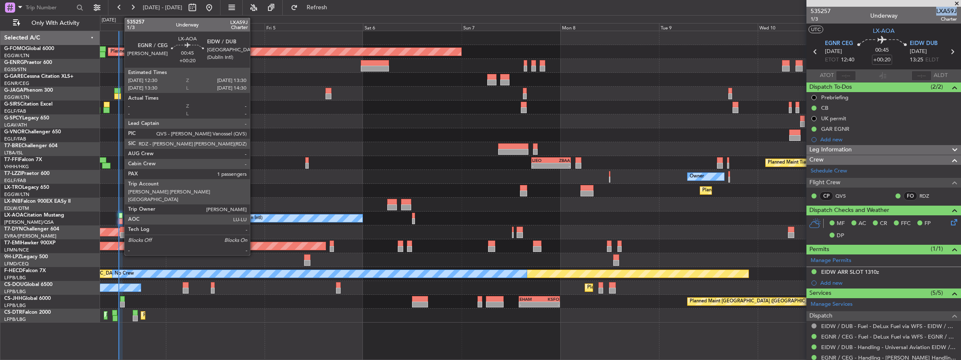
click at [120, 218] on div at bounding box center [120, 221] width 4 height 6
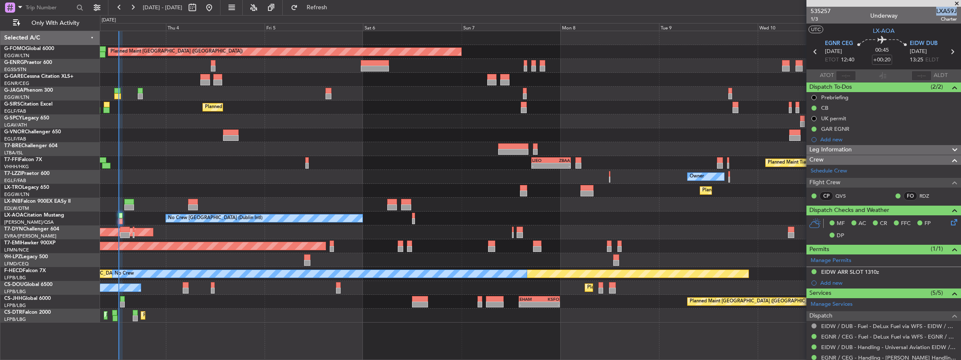
click at [936, 12] on span "LXA59J" at bounding box center [946, 11] width 21 height 9
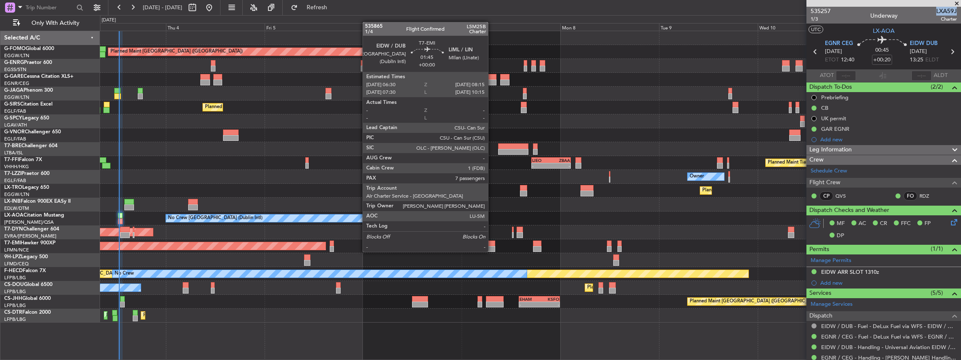
click at [492, 243] on div at bounding box center [492, 243] width 8 height 6
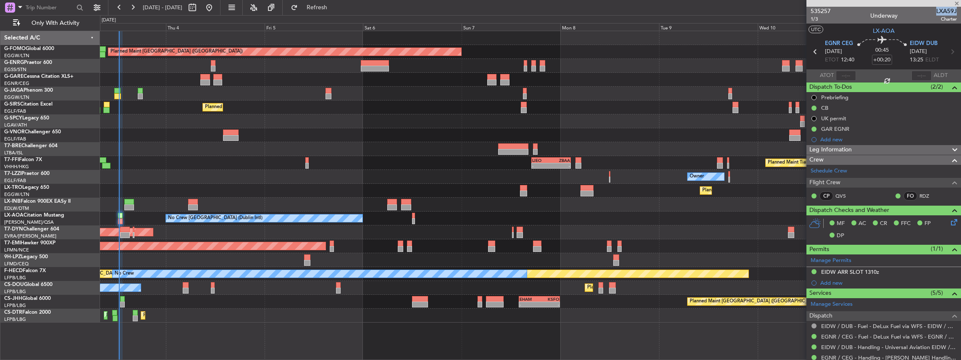
type input "7"
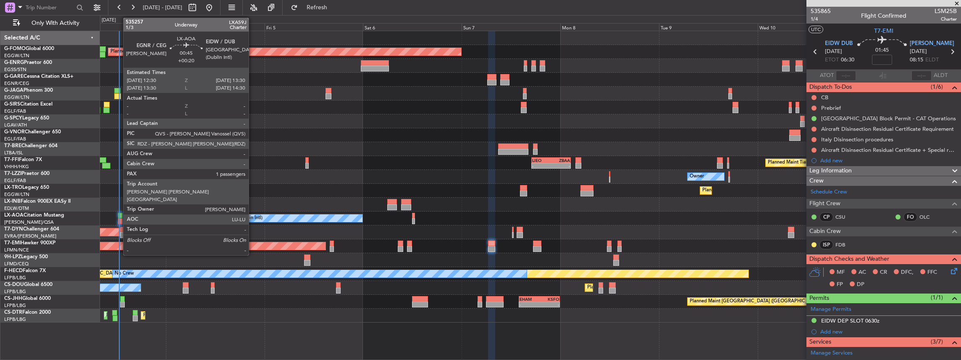
click at [119, 220] on div at bounding box center [120, 221] width 4 height 6
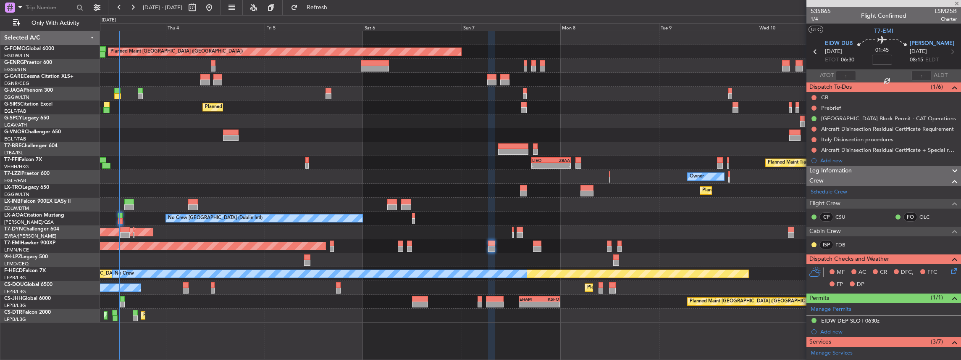
type input "+00:20"
type input "1"
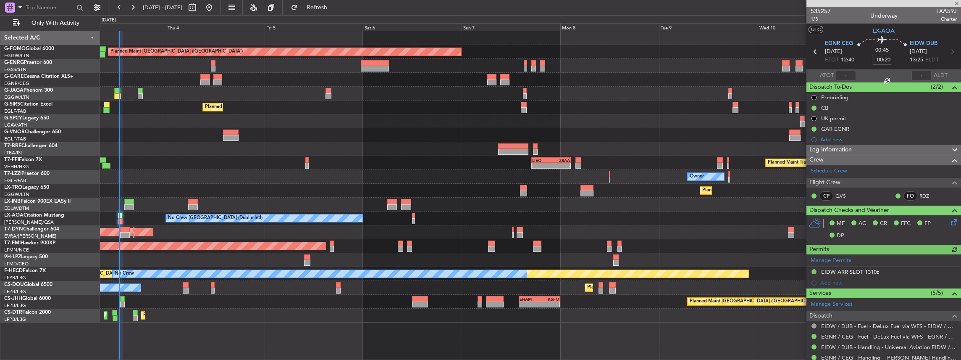
click at [946, 12] on span "LXA59J" at bounding box center [946, 11] width 21 height 9
copy span "LXA59J"
click at [316, 5] on button "Refresh" at bounding box center [312, 7] width 50 height 13
click at [847, 78] on input "text" at bounding box center [846, 76] width 20 height 10
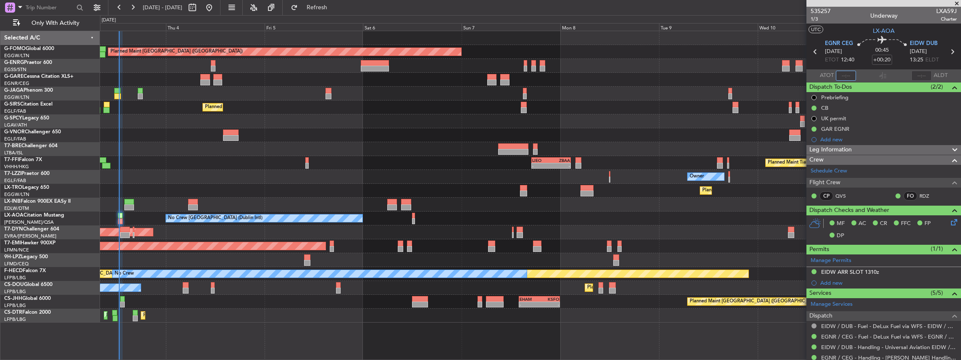
click at [848, 74] on input "text" at bounding box center [846, 76] width 20 height 10
click at [850, 72] on input "text" at bounding box center [846, 76] width 20 height 10
type input "12:20"
click at [328, 3] on button "Refresh" at bounding box center [312, 7] width 50 height 13
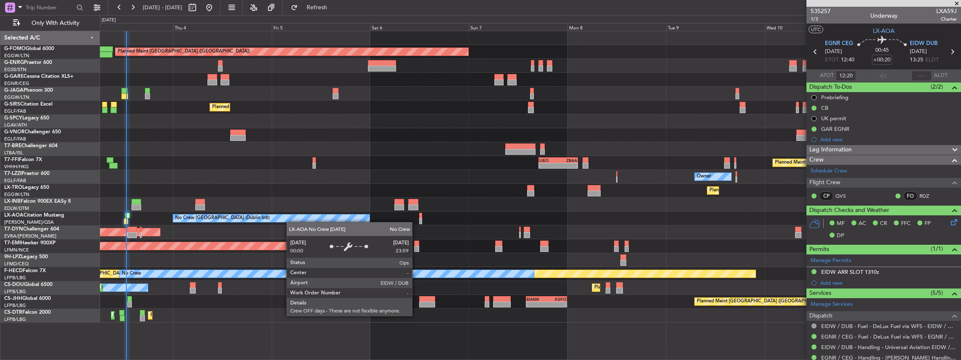
click at [256, 216] on div "Planned Maint London (Luton) Unplanned Maint Chester Planned Maint London (Farn…" at bounding box center [530, 176] width 861 height 291
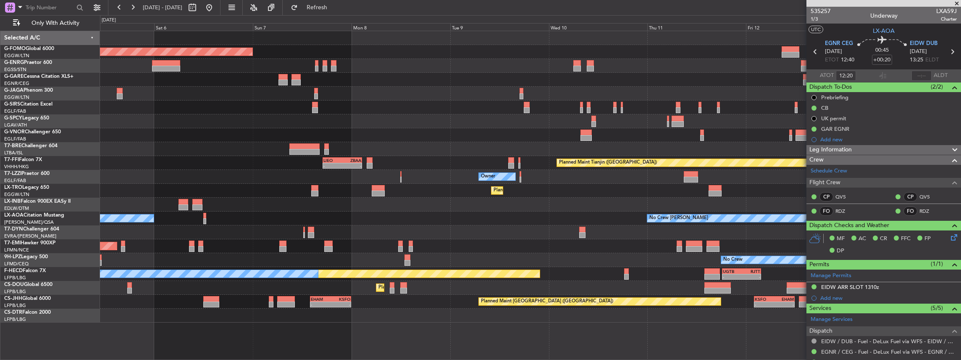
click at [491, 221] on div "Planned Maint [GEOGRAPHIC_DATA] ([GEOGRAPHIC_DATA]) Planned Maint [GEOGRAPHIC_D…" at bounding box center [530, 176] width 861 height 291
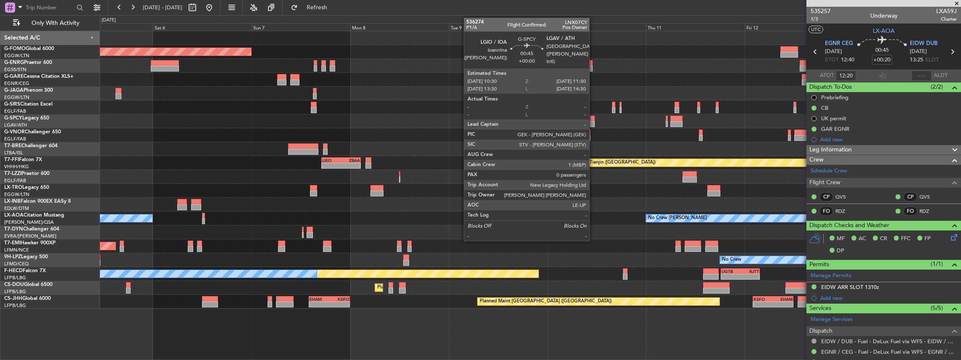
click at [593, 121] on div at bounding box center [592, 124] width 4 height 6
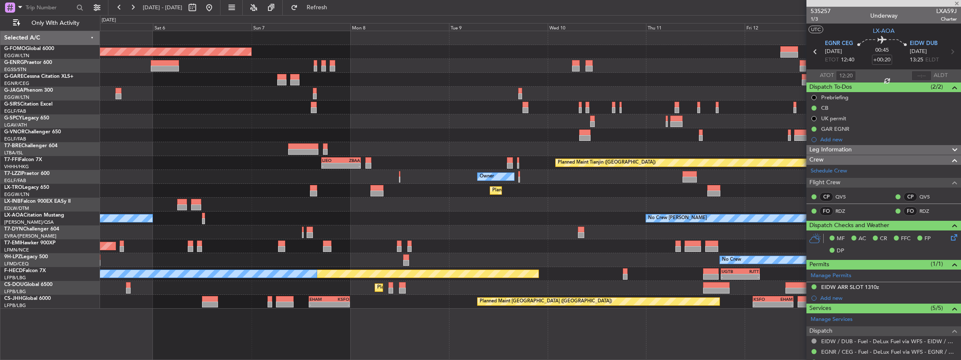
type input "0"
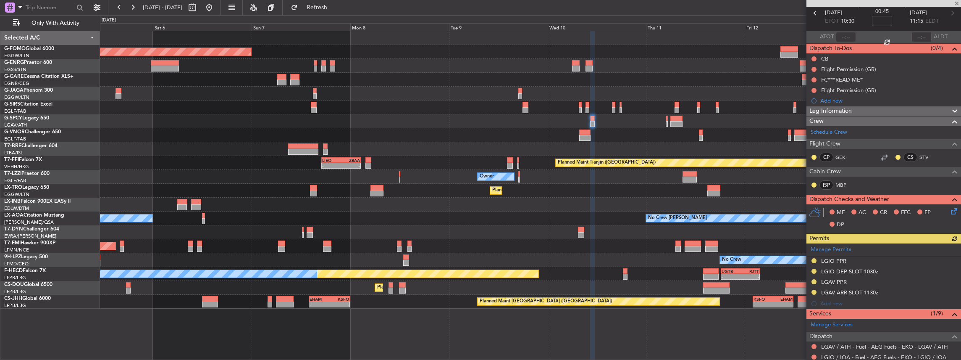
scroll to position [140, 0]
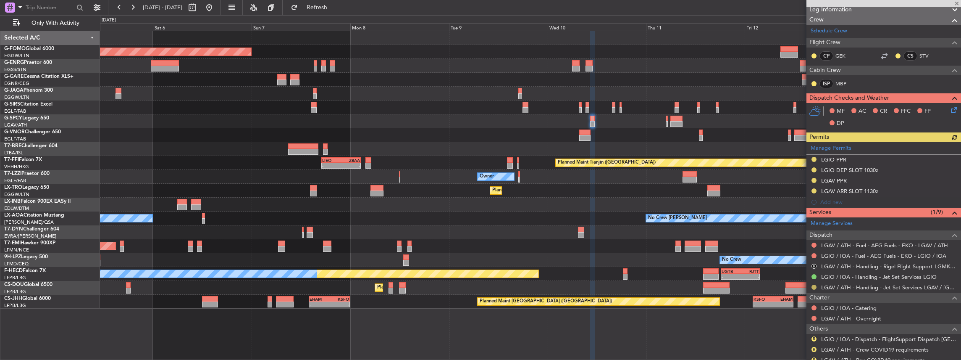
click at [813, 286] on button at bounding box center [813, 286] width 5 height 5
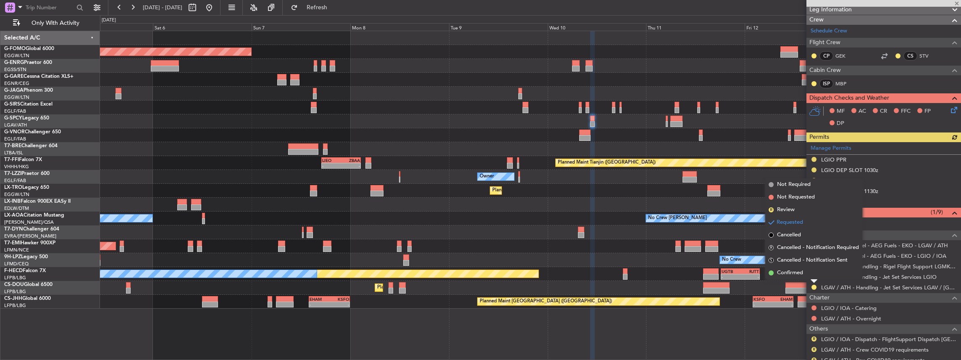
click at [801, 273] on span "Confirmed" at bounding box center [790, 272] width 26 height 8
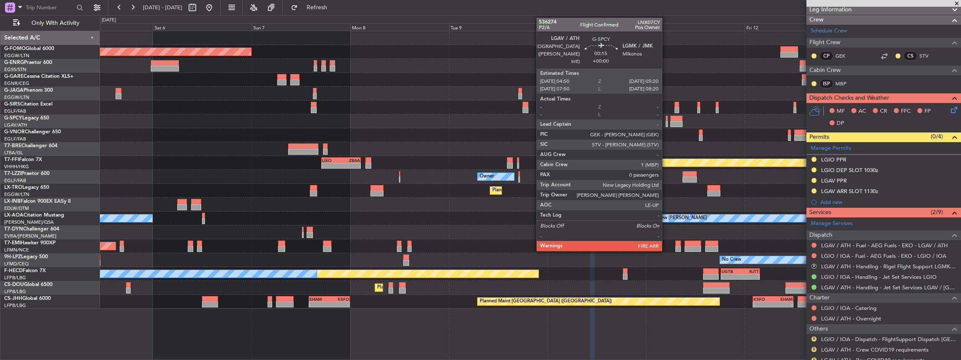
click at [666, 121] on div at bounding box center [667, 124] width 2 height 6
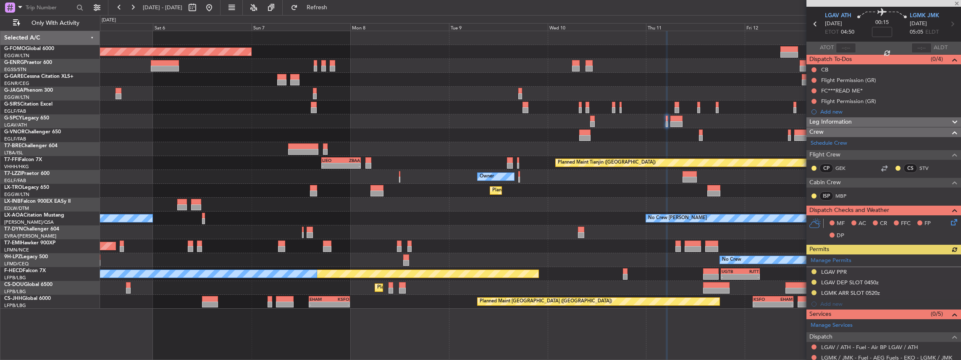
scroll to position [94, 0]
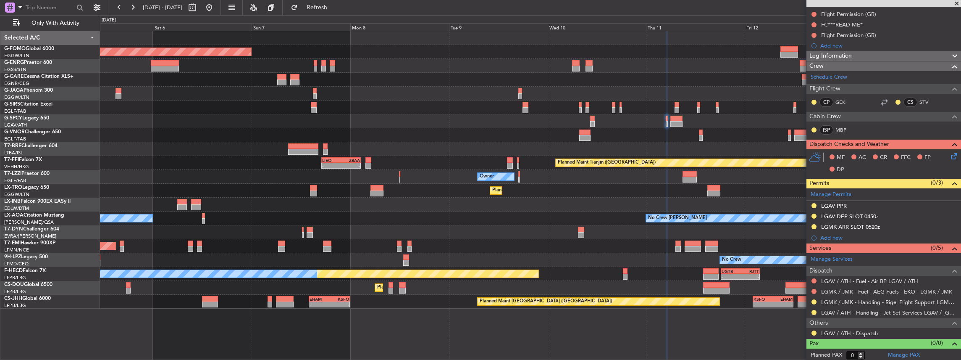
click at [816, 310] on div at bounding box center [814, 312] width 7 height 7
click at [814, 311] on button at bounding box center [813, 312] width 5 height 5
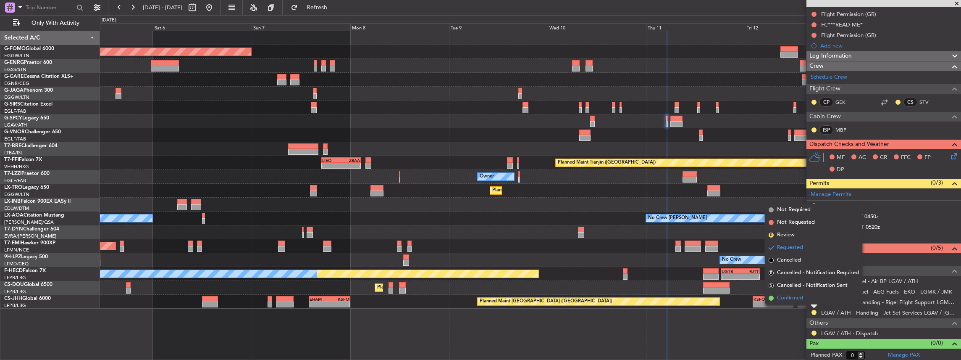
click at [798, 299] on span "Confirmed" at bounding box center [790, 298] width 26 height 8
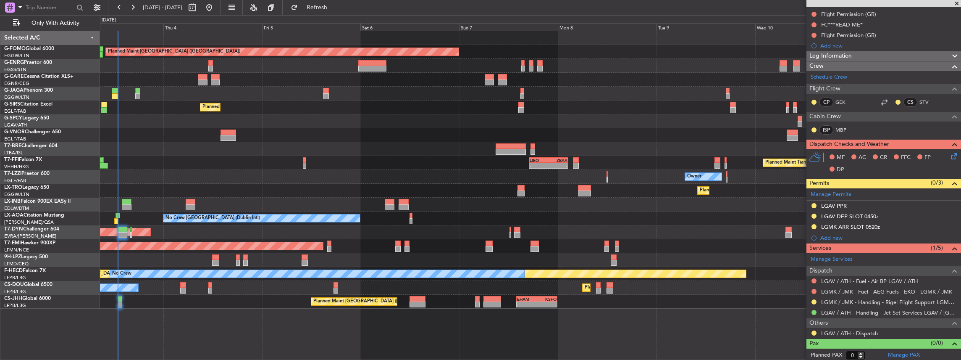
click at [470, 224] on div "Planned Maint [GEOGRAPHIC_DATA] ([GEOGRAPHIC_DATA]) Unplanned Maint [PERSON_NAM…" at bounding box center [530, 169] width 861 height 277
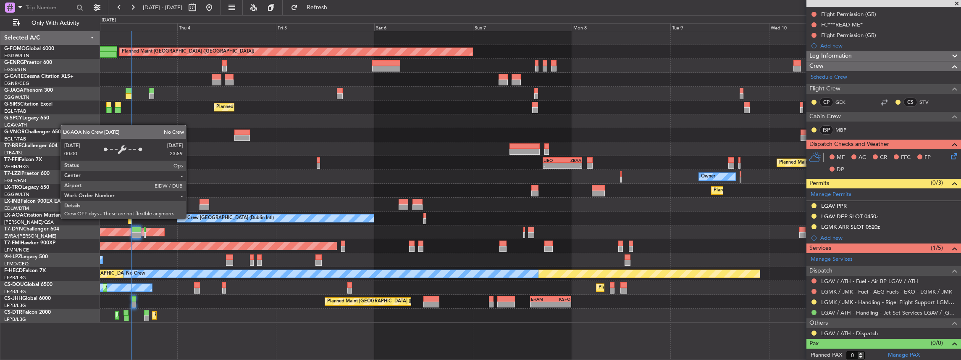
click at [204, 221] on div "No Crew [GEOGRAPHIC_DATA] (Dublin Intl)" at bounding box center [226, 218] width 94 height 13
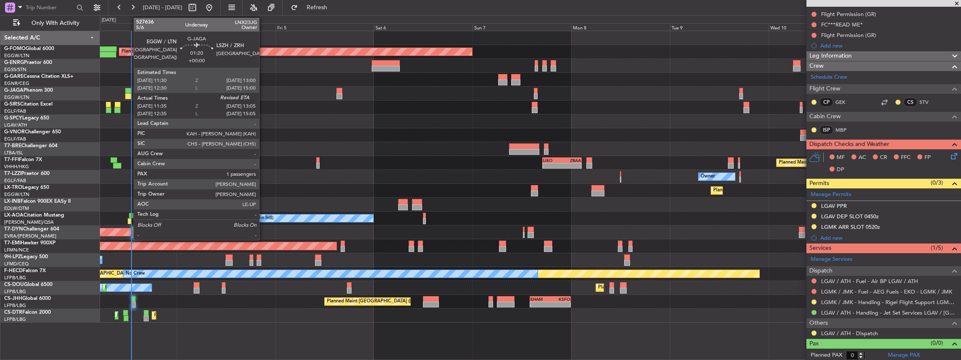
click at [129, 94] on div at bounding box center [128, 96] width 6 height 6
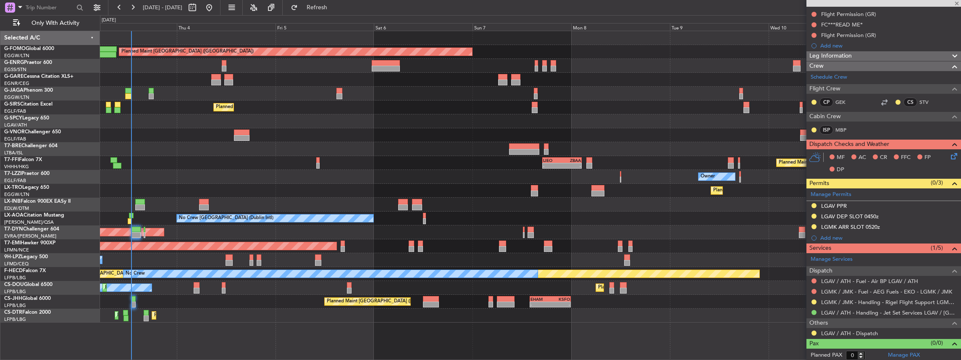
type input "11:35"
type input "1"
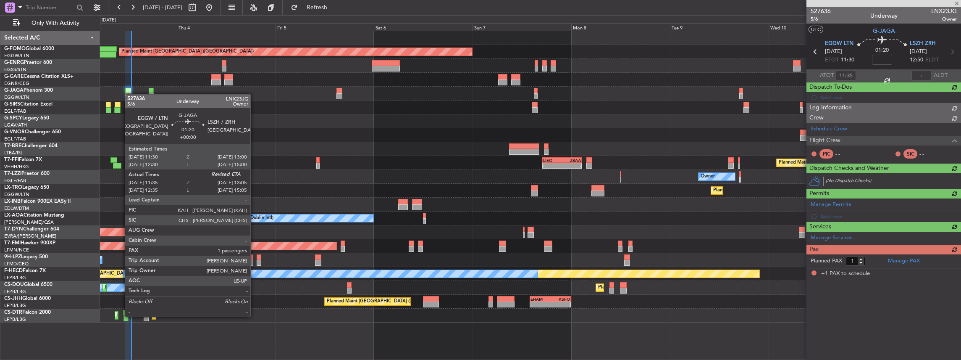
scroll to position [0, 0]
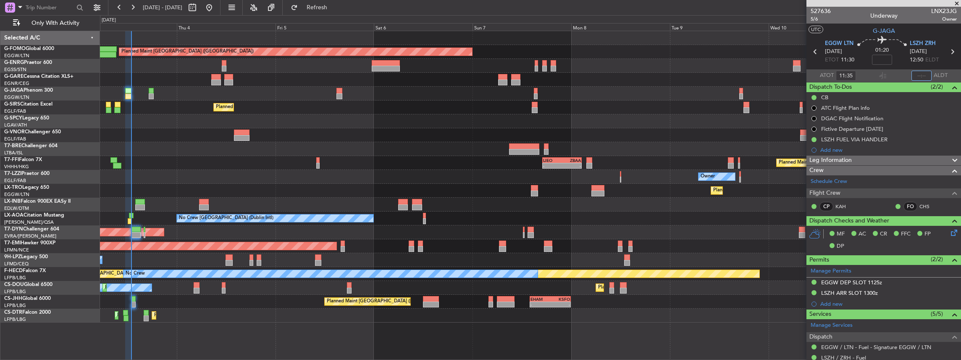
click at [922, 75] on input "text" at bounding box center [921, 76] width 20 height 10
type input "12:56"
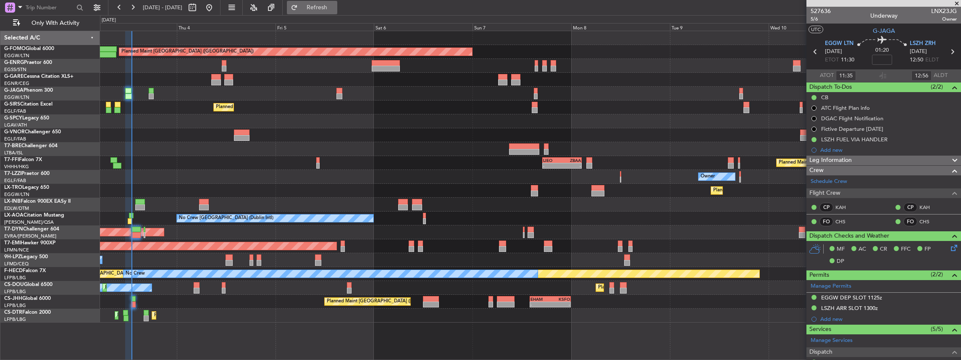
click at [337, 11] on button "Refresh" at bounding box center [312, 7] width 50 height 13
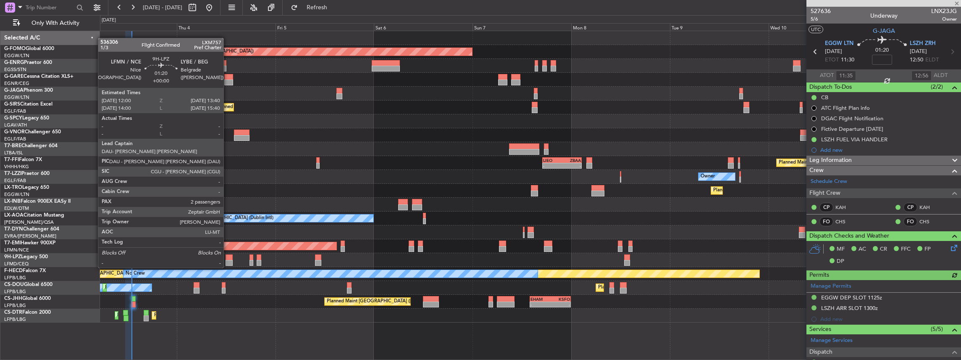
click at [228, 260] on div at bounding box center [229, 263] width 7 height 6
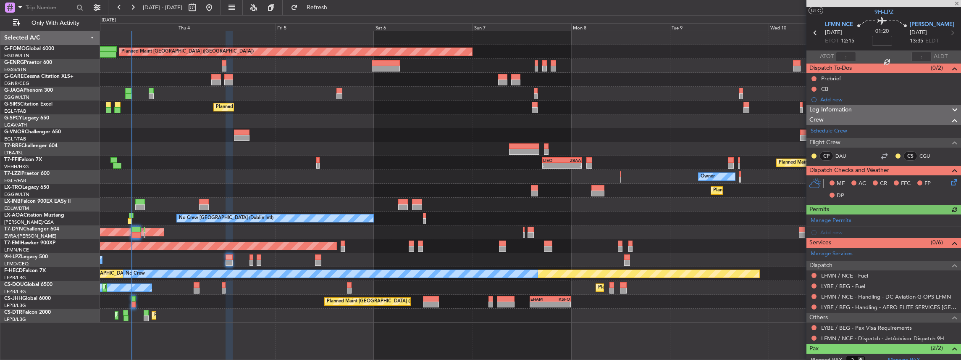
scroll to position [28, 0]
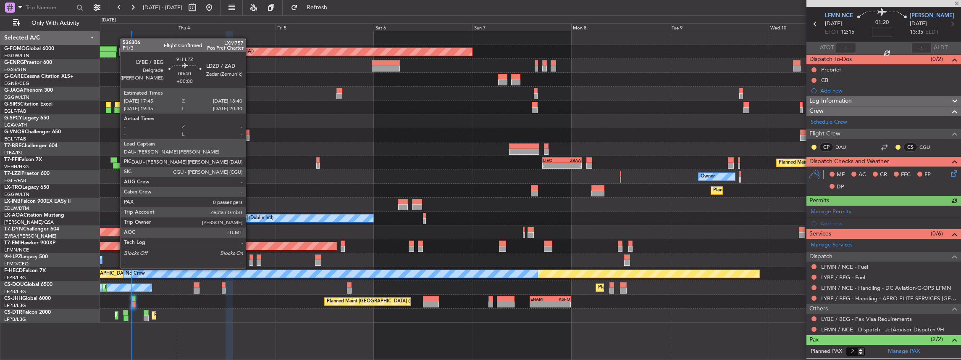
click at [250, 260] on div at bounding box center [251, 263] width 4 height 6
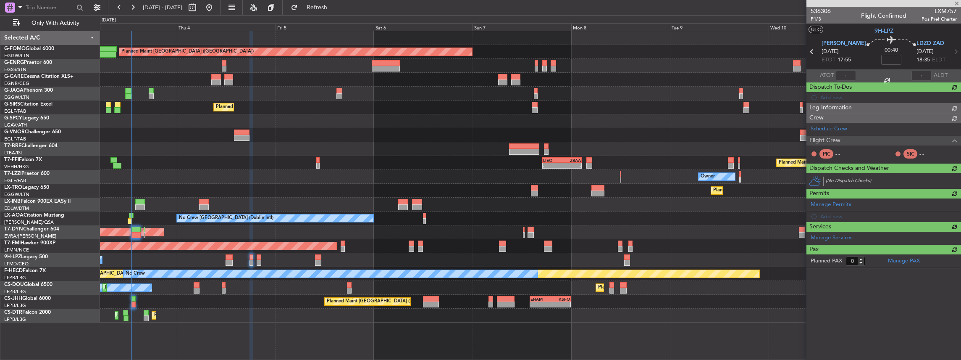
scroll to position [0, 0]
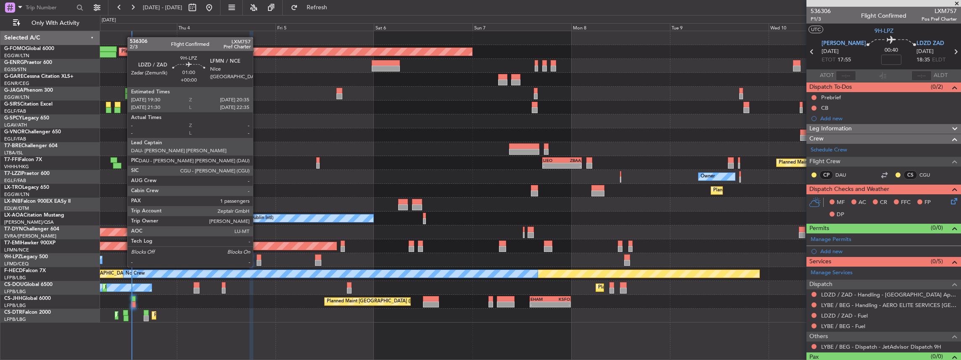
click at [257, 258] on div at bounding box center [259, 257] width 5 height 6
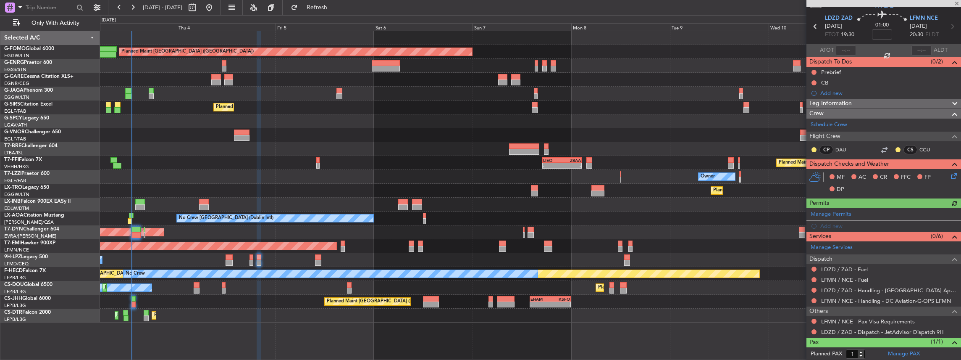
scroll to position [43, 0]
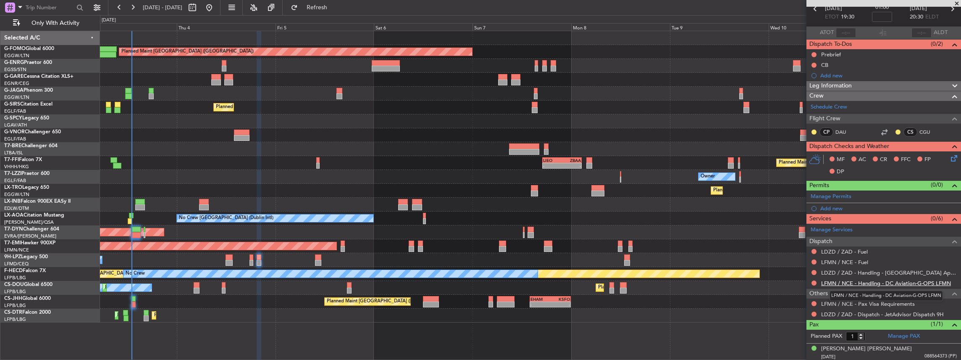
click at [891, 280] on link "LFMN / NCE - Handling - DC Aviation-G-OPS LFMN" at bounding box center [886, 282] width 130 height 7
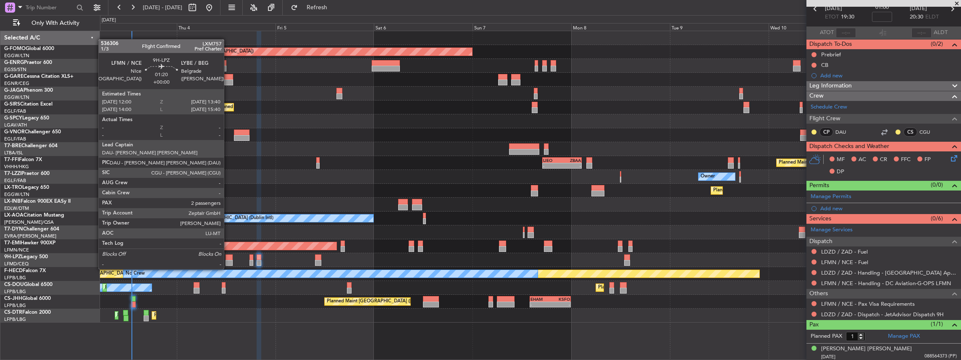
click at [228, 260] on div at bounding box center [229, 263] width 7 height 6
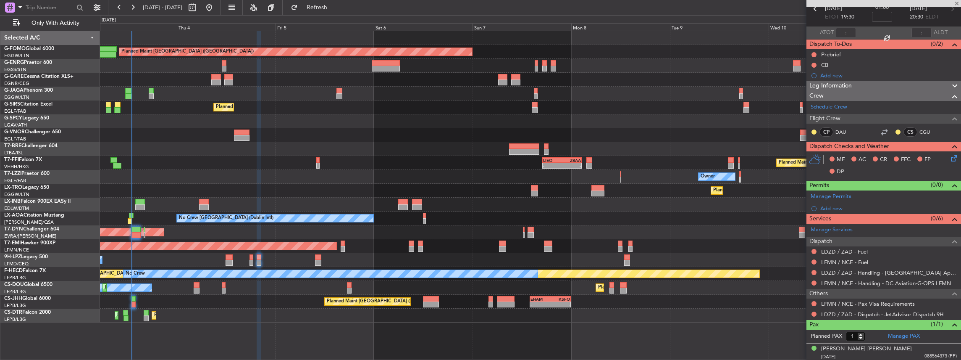
type input "2"
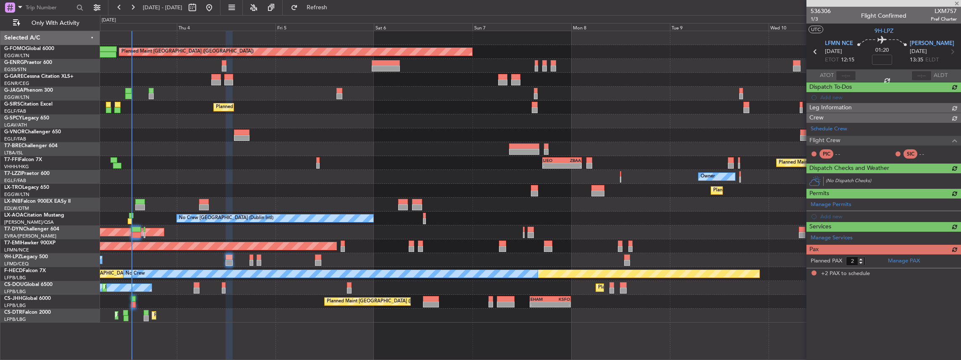
scroll to position [0, 0]
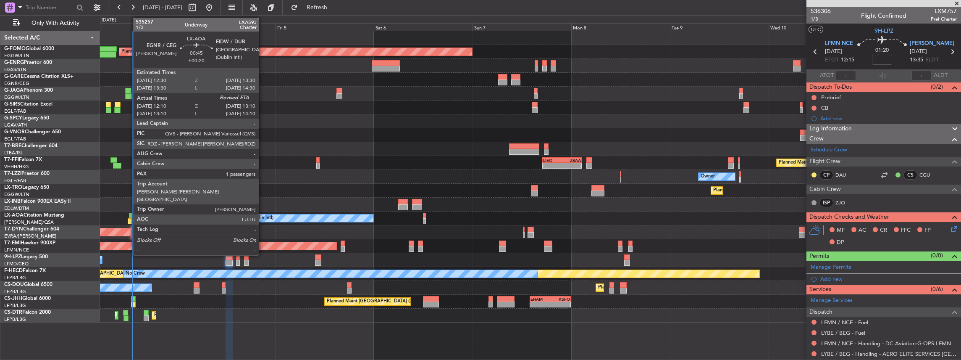
click at [129, 220] on div at bounding box center [130, 221] width 4 height 6
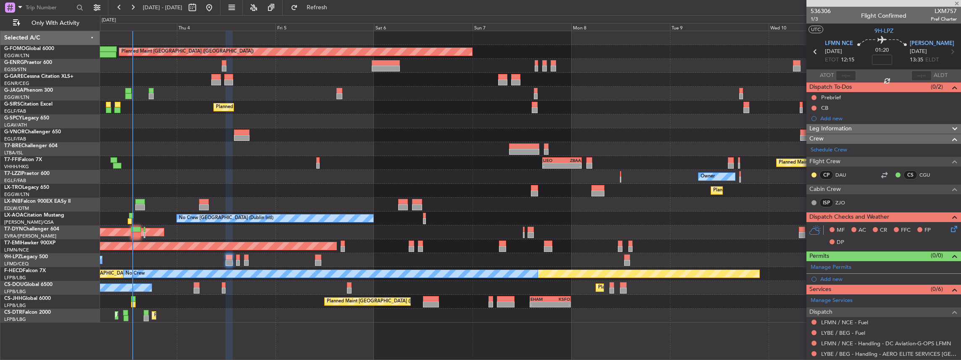
type input "+00:20"
type input "12:20"
type input "1"
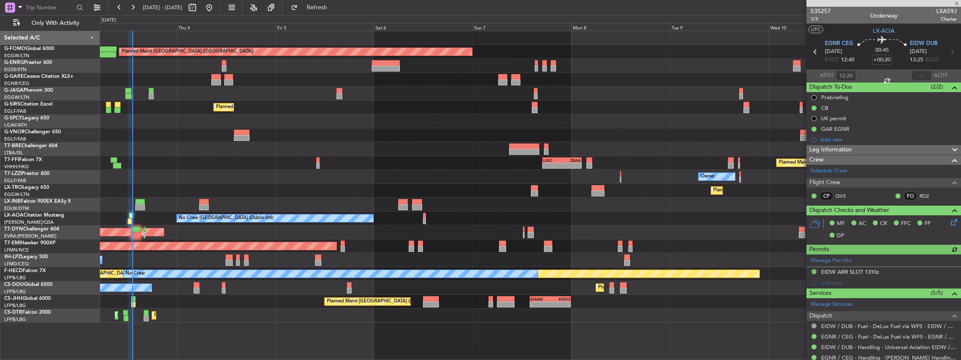
click at [948, 10] on span "LXA59J" at bounding box center [946, 11] width 21 height 9
click at [947, 10] on span "LXA59J" at bounding box center [946, 11] width 21 height 9
copy span "LXA59J"
click at [922, 74] on input "text" at bounding box center [921, 76] width 20 height 10
click at [885, 72] on div at bounding box center [883, 76] width 10 height 10
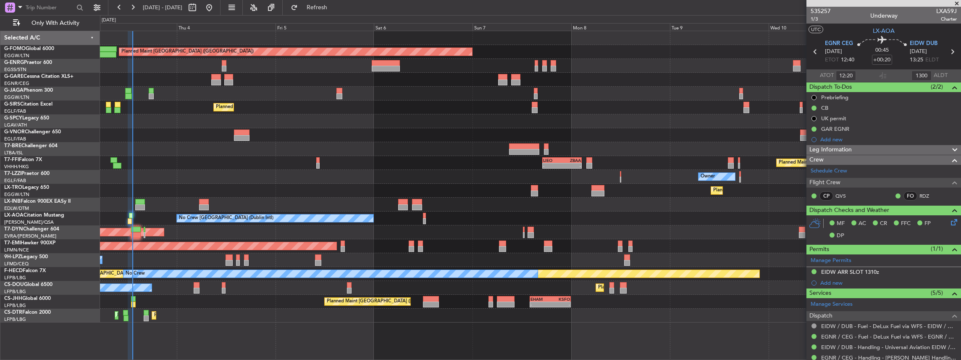
type input "13:00"
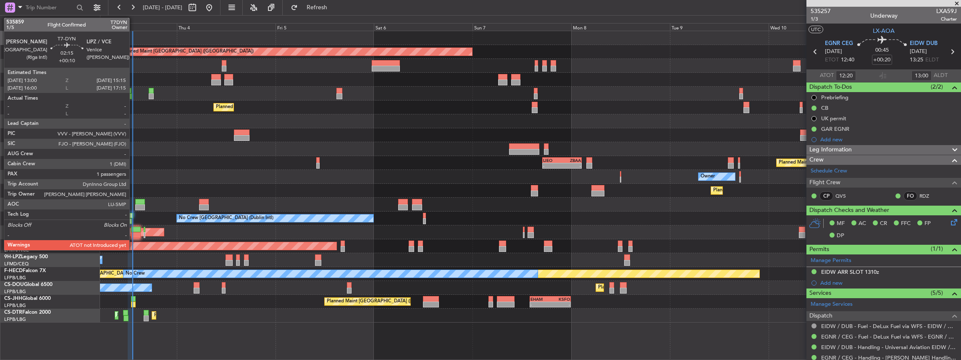
click at [134, 232] on div at bounding box center [136, 235] width 10 height 6
type input "+00:10"
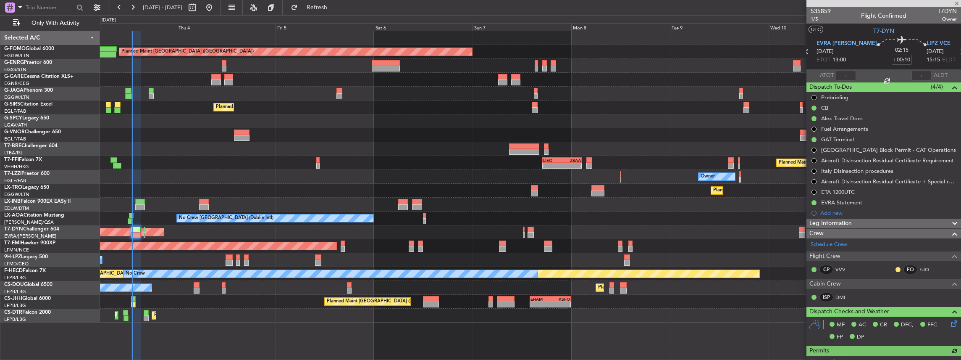
click at [938, 11] on span "T7DYN" at bounding box center [946, 11] width 19 height 9
copy span "T7DYN"
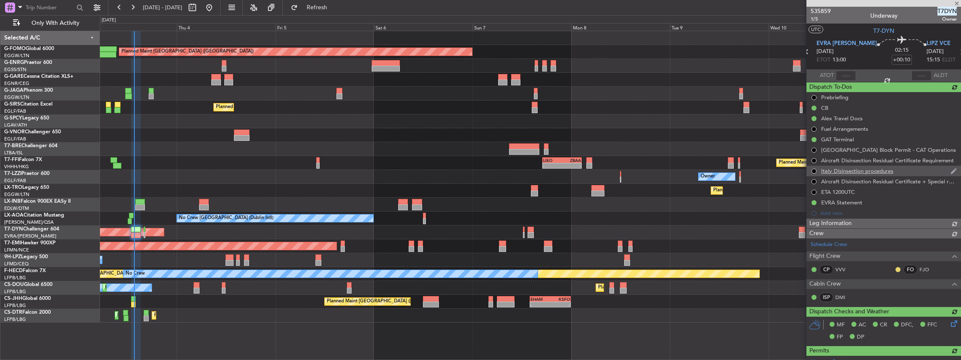
type input "13:30"
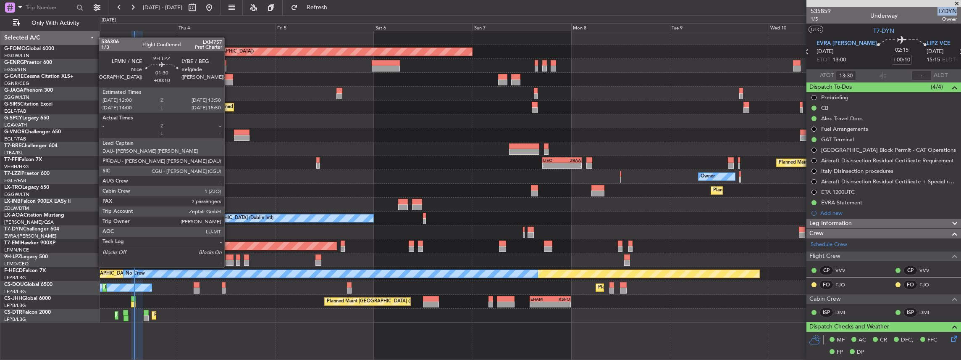
click at [228, 259] on div at bounding box center [230, 257] width 8 height 6
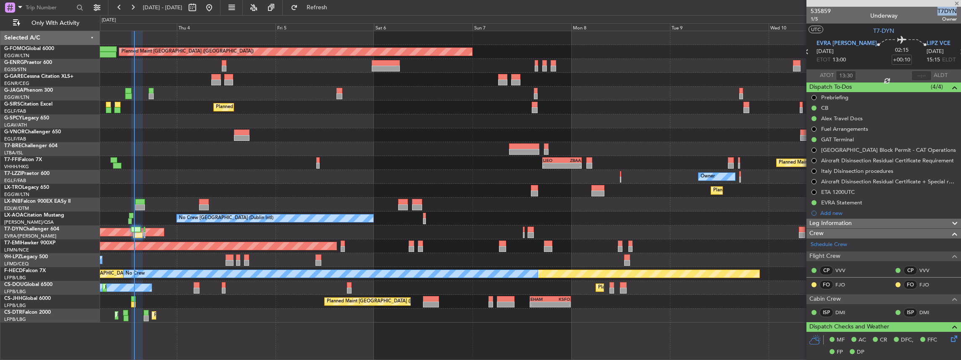
type input "2"
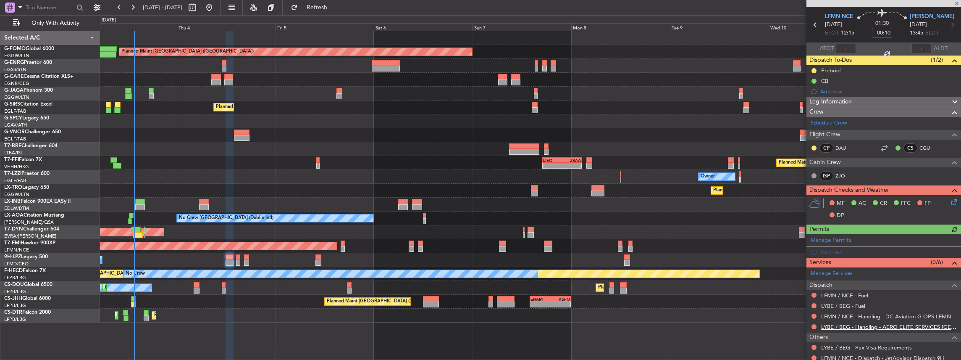
scroll to position [56, 0]
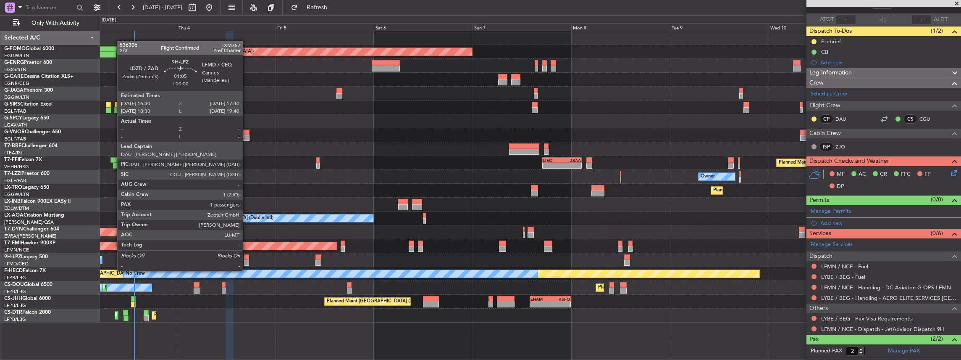
click at [247, 262] on div at bounding box center [246, 263] width 5 height 6
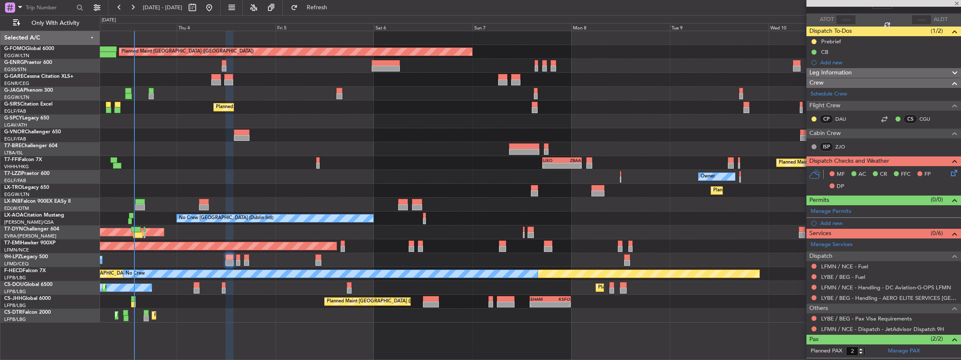
type input "1"
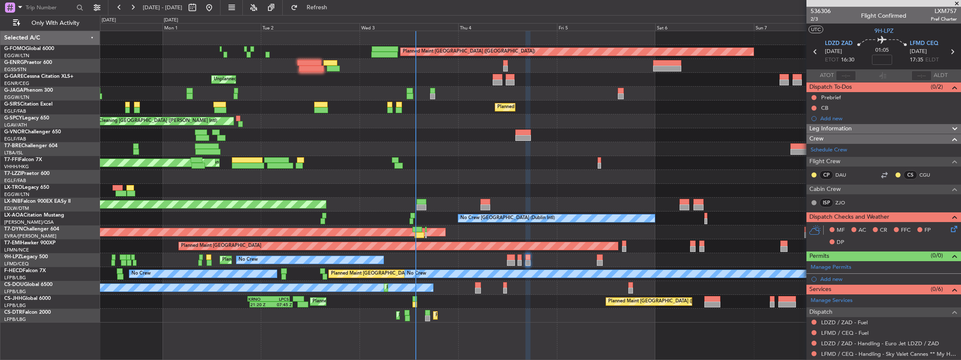
click at [438, 259] on div "No Crew Planned Maint Nice (Côte d'Azur Airport)" at bounding box center [530, 260] width 861 height 14
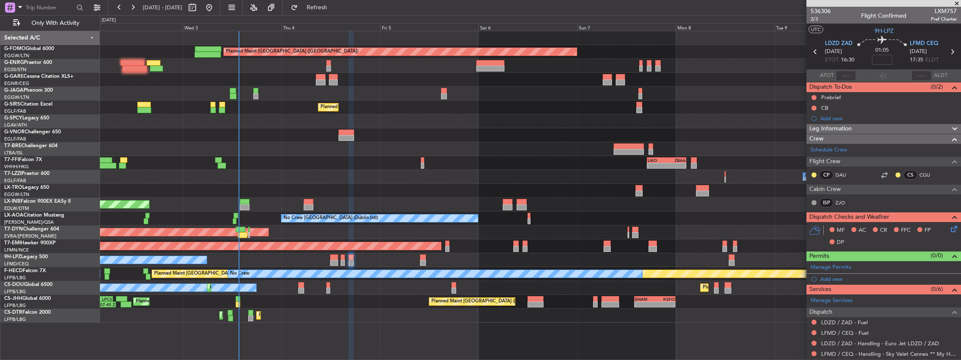
click at [280, 281] on div "Planned Maint London (Luton) Unplanned Maint Chester Owner Ibiza Planned Maint …" at bounding box center [530, 176] width 861 height 291
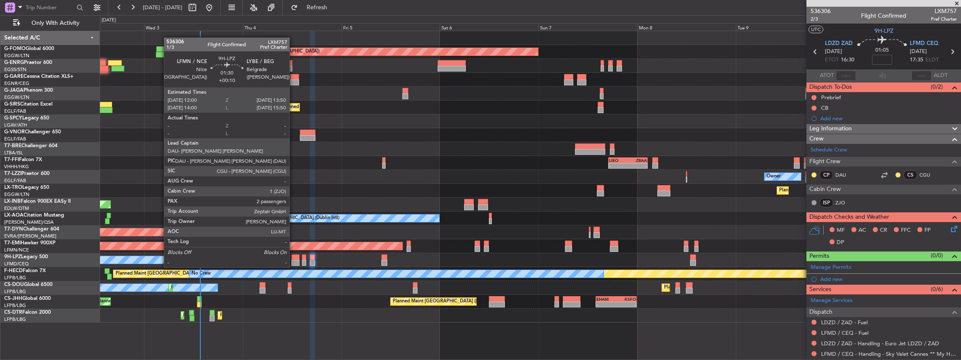
click at [294, 259] on div at bounding box center [295, 257] width 8 height 6
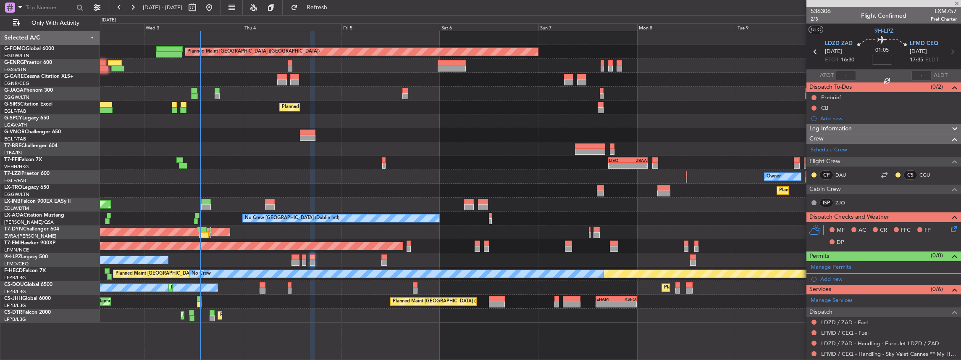
type input "+00:10"
type input "2"
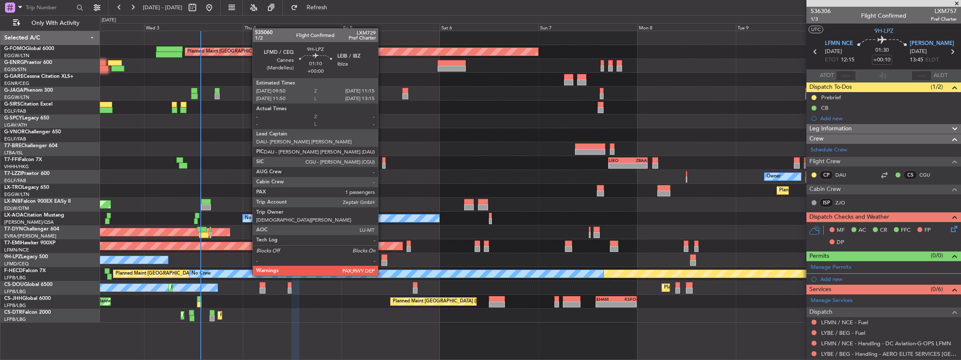
click at [382, 260] on div at bounding box center [384, 263] width 6 height 6
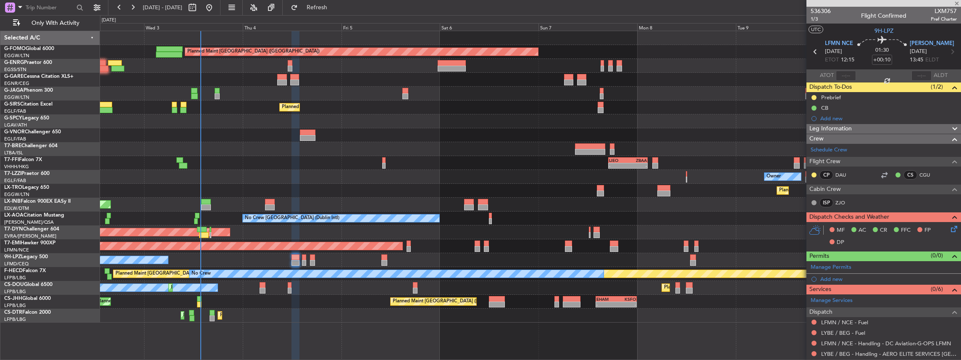
type input "1"
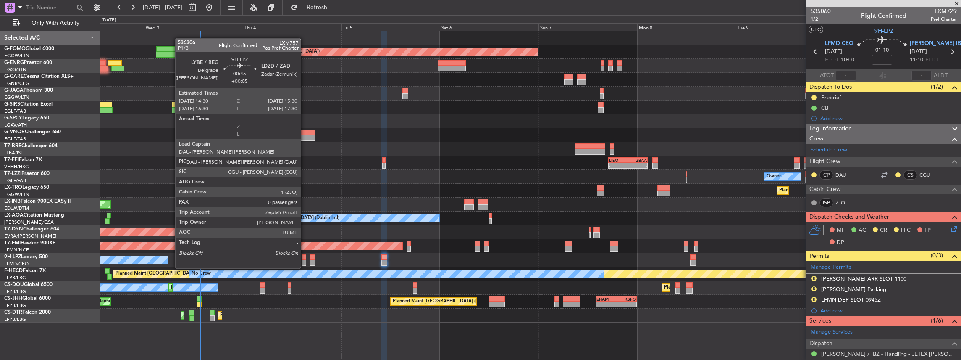
click at [305, 260] on div at bounding box center [304, 263] width 4 height 6
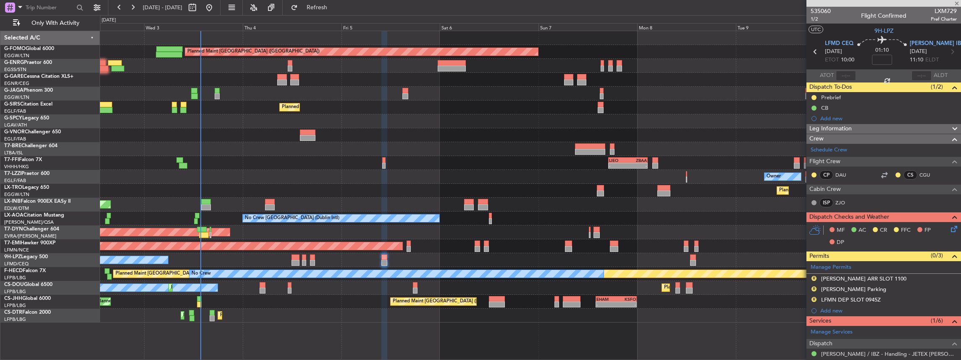
type input "+00:05"
type input "0"
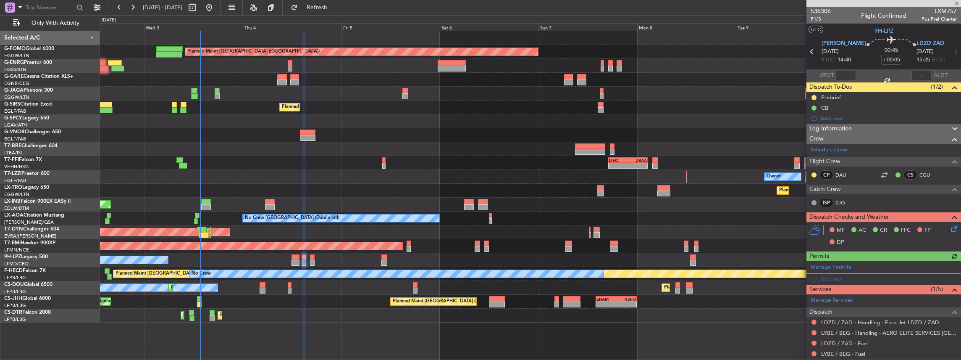
scroll to position [28, 0]
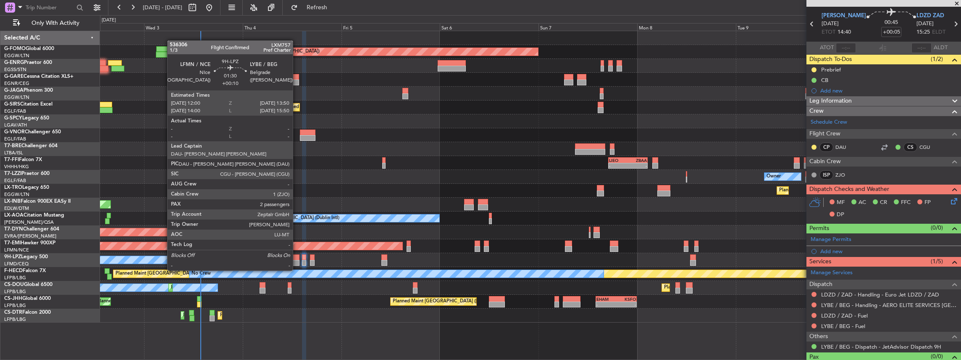
click at [297, 262] on div at bounding box center [295, 263] width 8 height 6
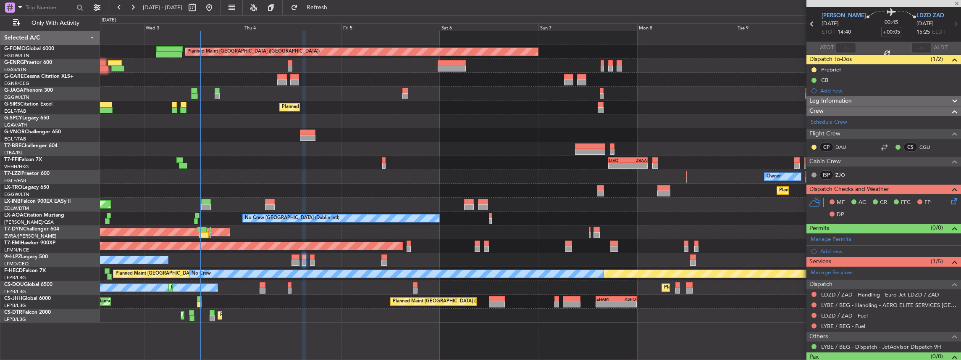
type input "+00:10"
type input "2"
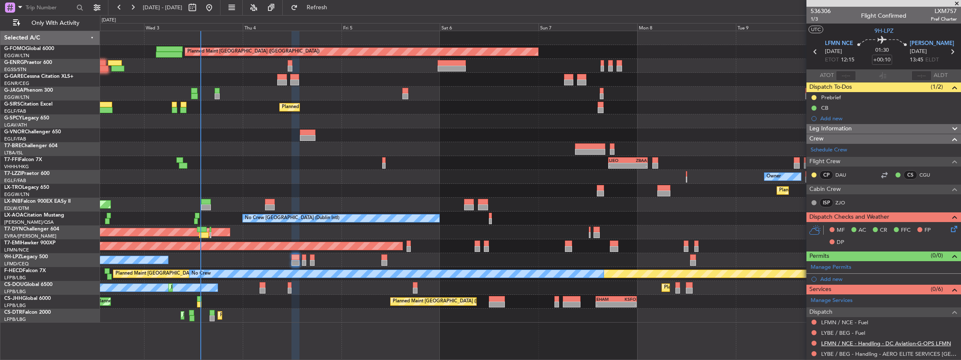
click at [852, 343] on link "LFMN / NCE - Handling - DC Aviation-G-OPS LFMN" at bounding box center [886, 342] width 130 height 7
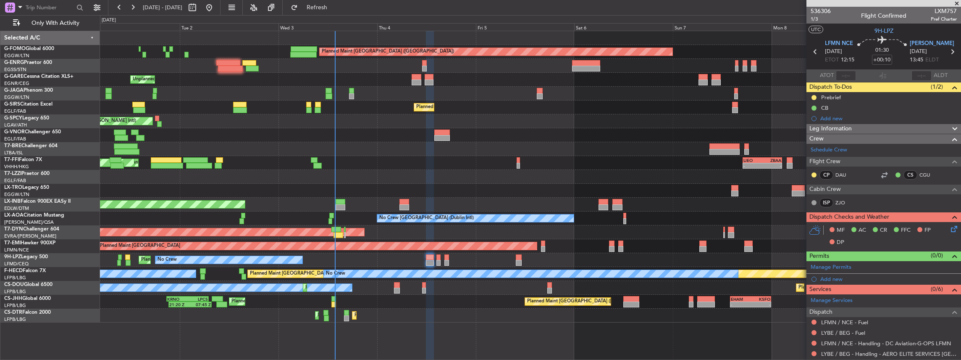
click at [361, 263] on div "No Crew Planned Maint Nice (Côte d'Azur Airport) No Crew" at bounding box center [530, 260] width 861 height 14
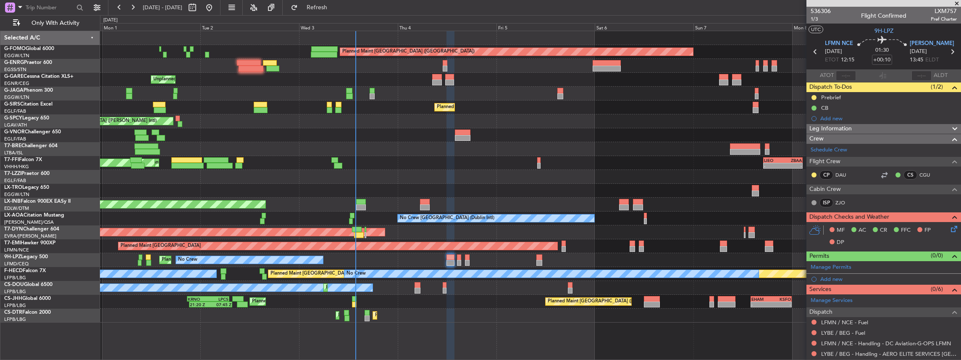
click at [168, 267] on div "Planned Maint London (Luton) Unplanned Maint Chester Owner Ibiza Planned Maint …" at bounding box center [530, 176] width 861 height 291
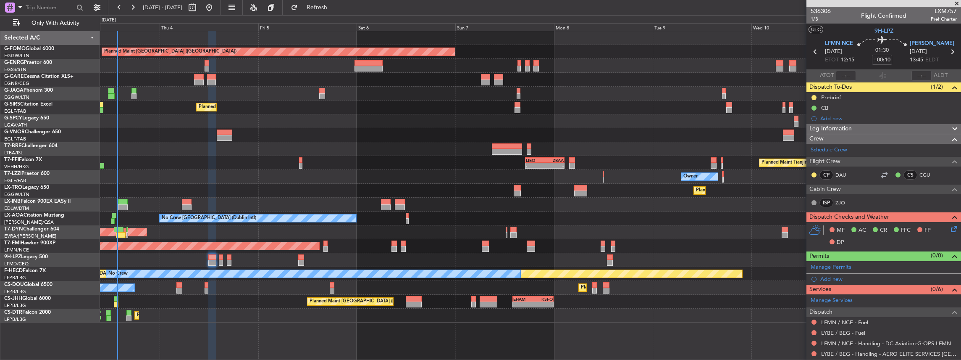
click at [231, 286] on div "Planned Maint London (Luton) Unplanned Maint Chester Planned Maint London (Farn…" at bounding box center [530, 176] width 861 height 291
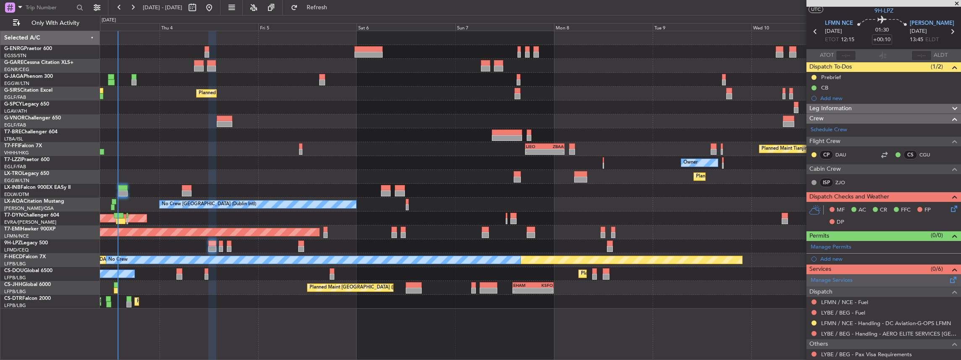
scroll to position [28, 0]
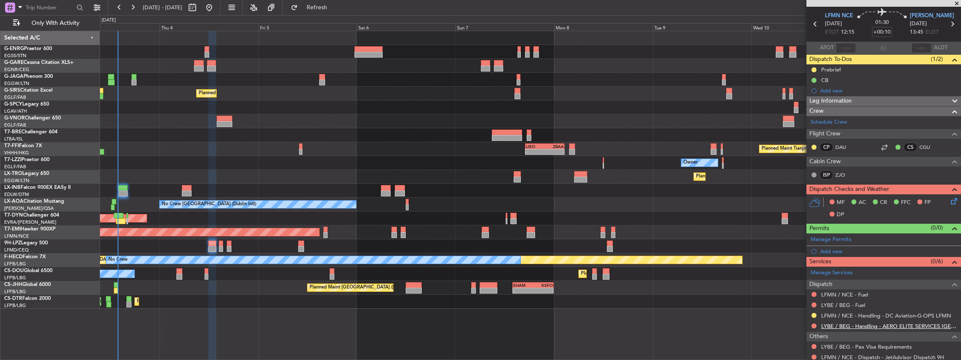
click at [842, 324] on link "LYBE / BEG - Handling - AERO ELITE SERVICES BELGRADE" at bounding box center [889, 325] width 136 height 7
click at [335, 5] on span "Refresh" at bounding box center [316, 8] width 35 height 6
click at [841, 17] on span "LFMN NCE" at bounding box center [839, 16] width 28 height 8
click at [924, 16] on span "LYBE BEG" at bounding box center [932, 16] width 45 height 8
click at [950, 237] on span at bounding box center [953, 237] width 10 height 6
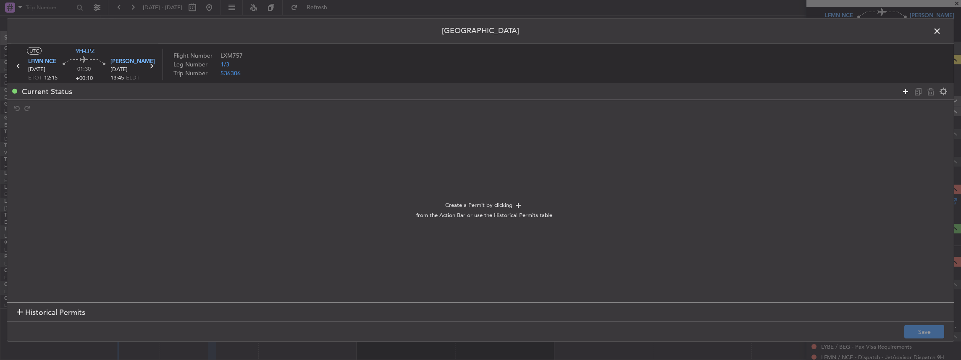
click at [902, 88] on icon at bounding box center [905, 91] width 10 height 10
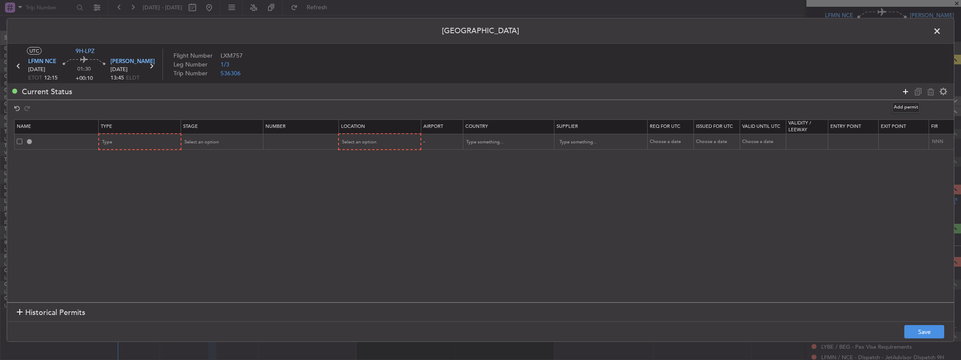
click at [902, 88] on icon at bounding box center [905, 91] width 10 height 10
click at [156, 141] on div "Type" at bounding box center [137, 142] width 70 height 13
click at [113, 223] on span "Slot" at bounding box center [139, 221] width 75 height 13
click at [123, 158] on div "Type" at bounding box center [137, 158] width 70 height 13
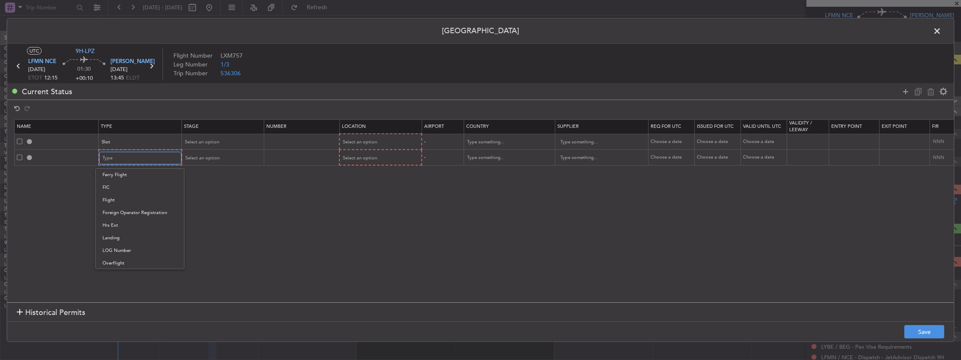
scroll to position [140, 0]
click at [145, 234] on span "Landing" at bounding box center [139, 236] width 75 height 13
click at [34, 63] on span "LFMN NCE" at bounding box center [42, 62] width 28 height 8
click at [230, 145] on div "Select an option" at bounding box center [219, 142] width 70 height 13
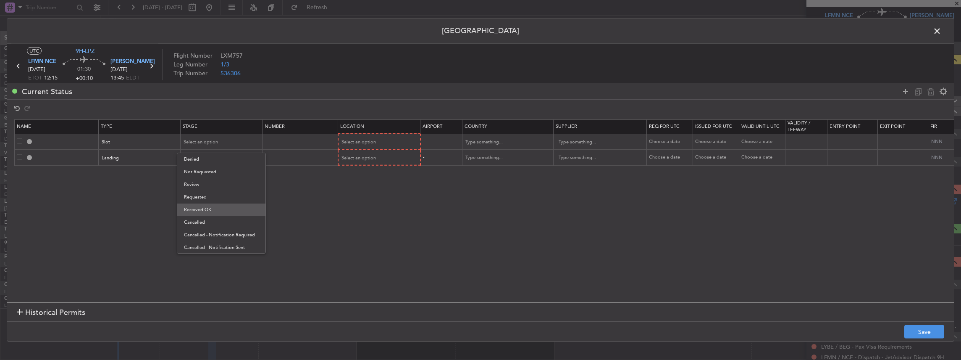
click at [221, 208] on span "Received OK" at bounding box center [221, 209] width 75 height 13
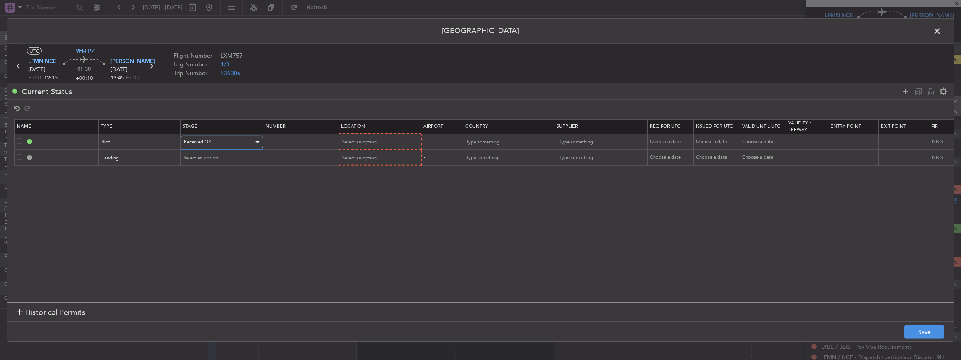
click at [215, 138] on div "Received OK" at bounding box center [219, 142] width 70 height 13
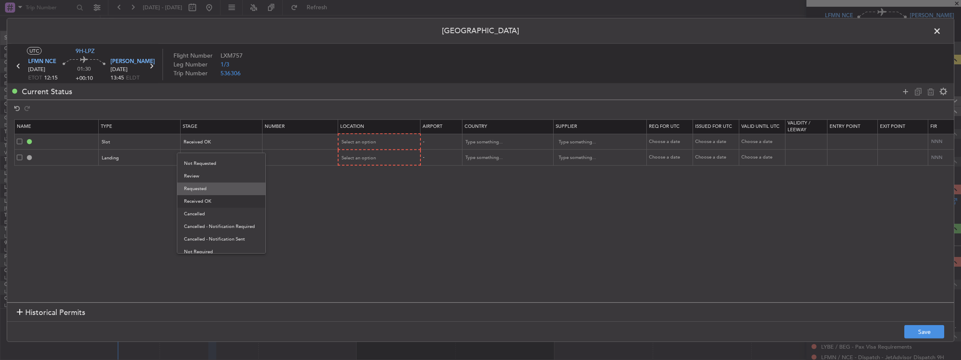
click at [199, 186] on span "Requested" at bounding box center [221, 188] width 75 height 13
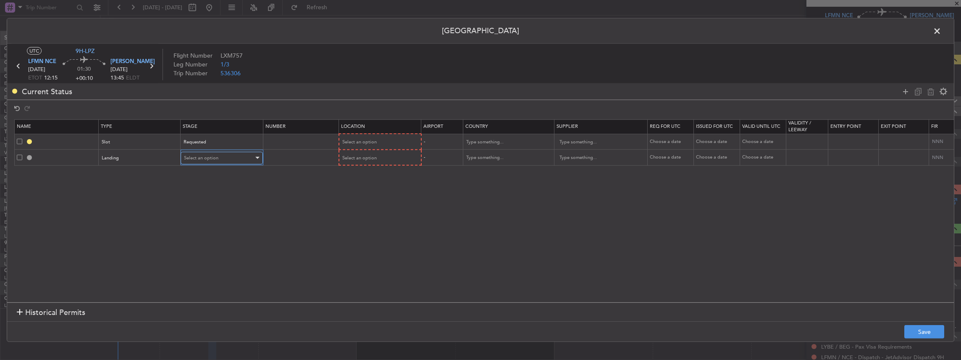
click at [200, 160] on span "Select an option" at bounding box center [201, 158] width 34 height 6
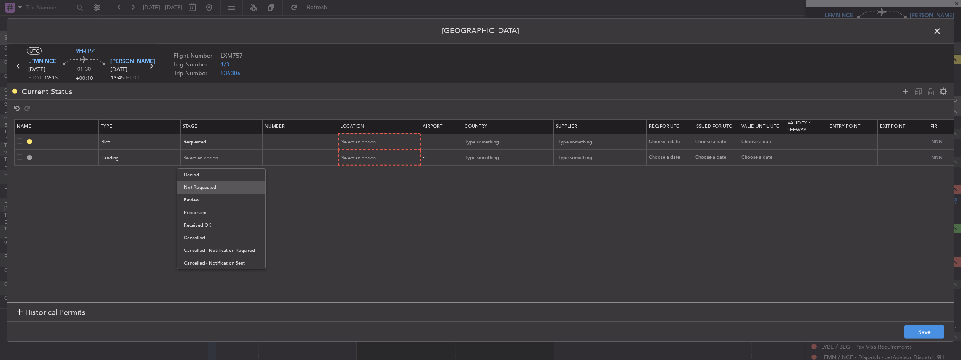
click at [232, 184] on span "Not Requested" at bounding box center [221, 187] width 75 height 13
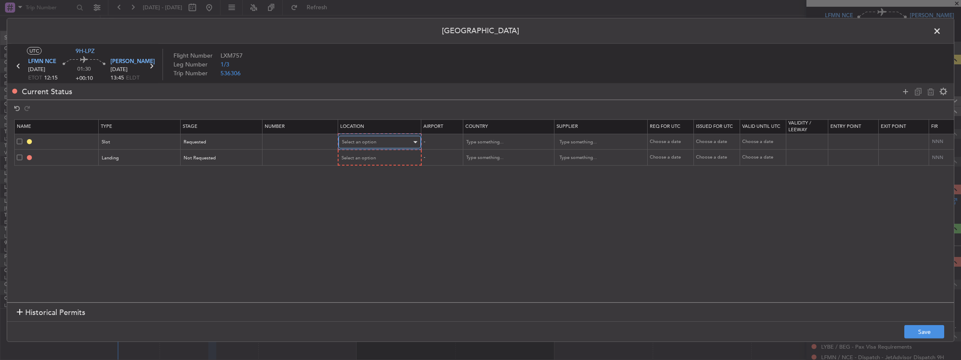
click at [361, 140] on span "Select an option" at bounding box center [359, 142] width 34 height 6
click at [399, 160] on span "Departure" at bounding box center [378, 159] width 75 height 13
click at [370, 158] on span "Select an option" at bounding box center [359, 157] width 34 height 6
click at [369, 201] on span "Arrival" at bounding box center [378, 200] width 75 height 13
click at [934, 330] on button "Save" at bounding box center [924, 331] width 40 height 13
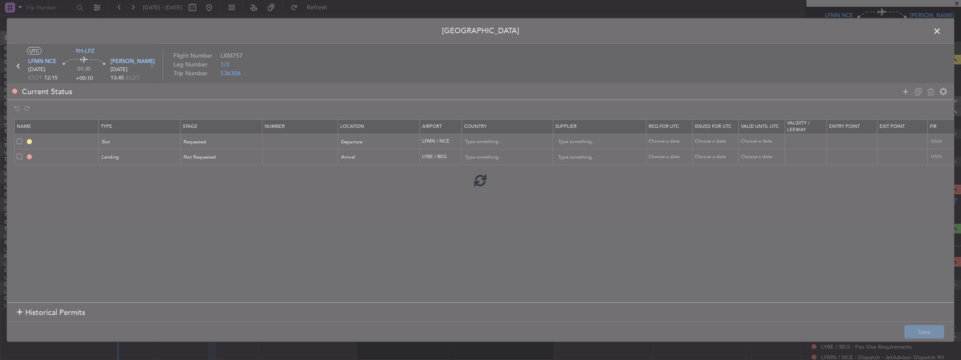
type input "LFMN DEP SLOT"
type input "France"
type input "NNN"
type input "LYBE LDG"
type input "Serbia"
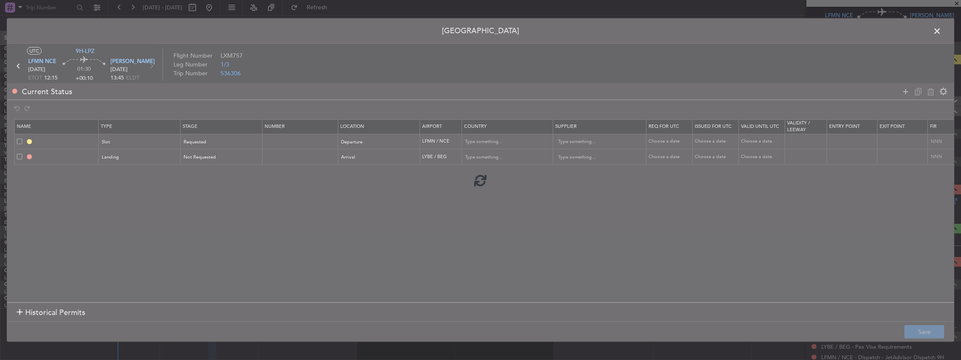
type input "NNN"
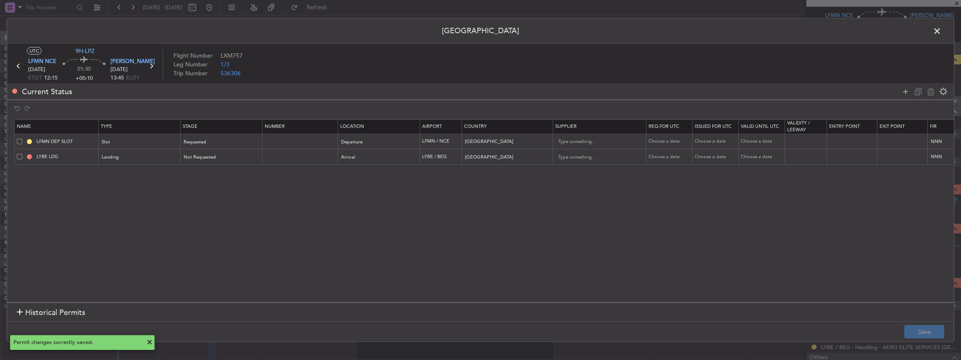
click at [941, 30] on span at bounding box center [941, 33] width 0 height 17
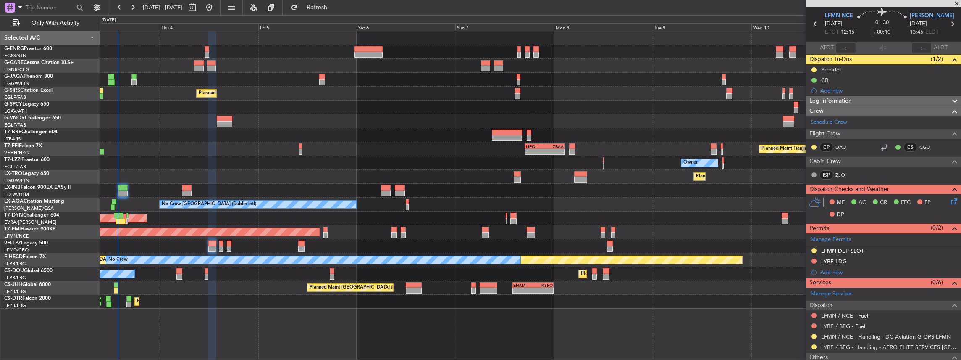
click at [948, 24] on icon at bounding box center [952, 23] width 11 height 11
type input "+00:05"
type input "0"
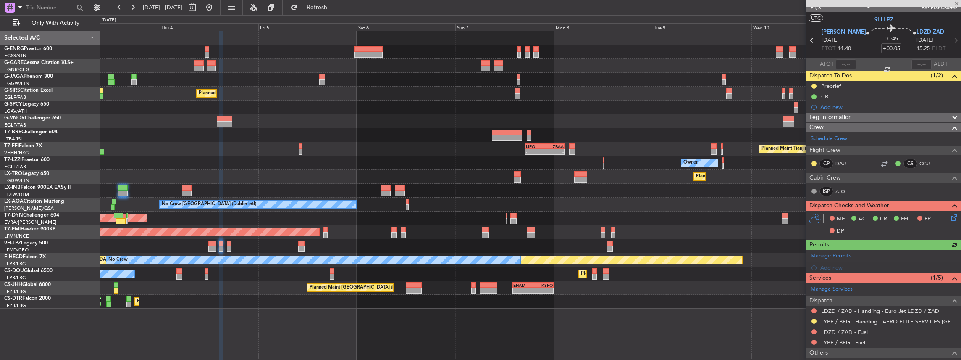
scroll to position [0, 0]
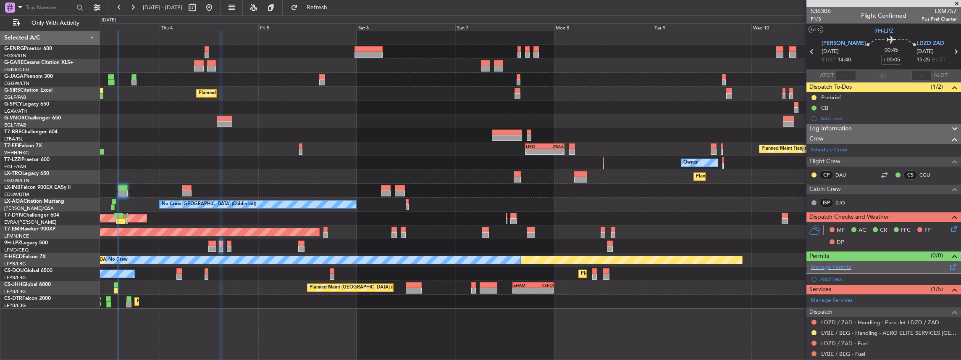
click at [949, 264] on span at bounding box center [953, 265] width 10 height 6
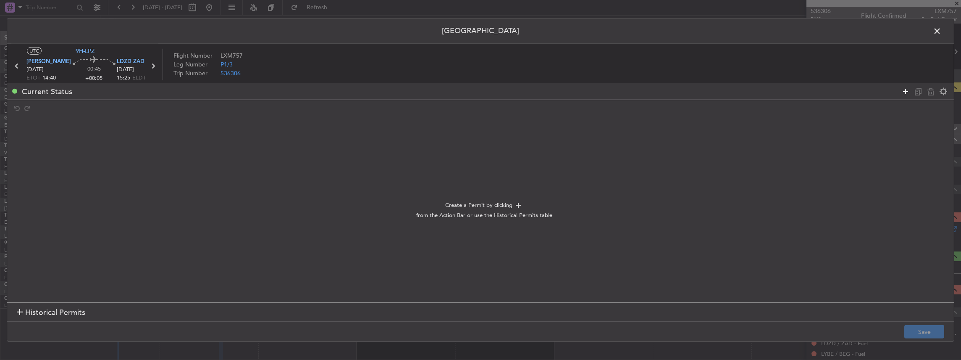
click at [905, 90] on icon at bounding box center [905, 91] width 10 height 10
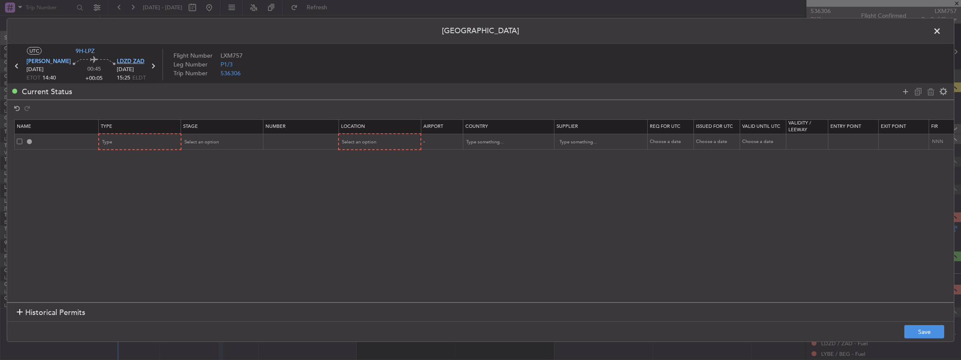
click at [119, 58] on span "LDZD ZAD" at bounding box center [131, 62] width 28 height 8
click at [140, 141] on div "Type" at bounding box center [137, 142] width 70 height 13
click at [124, 176] on span "Departure" at bounding box center [139, 176] width 75 height 13
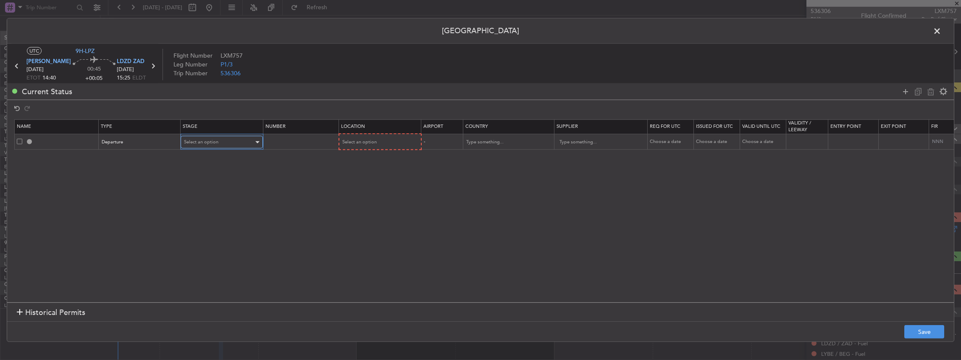
click at [197, 147] on div "Select an option" at bounding box center [219, 142] width 70 height 13
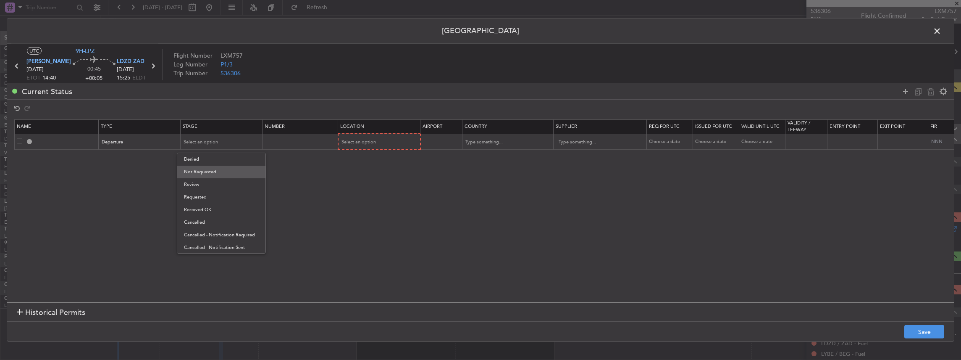
click at [213, 169] on span "Not Requested" at bounding box center [221, 171] width 75 height 13
click at [381, 126] on th "Location" at bounding box center [379, 126] width 82 height 14
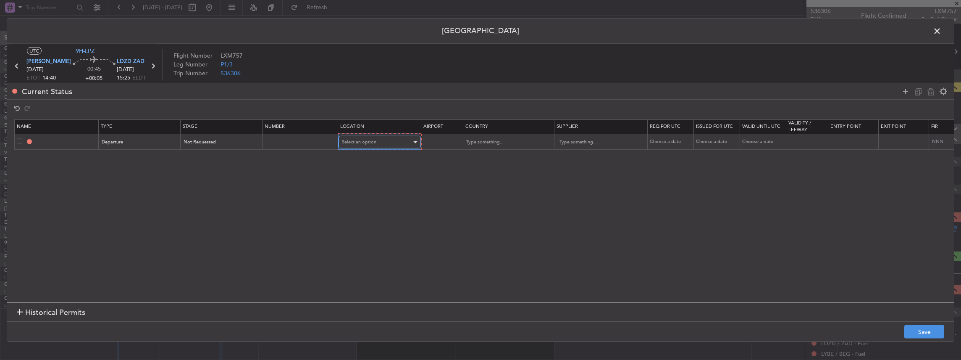
click at [375, 144] on div "Select an option" at bounding box center [377, 142] width 70 height 13
click at [376, 159] on span "Departure" at bounding box center [378, 159] width 75 height 13
click at [937, 330] on button "Save" at bounding box center [924, 331] width 40 height 13
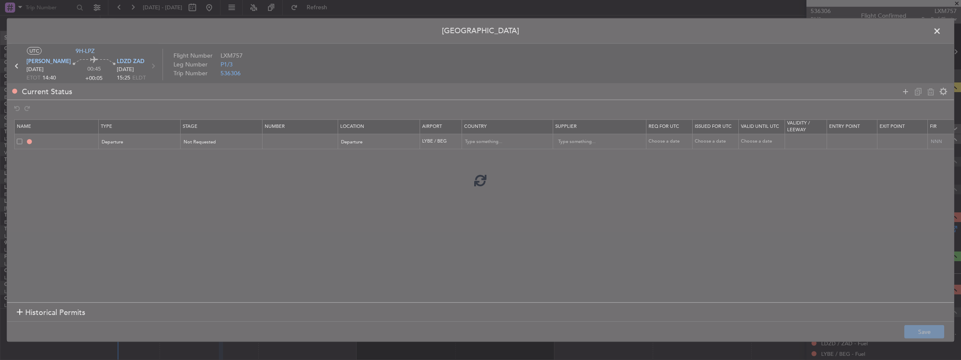
type input "DEPARTURE"
type input "[GEOGRAPHIC_DATA]"
type input "NNN"
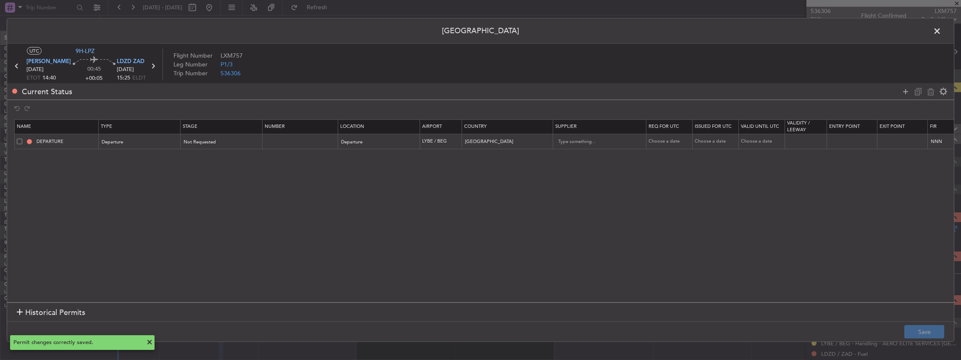
click at [941, 35] on span at bounding box center [941, 33] width 0 height 17
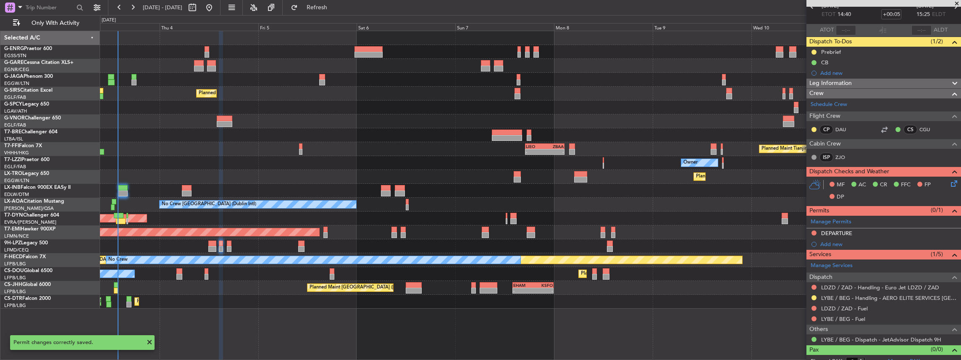
scroll to position [52, 0]
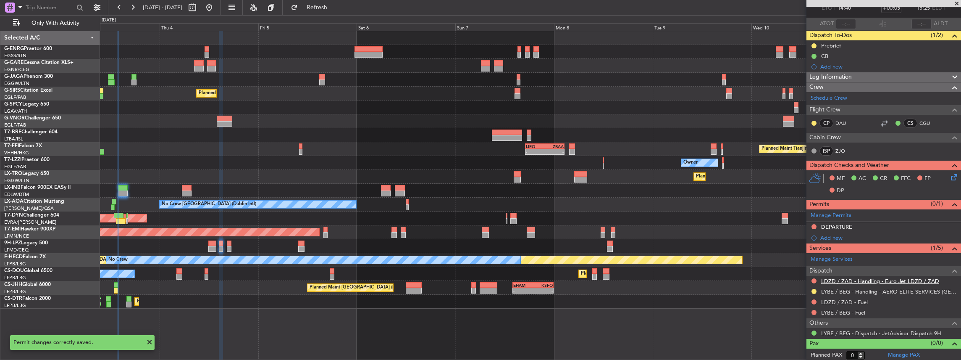
click at [859, 280] on link "LDZD / ZAD - Handling - Euro Jet LDZD / ZAD" at bounding box center [880, 280] width 118 height 7
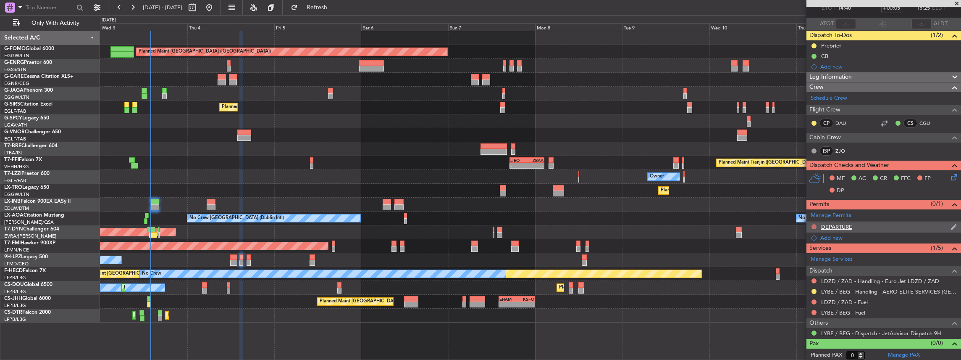
click at [814, 226] on button at bounding box center [813, 226] width 5 height 5
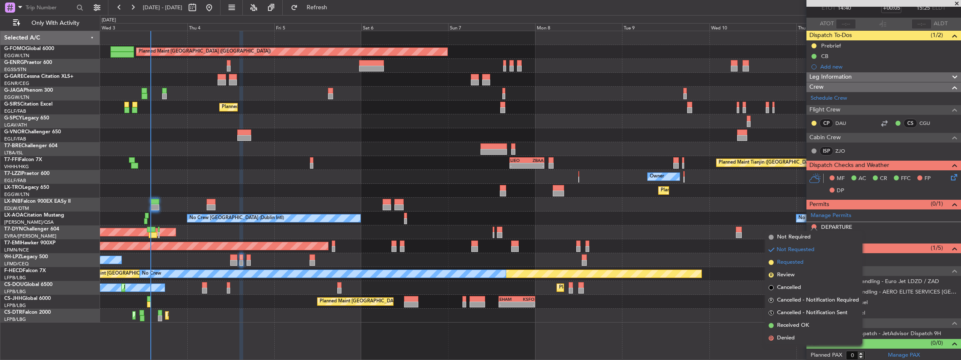
click at [795, 262] on span "Requested" at bounding box center [790, 262] width 26 height 8
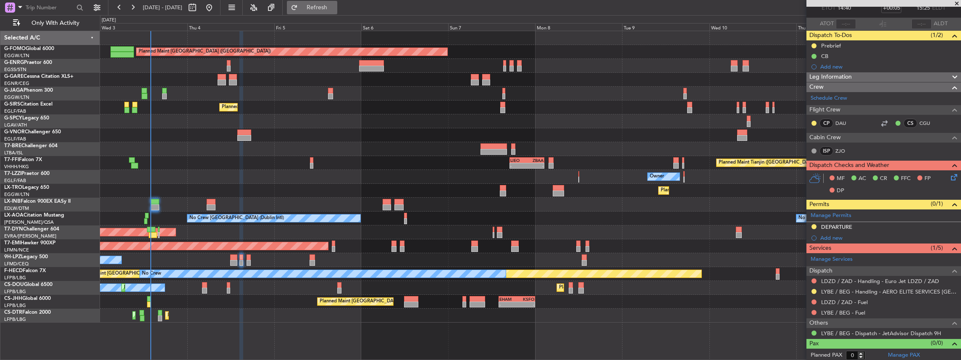
click at [335, 8] on span "Refresh" at bounding box center [316, 8] width 35 height 6
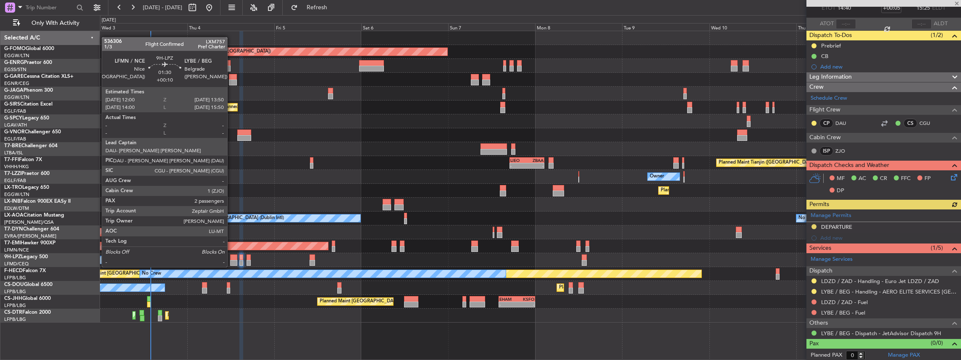
click at [232, 258] on div at bounding box center [233, 257] width 7 height 6
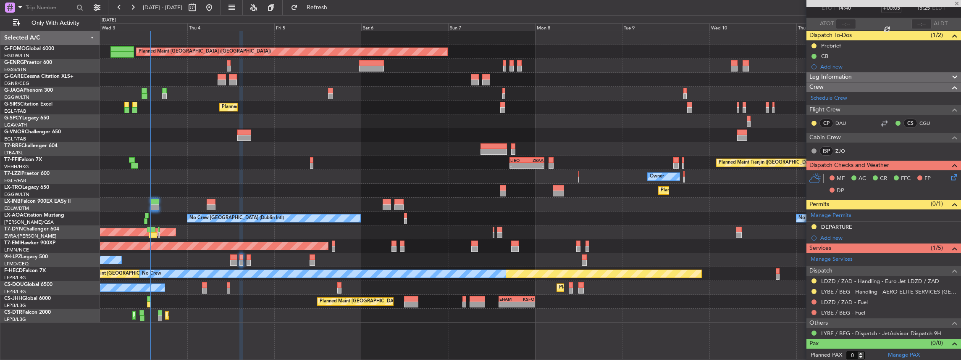
type input "+00:10"
type input "2"
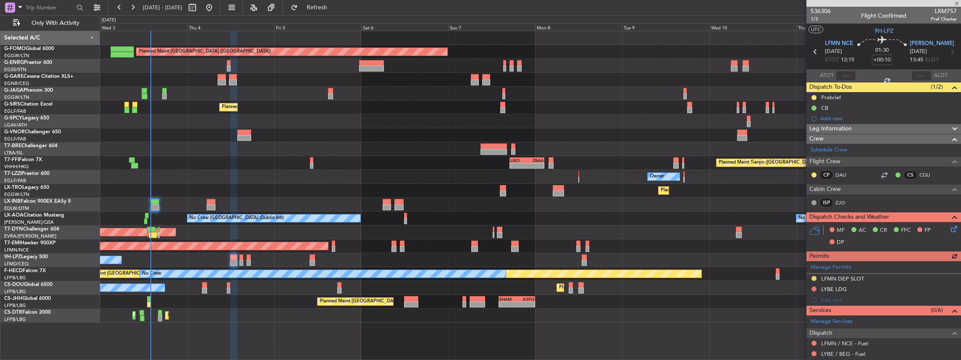
scroll to position [28, 0]
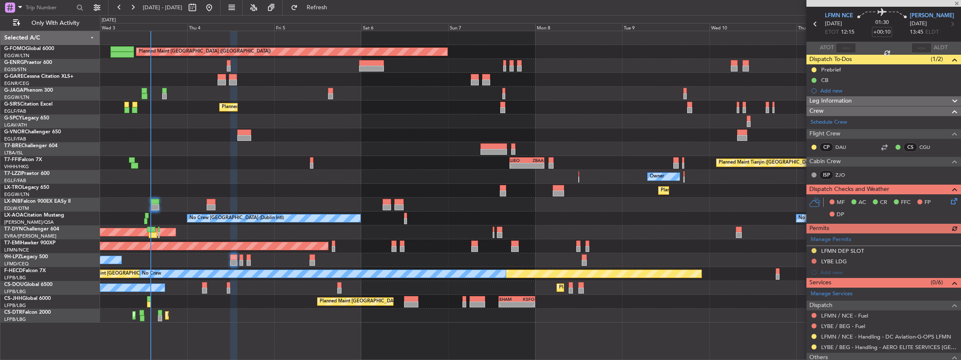
click at [812, 258] on div "Manage Permits LFMN DEP SLOT LYBE LDG Add new" at bounding box center [883, 255] width 155 height 45
click at [814, 259] on button at bounding box center [813, 260] width 5 height 5
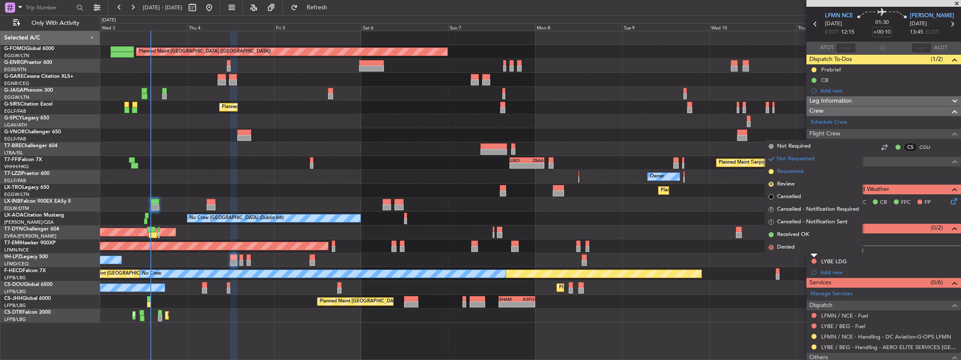
click at [790, 170] on span "Requested" at bounding box center [790, 171] width 26 height 8
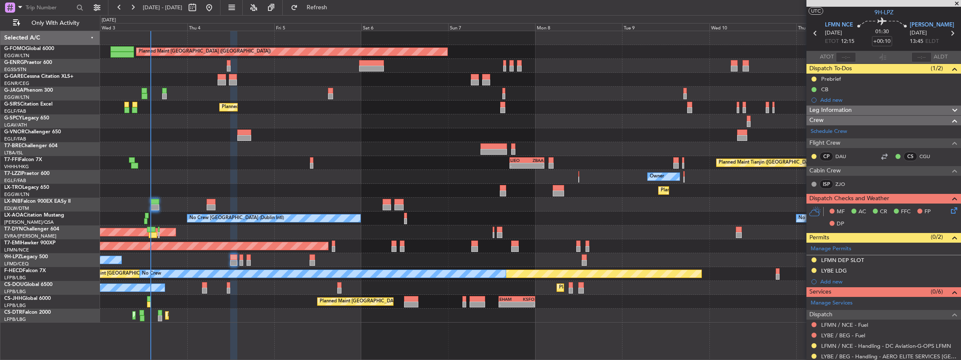
scroll to position [17, 0]
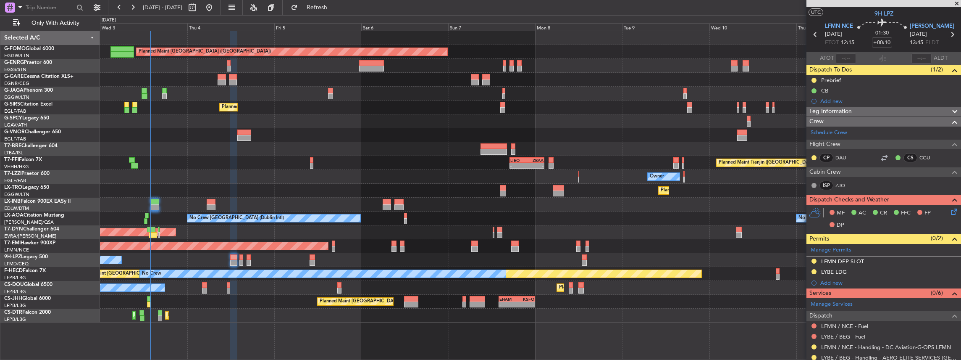
click at [948, 33] on icon at bounding box center [952, 34] width 11 height 11
type input "+00:05"
type input "0"
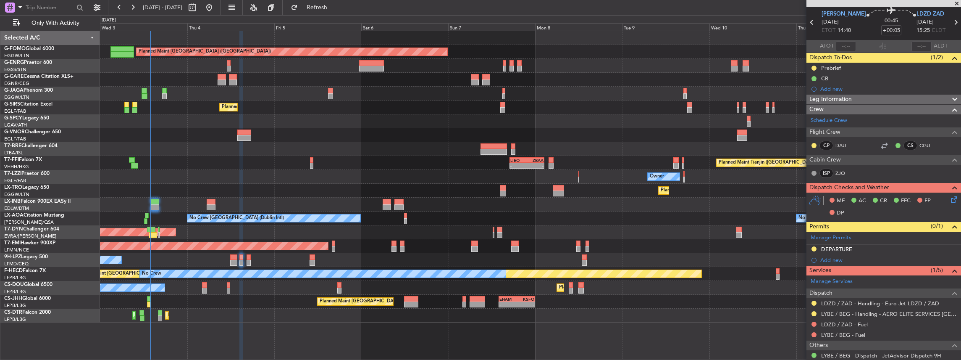
scroll to position [0, 0]
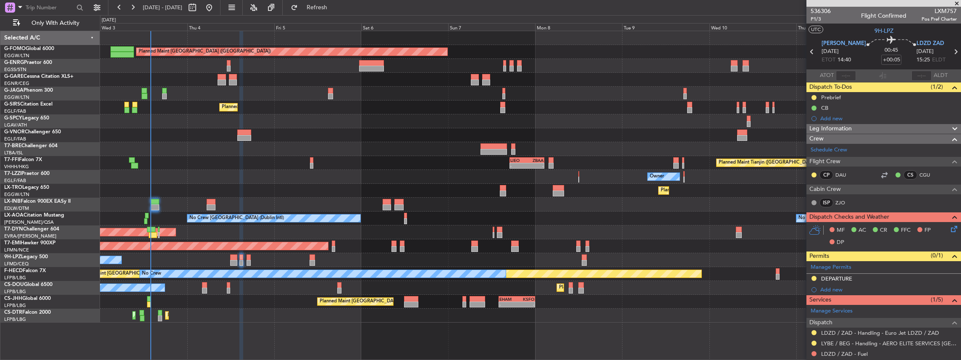
click at [950, 48] on icon at bounding box center [955, 51] width 11 height 11
type input "-00:05"
type input "3"
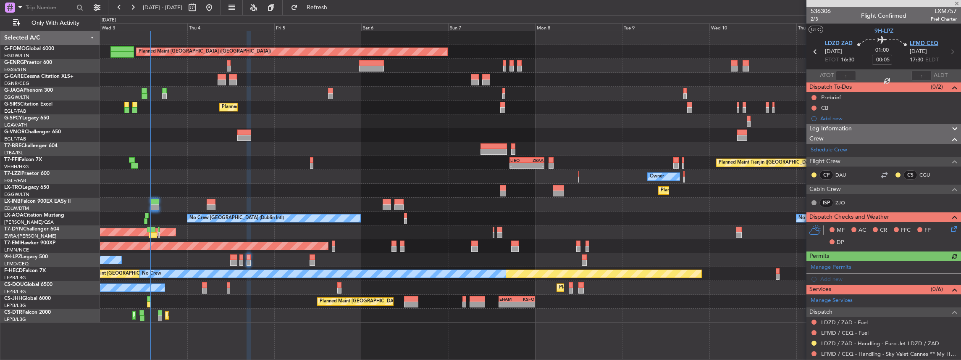
click at [917, 40] on span "LFMD CEQ" at bounding box center [924, 43] width 29 height 8
click at [924, 46] on span "LFMD CEQ" at bounding box center [924, 43] width 29 height 8
click at [948, 266] on span at bounding box center [953, 265] width 10 height 6
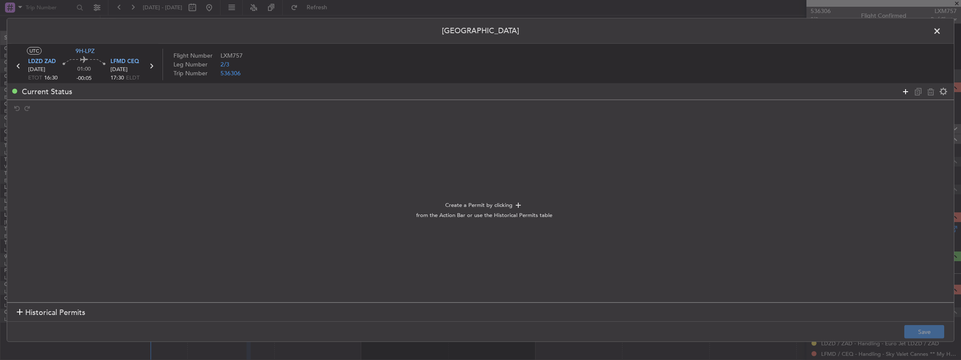
click at [905, 92] on icon at bounding box center [905, 91] width 10 height 10
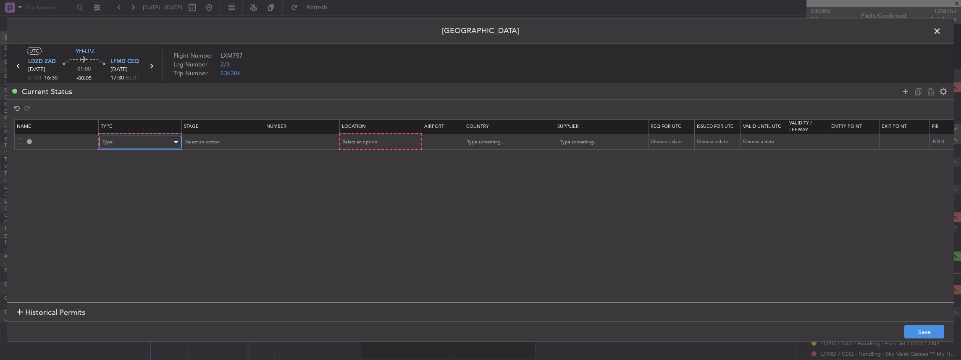
click at [145, 142] on div "Type" at bounding box center [137, 142] width 70 height 13
drag, startPoint x: 118, startPoint y: 251, endPoint x: 112, endPoint y: 218, distance: 33.6
click at [118, 251] on span "Slot" at bounding box center [139, 250] width 75 height 13
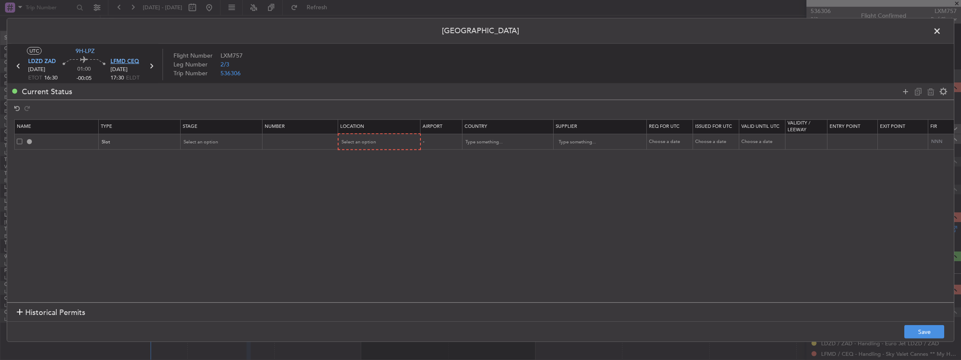
click at [118, 58] on span "LFMD CEQ" at bounding box center [124, 62] width 29 height 8
click at [214, 139] on span "Select an option" at bounding box center [201, 142] width 34 height 6
click at [206, 199] on span "Requested" at bounding box center [221, 197] width 75 height 13
click at [388, 144] on div "Select an option" at bounding box center [377, 142] width 70 height 13
click at [360, 184] on span "Arrival" at bounding box center [378, 184] width 75 height 13
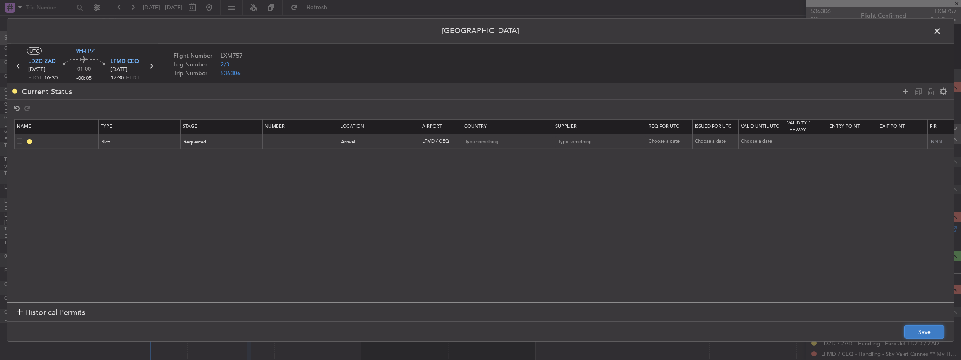
click at [918, 335] on button "Save" at bounding box center [924, 331] width 40 height 13
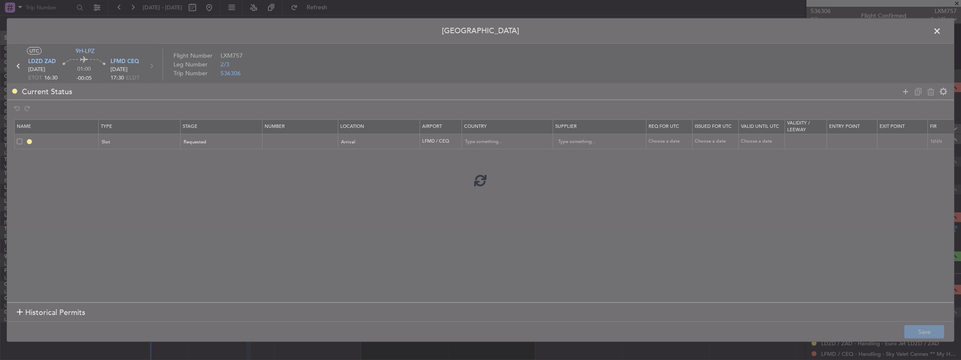
type input "LFMD ARR SLOT"
type input "[GEOGRAPHIC_DATA]"
type input "NNN"
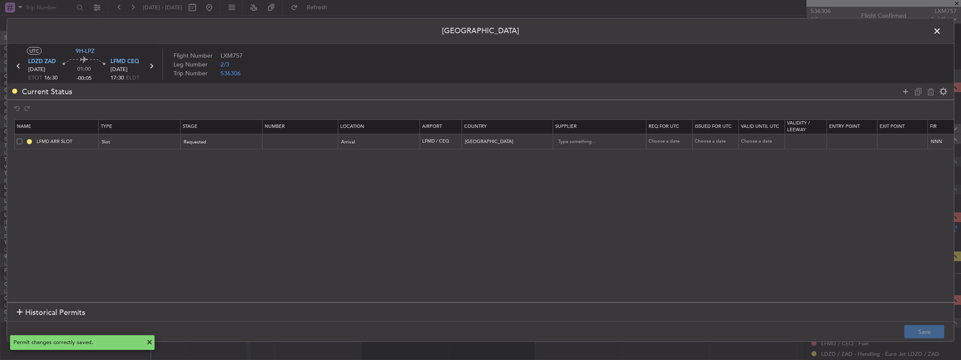
click at [85, 136] on td "LFMD ARR SLOT" at bounding box center [57, 142] width 84 height 16
click at [941, 33] on span at bounding box center [941, 33] width 0 height 17
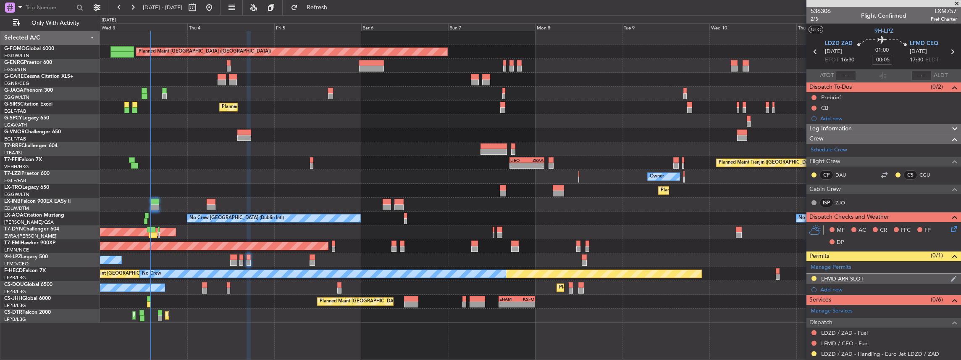
click at [903, 273] on div "LFMD ARR SLOT" at bounding box center [883, 278] width 155 height 10
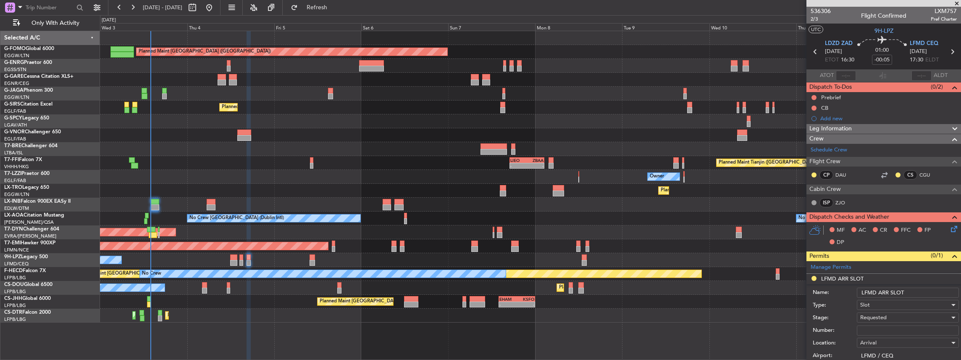
click at [922, 287] on input "LFMD ARR SLOT" at bounding box center [908, 292] width 102 height 10
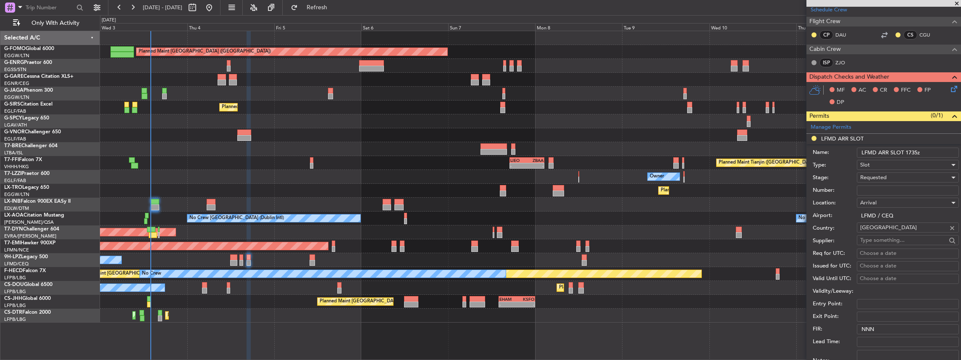
scroll to position [252, 0]
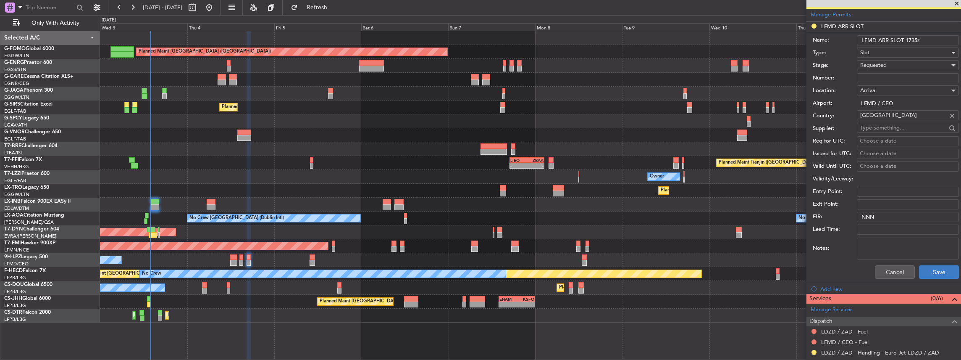
type input "LFMD ARR SLOT 1735z"
click at [938, 272] on button "Save" at bounding box center [939, 271] width 40 height 13
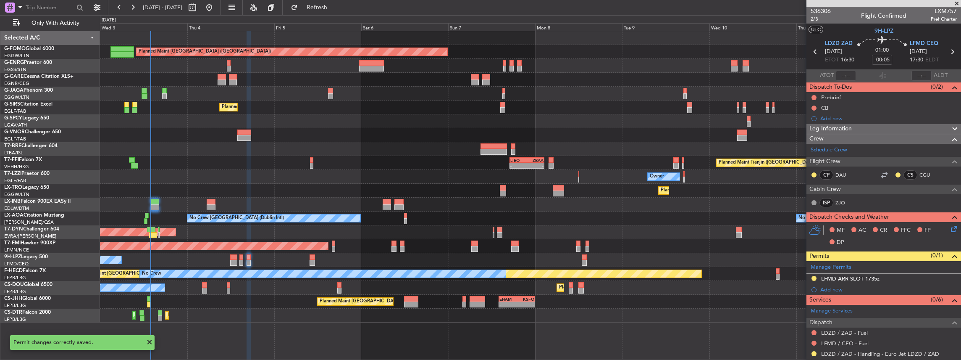
scroll to position [0, 0]
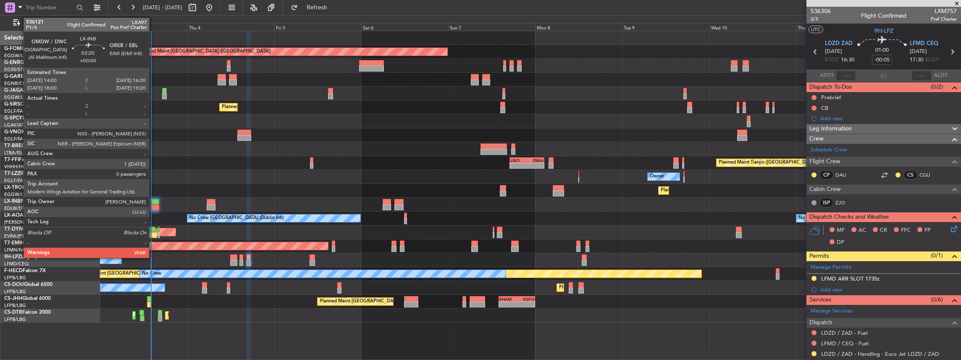
click at [153, 205] on div at bounding box center [154, 207] width 9 height 6
type input "0"
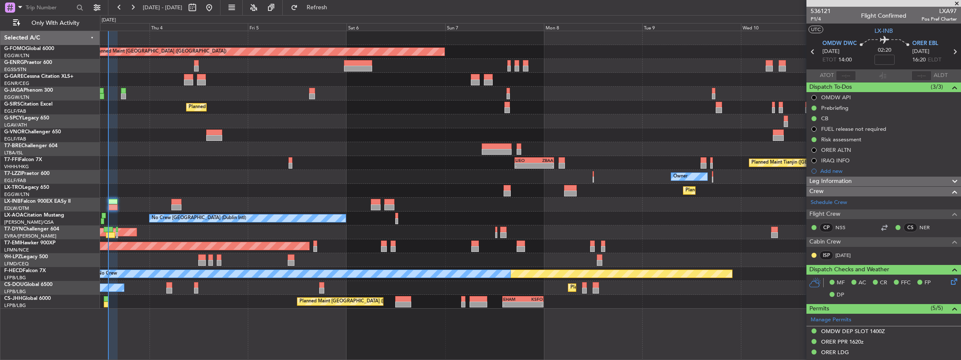
click at [456, 267] on div "Planned Maint [GEOGRAPHIC_DATA] ([GEOGRAPHIC_DATA]) Unplanned Maint [PERSON_NAM…" at bounding box center [530, 169] width 861 height 277
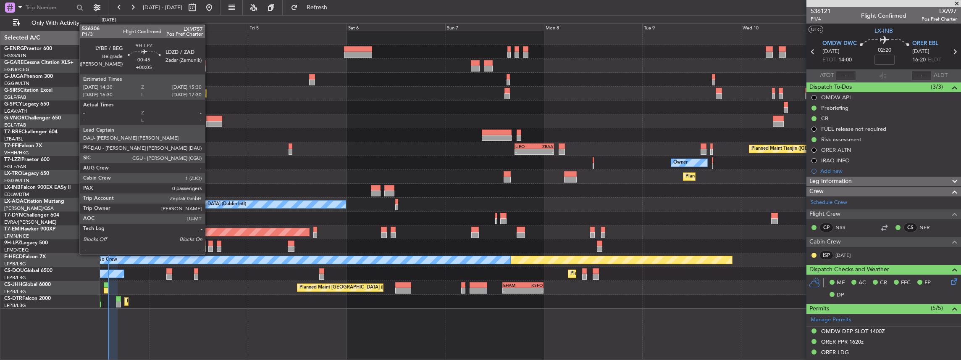
click at [209, 246] on div at bounding box center [210, 249] width 4 height 6
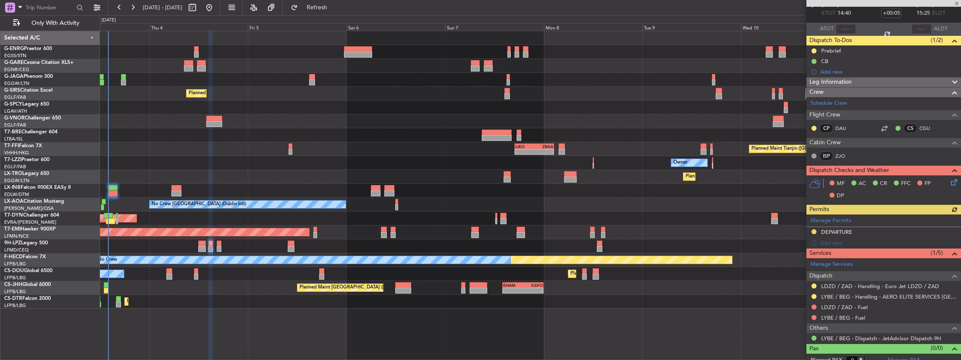
scroll to position [52, 0]
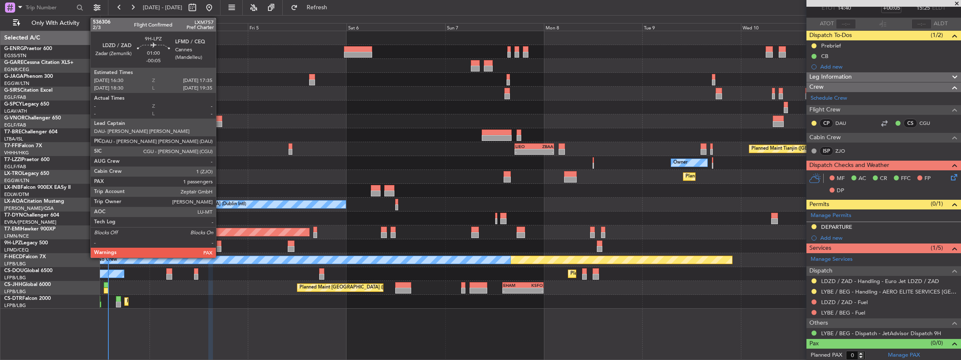
click at [220, 246] on div at bounding box center [219, 249] width 5 height 6
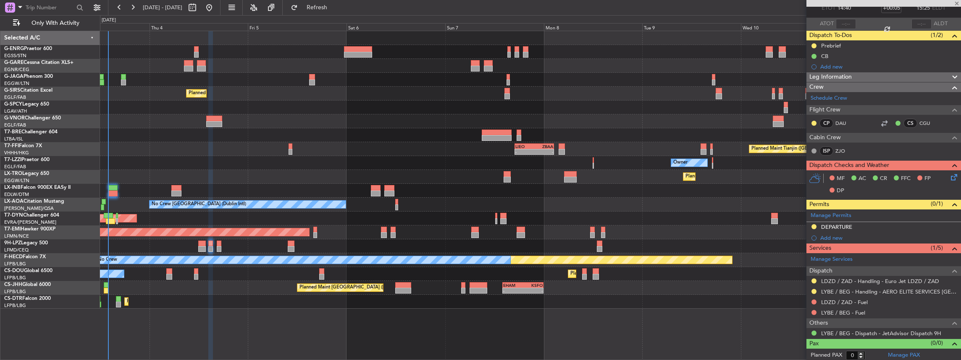
type input "-00:05"
type input "3"
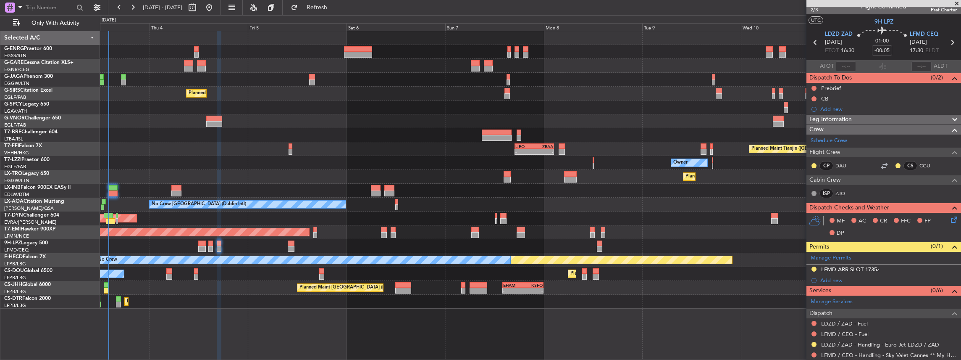
scroll to position [0, 0]
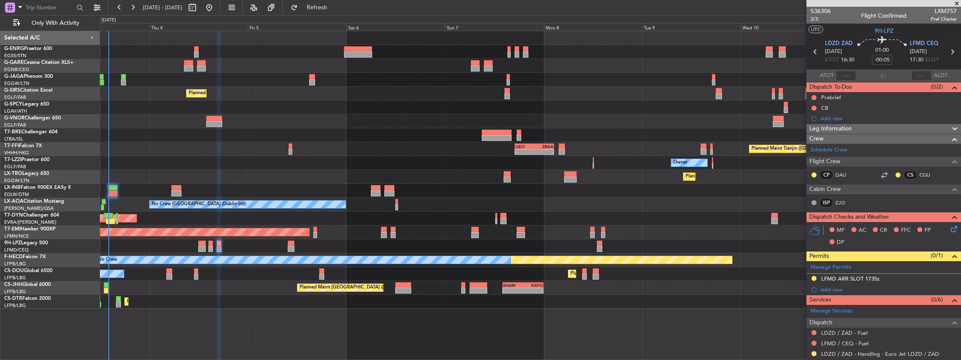
click at [944, 10] on span "LXM757" at bounding box center [944, 11] width 26 height 9
copy span "LXM757"
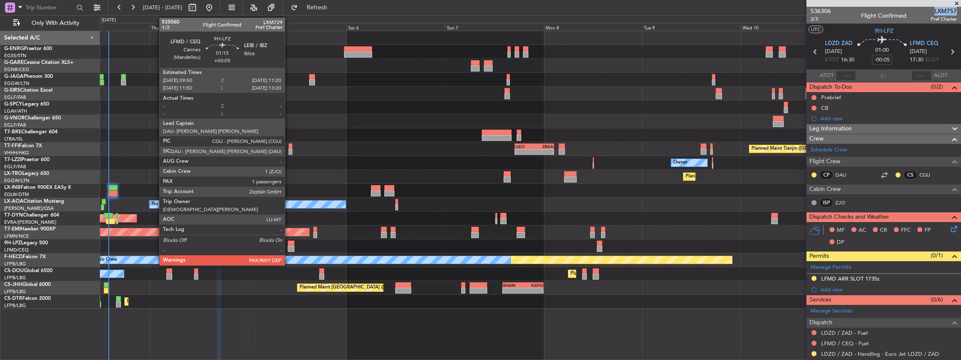
click at [289, 246] on div at bounding box center [291, 249] width 6 height 6
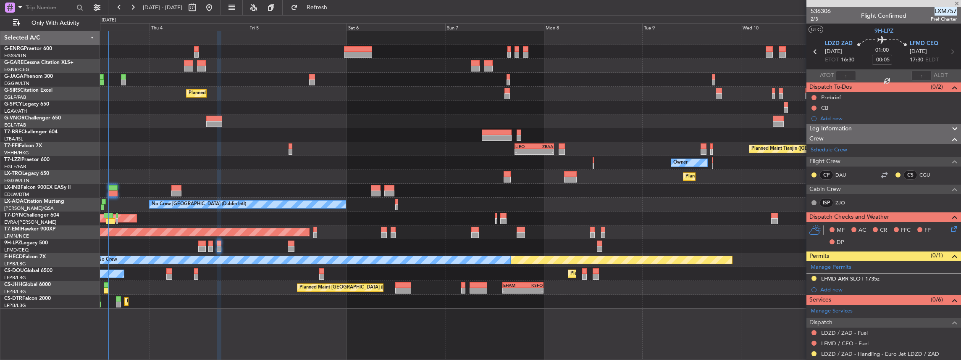
type input "+00:05"
type input "1"
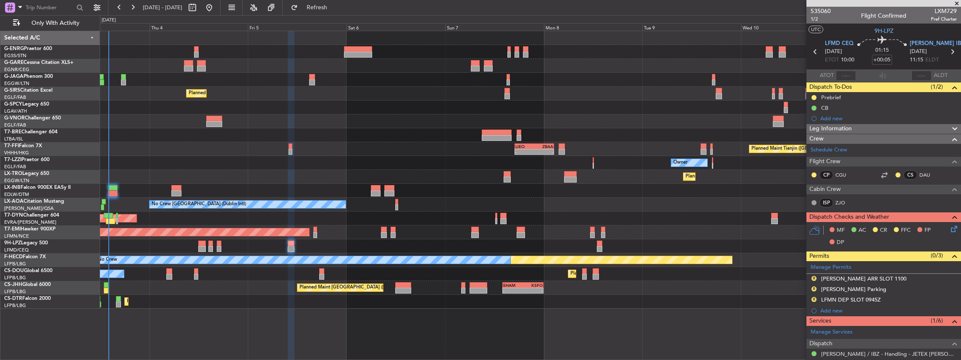
click at [946, 10] on span "LXM729" at bounding box center [944, 11] width 26 height 9
copy span "LXM729"
click at [840, 41] on span "LFMD CEQ" at bounding box center [839, 43] width 29 height 8
click at [929, 45] on span "[PERSON_NAME] IBZ" at bounding box center [937, 43] width 55 height 8
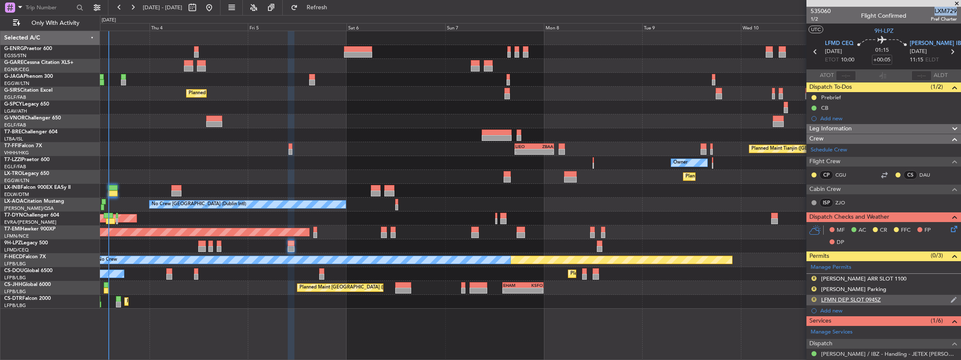
click at [815, 298] on button "R" at bounding box center [813, 299] width 5 height 5
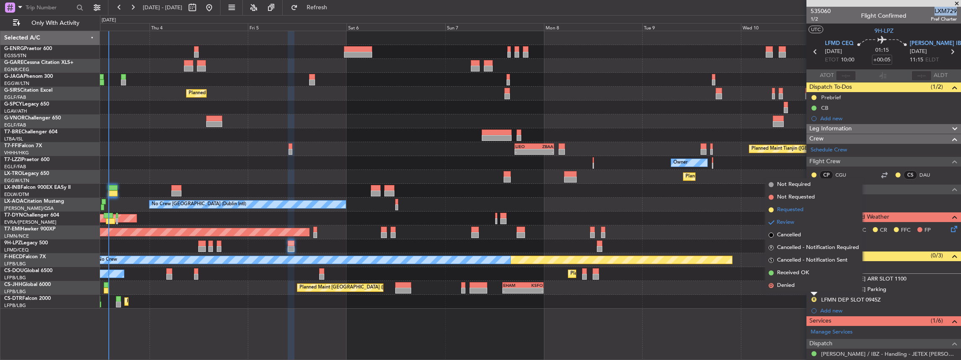
click at [804, 209] on li "Requested" at bounding box center [813, 209] width 97 height 13
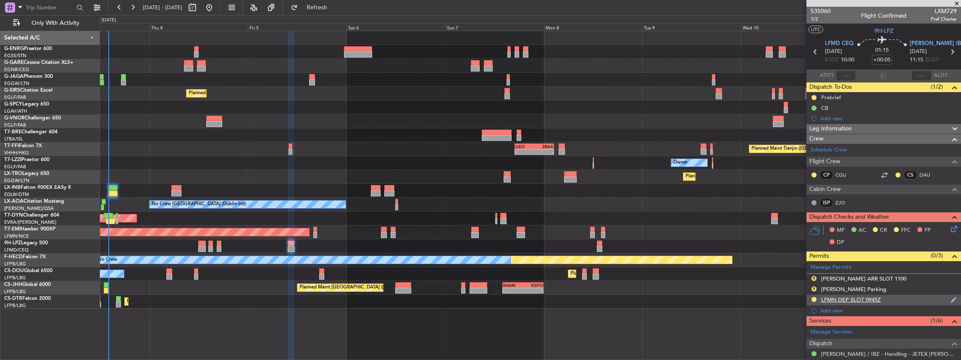
click at [886, 298] on div "LFMN DEP SLOT 0945Z" at bounding box center [883, 299] width 155 height 10
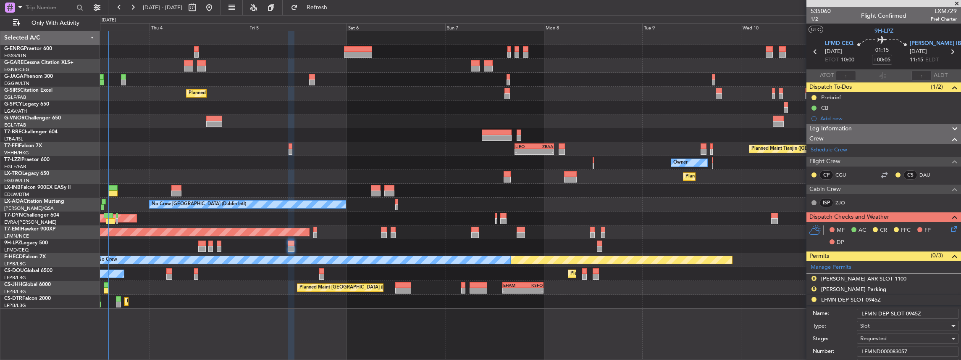
drag, startPoint x: 916, startPoint y: 312, endPoint x: 911, endPoint y: 312, distance: 4.3
click at [911, 312] on input "LFMN DEP SLOT 0945Z" at bounding box center [908, 313] width 102 height 10
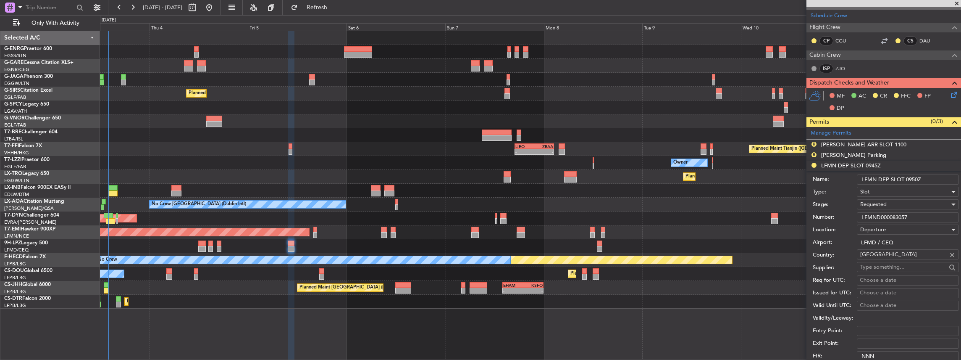
scroll to position [196, 0]
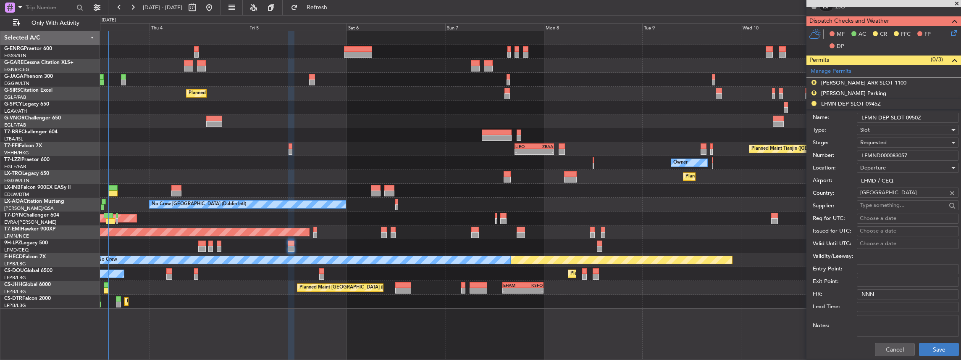
type input "LFMN DEP SLOT 0950Z"
click at [938, 348] on button "Save" at bounding box center [939, 348] width 40 height 13
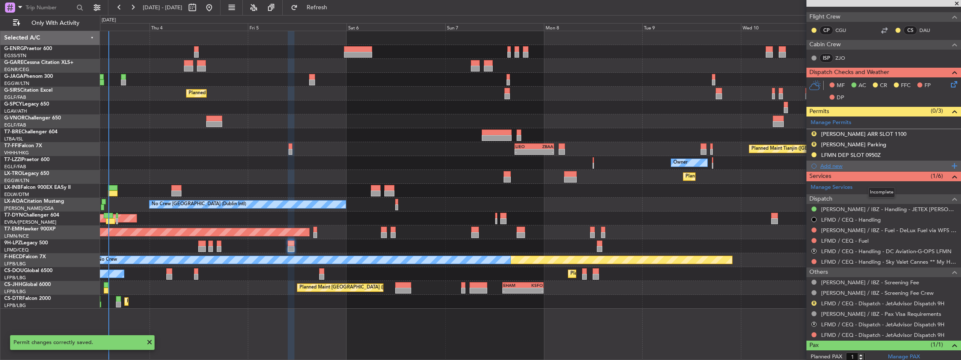
scroll to position [137, 0]
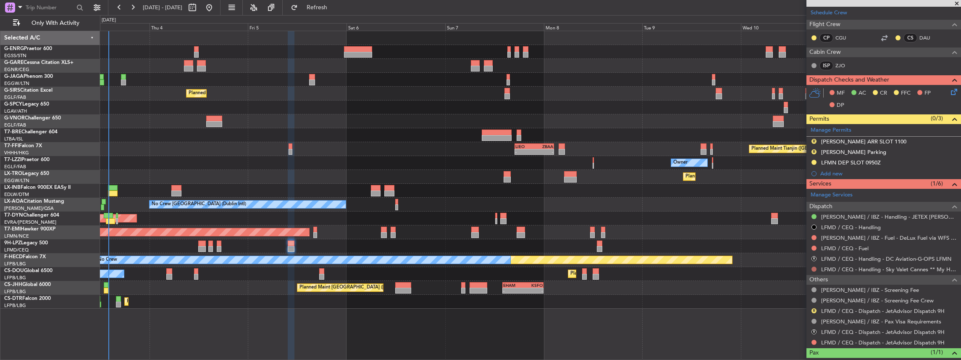
click at [812, 267] on button at bounding box center [813, 268] width 5 height 5
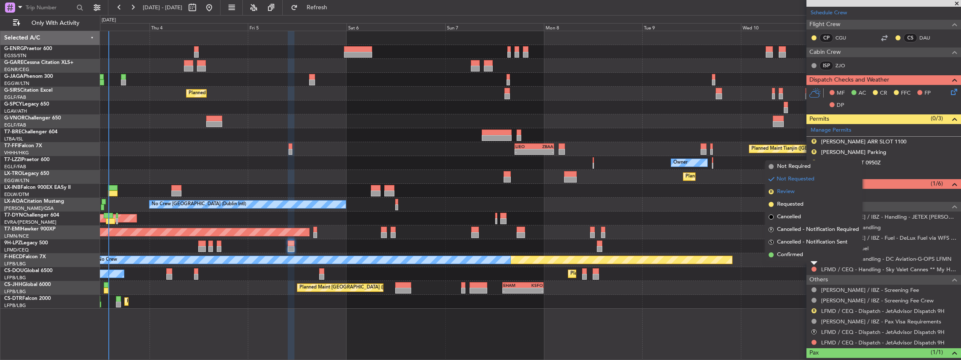
click at [795, 197] on li "R Review" at bounding box center [813, 191] width 97 height 13
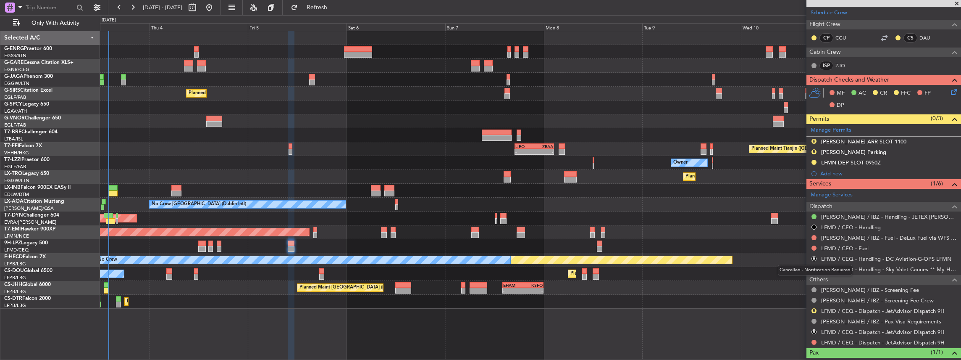
click at [813, 266] on div "Cancelled - Notification Required" at bounding box center [815, 270] width 74 height 10
click at [813, 267] on button "R" at bounding box center [813, 268] width 5 height 5
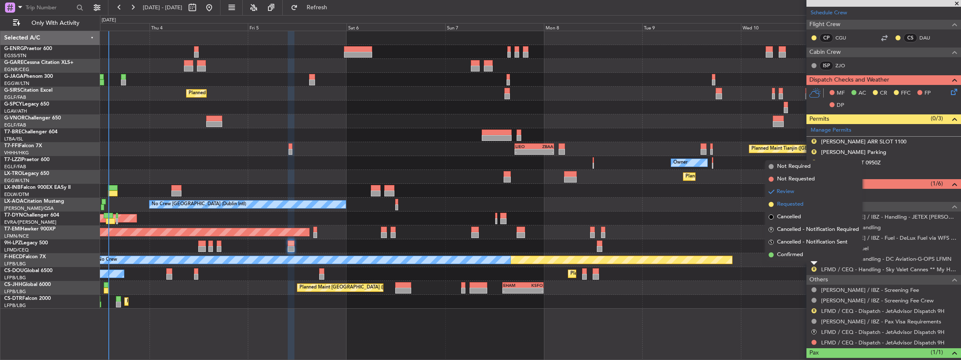
click at [798, 204] on span "Requested" at bounding box center [790, 204] width 26 height 8
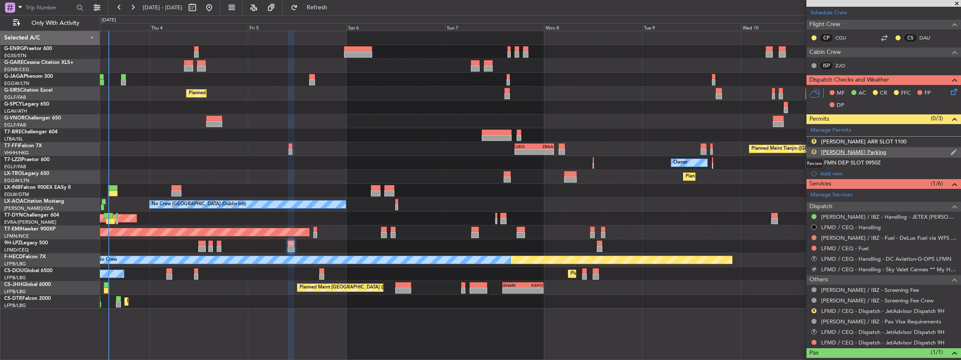
click at [813, 150] on button "R" at bounding box center [813, 151] width 5 height 5
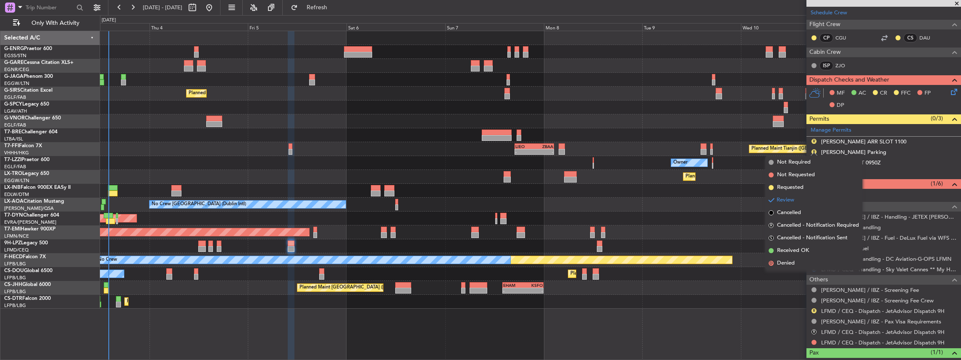
drag, startPoint x: 788, startPoint y: 189, endPoint x: 803, endPoint y: 163, distance: 29.4
click at [789, 189] on span "Requested" at bounding box center [790, 187] width 26 height 8
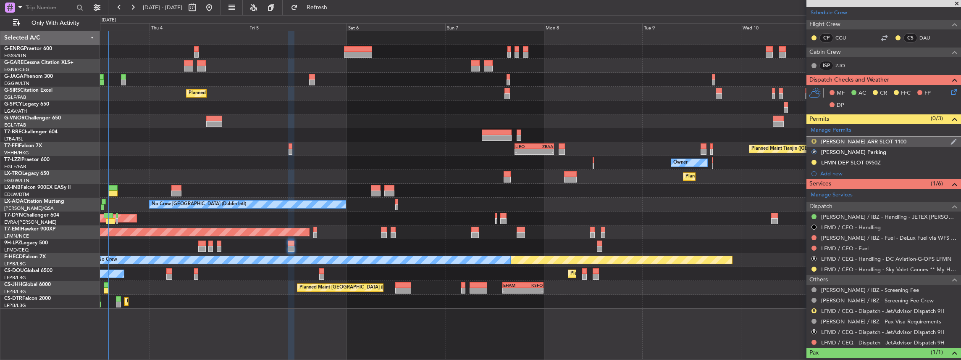
click at [813, 139] on button "R" at bounding box center [813, 141] width 5 height 5
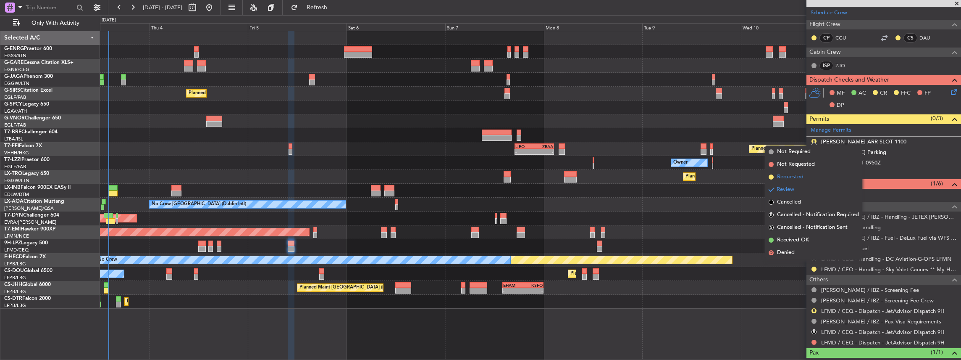
click at [803, 177] on span "Requested" at bounding box center [790, 177] width 26 height 8
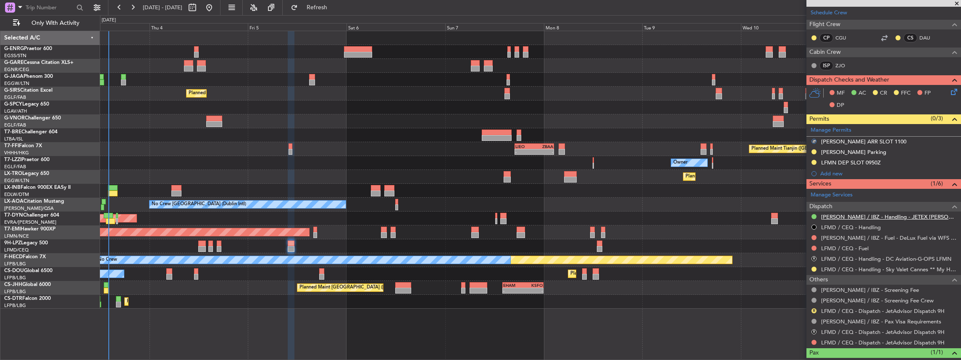
click at [867, 215] on link "[PERSON_NAME] / IBZ - Handling - JETEX [PERSON_NAME]" at bounding box center [889, 216] width 136 height 7
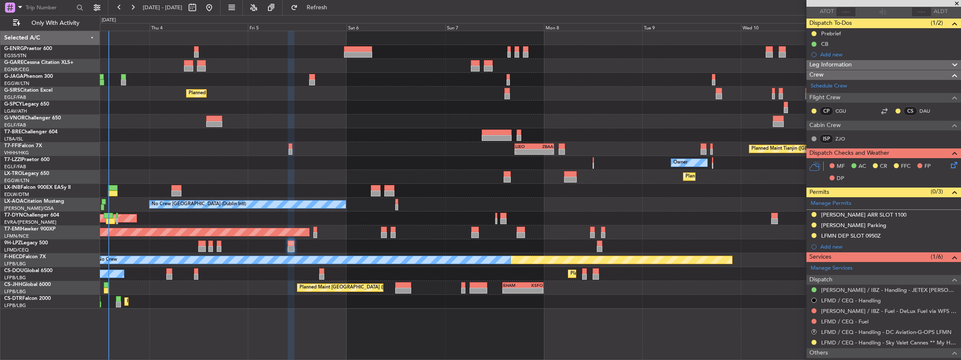
scroll to position [0, 0]
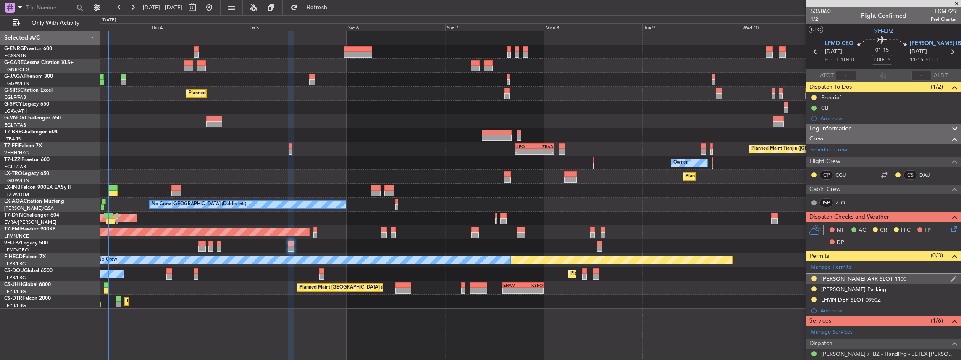
click at [891, 276] on div "[PERSON_NAME] ARR SLOT 1100" at bounding box center [883, 278] width 155 height 10
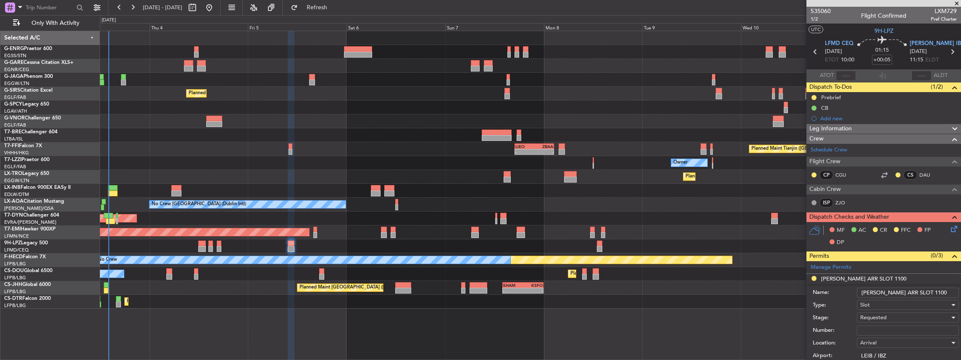
click at [911, 291] on input "[PERSON_NAME] ARR SLOT 1100" at bounding box center [908, 292] width 102 height 10
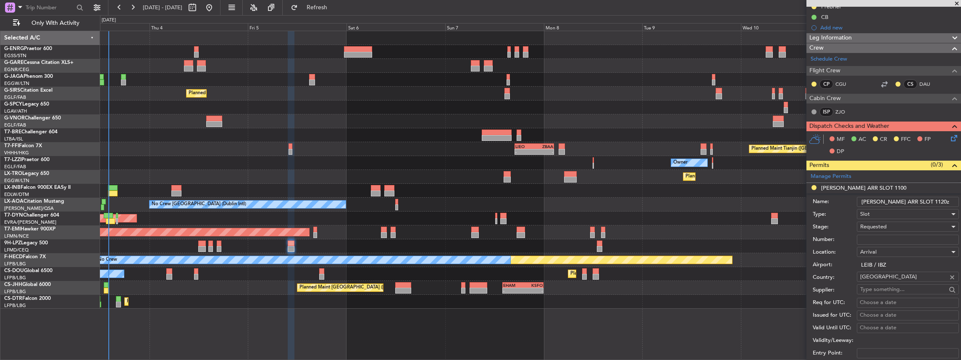
scroll to position [196, 0]
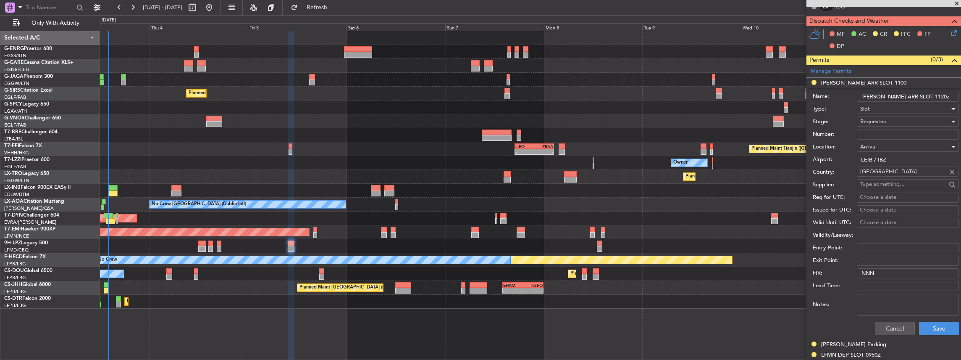
type input "[PERSON_NAME] ARR SLOT 1120z"
click at [938, 319] on div "Cancel Save" at bounding box center [886, 328] width 146 height 22
click at [937, 323] on button "Save" at bounding box center [939, 327] width 40 height 13
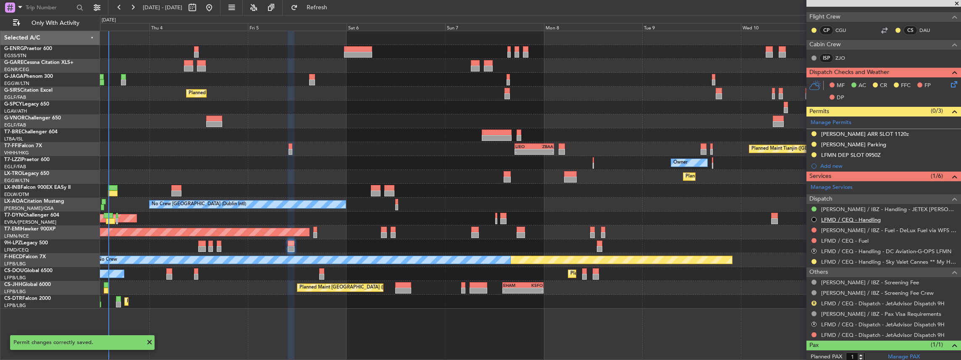
scroll to position [137, 0]
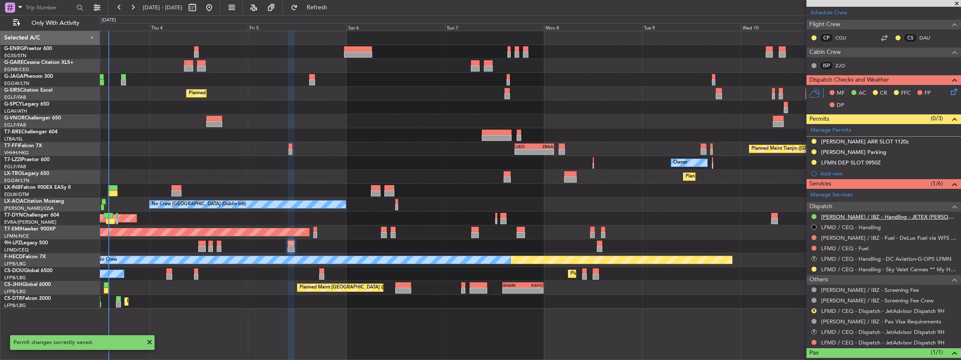
click at [848, 213] on link "[PERSON_NAME] / IBZ - Handling - JETEX [PERSON_NAME]" at bounding box center [889, 216] width 136 height 7
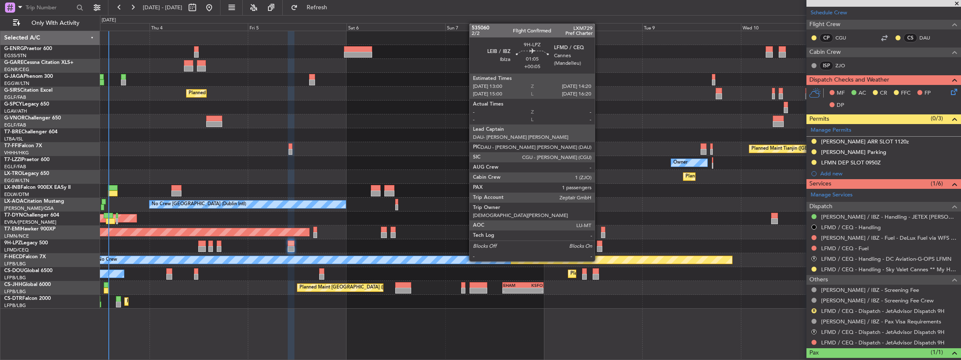
click at [599, 245] on div at bounding box center [600, 243] width 6 height 6
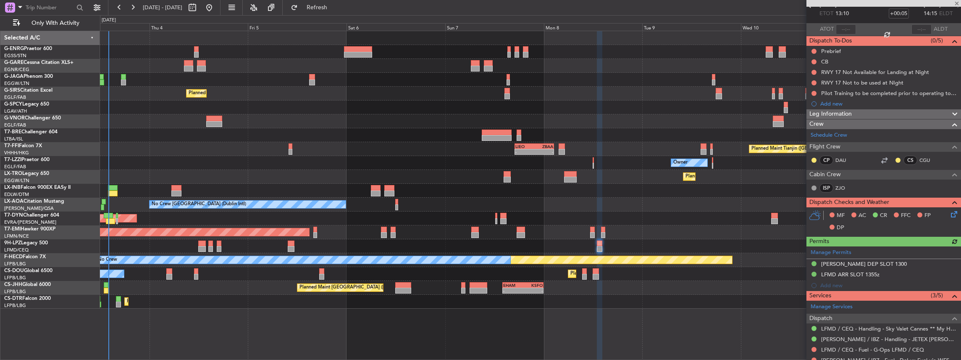
scroll to position [56, 0]
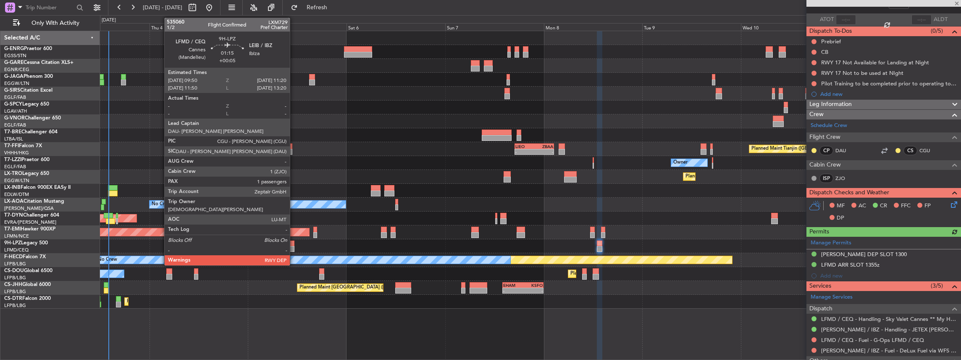
click at [291, 248] on div at bounding box center [291, 249] width 6 height 6
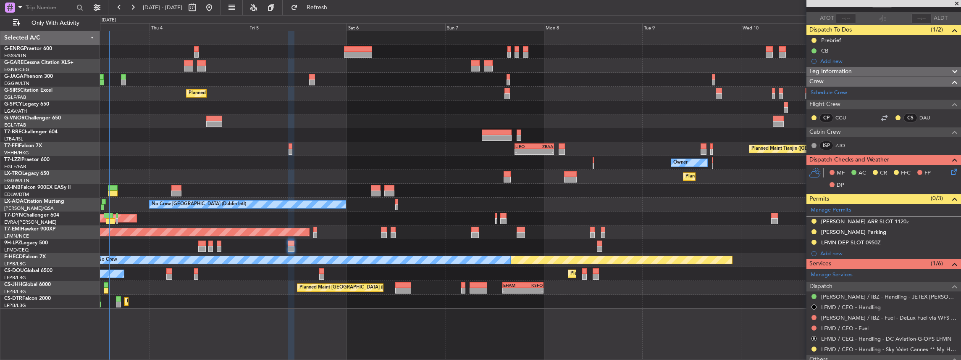
scroll to position [112, 0]
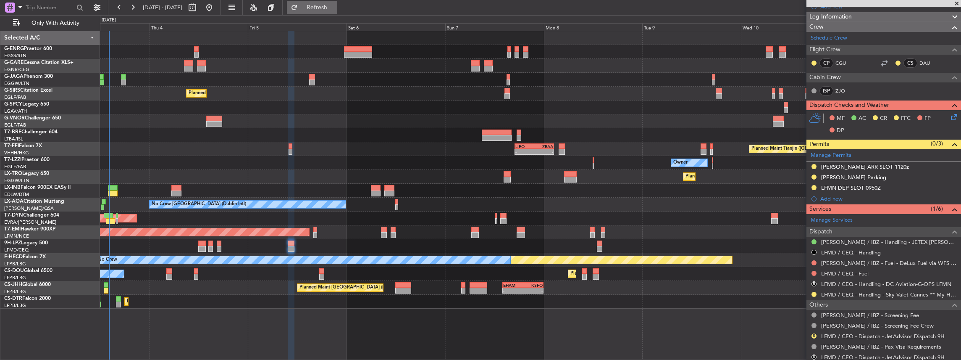
click at [337, 13] on button "Refresh" at bounding box center [312, 7] width 50 height 13
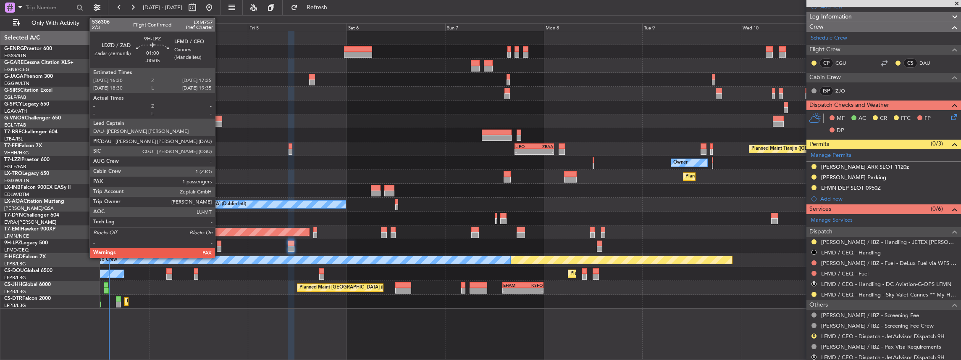
click at [219, 246] on div at bounding box center [219, 249] width 5 height 6
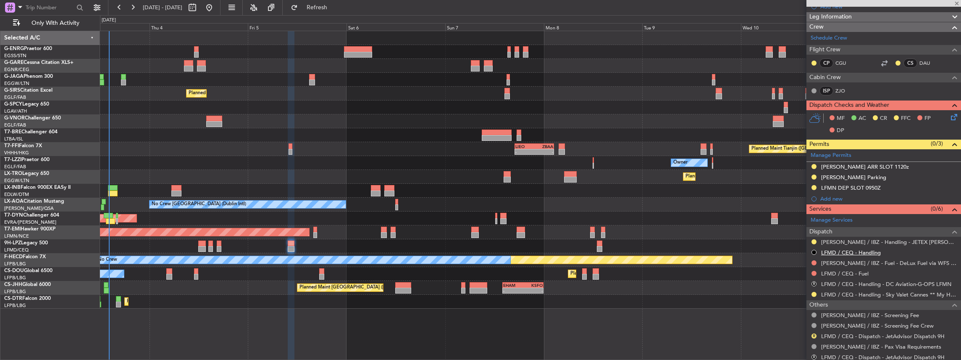
type input "-00:05"
type input "3"
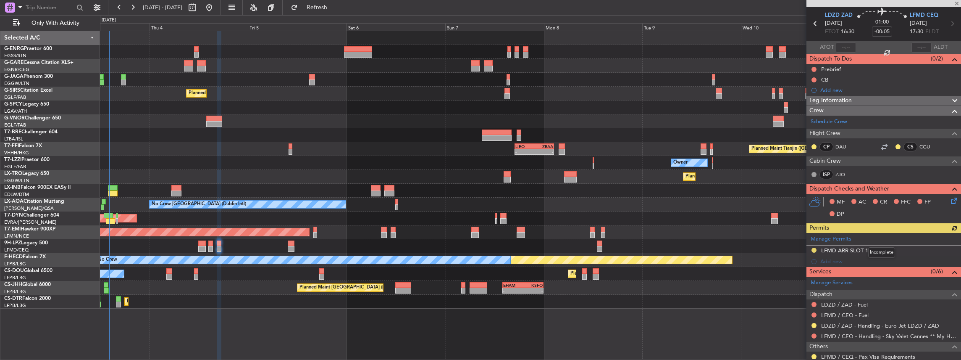
scroll to position [28, 0]
click at [814, 333] on button at bounding box center [813, 335] width 5 height 5
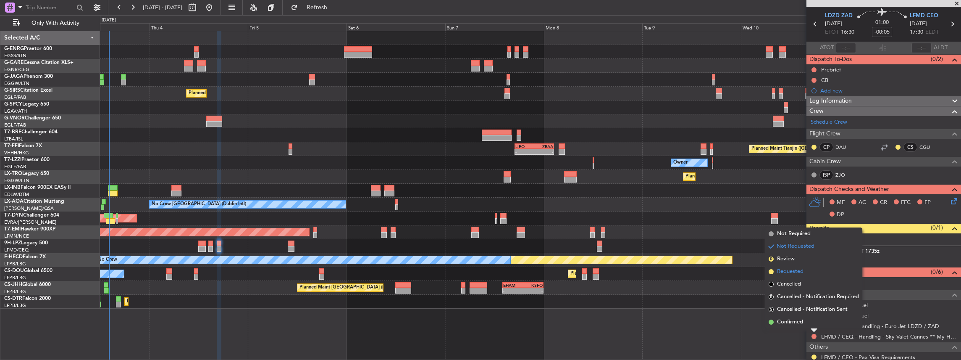
click at [797, 274] on span "Requested" at bounding box center [790, 271] width 26 height 8
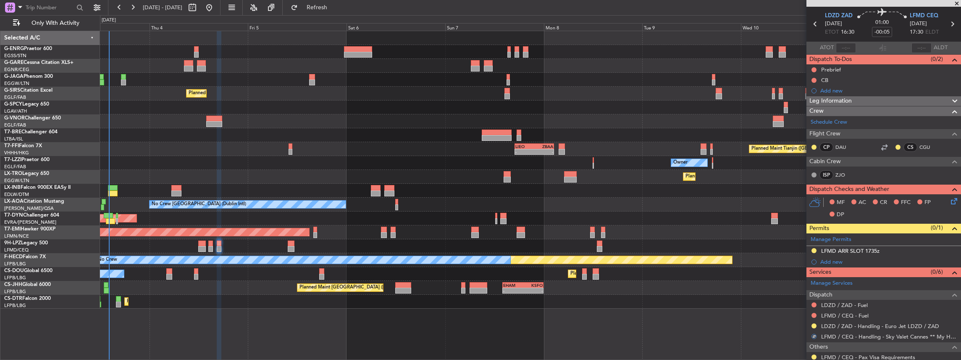
scroll to position [0, 0]
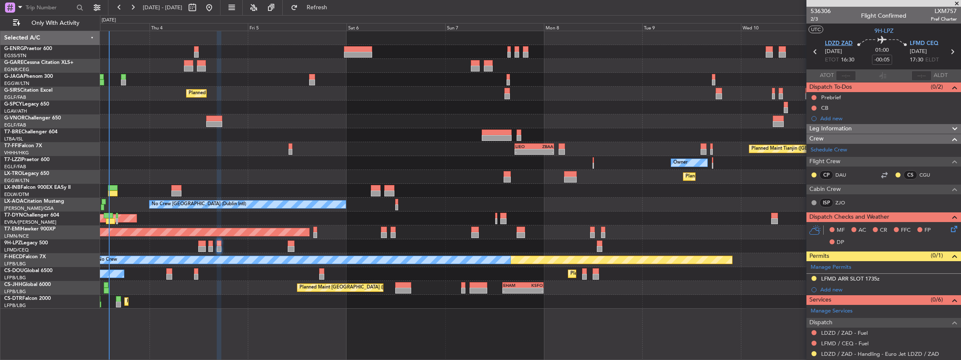
click at [835, 46] on span "LDZD ZAD" at bounding box center [839, 43] width 28 height 8
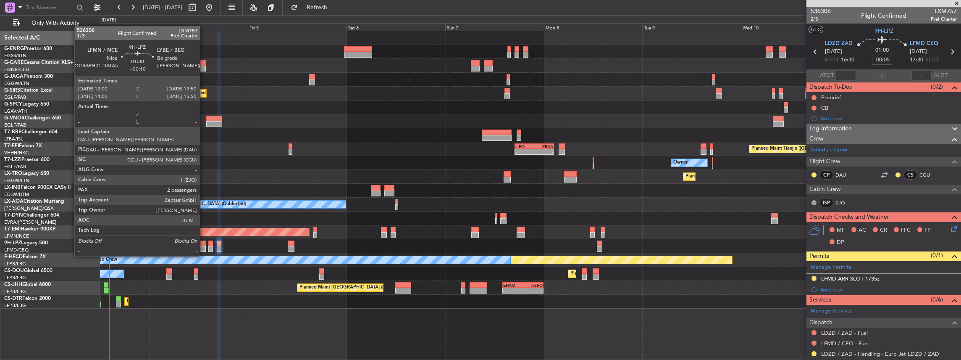
click at [204, 247] on div at bounding box center [202, 249] width 8 height 6
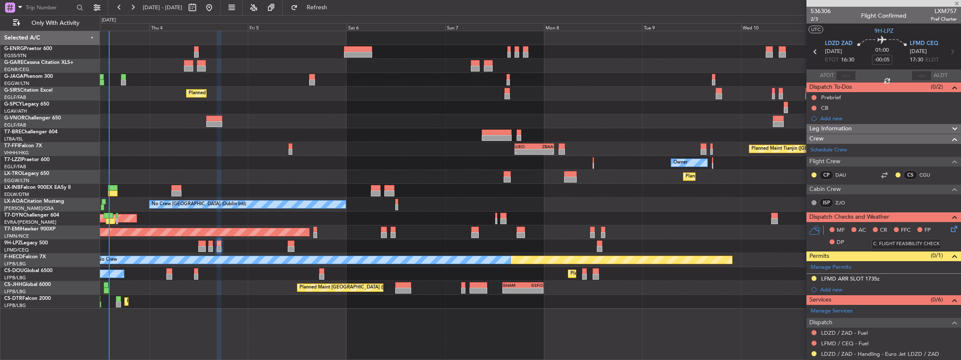
type input "+00:10"
type input "2"
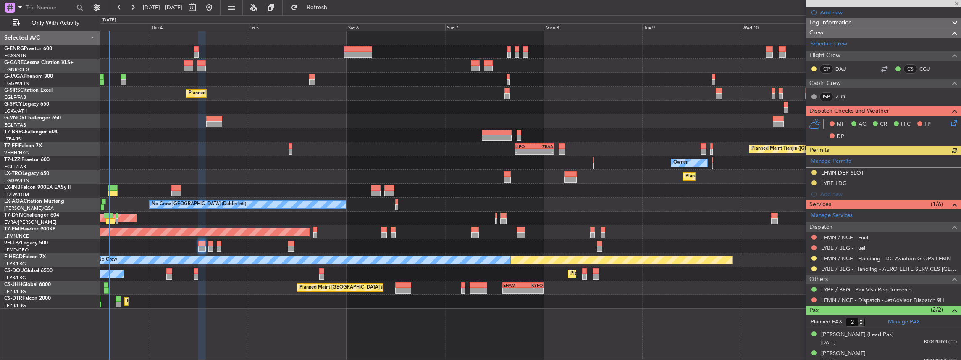
scroll to position [110, 0]
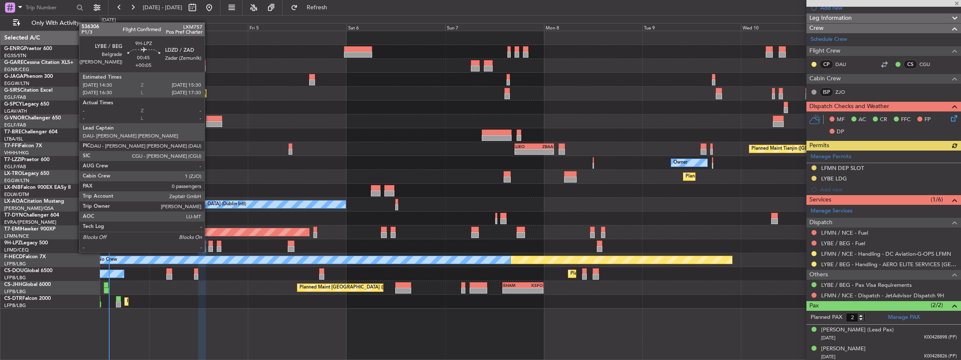
click at [209, 244] on div at bounding box center [210, 243] width 4 height 6
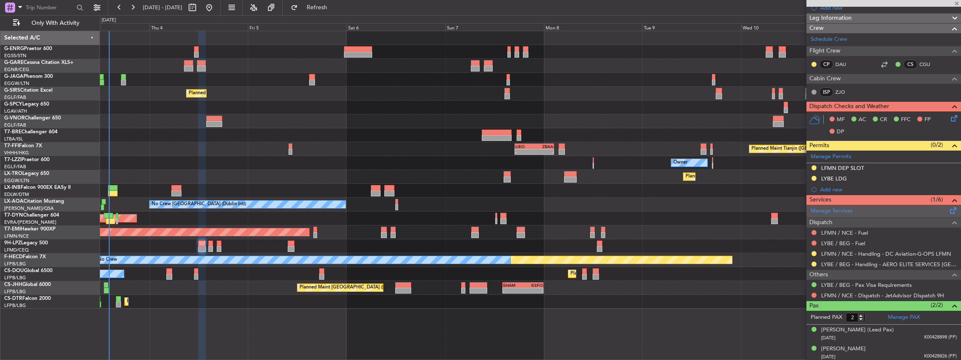
type input "+00:05"
type input "0"
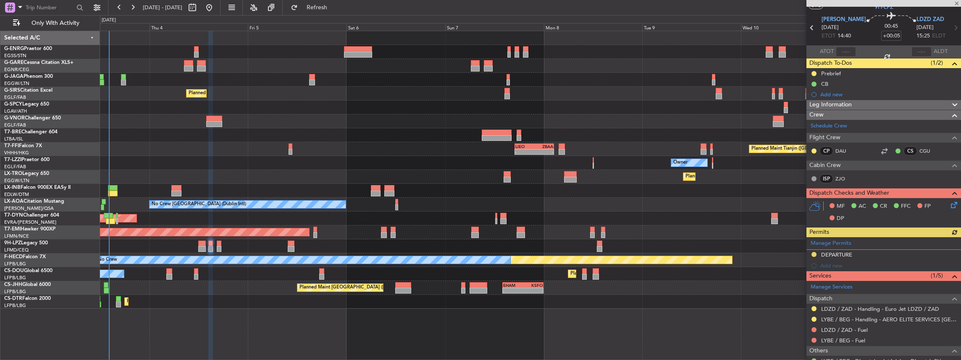
scroll to position [52, 0]
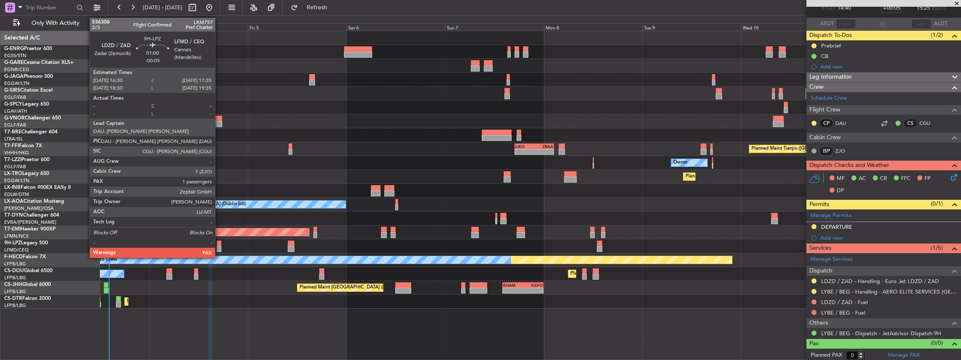
click at [219, 246] on div at bounding box center [219, 249] width 5 height 6
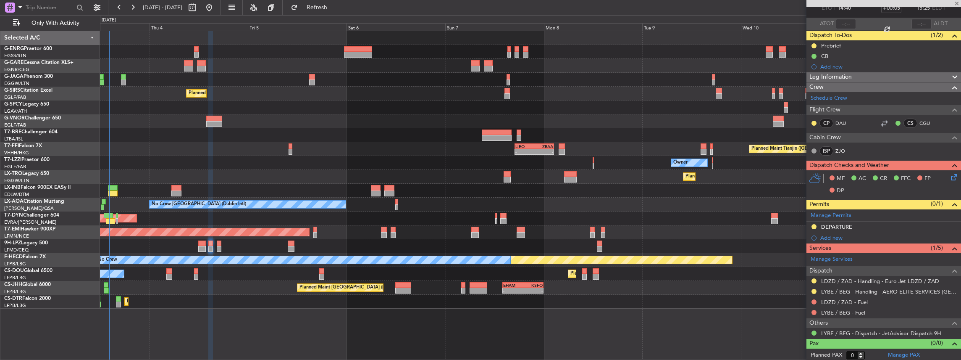
type input "-00:05"
type input "3"
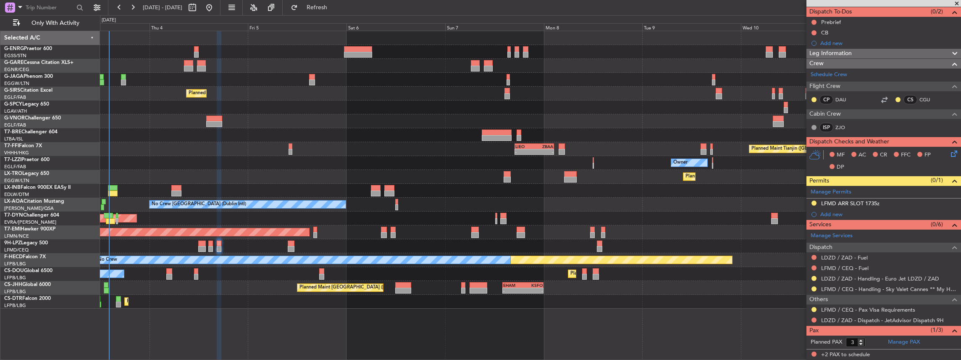
scroll to position [84, 0]
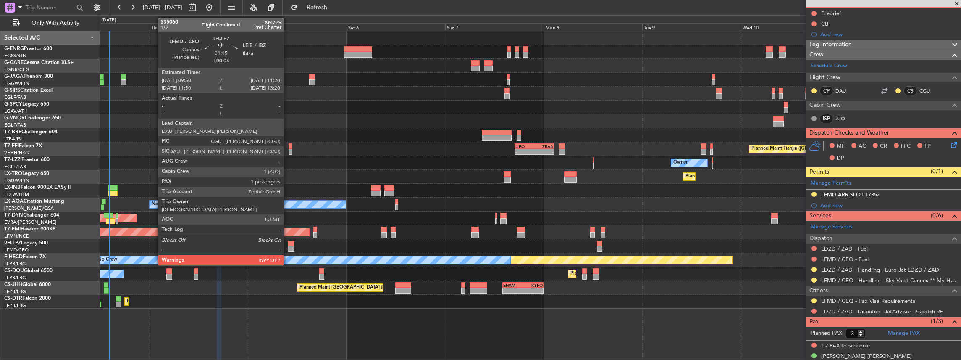
click at [288, 246] on div at bounding box center [291, 249] width 6 height 6
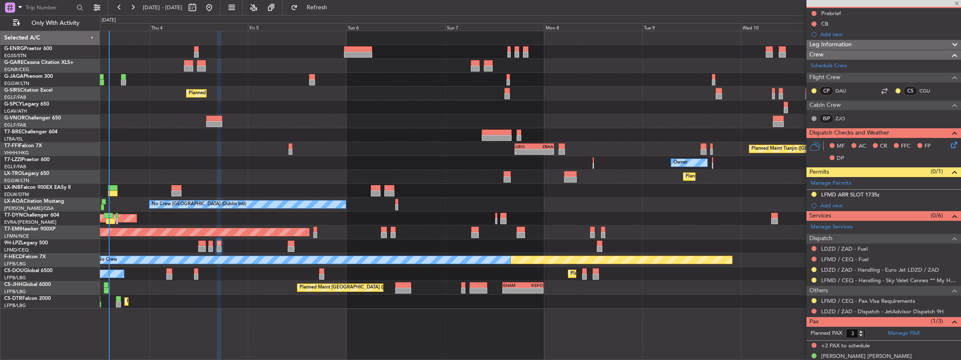
type input "+00:05"
type input "1"
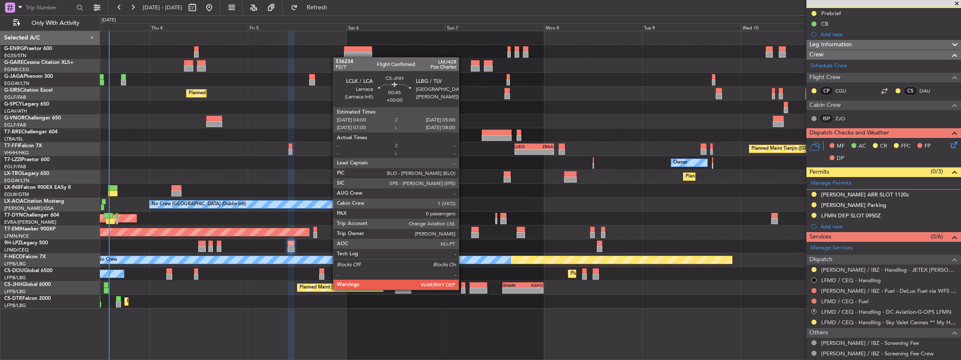
click at [463, 289] on div at bounding box center [463, 290] width 4 height 6
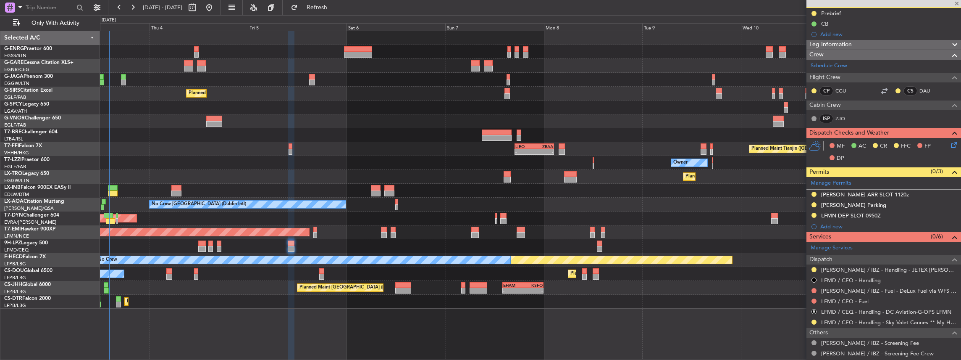
scroll to position [0, 0]
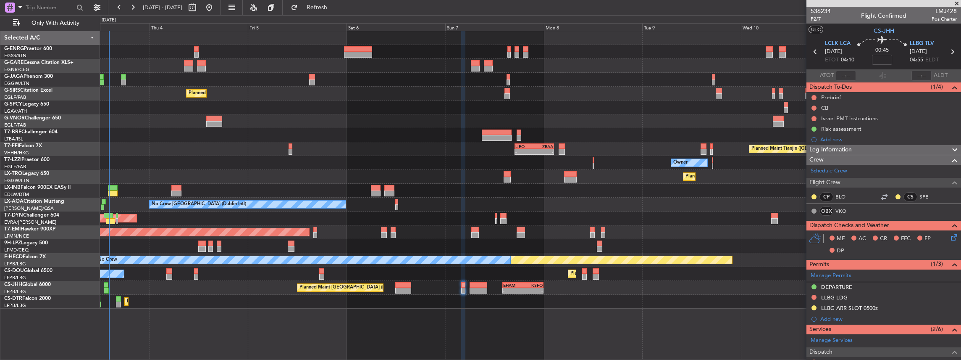
click at [445, 182] on div "Planned Maint Dusseldorf" at bounding box center [530, 177] width 861 height 14
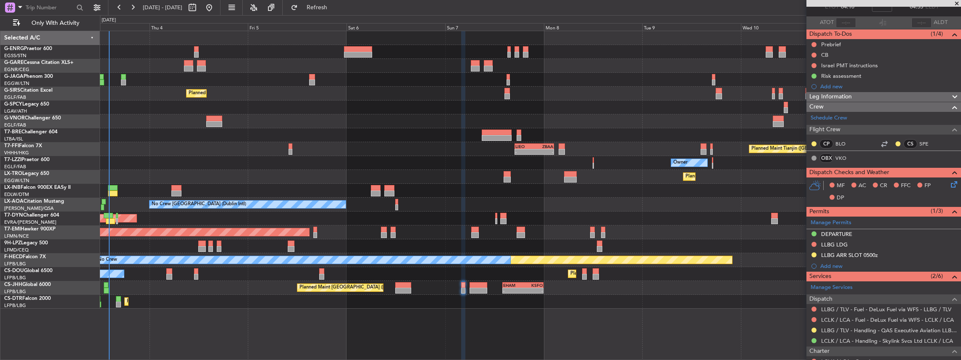
scroll to position [84, 0]
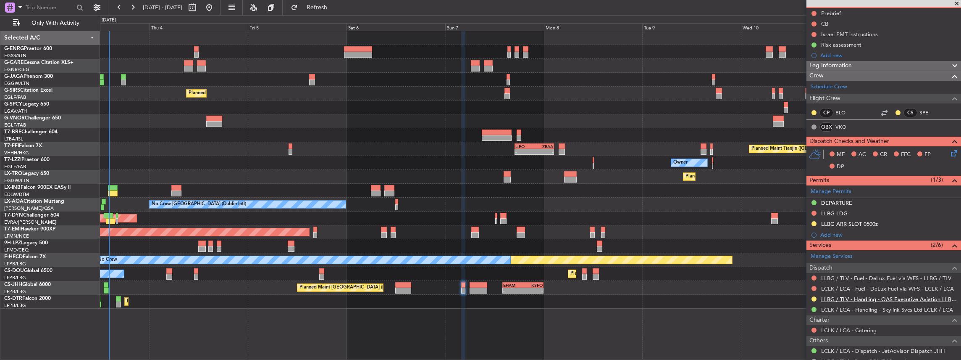
click at [866, 296] on link "LLBG / TLV - Handling - QAS Executive Aviation LLBG / TLV" at bounding box center [889, 298] width 136 height 7
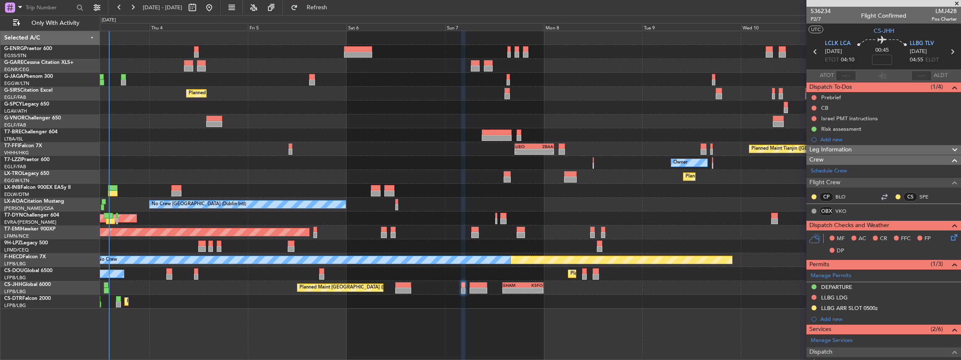
click at [940, 10] on span "LMJ428" at bounding box center [944, 11] width 25 height 9
copy span "LMJ428"
click at [874, 30] on span "CS-JHH" at bounding box center [884, 30] width 21 height 9
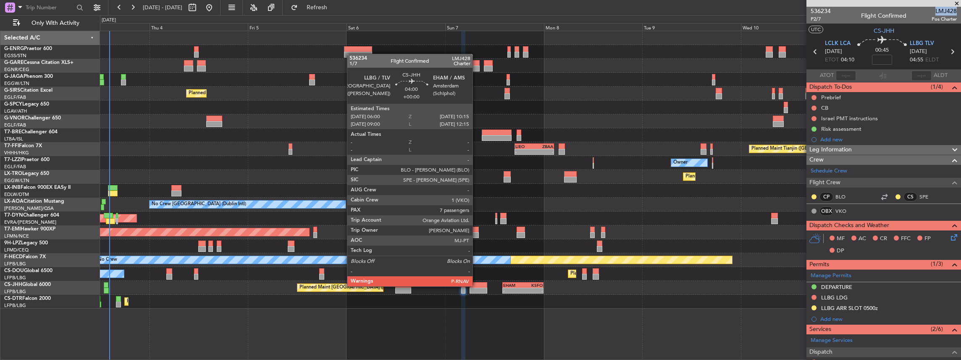
click at [477, 285] on div at bounding box center [479, 285] width 18 height 6
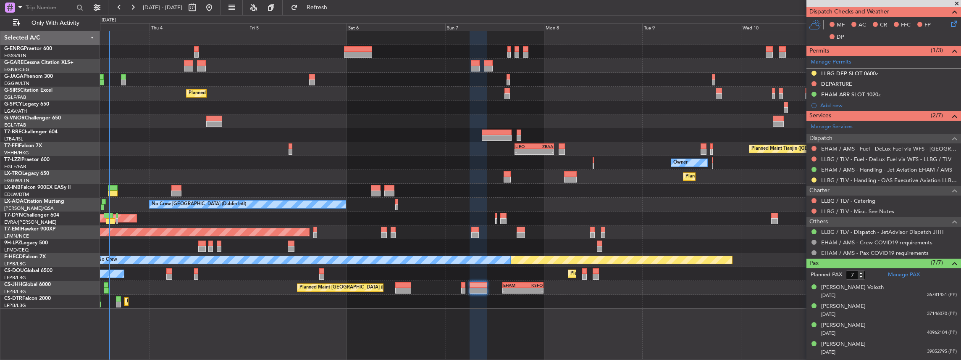
scroll to position [276, 0]
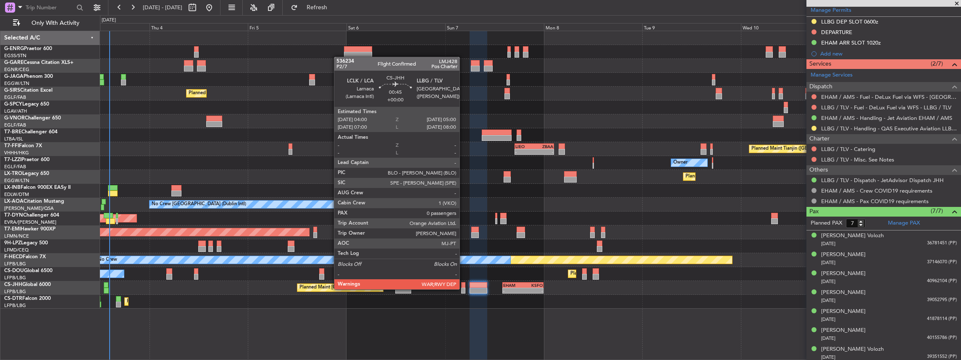
click at [464, 288] on div at bounding box center [463, 290] width 4 height 6
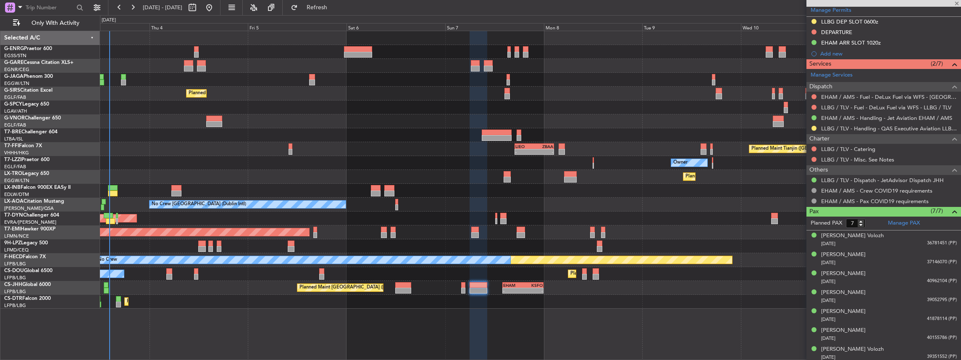
type input "0"
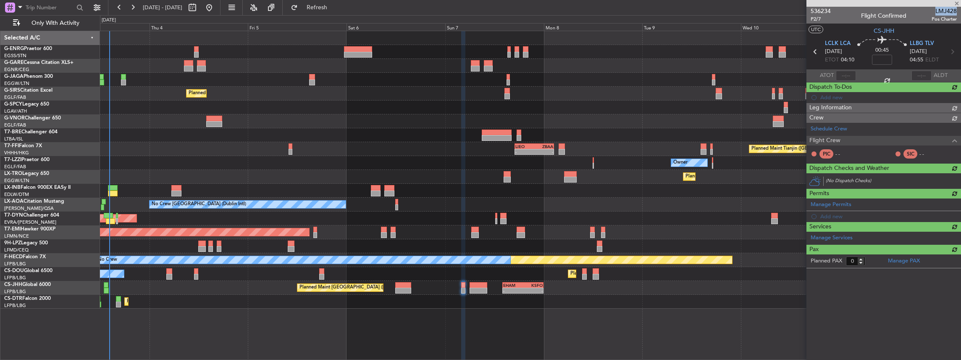
scroll to position [0, 0]
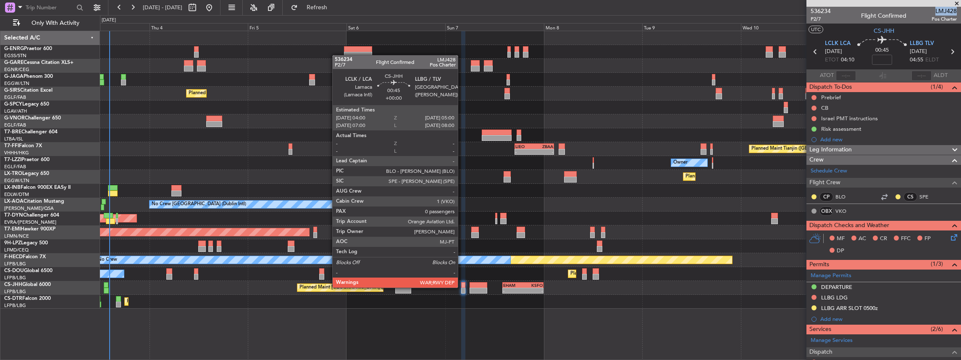
click at [462, 286] on div at bounding box center [463, 285] width 4 height 6
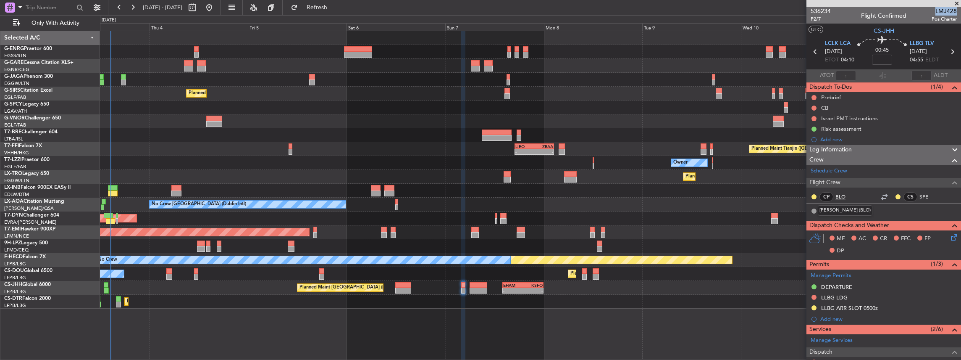
click at [842, 196] on link "BLO" at bounding box center [844, 197] width 19 height 8
click at [921, 47] on mat-tooltip-component "Tel Aviv (Ben Gurion) Cat A" at bounding box center [925, 65] width 71 height 36
click at [921, 42] on span "LLBG TLV" at bounding box center [922, 43] width 24 height 8
click at [938, 10] on span "LMJ428" at bounding box center [944, 11] width 25 height 9
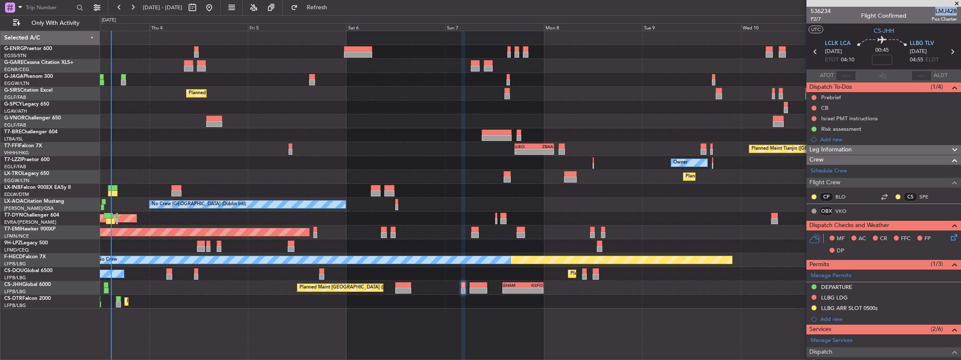
copy span "LMJ428"
click at [924, 19] on mat-tooltip-component "Flight Number" at bounding box center [932, 27] width 46 height 22
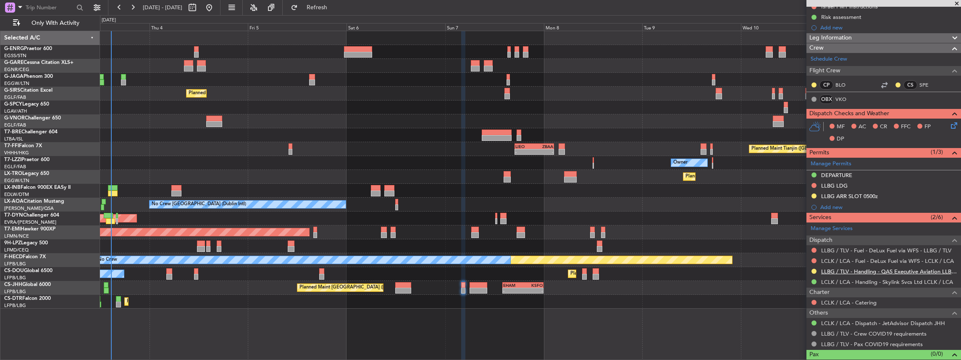
click at [843, 270] on link "LLBG / TLV - Handling - QAS Executive Aviation LLBG / TLV" at bounding box center [889, 271] width 136 height 7
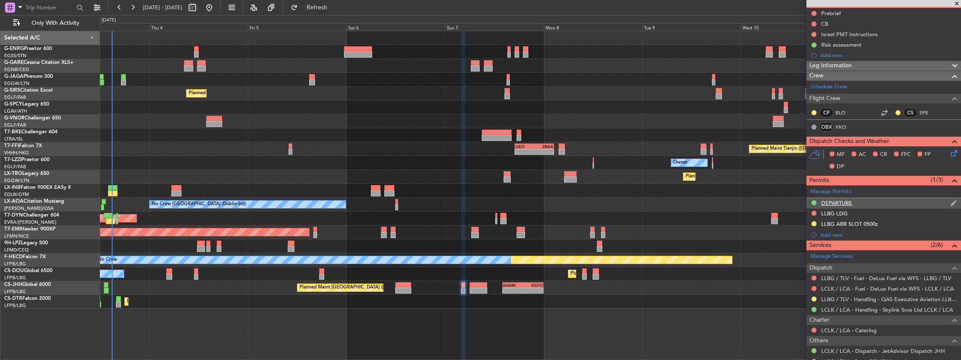
scroll to position [56, 0]
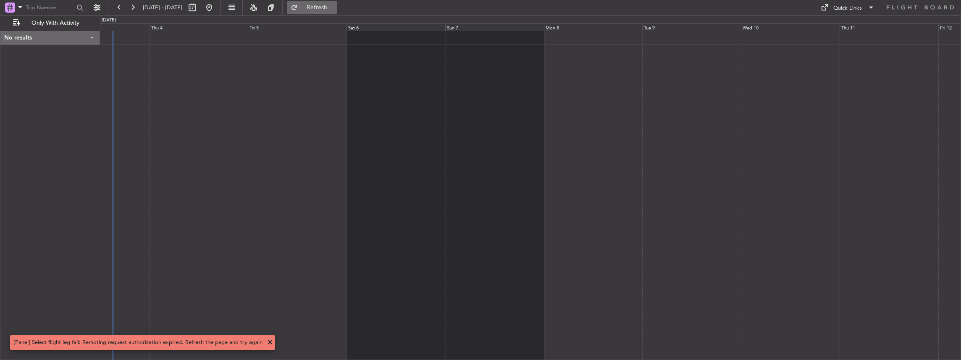
click at [335, 7] on span "Refresh" at bounding box center [316, 8] width 35 height 6
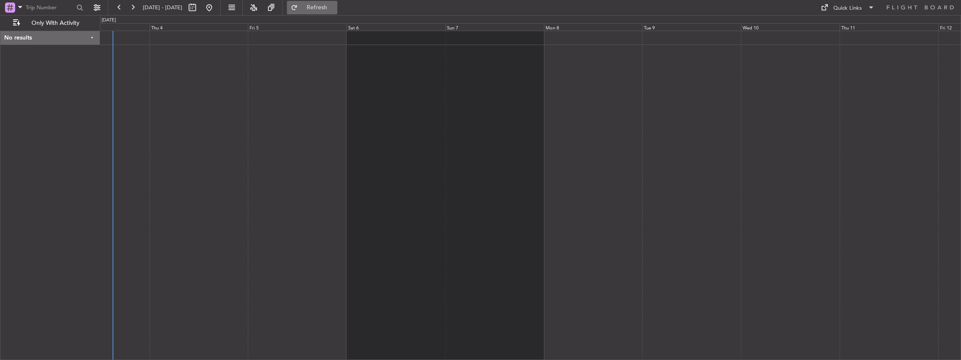
click at [335, 9] on span "Refresh" at bounding box center [316, 8] width 35 height 6
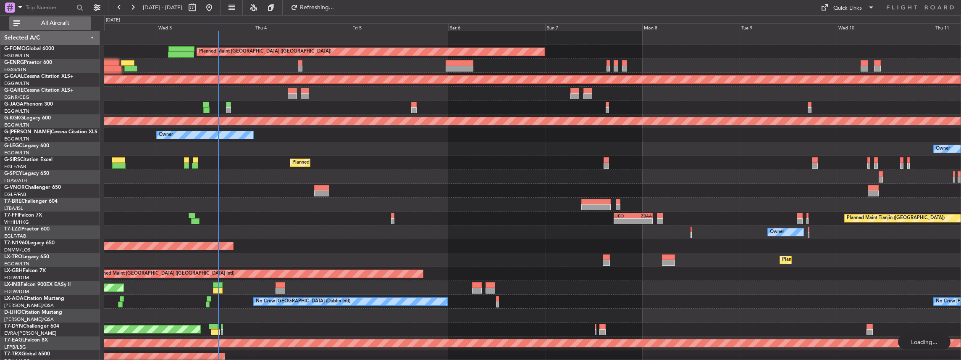
click at [50, 25] on span "All Aircraft" at bounding box center [55, 23] width 67 height 6
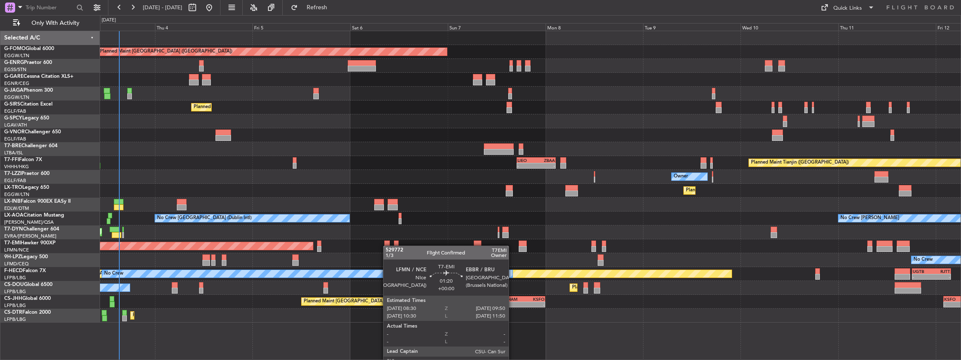
click at [387, 246] on div "Planned Maint [GEOGRAPHIC_DATA] ([GEOGRAPHIC_DATA]) Unplanned Maint [PERSON_NAM…" at bounding box center [530, 176] width 861 height 291
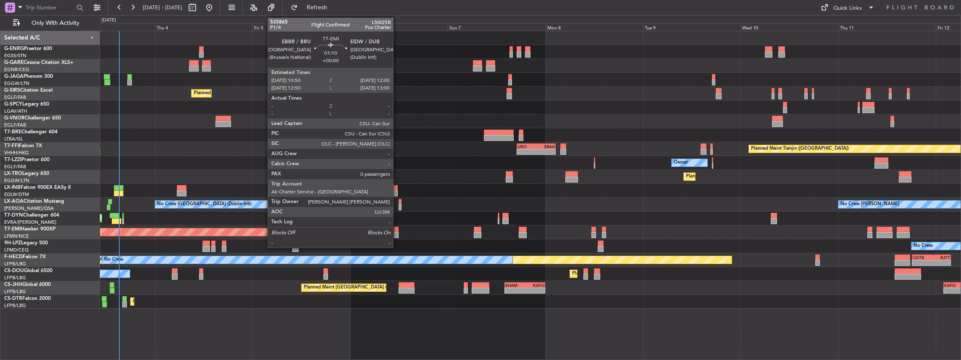
click at [397, 232] on div at bounding box center [396, 235] width 5 height 6
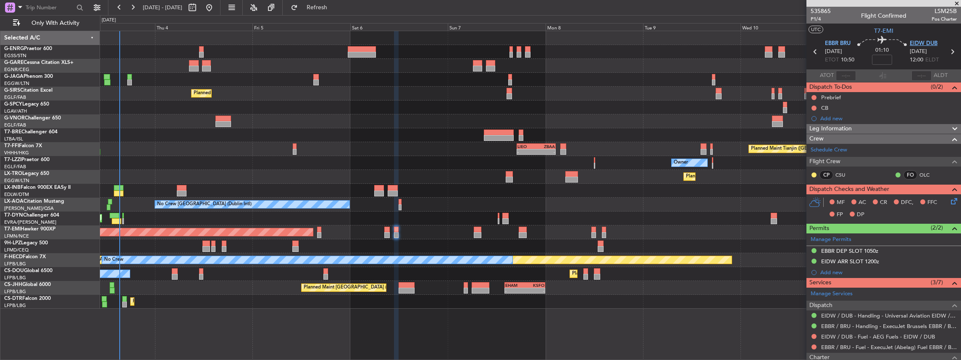
click at [928, 45] on span "EIDW DUB" at bounding box center [924, 43] width 28 height 8
click at [855, 312] on link "EIDW / DUB - Handling - Universal Aviation EIDW / DUB" at bounding box center [889, 315] width 136 height 7
